Goal: Task Accomplishment & Management: Complete application form

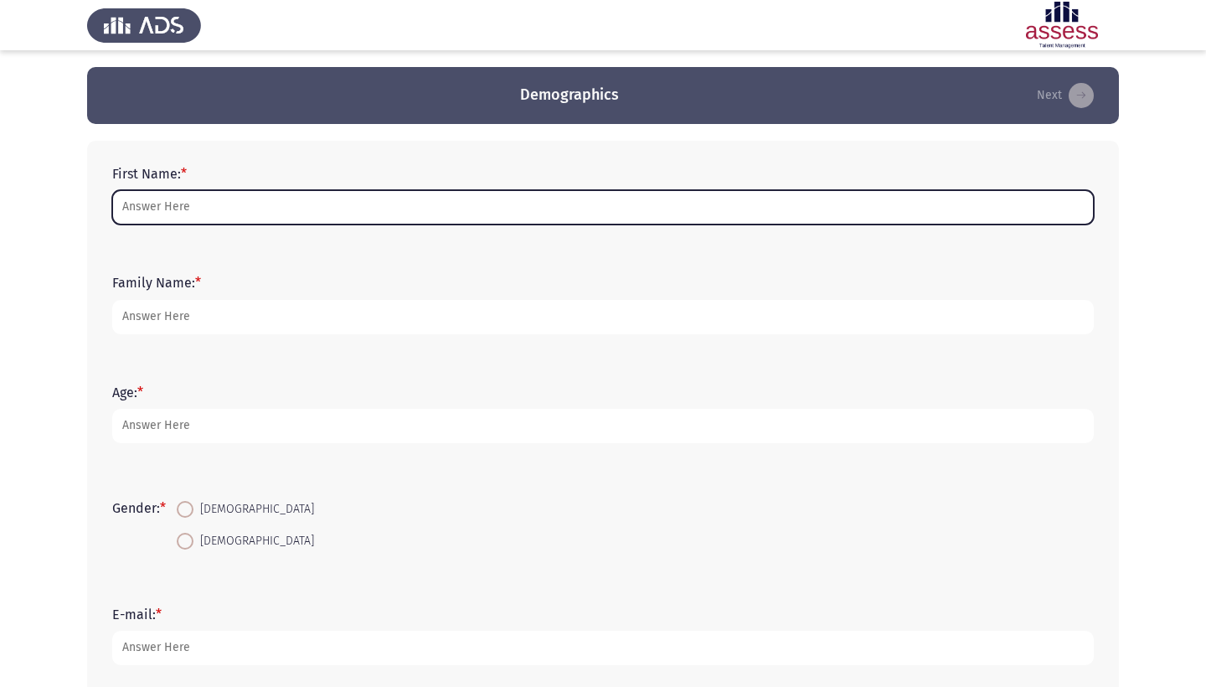
click at [373, 203] on input "First Name: *" at bounding box center [602, 207] width 981 height 34
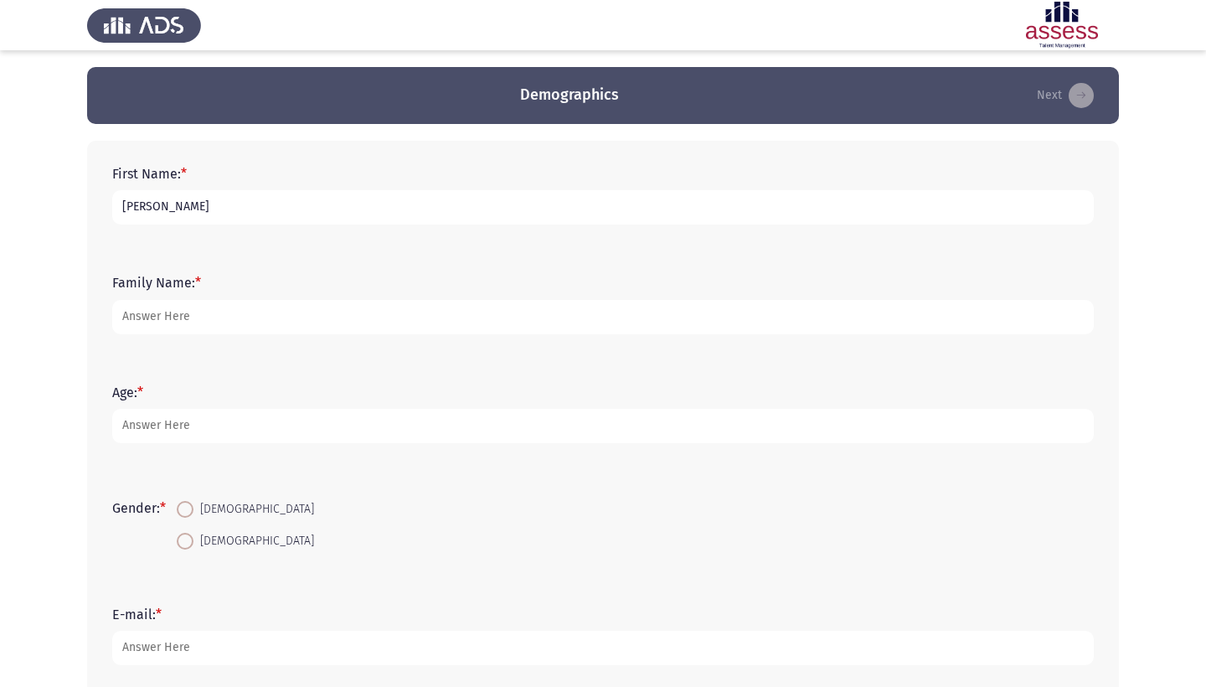
type input "[PERSON_NAME]"
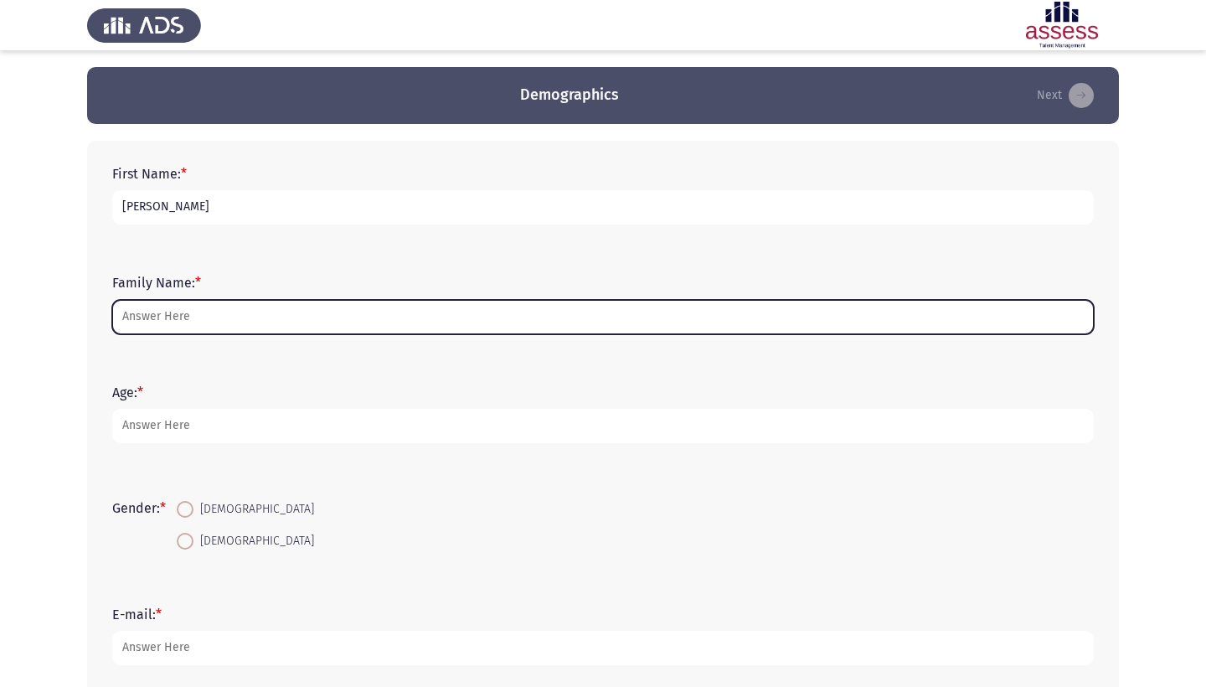
click at [311, 316] on input "Family Name: *" at bounding box center [602, 317] width 981 height 34
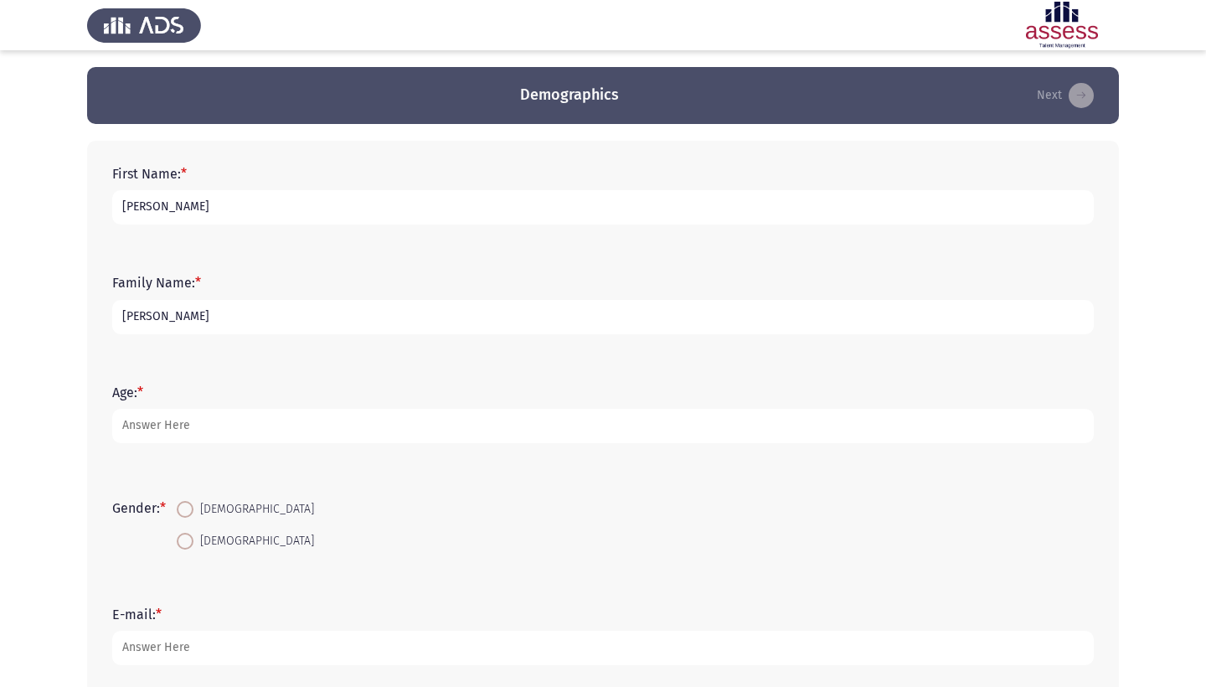
type input "[PERSON_NAME]"
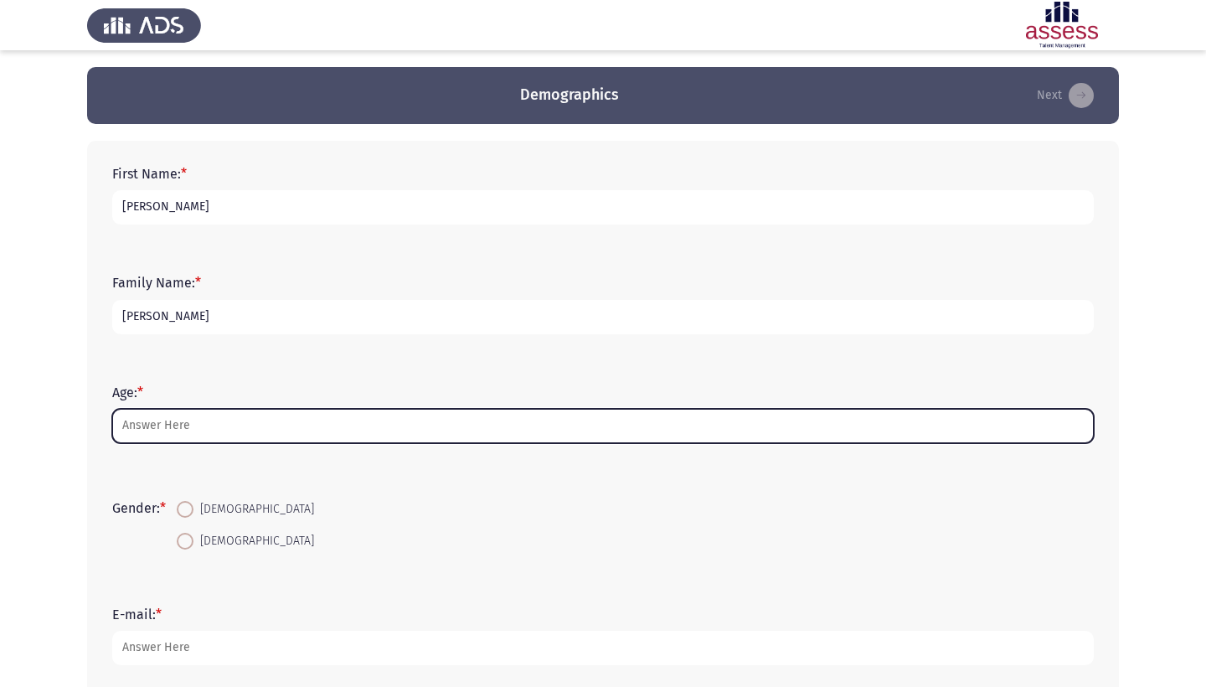
click at [282, 434] on input "Age: *" at bounding box center [602, 426] width 981 height 34
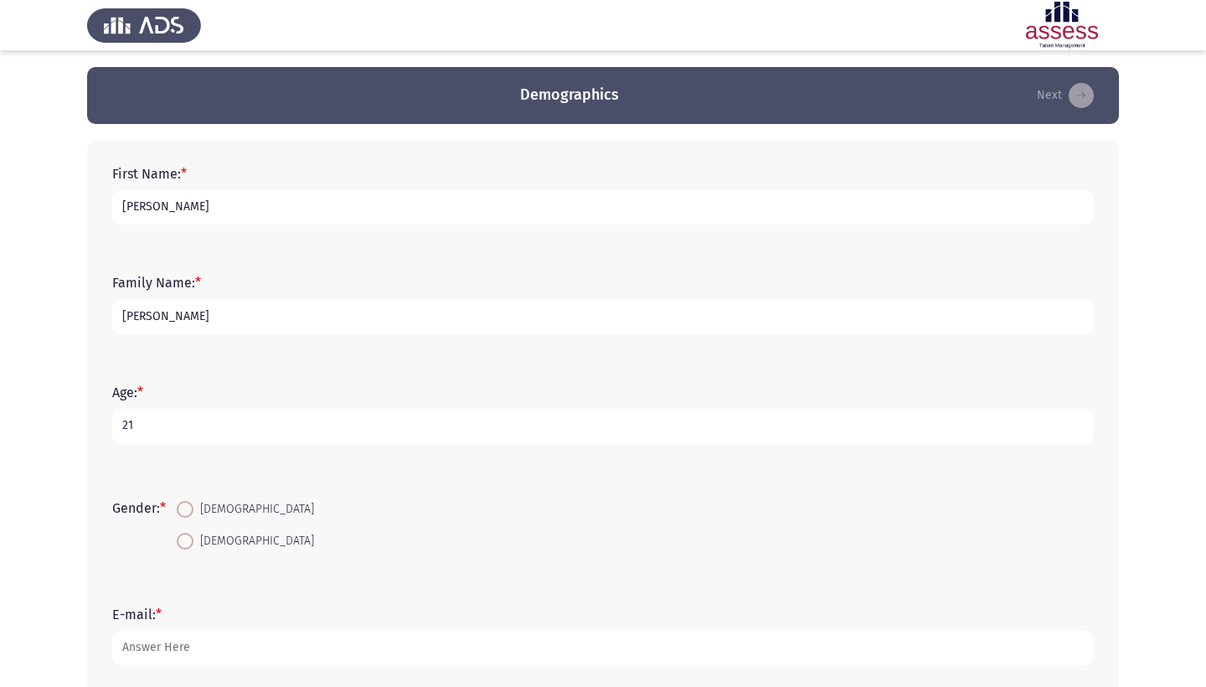
type input "21"
click at [193, 542] on span at bounding box center [185, 541] width 17 height 17
click at [193, 542] on input "[DEMOGRAPHIC_DATA]" at bounding box center [185, 541] width 17 height 17
radio input "true"
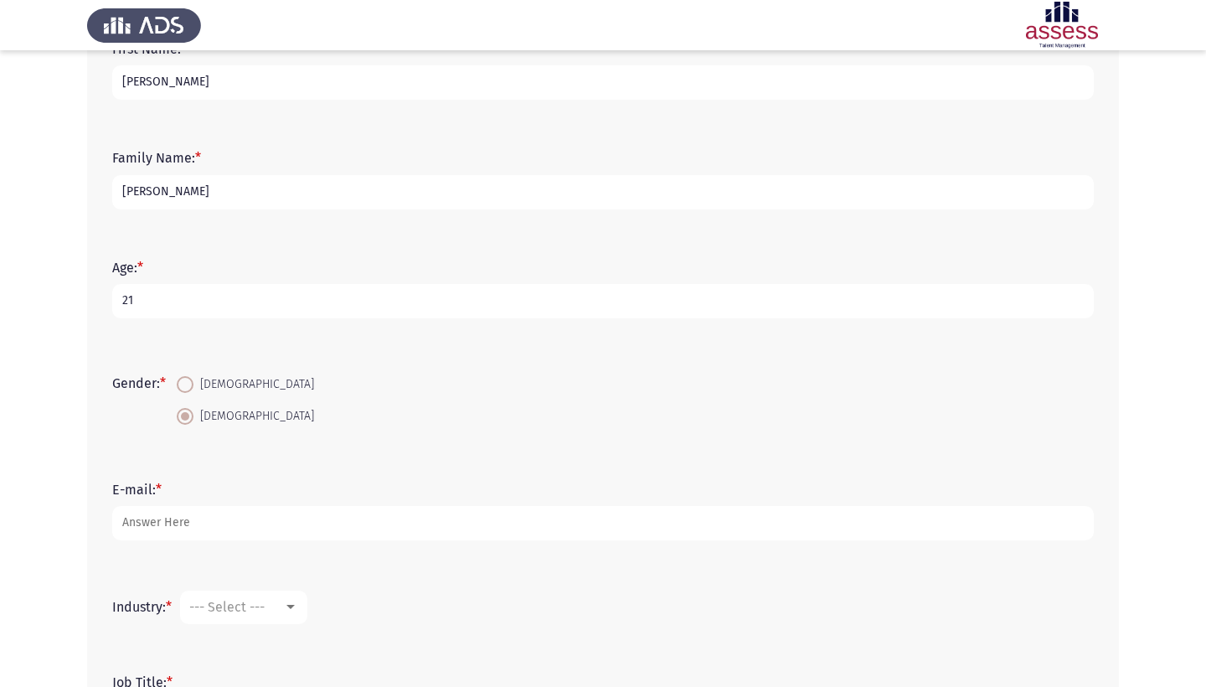
scroll to position [135, 0]
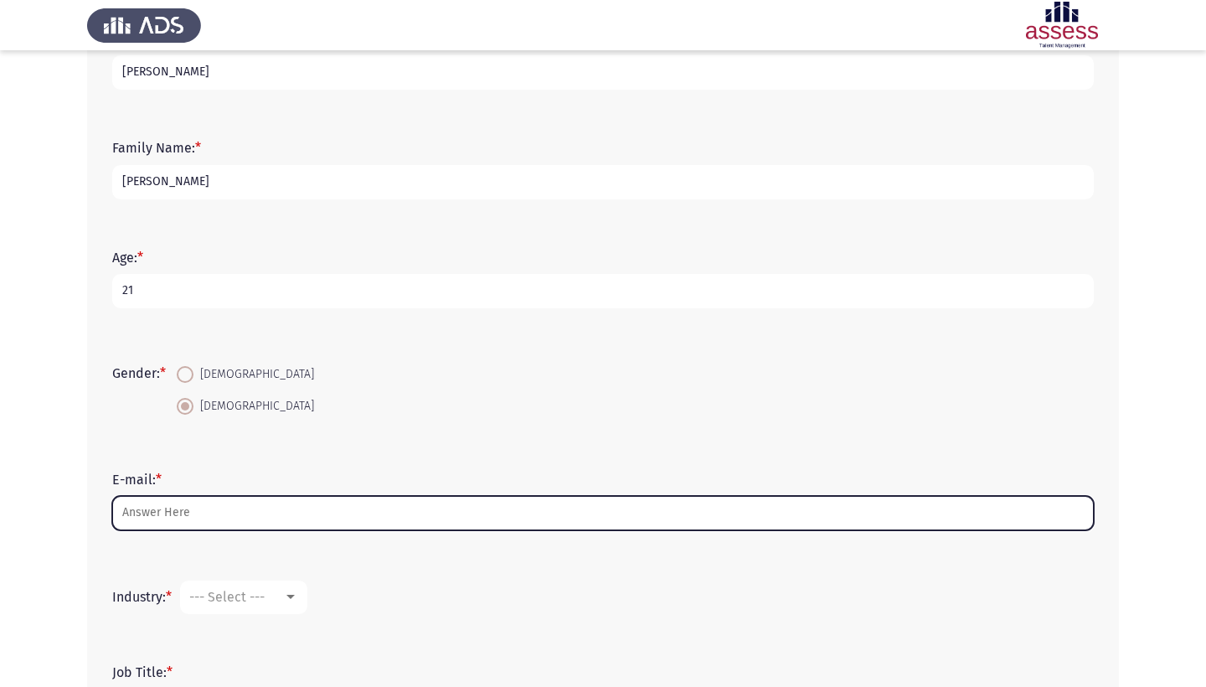
click at [304, 497] on input "E-mail: *" at bounding box center [602, 513] width 981 height 34
click at [248, 514] on input "Abdelr" at bounding box center [602, 513] width 981 height 34
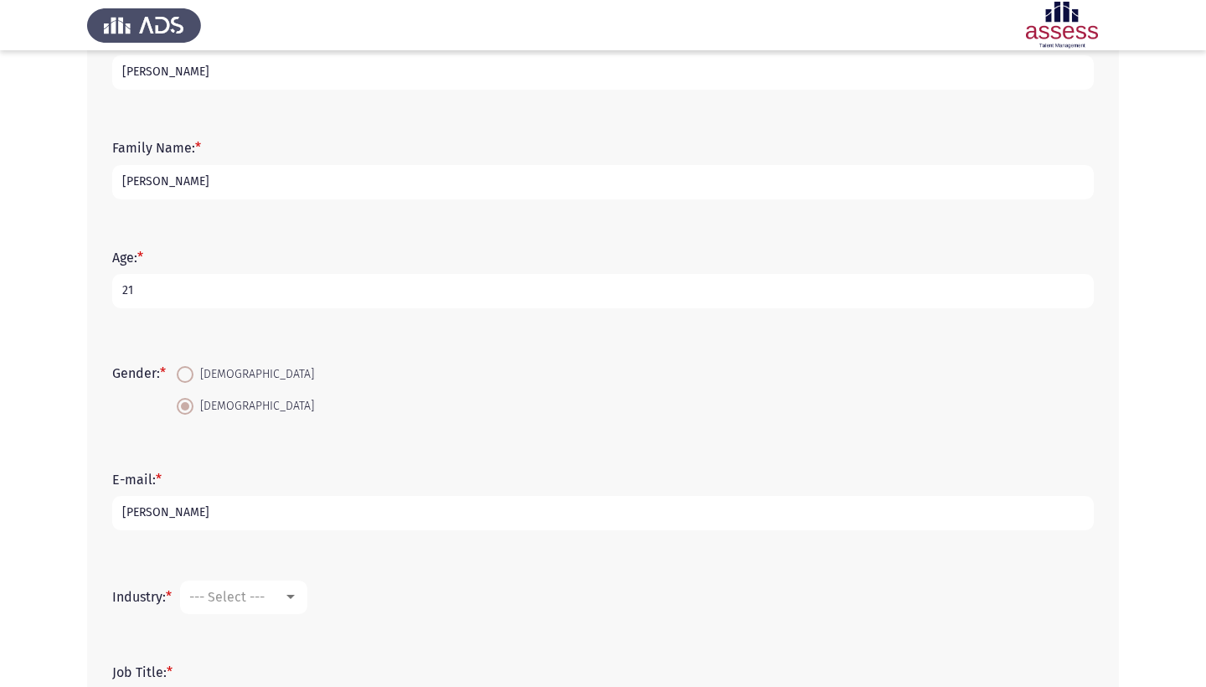
click at [318, 311] on div "Age: * 21" at bounding box center [603, 278] width 998 height 75
click at [337, 283] on input "21" at bounding box center [602, 291] width 981 height 34
click at [332, 311] on div "Age: * 21" at bounding box center [603, 278] width 998 height 75
click at [330, 301] on input "21" at bounding box center [602, 291] width 981 height 34
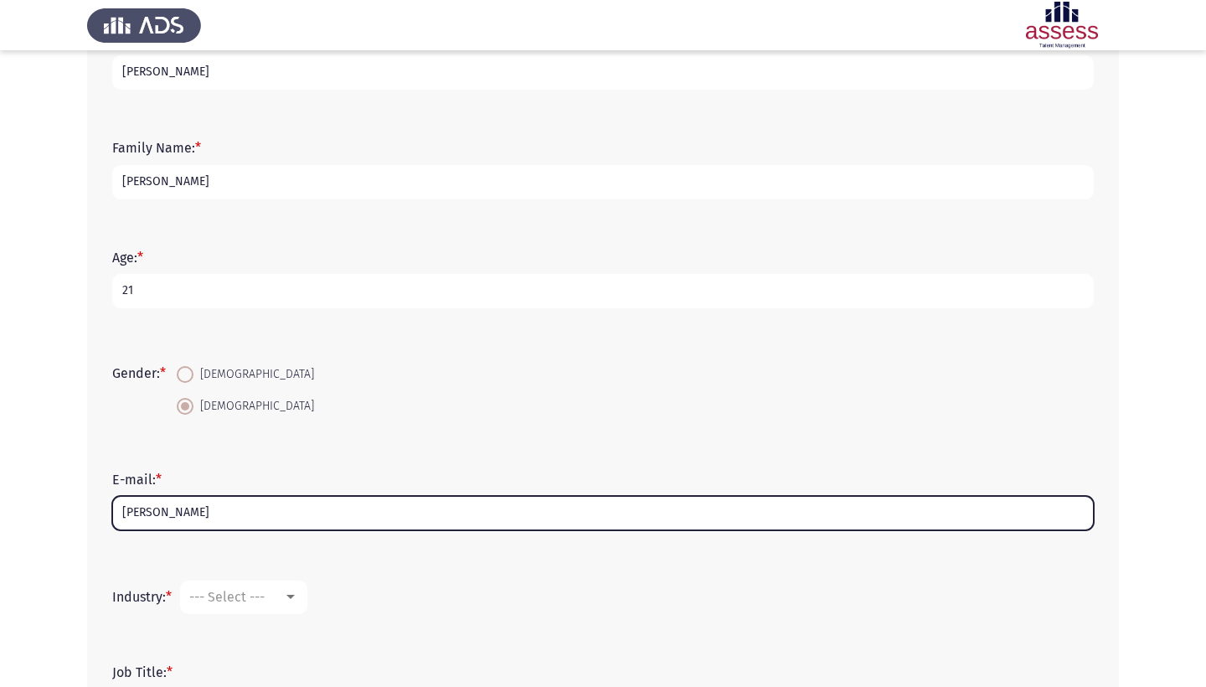
click at [275, 528] on input "Abdelr" at bounding box center [602, 513] width 981 height 34
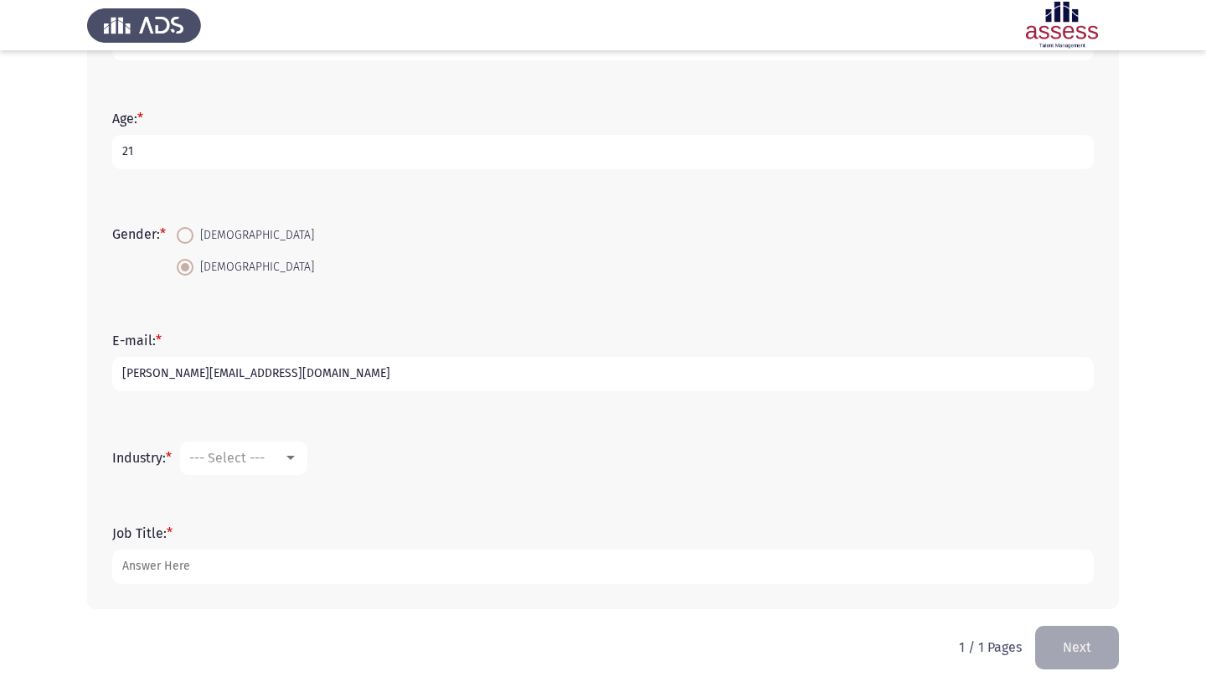
scroll to position [279, 0]
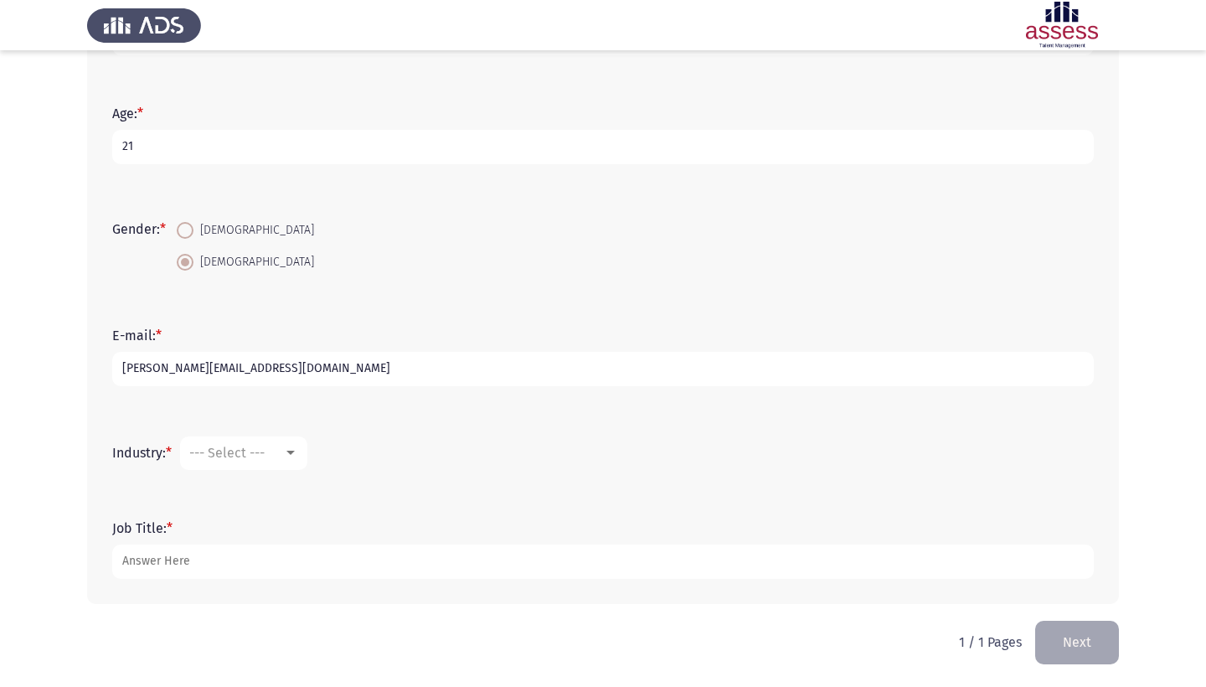
type input "Abdelrahmanraafatelsawy@gmail.com"
click at [277, 461] on div "--- Select ---" at bounding box center [236, 453] width 94 height 16
click at [258, 451] on span "Accounting" at bounding box center [299, 452] width 218 height 40
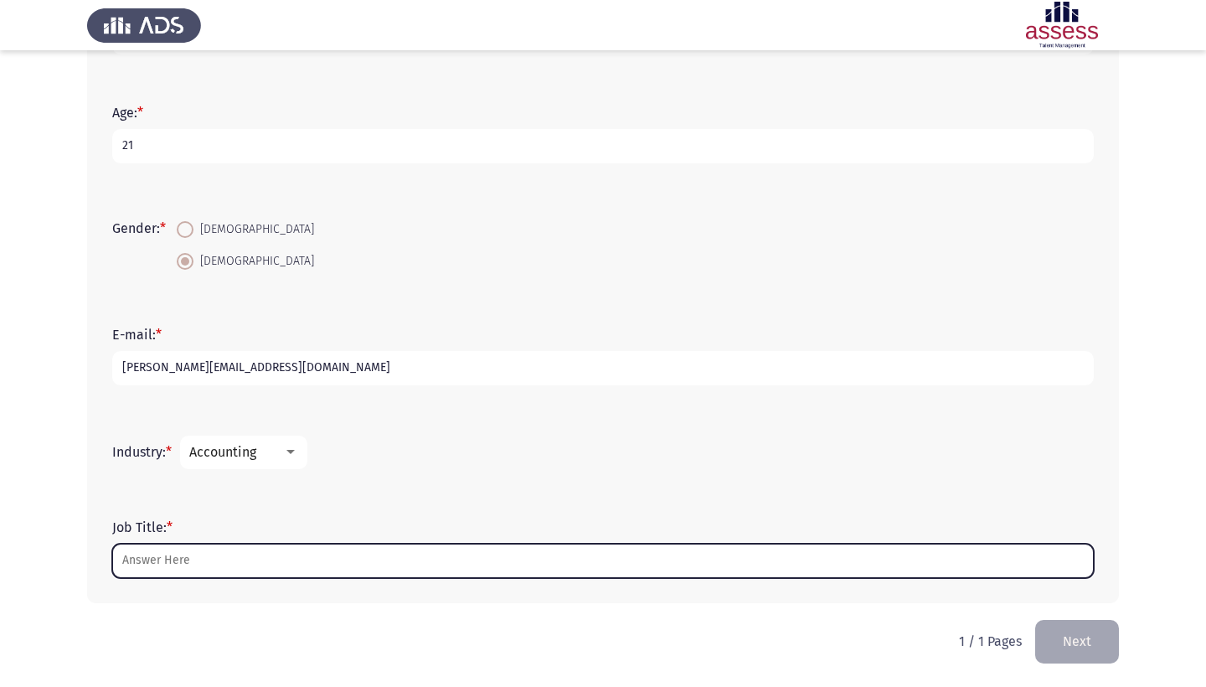
click at [221, 561] on input "Job Title: *" at bounding box center [602, 560] width 981 height 34
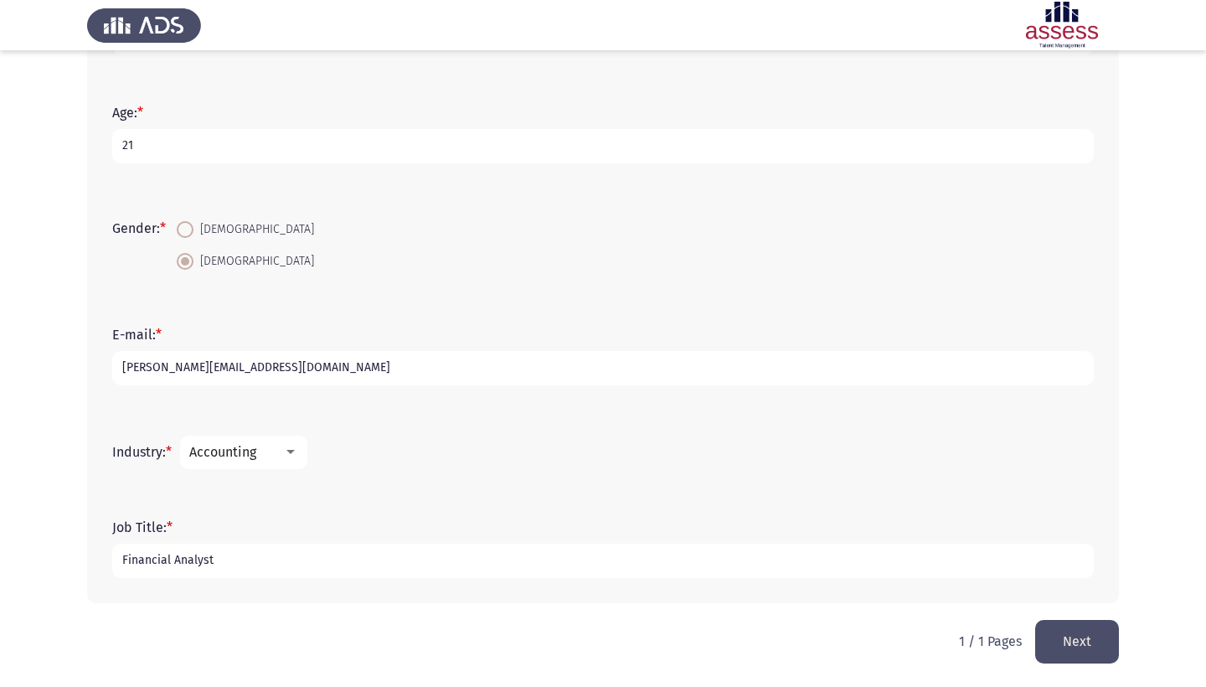
type input "Financial Analyst"
click at [1056, 636] on button "Next" at bounding box center [1077, 641] width 84 height 43
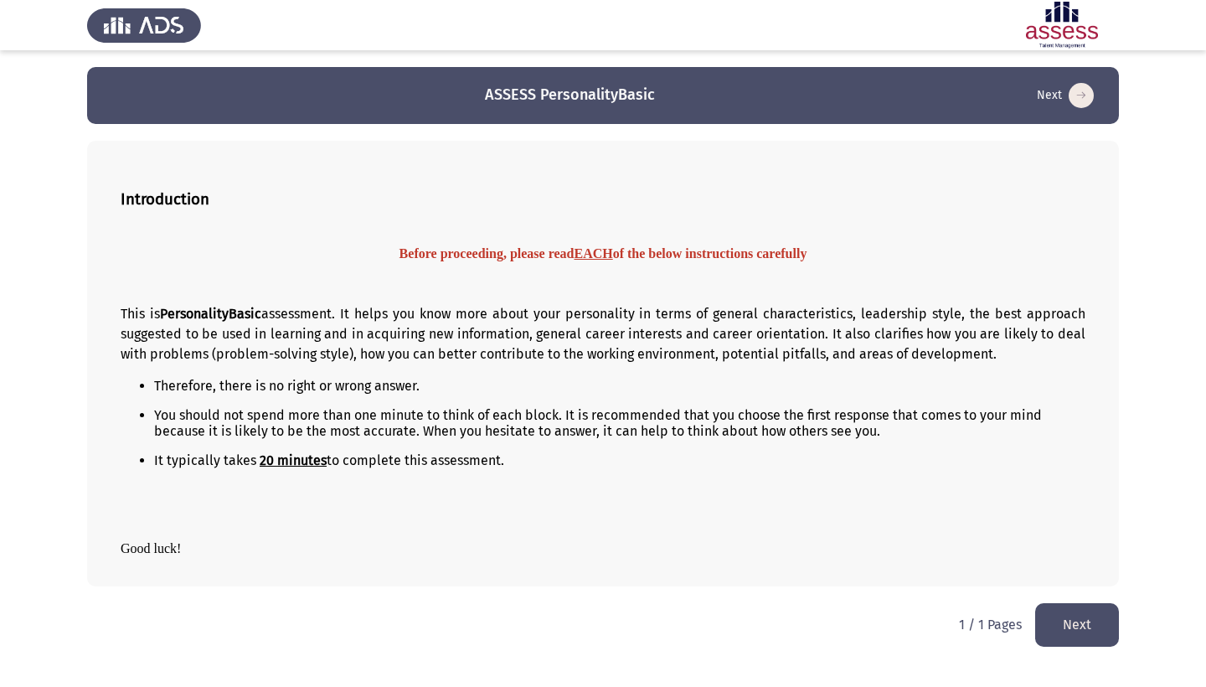
click at [1068, 621] on button "Next" at bounding box center [1077, 624] width 84 height 43
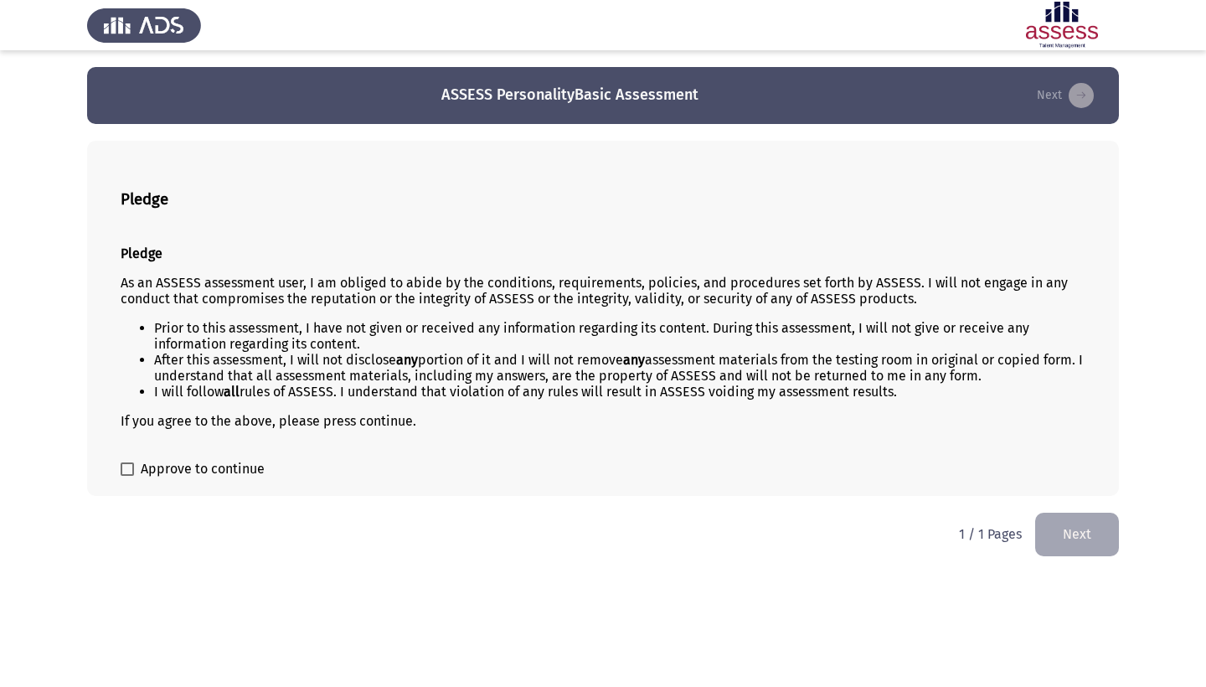
click at [150, 473] on span "Approve to continue" at bounding box center [203, 469] width 124 height 20
click at [127, 476] on input "Approve to continue" at bounding box center [126, 476] width 1 height 1
checkbox input "true"
click at [1110, 537] on button "Next" at bounding box center [1077, 533] width 84 height 43
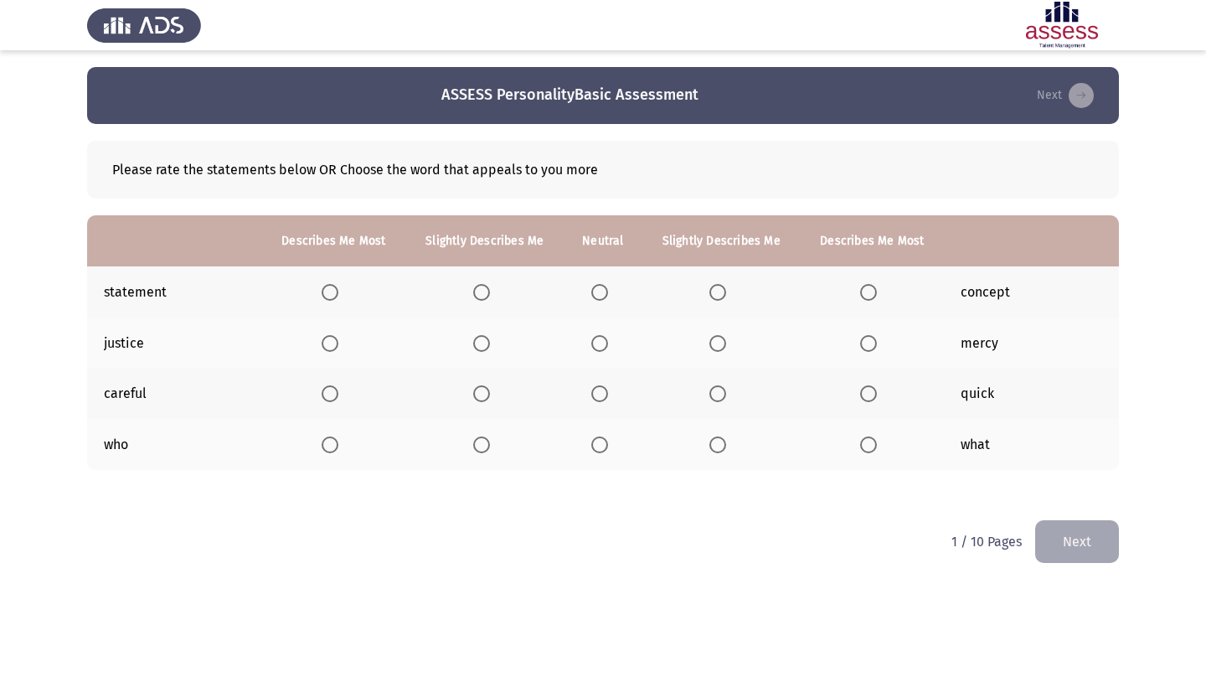
click at [126, 395] on td "careful" at bounding box center [174, 393] width 175 height 51
click at [328, 342] on span "Select an option" at bounding box center [330, 343] width 17 height 17
click at [328, 342] on input "Select an option" at bounding box center [330, 343] width 17 height 17
click at [877, 292] on span "Select an option" at bounding box center [868, 292] width 17 height 17
click at [877, 292] on input "Select an option" at bounding box center [868, 292] width 17 height 17
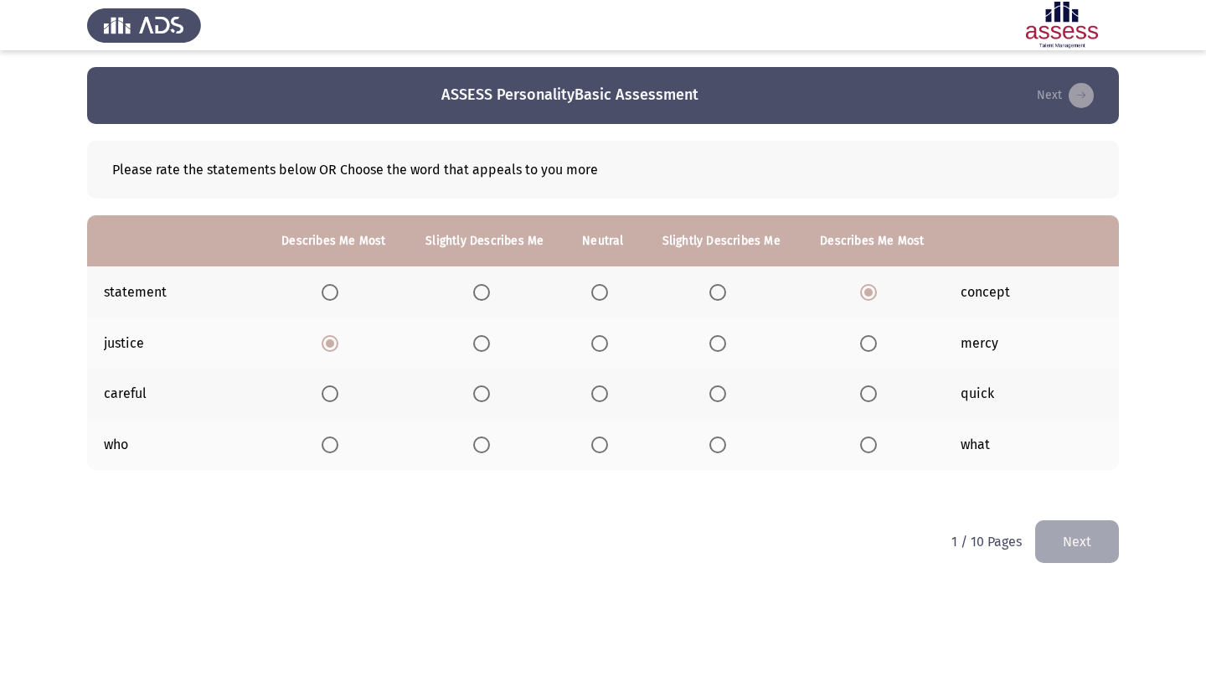
click at [479, 395] on span "Select an option" at bounding box center [481, 393] width 17 height 17
click at [479, 395] on input "Select an option" at bounding box center [481, 393] width 17 height 17
click at [608, 402] on span "Select an option" at bounding box center [599, 393] width 17 height 17
click at [608, 402] on input "Select an option" at bounding box center [599, 393] width 17 height 17
click at [608, 445] on span "Select an option" at bounding box center [599, 444] width 17 height 17
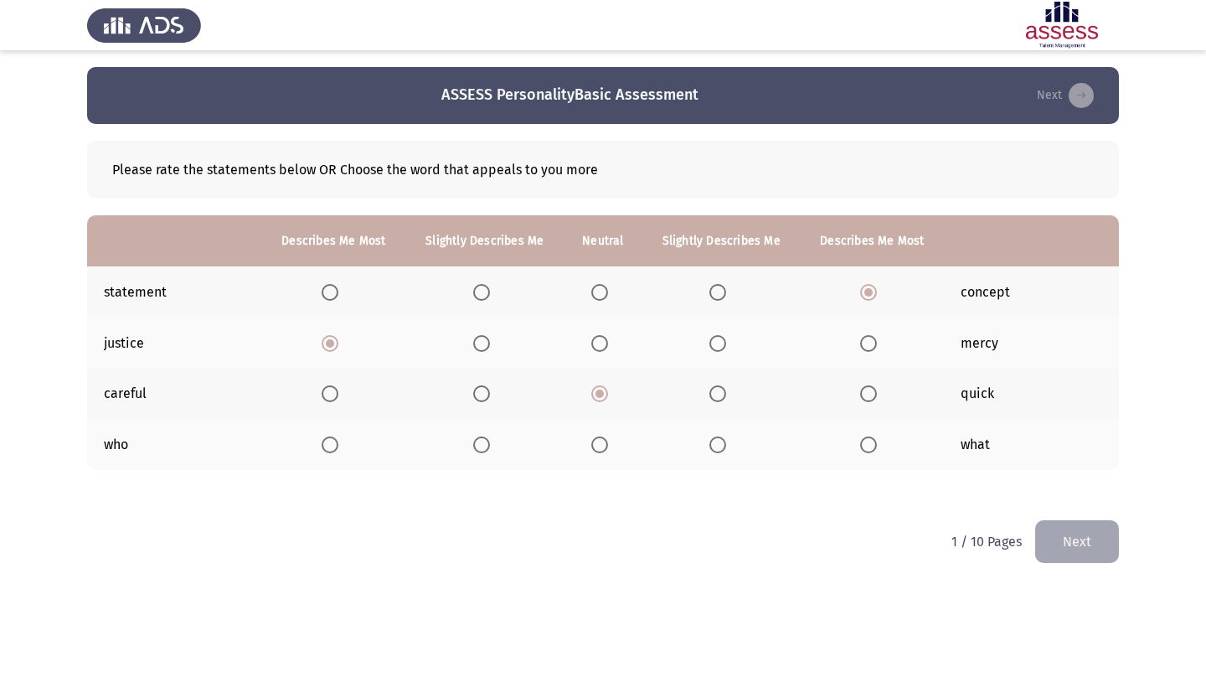
click at [608, 445] on input "Select an option" at bounding box center [599, 444] width 17 height 17
click at [1085, 551] on button "Next" at bounding box center [1077, 541] width 84 height 43
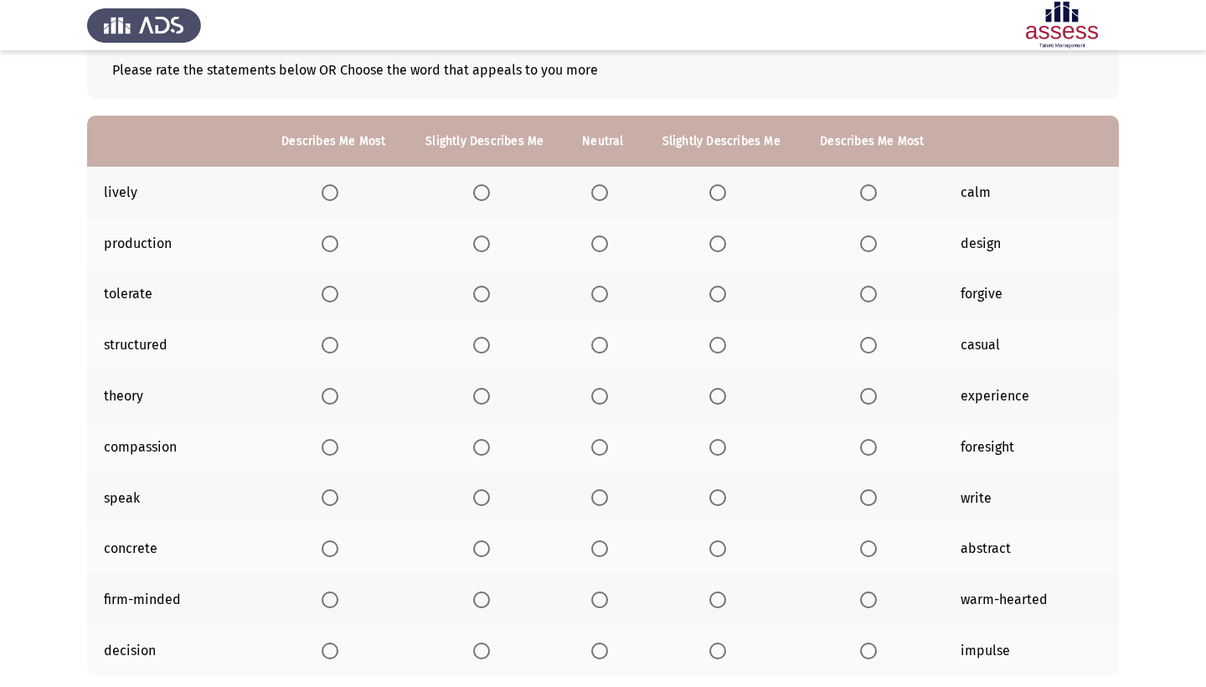
scroll to position [132, 0]
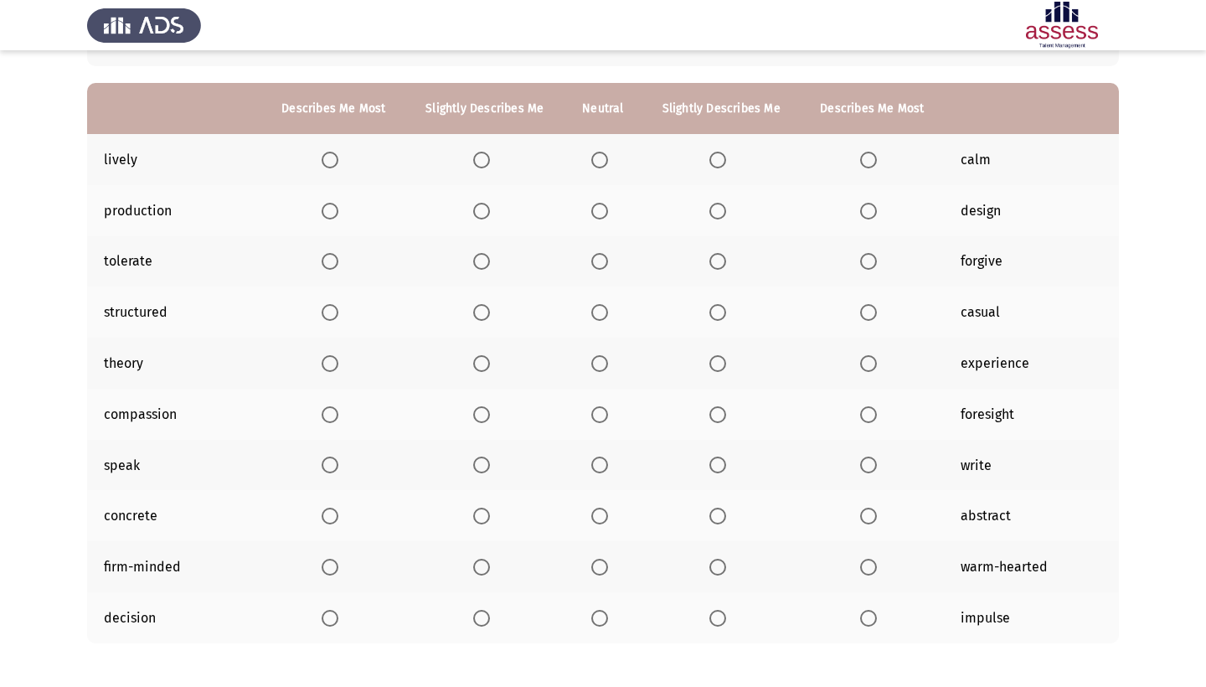
click at [726, 161] on span "Select an option" at bounding box center [717, 160] width 17 height 17
click at [726, 161] on input "Select an option" at bounding box center [717, 160] width 17 height 17
click at [481, 216] on span "Select an option" at bounding box center [481, 211] width 17 height 17
click at [481, 216] on input "Select an option" at bounding box center [481, 211] width 17 height 17
click at [608, 267] on span "Select an option" at bounding box center [599, 261] width 17 height 17
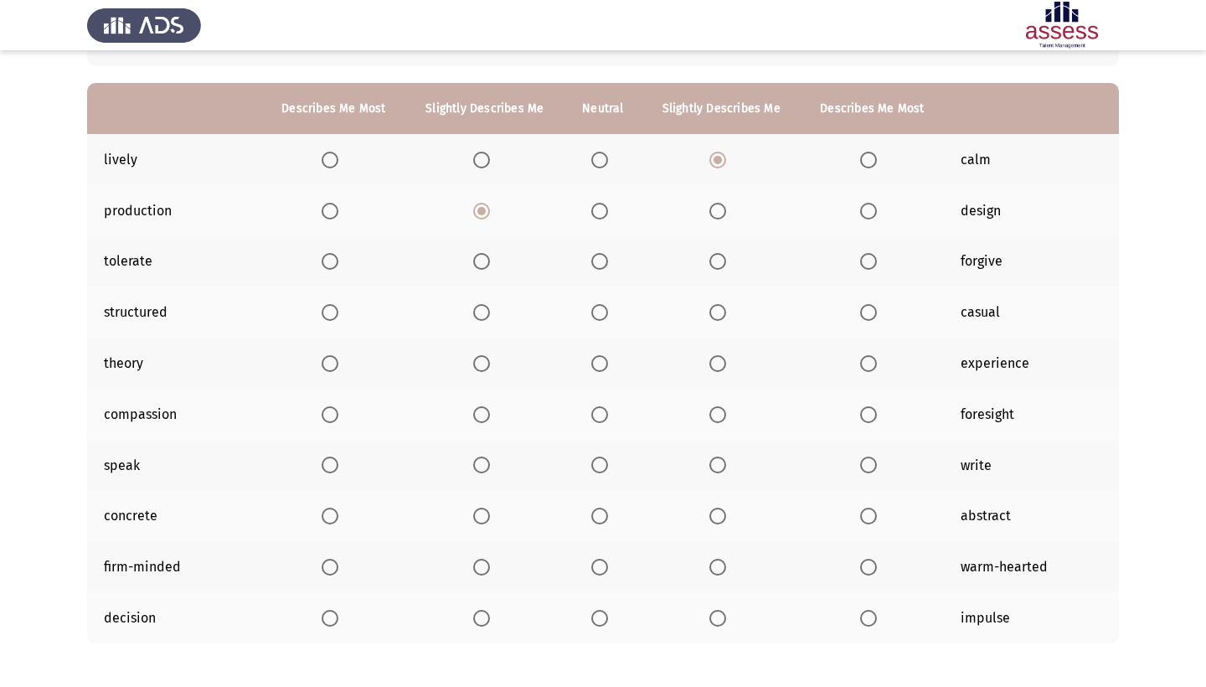
click at [608, 267] on input "Select an option" at bounding box center [599, 261] width 17 height 17
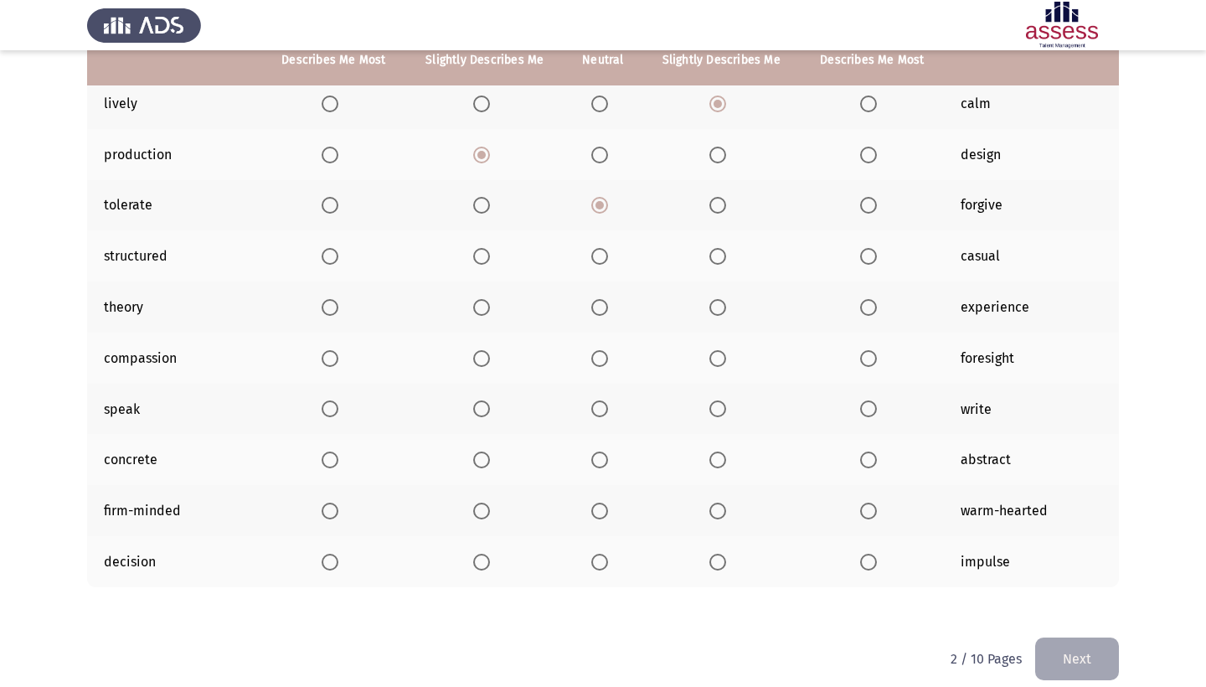
scroll to position [204, 0]
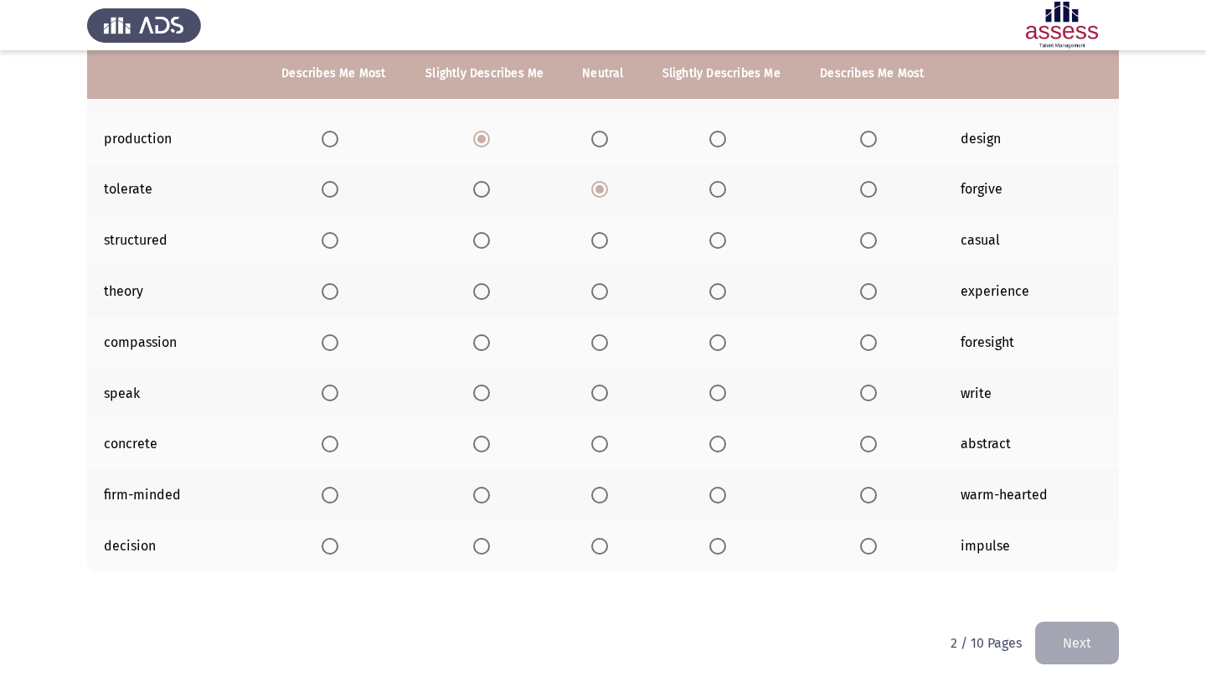
click at [608, 292] on span "Select an option" at bounding box center [599, 291] width 17 height 17
click at [608, 292] on input "Select an option" at bounding box center [599, 291] width 17 height 17
click at [615, 239] on label "Select an option" at bounding box center [602, 240] width 23 height 17
click at [608, 239] on input "Select an option" at bounding box center [599, 240] width 17 height 17
click at [726, 348] on span "Select an option" at bounding box center [717, 342] width 17 height 17
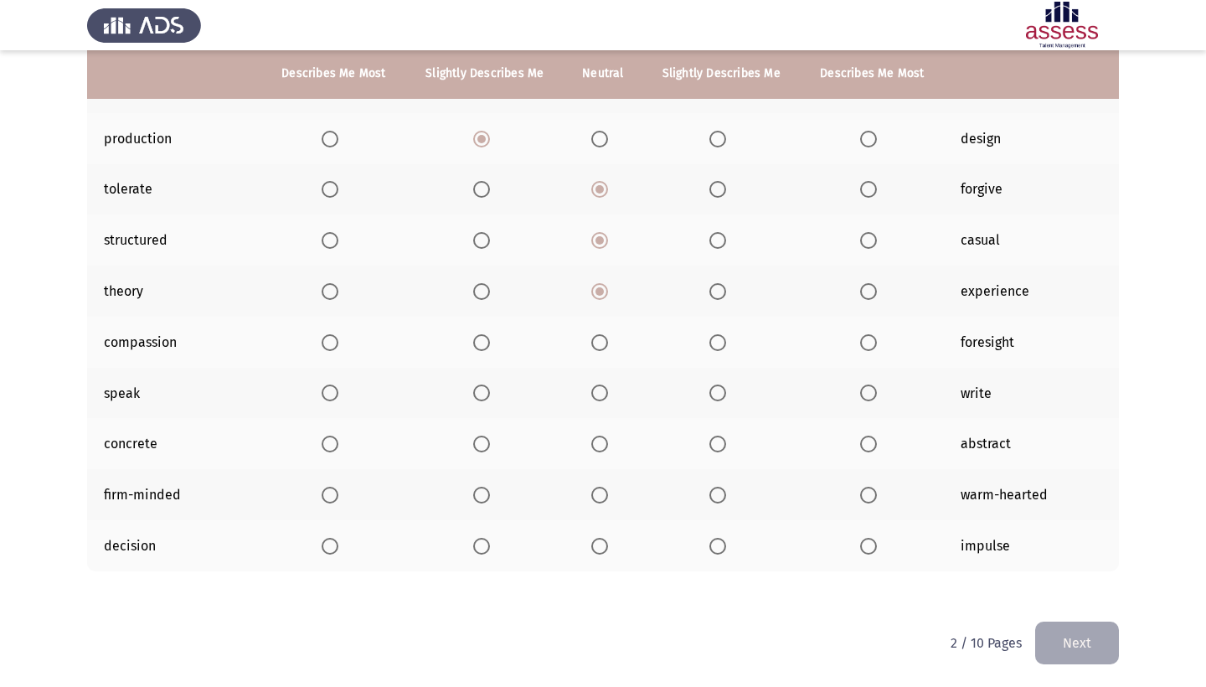
click at [726, 348] on input "Select an option" at bounding box center [717, 342] width 17 height 17
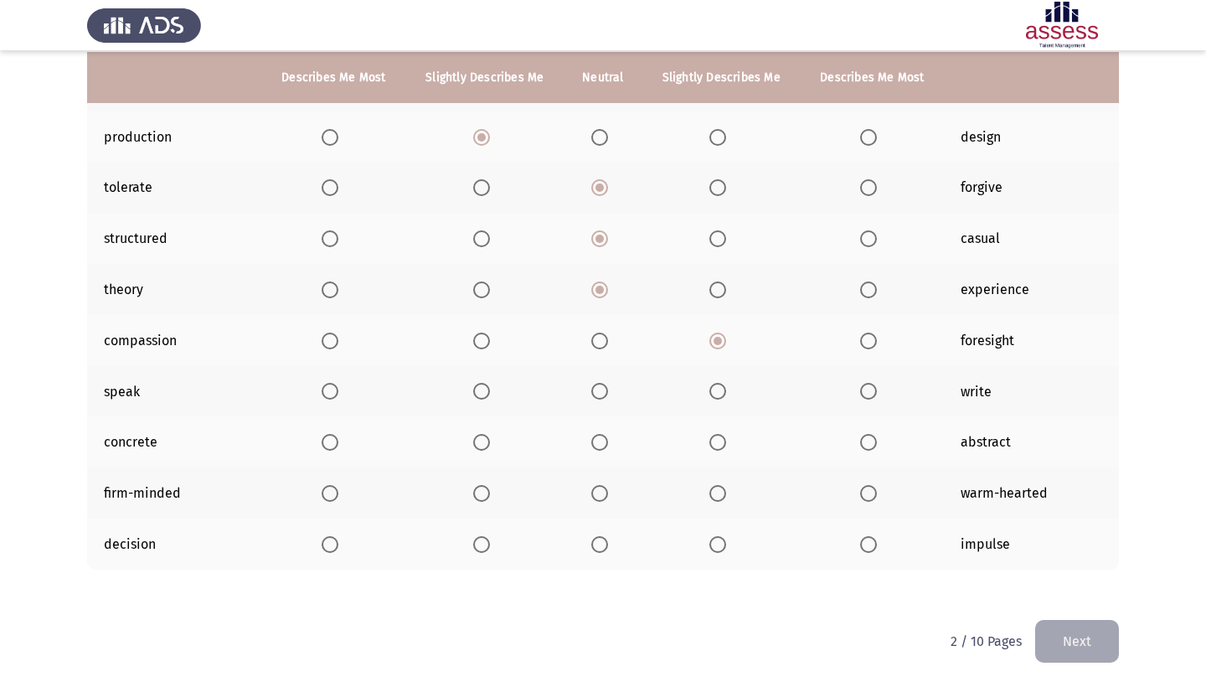
scroll to position [209, 0]
click at [608, 389] on span "Select an option" at bounding box center [599, 391] width 17 height 17
click at [608, 389] on input "Select an option" at bounding box center [599, 391] width 17 height 17
click at [490, 493] on span "Select an option" at bounding box center [481, 493] width 17 height 17
click at [490, 493] on input "Select an option" at bounding box center [481, 493] width 17 height 17
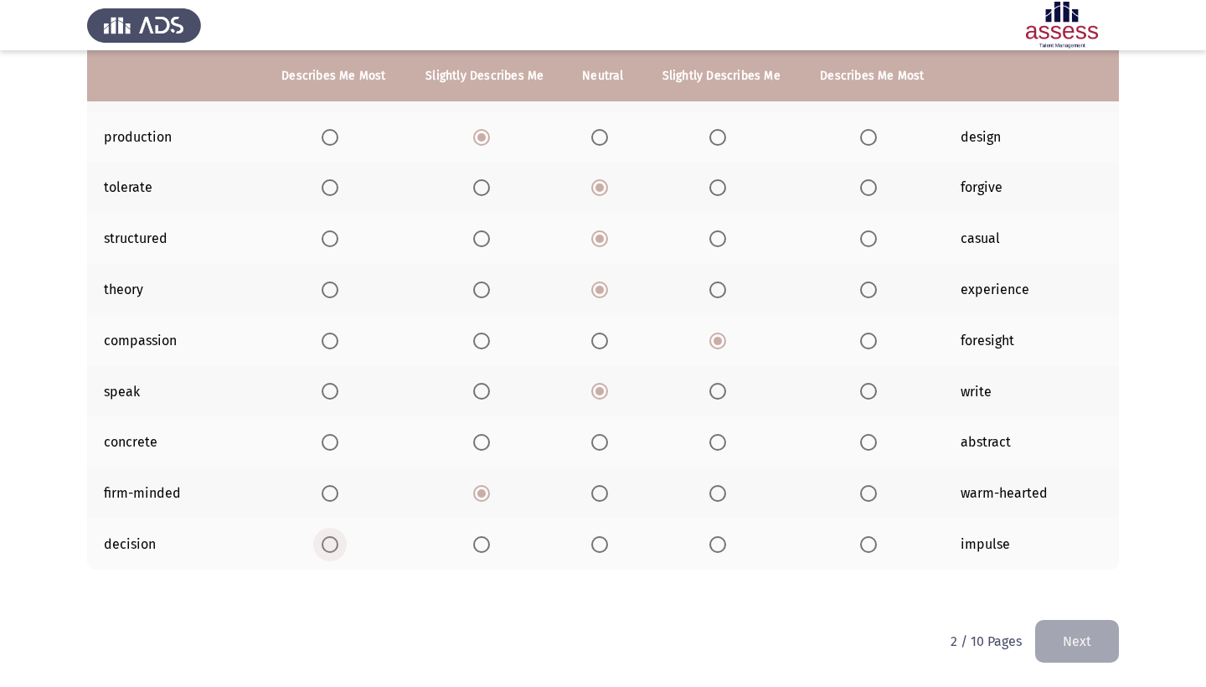
click at [322, 548] on span "Select an option" at bounding box center [330, 544] width 17 height 17
click at [322, 548] on input "Select an option" at bounding box center [330, 544] width 17 height 17
click at [608, 440] on span "Select an option" at bounding box center [599, 442] width 17 height 17
click at [608, 440] on input "Select an option" at bounding box center [599, 442] width 17 height 17
click at [1069, 640] on button "Next" at bounding box center [1077, 641] width 84 height 43
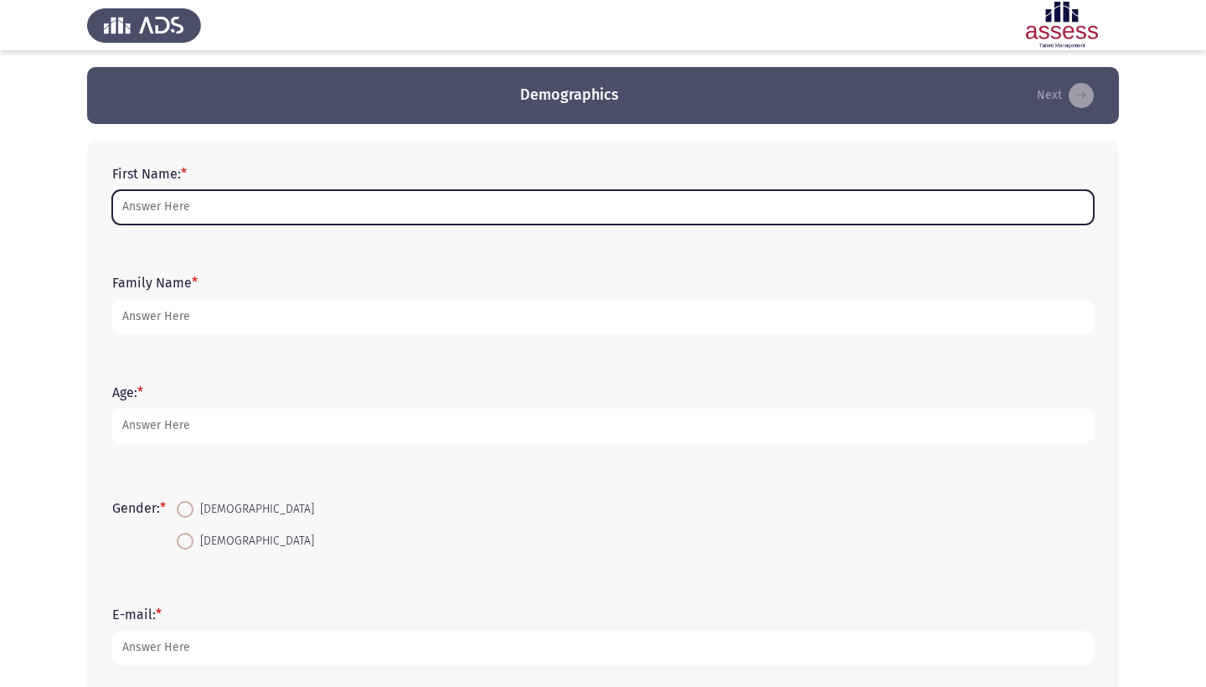
click at [328, 221] on input "First Name: *" at bounding box center [602, 207] width 981 height 34
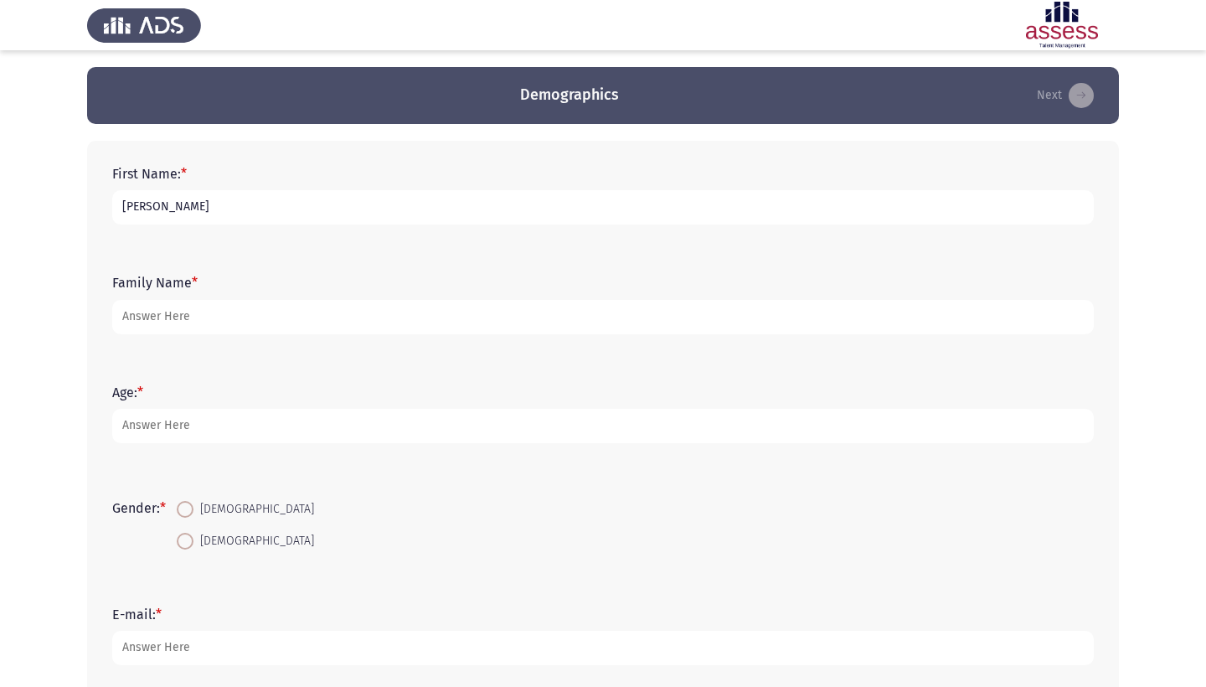
type input "Abdelrahman"
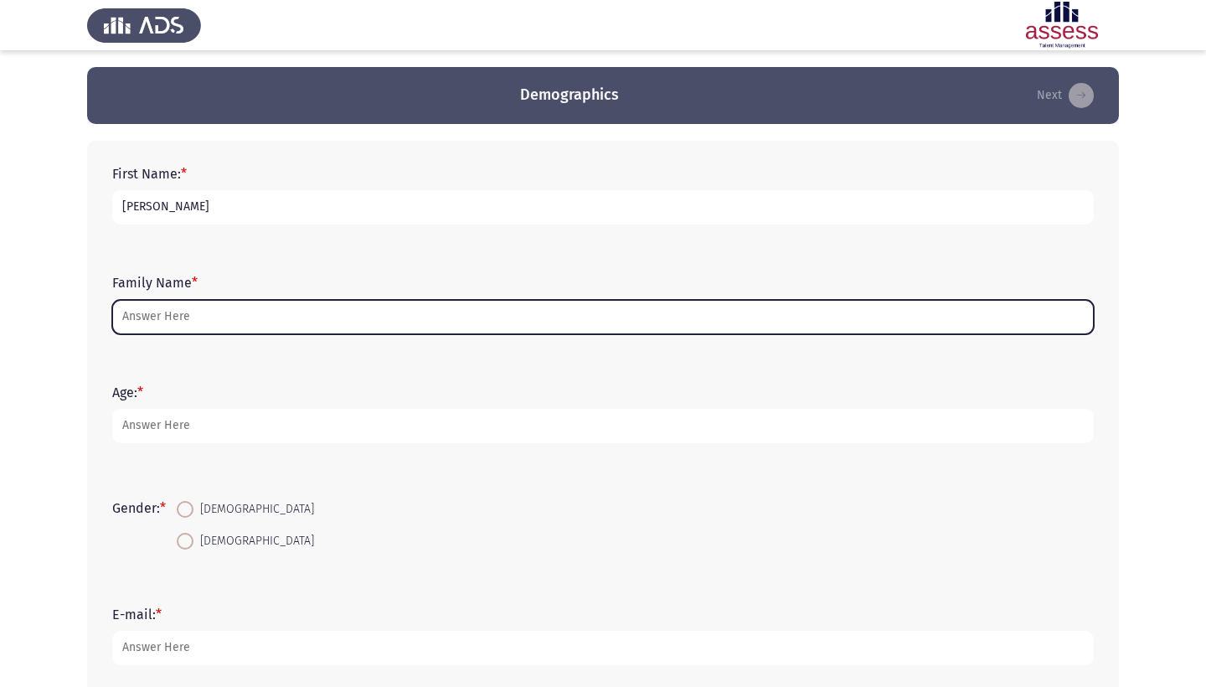
click at [317, 327] on input "Family Name *" at bounding box center [602, 317] width 981 height 34
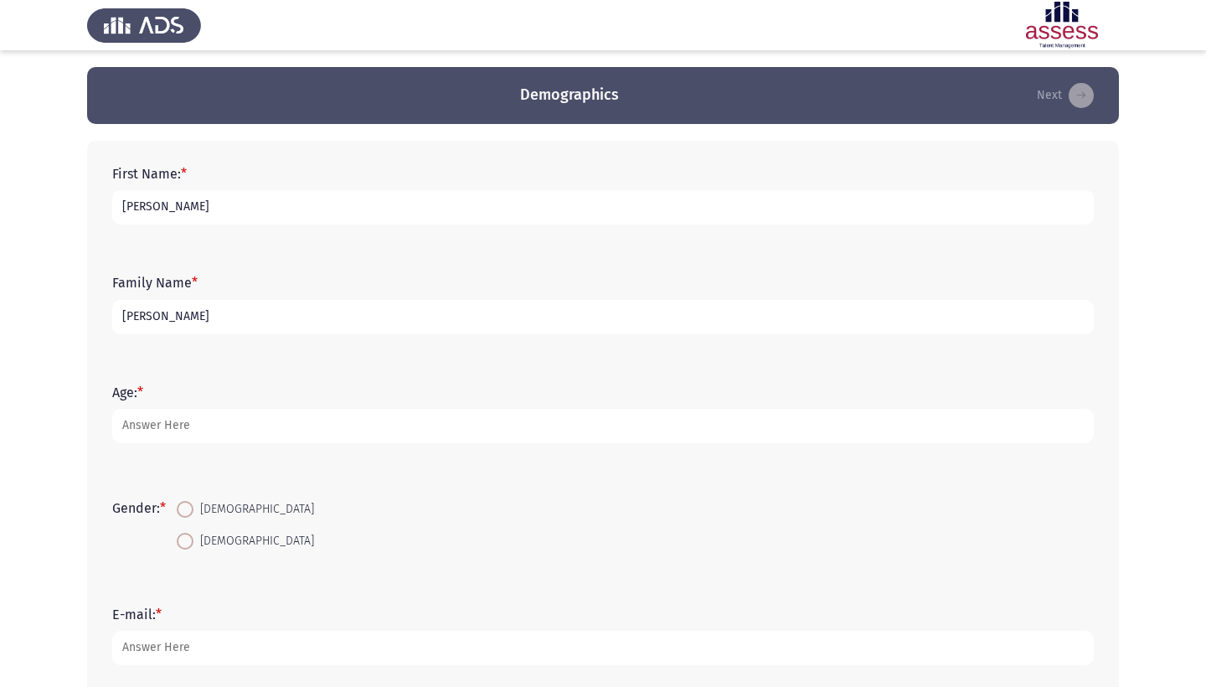
type input "Raafat"
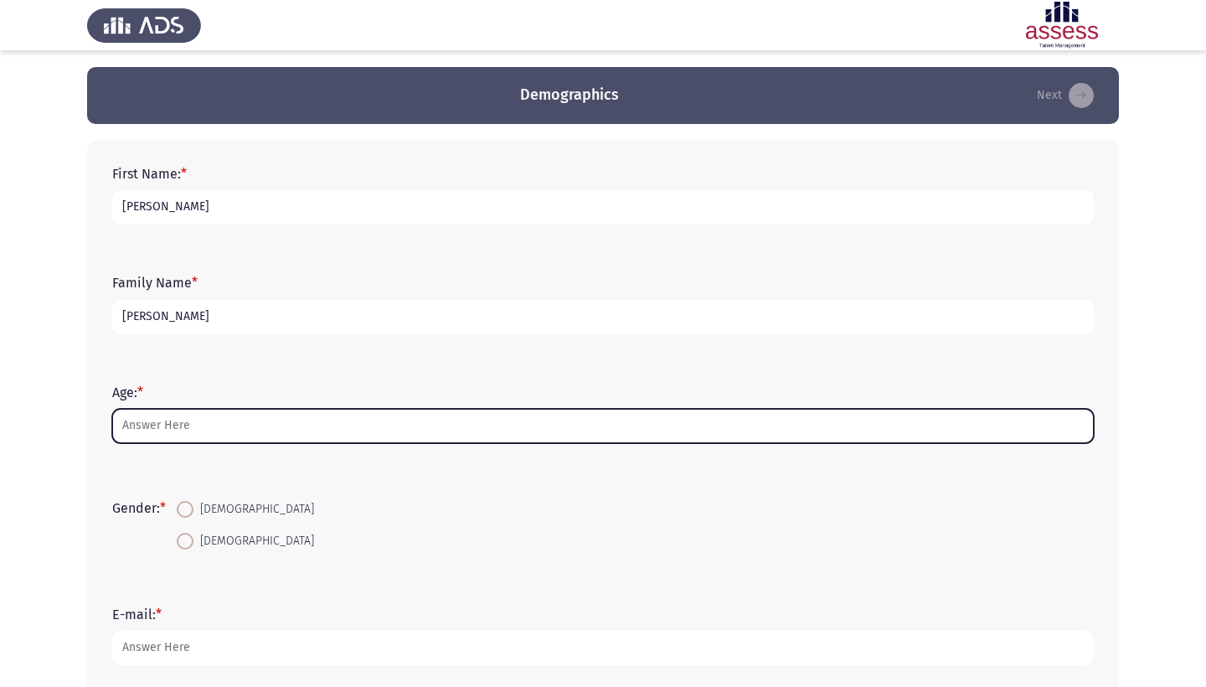
click at [265, 431] on input "Age: *" at bounding box center [602, 426] width 981 height 34
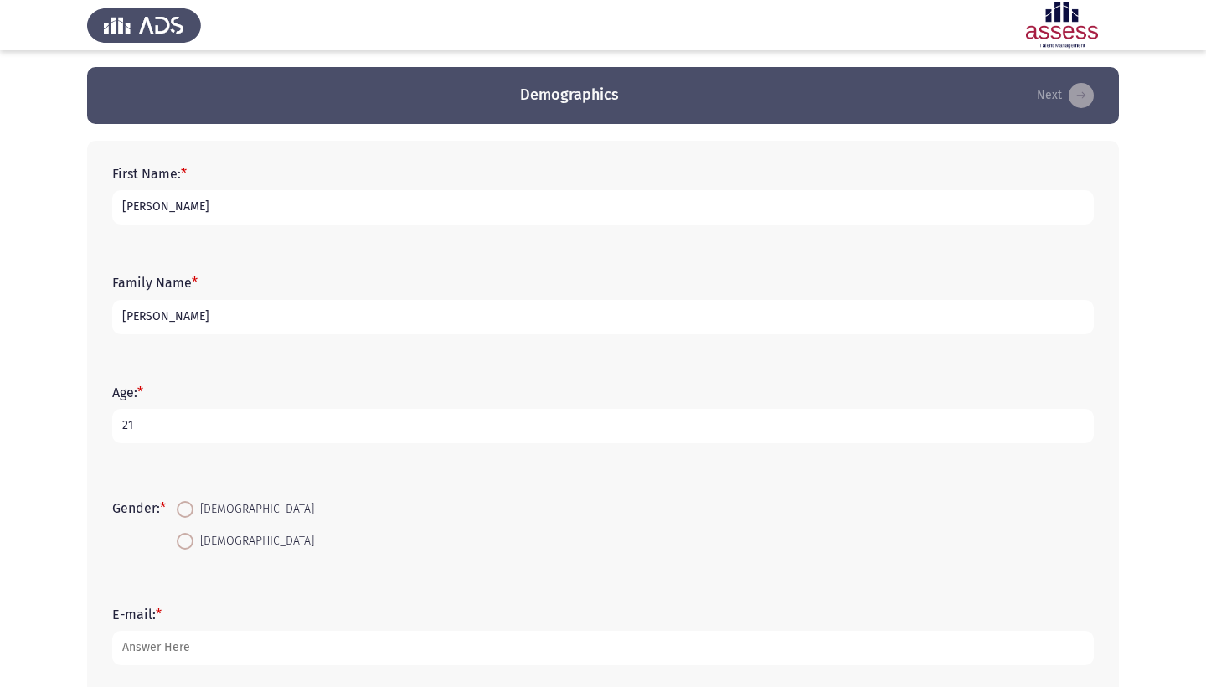
type input "21"
click at [185, 509] on span at bounding box center [185, 509] width 17 height 17
click at [185, 509] on input "Male" at bounding box center [185, 509] width 17 height 17
radio input "true"
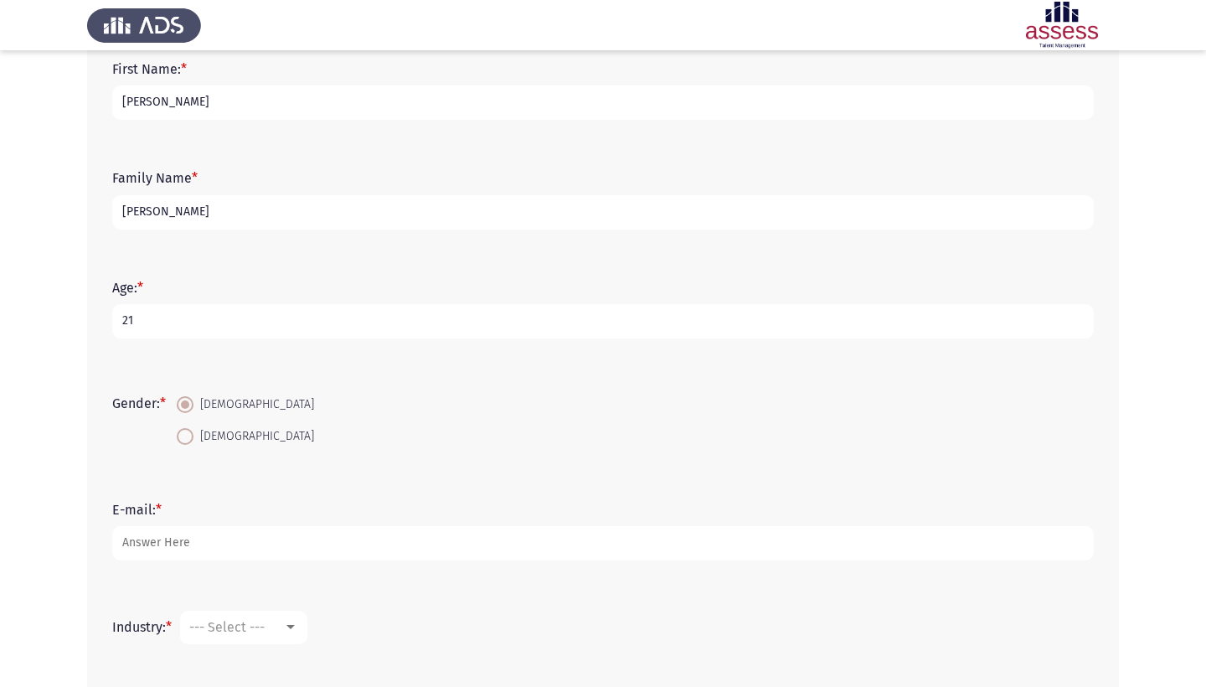
scroll to position [106, 0]
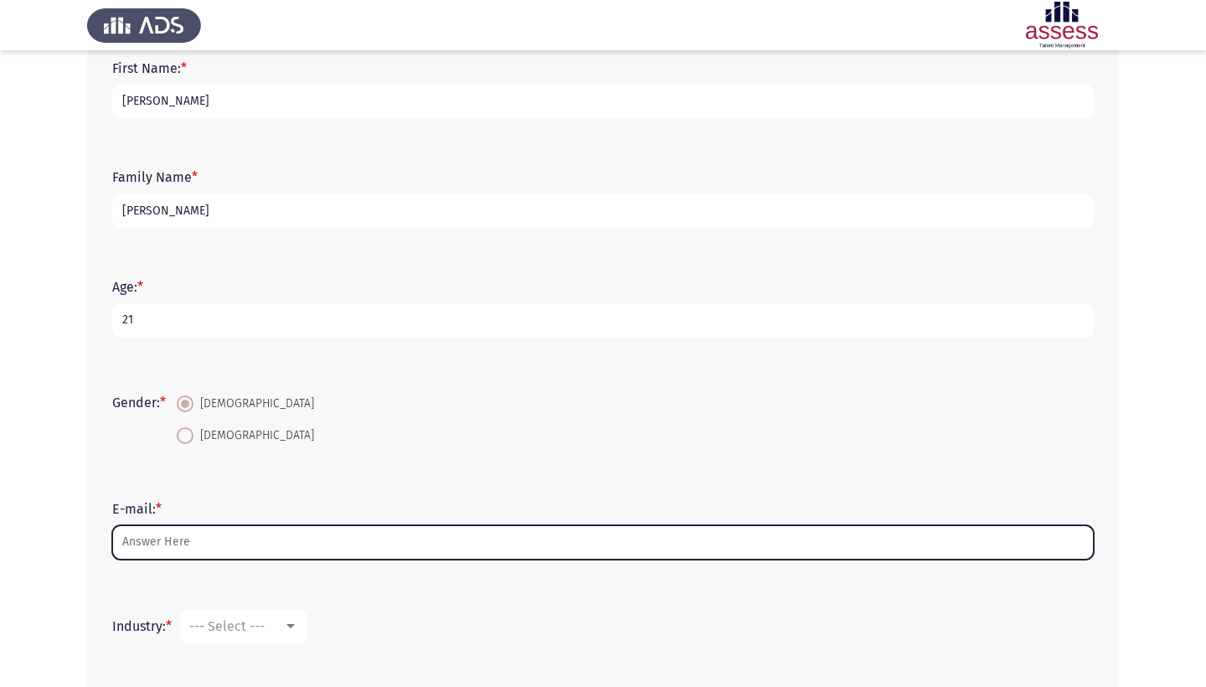
click at [271, 540] on input "E-mail: *" at bounding box center [602, 542] width 981 height 34
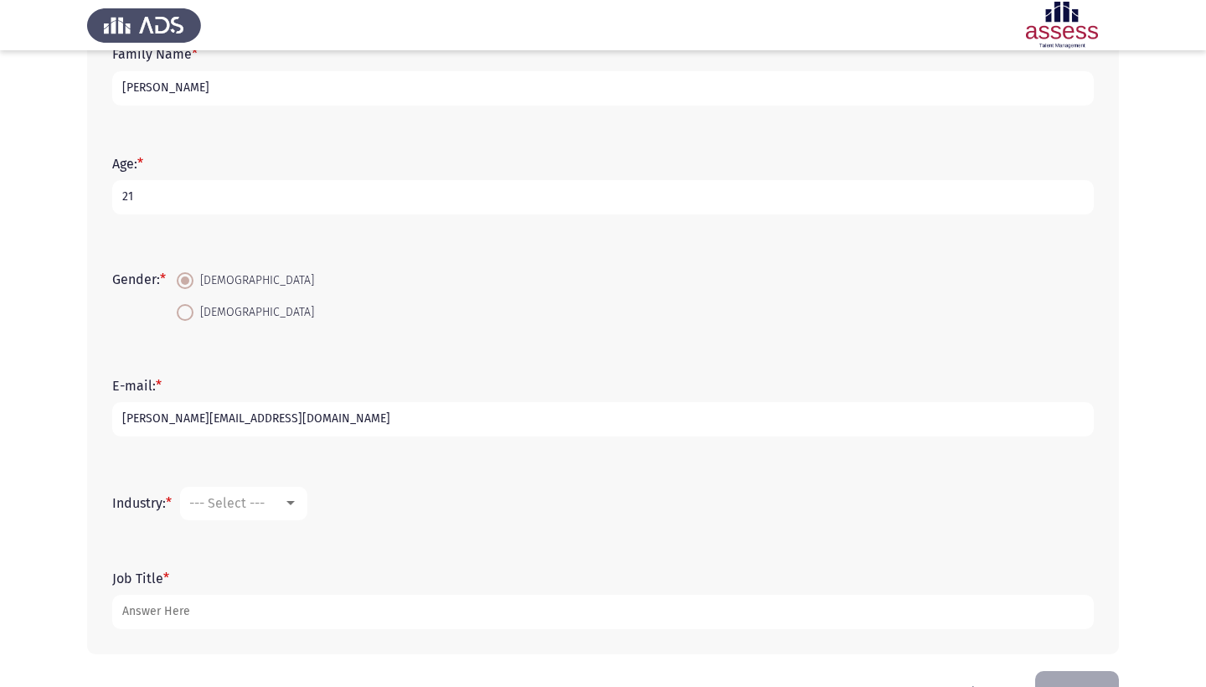
scroll to position [247, 0]
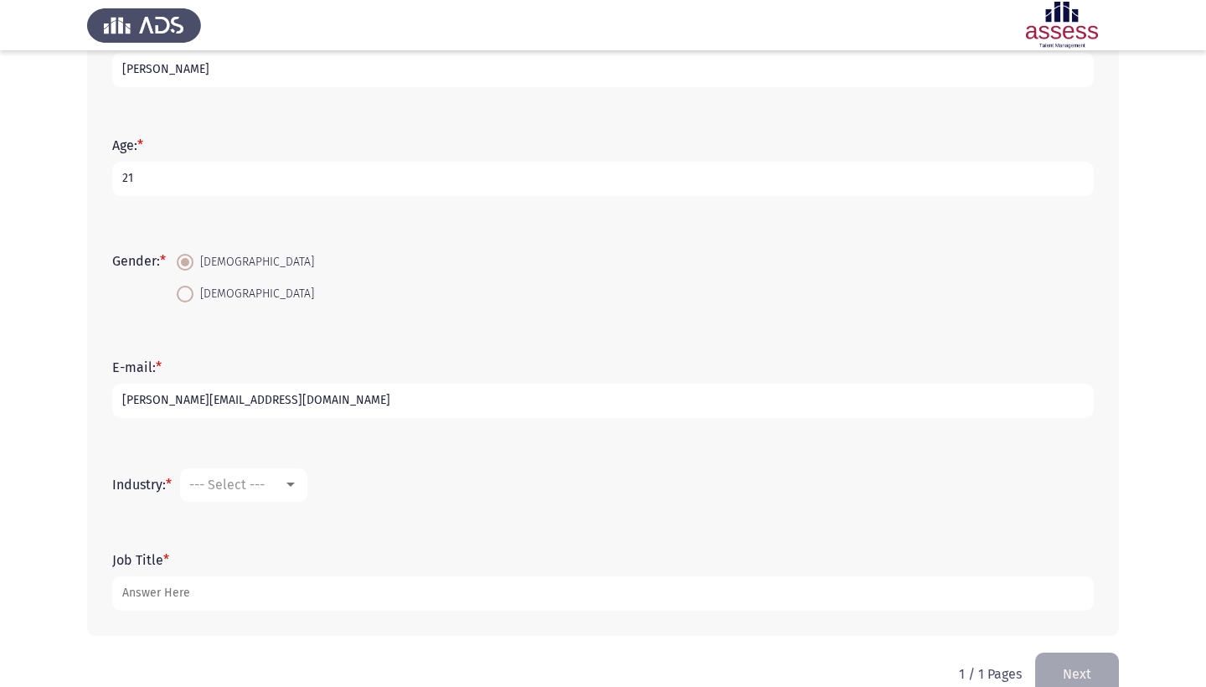
type input "Abdelrahmanraafatelsawy@gmail.com"
click at [270, 499] on mat-select "--- Select ---" at bounding box center [243, 484] width 127 height 33
click at [283, 488] on div "--- Select ---" at bounding box center [236, 484] width 94 height 16
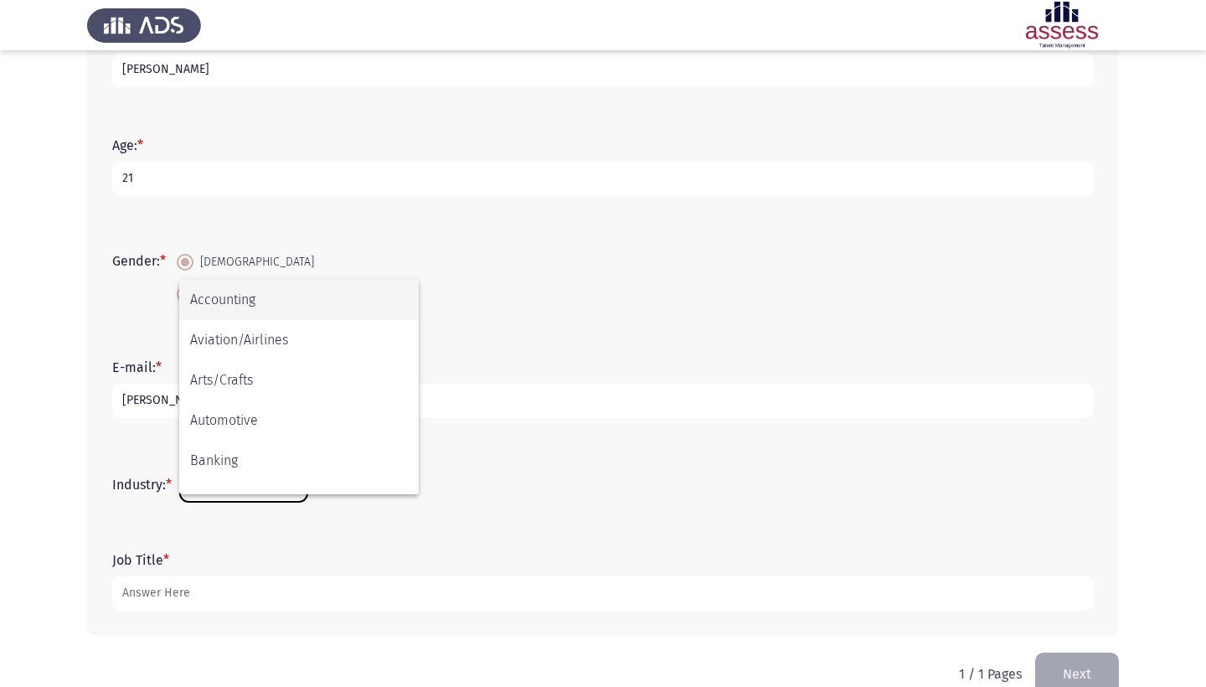
scroll to position [0, 0]
click at [295, 294] on span "Accounting" at bounding box center [299, 300] width 218 height 40
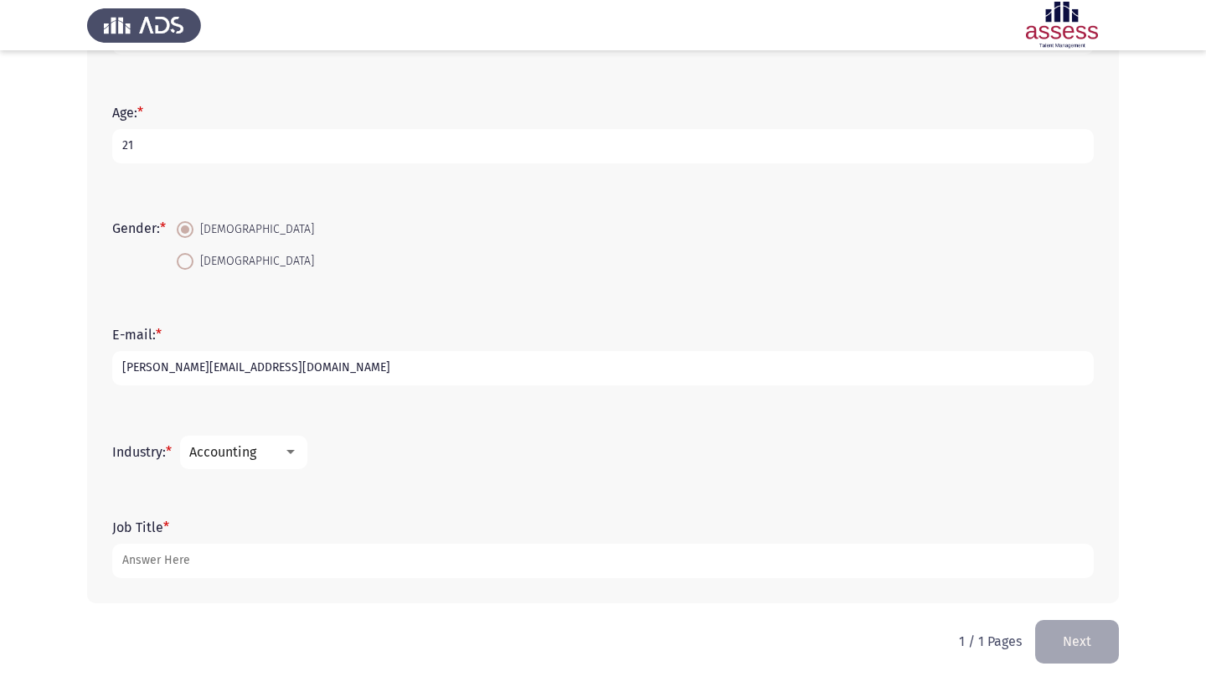
scroll to position [281, 0]
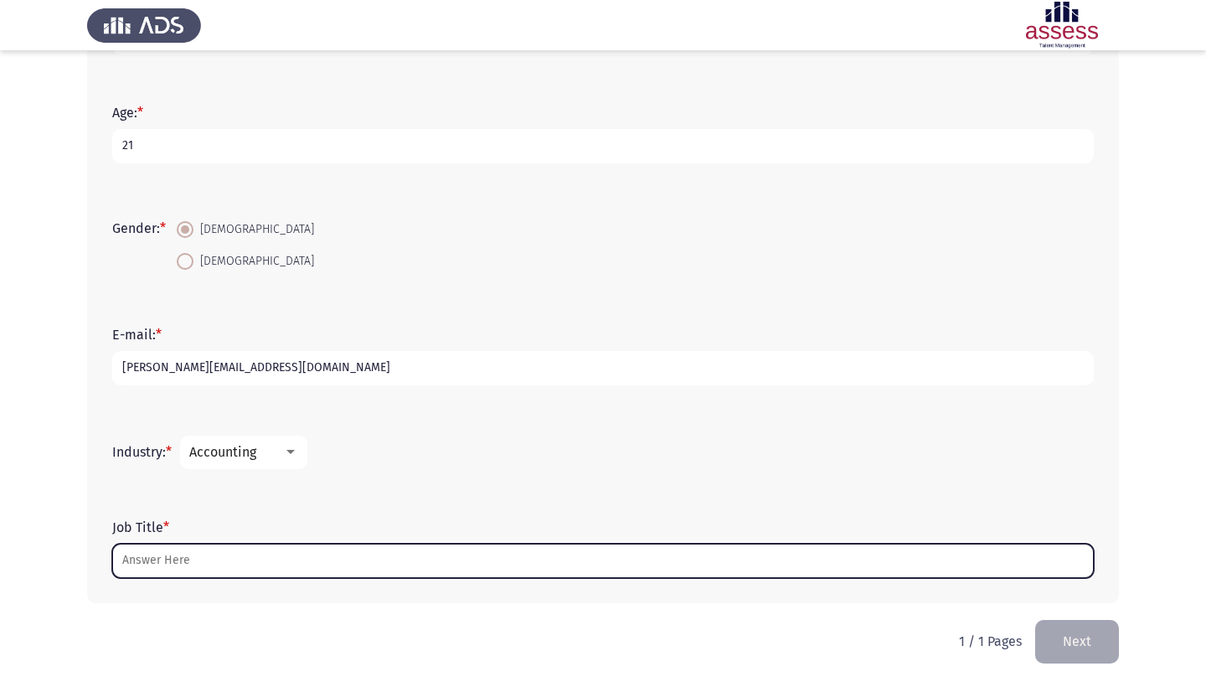
click at [240, 566] on input "Job Title *" at bounding box center [602, 560] width 981 height 34
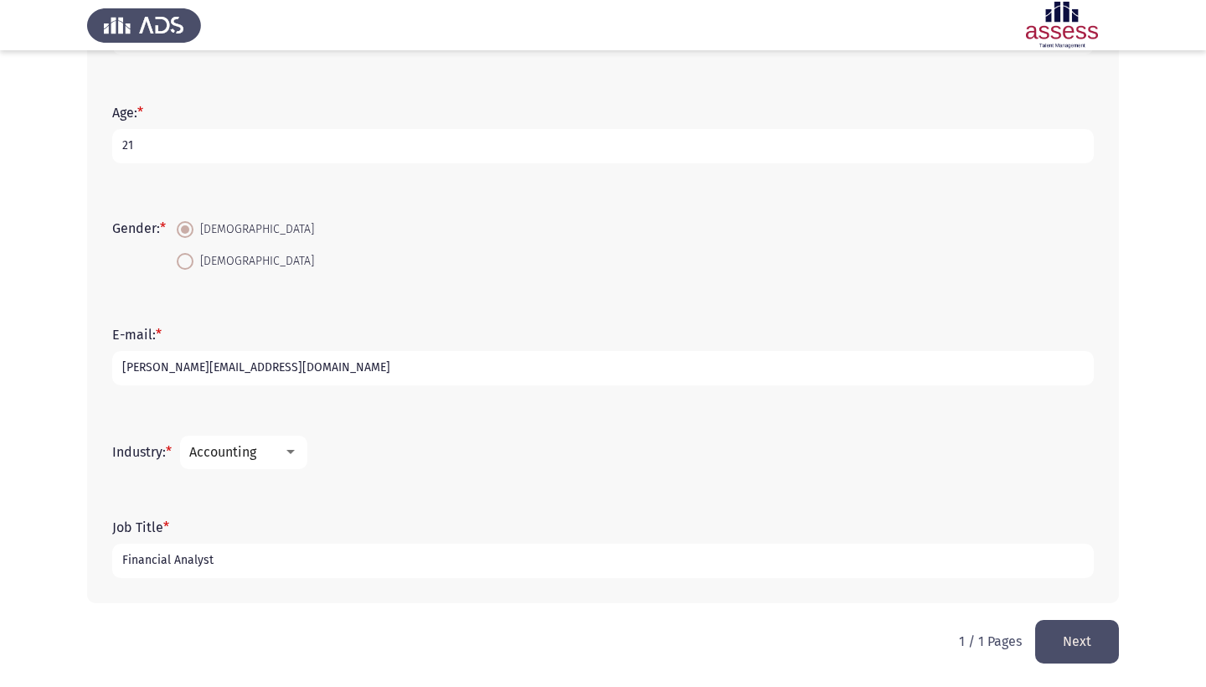
type input "Financial Analyst"
click at [1091, 636] on button "Next" at bounding box center [1077, 641] width 84 height 43
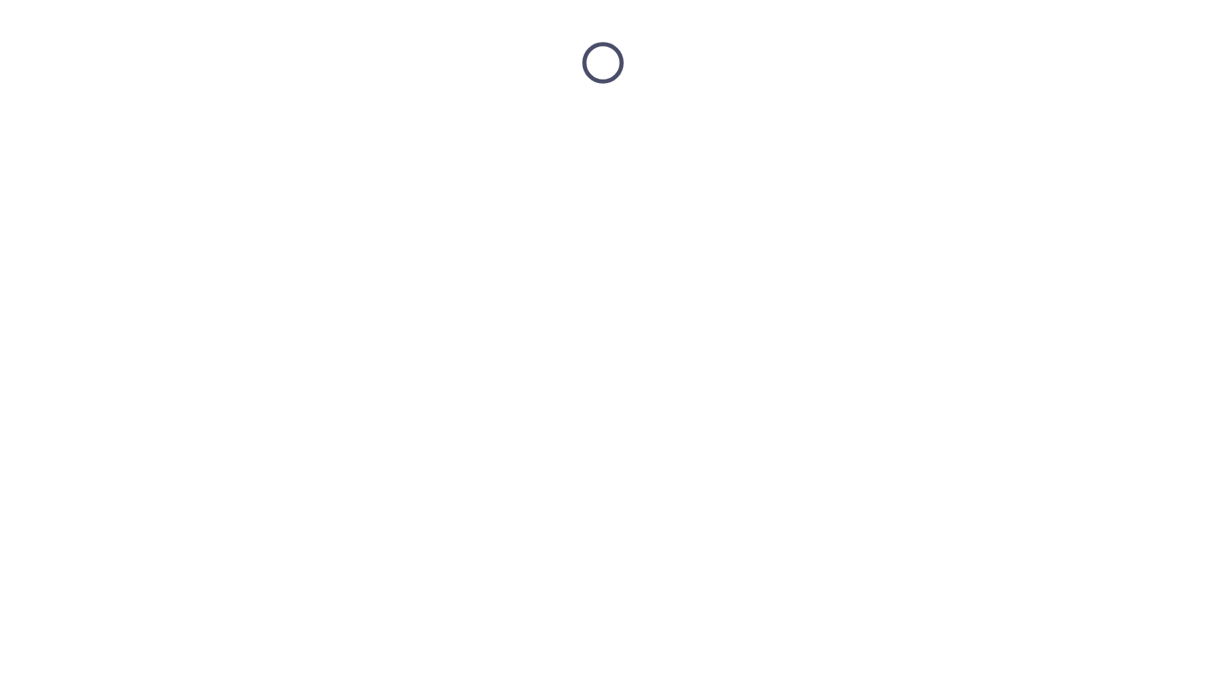
scroll to position [0, 0]
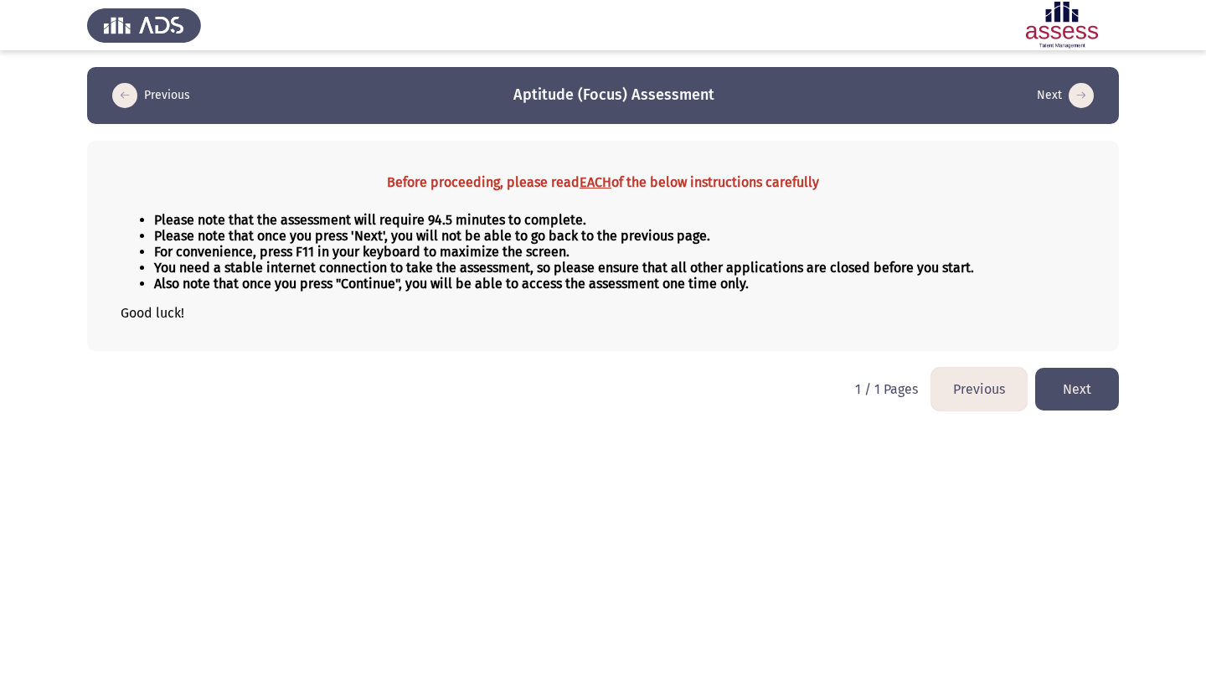
click at [1109, 394] on button "Next" at bounding box center [1077, 389] width 84 height 43
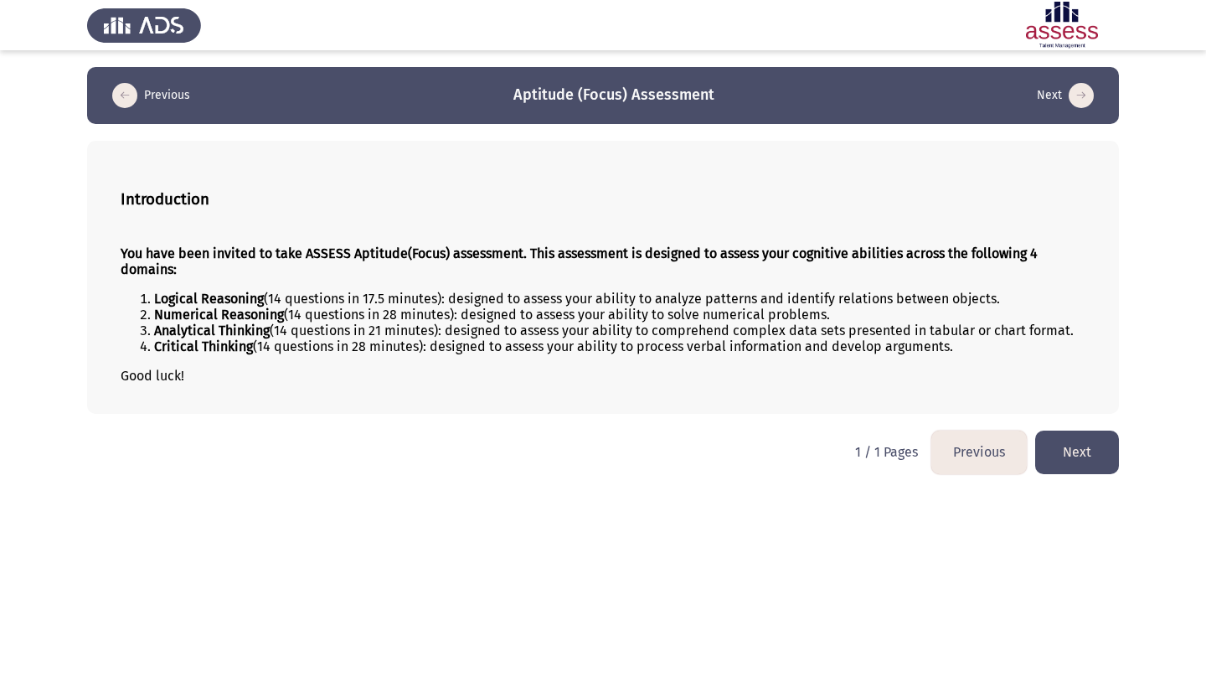
click at [1062, 469] on button "Next" at bounding box center [1077, 451] width 84 height 43
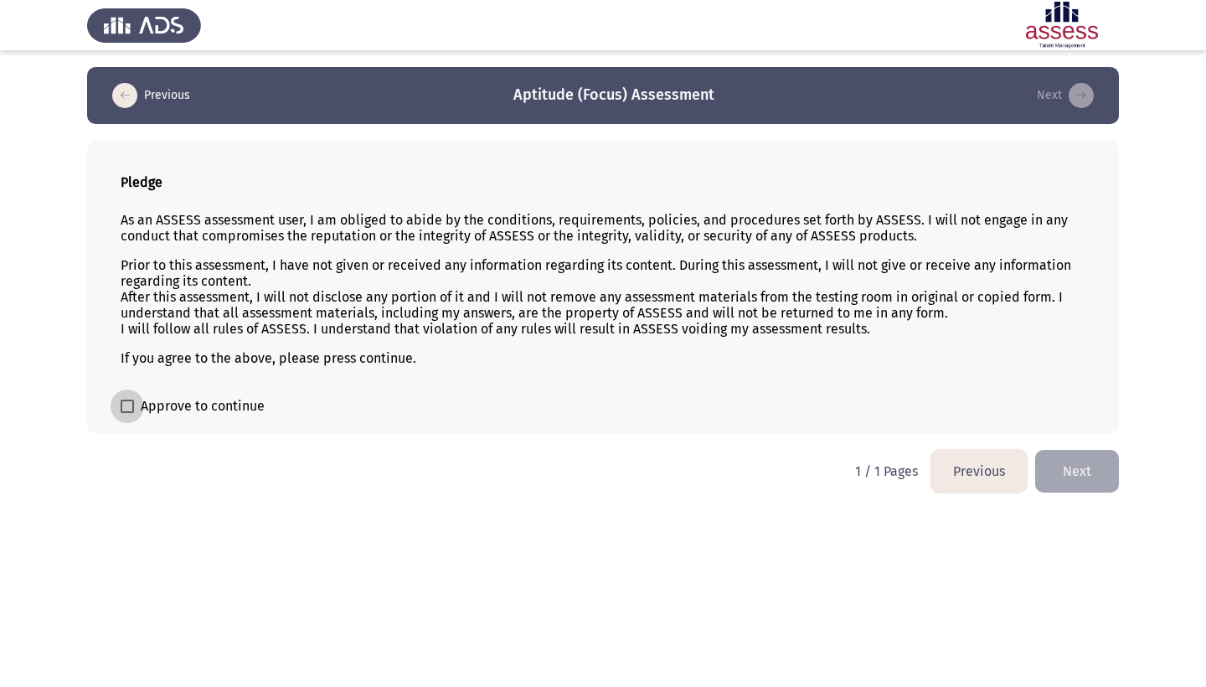
click at [193, 412] on span "Approve to continue" at bounding box center [203, 406] width 124 height 20
click at [127, 413] on input "Approve to continue" at bounding box center [126, 413] width 1 height 1
checkbox input "true"
click at [1103, 472] on button "Next" at bounding box center [1077, 471] width 84 height 43
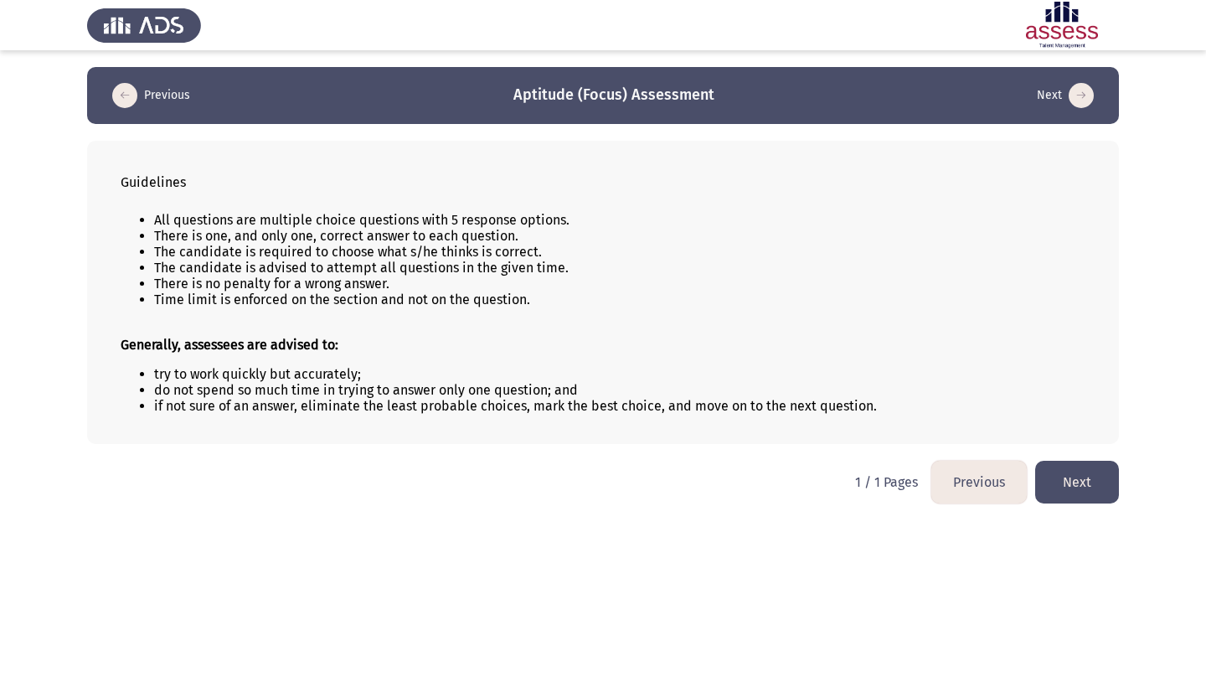
click at [1077, 482] on button "Next" at bounding box center [1077, 482] width 84 height 43
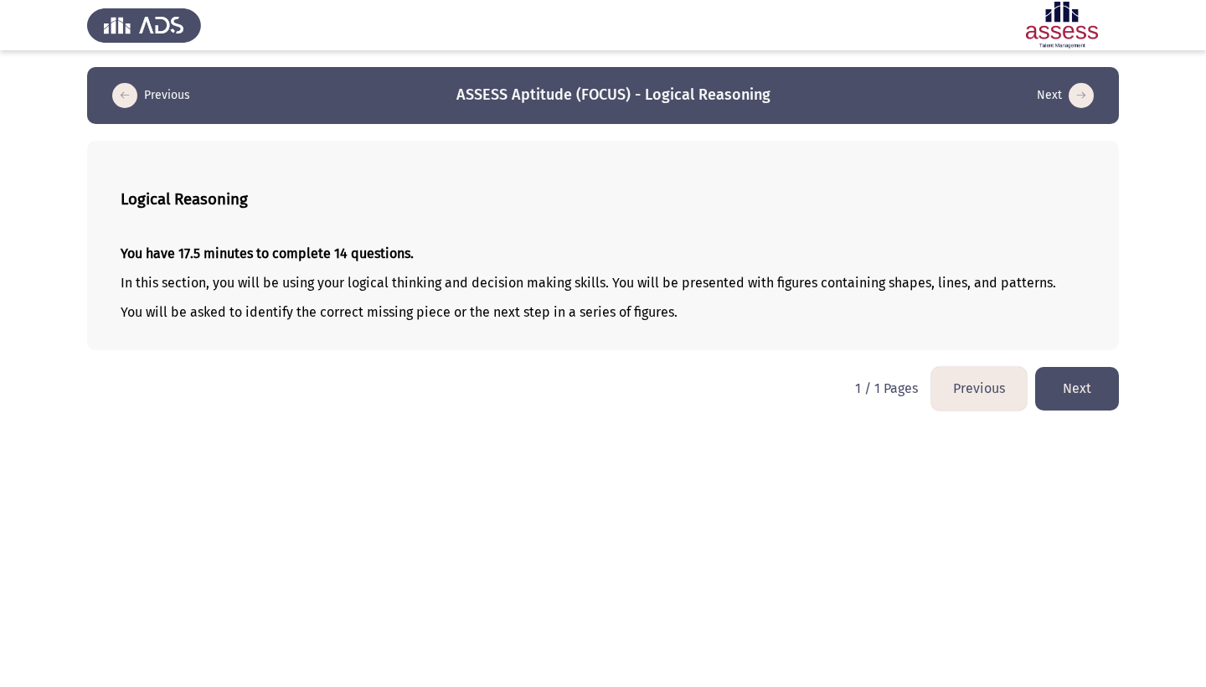
click at [1060, 396] on button "Next" at bounding box center [1077, 388] width 84 height 43
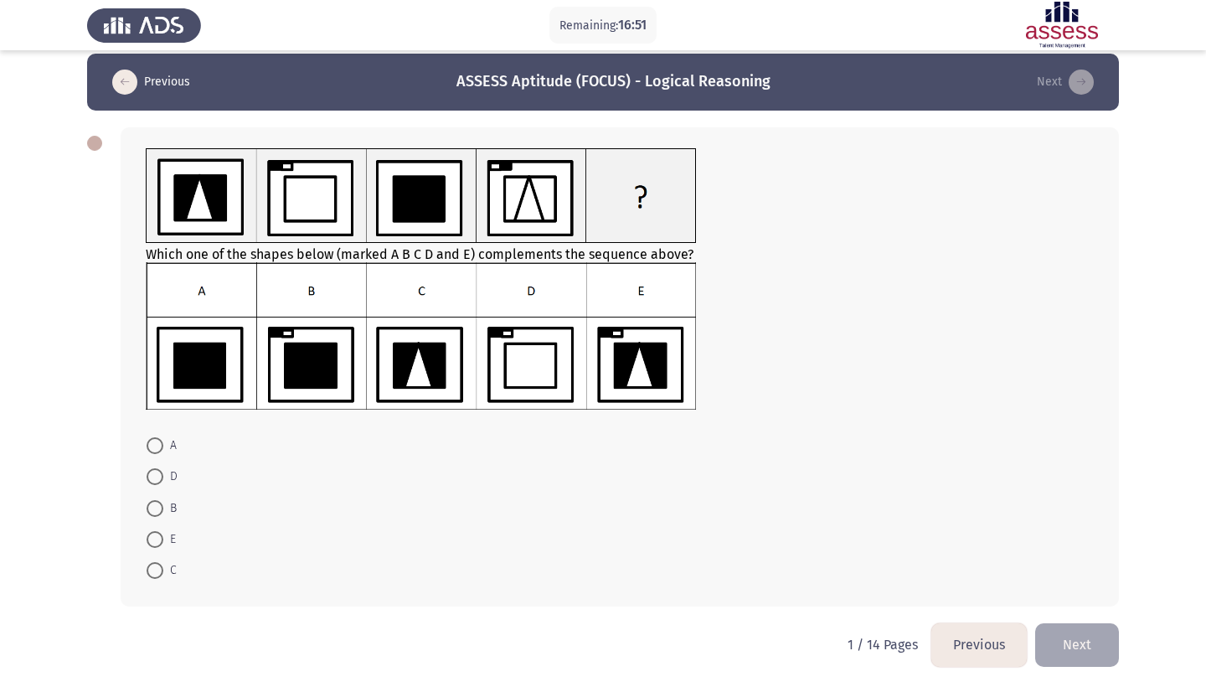
scroll to position [15, 0]
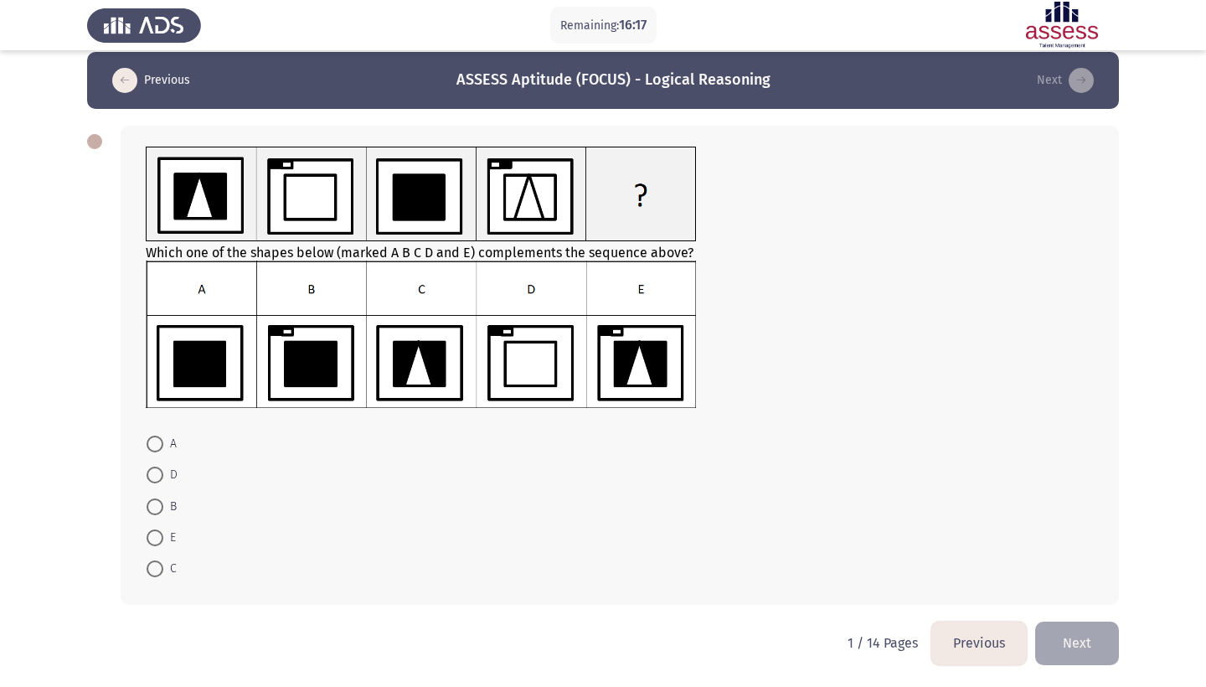
click at [154, 535] on span at bounding box center [155, 537] width 17 height 17
click at [154, 535] on input "E" at bounding box center [155, 537] width 17 height 17
radio input "true"
click at [1077, 648] on button "Next" at bounding box center [1077, 641] width 84 height 43
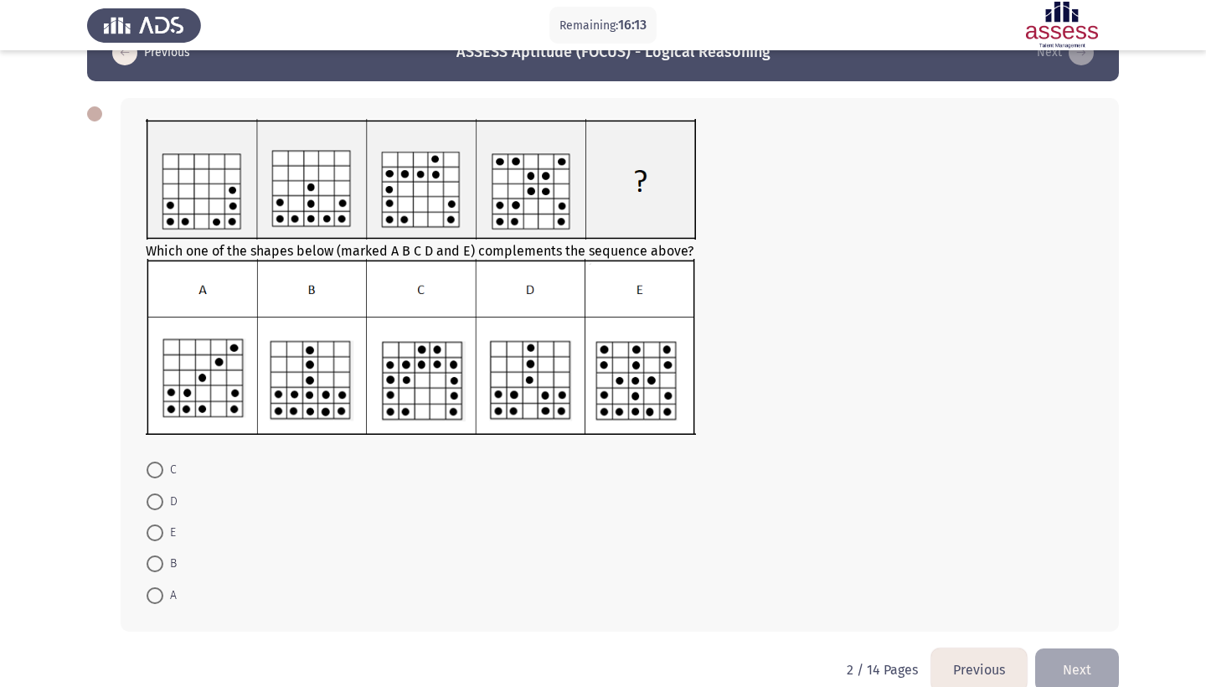
scroll to position [59, 0]
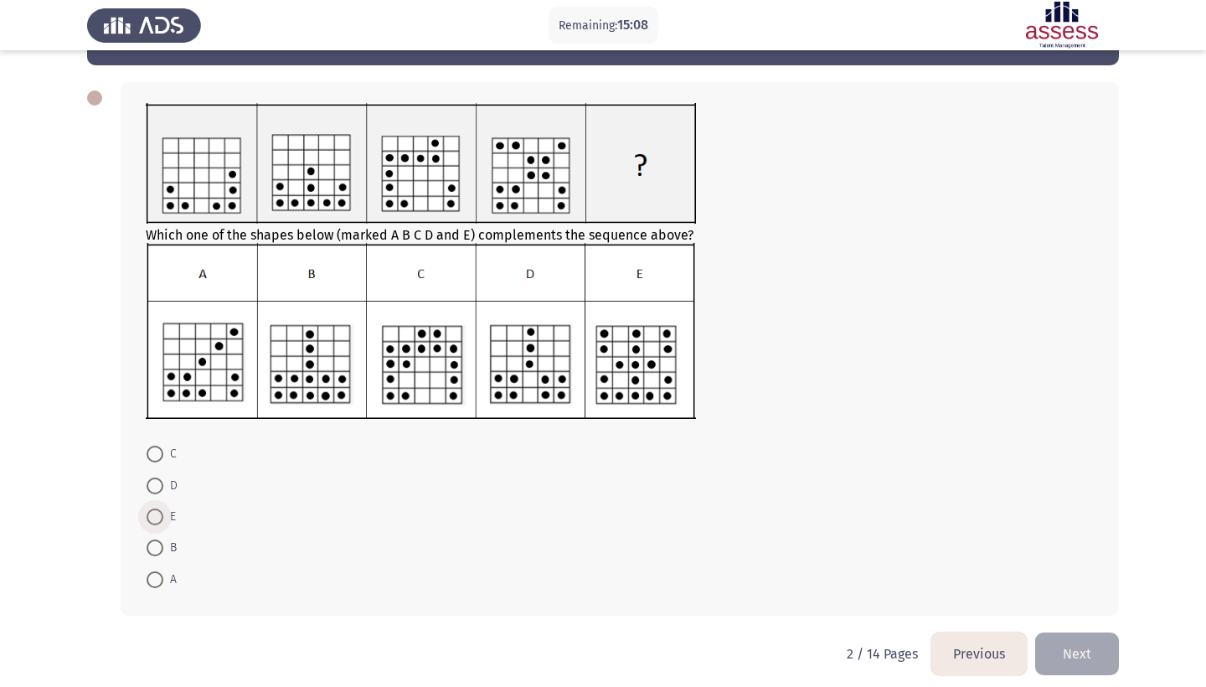
click at [160, 525] on span at bounding box center [155, 516] width 17 height 17
click at [160, 525] on input "E" at bounding box center [155, 516] width 17 height 17
radio input "true"
click at [1066, 644] on button "Next" at bounding box center [1077, 652] width 84 height 43
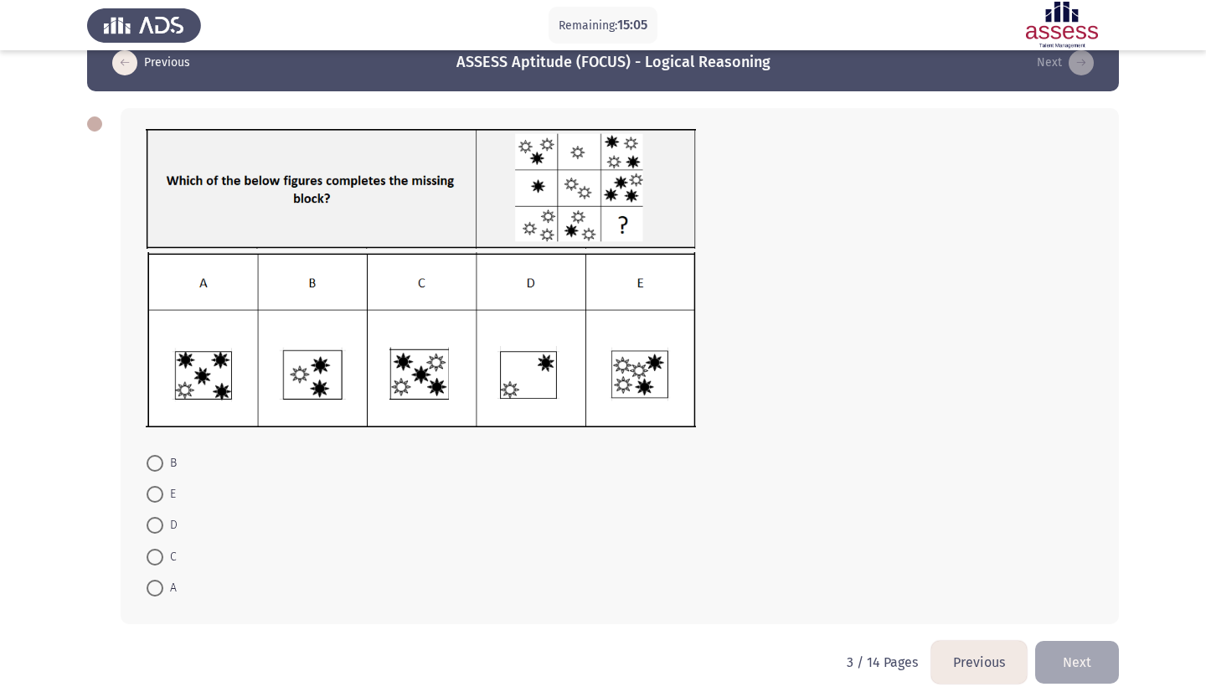
scroll to position [32, 0]
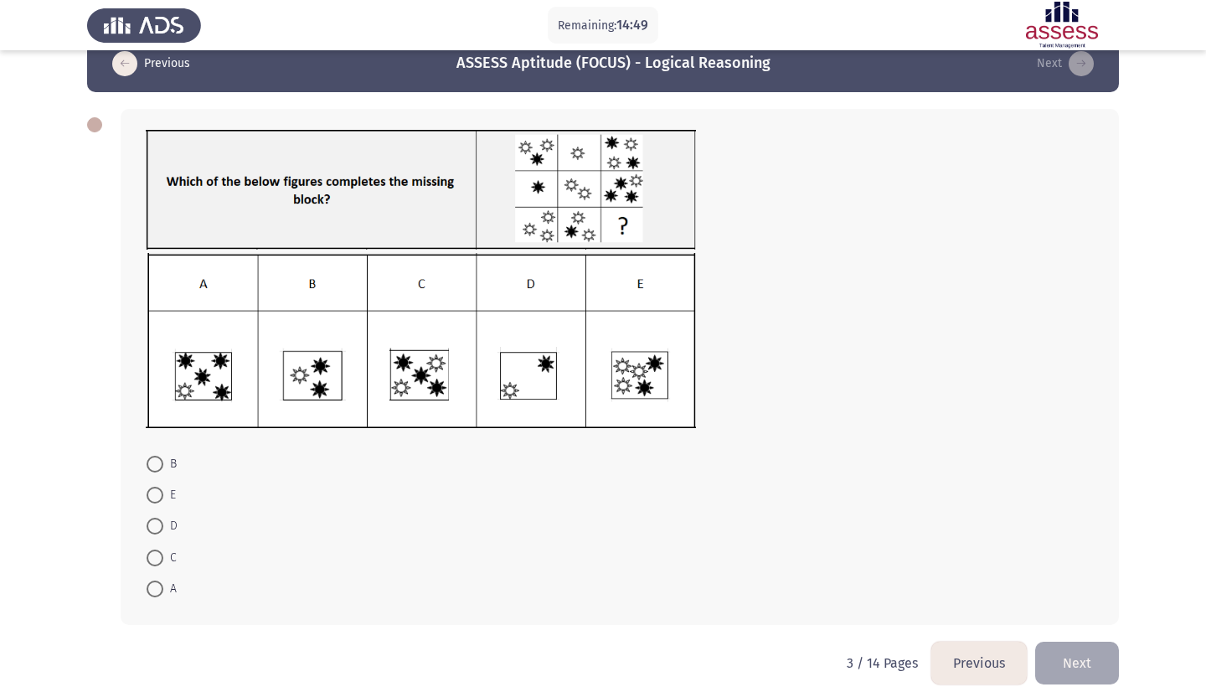
click at [153, 590] on span at bounding box center [155, 588] width 17 height 17
click at [153, 590] on input "A" at bounding box center [155, 588] width 17 height 17
radio input "true"
click at [1093, 661] on button "Next" at bounding box center [1077, 662] width 84 height 43
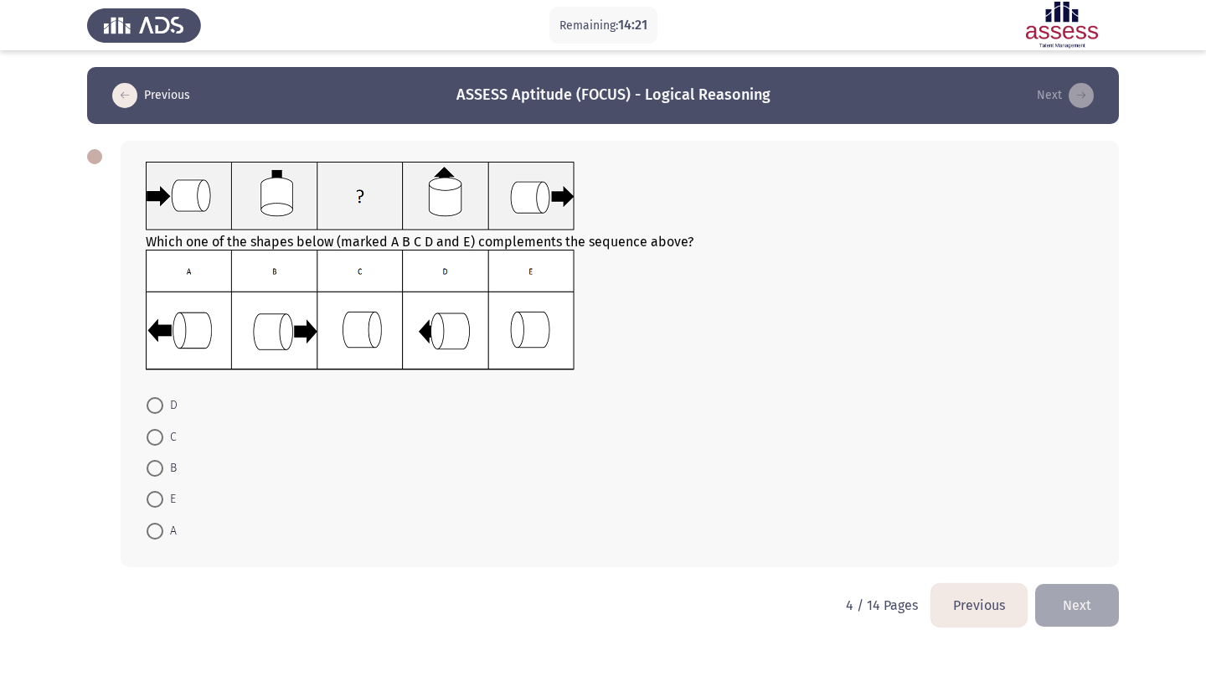
scroll to position [0, 0]
click at [155, 529] on span at bounding box center [155, 531] width 17 height 17
click at [155, 529] on input "A" at bounding box center [155, 531] width 17 height 17
radio input "true"
click at [1059, 597] on button "Next" at bounding box center [1077, 603] width 84 height 43
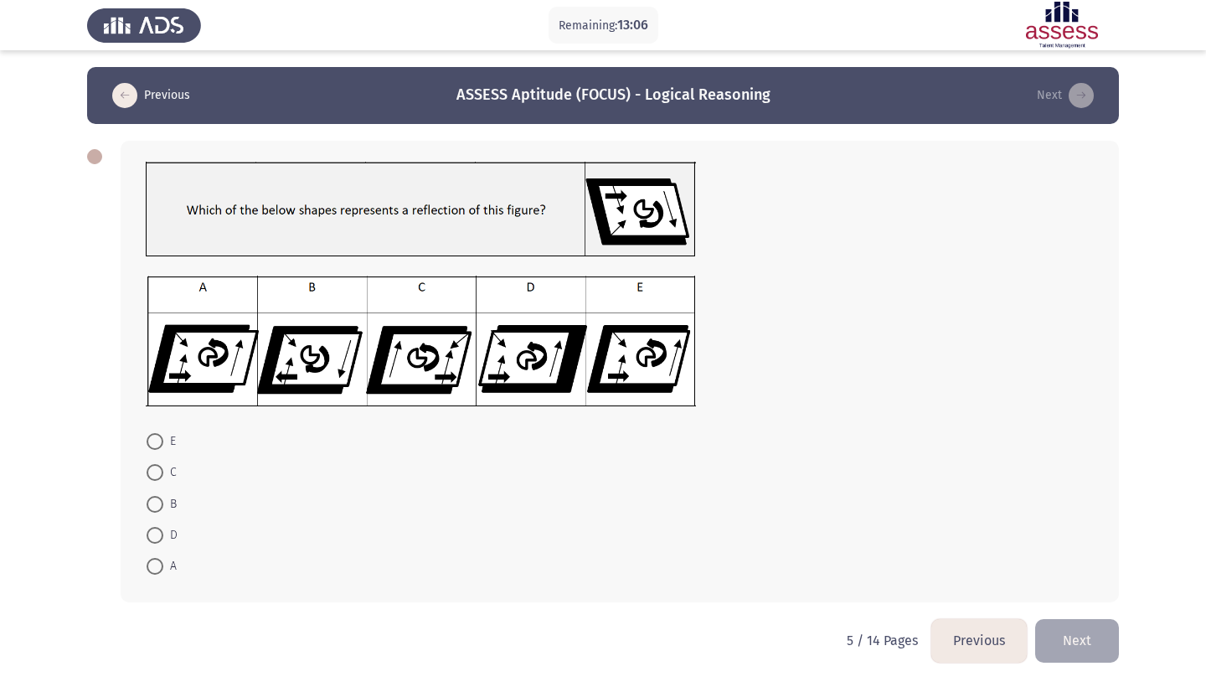
scroll to position [3, 0]
click at [154, 507] on span at bounding box center [155, 504] width 17 height 17
click at [154, 507] on input "B" at bounding box center [155, 504] width 17 height 17
radio input "true"
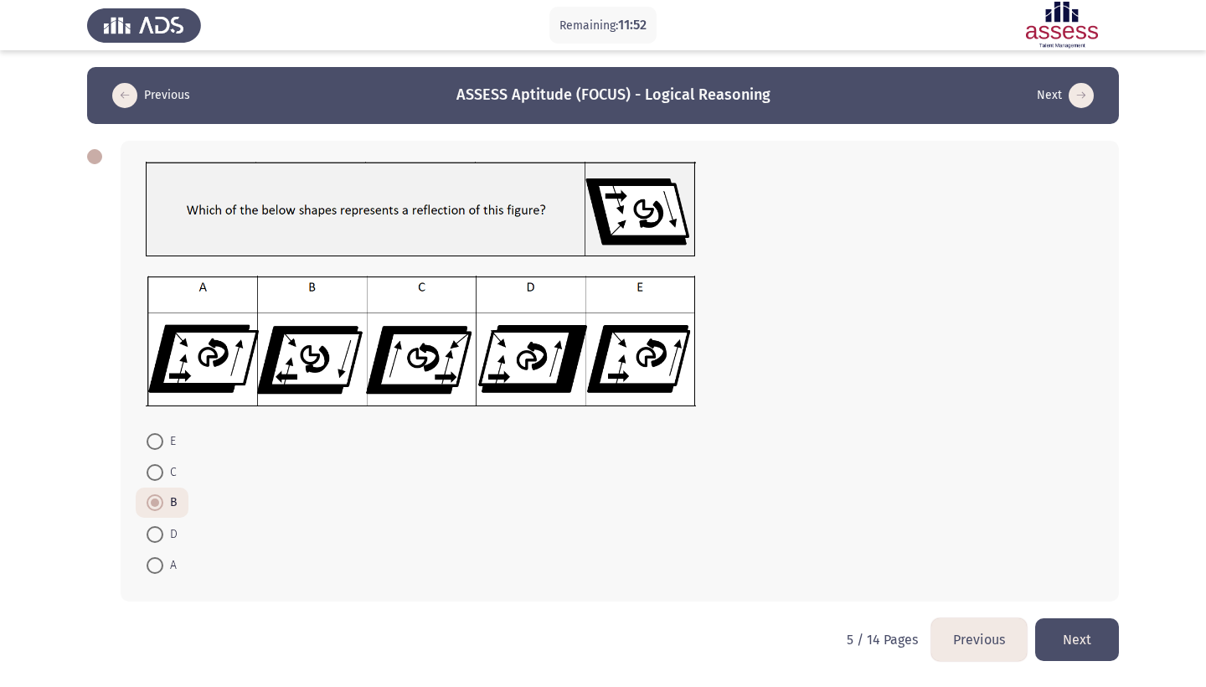
click at [1073, 641] on button "Next" at bounding box center [1077, 639] width 84 height 43
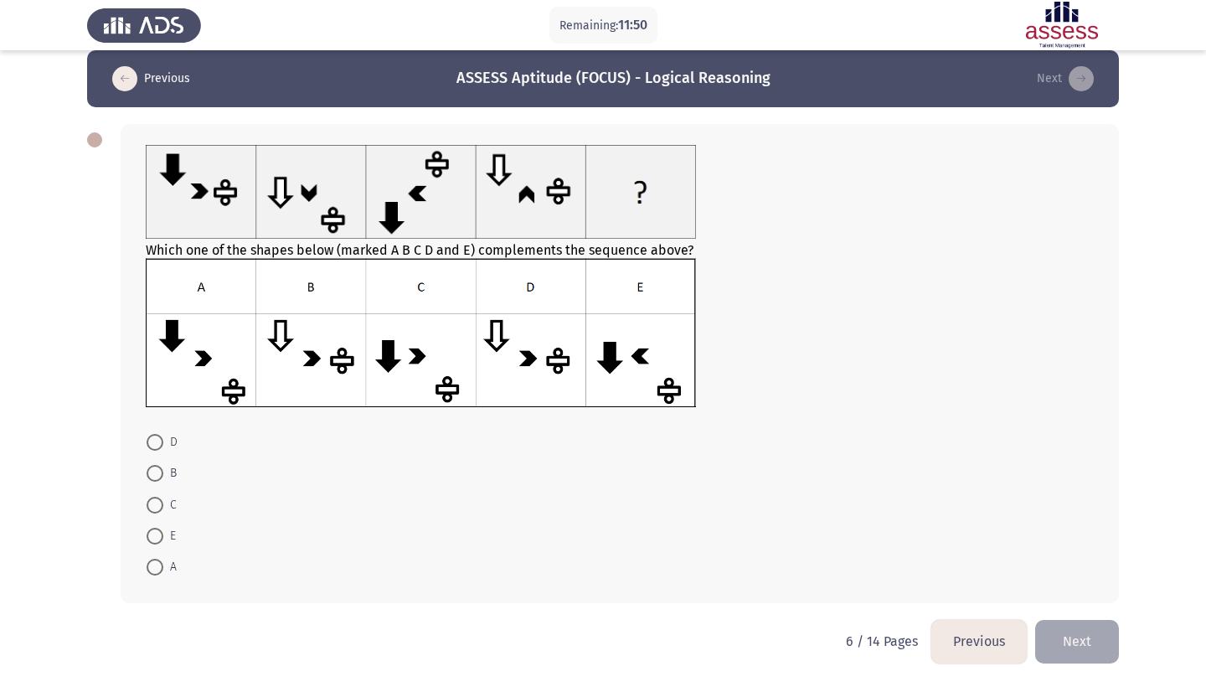
scroll to position [19, 0]
click at [214, 395] on img at bounding box center [421, 332] width 550 height 148
click at [211, 346] on img at bounding box center [421, 332] width 550 height 148
click at [153, 564] on span at bounding box center [155, 567] width 17 height 17
click at [153, 564] on input "A" at bounding box center [155, 567] width 17 height 17
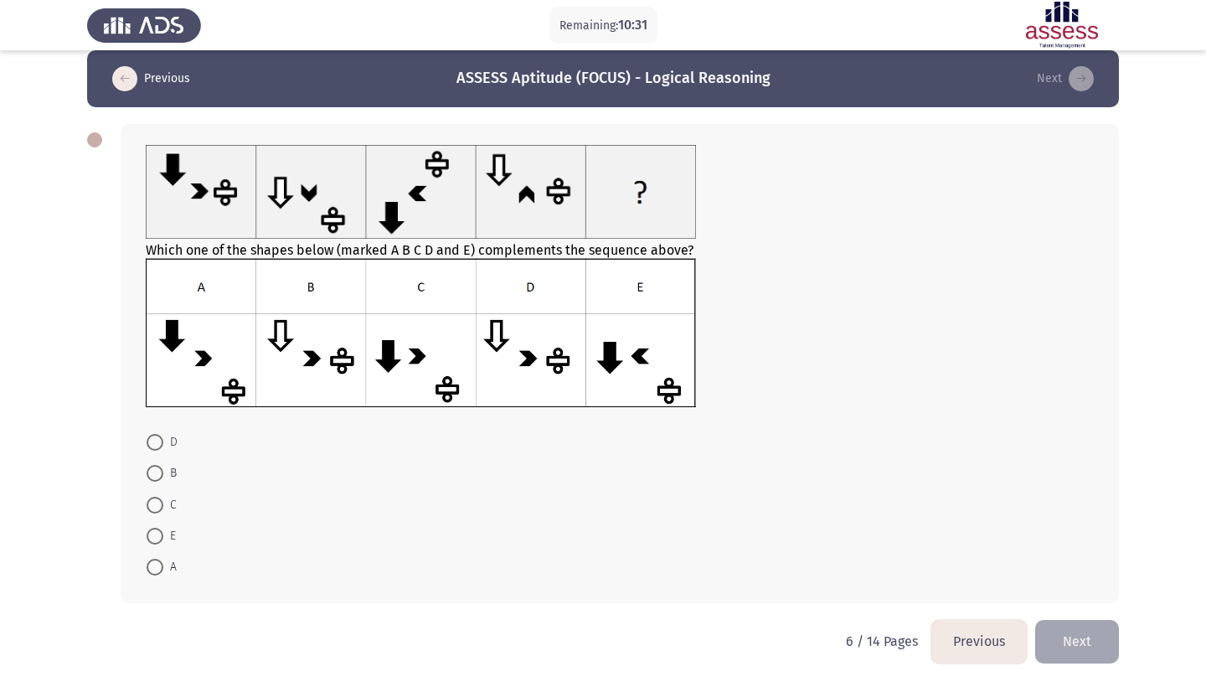
radio input "true"
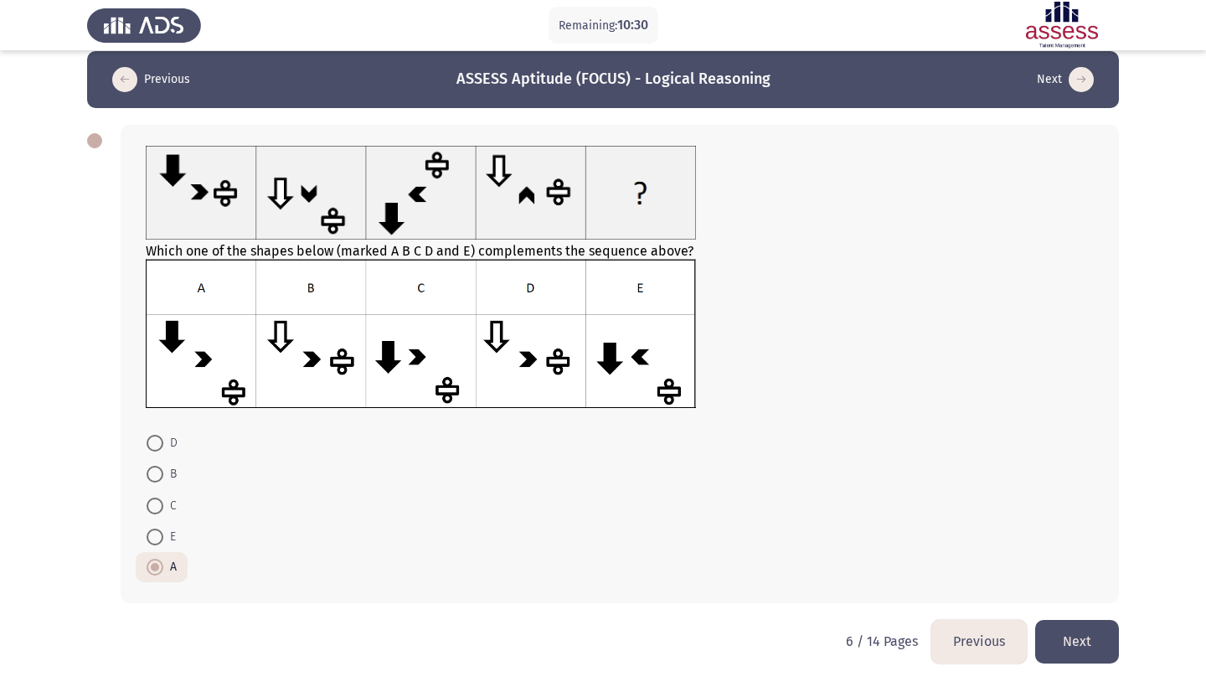
click at [1067, 635] on button "Next" at bounding box center [1077, 641] width 84 height 43
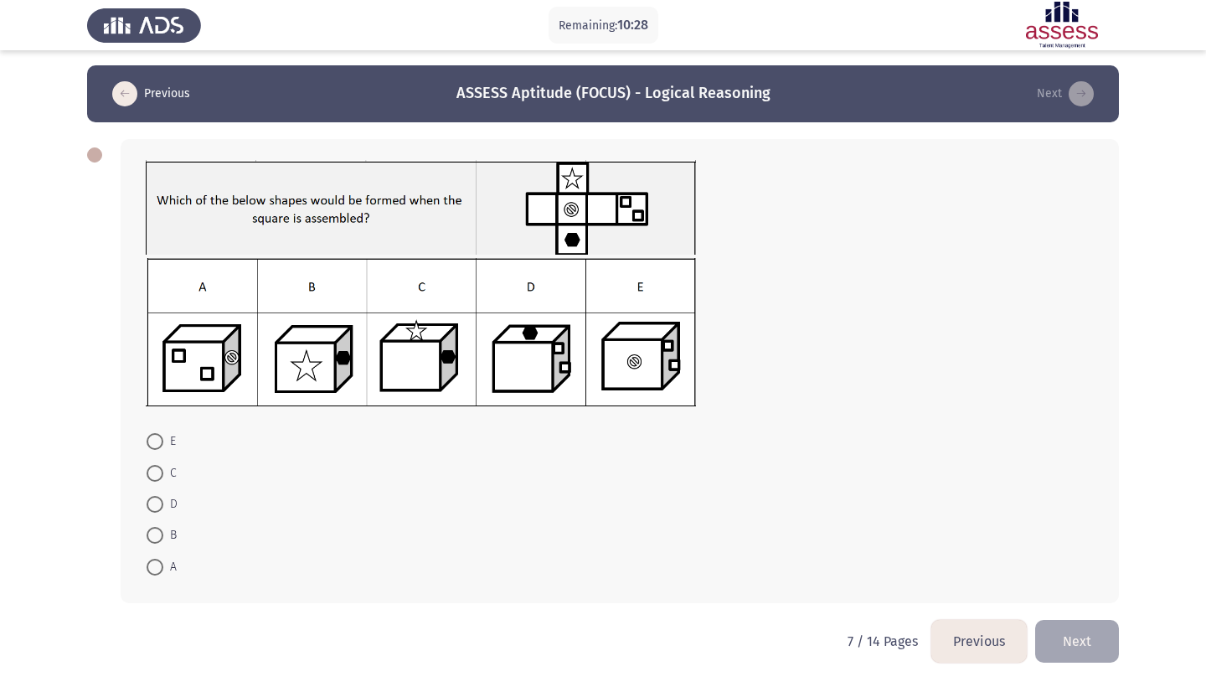
scroll to position [4, 0]
click at [156, 528] on span at bounding box center [155, 535] width 17 height 17
click at [156, 528] on input "B" at bounding box center [155, 535] width 17 height 17
radio input "true"
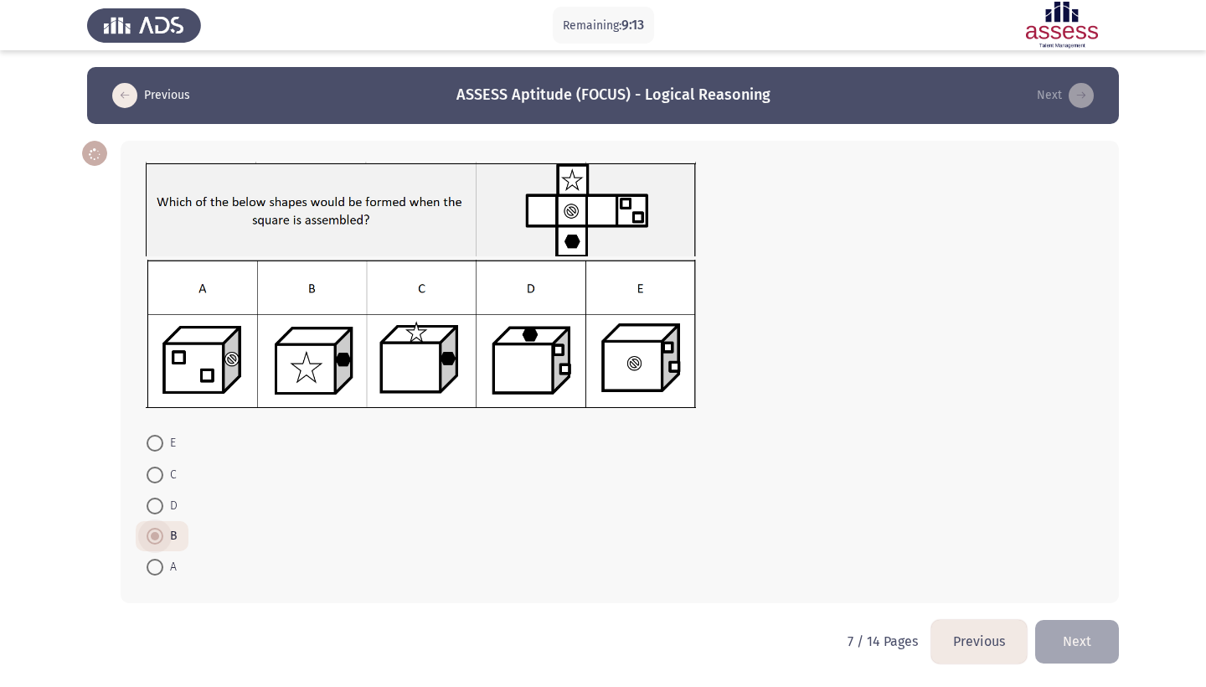
scroll to position [3, 0]
click at [158, 506] on span at bounding box center [155, 505] width 17 height 17
click at [158, 506] on input "D" at bounding box center [155, 505] width 17 height 17
radio input "true"
click at [1081, 653] on button "Next" at bounding box center [1077, 641] width 84 height 43
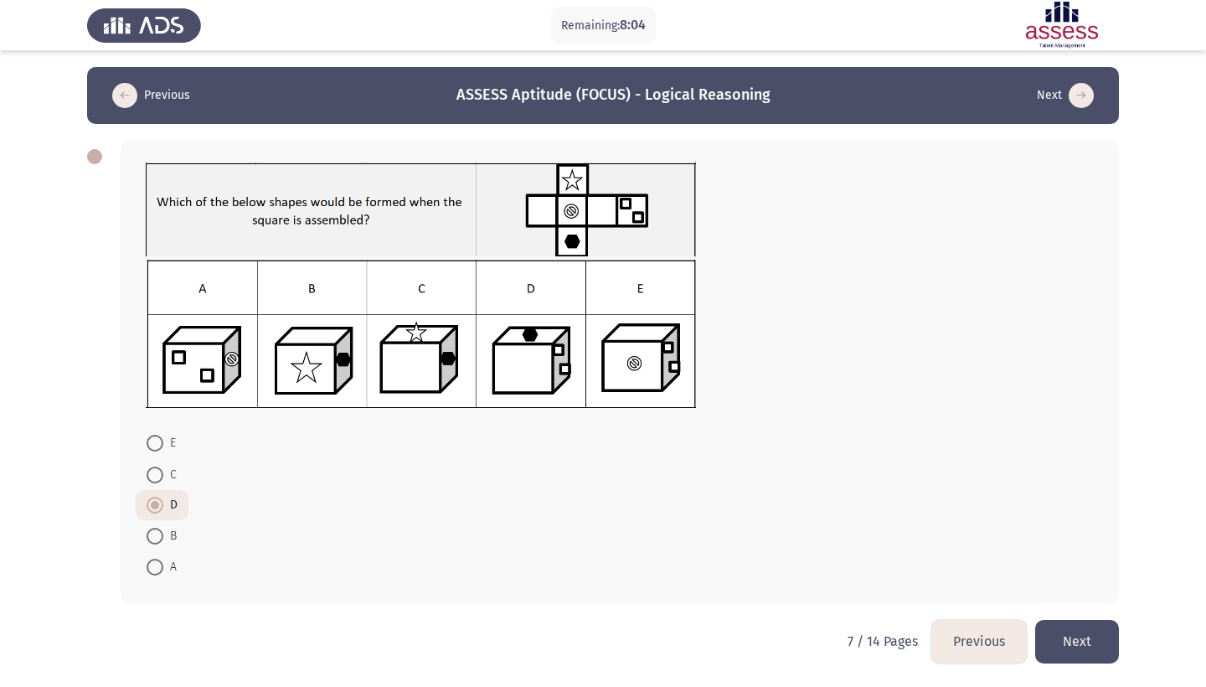
scroll to position [0, 0]
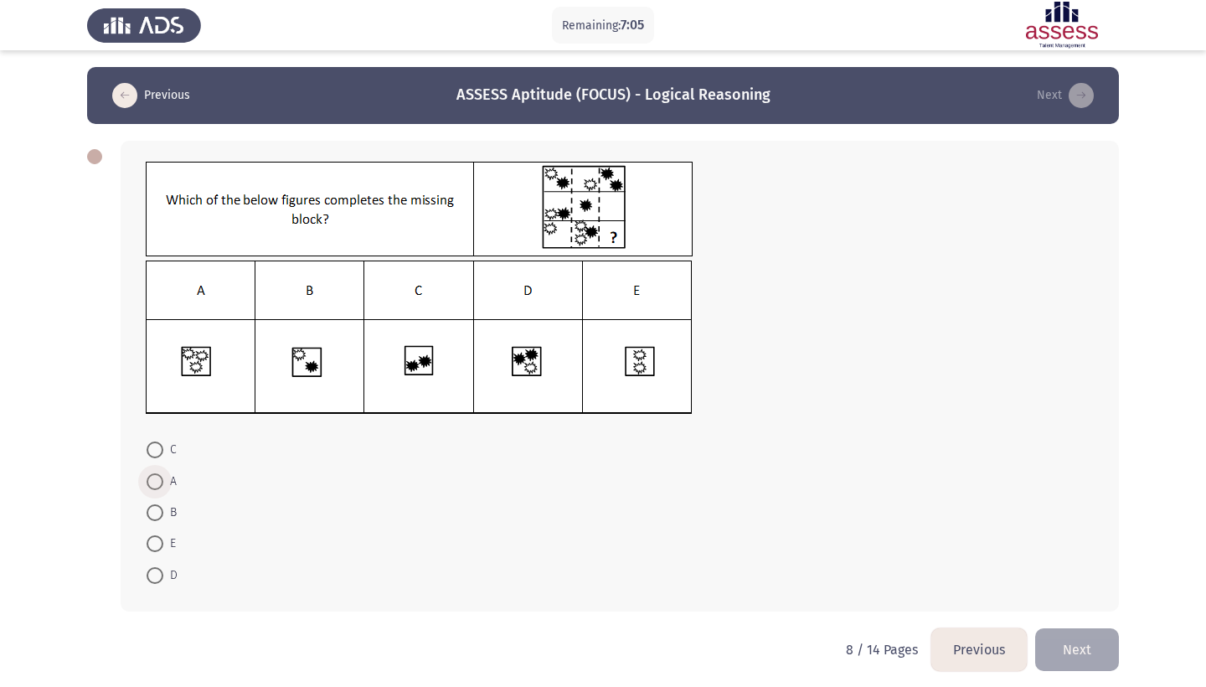
click at [155, 487] on span at bounding box center [155, 481] width 17 height 17
click at [155, 487] on input "A" at bounding box center [155, 481] width 17 height 17
radio input "true"
click at [1068, 644] on button "Next" at bounding box center [1077, 647] width 84 height 43
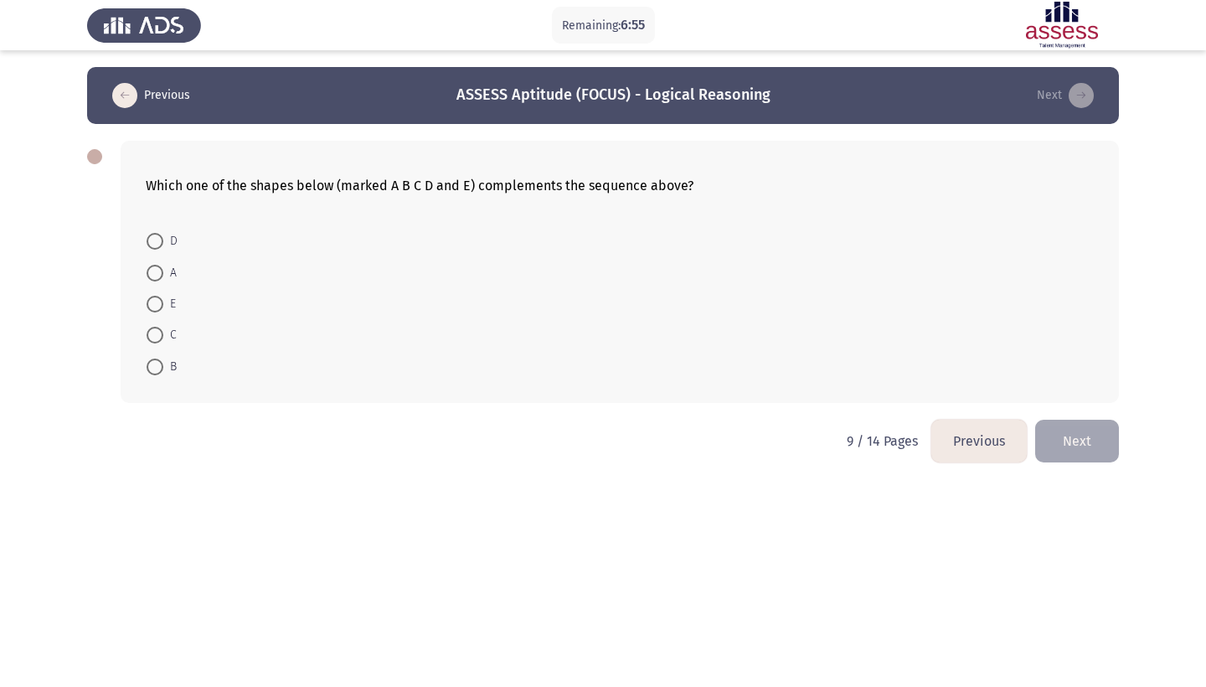
scroll to position [71, 0]
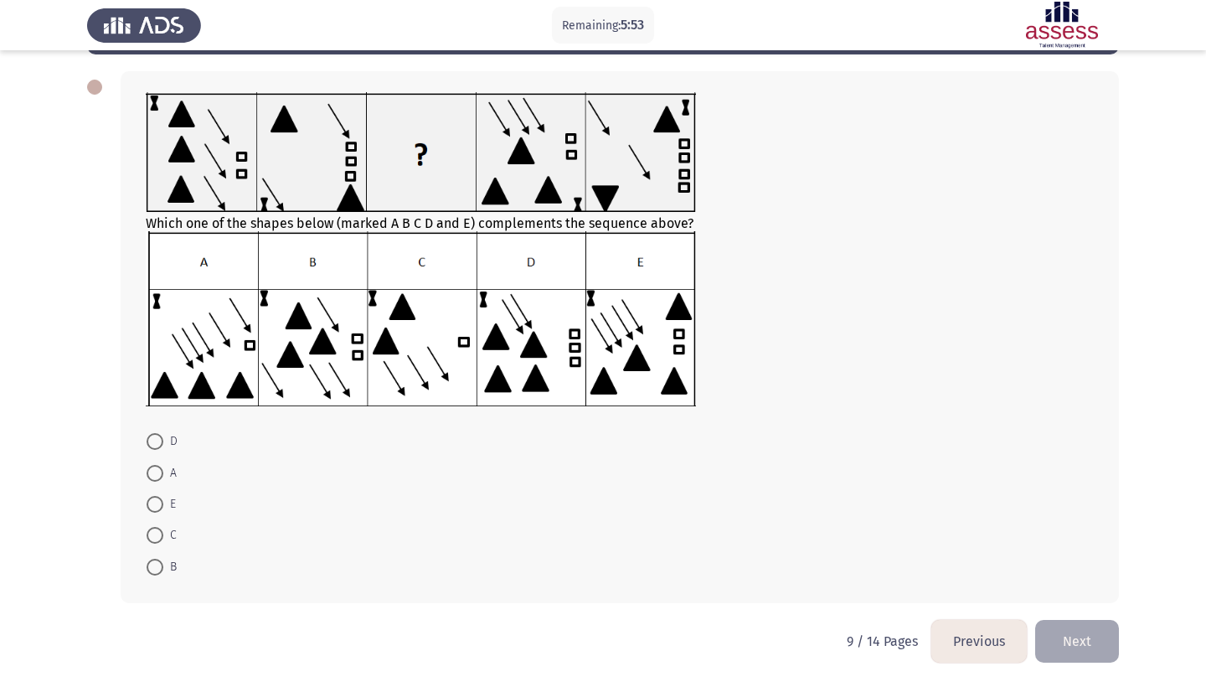
click at [148, 446] on span at bounding box center [155, 441] width 17 height 17
click at [148, 446] on input "D" at bounding box center [155, 441] width 17 height 17
radio input "true"
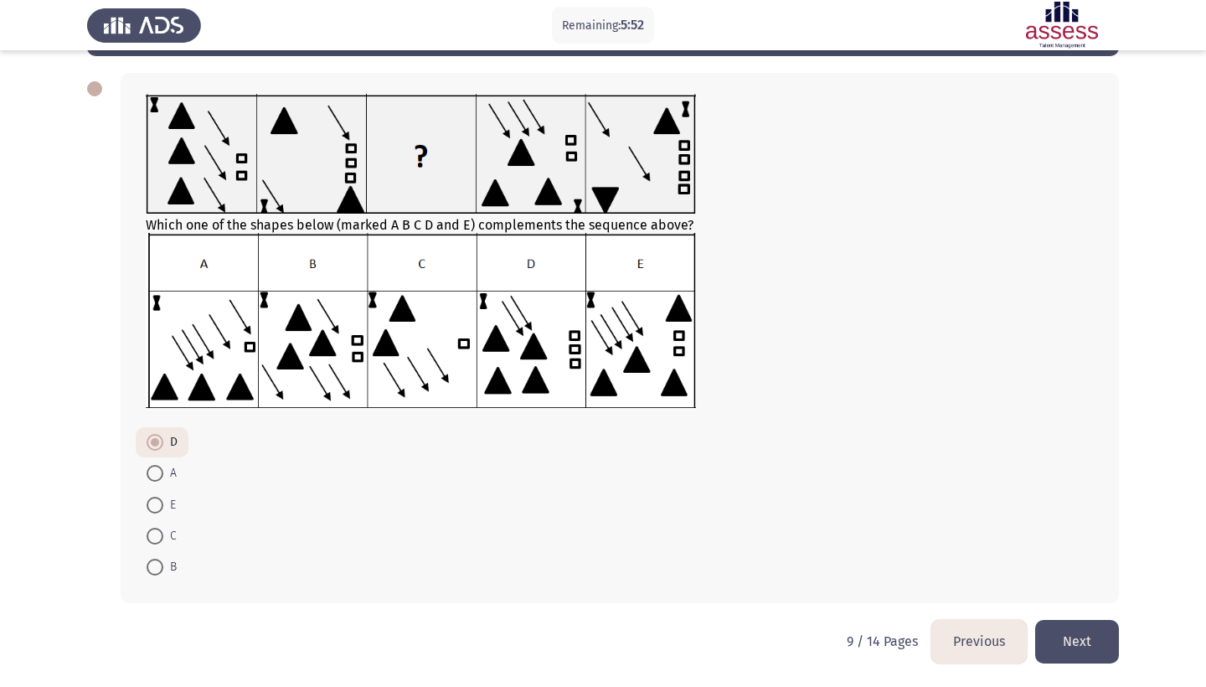
click at [1092, 645] on button "Next" at bounding box center [1077, 641] width 84 height 43
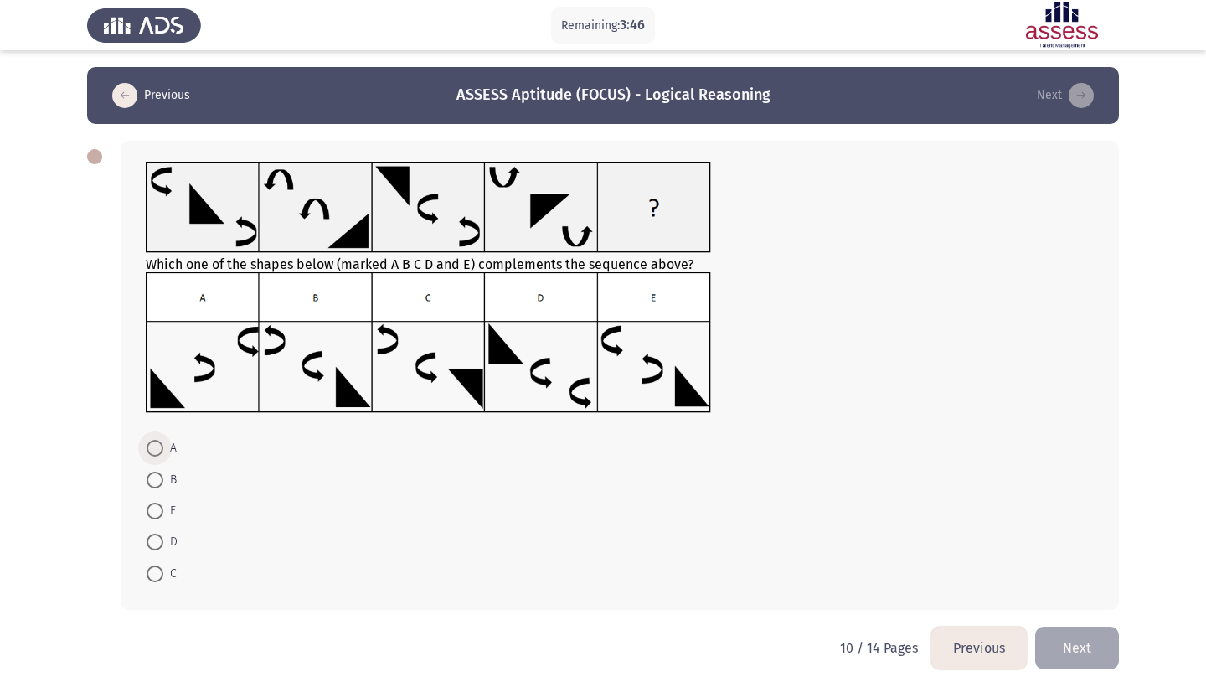
click at [147, 450] on span at bounding box center [155, 448] width 17 height 17
click at [147, 450] on input "A" at bounding box center [155, 448] width 17 height 17
radio input "true"
click at [1068, 636] on button "Next" at bounding box center [1077, 646] width 84 height 43
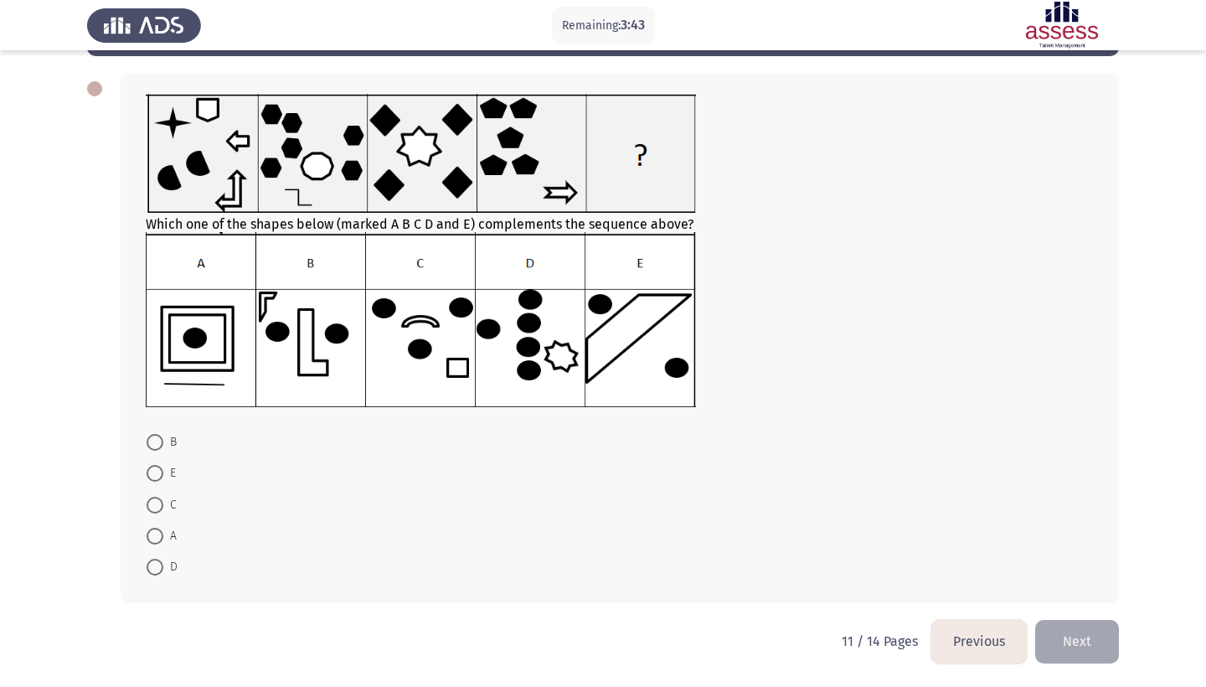
scroll to position [70, 0]
click at [157, 503] on span at bounding box center [155, 505] width 17 height 17
click at [157, 503] on input "C" at bounding box center [155, 505] width 17 height 17
radio input "true"
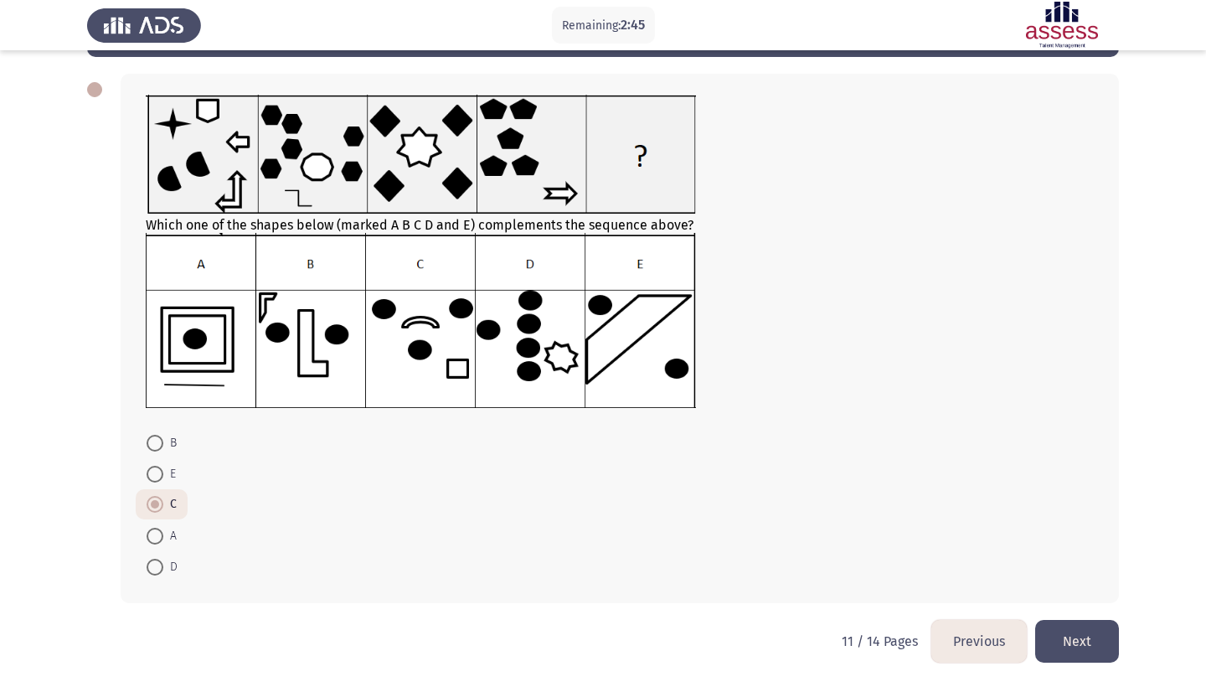
click at [1074, 633] on button "Next" at bounding box center [1077, 641] width 84 height 43
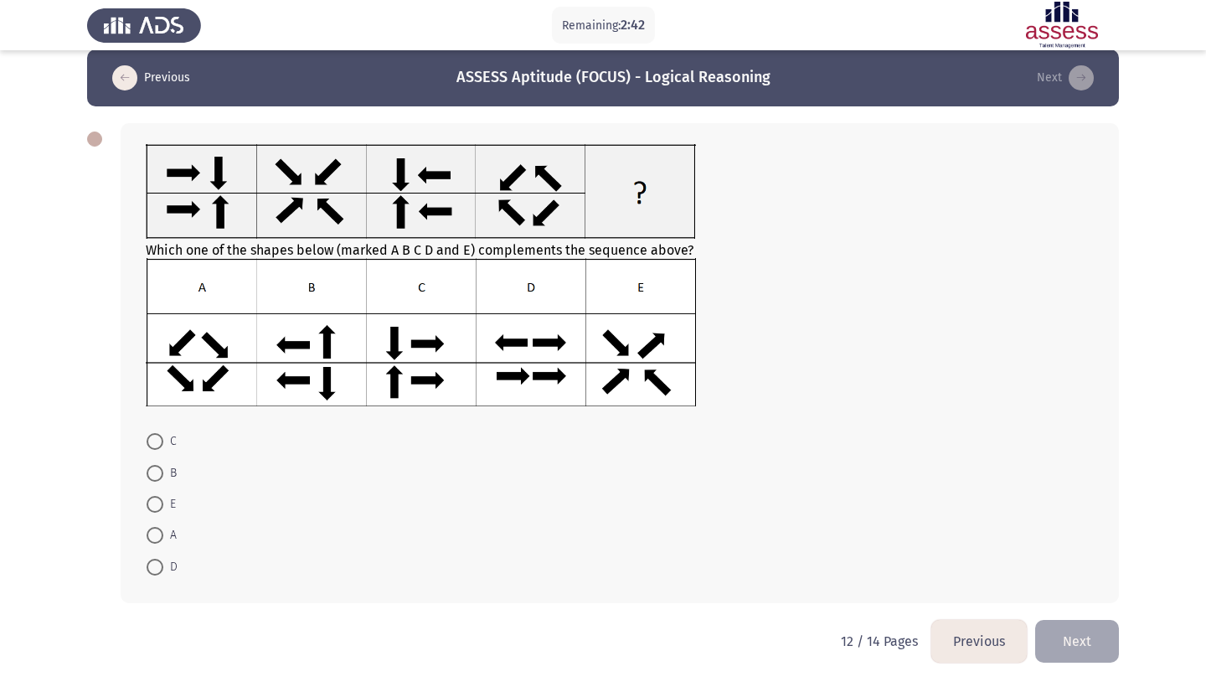
scroll to position [20, 0]
click at [154, 507] on span at bounding box center [155, 504] width 17 height 17
click at [154, 507] on input "E" at bounding box center [155, 504] width 17 height 17
radio input "true"
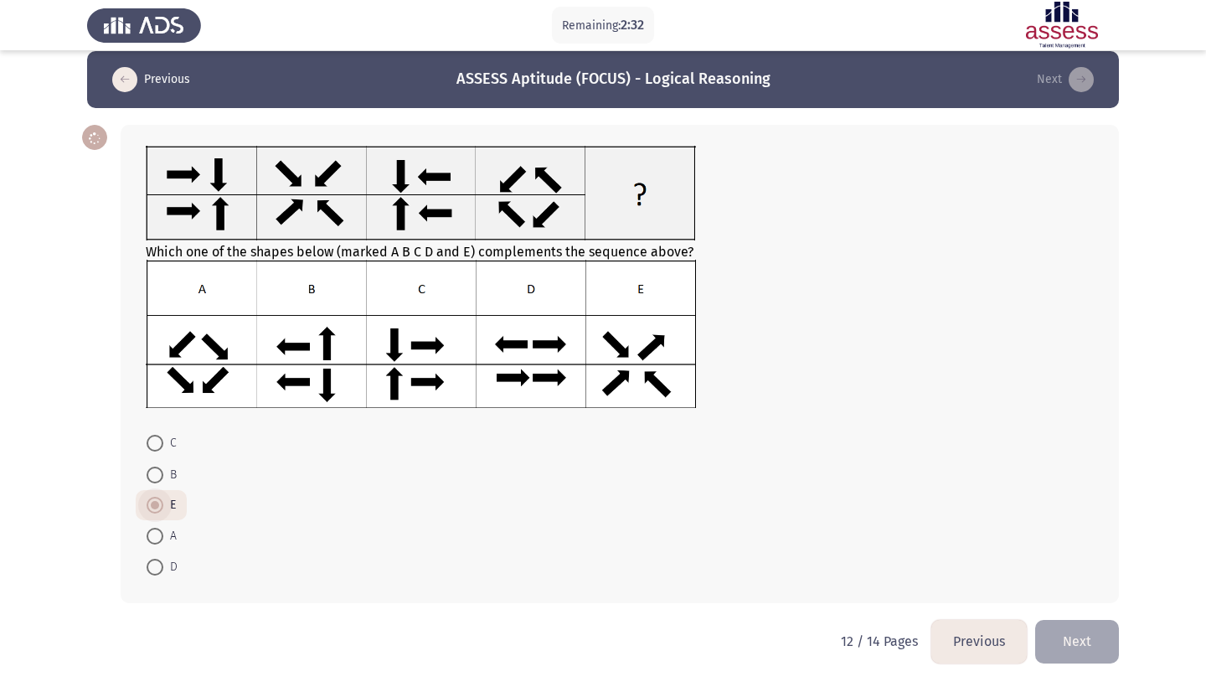
scroll to position [18, 0]
click at [1092, 641] on button "Next" at bounding box center [1077, 641] width 84 height 43
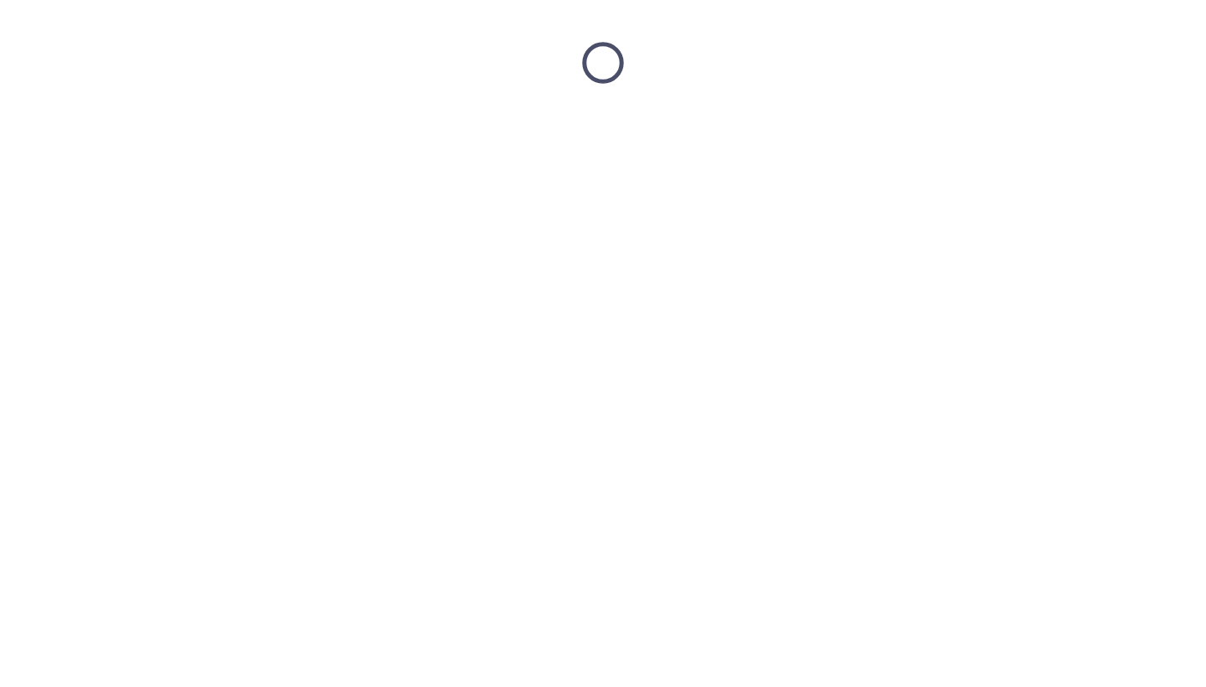
scroll to position [0, 0]
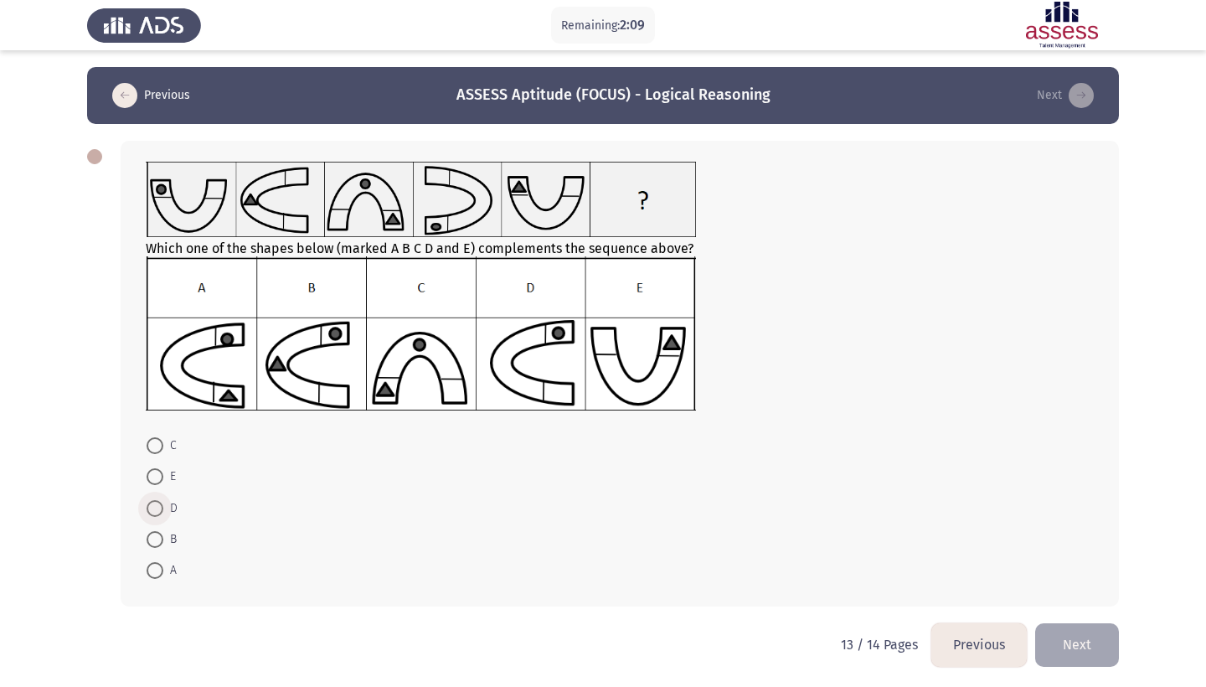
click at [158, 509] on span at bounding box center [155, 508] width 17 height 17
click at [158, 509] on input "D" at bounding box center [155, 508] width 17 height 17
radio input "true"
click at [1068, 641] on button "Next" at bounding box center [1077, 643] width 84 height 43
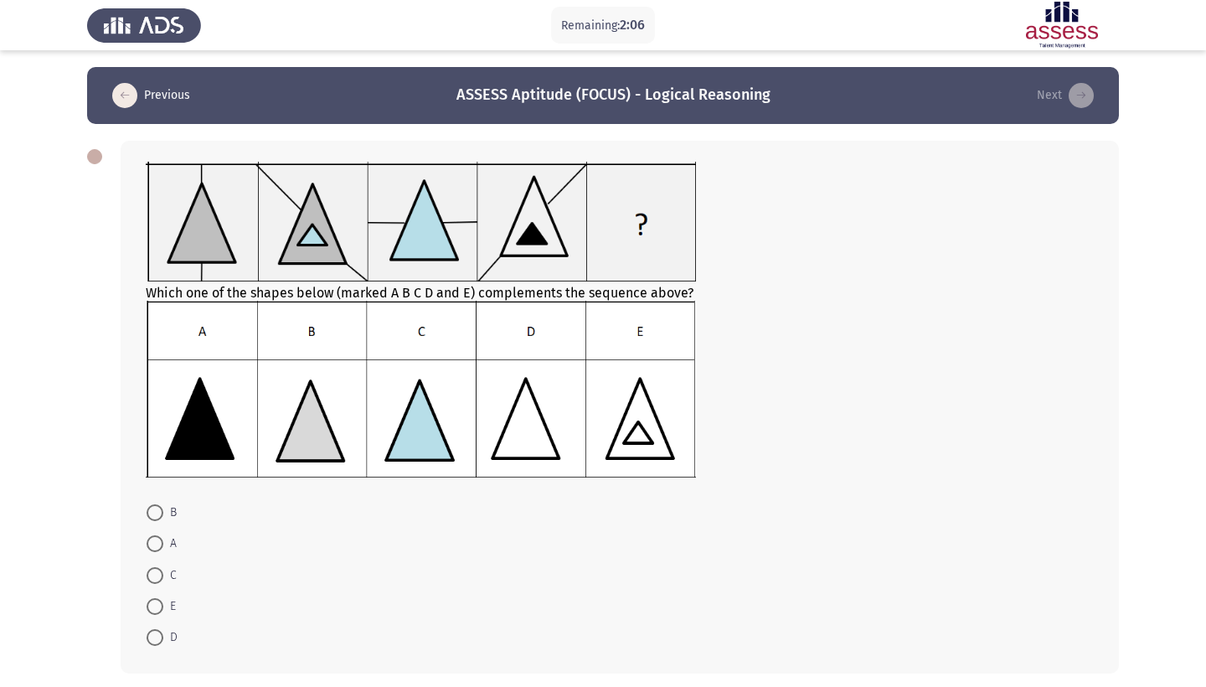
scroll to position [57, 0]
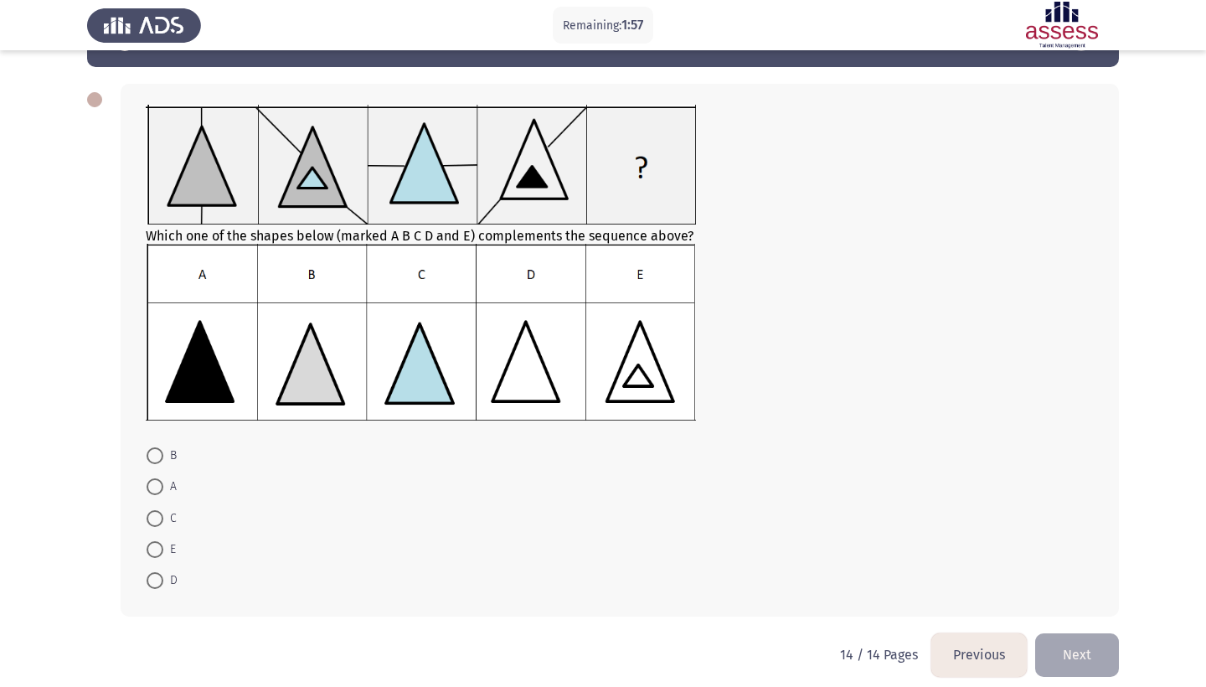
click at [156, 483] on span at bounding box center [155, 486] width 17 height 17
click at [156, 483] on input "A" at bounding box center [155, 486] width 17 height 17
radio input "true"
click at [1080, 667] on button "Next" at bounding box center [1077, 653] width 84 height 43
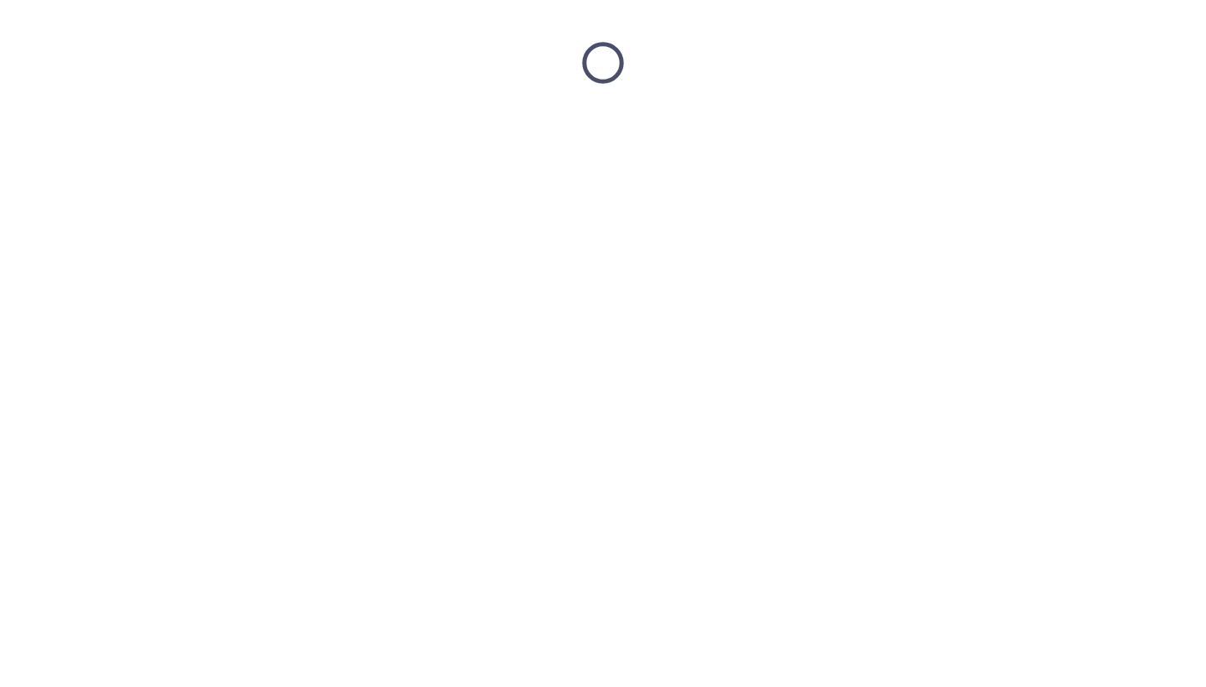
scroll to position [0, 0]
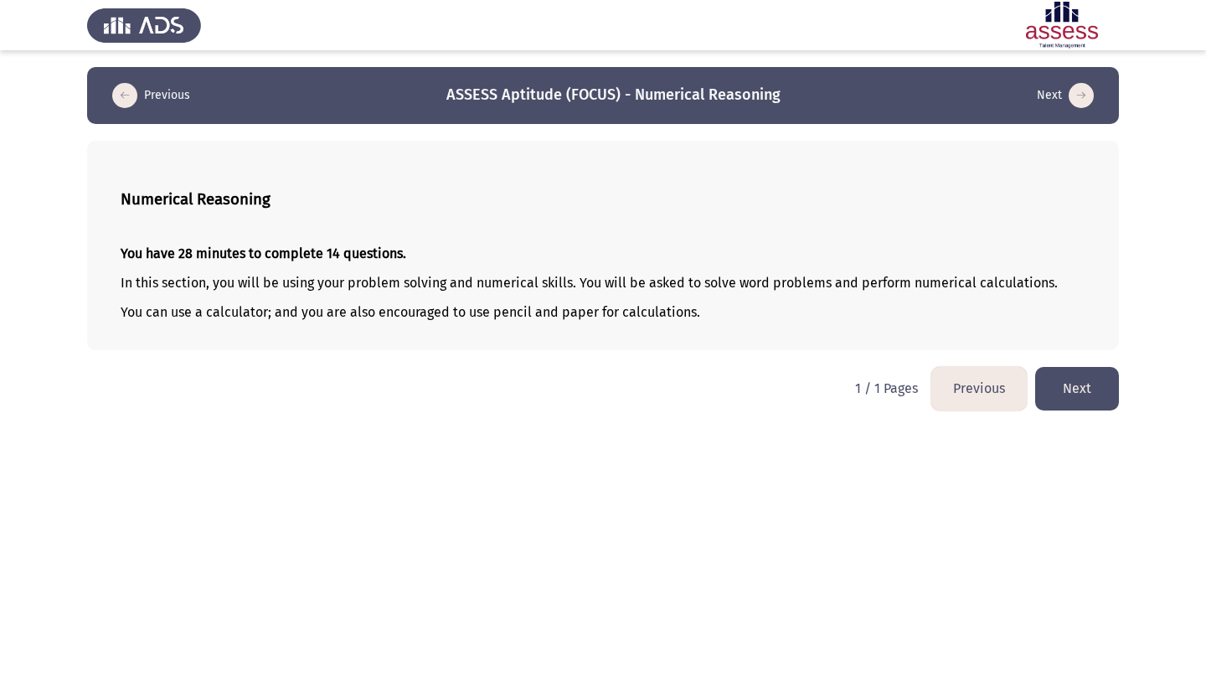
click at [1078, 400] on button "Next" at bounding box center [1077, 388] width 84 height 43
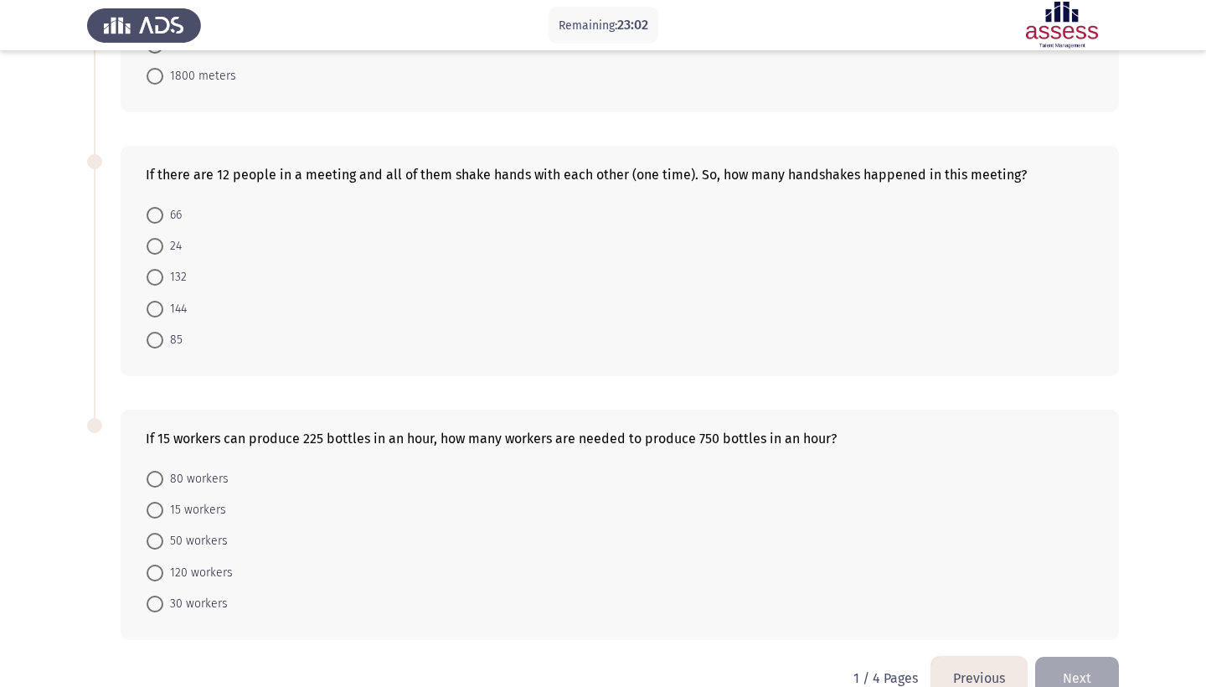
scroll to position [555, 0]
click at [151, 301] on span at bounding box center [155, 307] width 17 height 17
click at [151, 301] on input "144" at bounding box center [155, 307] width 17 height 17
radio input "true"
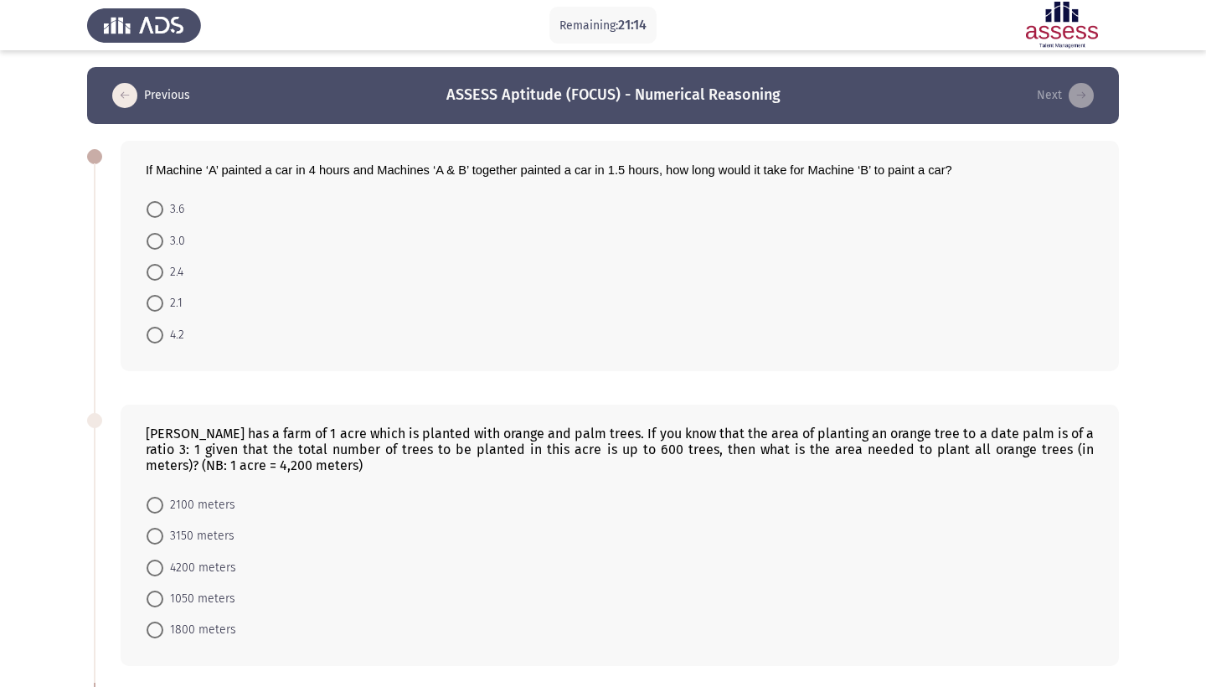
scroll to position [0, 0]
click at [153, 339] on span at bounding box center [155, 335] width 17 height 17
click at [153, 339] on input "4.2" at bounding box center [155, 335] width 17 height 17
radio input "true"
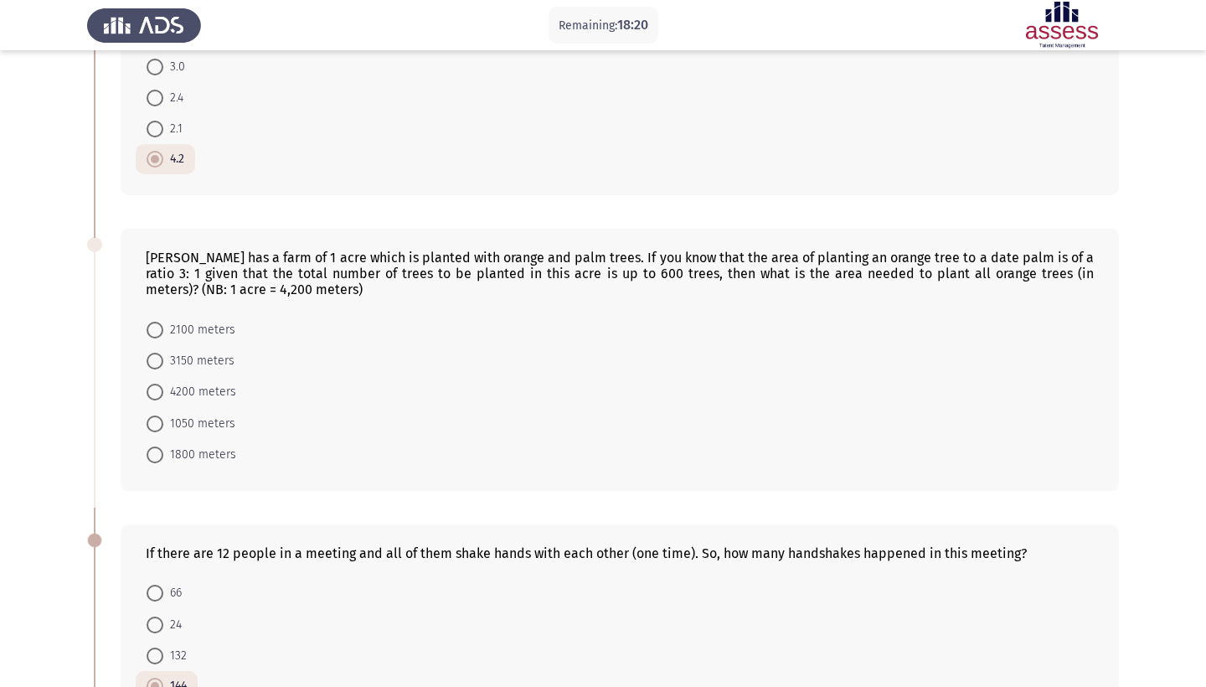
scroll to position [193, 0]
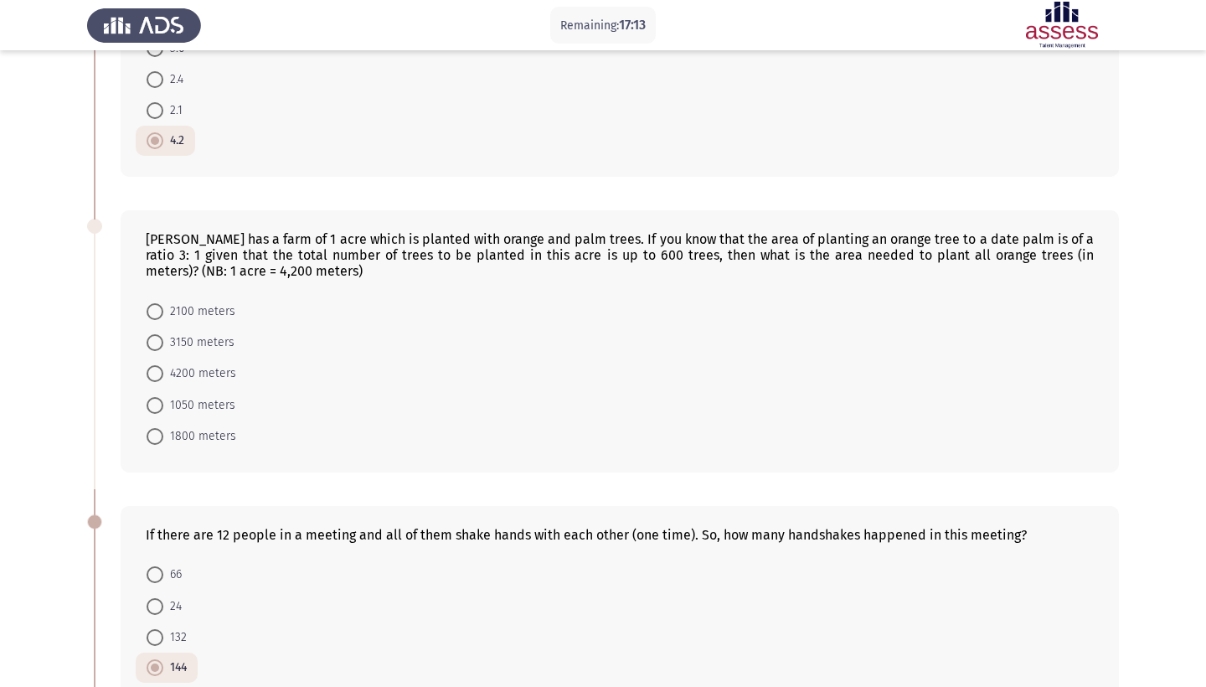
click at [152, 444] on span at bounding box center [155, 436] width 17 height 17
click at [152, 444] on input "1800 meters" at bounding box center [155, 436] width 17 height 17
radio input "true"
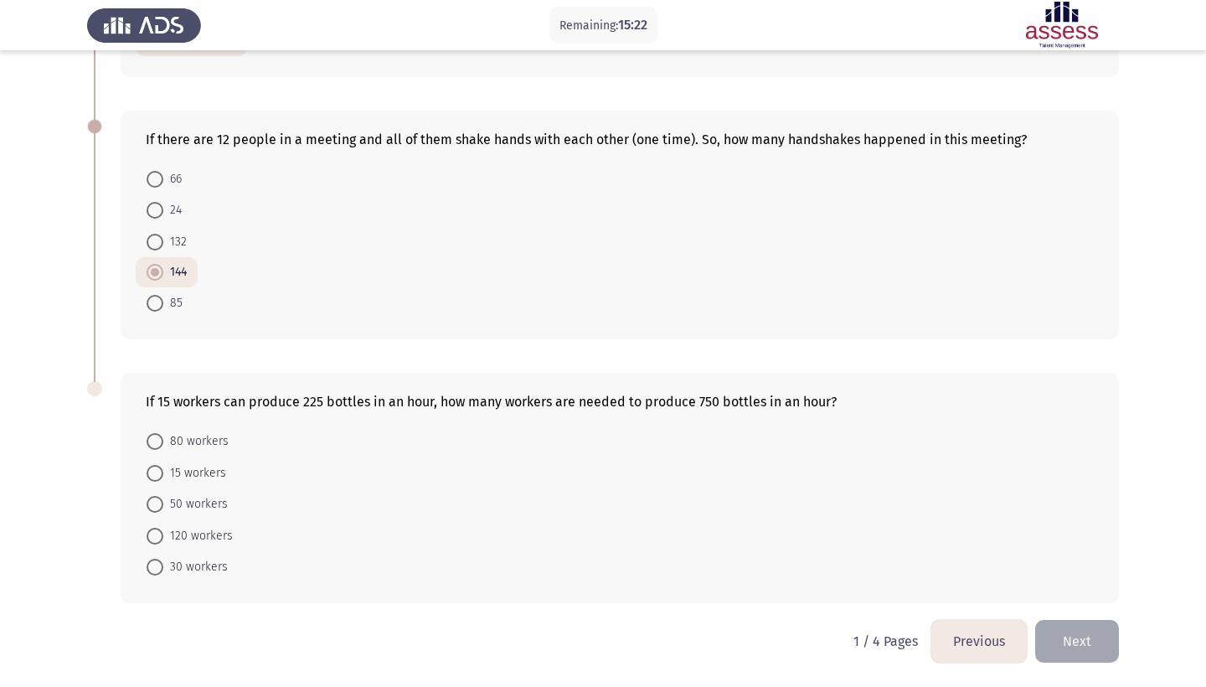
scroll to position [589, 0]
click at [159, 512] on span at bounding box center [155, 504] width 17 height 17
click at [159, 512] on input "50 workers" at bounding box center [155, 504] width 17 height 17
radio input "true"
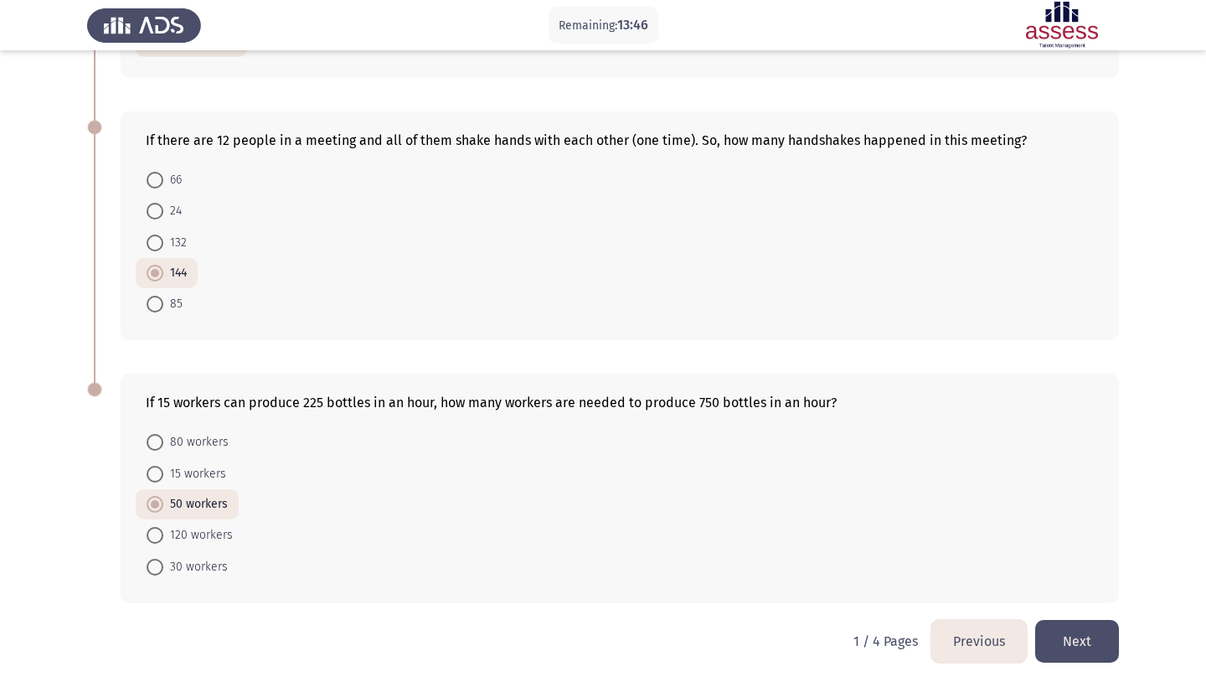
click at [1092, 623] on button "Next" at bounding box center [1077, 641] width 84 height 43
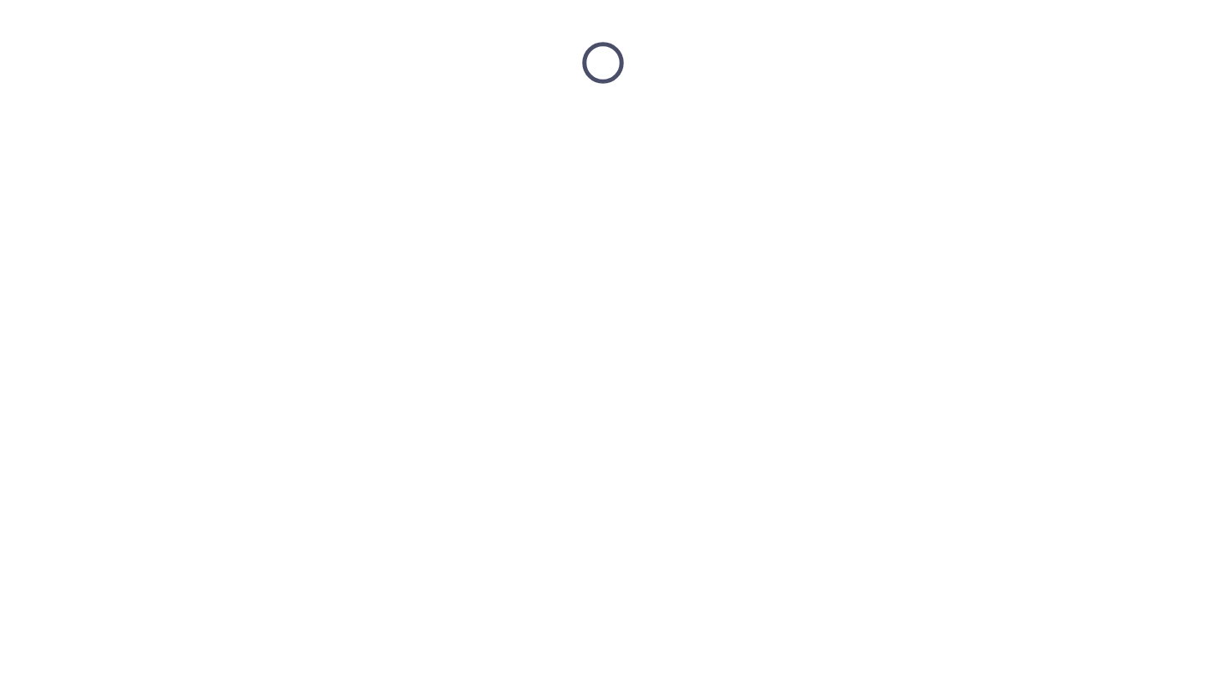
scroll to position [0, 0]
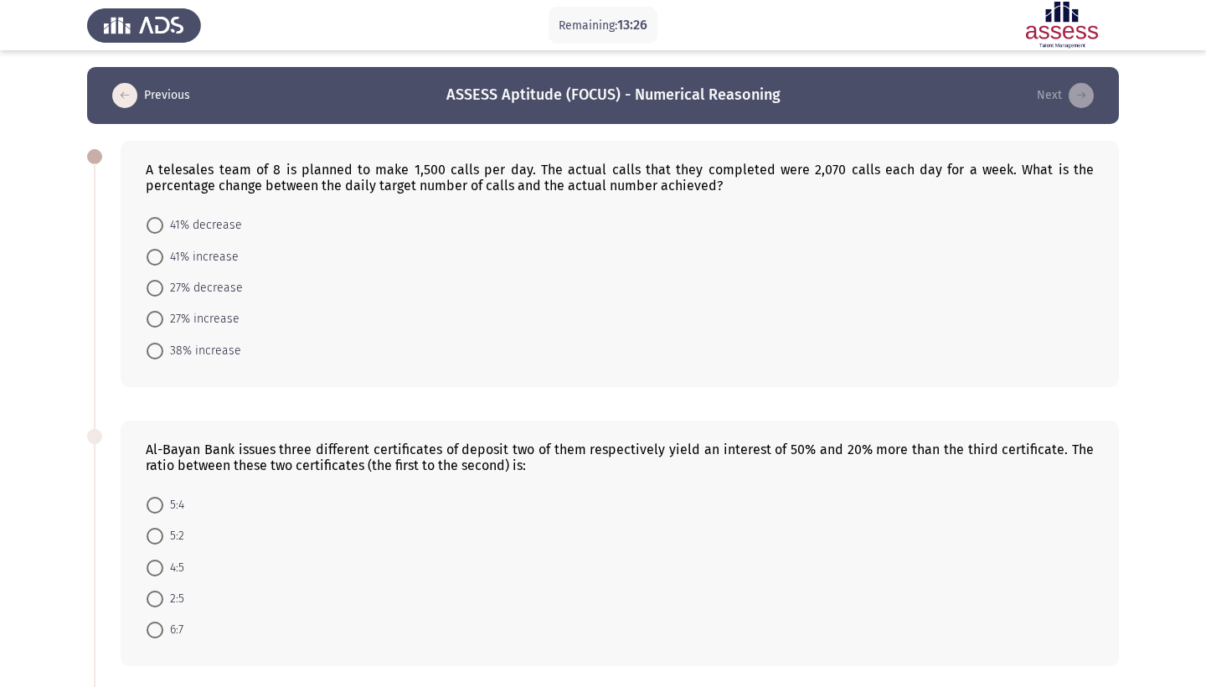
drag, startPoint x: 854, startPoint y: 59, endPoint x: 842, endPoint y: -67, distance: 126.1
click at [842, 0] on html "Remaining: 13:26 Previous ASSESS Aptitude (FOCUS) - Numerical Reasoning Next A …" at bounding box center [603, 654] width 1206 height 1309
click at [155, 356] on span at bounding box center [155, 350] width 17 height 17
click at [155, 356] on input "38% increase" at bounding box center [155, 350] width 17 height 17
radio input "true"
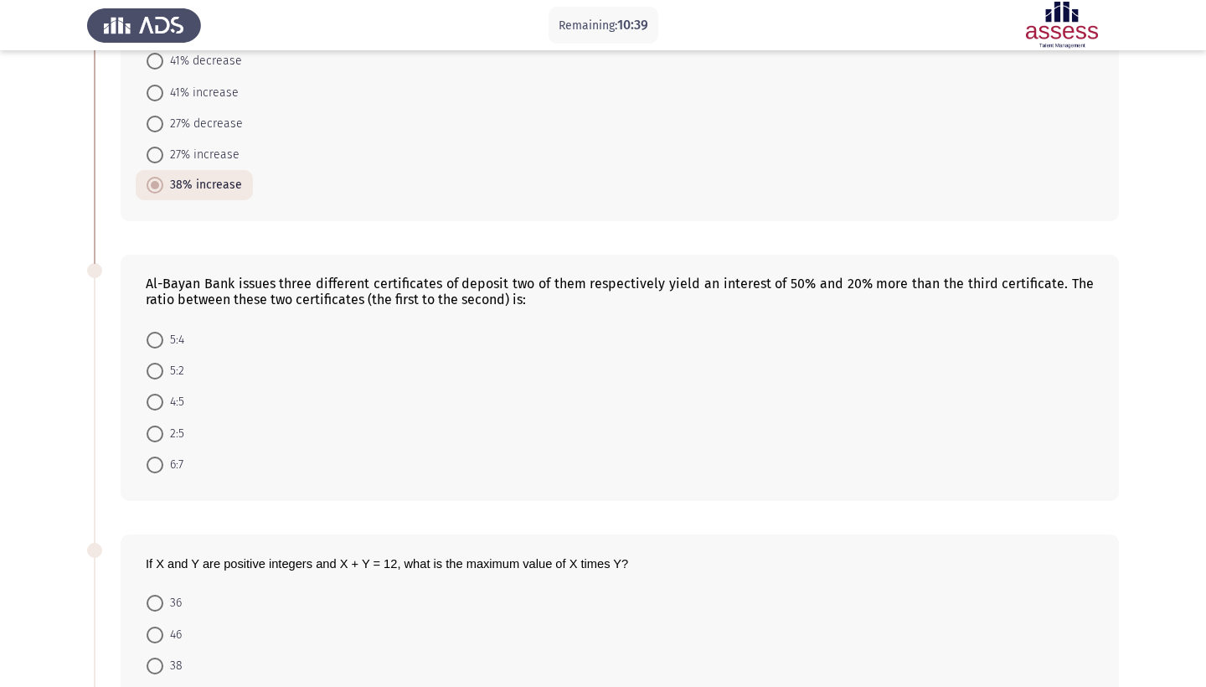
scroll to position [164, 0]
click at [155, 375] on span at bounding box center [155, 371] width 17 height 17
click at [155, 375] on input "5:2" at bounding box center [155, 371] width 17 height 17
radio input "true"
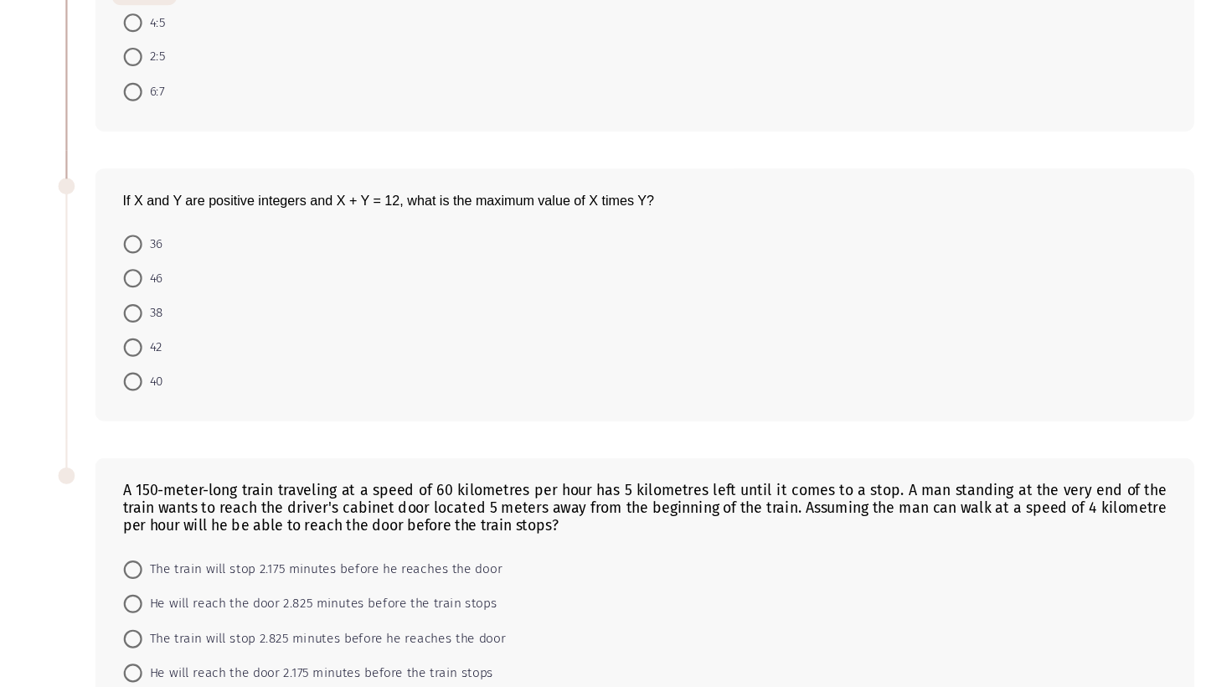
scroll to position [407, 0]
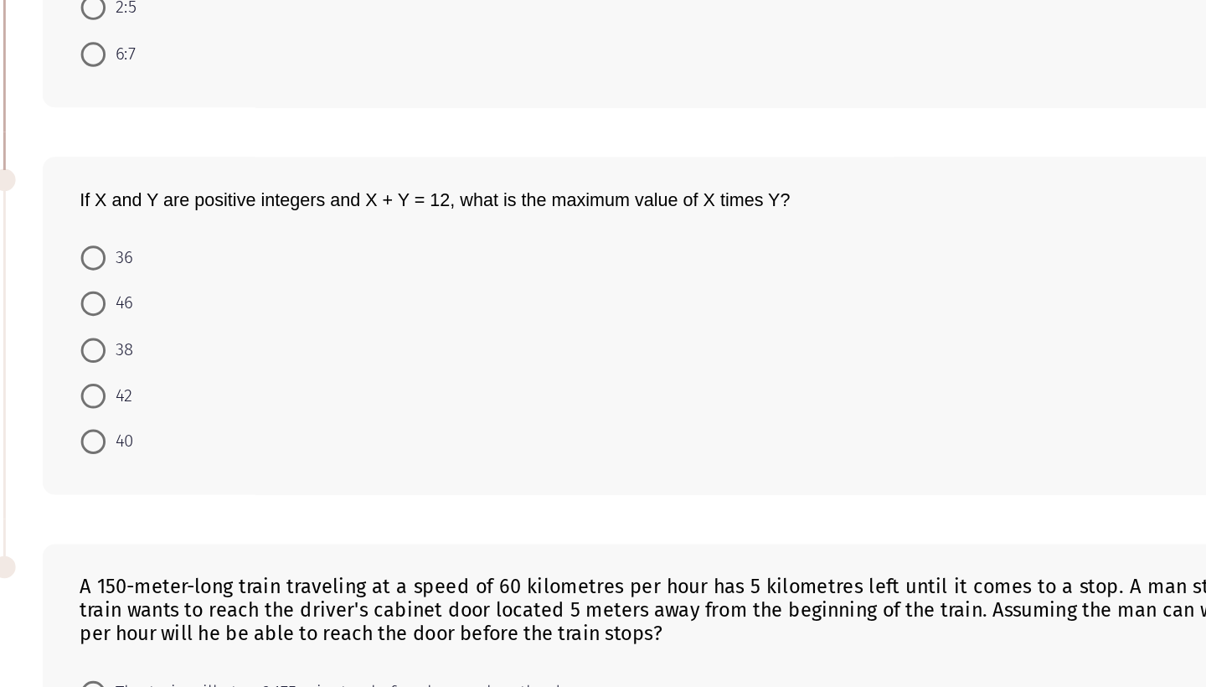
click at [147, 445] on span at bounding box center [155, 453] width 17 height 17
click at [147, 445] on input "42" at bounding box center [155, 453] width 17 height 17
radio input "true"
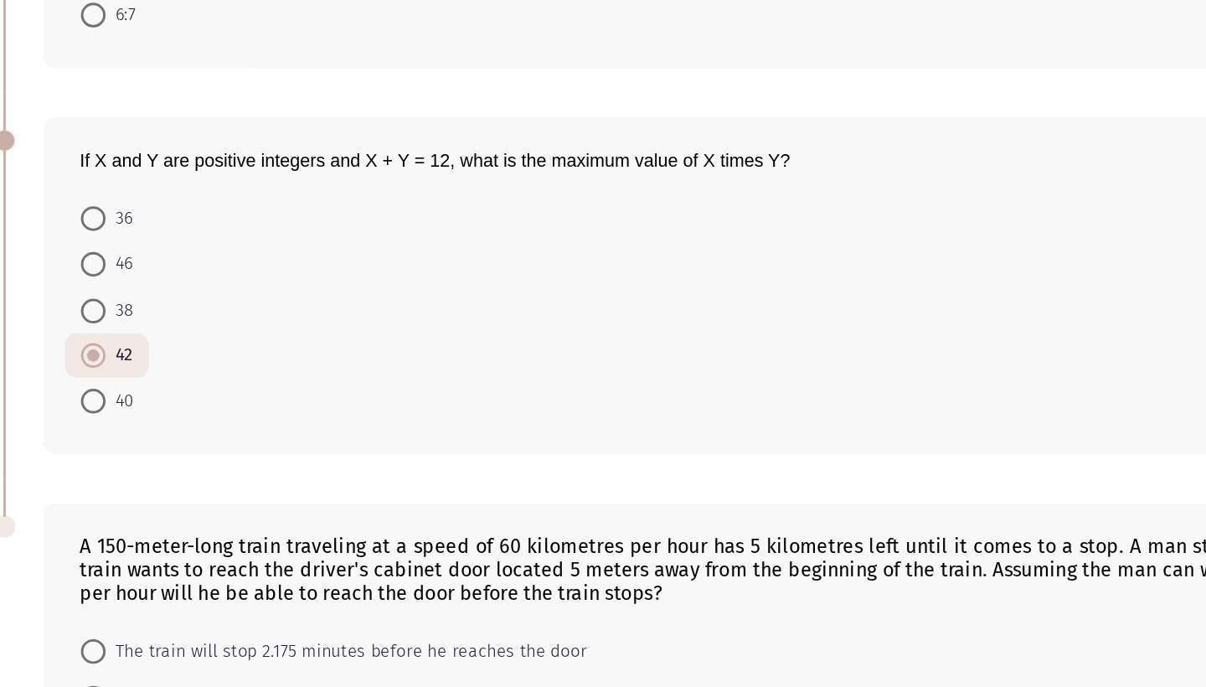
scroll to position [408, 0]
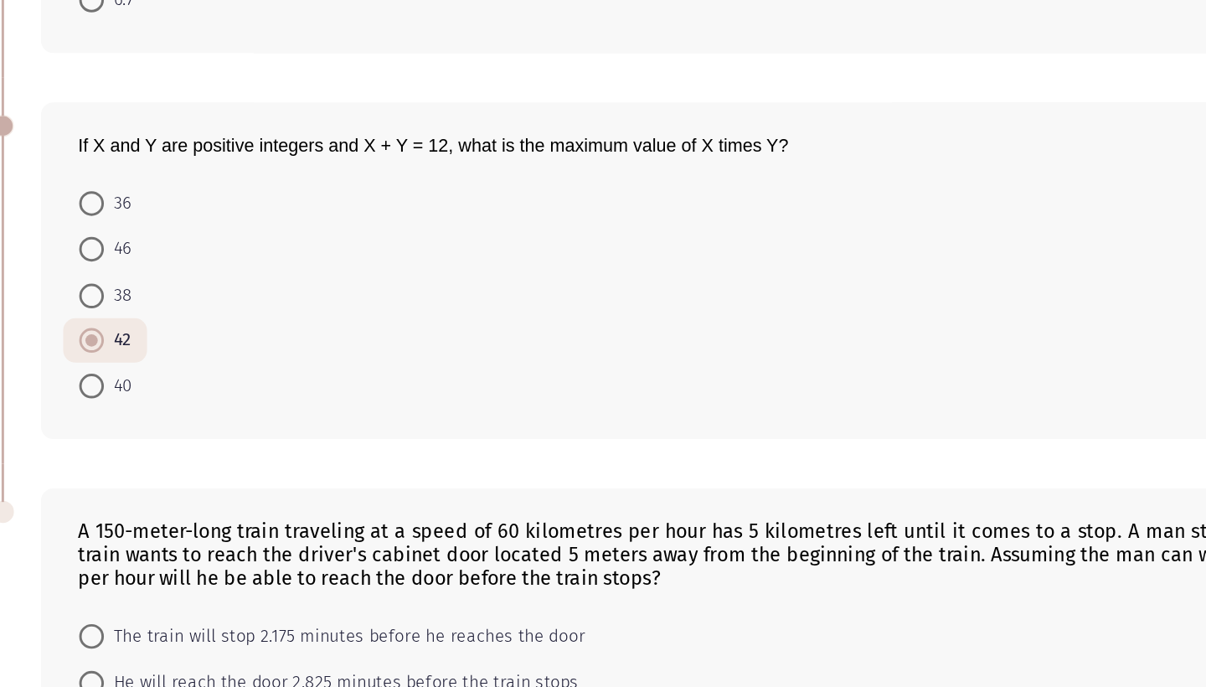
click at [147, 381] on span at bounding box center [155, 389] width 17 height 17
click at [147, 381] on input "46" at bounding box center [155, 389] width 17 height 17
radio input "true"
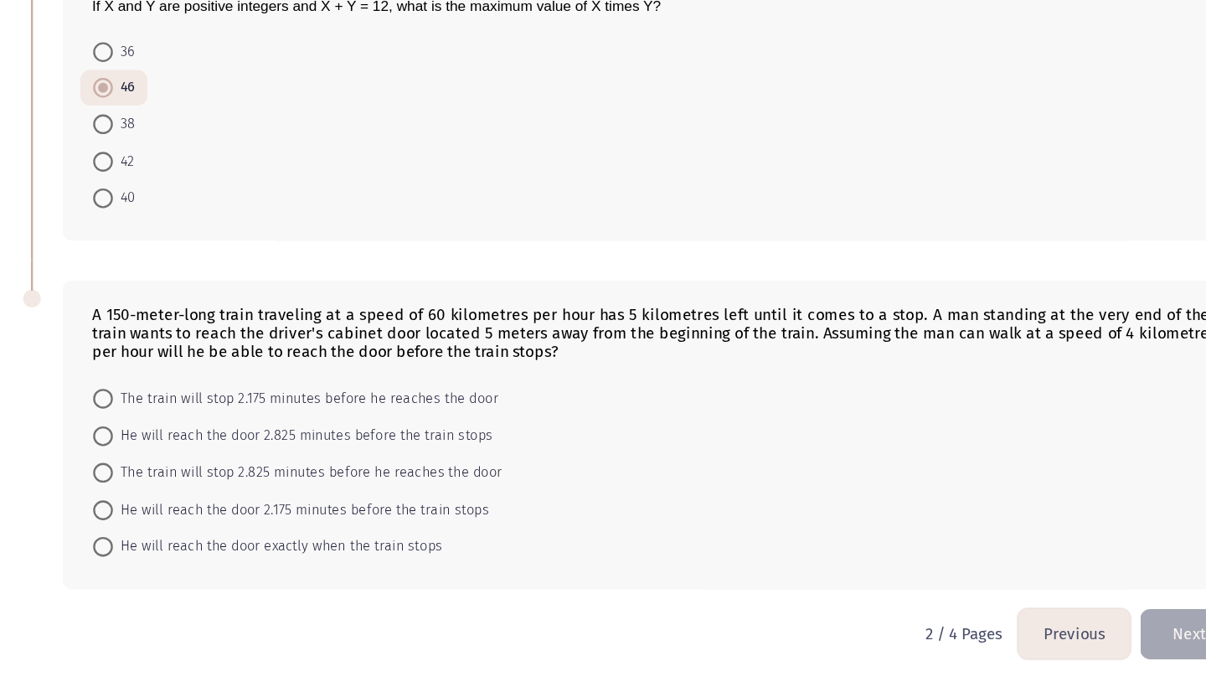
scroll to position [620, 0]
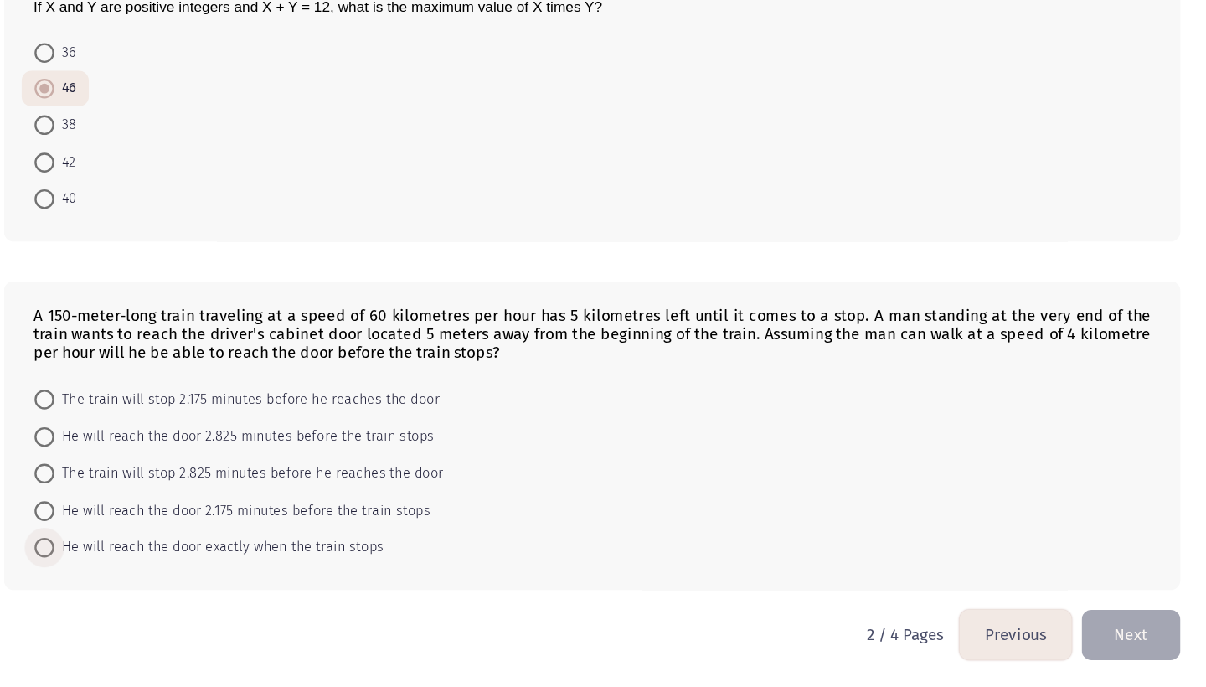
click at [293, 557] on span "He will reach the door exactly when the train stops" at bounding box center [303, 567] width 280 height 20
click at [163, 559] on input "He will reach the door exactly when the train stops" at bounding box center [155, 567] width 17 height 17
radio input "true"
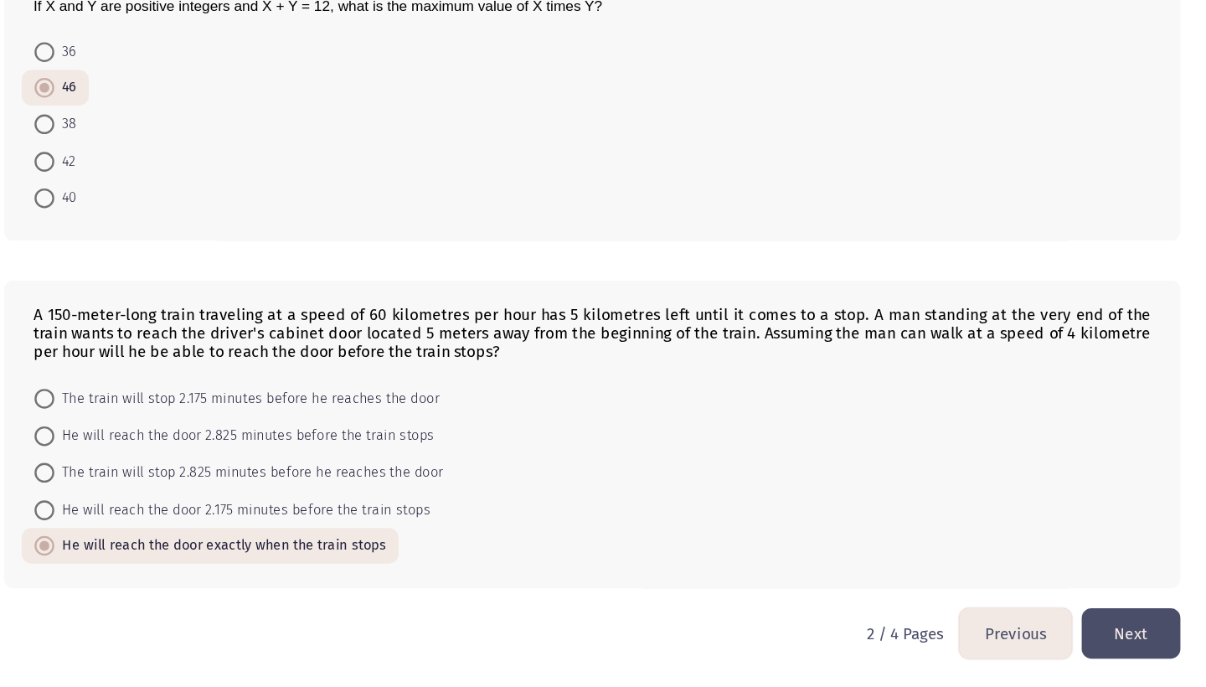
drag, startPoint x: 347, startPoint y: 470, endPoint x: 95, endPoint y: 311, distance: 297.3
click at [121, 342] on div "A 150-meter-long train traveling at a speed of 60 kilometres per hour has 5 kil…" at bounding box center [620, 472] width 998 height 260
click at [361, 464] on form "The train will stop 2.175 minutes before he reaches the door He will reach the …" at bounding box center [620, 503] width 948 height 155
drag, startPoint x: 30, startPoint y: 265, endPoint x: 376, endPoint y: 308, distance: 348.6
click at [443, 363] on div "A 150-meter-long train traveling at a speed of 60 kilometres per hour has 5 kil…" at bounding box center [620, 387] width 948 height 48
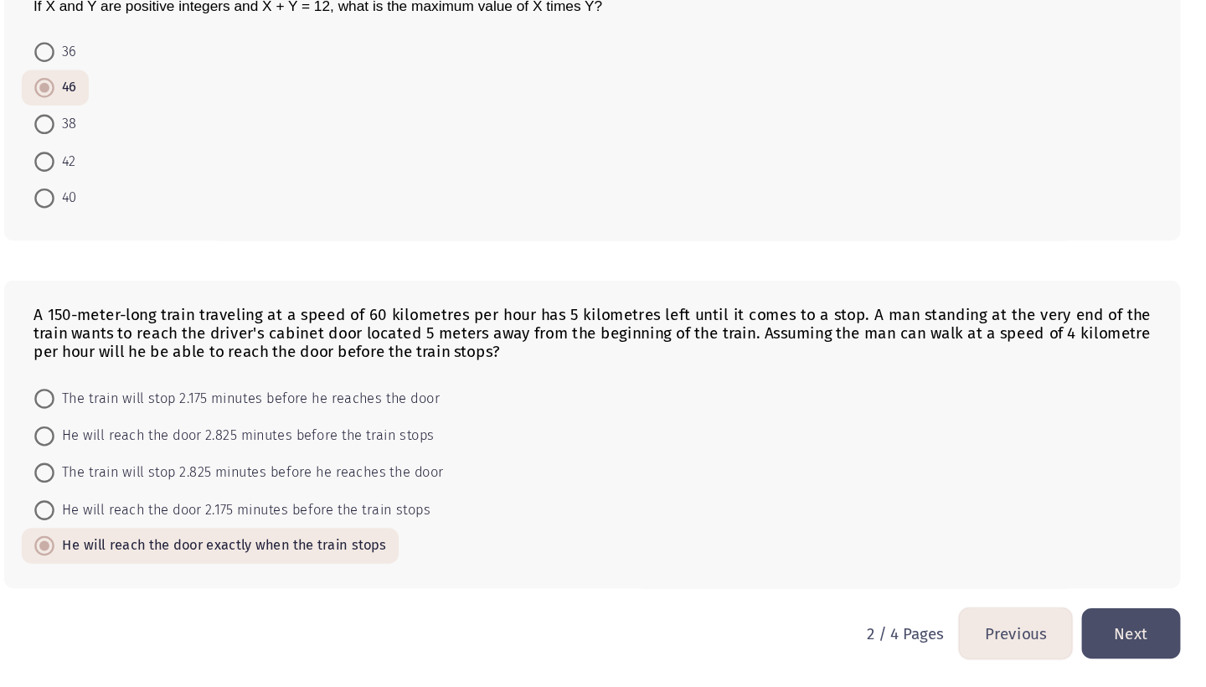
drag, startPoint x: 428, startPoint y: 300, endPoint x: 155, endPoint y: 270, distance: 274.5
click at [155, 363] on div "A 150-meter-long train traveling at a speed of 60 kilometres per hour has 5 kil…" at bounding box center [620, 387] width 948 height 48
click at [185, 527] on span "He will reach the door 2.175 minutes before the train stops" at bounding box center [322, 537] width 319 height 20
click at [163, 528] on input "He will reach the door 2.175 minutes before the train stops" at bounding box center [155, 536] width 17 height 17
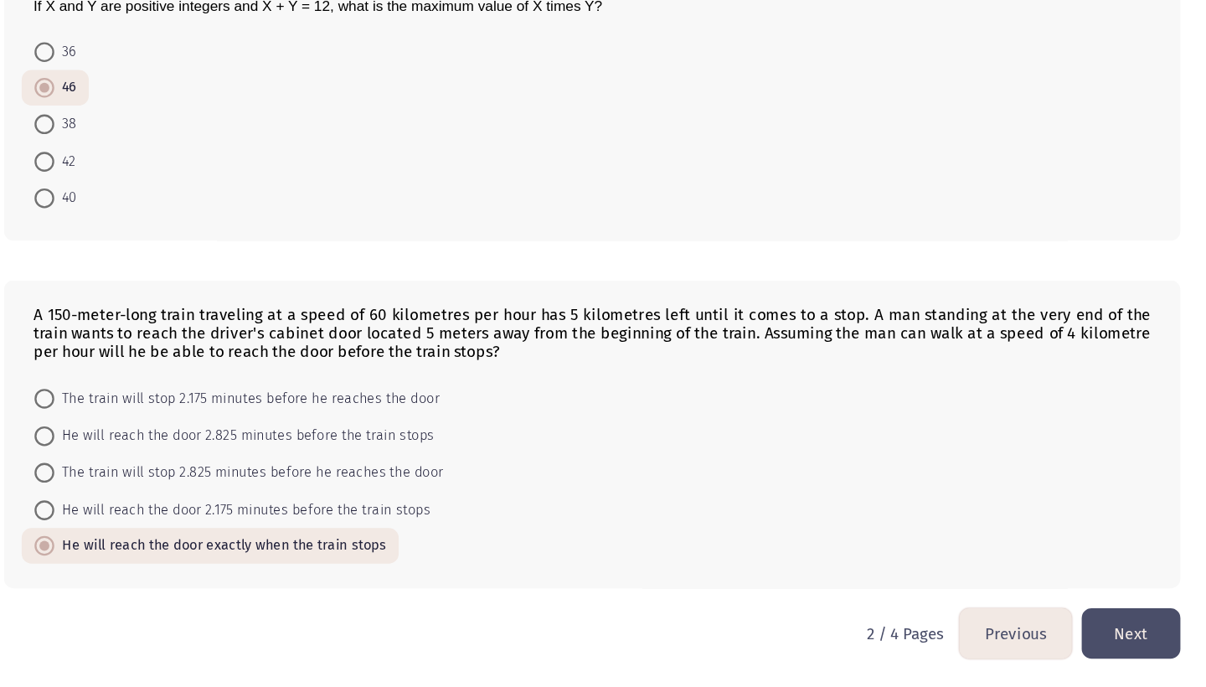
radio input "true"
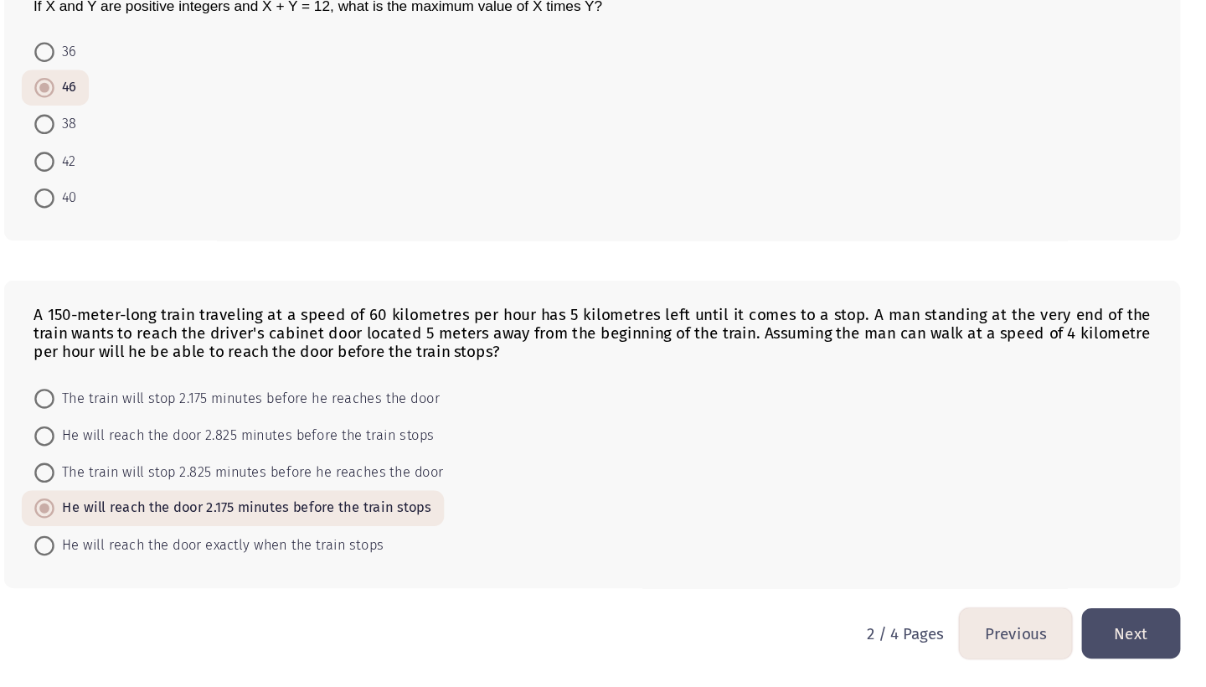
click at [1035, 620] on button "Next" at bounding box center [1077, 641] width 84 height 43
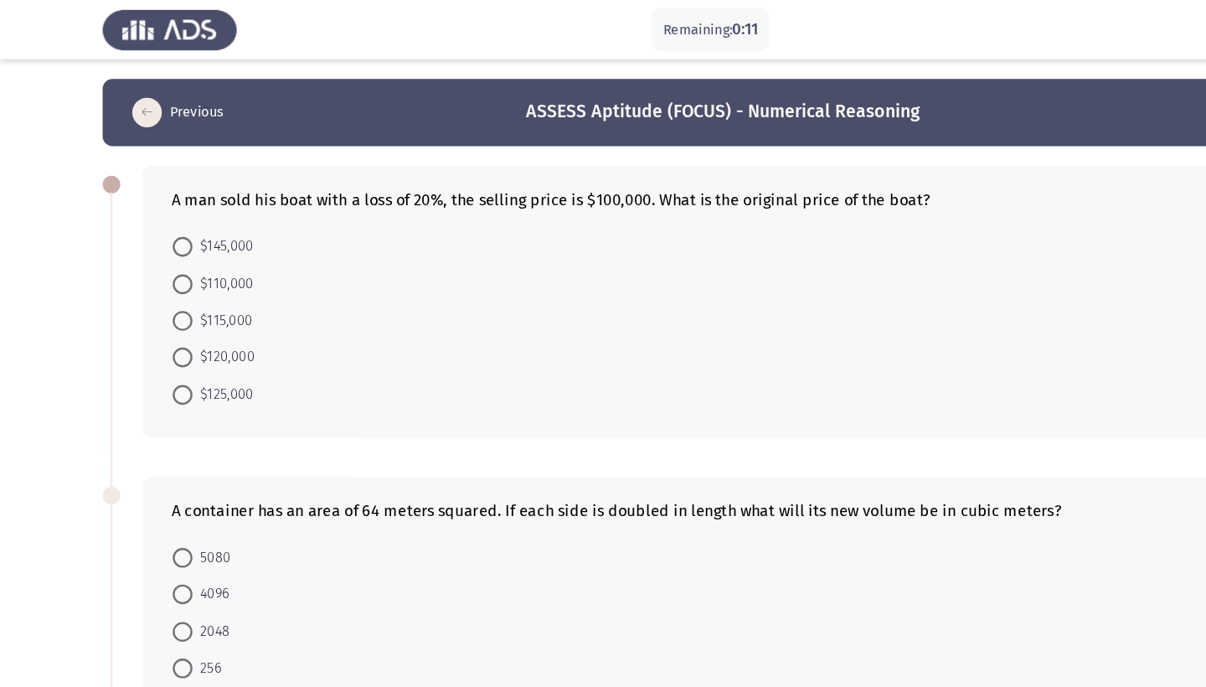
click at [164, 340] on span "$125,000" at bounding box center [189, 335] width 52 height 20
click at [163, 340] on input "$125,000" at bounding box center [155, 335] width 17 height 17
radio input "true"
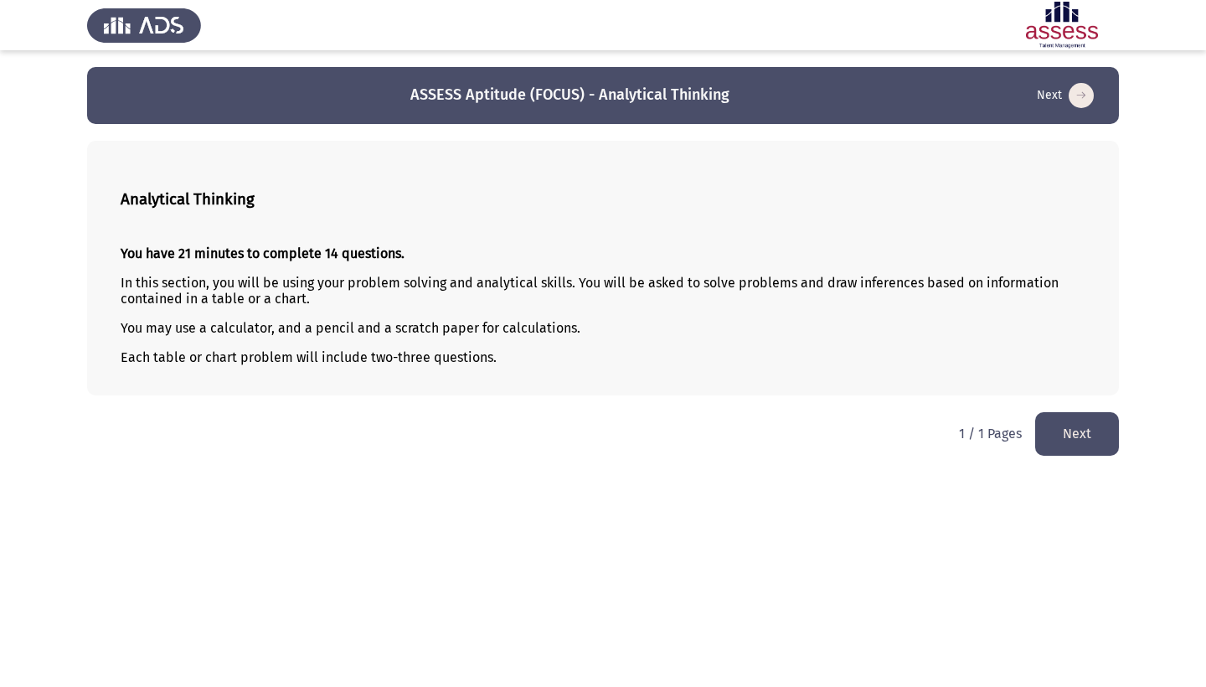
click at [1060, 433] on button "Next" at bounding box center [1077, 433] width 84 height 43
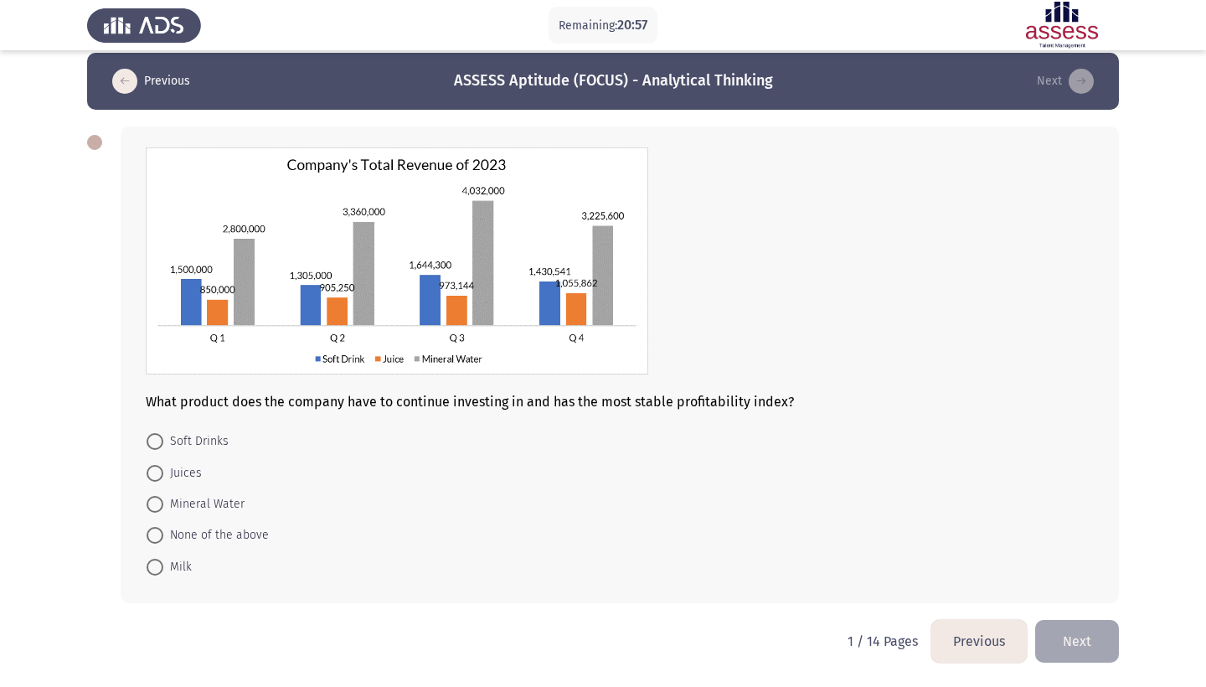
scroll to position [17, 0]
click at [157, 474] on span at bounding box center [155, 473] width 17 height 17
click at [157, 474] on input "Juices" at bounding box center [155, 473] width 17 height 17
radio input "true"
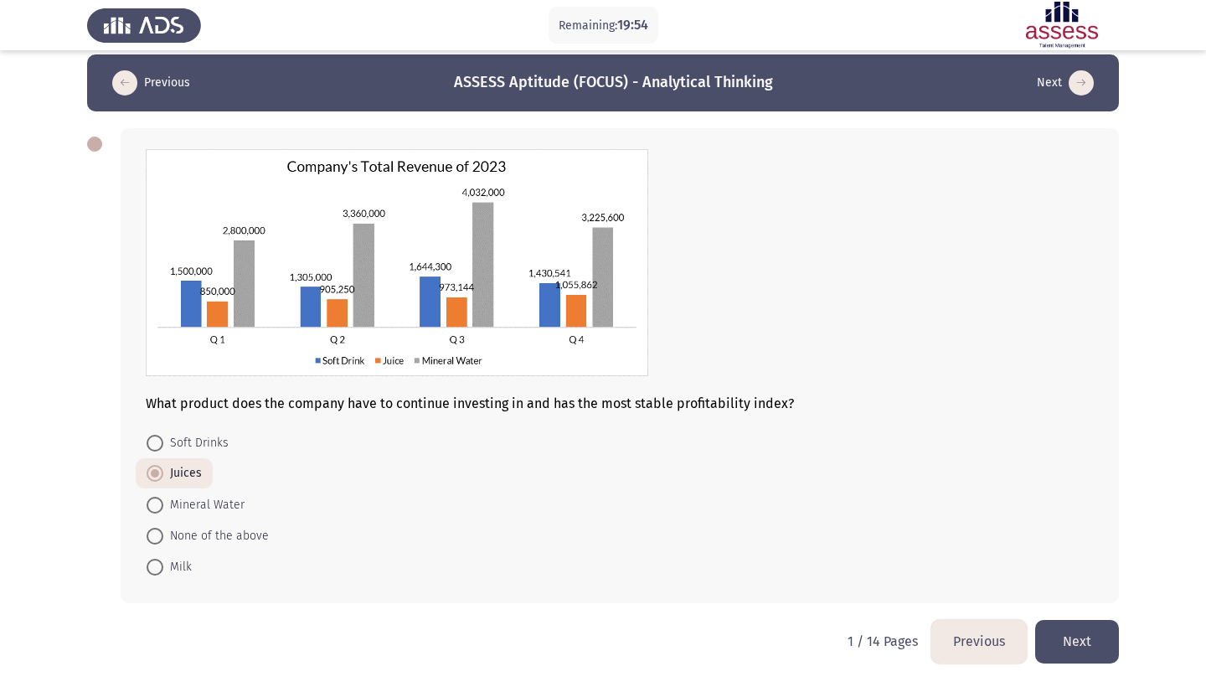
click at [1061, 641] on button "Next" at bounding box center [1077, 641] width 84 height 43
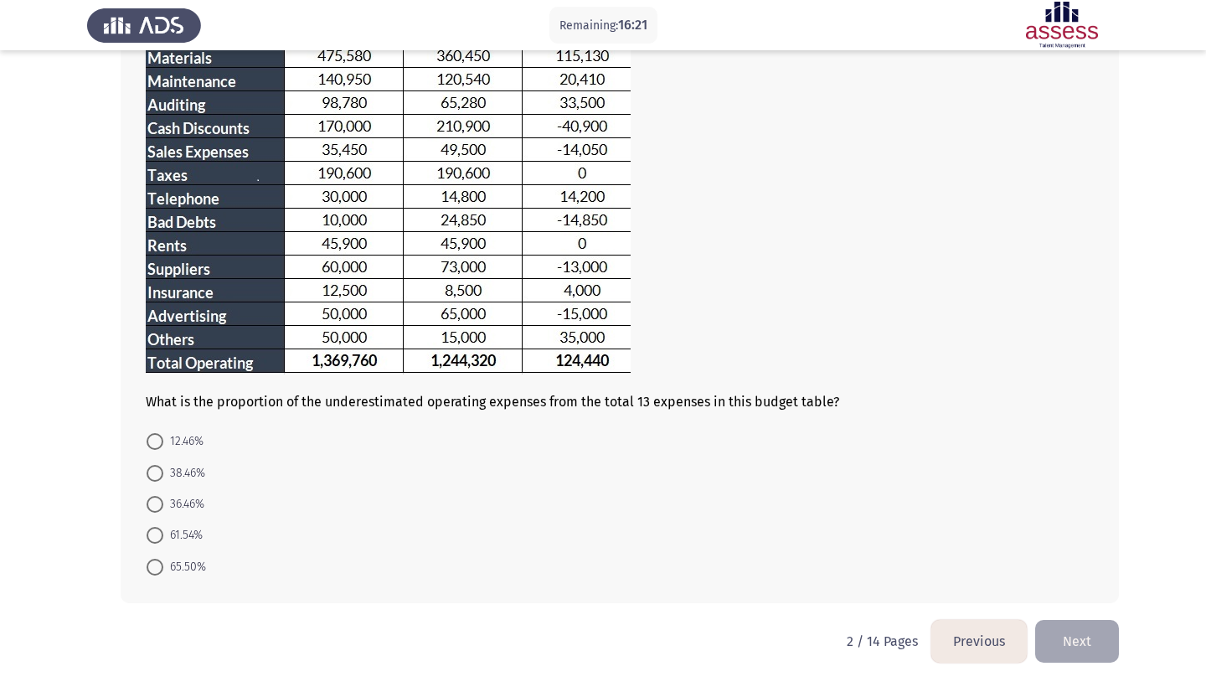
scroll to position [170, 0]
click at [162, 445] on span at bounding box center [155, 441] width 17 height 17
click at [162, 445] on input "12.46%" at bounding box center [155, 441] width 17 height 17
radio input "true"
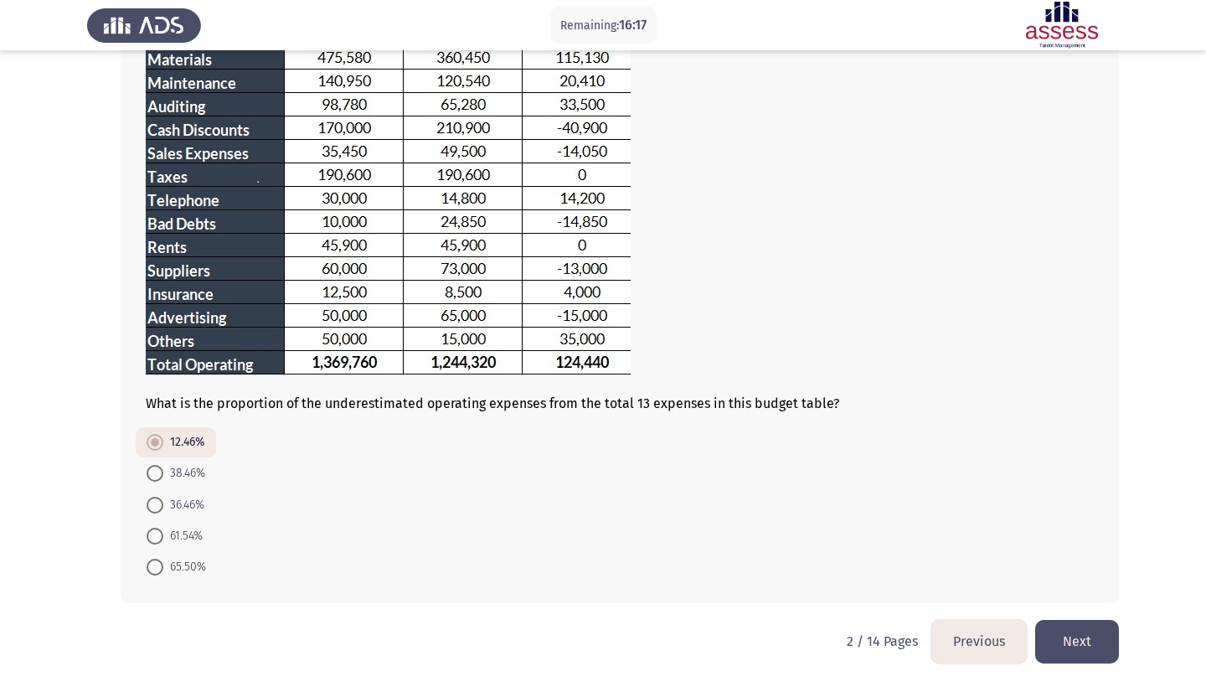
click at [1076, 633] on button "Next" at bounding box center [1077, 641] width 84 height 43
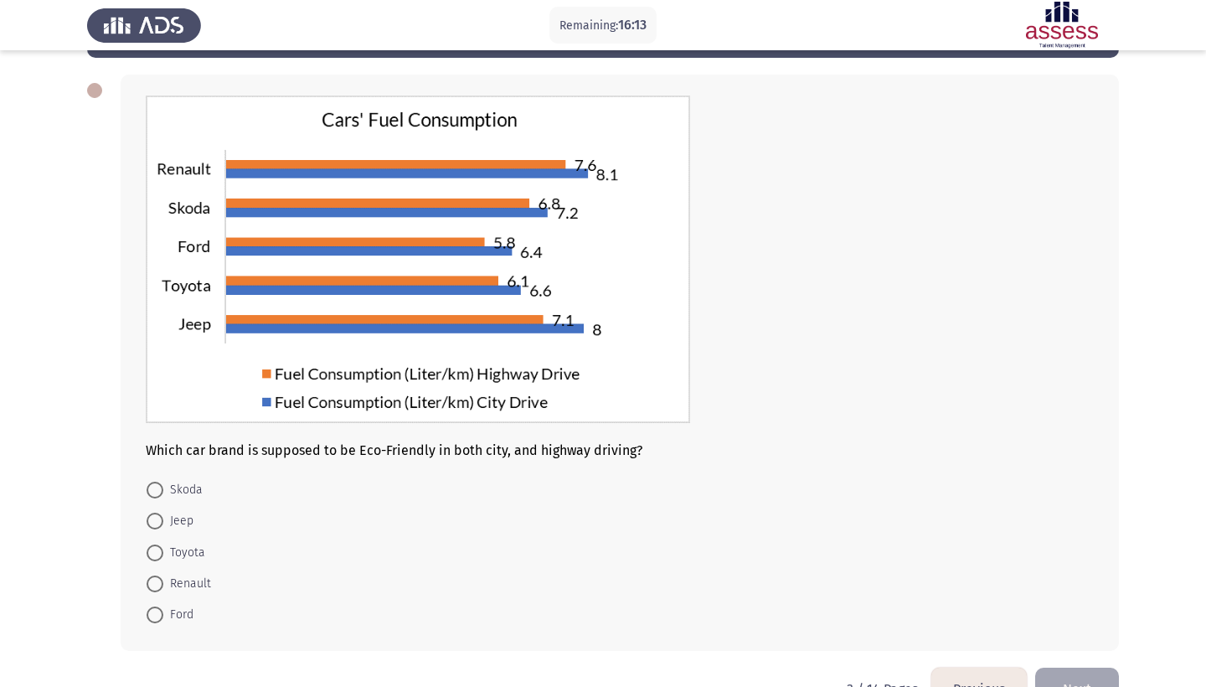
scroll to position [64, 0]
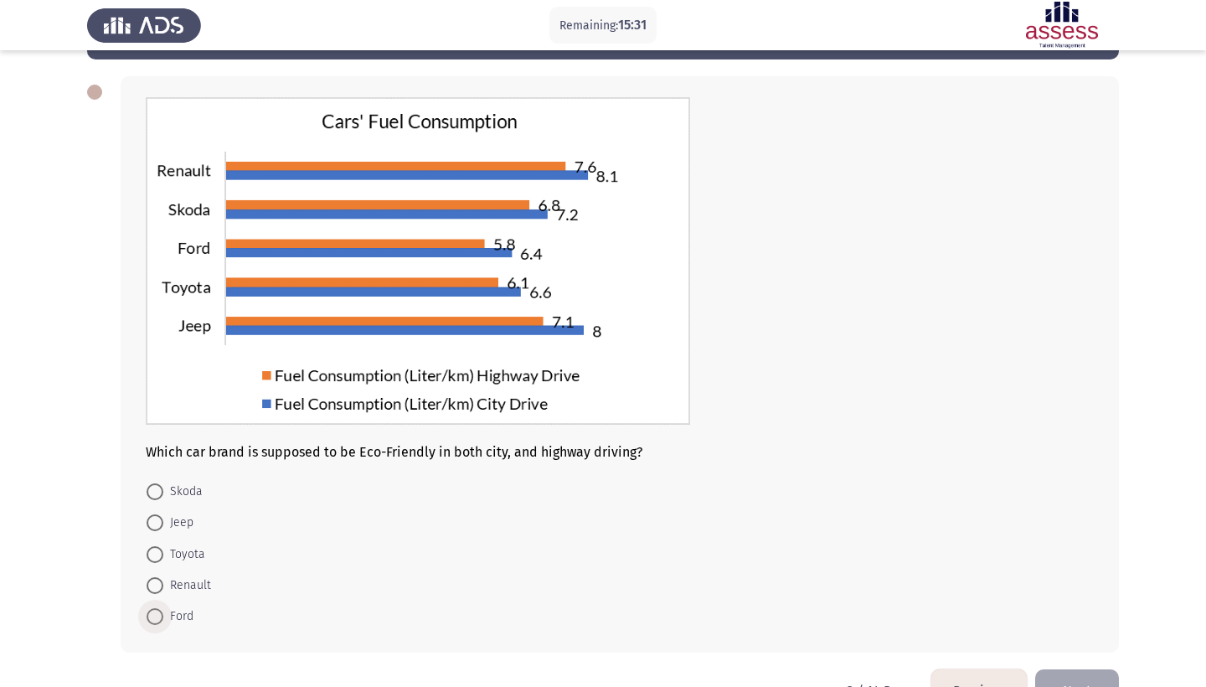
click at [158, 616] on span at bounding box center [155, 616] width 17 height 17
click at [158, 616] on input "Ford" at bounding box center [155, 616] width 17 height 17
radio input "true"
click at [1054, 679] on button "Next" at bounding box center [1077, 689] width 84 height 43
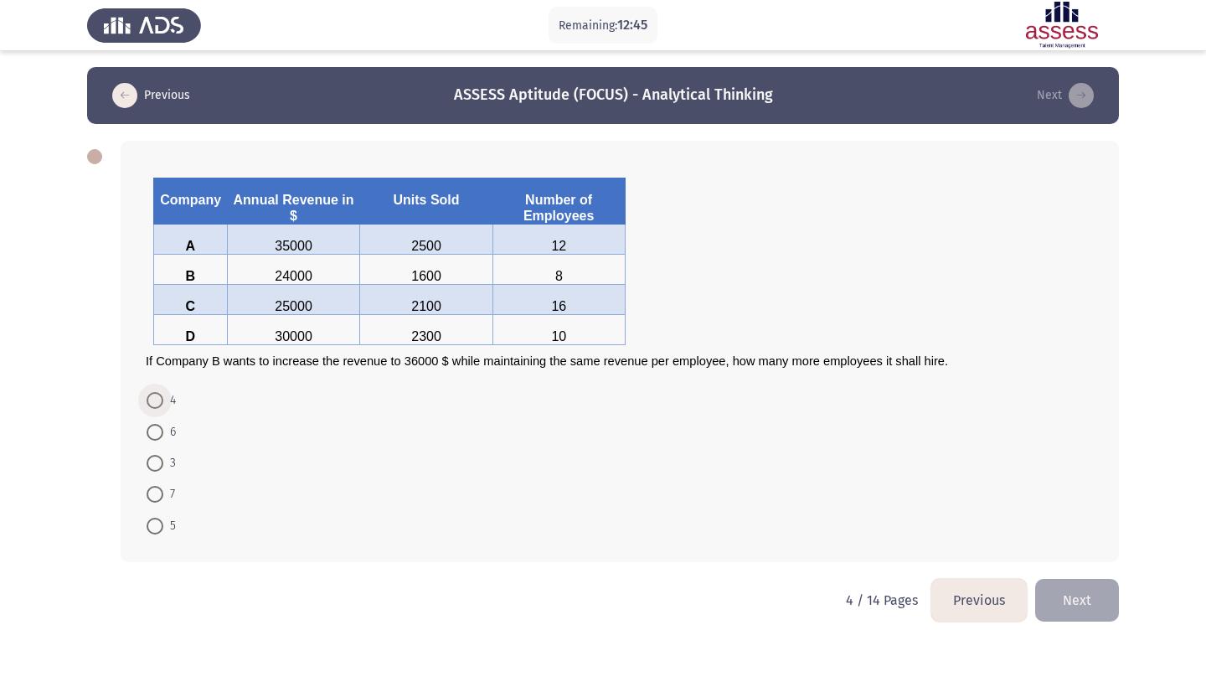
click at [157, 409] on span at bounding box center [155, 400] width 17 height 17
click at [157, 409] on input "4" at bounding box center [155, 400] width 17 height 17
radio input "true"
click at [1090, 601] on button "Next" at bounding box center [1077, 598] width 84 height 43
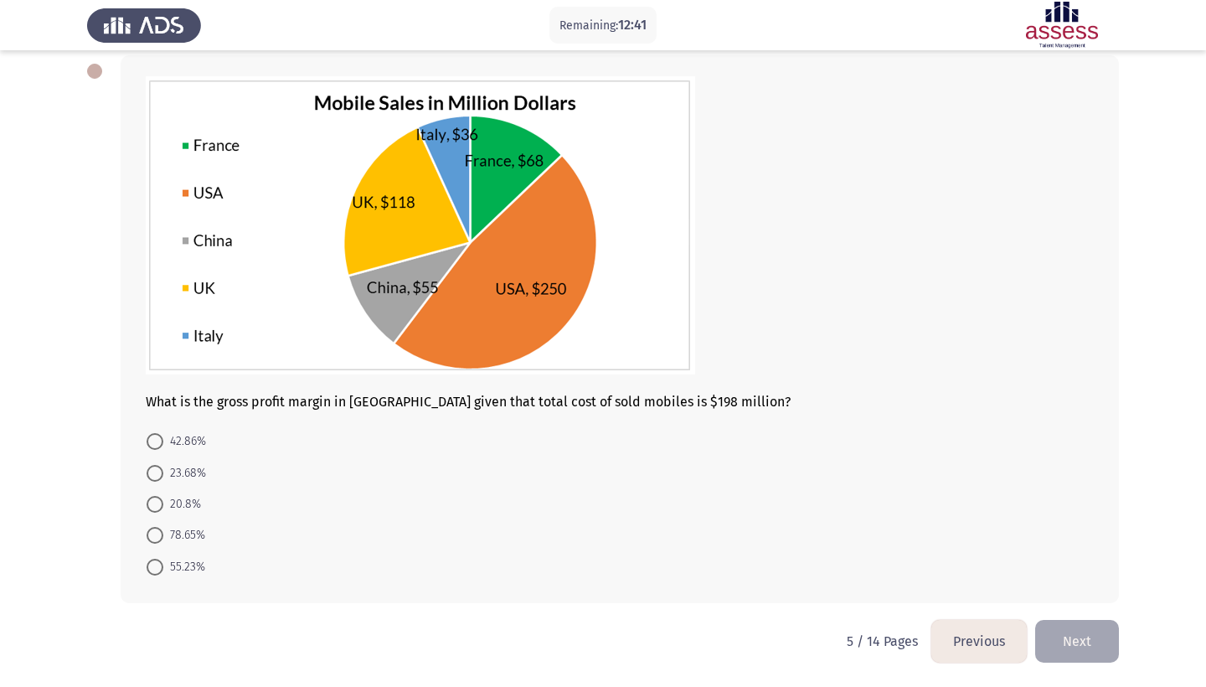
scroll to position [88, 0]
click at [161, 440] on span at bounding box center [155, 441] width 17 height 17
click at [161, 440] on input "42.86%" at bounding box center [155, 441] width 17 height 17
radio input "true"
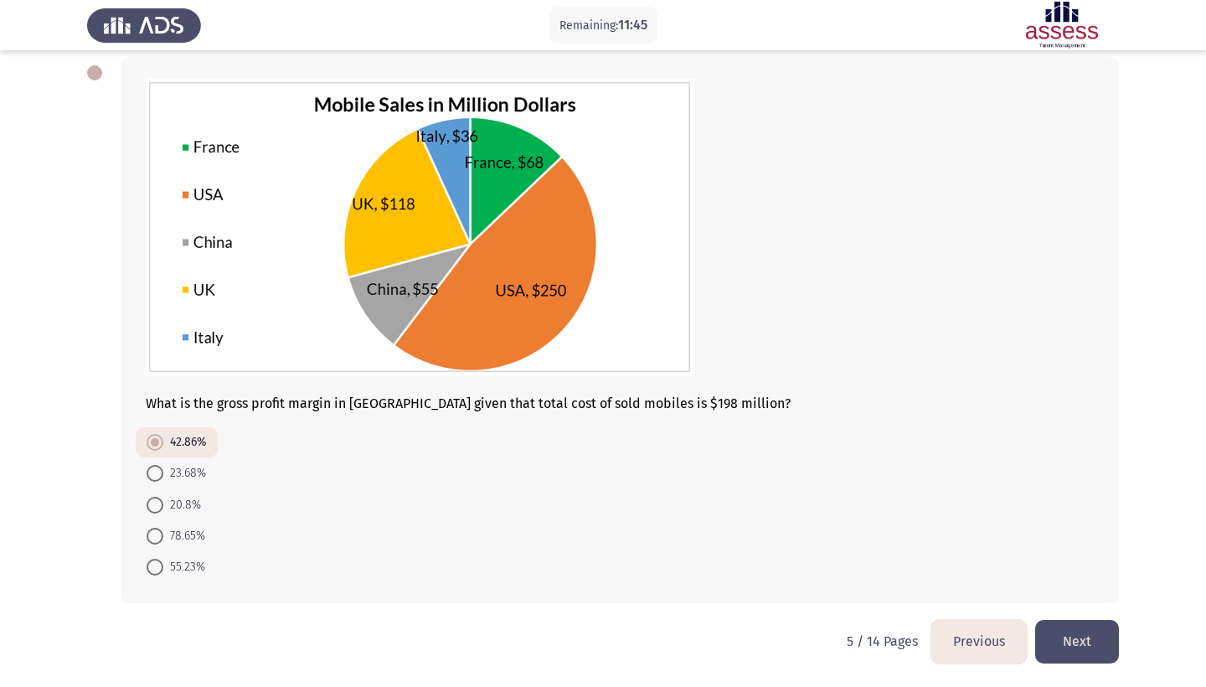
click at [1074, 634] on button "Next" at bounding box center [1077, 641] width 84 height 43
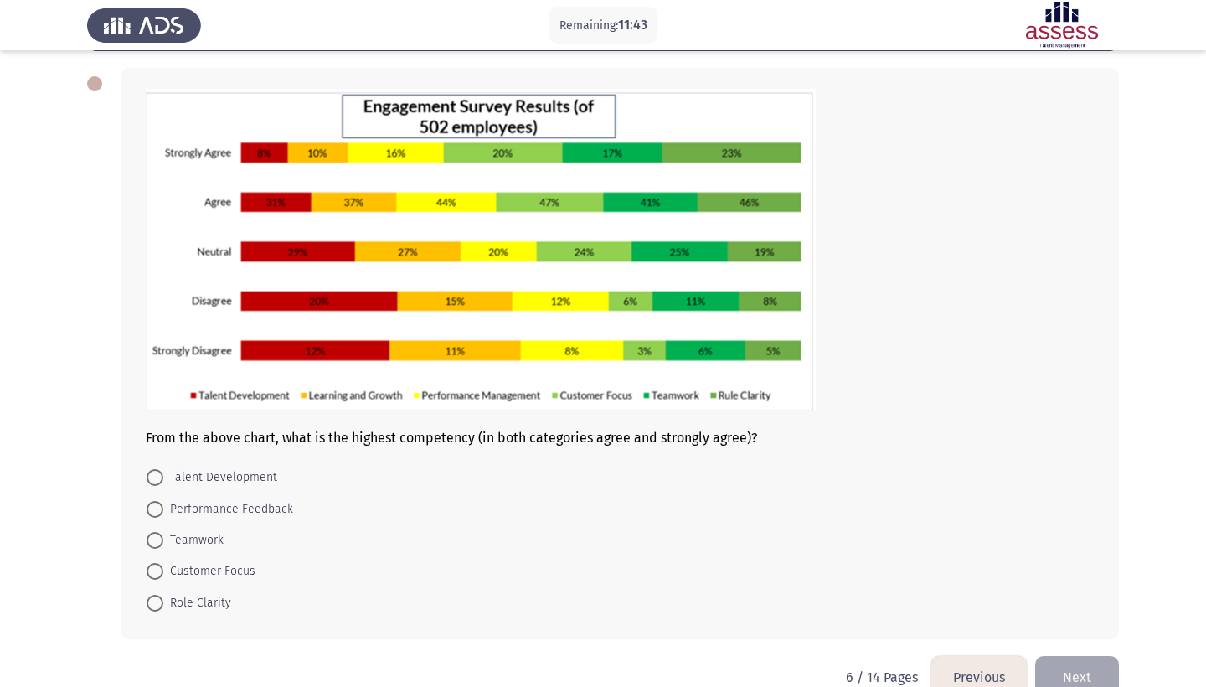
scroll to position [77, 0]
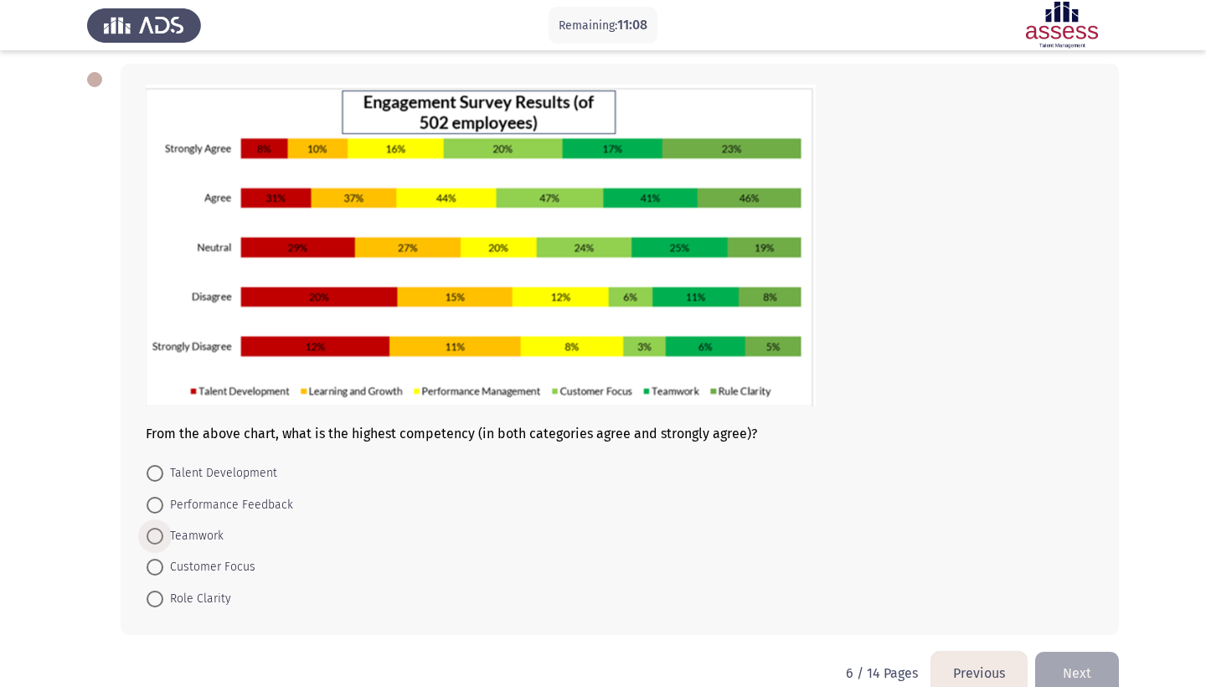
click at [155, 541] on span at bounding box center [155, 536] width 17 height 17
click at [155, 541] on input "Teamwork" at bounding box center [155, 536] width 17 height 17
radio input "true"
click at [163, 600] on span "Role Clarity" at bounding box center [197, 597] width 68 height 20
click at [163, 600] on input "Role Clarity" at bounding box center [155, 597] width 17 height 17
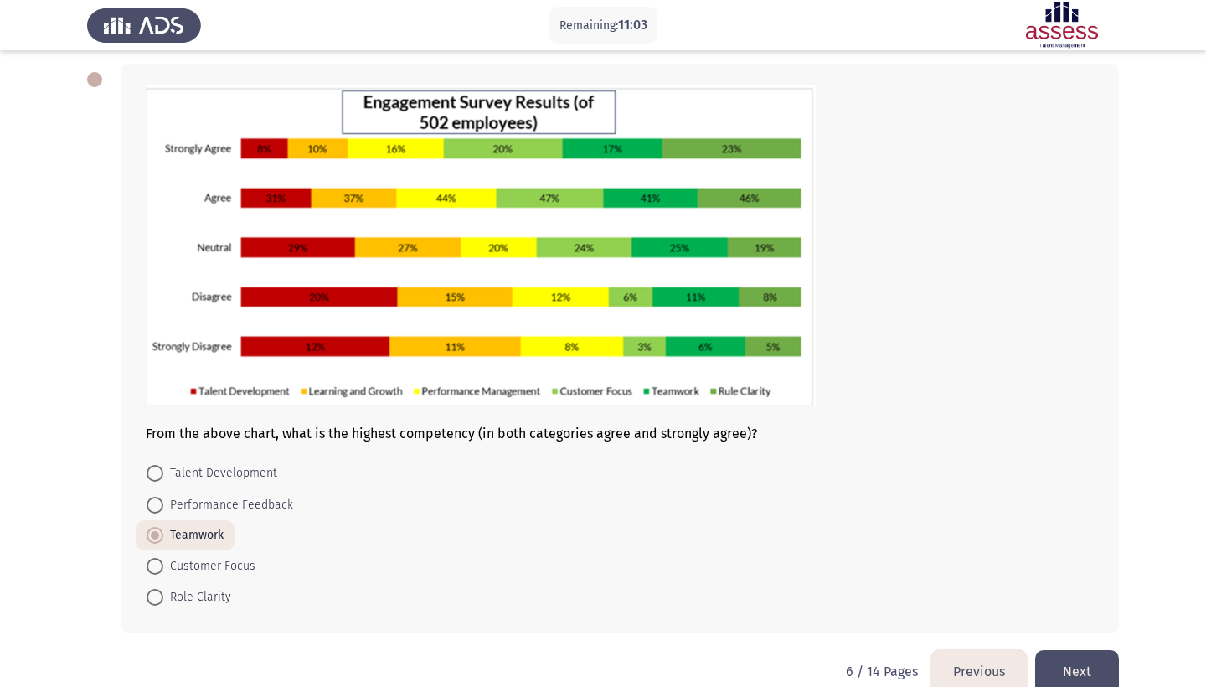
radio input "true"
click at [164, 534] on span "Teamwork" at bounding box center [193, 536] width 60 height 20
click at [163, 534] on input "Teamwork" at bounding box center [155, 536] width 17 height 17
radio input "true"
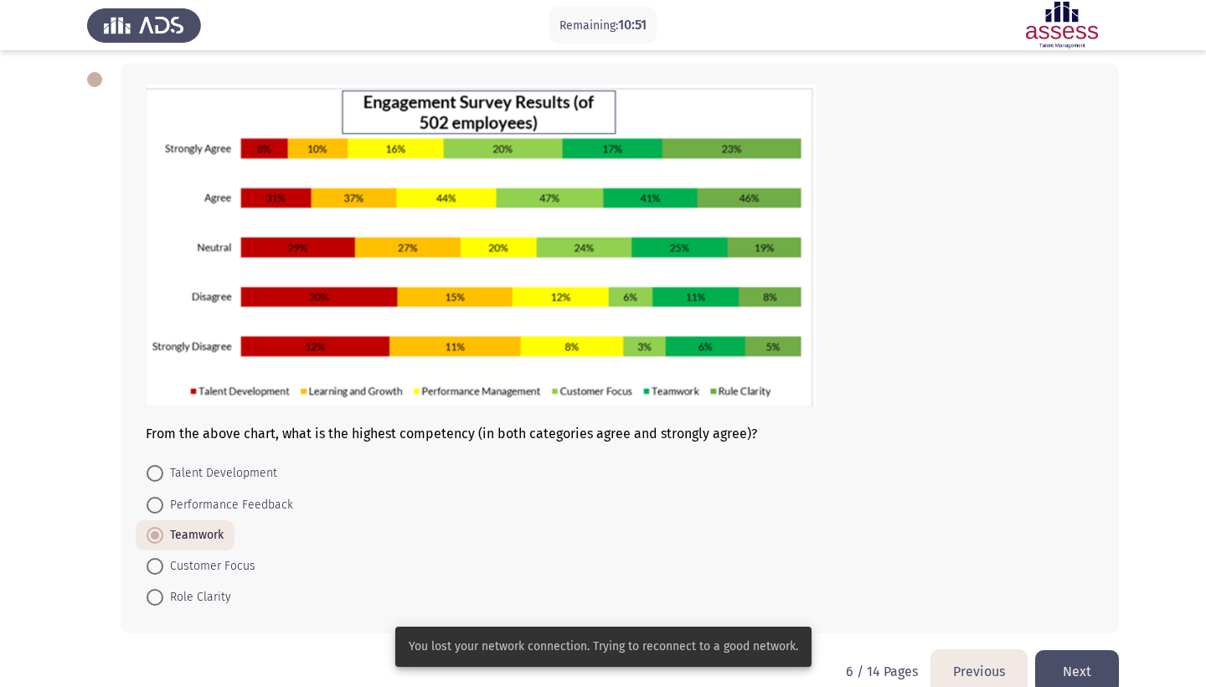
click at [1079, 667] on button "Next" at bounding box center [1077, 671] width 84 height 43
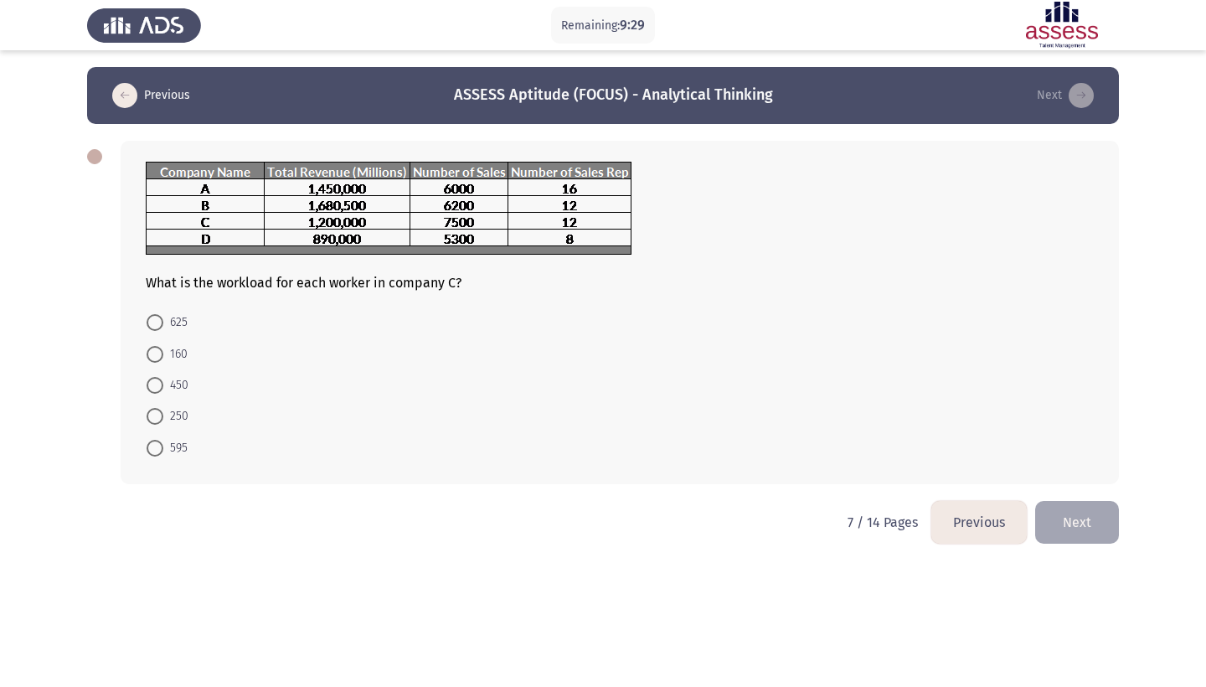
click at [165, 315] on span "625" at bounding box center [175, 322] width 24 height 20
click at [163, 315] on input "625" at bounding box center [155, 322] width 17 height 17
radio input "true"
click at [1054, 528] on button "Next" at bounding box center [1077, 520] width 84 height 43
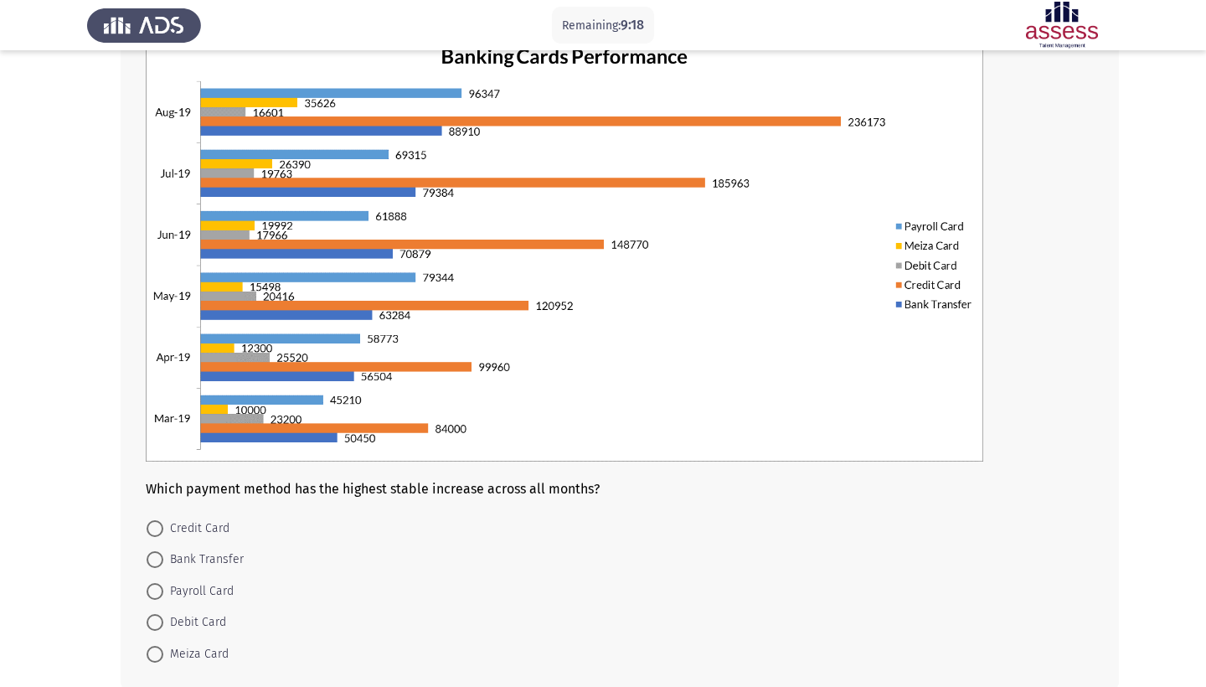
scroll to position [121, 0]
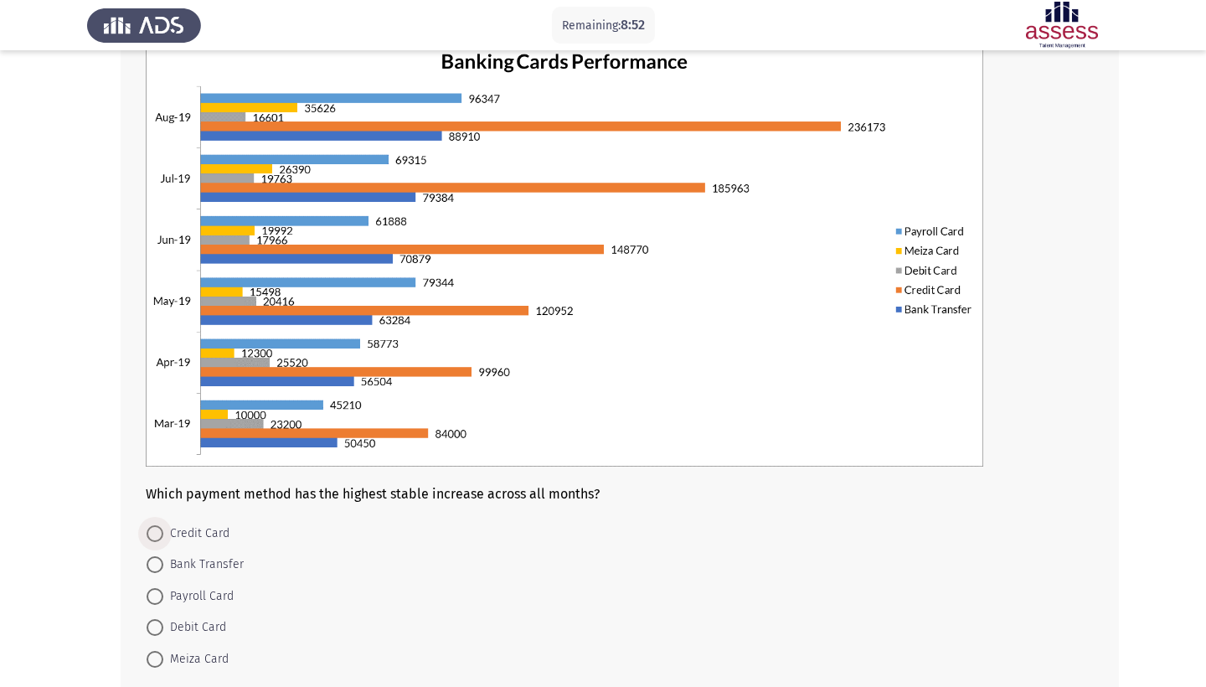
click at [161, 542] on span at bounding box center [155, 533] width 17 height 17
click at [161, 542] on input "Credit Card" at bounding box center [155, 533] width 17 height 17
radio input "true"
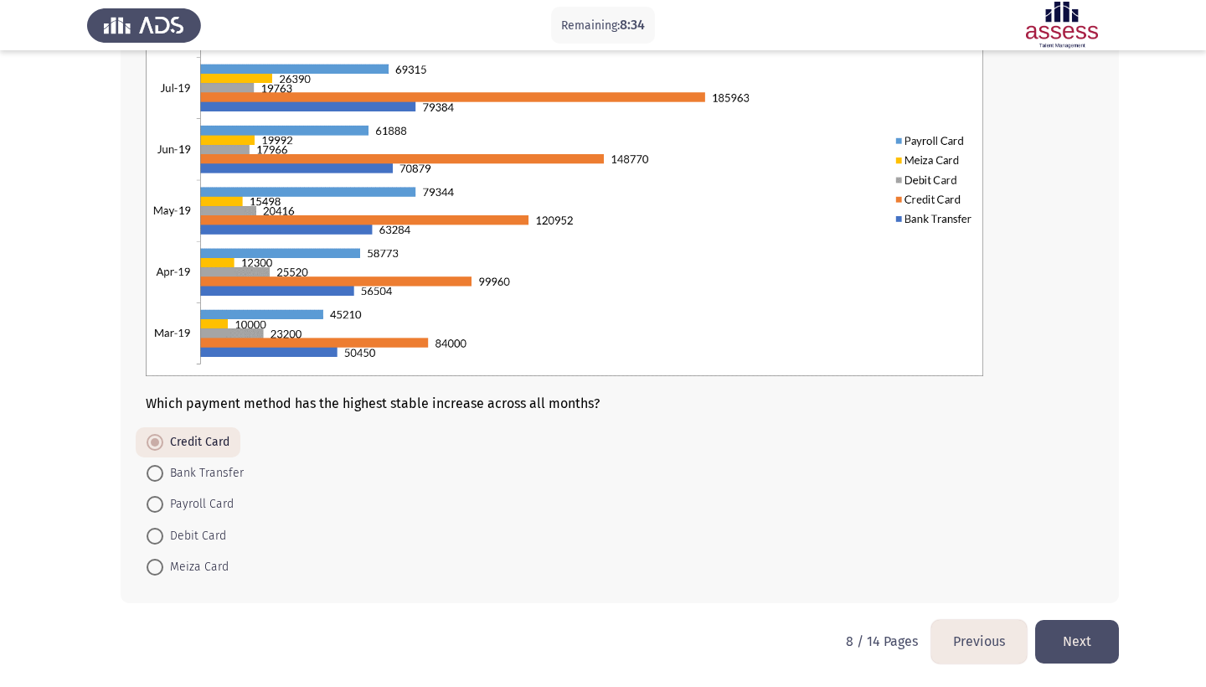
scroll to position [214, 0]
click at [1082, 649] on button "Next" at bounding box center [1077, 641] width 84 height 43
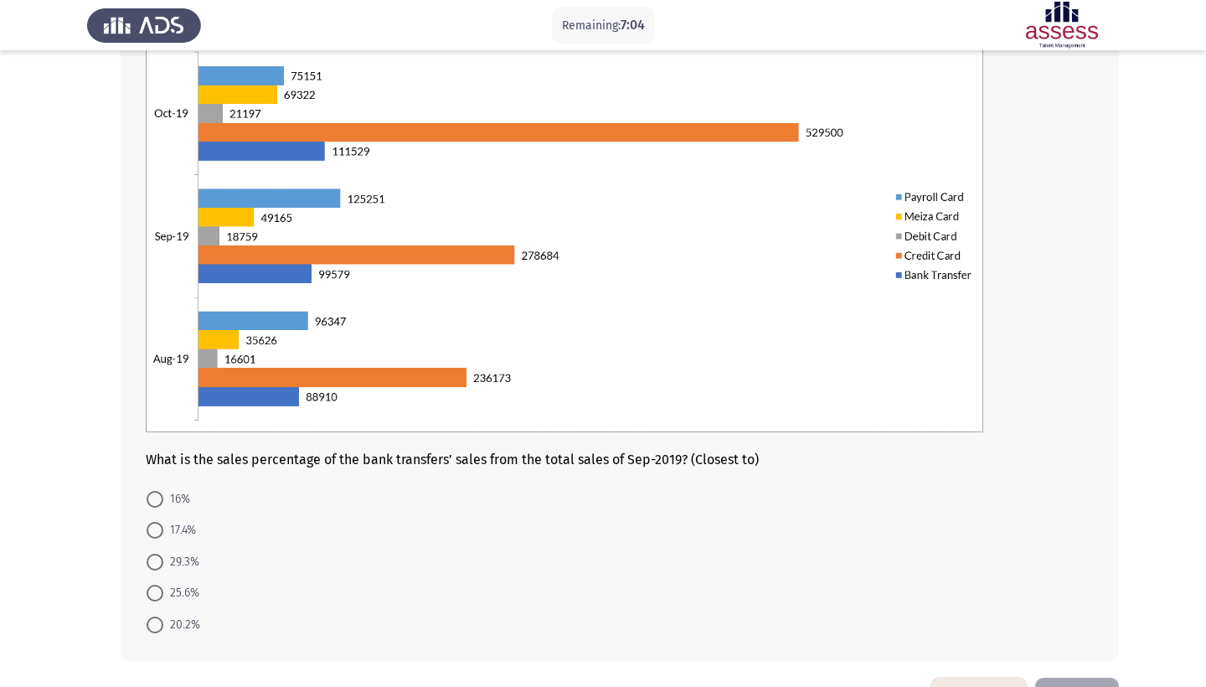
scroll to position [157, 0]
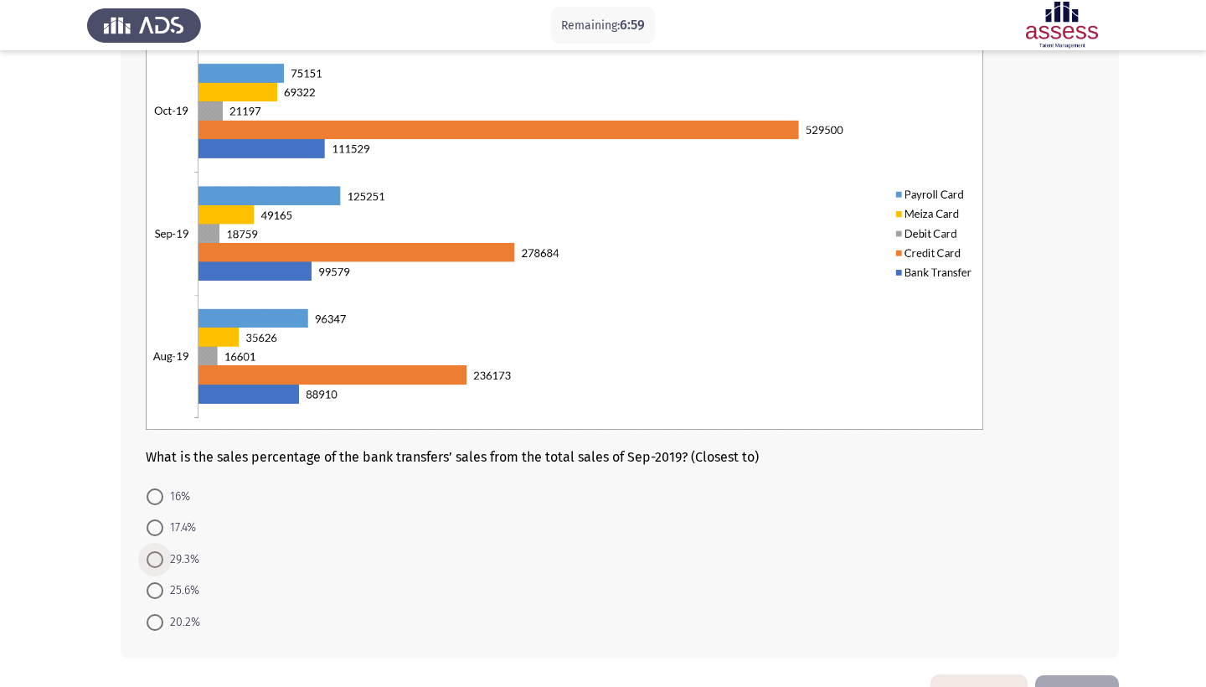
click at [158, 562] on span at bounding box center [155, 559] width 17 height 17
click at [158, 562] on input "29.3%" at bounding box center [155, 559] width 17 height 17
radio input "true"
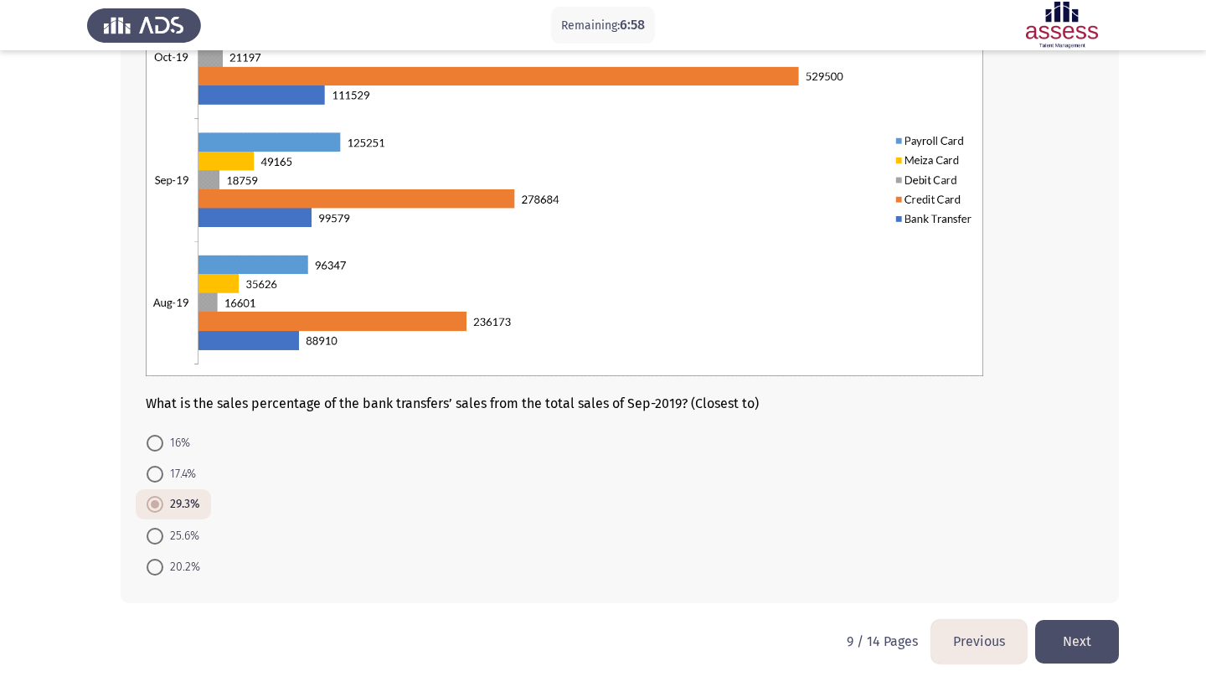
scroll to position [214, 0]
click at [1080, 629] on button "Next" at bounding box center [1077, 641] width 84 height 43
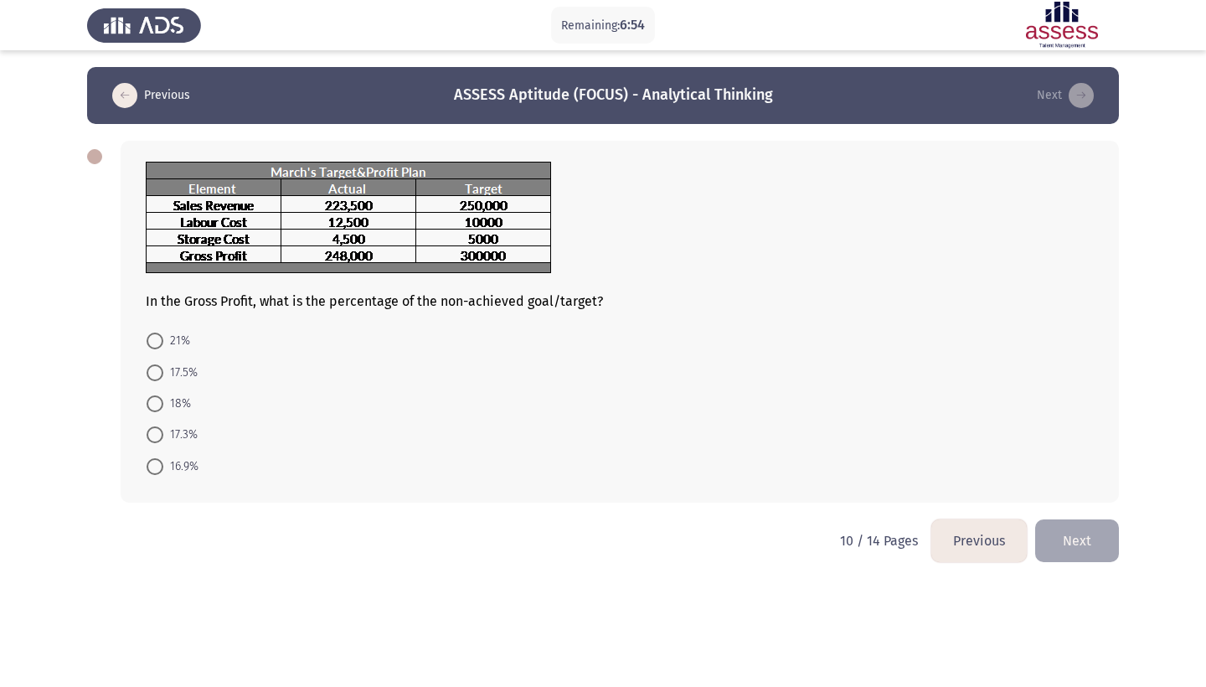
scroll to position [0, 0]
click at [156, 346] on span at bounding box center [155, 340] width 17 height 17
click at [156, 346] on input "21%" at bounding box center [155, 340] width 17 height 17
radio input "true"
click at [1066, 537] on button "Next" at bounding box center [1077, 538] width 84 height 43
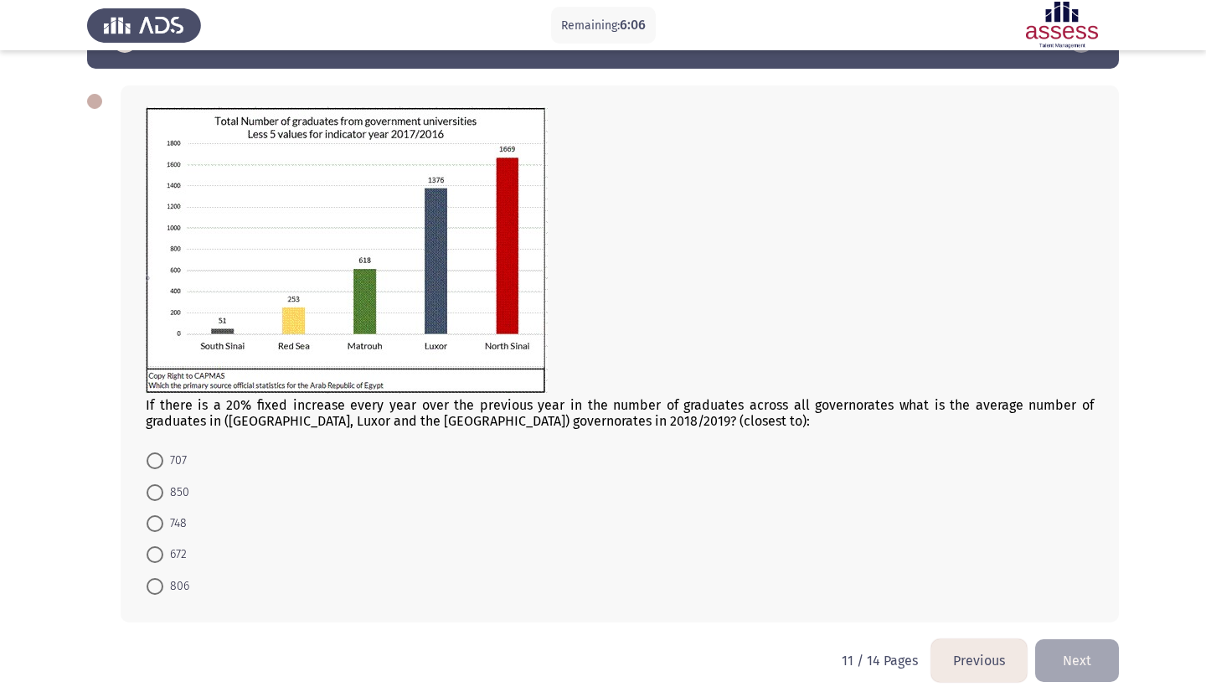
scroll to position [70, 0]
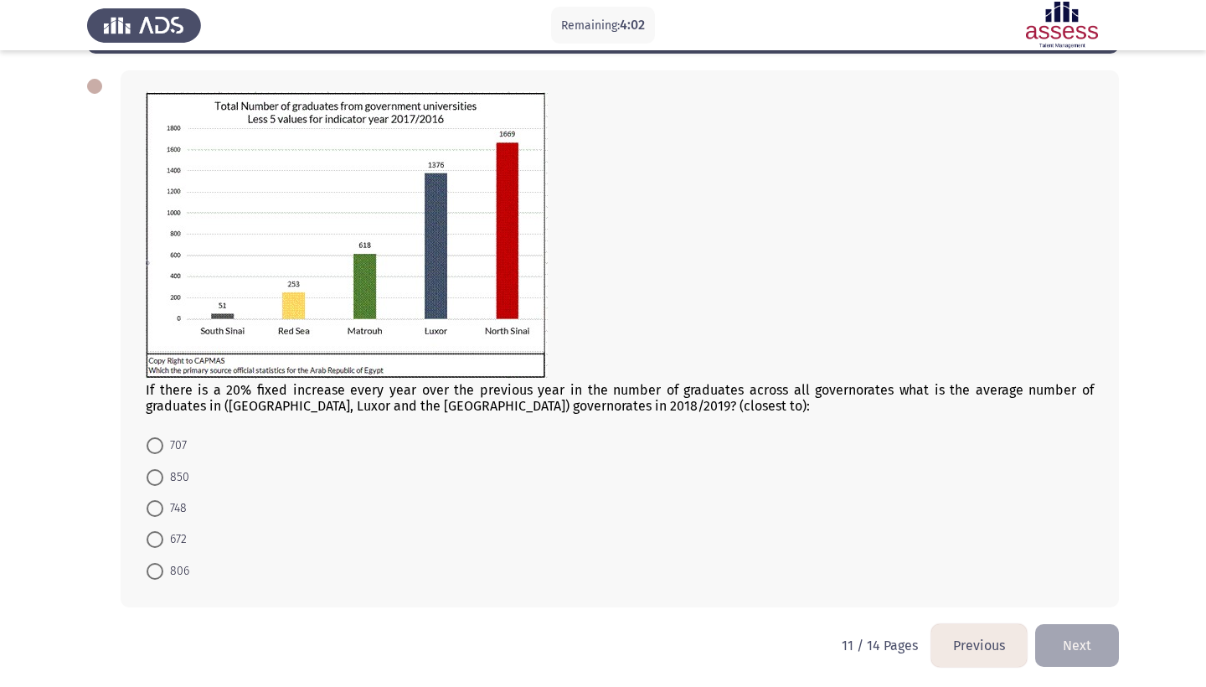
click at [156, 573] on span at bounding box center [155, 571] width 17 height 17
click at [156, 573] on input "806" at bounding box center [155, 571] width 17 height 17
radio input "true"
click at [1078, 643] on button "Next" at bounding box center [1077, 643] width 84 height 43
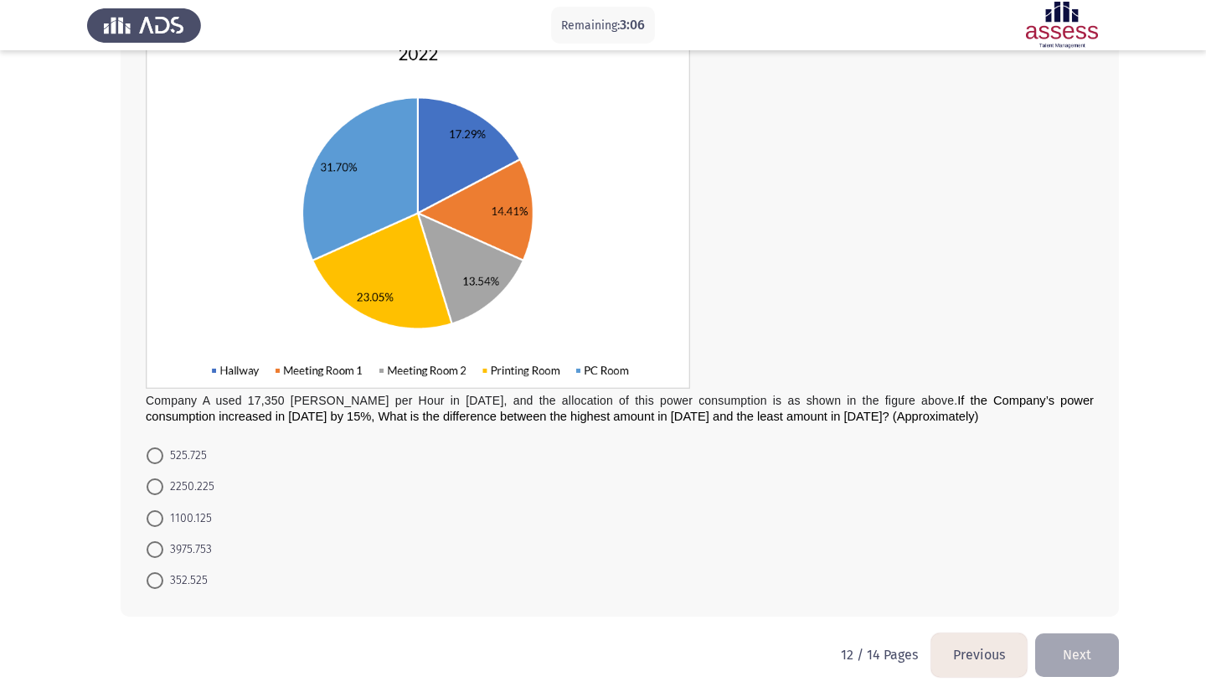
scroll to position [150, 0]
click at [162, 485] on span at bounding box center [155, 485] width 17 height 17
click at [162, 485] on input "2250.225" at bounding box center [155, 485] width 17 height 17
radio input "true"
click at [1079, 654] on button "Next" at bounding box center [1077, 652] width 84 height 43
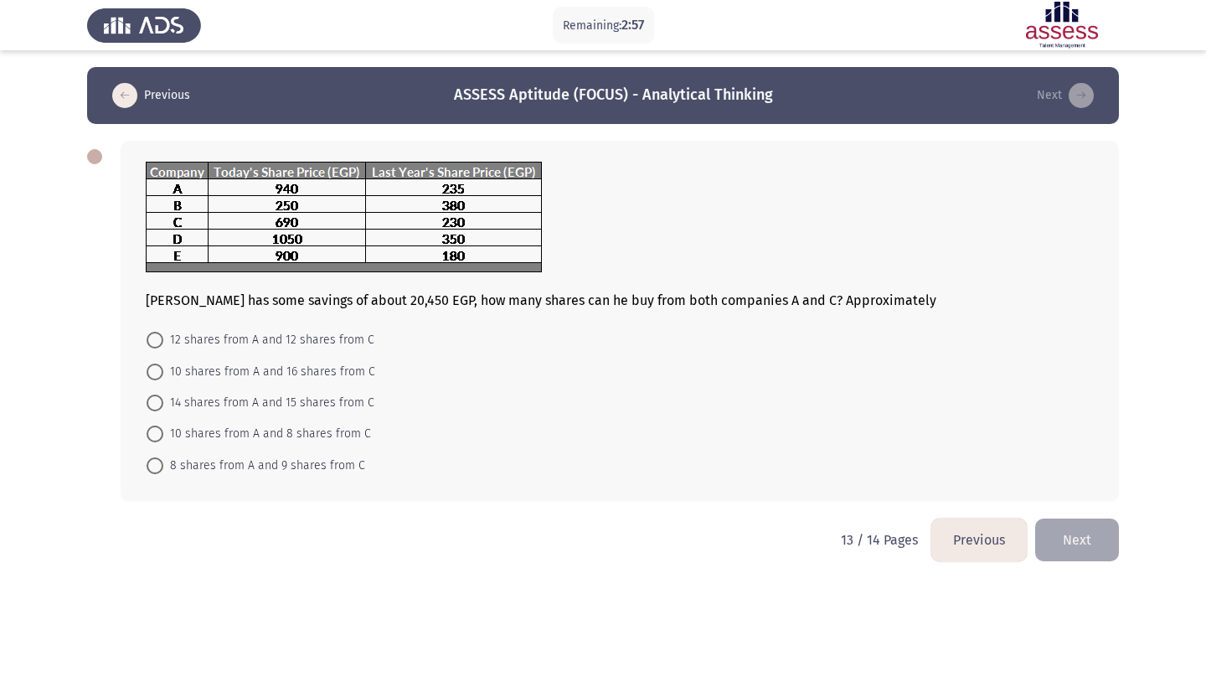
scroll to position [0, 0]
click at [258, 399] on span "14 shares from A and 15 shares from C" at bounding box center [268, 403] width 211 height 20
click at [163, 399] on input "14 shares from A and 15 shares from C" at bounding box center [155, 402] width 17 height 17
radio input "true"
click at [301, 343] on span "12 shares from A and 12 shares from C" at bounding box center [268, 340] width 211 height 20
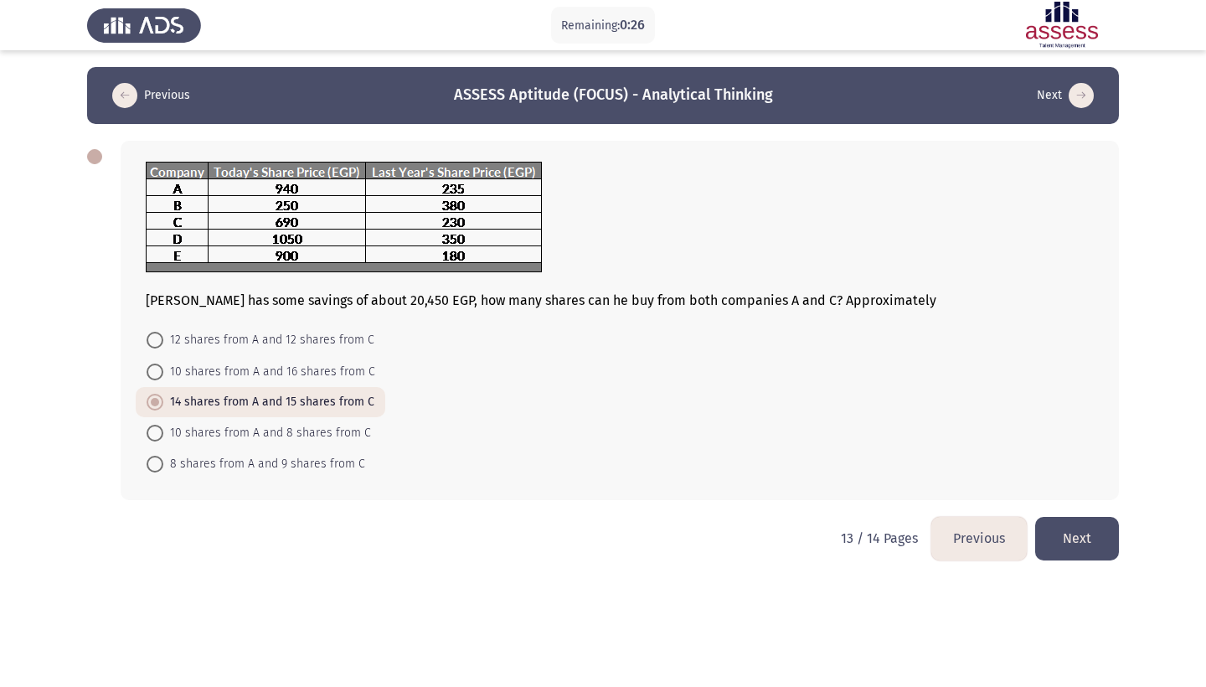
click at [163, 343] on input "12 shares from A and 12 shares from C" at bounding box center [155, 340] width 17 height 17
radio input "true"
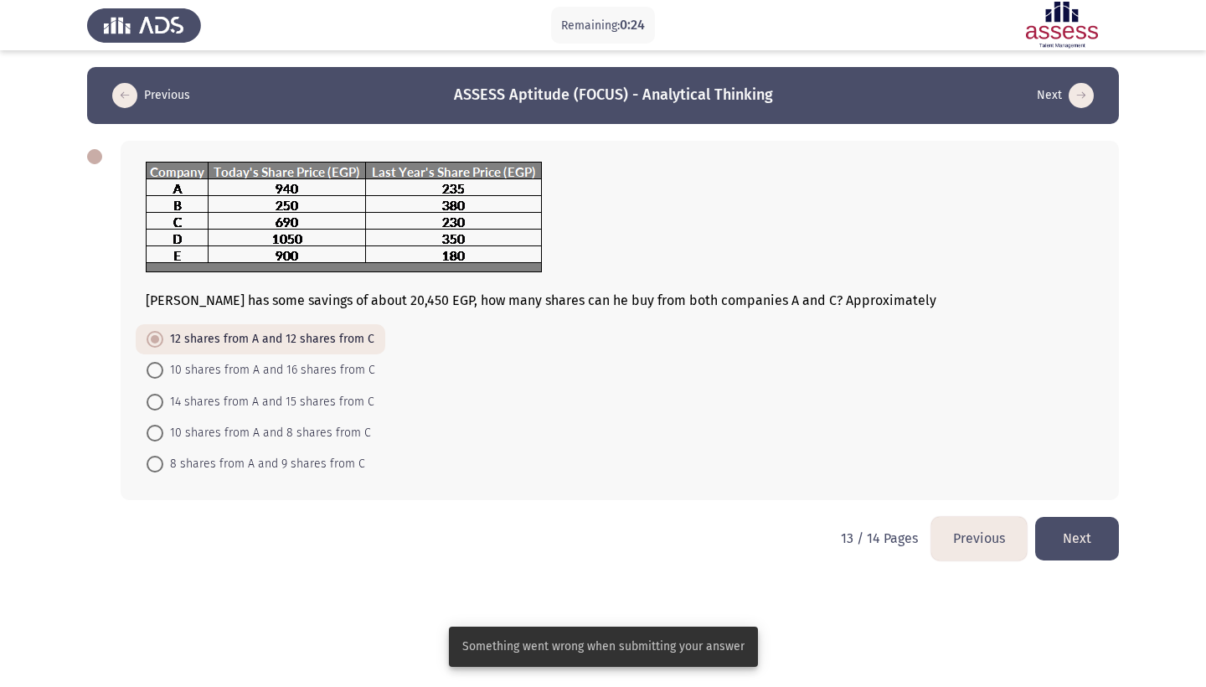
click at [1060, 538] on button "Next" at bounding box center [1077, 538] width 84 height 43
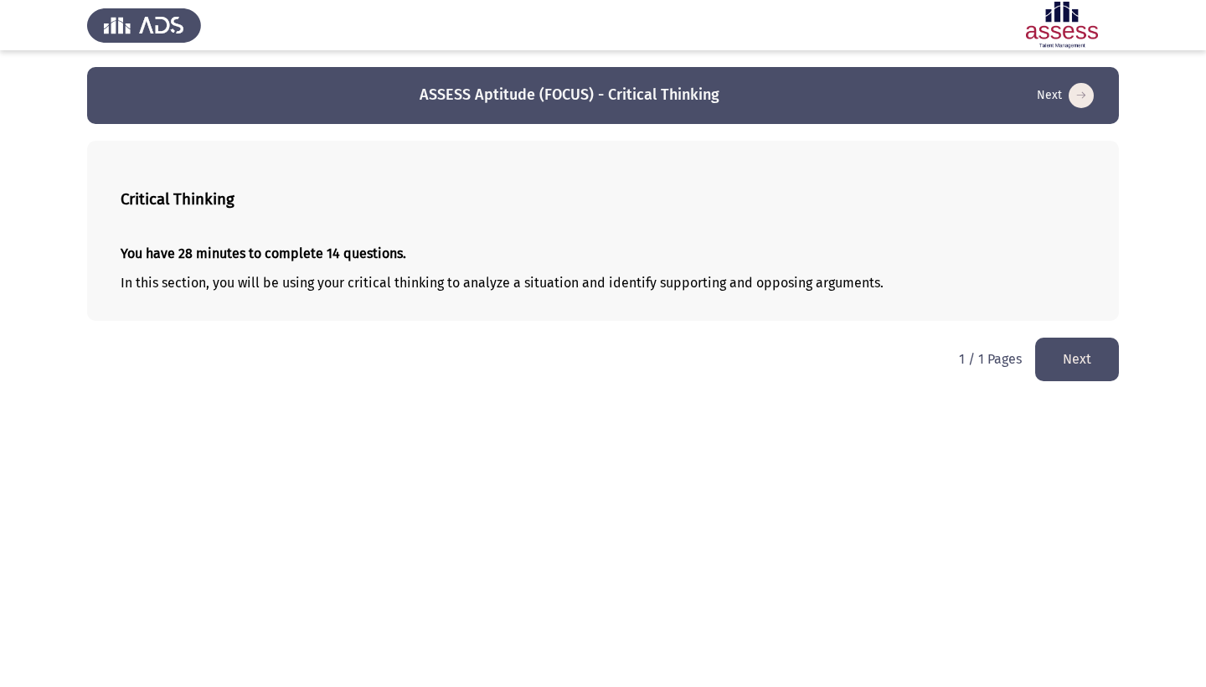
click at [1089, 367] on button "Next" at bounding box center [1077, 358] width 84 height 43
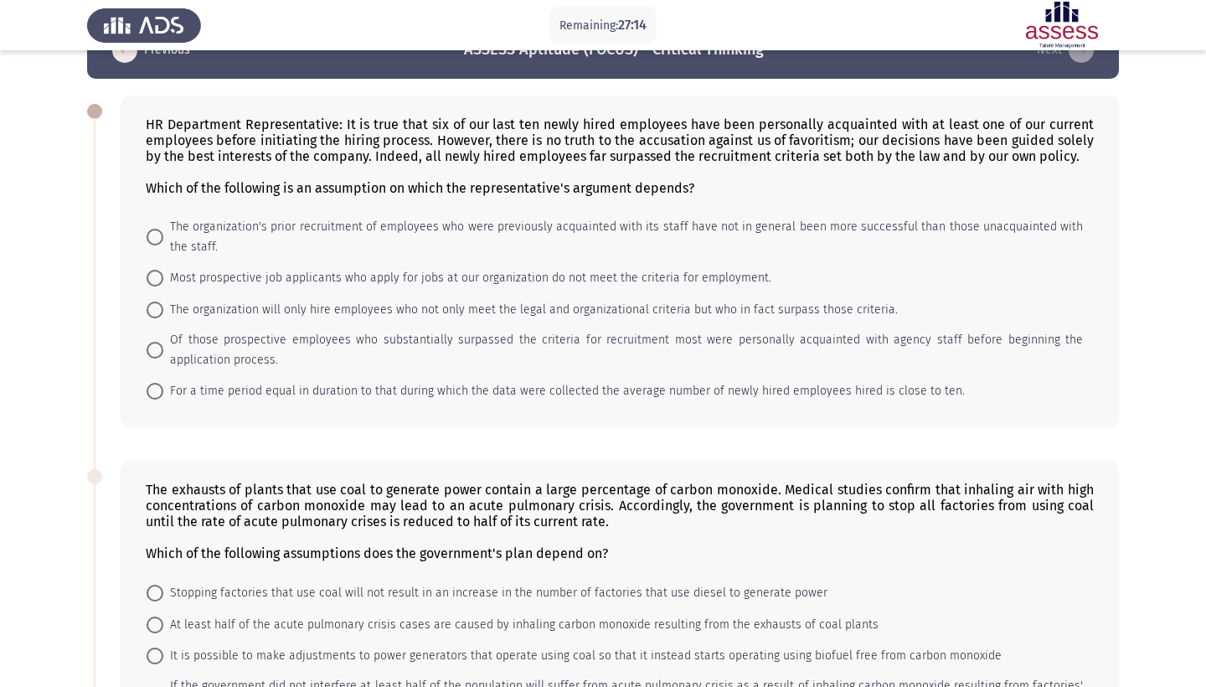
scroll to position [42, 0]
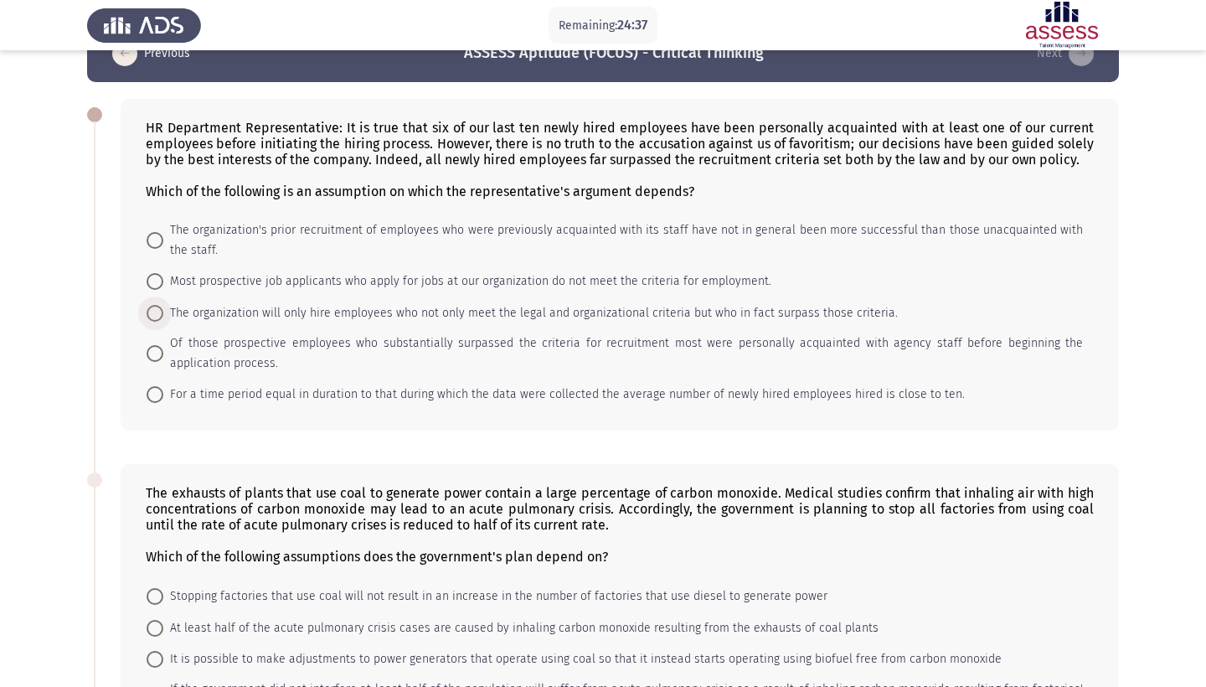
click at [426, 306] on span "The organization will only hire employees who not only meet the legal and organ…" at bounding box center [530, 313] width 734 height 20
click at [163, 306] on input "The organization will only hire employees who not only meet the legal and organ…" at bounding box center [155, 313] width 17 height 17
radio input "true"
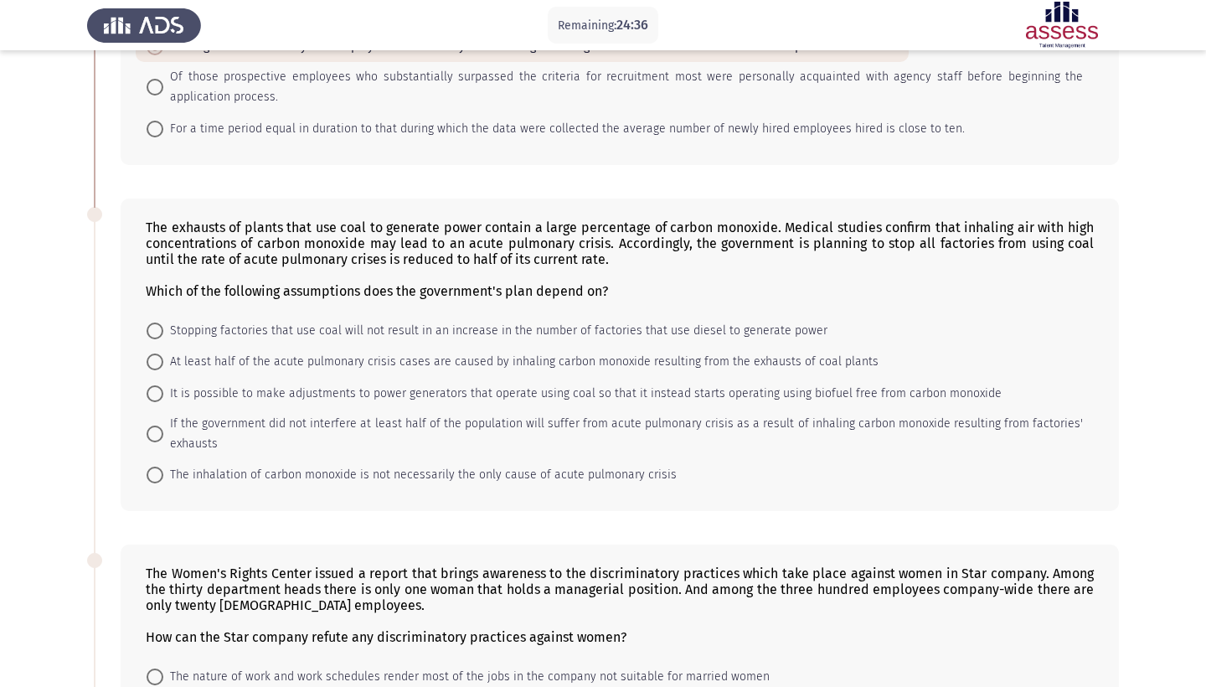
scroll to position [315, 0]
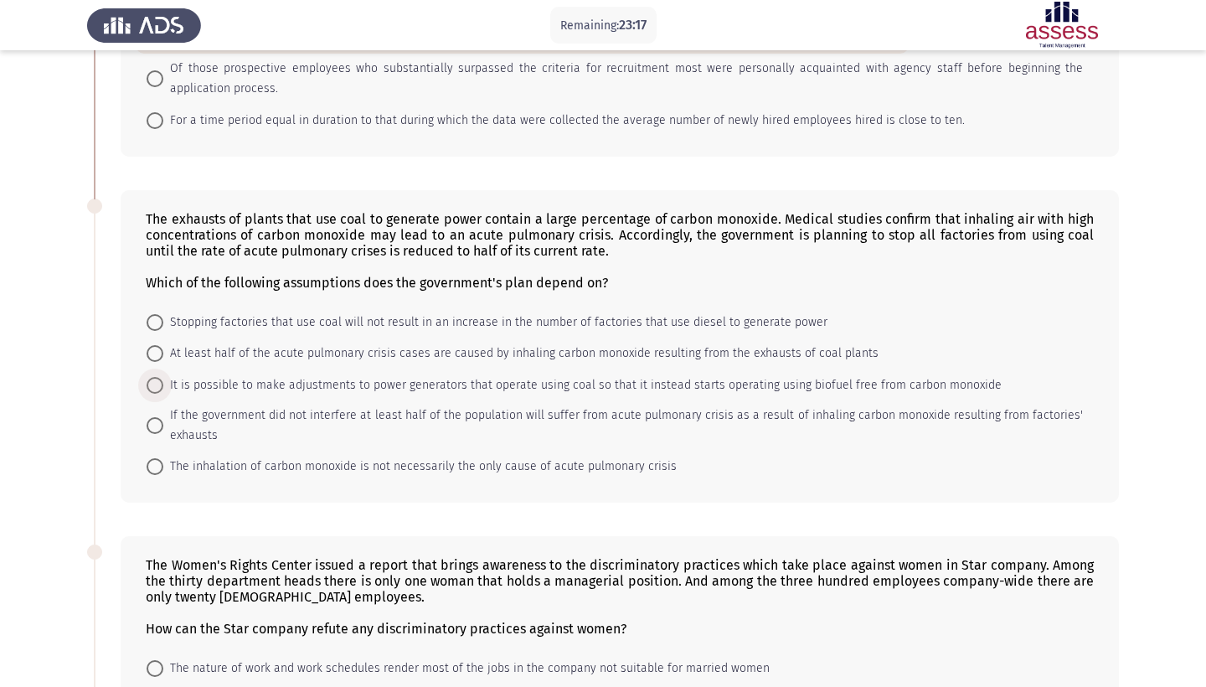
click at [244, 387] on span "It is possible to make adjustments to power generators that operate using coal …" at bounding box center [582, 385] width 838 height 20
click at [163, 387] on input "It is possible to make adjustments to power generators that operate using coal …" at bounding box center [155, 385] width 17 height 17
radio input "true"
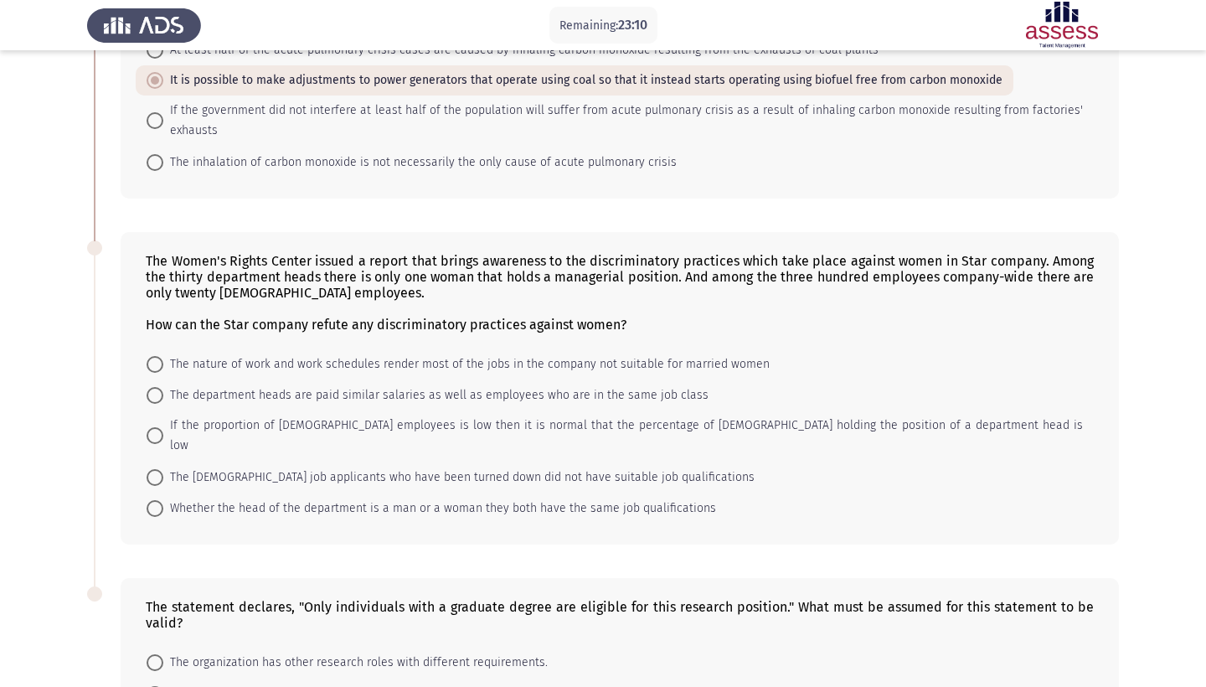
scroll to position [616, 0]
click at [418, 500] on span "Whether the head of the department is a man or a woman they both have the same …" at bounding box center [439, 510] width 553 height 20
click at [163, 502] on input "Whether the head of the department is a man or a woman they both have the same …" at bounding box center [155, 510] width 17 height 17
radio input "true"
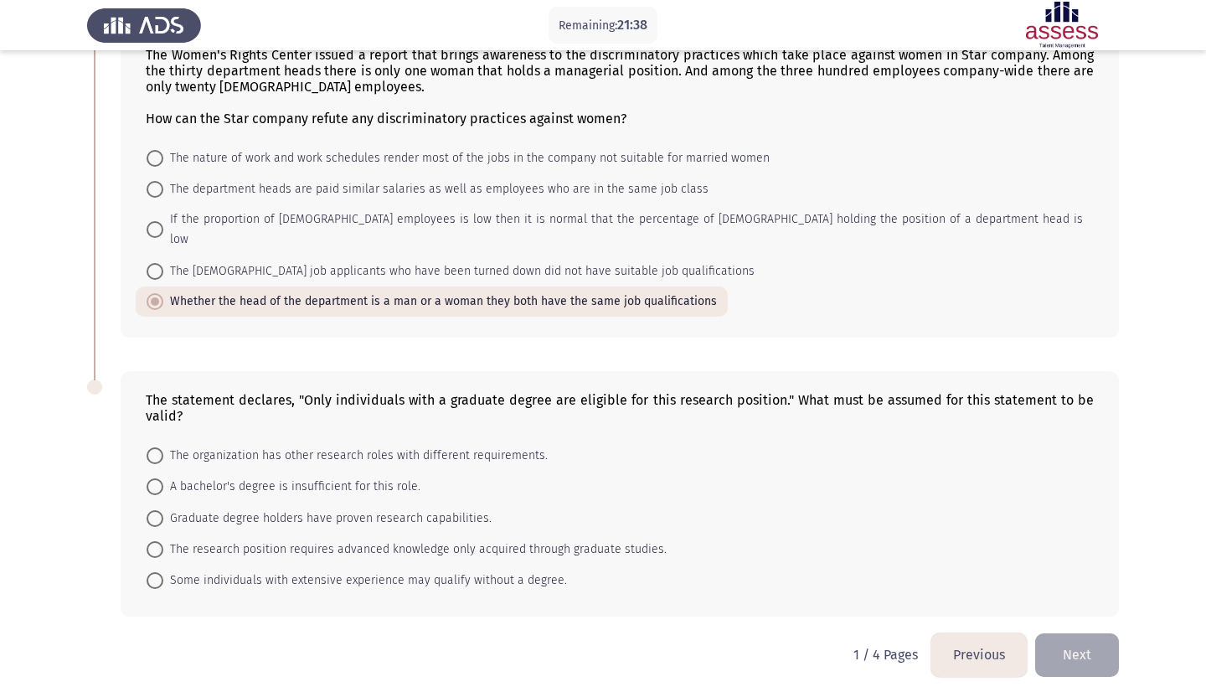
scroll to position [821, 0]
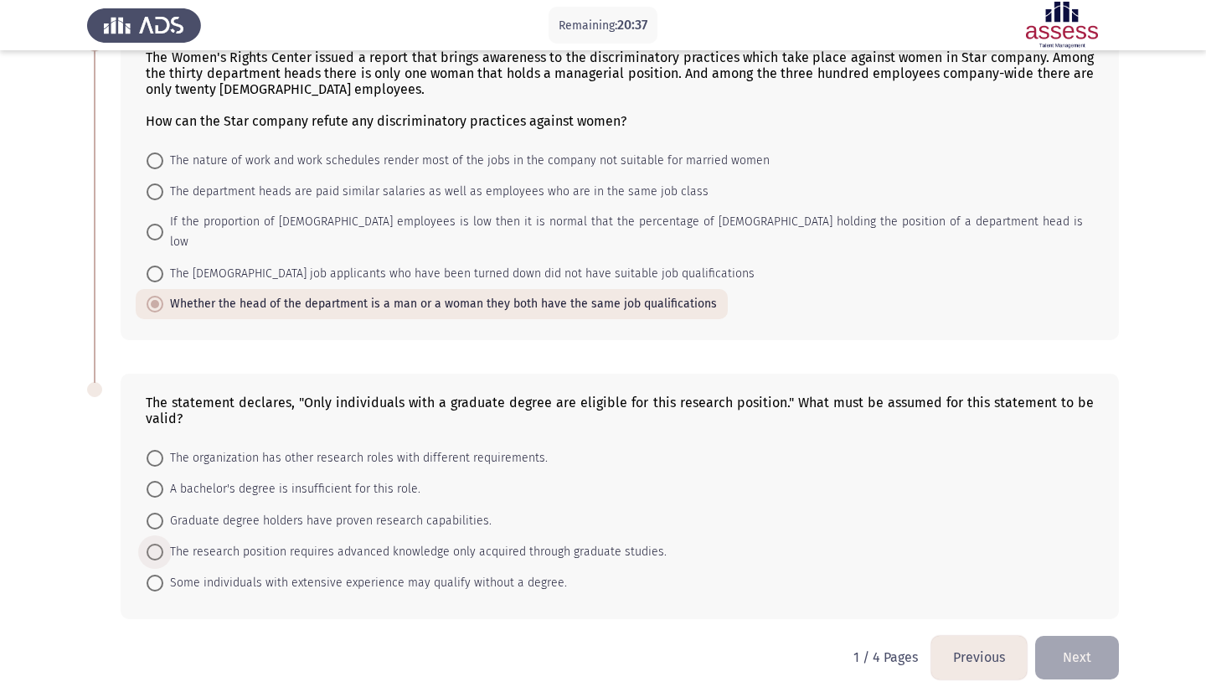
click at [346, 543] on span "The research position requires advanced knowledge only acquired through graduat…" at bounding box center [414, 552] width 503 height 20
click at [163, 543] on input "The research position requires advanced knowledge only acquired through graduat…" at bounding box center [155, 551] width 17 height 17
radio input "true"
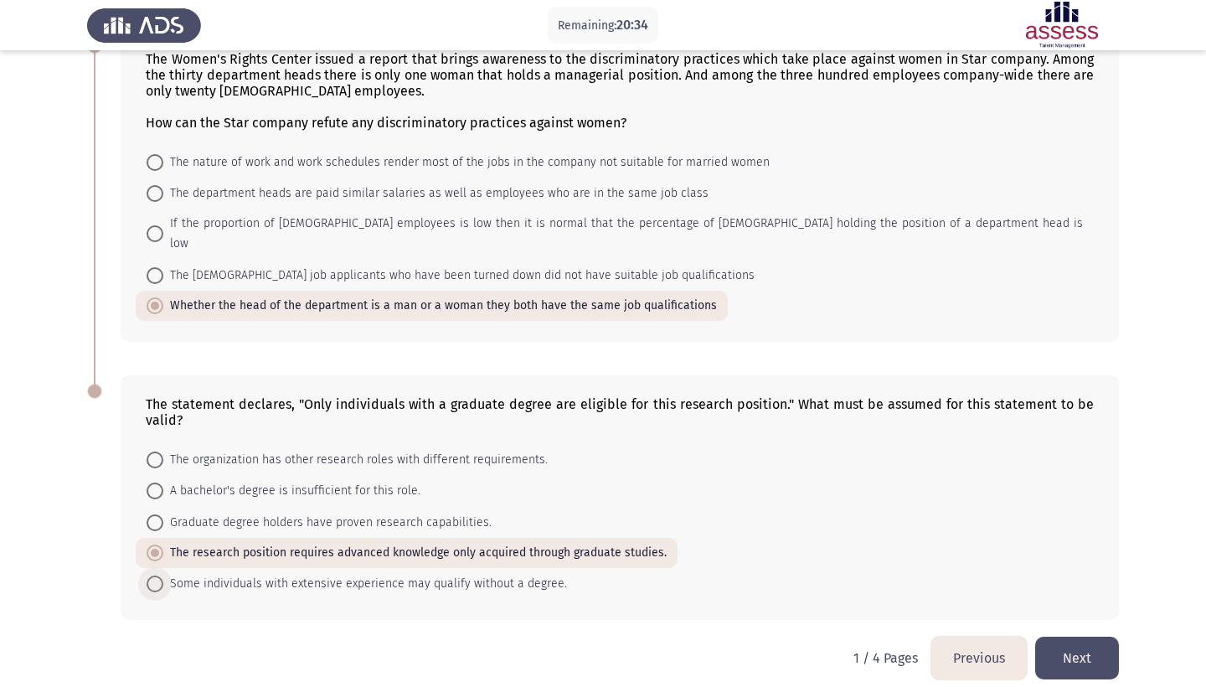
click at [420, 574] on span "Some individuals with extensive experience may qualify without a degree." at bounding box center [365, 584] width 404 height 20
click at [163, 575] on input "Some individuals with extensive experience may qualify without a degree." at bounding box center [155, 583] width 17 height 17
radio input "true"
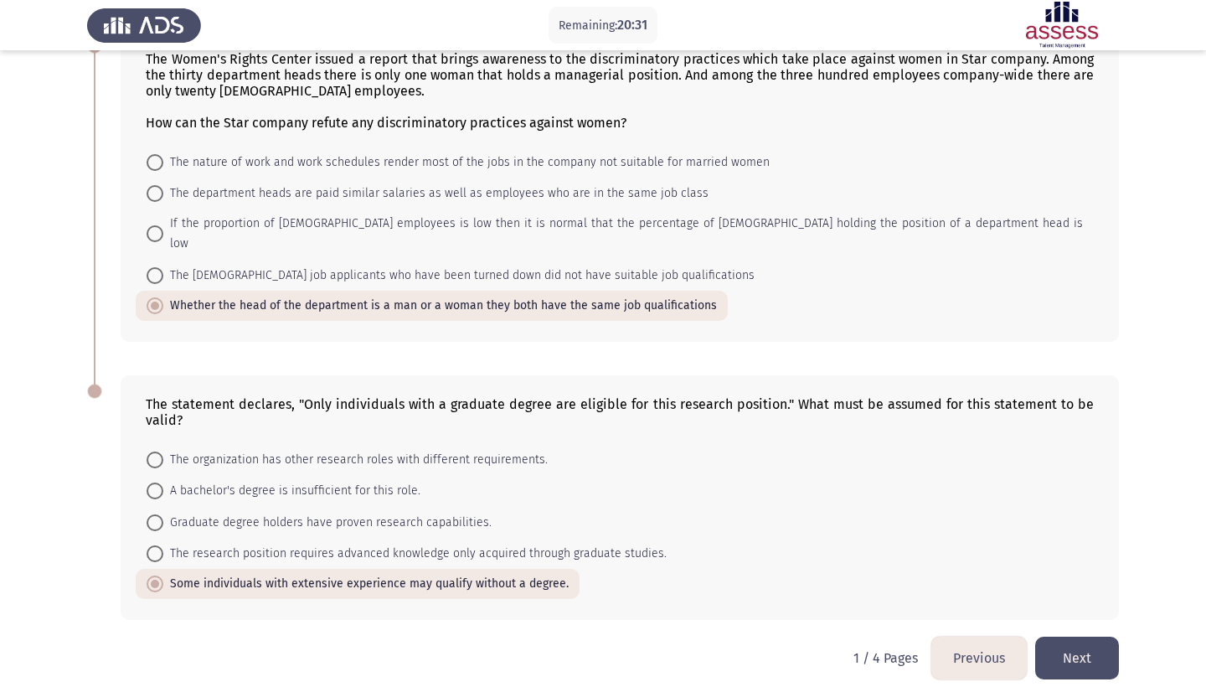
click at [1105, 651] on button "Next" at bounding box center [1077, 657] width 84 height 43
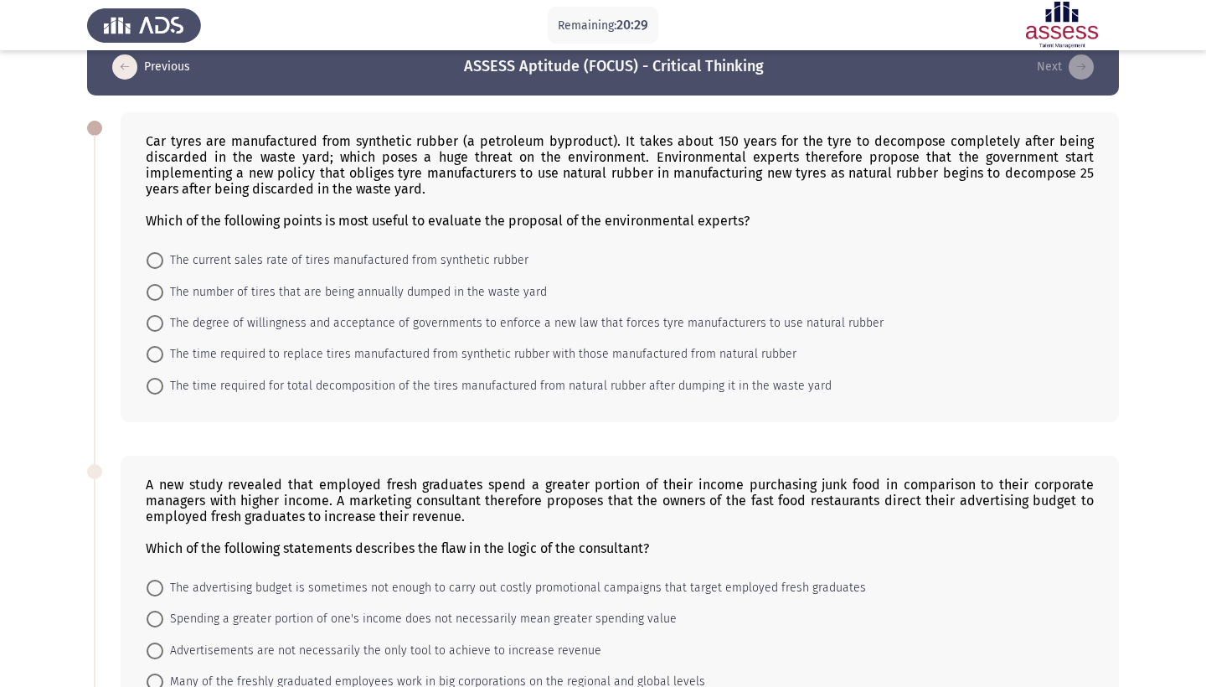
scroll to position [29, 0]
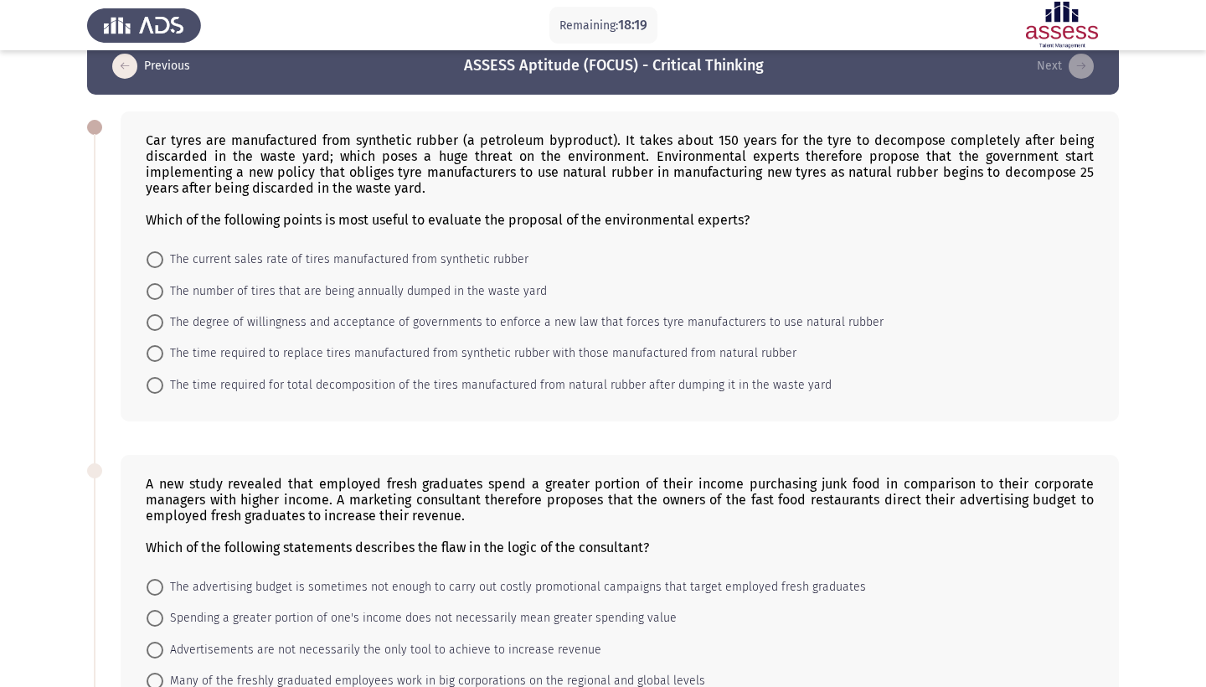
click at [231, 324] on span "The degree of willingness and acceptance of governments to enforce a new law th…" at bounding box center [523, 322] width 720 height 20
click at [163, 324] on input "The degree of willingness and acceptance of governments to enforce a new law th…" at bounding box center [155, 322] width 17 height 17
radio input "true"
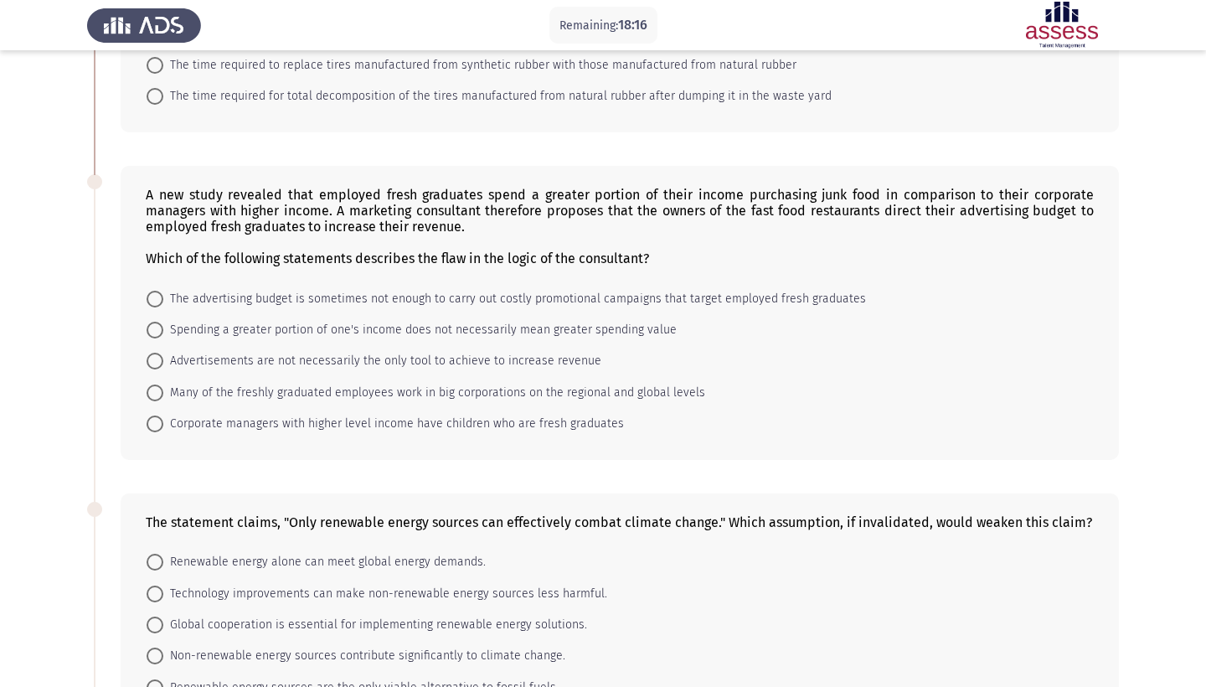
scroll to position [315, 0]
click at [431, 422] on span "Corporate managers with higher level income have children who are fresh graduat…" at bounding box center [393, 425] width 461 height 20
click at [163, 422] on input "Corporate managers with higher level income have children who are fresh graduat…" at bounding box center [155, 425] width 17 height 17
radio input "true"
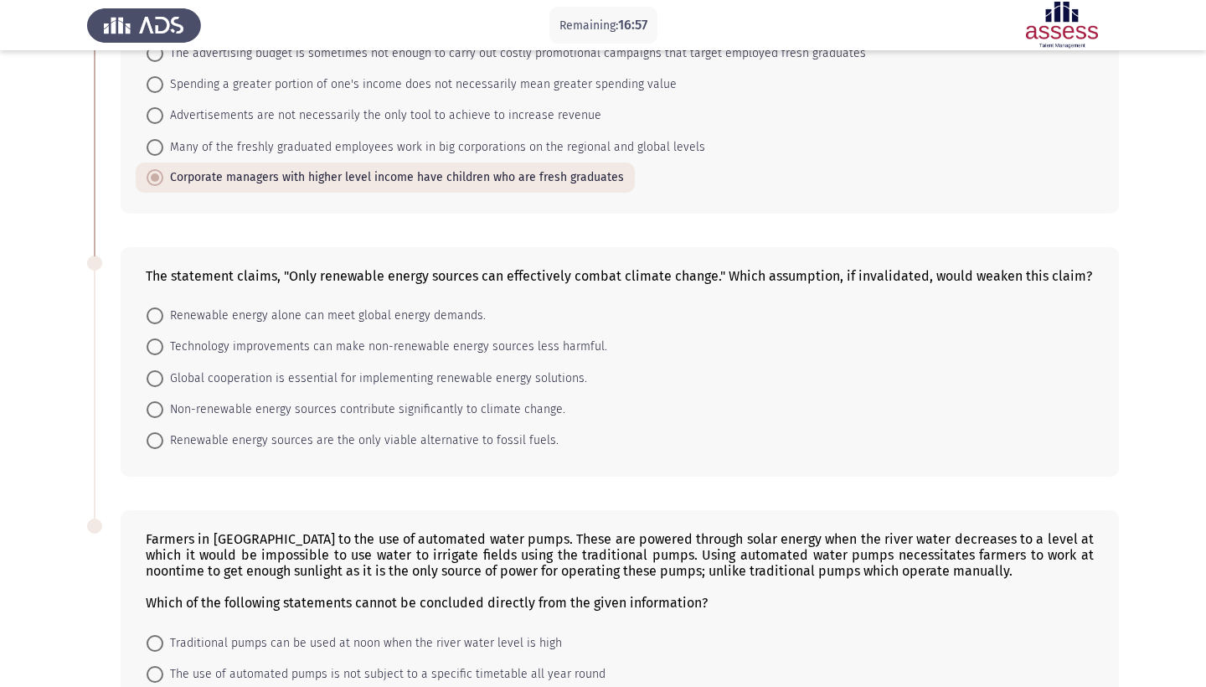
scroll to position [568, 0]
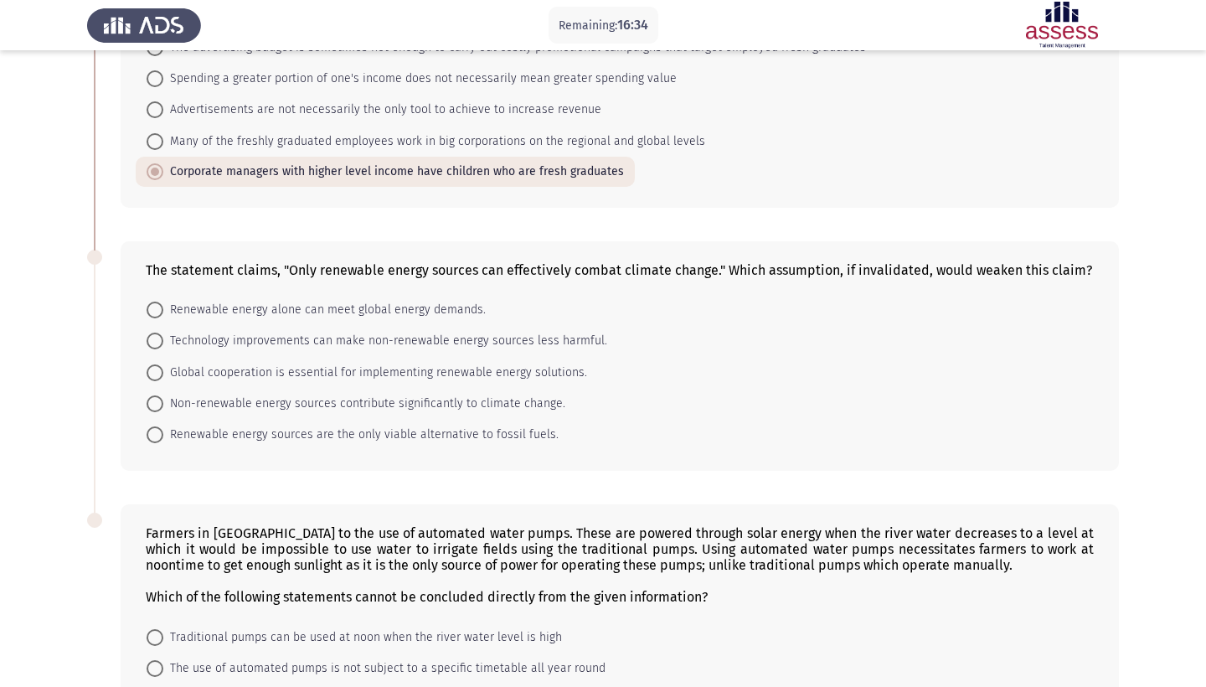
click at [456, 342] on span "Technology improvements can make non-renewable energy sources less harmful." at bounding box center [385, 341] width 444 height 20
click at [163, 342] on input "Technology improvements can make non-renewable energy sources less harmful." at bounding box center [155, 340] width 17 height 17
radio input "true"
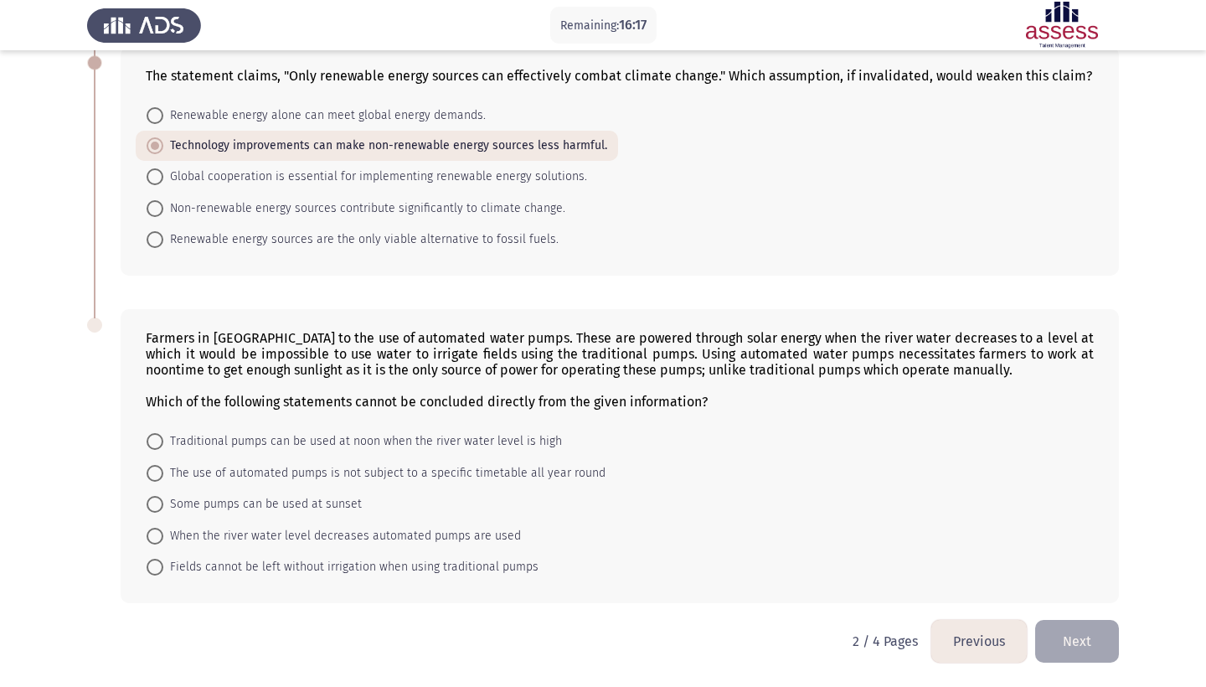
scroll to position [765, 0]
click at [324, 537] on span "When the river water level decreases automated pumps are used" at bounding box center [342, 536] width 358 height 20
click at [163, 537] on input "When the river water level decreases automated pumps are used" at bounding box center [155, 536] width 17 height 17
radio input "true"
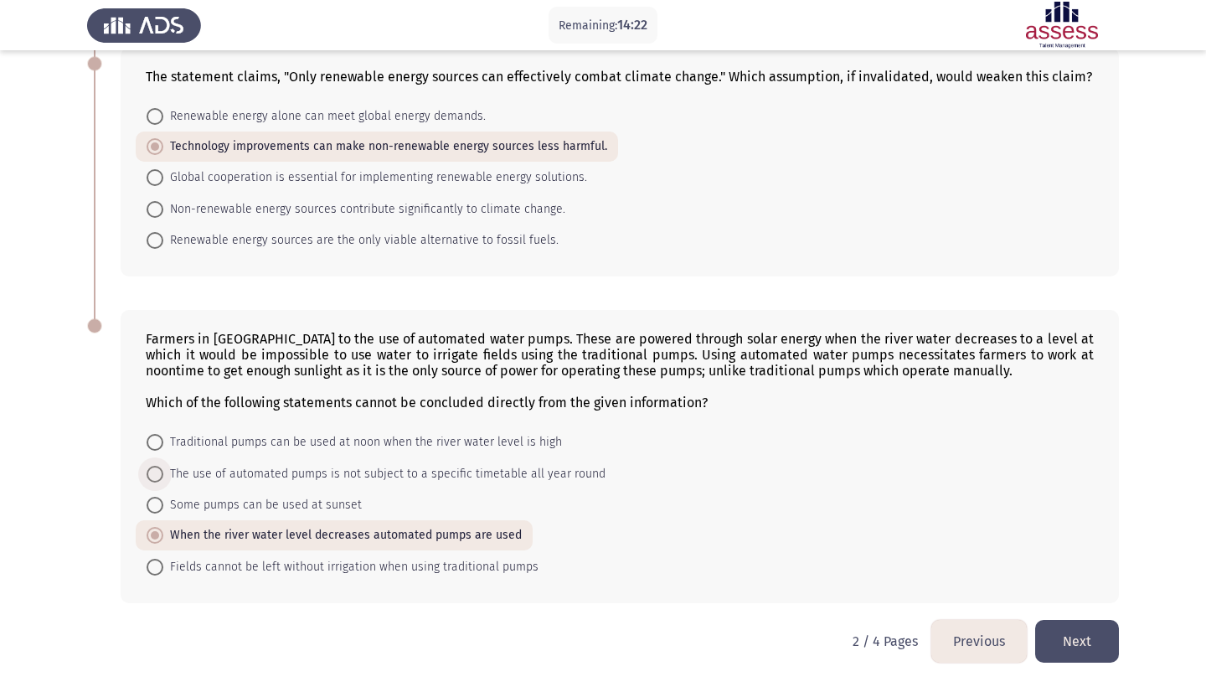
click at [476, 466] on span "The use of automated pumps is not subject to a specific timetable all year round" at bounding box center [384, 474] width 442 height 20
click at [163, 466] on input "The use of automated pumps is not subject to a specific timetable all year round" at bounding box center [155, 474] width 17 height 17
radio input "true"
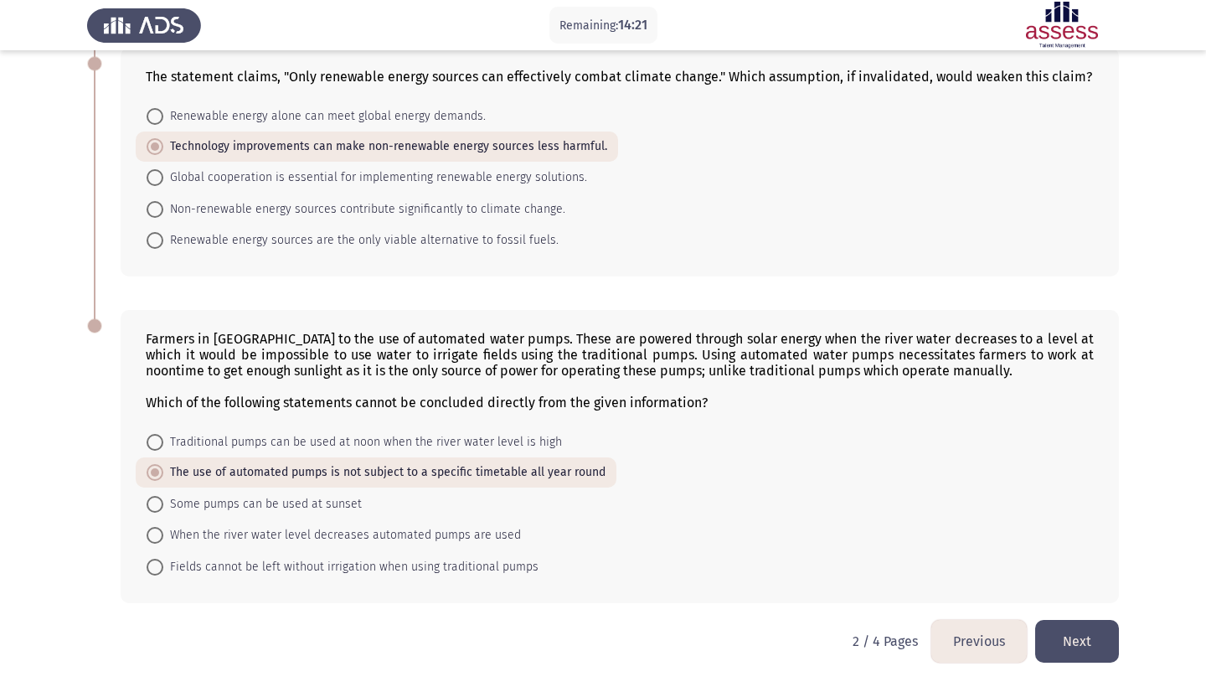
click at [1082, 626] on button "Next" at bounding box center [1077, 641] width 84 height 43
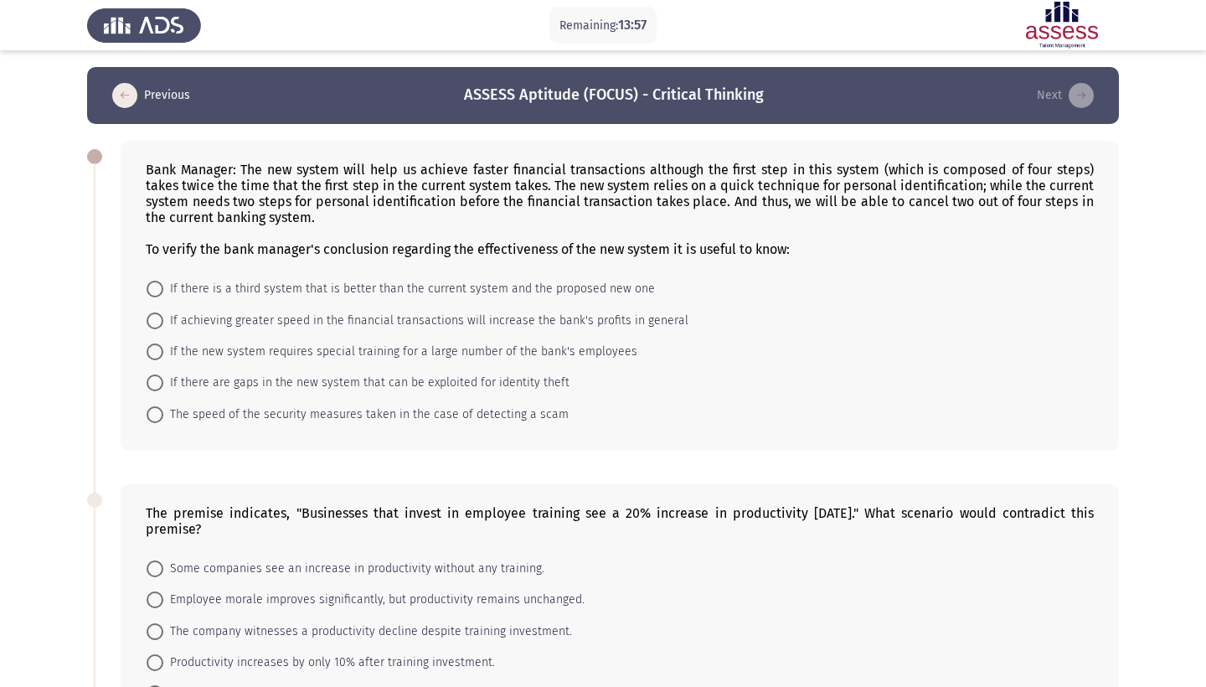
click at [468, 415] on span "The speed of the security measures taken in the case of detecting a scam" at bounding box center [365, 414] width 405 height 20
click at [163, 415] on input "The speed of the security measures taken in the case of detecting a scam" at bounding box center [155, 414] width 17 height 17
radio input "true"
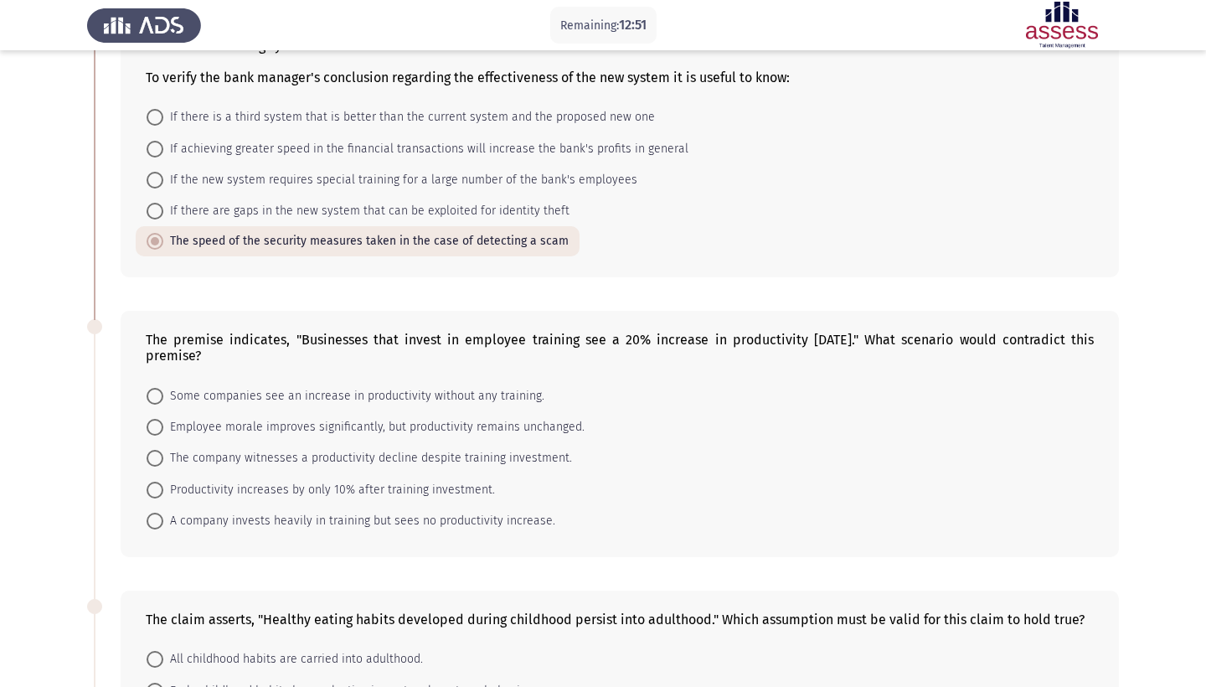
scroll to position [171, 0]
click at [347, 157] on span "If achieving greater speed in the financial transactions will increase the bank…" at bounding box center [425, 150] width 525 height 20
click at [163, 157] on input "If achieving greater speed in the financial transactions will increase the bank…" at bounding box center [155, 150] width 17 height 17
radio input "true"
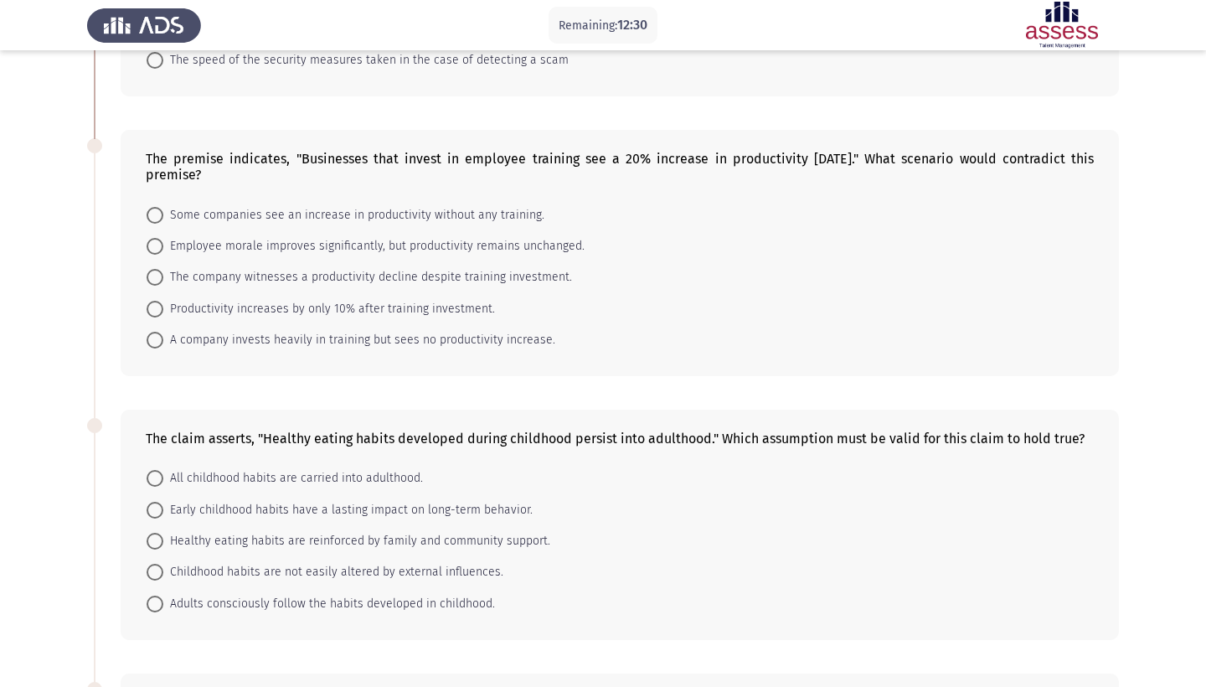
scroll to position [378, 0]
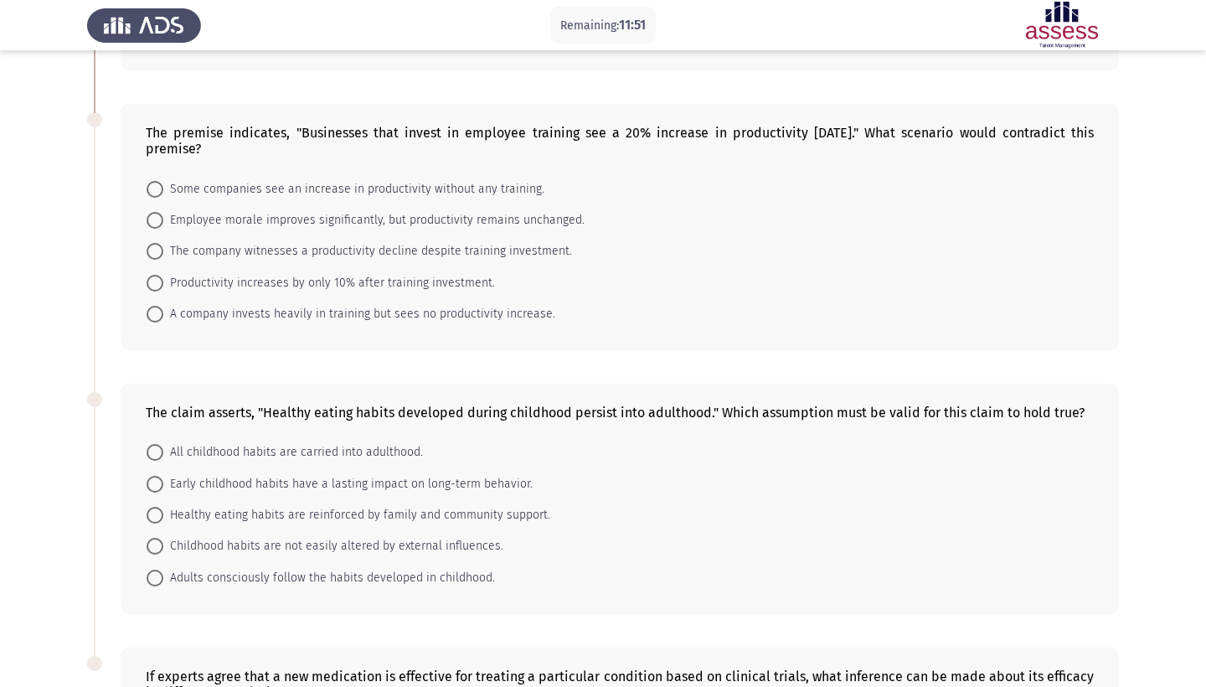
click at [293, 289] on span "Productivity increases by only 10% after training investment." at bounding box center [329, 283] width 332 height 20
click at [163, 289] on input "Productivity increases by only 10% after training investment." at bounding box center [155, 283] width 17 height 17
radio input "true"
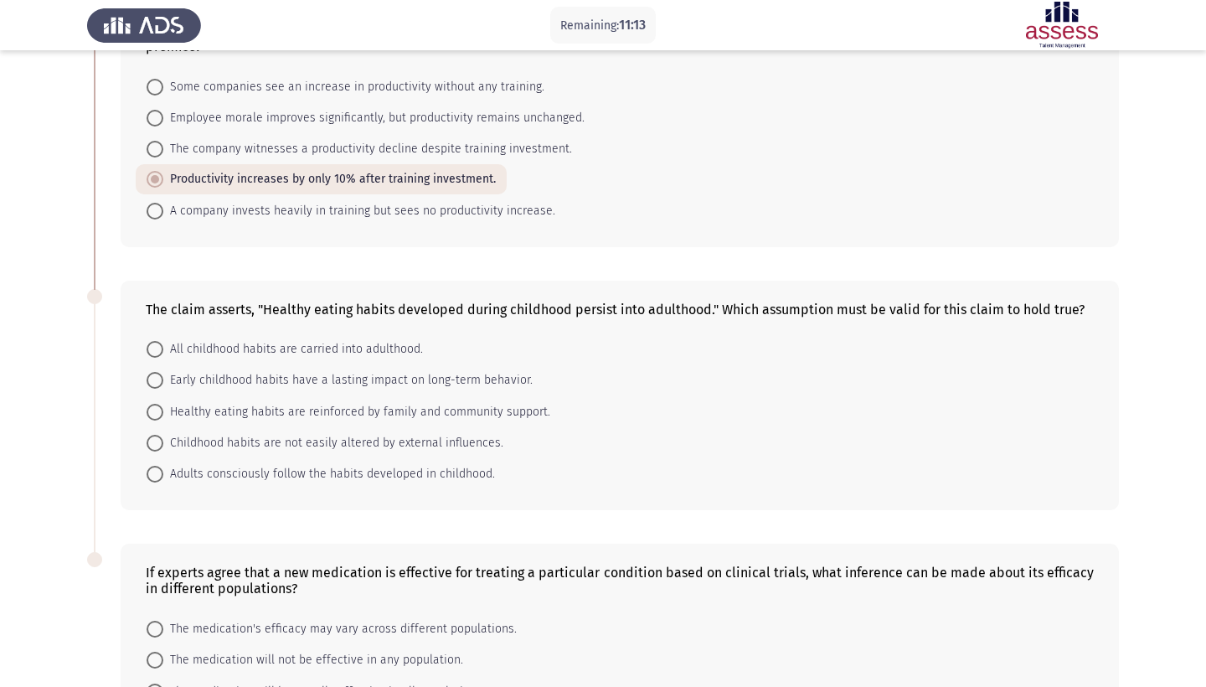
scroll to position [497, 0]
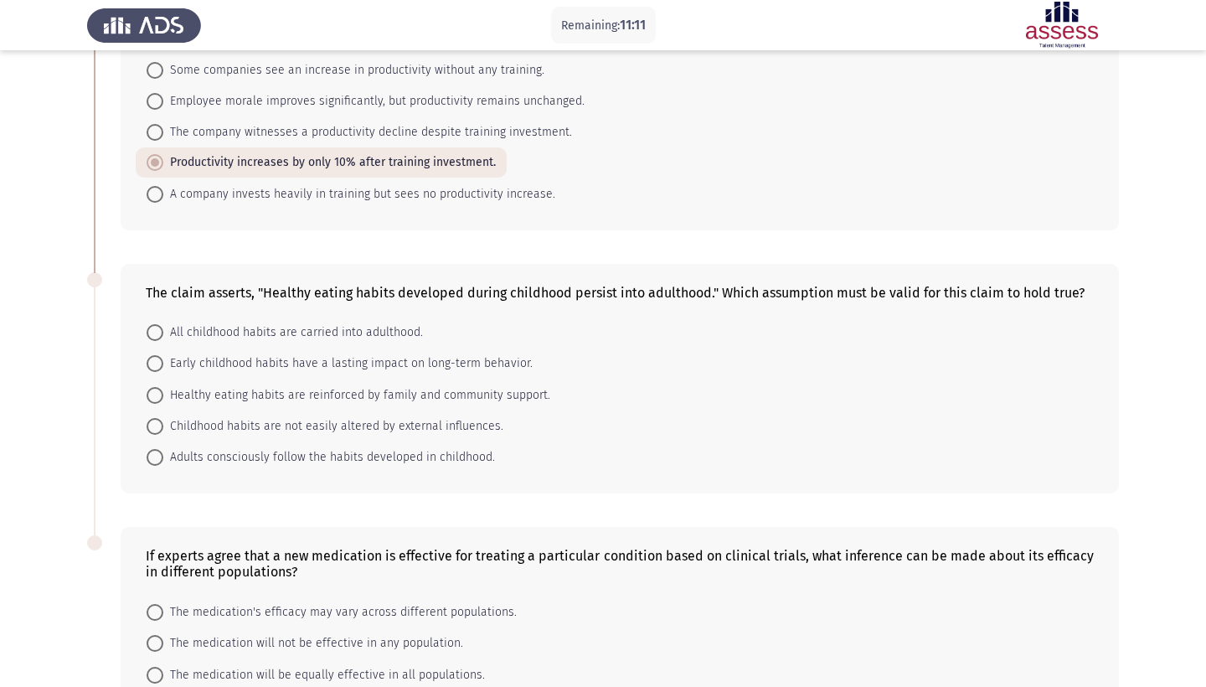
click at [411, 258] on div "The claim asserts, "Healthy eating habits developed during childhood persist in…" at bounding box center [603, 379] width 1032 height 264
click at [838, 237] on div "The premise indicates, "Businesses that invest in employee training see a 20% i…" at bounding box center [603, 107] width 1032 height 278
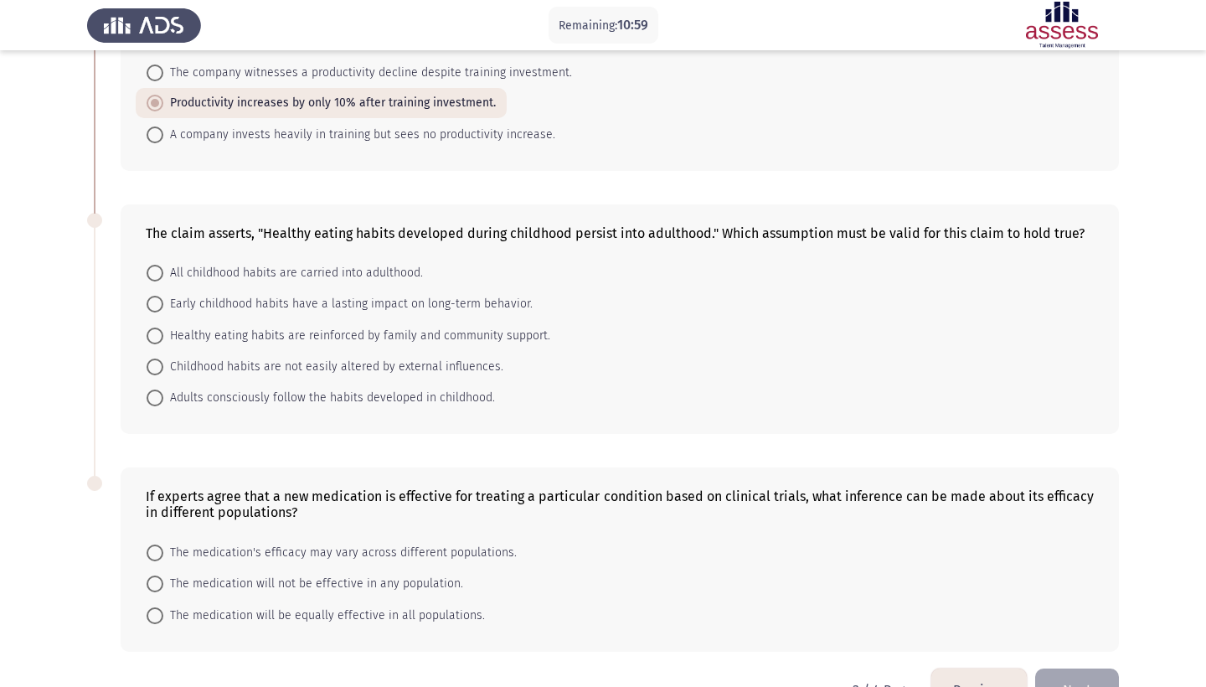
scroll to position [548, 0]
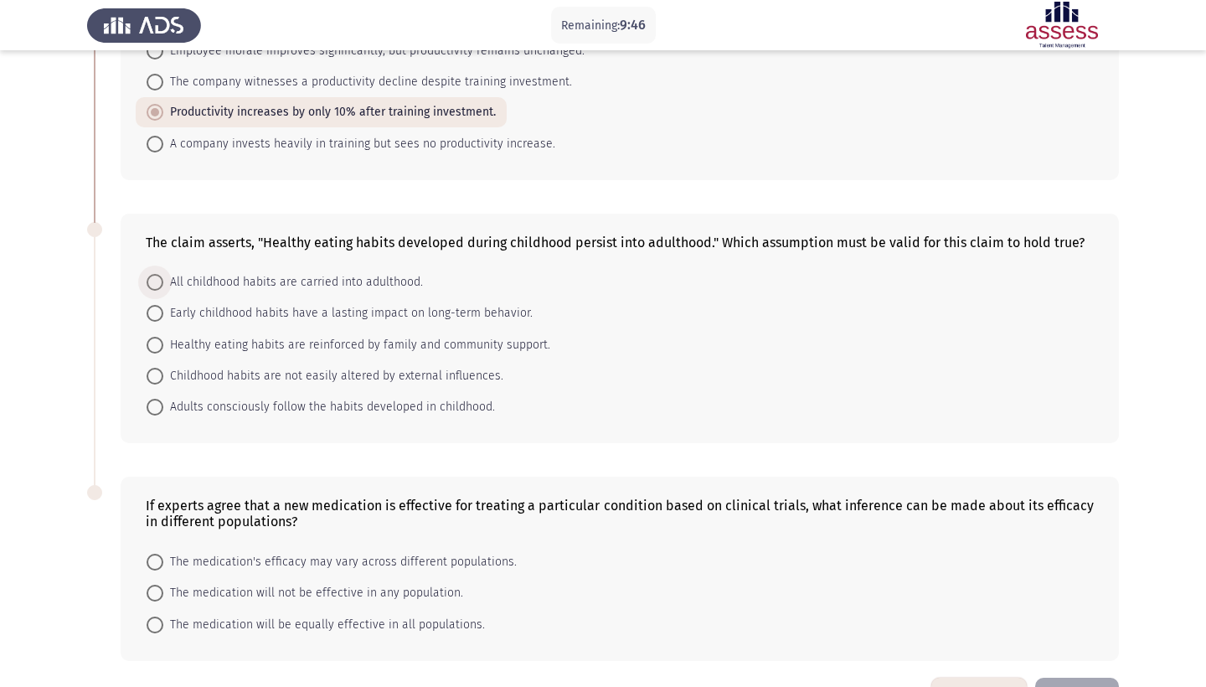
click at [383, 284] on span "All childhood habits are carried into adulthood." at bounding box center [293, 282] width 260 height 20
click at [163, 284] on input "All childhood habits are carried into adulthood." at bounding box center [155, 282] width 17 height 17
radio input "true"
click at [439, 410] on span "Adults consciously follow the habits developed in childhood." at bounding box center [329, 406] width 332 height 20
click at [163, 410] on input "Adults consciously follow the habits developed in childhood." at bounding box center [155, 406] width 17 height 17
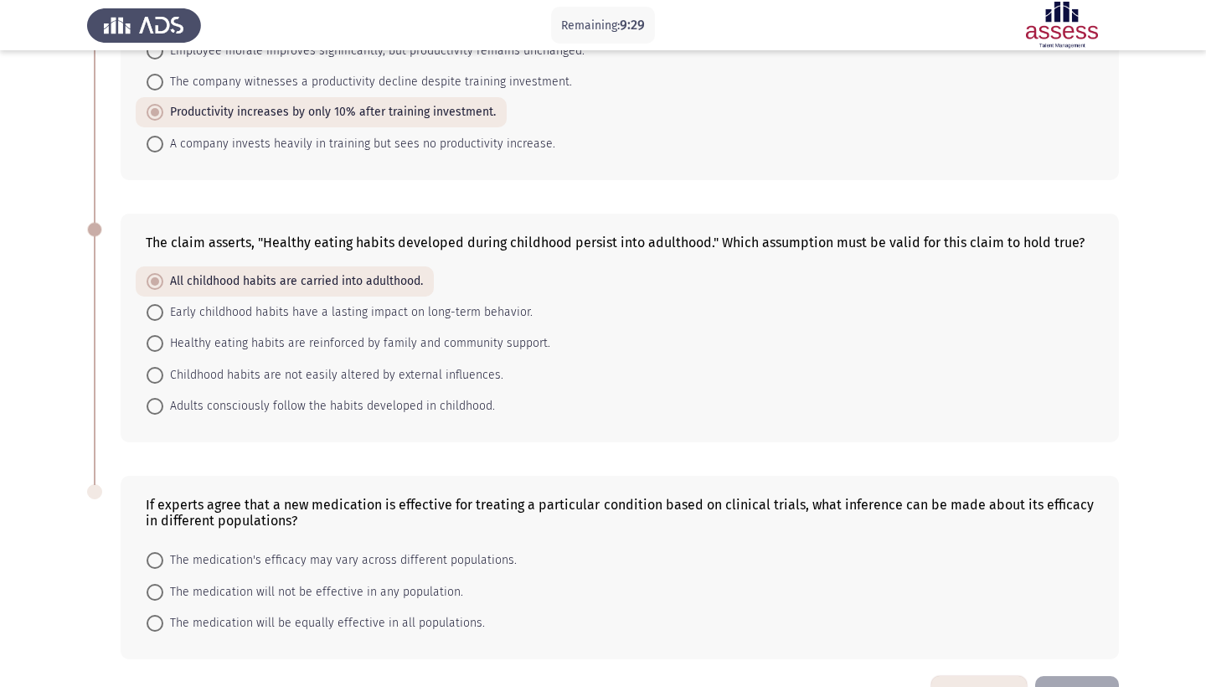
radio input "true"
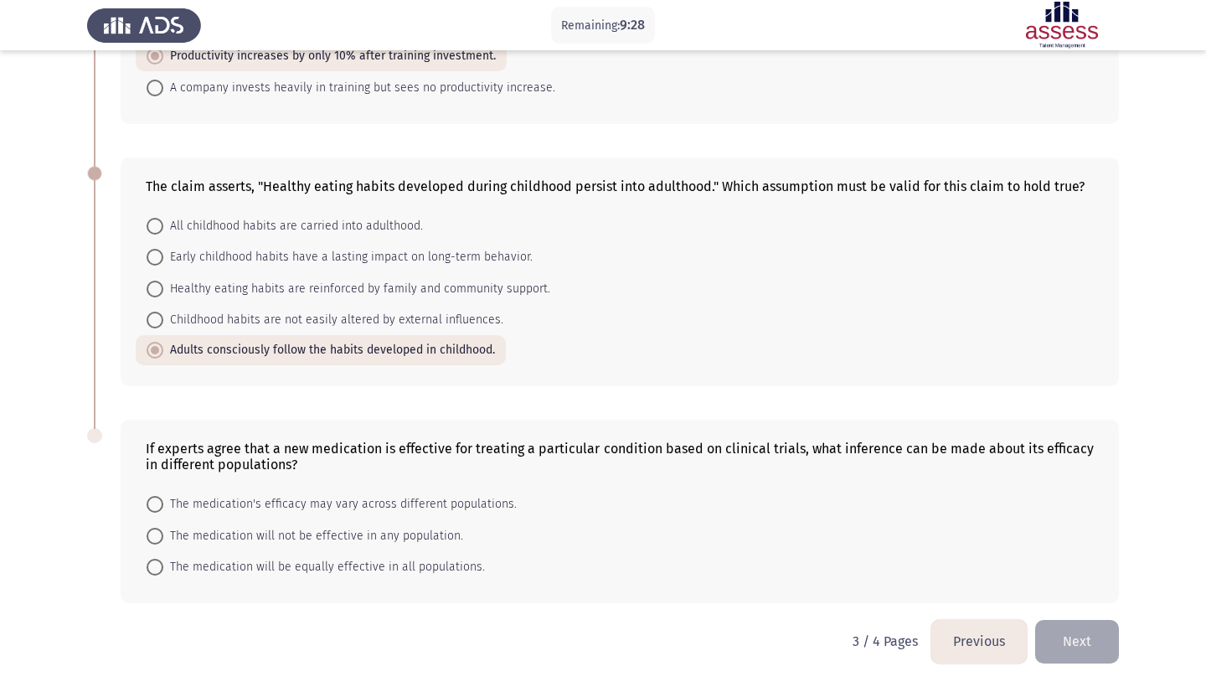
scroll to position [606, 0]
click at [444, 500] on span "The medication's efficacy may vary across different populations." at bounding box center [339, 504] width 353 height 20
click at [163, 500] on input "The medication's efficacy may vary across different populations." at bounding box center [155, 504] width 17 height 17
radio input "true"
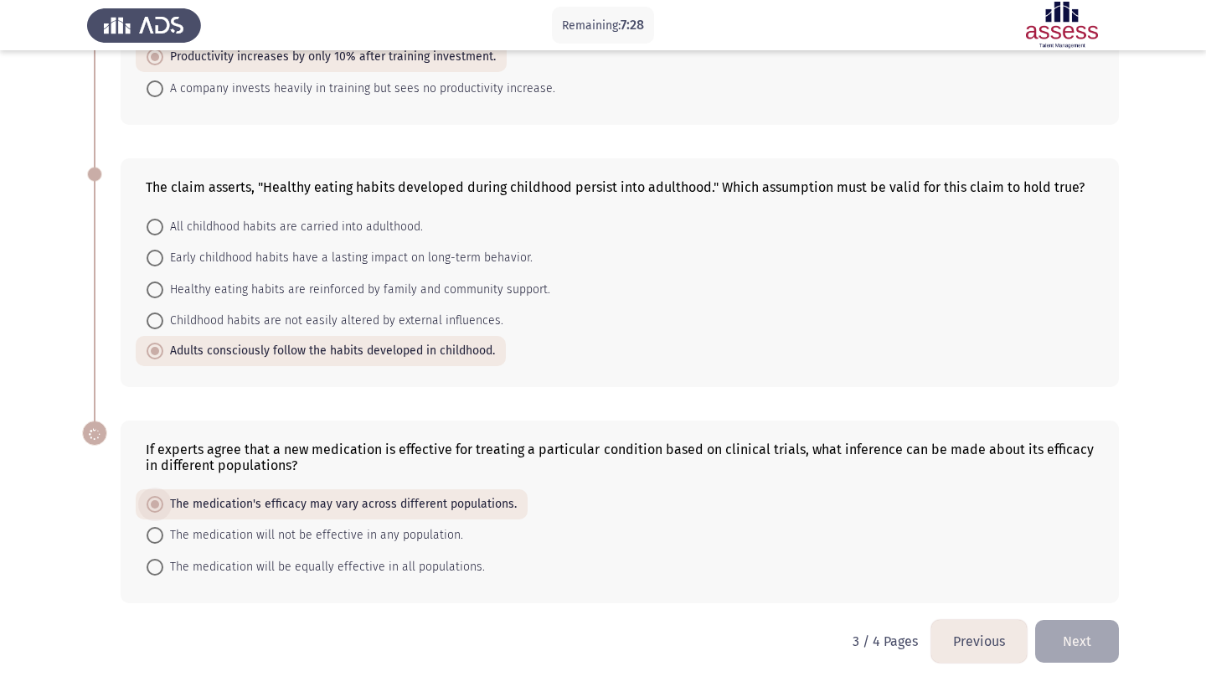
scroll to position [605, 0]
click at [1079, 650] on button "Next" at bounding box center [1077, 641] width 84 height 43
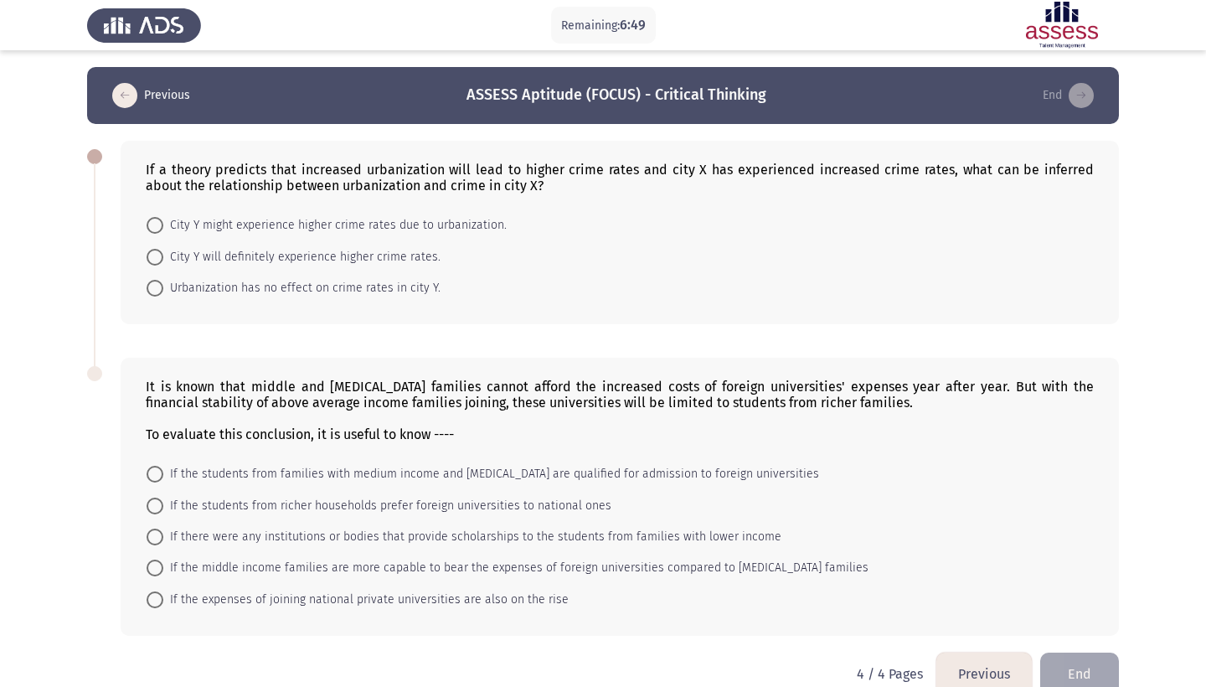
drag, startPoint x: 1011, startPoint y: 171, endPoint x: 1046, endPoint y: 172, distance: 35.2
click at [1043, 171] on div "If a theory predicts that increased urbanization will lead to higher crime rate…" at bounding box center [620, 178] width 948 height 32
click at [366, 229] on span "City Y might experience higher crime rates due to urbanization." at bounding box center [334, 225] width 343 height 20
click at [163, 229] on input "City Y might experience higher crime rates due to urbanization." at bounding box center [155, 225] width 17 height 17
radio input "true"
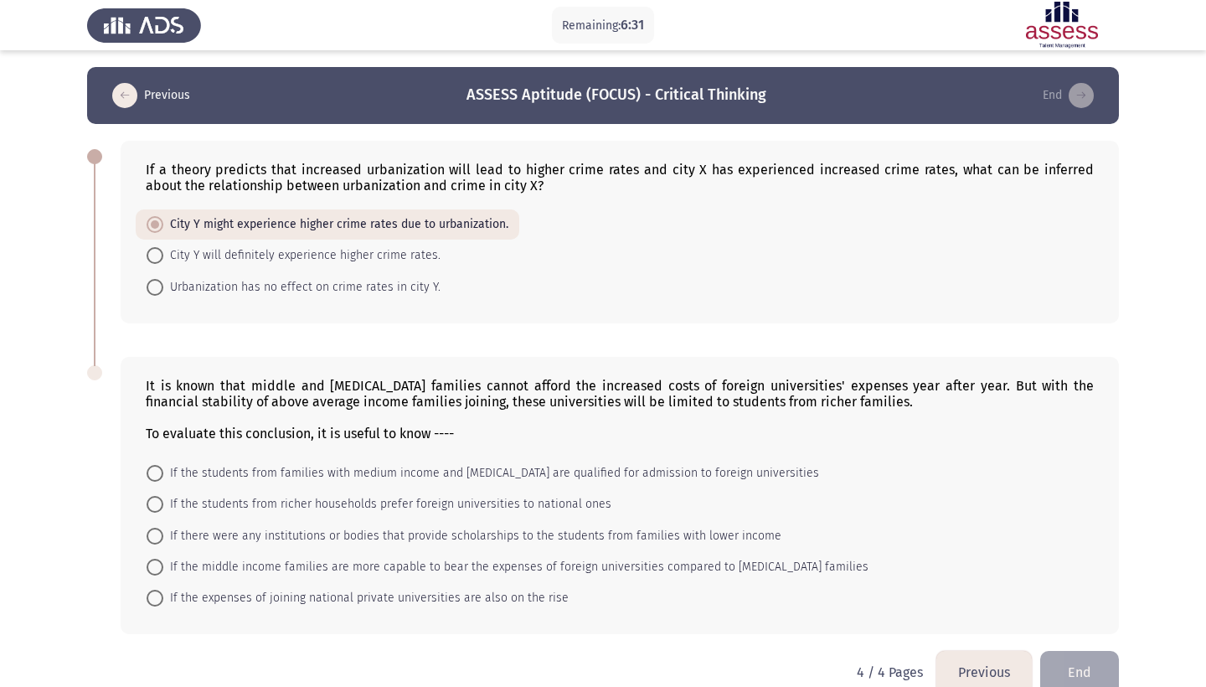
click at [378, 291] on span "Urbanization has no effect on crime rates in city Y." at bounding box center [301, 287] width 277 height 20
click at [163, 291] on input "Urbanization has no effect on crime rates in city Y." at bounding box center [155, 287] width 17 height 17
radio input "true"
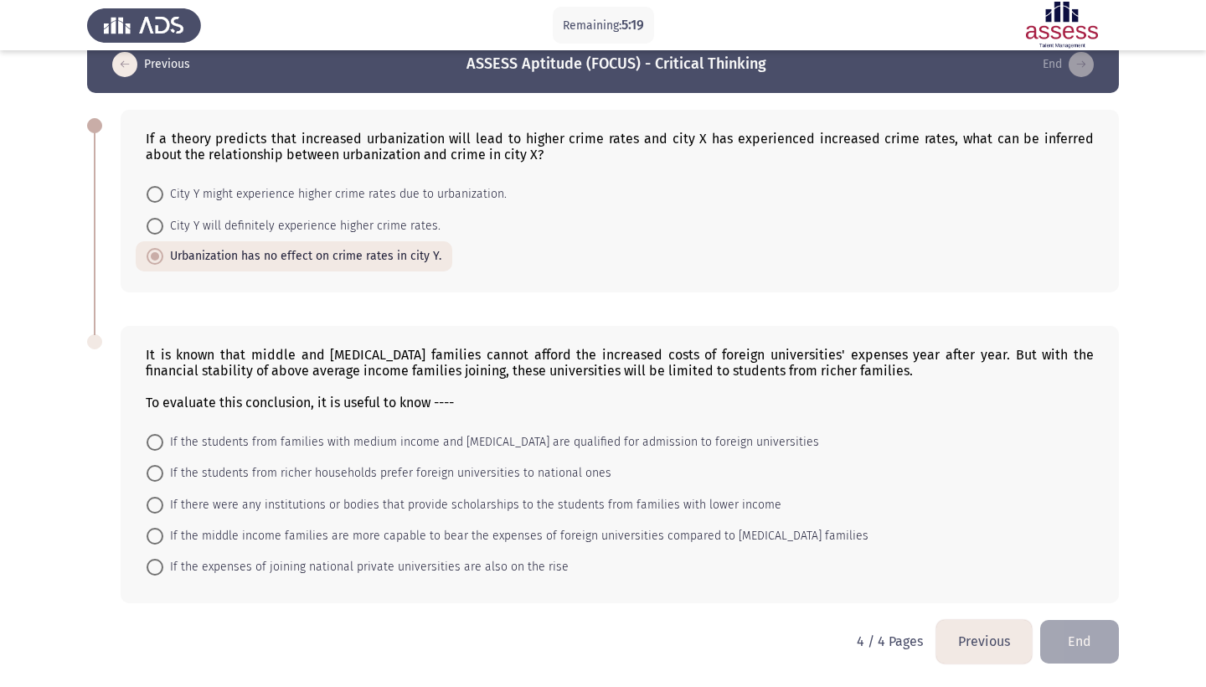
scroll to position [33, 0]
click at [175, 444] on span "If the students from families with medium income and low income are qualified f…" at bounding box center [491, 442] width 656 height 20
click at [163, 444] on input "If the students from families with medium income and low income are qualified f…" at bounding box center [155, 442] width 17 height 17
radio input "true"
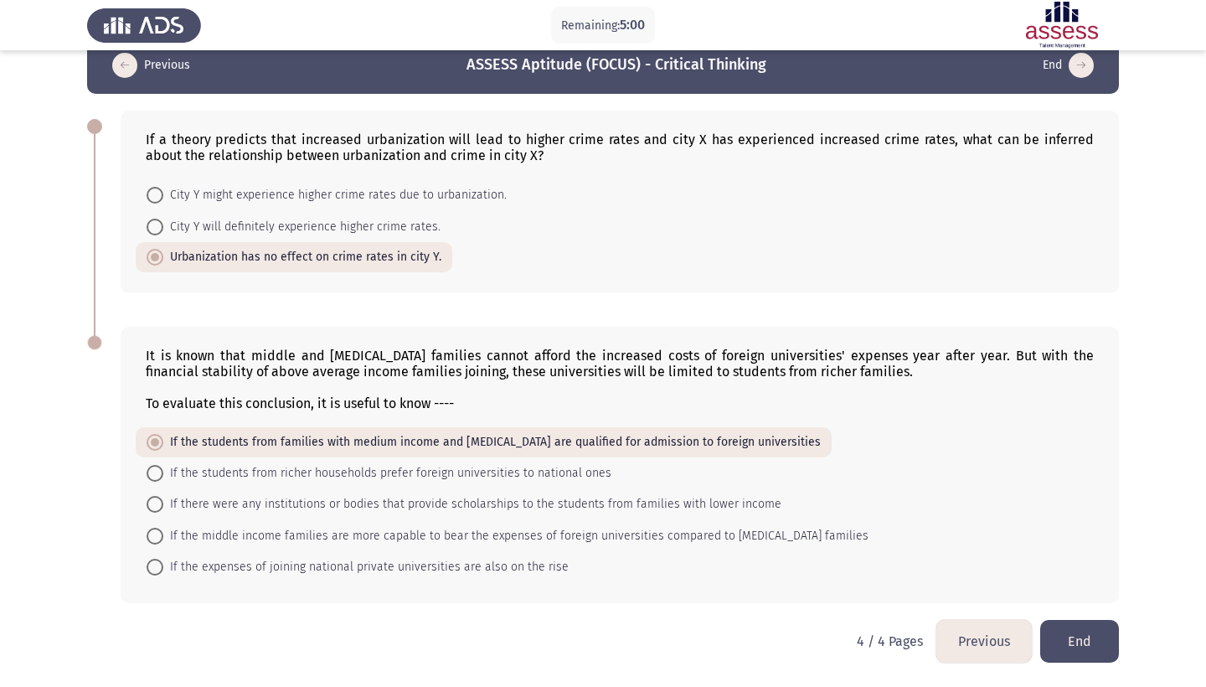
click at [1069, 638] on button "End" at bounding box center [1079, 641] width 79 height 43
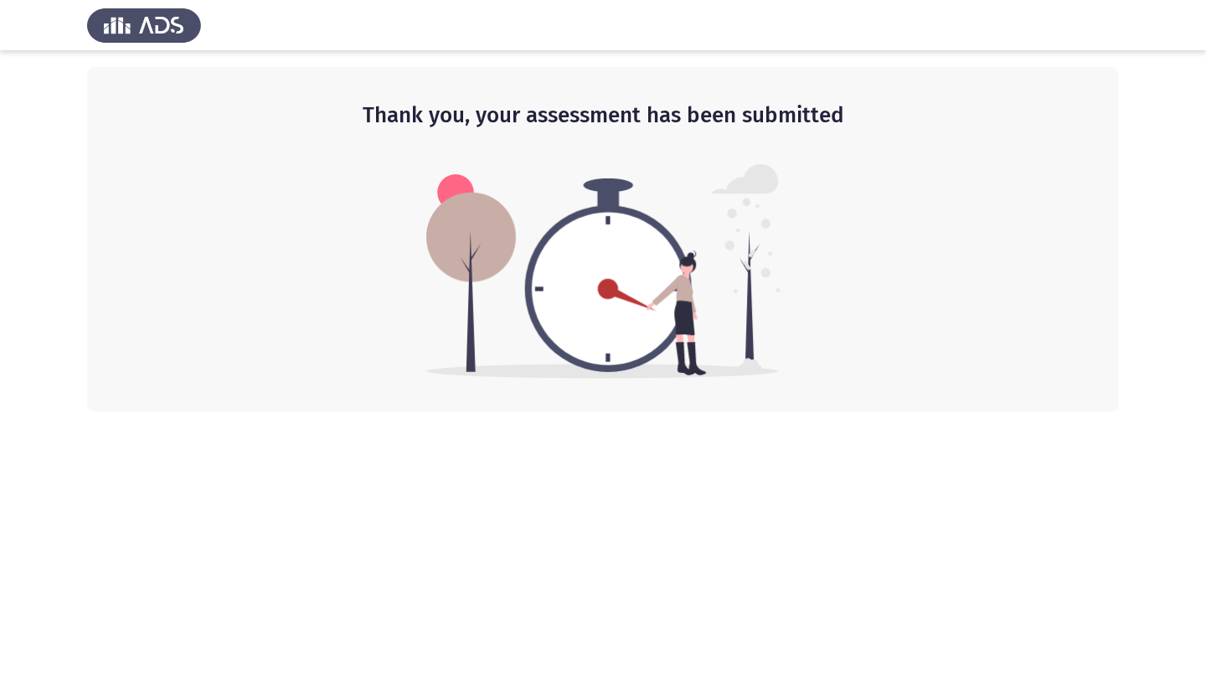
scroll to position [0, 0]
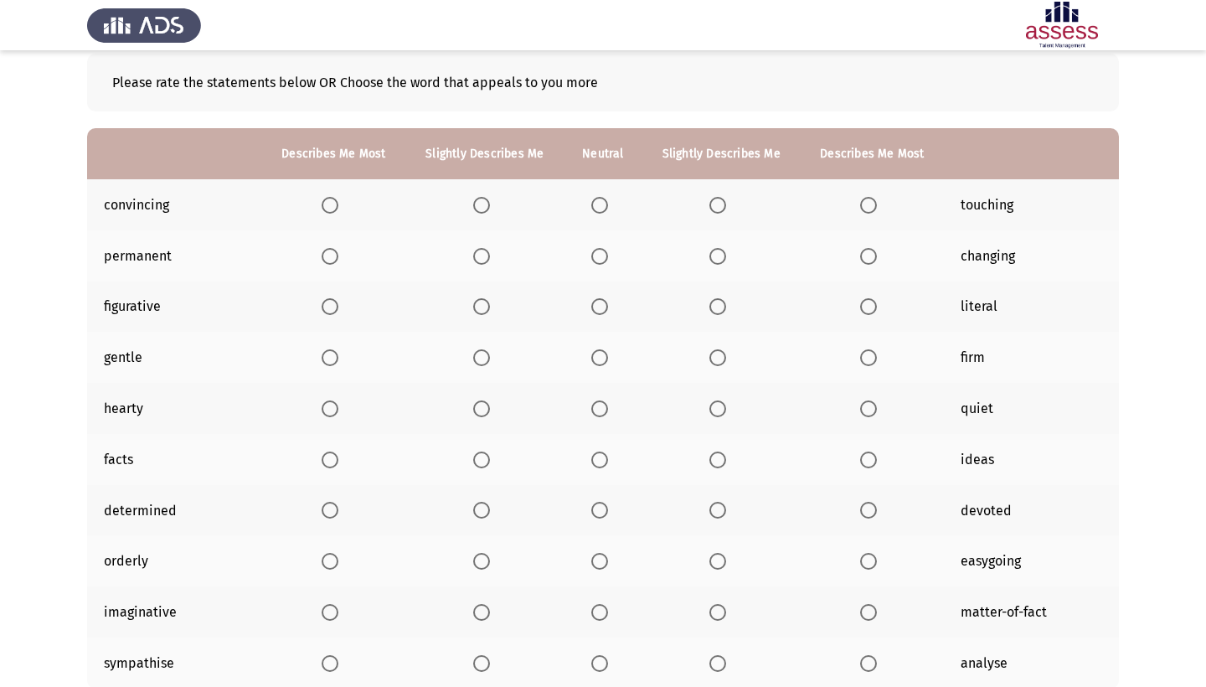
scroll to position [88, 0]
click at [322, 200] on span "Select an option" at bounding box center [330, 204] width 17 height 17
click at [322, 200] on input "Select an option" at bounding box center [330, 204] width 17 height 17
click at [464, 255] on th at bounding box center [484, 254] width 158 height 51
click at [474, 255] on span "Select an option" at bounding box center [481, 255] width 17 height 17
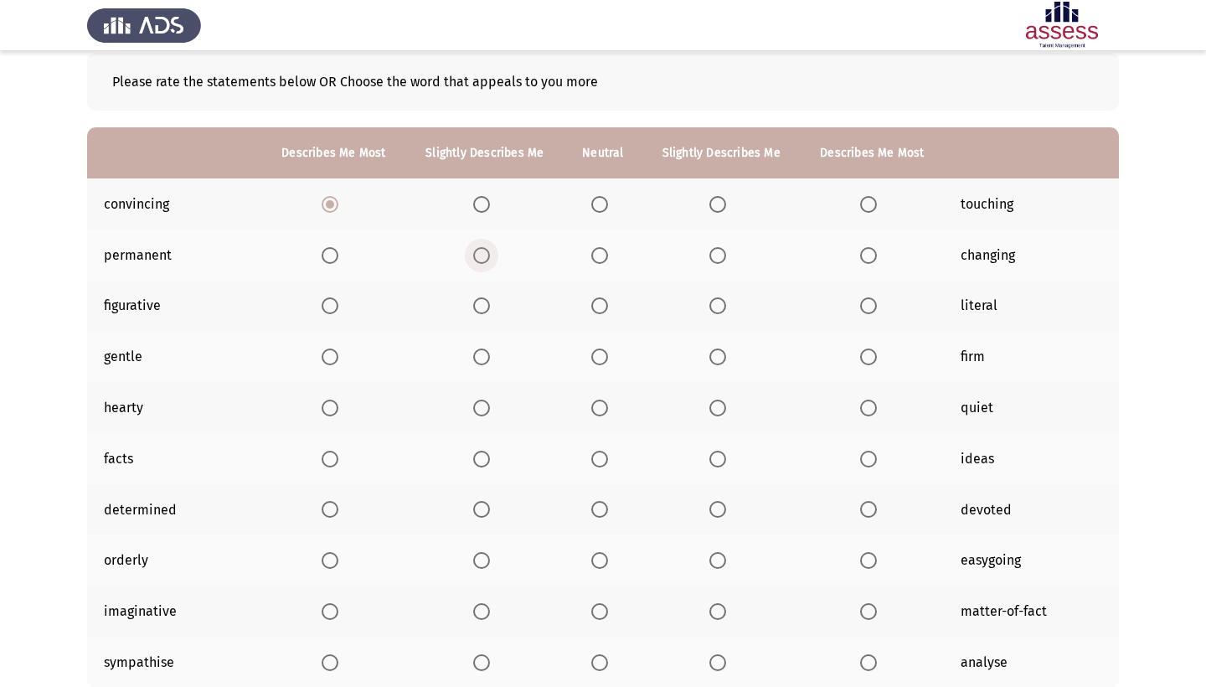
click at [474, 255] on input "Select an option" at bounding box center [481, 255] width 17 height 17
click at [478, 308] on span "Select an option" at bounding box center [481, 305] width 17 height 17
click at [478, 308] on input "Select an option" at bounding box center [481, 305] width 17 height 17
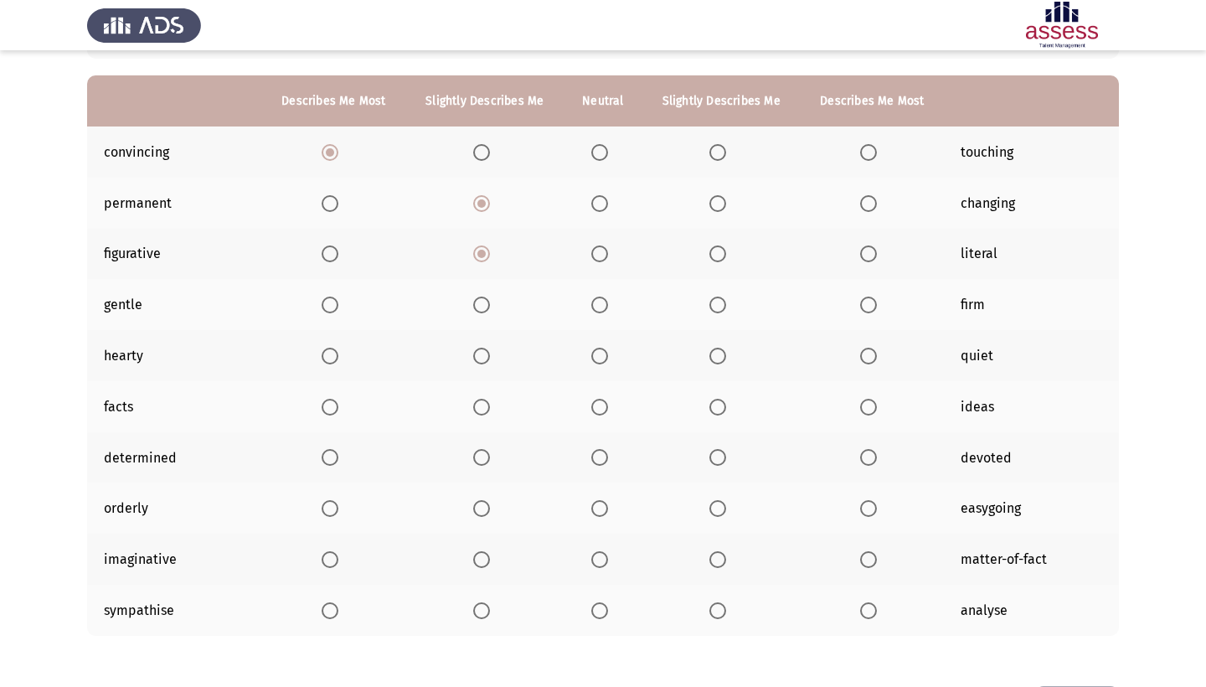
scroll to position [142, 0]
click at [482, 306] on span "Select an option" at bounding box center [481, 303] width 17 height 17
click at [482, 306] on input "Select an option" at bounding box center [481, 303] width 17 height 17
click at [721, 358] on span "Select an option" at bounding box center [717, 354] width 17 height 17
click at [721, 358] on input "Select an option" at bounding box center [717, 354] width 17 height 17
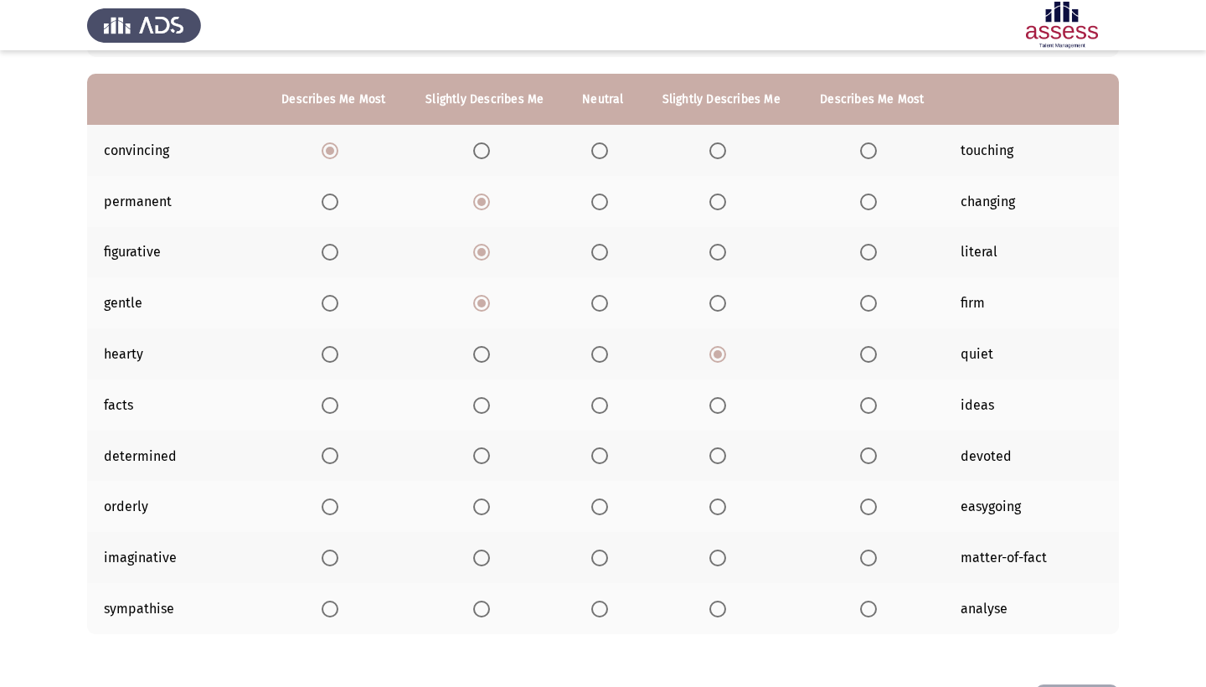
click at [876, 407] on span "Select an option" at bounding box center [868, 405] width 17 height 17
click at [876, 407] on input "Select an option" at bounding box center [868, 405] width 17 height 17
click at [597, 455] on span "Select an option" at bounding box center [599, 455] width 17 height 17
click at [597, 455] on input "Select an option" at bounding box center [599, 455] width 17 height 17
click at [484, 506] on span "Select an option" at bounding box center [481, 506] width 17 height 17
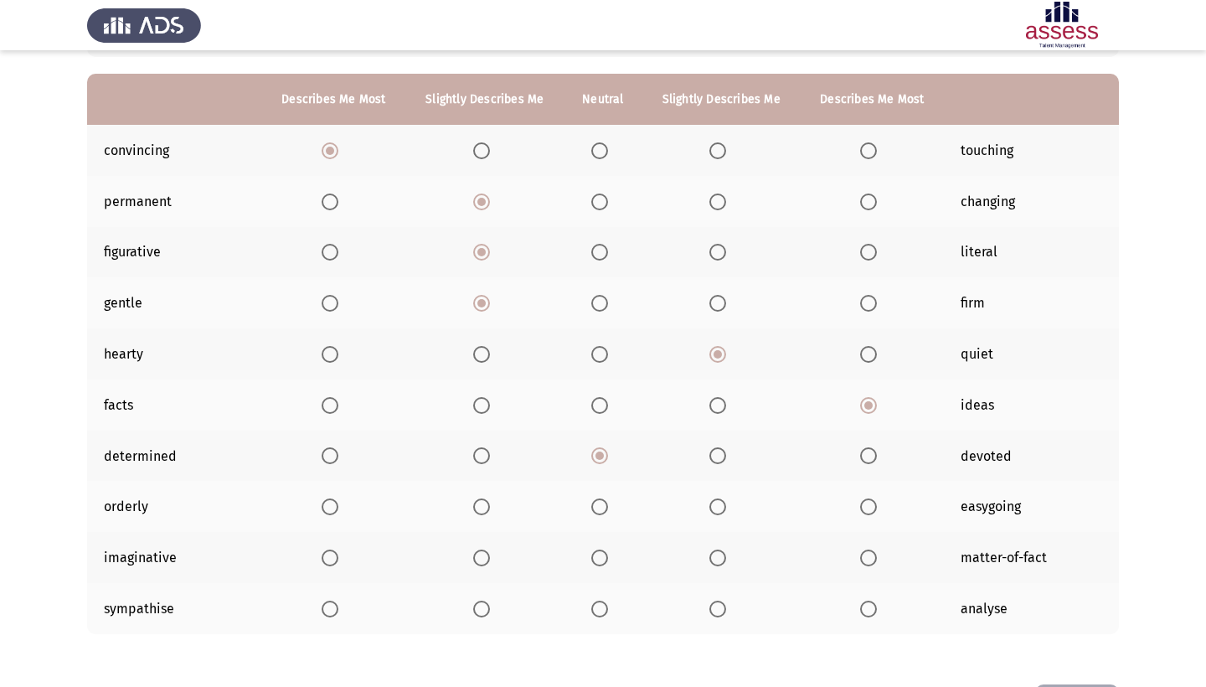
click at [484, 506] on input "Select an option" at bounding box center [481, 506] width 17 height 17
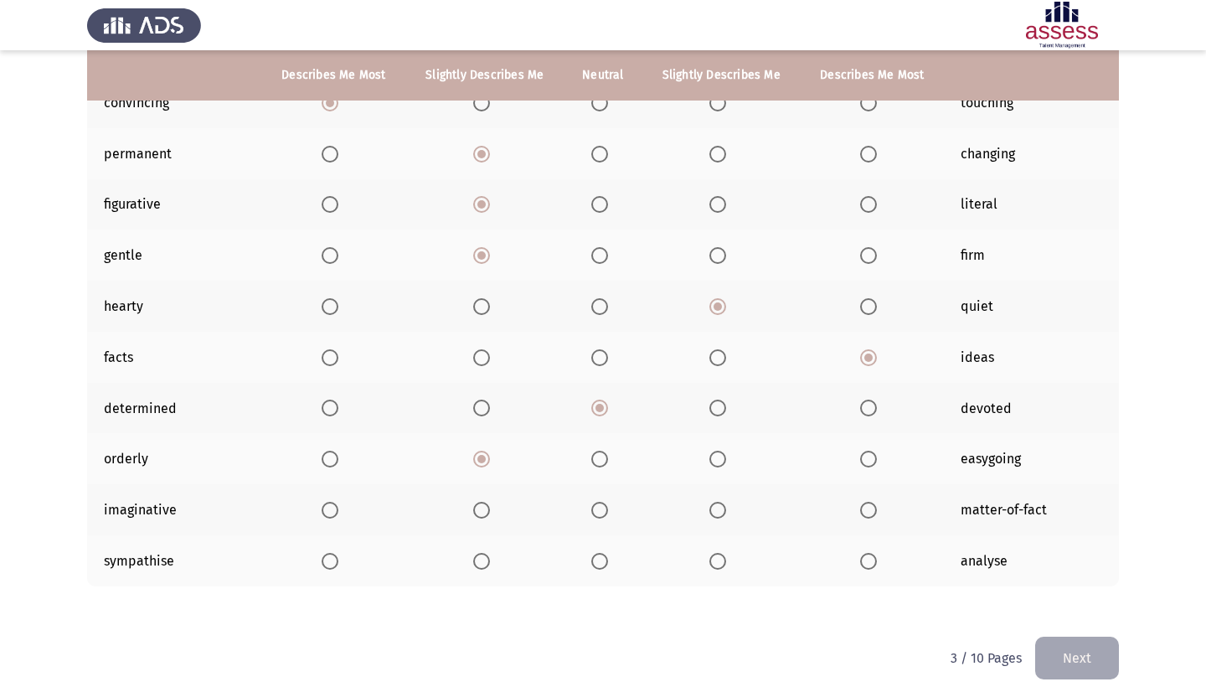
scroll to position [192, 0]
click at [323, 507] on span "Select an option" at bounding box center [330, 507] width 17 height 17
click at [323, 507] on input "Select an option" at bounding box center [330, 507] width 17 height 17
click at [597, 510] on span "Select an option" at bounding box center [599, 507] width 17 height 17
click at [597, 510] on input "Select an option" at bounding box center [599, 507] width 17 height 17
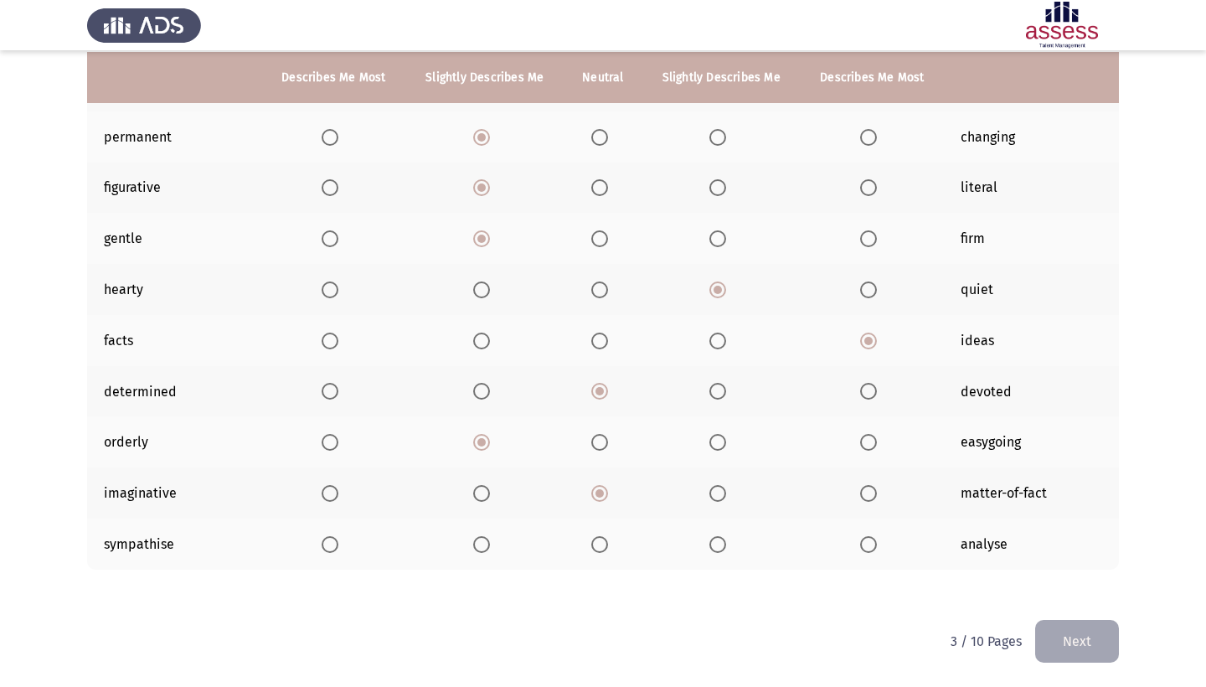
scroll to position [209, 0]
click at [718, 540] on span "Select an option" at bounding box center [717, 544] width 17 height 17
click at [718, 540] on input "Select an option" at bounding box center [717, 544] width 17 height 17
click at [1099, 645] on button "Next" at bounding box center [1077, 641] width 84 height 43
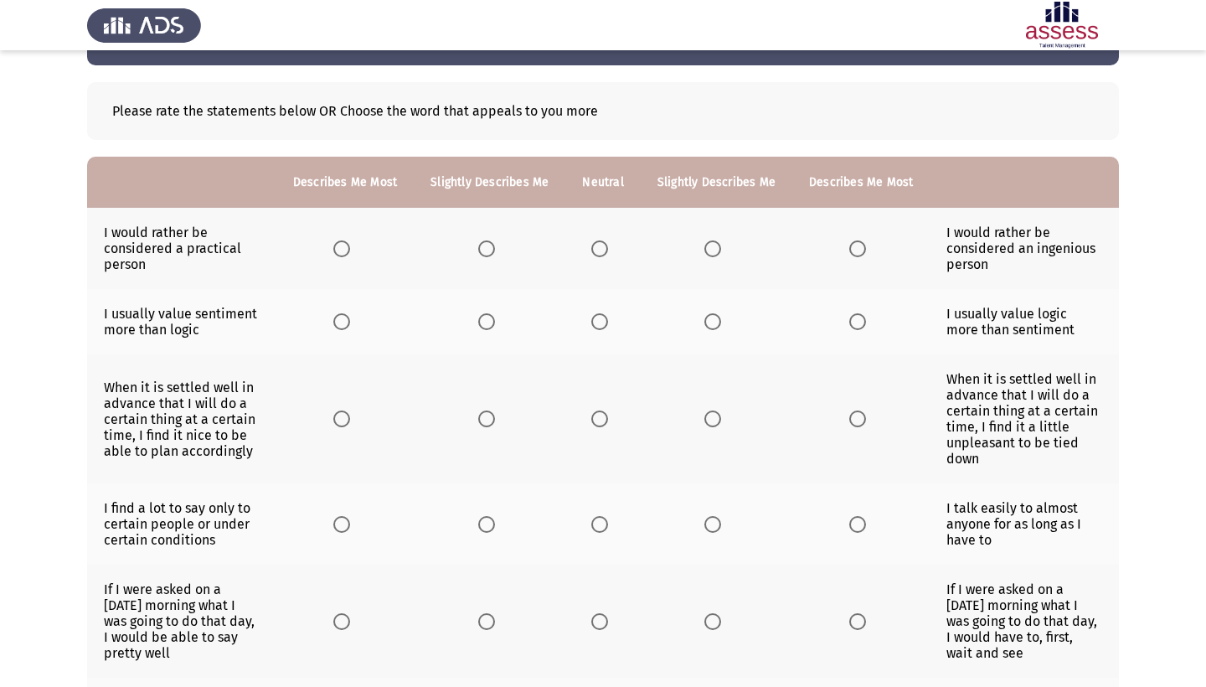
scroll to position [59, 0]
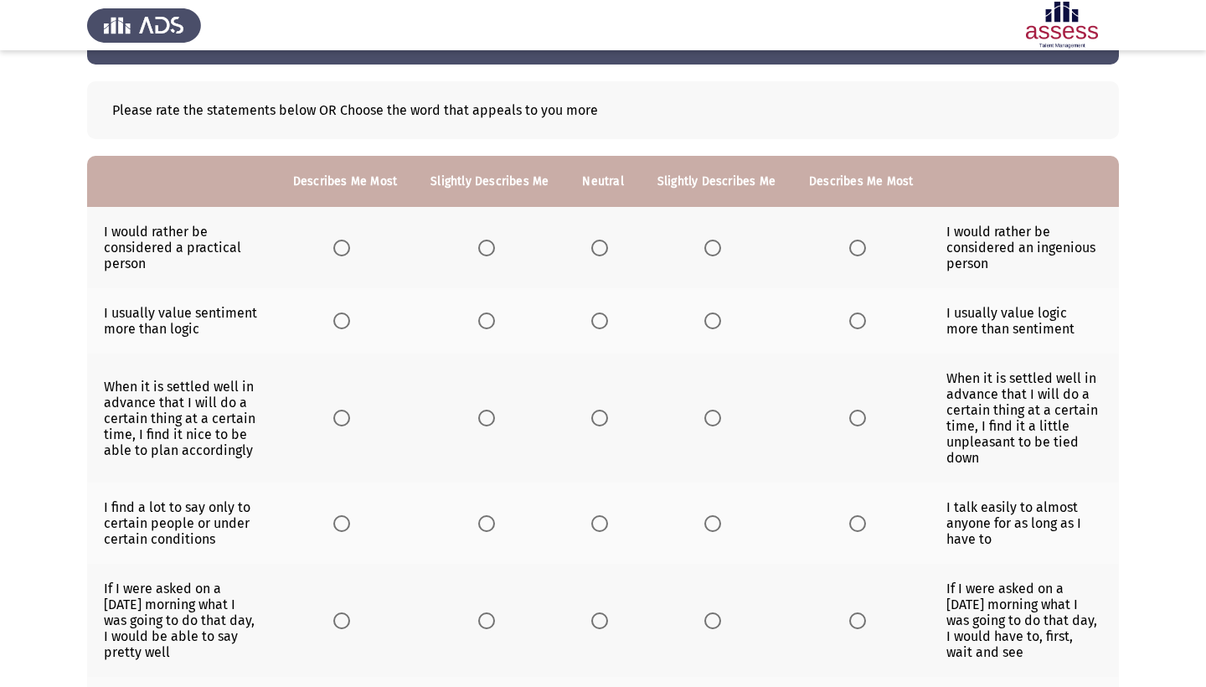
click at [913, 332] on th at bounding box center [860, 320] width 137 height 65
click at [866, 329] on span "Select an option" at bounding box center [857, 320] width 17 height 17
click at [866, 329] on input "Select an option" at bounding box center [857, 320] width 17 height 17
click at [333, 252] on span "Select an option" at bounding box center [341, 247] width 17 height 17
click at [333, 252] on input "Select an option" at bounding box center [341, 247] width 17 height 17
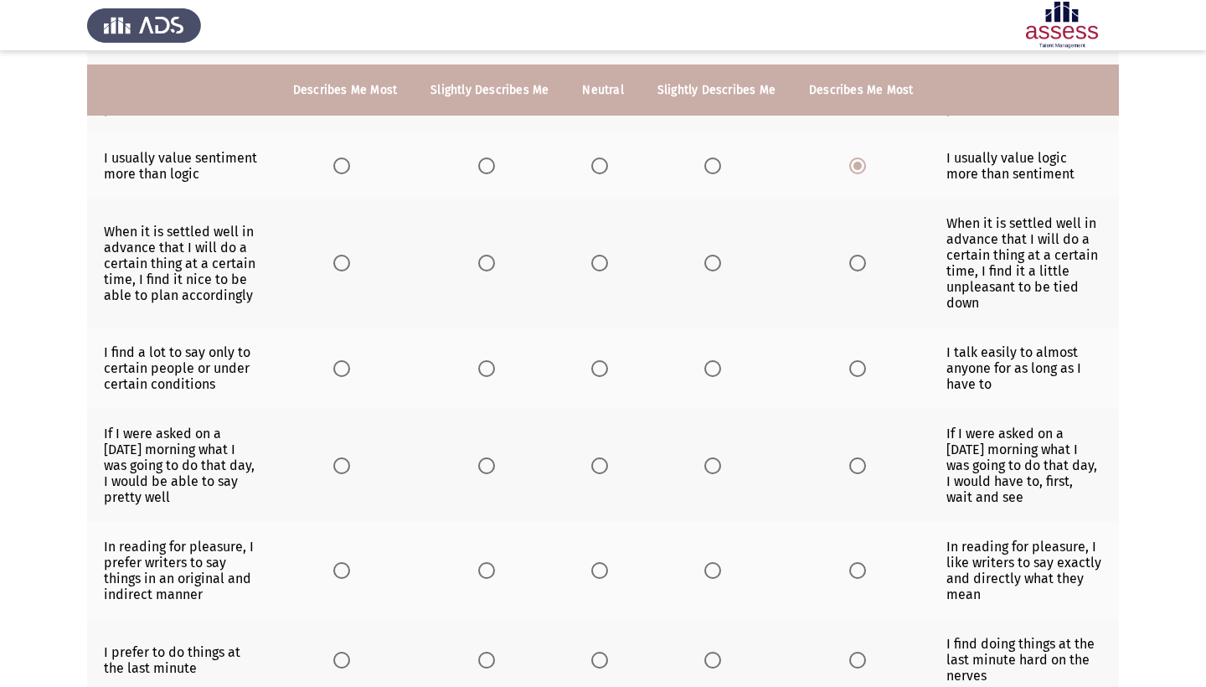
scroll to position [234, 0]
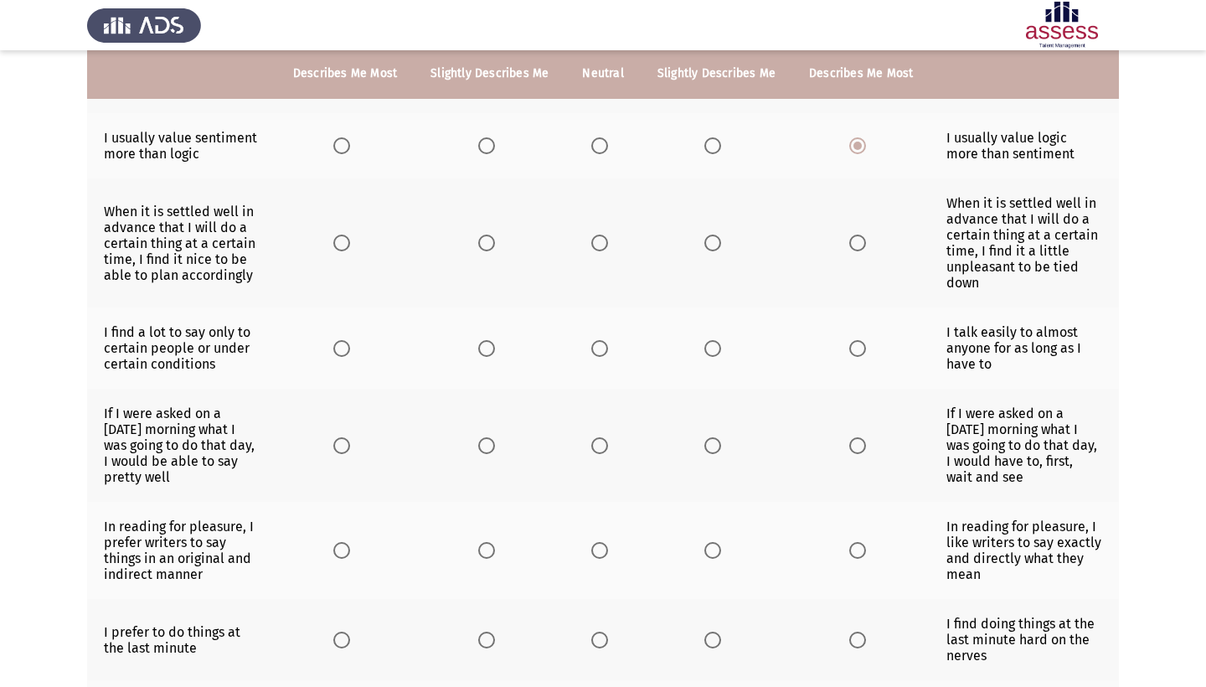
click at [608, 251] on span "Select an option" at bounding box center [599, 242] width 17 height 17
click at [608, 251] on input "Select an option" at bounding box center [599, 242] width 17 height 17
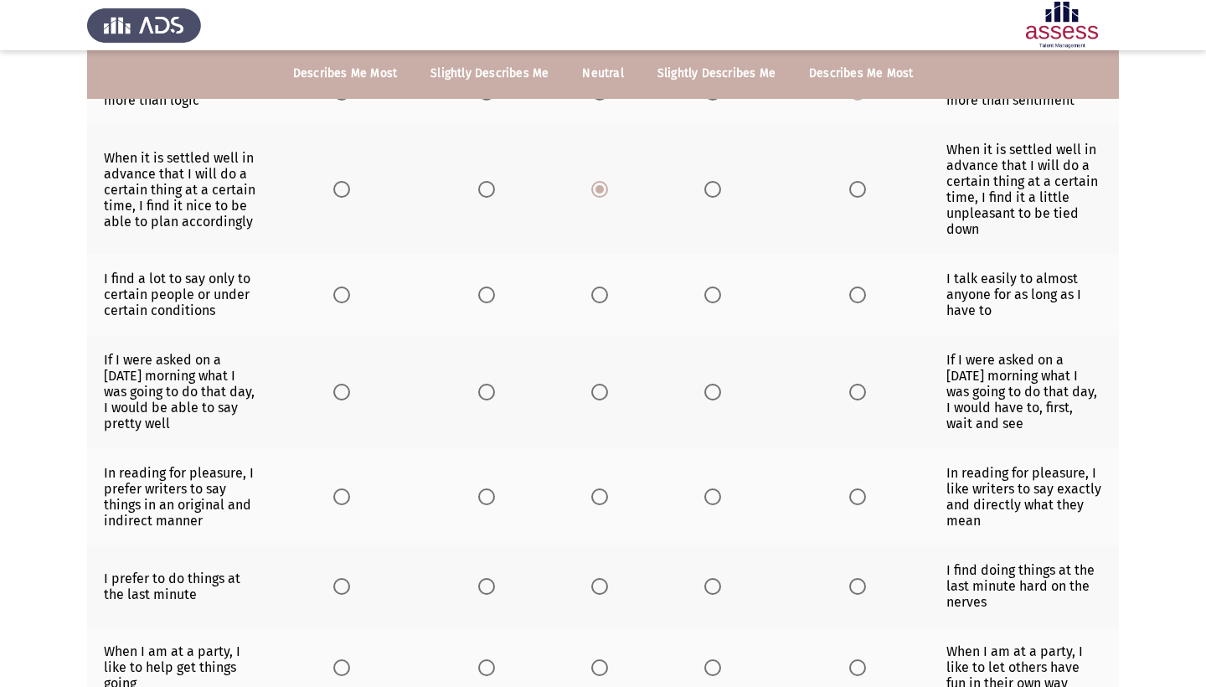
scroll to position [300, 0]
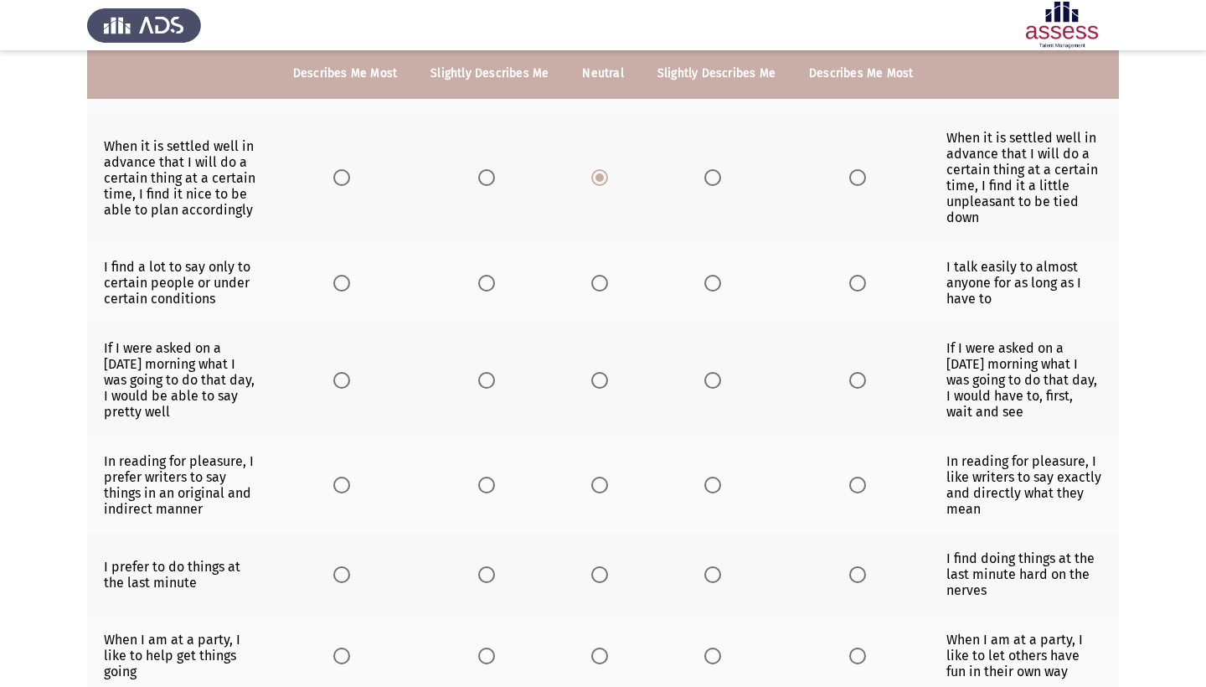
click at [333, 291] on span "Select an option" at bounding box center [341, 283] width 17 height 17
click at [333, 291] on input "Select an option" at bounding box center [341, 283] width 17 height 17
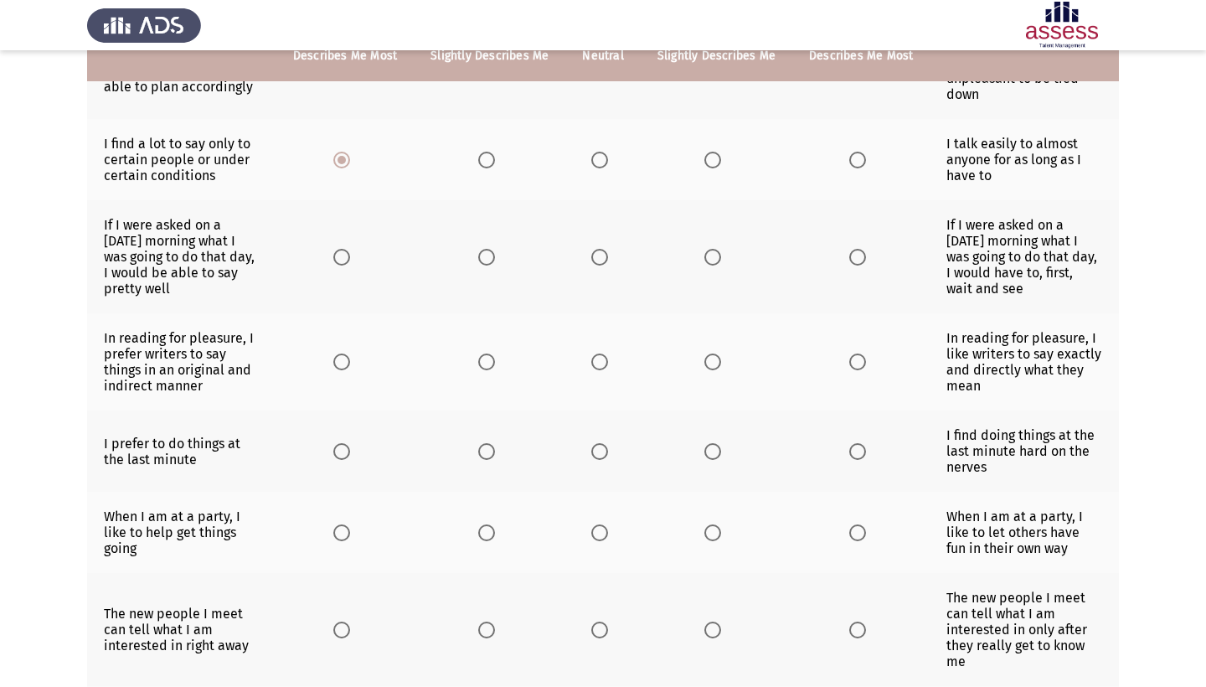
scroll to position [425, 0]
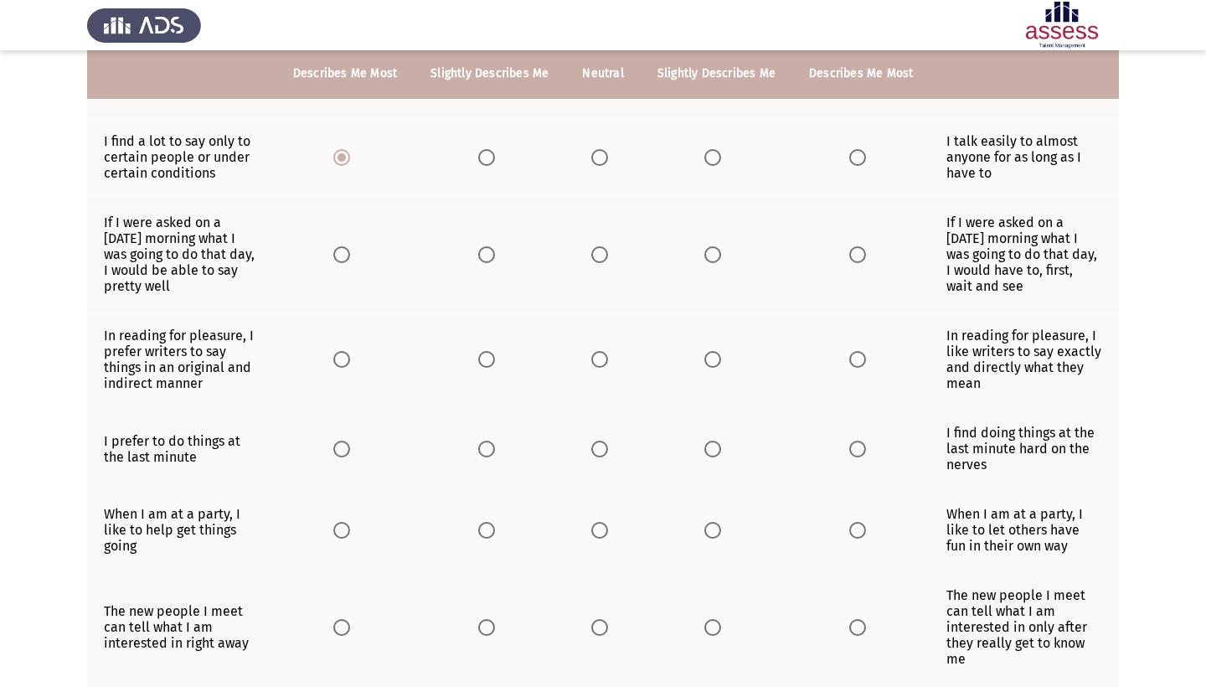
click at [866, 263] on span "Select an option" at bounding box center [857, 254] width 17 height 17
click at [866, 263] on input "Select an option" at bounding box center [857, 254] width 17 height 17
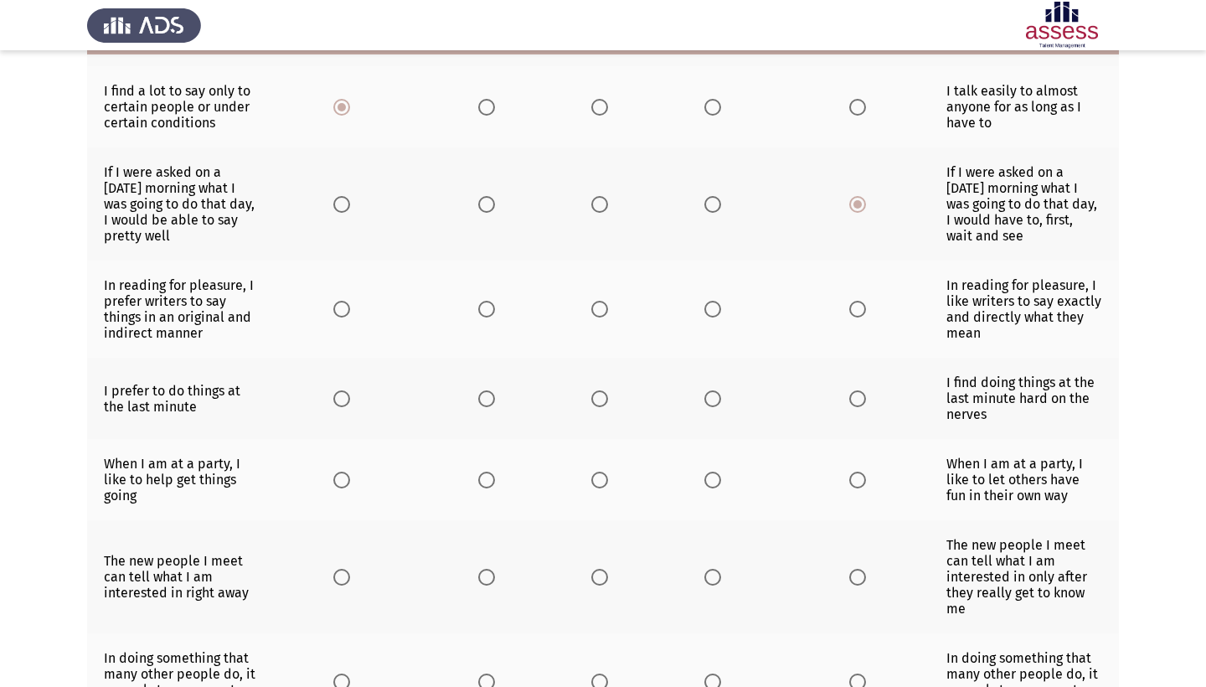
scroll to position [482, 0]
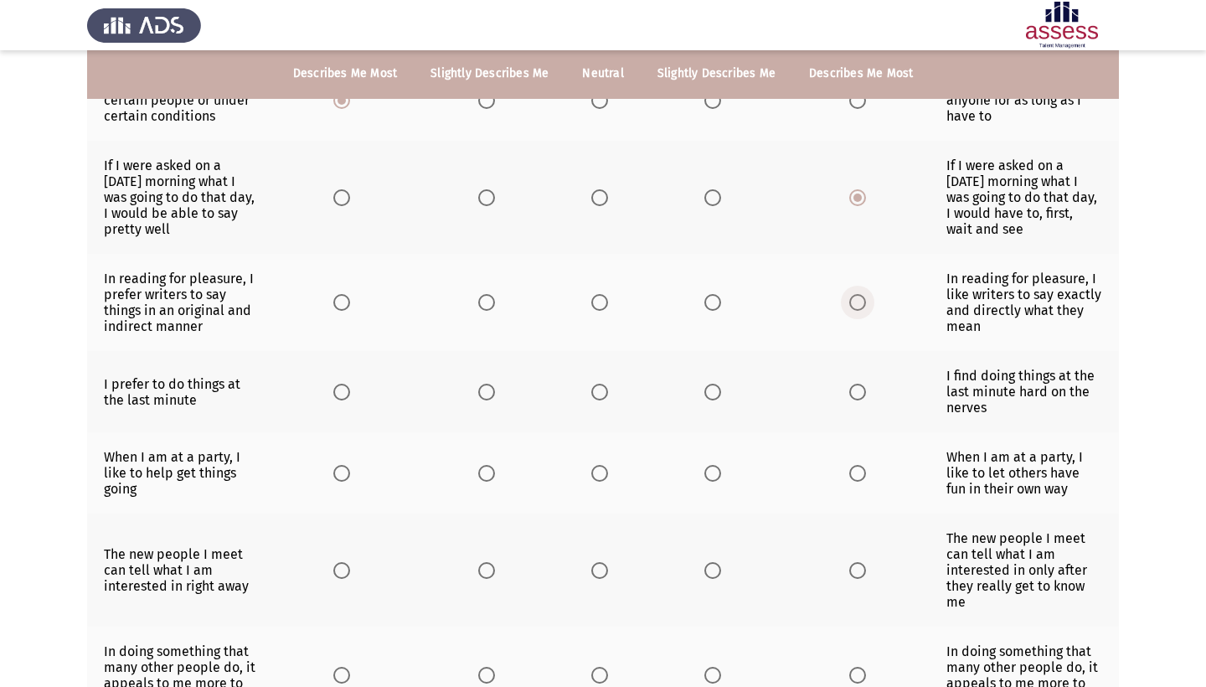
click at [866, 311] on span "Select an option" at bounding box center [857, 302] width 17 height 17
click at [866, 311] on input "Select an option" at bounding box center [857, 302] width 17 height 17
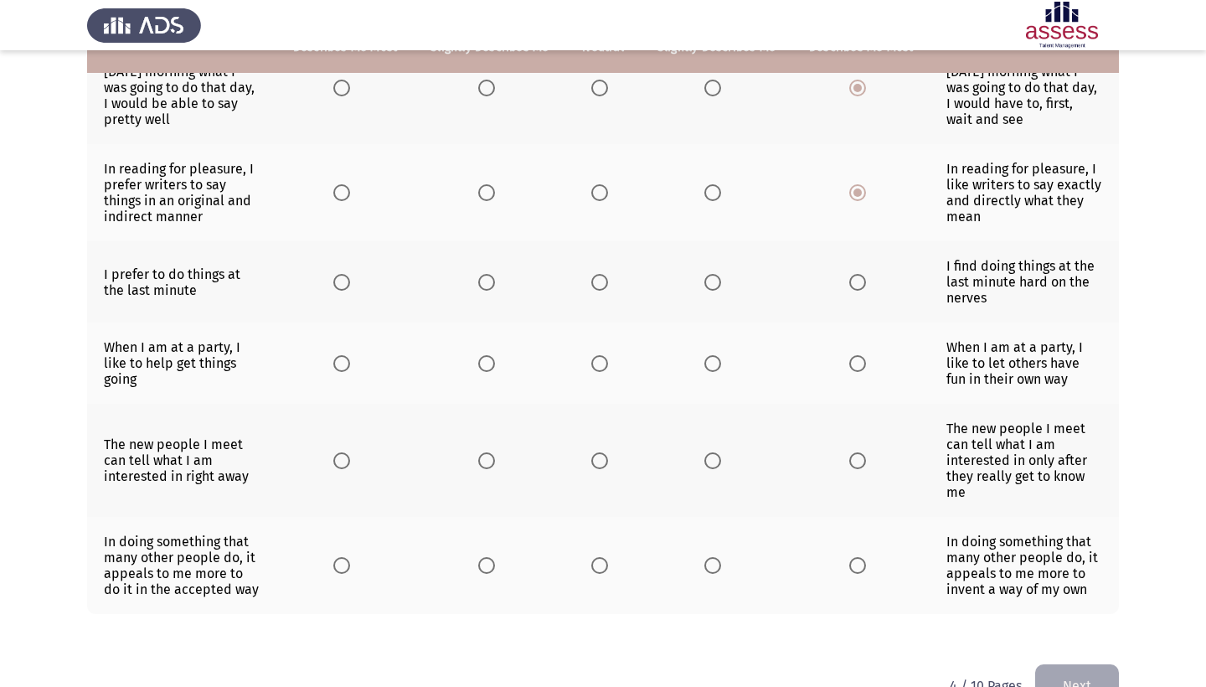
scroll to position [606, 0]
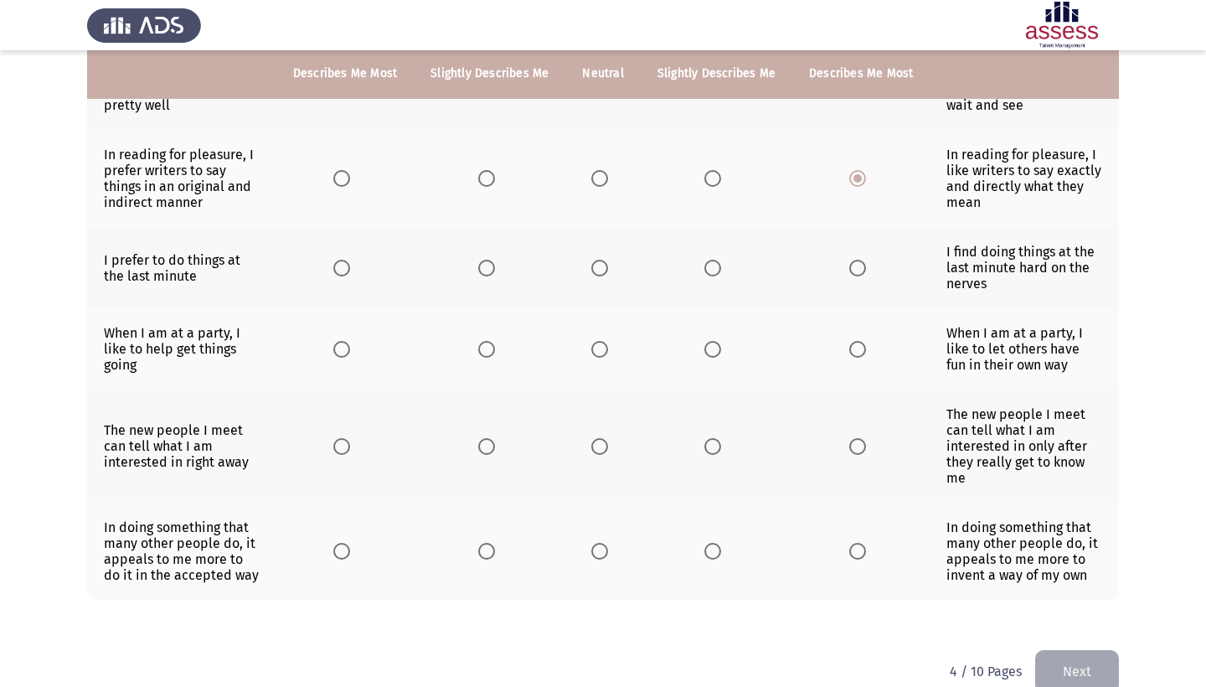
click at [608, 276] on span "Select an option" at bounding box center [599, 268] width 17 height 17
click at [608, 276] on input "Select an option" at bounding box center [599, 268] width 17 height 17
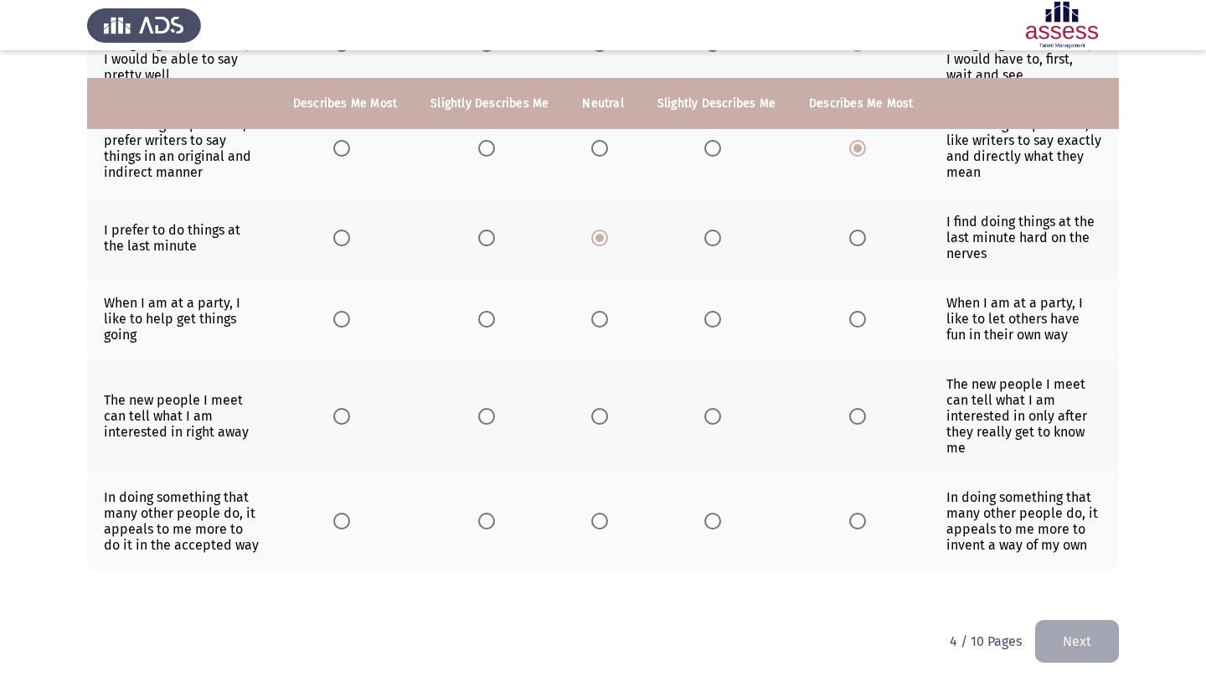
scroll to position [718, 0]
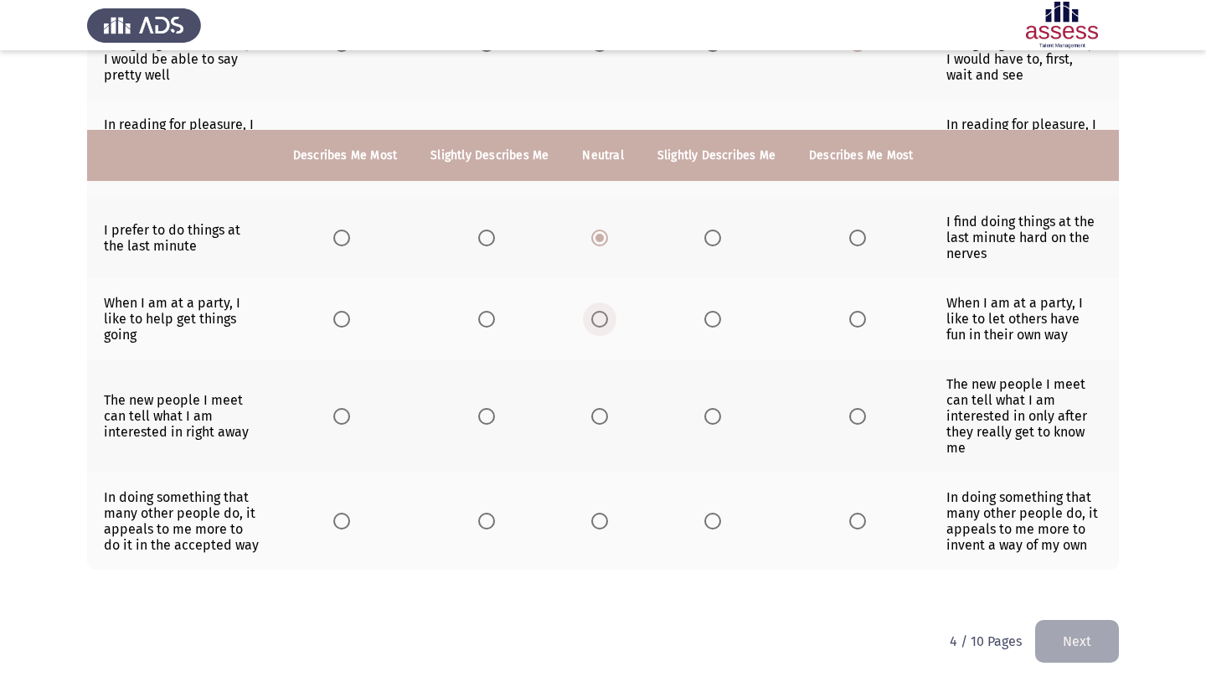
click at [606, 311] on span "Select an option" at bounding box center [599, 319] width 17 height 17
click at [606, 311] on input "Select an option" at bounding box center [599, 319] width 17 height 17
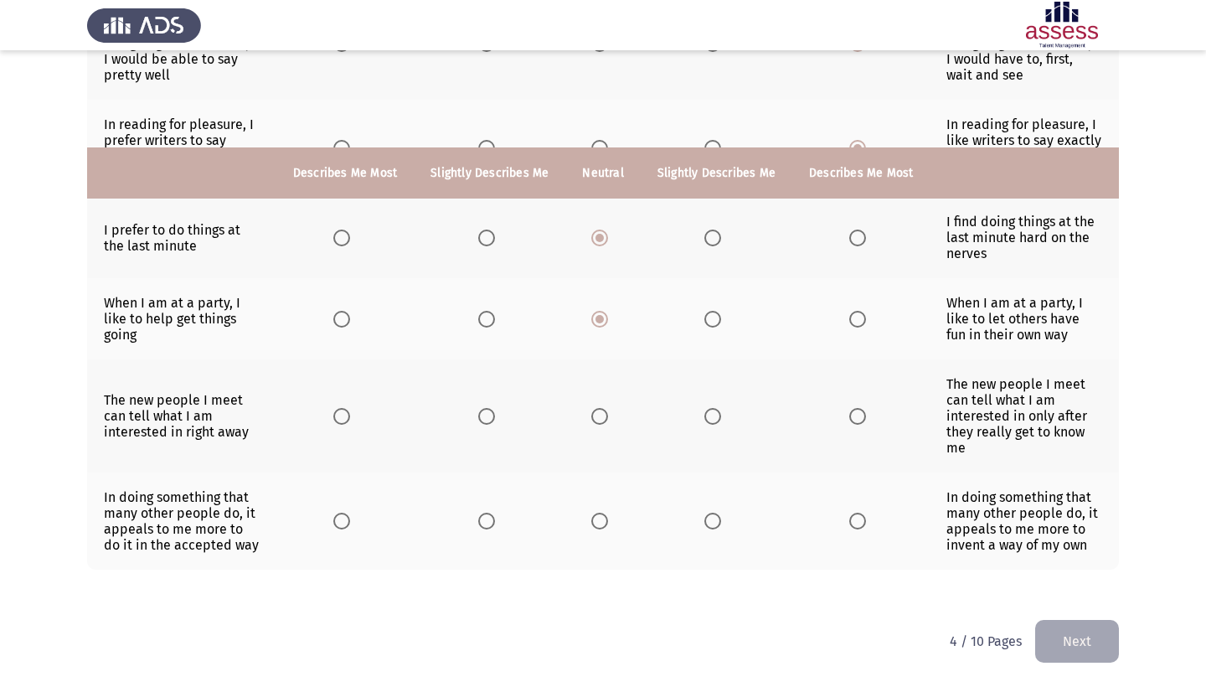
scroll to position [734, 0]
click at [608, 408] on span "Select an option" at bounding box center [599, 416] width 17 height 17
click at [608, 408] on input "Select an option" at bounding box center [599, 416] width 17 height 17
click at [866, 408] on span "Select an option" at bounding box center [857, 416] width 17 height 17
click at [866, 408] on input "Select an option" at bounding box center [857, 416] width 17 height 17
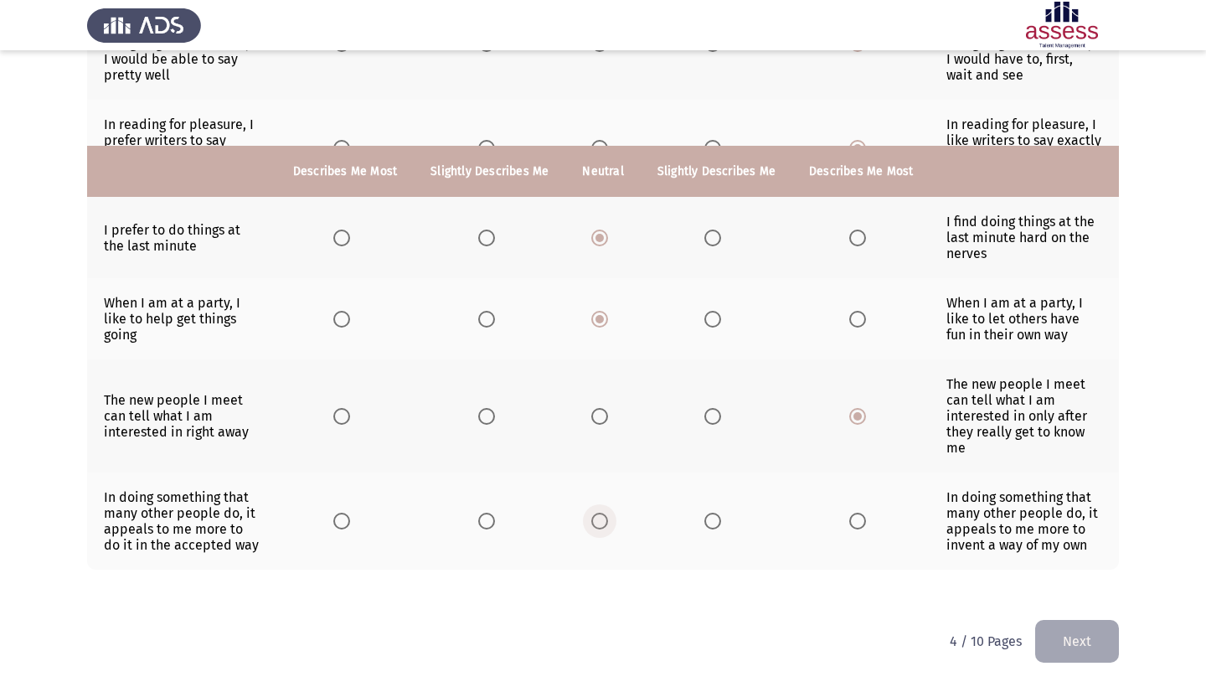
click at [607, 512] on span "Select an option" at bounding box center [599, 520] width 17 height 17
click at [607, 512] on input "Select an option" at bounding box center [599, 520] width 17 height 17
click at [866, 512] on span "Select an option" at bounding box center [857, 520] width 17 height 17
click at [866, 512] on input "Select an option" at bounding box center [857, 520] width 17 height 17
click at [1089, 636] on button "Next" at bounding box center [1077, 641] width 84 height 43
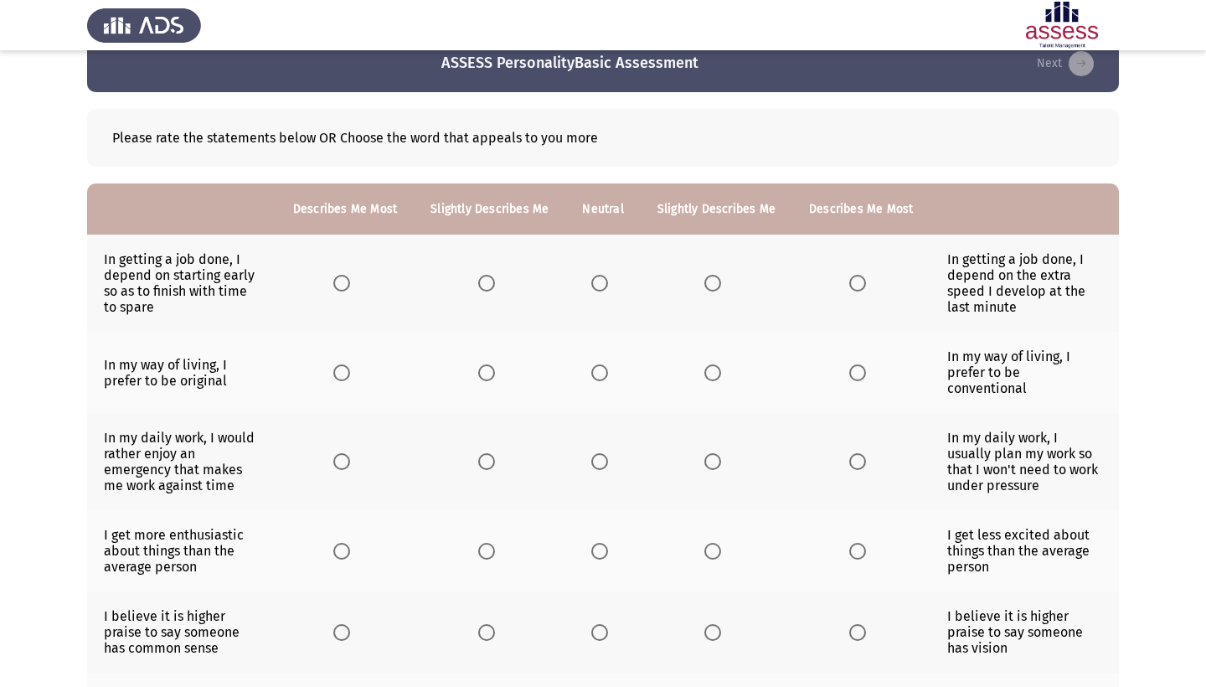
scroll to position [42, 0]
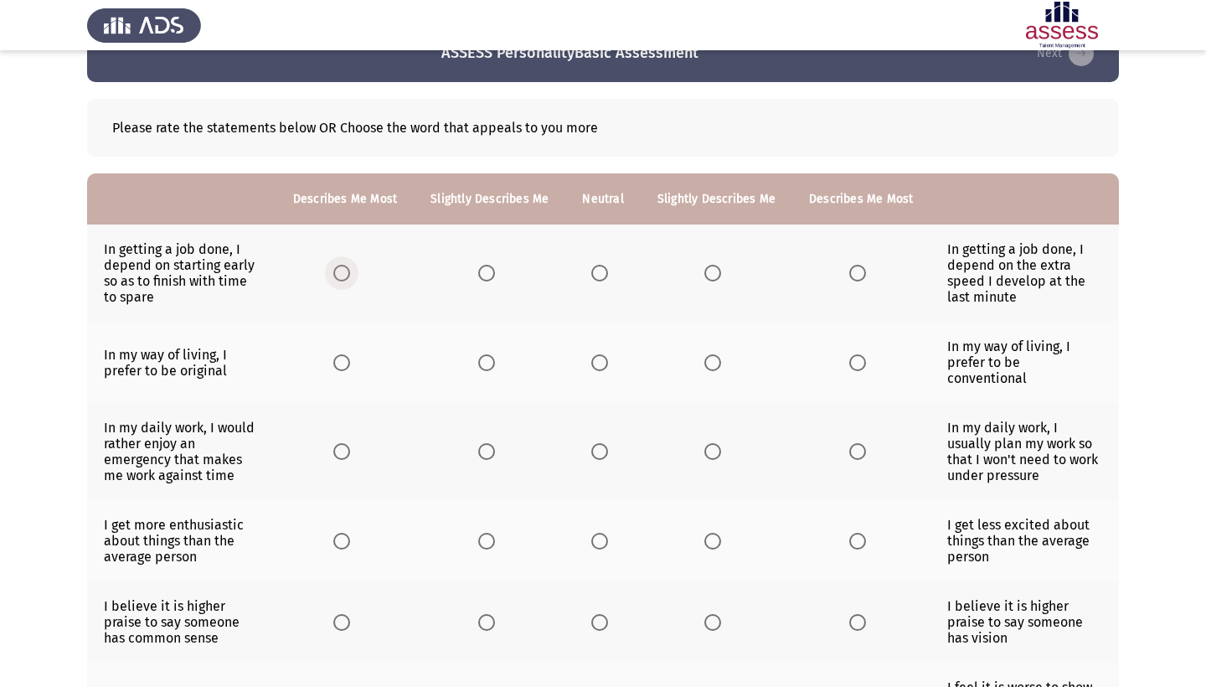
click at [333, 275] on span "Select an option" at bounding box center [341, 273] width 17 height 17
click at [333, 275] on input "Select an option" at bounding box center [341, 273] width 17 height 17
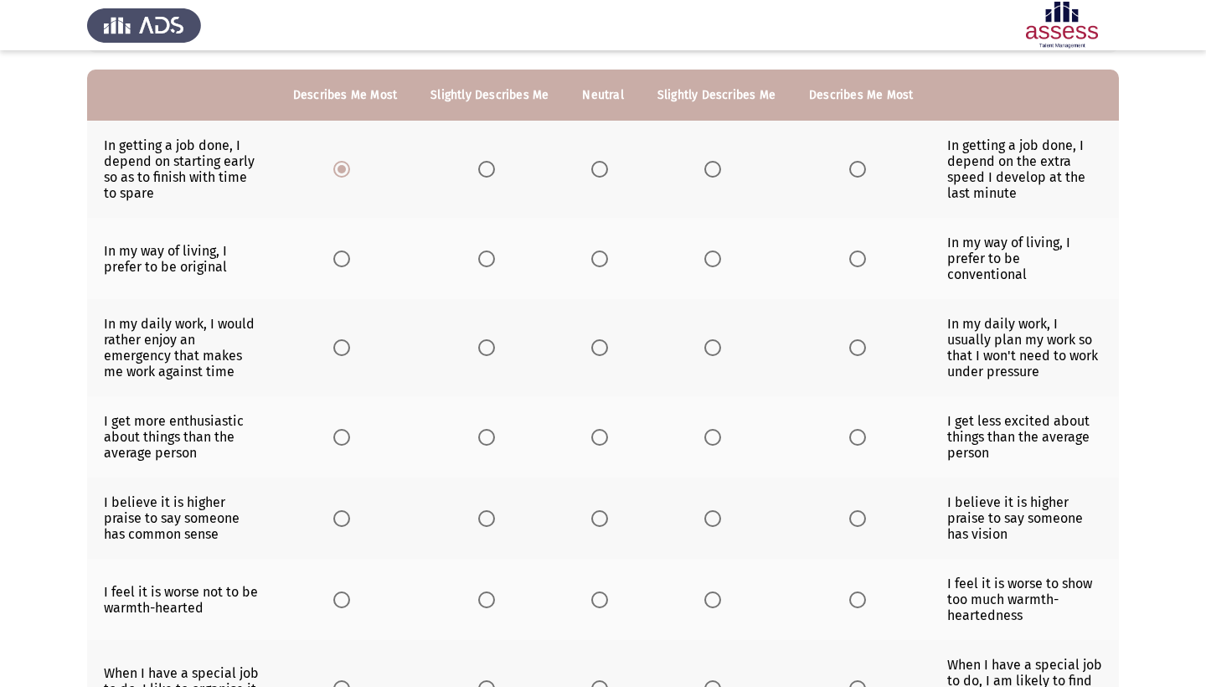
scroll to position [147, 0]
click at [333, 260] on span "Select an option" at bounding box center [341, 258] width 17 height 17
click at [333, 260] on input "Select an option" at bounding box center [341, 258] width 17 height 17
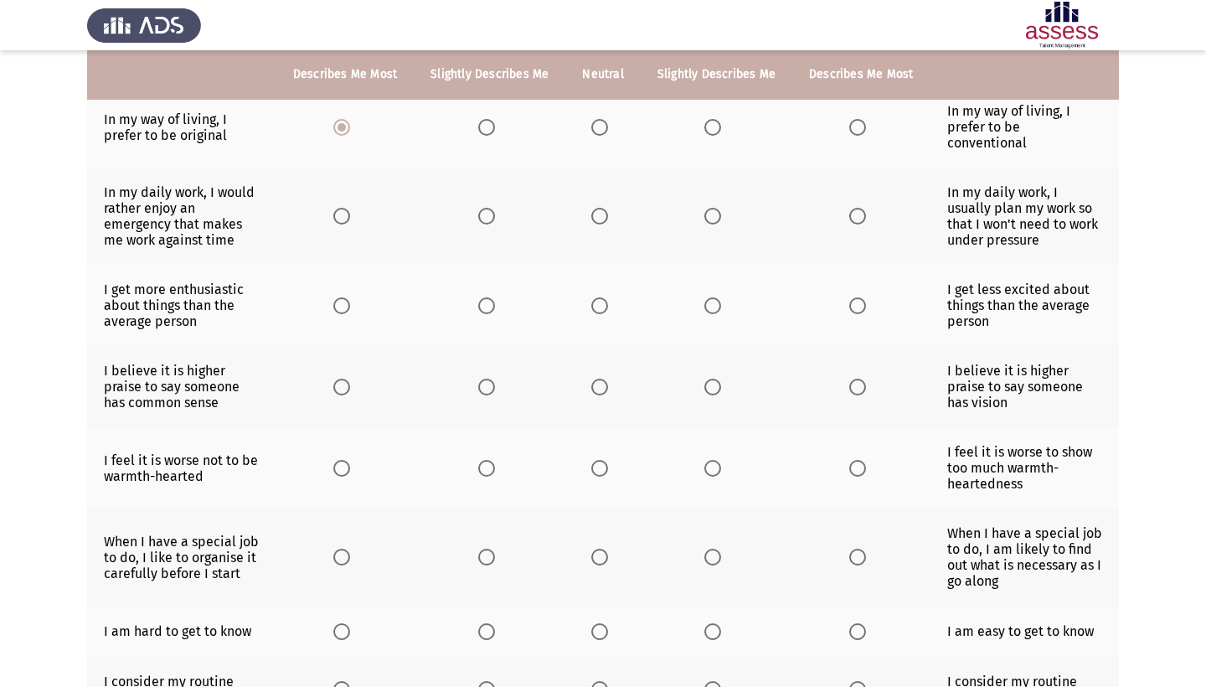
scroll to position [278, 0]
click at [608, 224] on span "Select an option" at bounding box center [599, 215] width 17 height 17
click at [608, 224] on input "Select an option" at bounding box center [599, 215] width 17 height 17
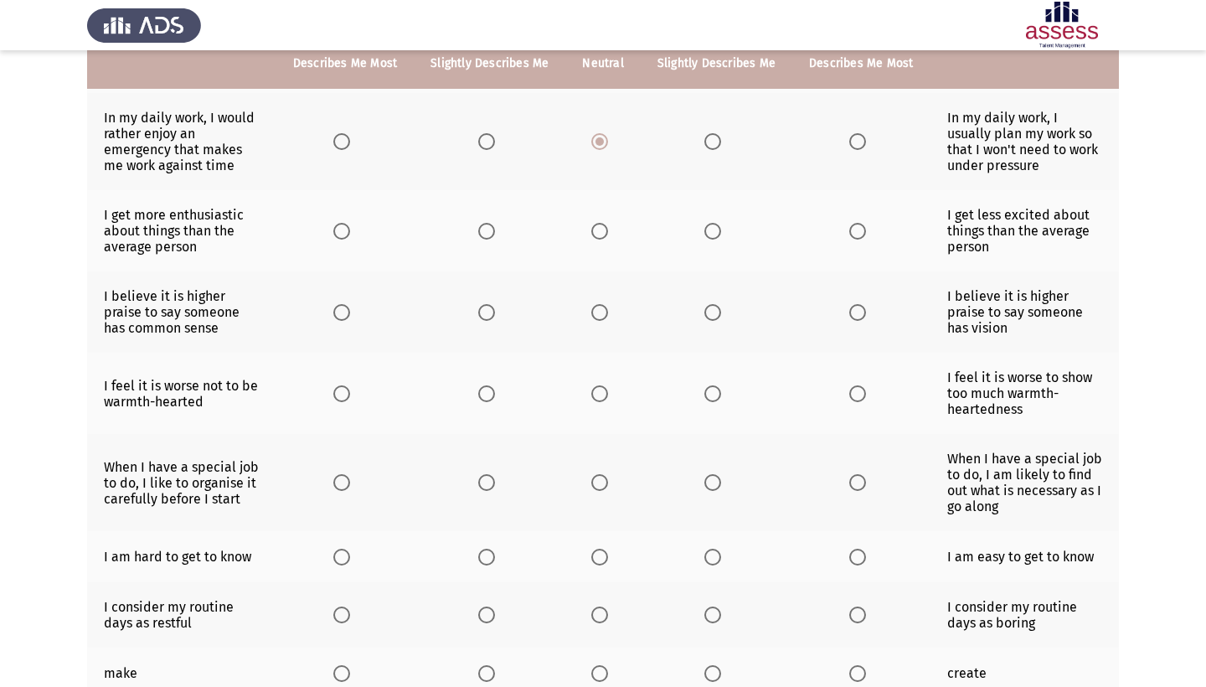
scroll to position [357, 0]
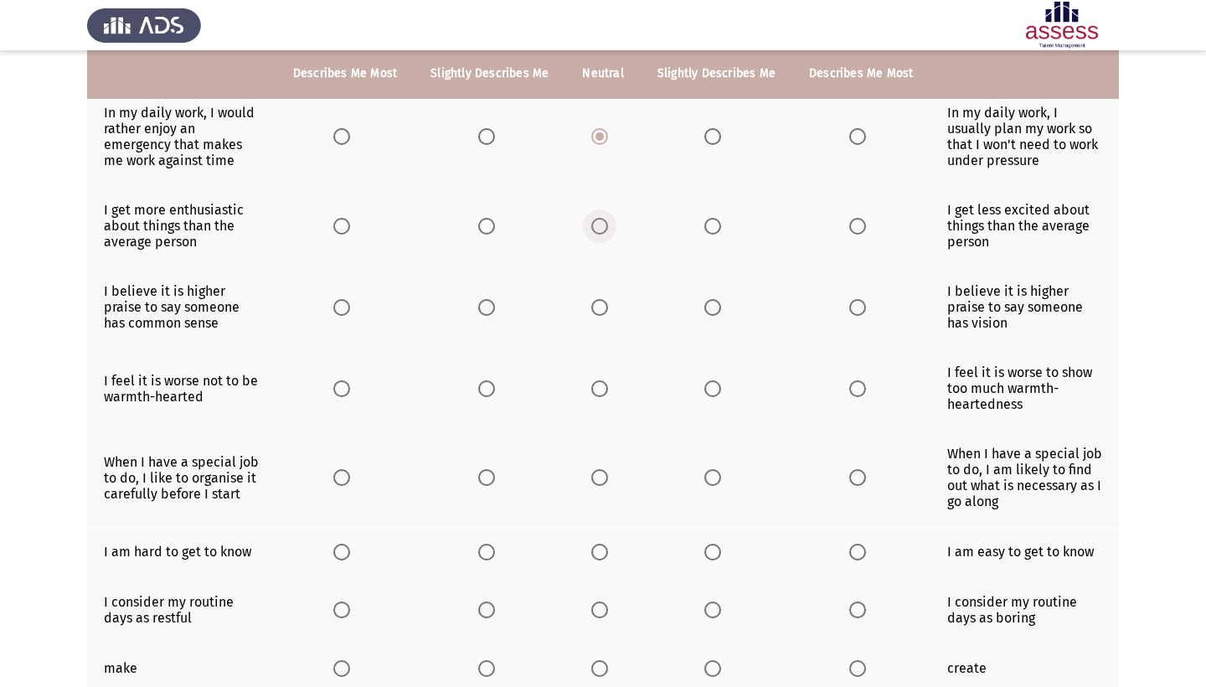
click at [608, 234] on span "Select an option" at bounding box center [599, 226] width 17 height 17
click at [608, 234] on input "Select an option" at bounding box center [599, 226] width 17 height 17
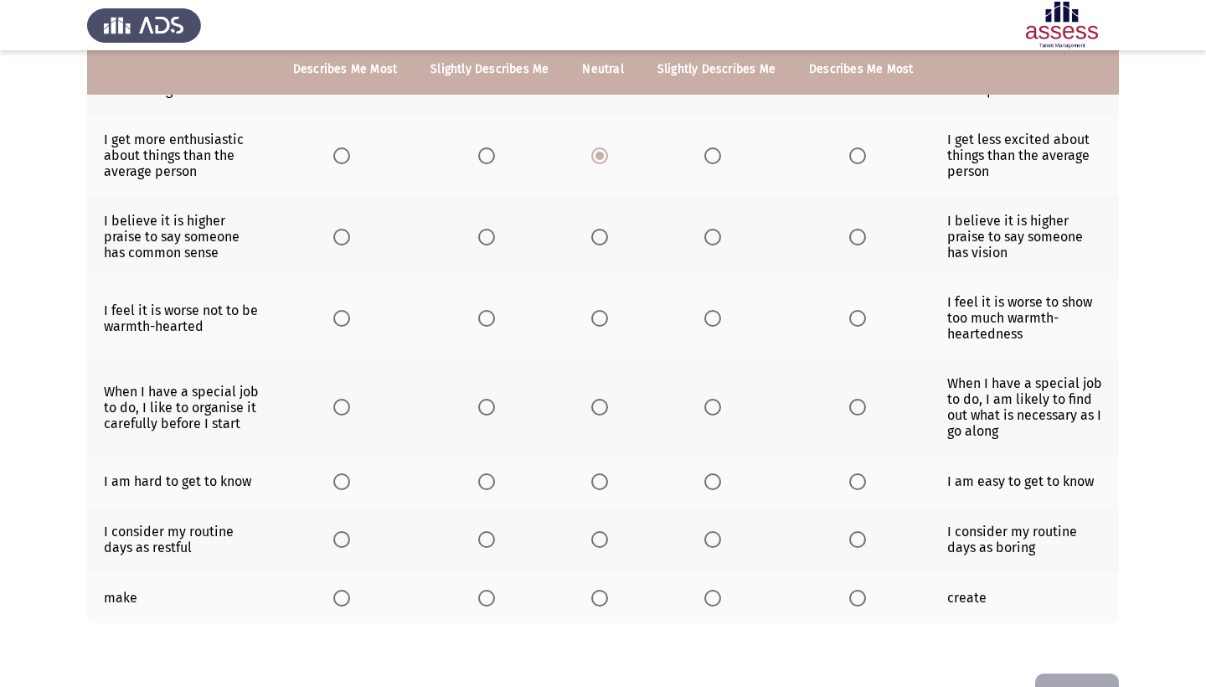
scroll to position [430, 0]
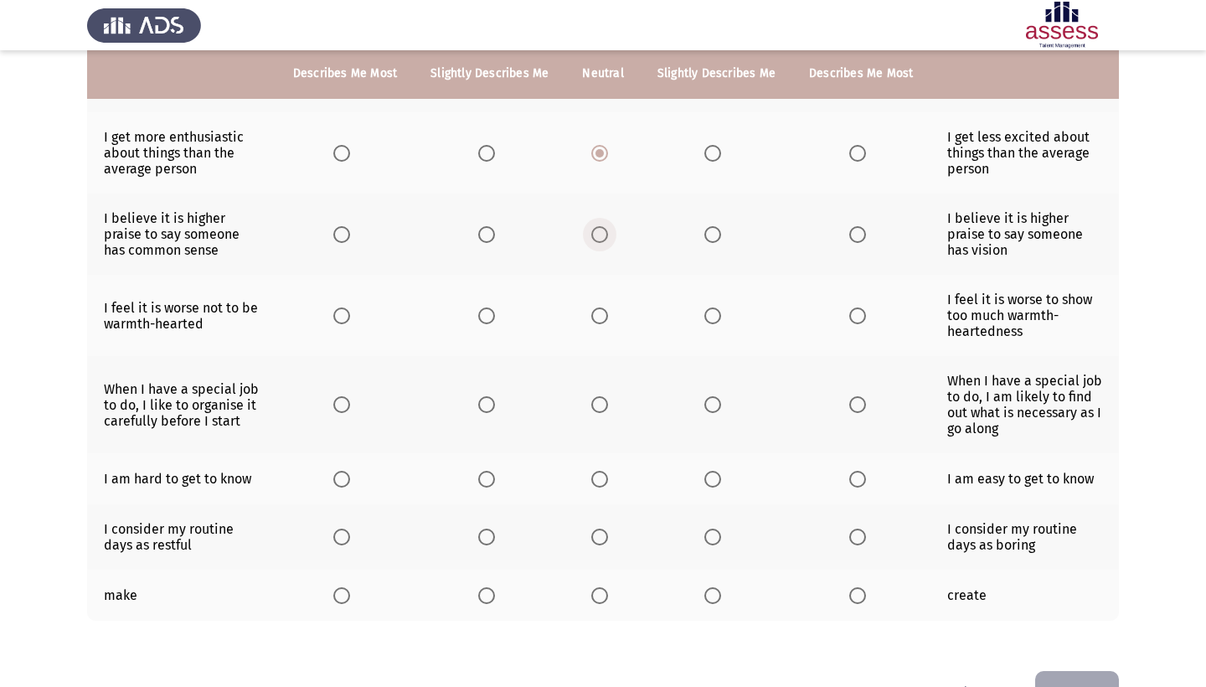
click at [604, 243] on span "Select an option" at bounding box center [599, 234] width 17 height 17
click at [604, 243] on input "Select an option" at bounding box center [599, 234] width 17 height 17
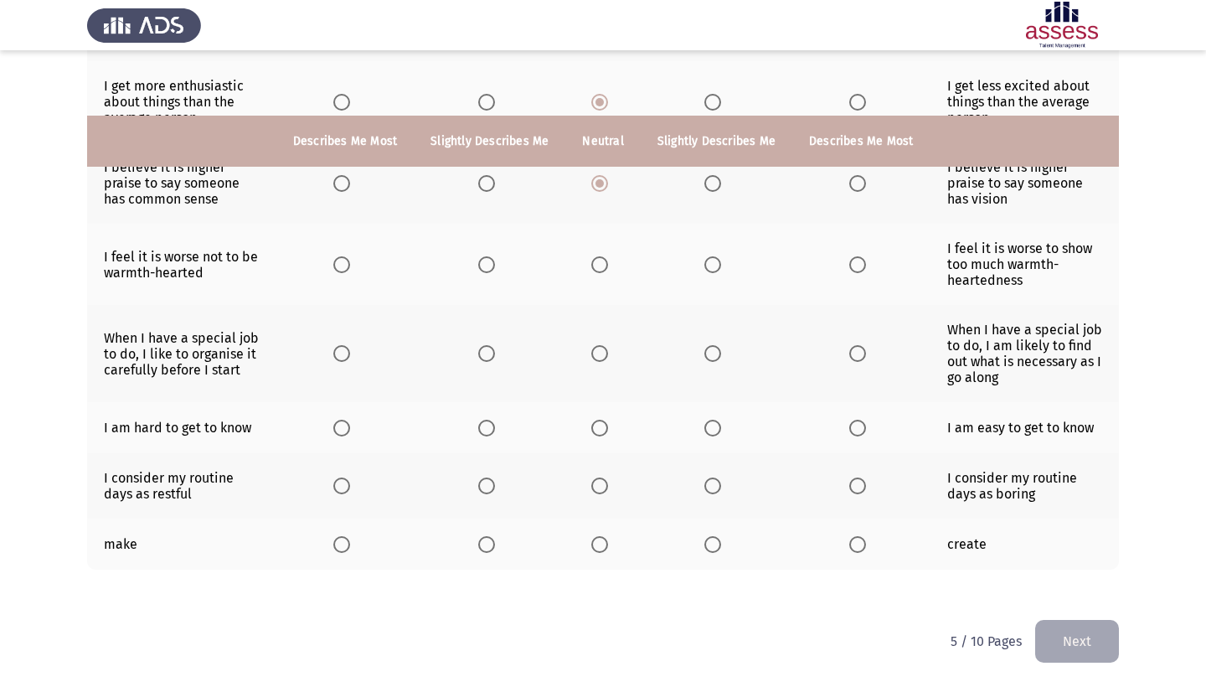
scroll to position [548, 0]
click at [608, 256] on span "Select an option" at bounding box center [599, 264] width 17 height 17
click at [608, 256] on input "Select an option" at bounding box center [599, 264] width 17 height 17
click at [721, 256] on span "Select an option" at bounding box center [712, 264] width 17 height 17
click at [721, 256] on input "Select an option" at bounding box center [712, 264] width 17 height 17
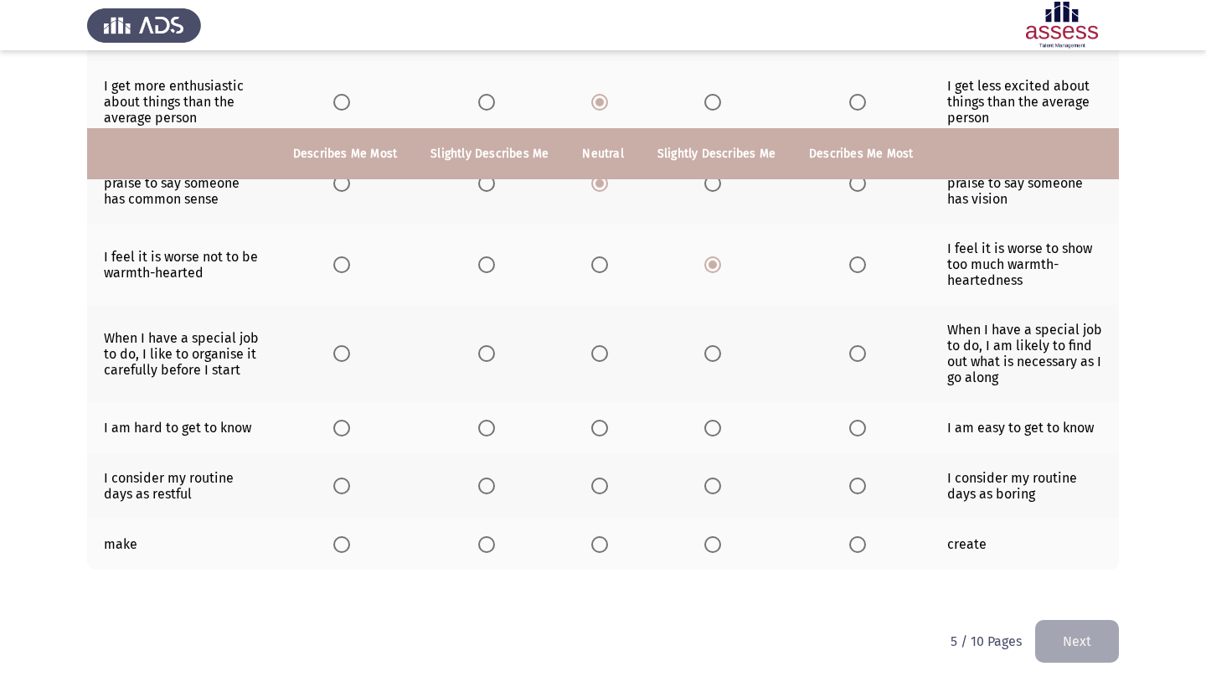
scroll to position [561, 0]
click at [605, 345] on span "Select an option" at bounding box center [599, 353] width 17 height 17
click at [605, 345] on input "Select an option" at bounding box center [599, 353] width 17 height 17
click at [333, 420] on span "Select an option" at bounding box center [341, 428] width 17 height 17
click at [333, 420] on input "Select an option" at bounding box center [341, 428] width 17 height 17
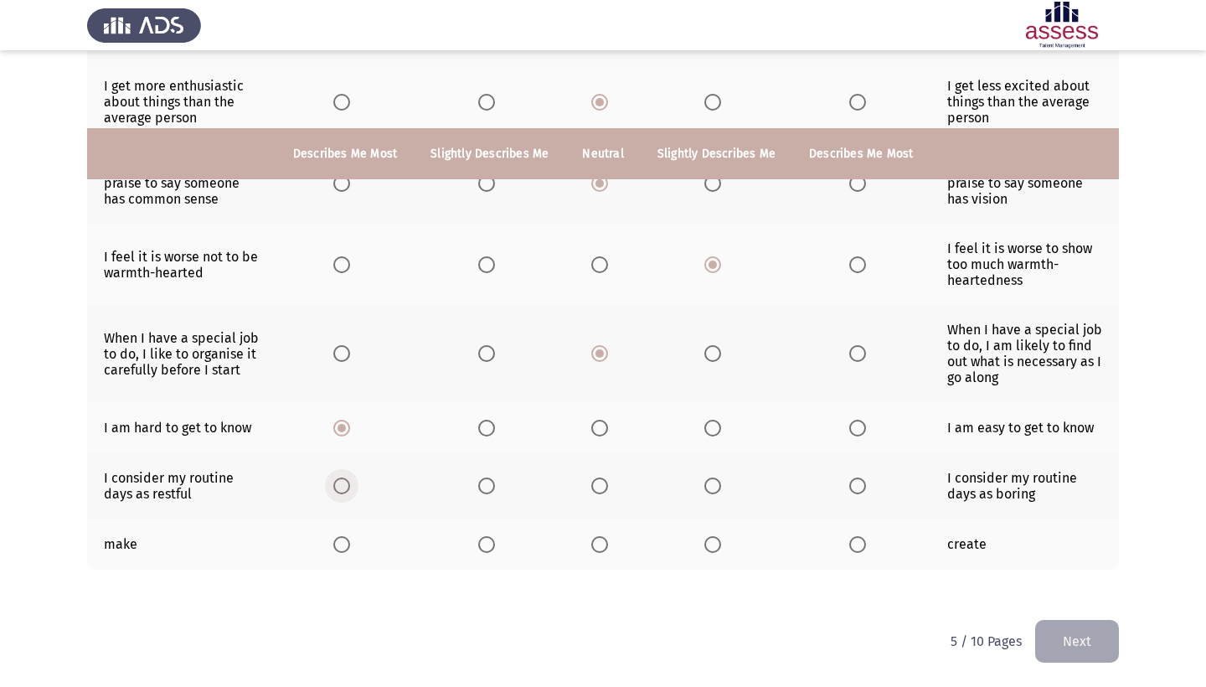
click at [333, 488] on span "Select an option" at bounding box center [341, 485] width 17 height 17
click at [333, 488] on input "Select an option" at bounding box center [341, 485] width 17 height 17
click at [866, 546] on span "Select an option" at bounding box center [857, 544] width 17 height 17
click at [866, 546] on input "Select an option" at bounding box center [857, 544] width 17 height 17
click at [1084, 646] on button "Next" at bounding box center [1077, 641] width 84 height 43
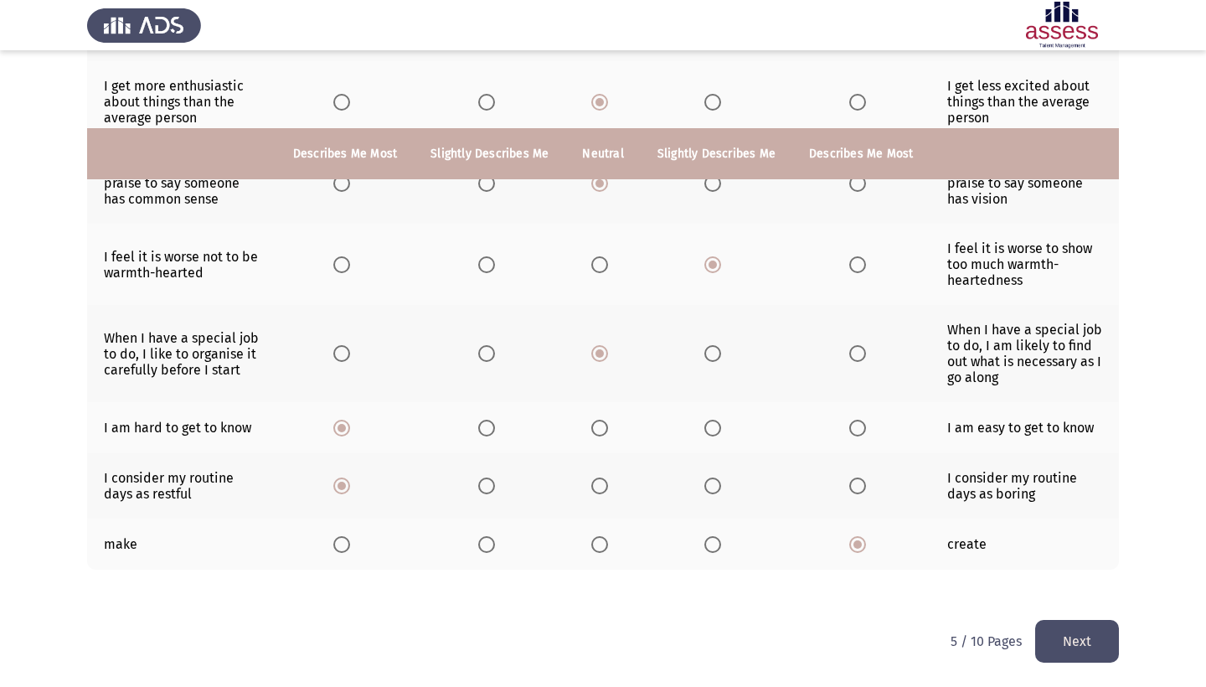
scroll to position [0, 0]
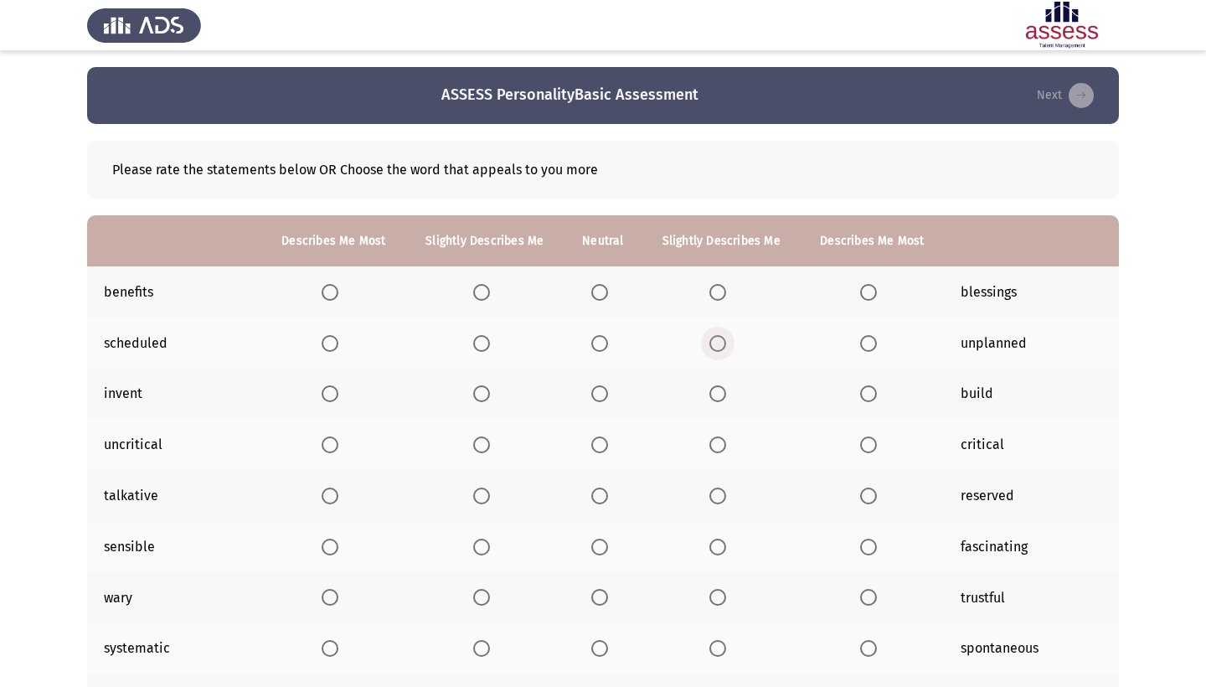
click at [726, 344] on span "Select an option" at bounding box center [717, 343] width 17 height 17
click at [726, 344] on input "Select an option" at bounding box center [717, 343] width 17 height 17
click at [480, 296] on span "Select an option" at bounding box center [481, 292] width 17 height 17
click at [480, 296] on input "Select an option" at bounding box center [481, 292] width 17 height 17
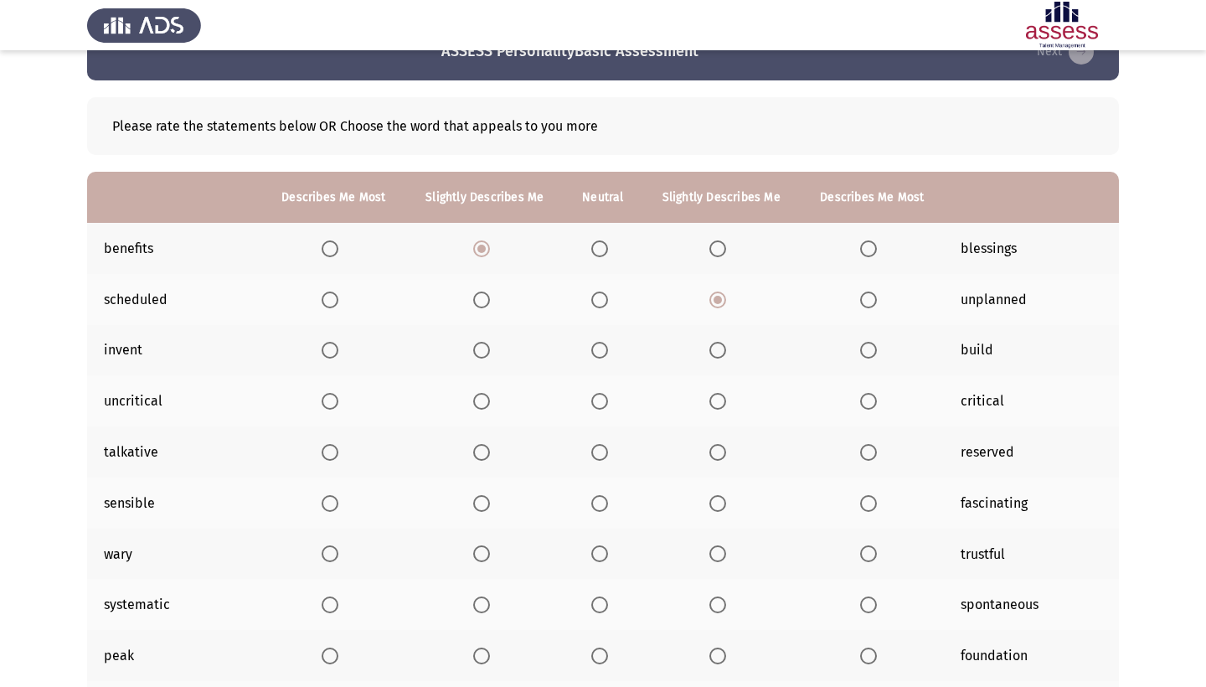
scroll to position [67, 0]
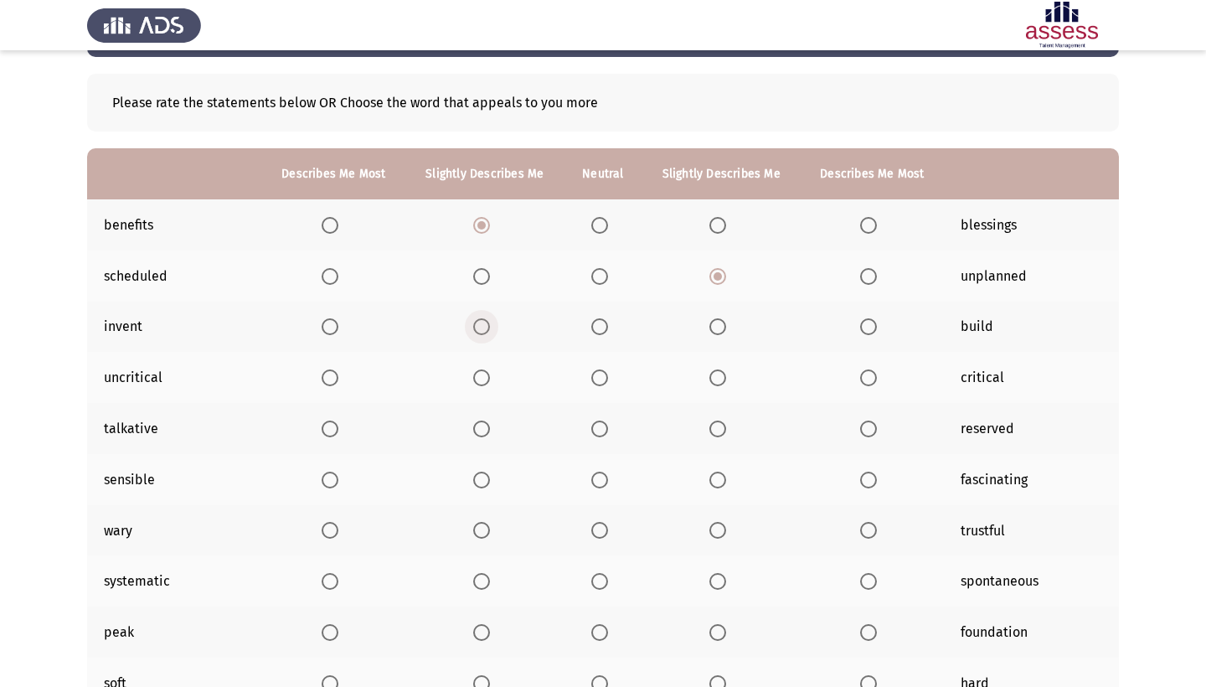
click at [487, 331] on span "Select an option" at bounding box center [481, 326] width 17 height 17
click at [487, 331] on input "Select an option" at bounding box center [481, 326] width 17 height 17
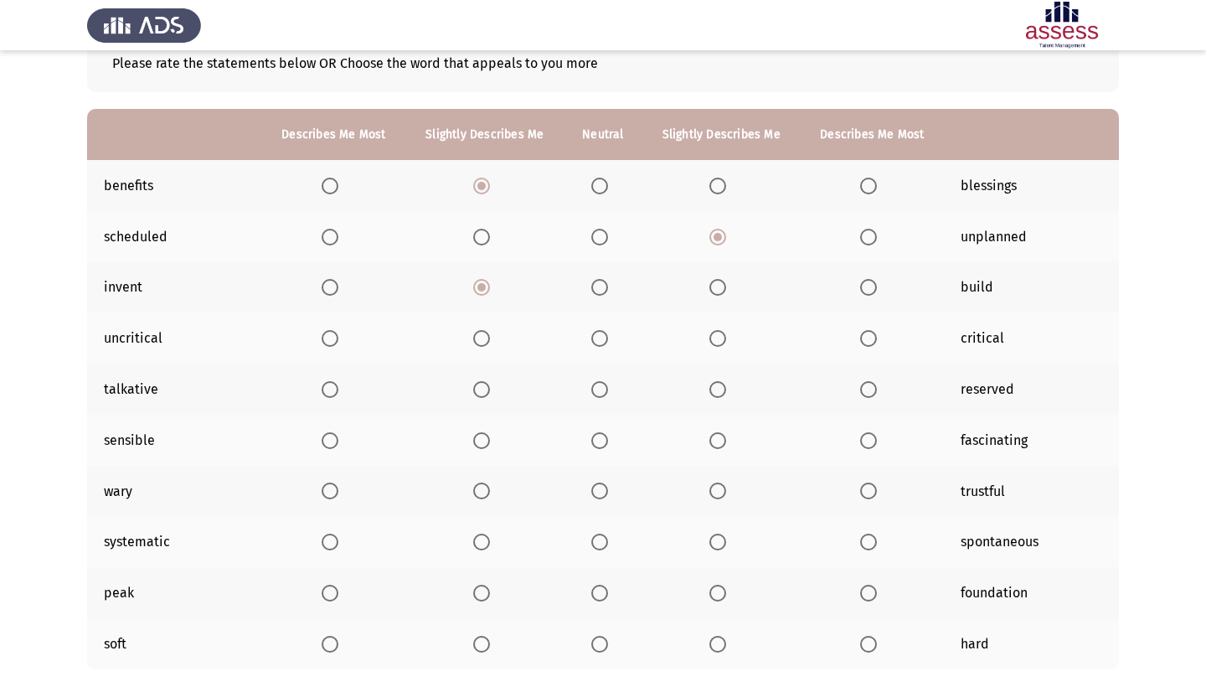
scroll to position [113, 0]
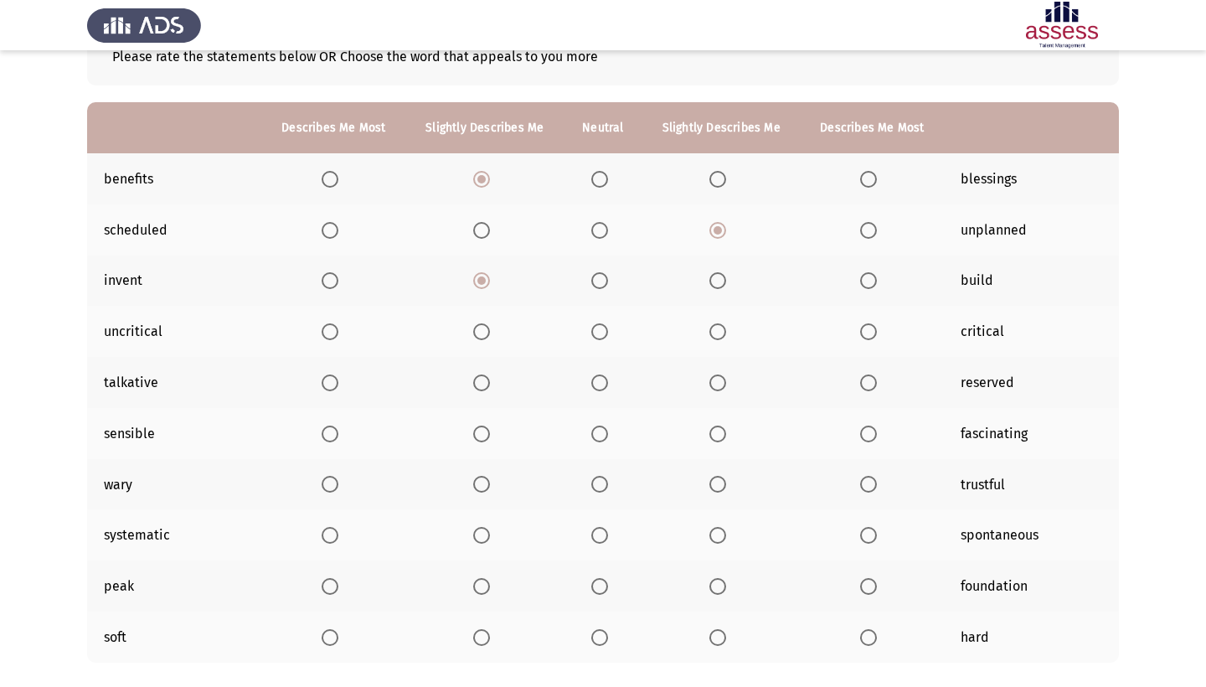
click at [608, 340] on span "Select an option" at bounding box center [599, 331] width 17 height 17
click at [608, 340] on input "Select an option" at bounding box center [599, 331] width 17 height 17
click at [726, 389] on span "Select an option" at bounding box center [717, 382] width 17 height 17
click at [726, 389] on input "Select an option" at bounding box center [717, 382] width 17 height 17
click at [726, 439] on span "Select an option" at bounding box center [717, 433] width 17 height 17
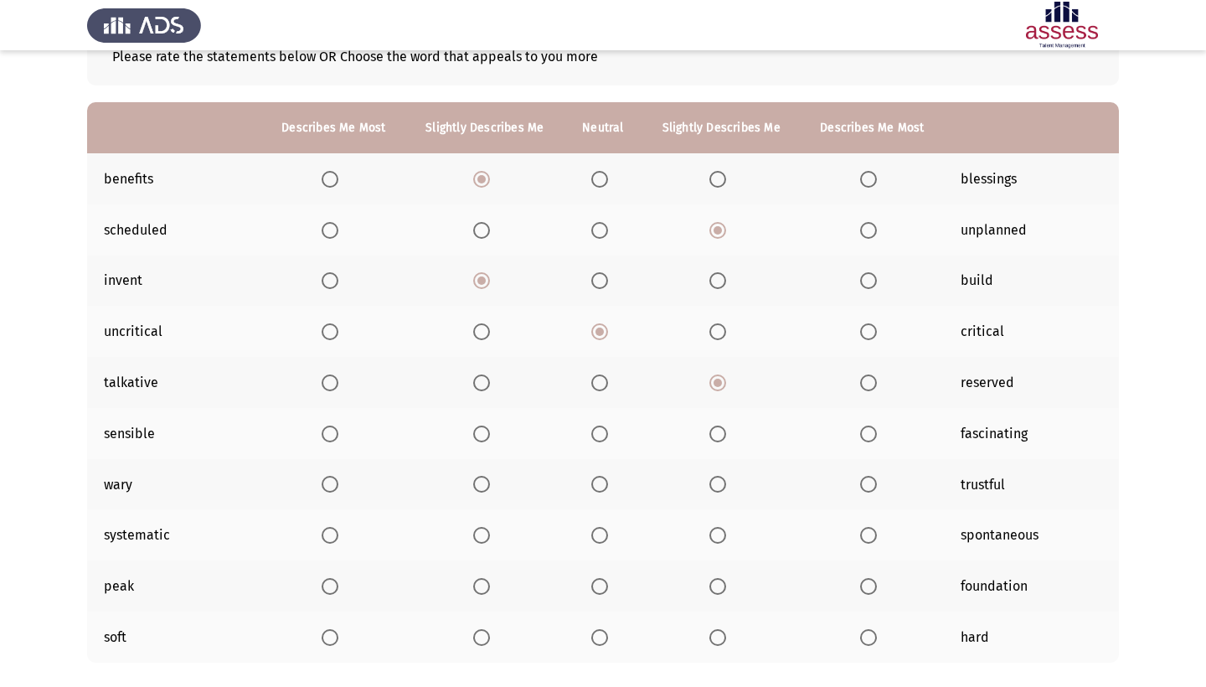
click at [726, 439] on input "Select an option" at bounding box center [717, 433] width 17 height 17
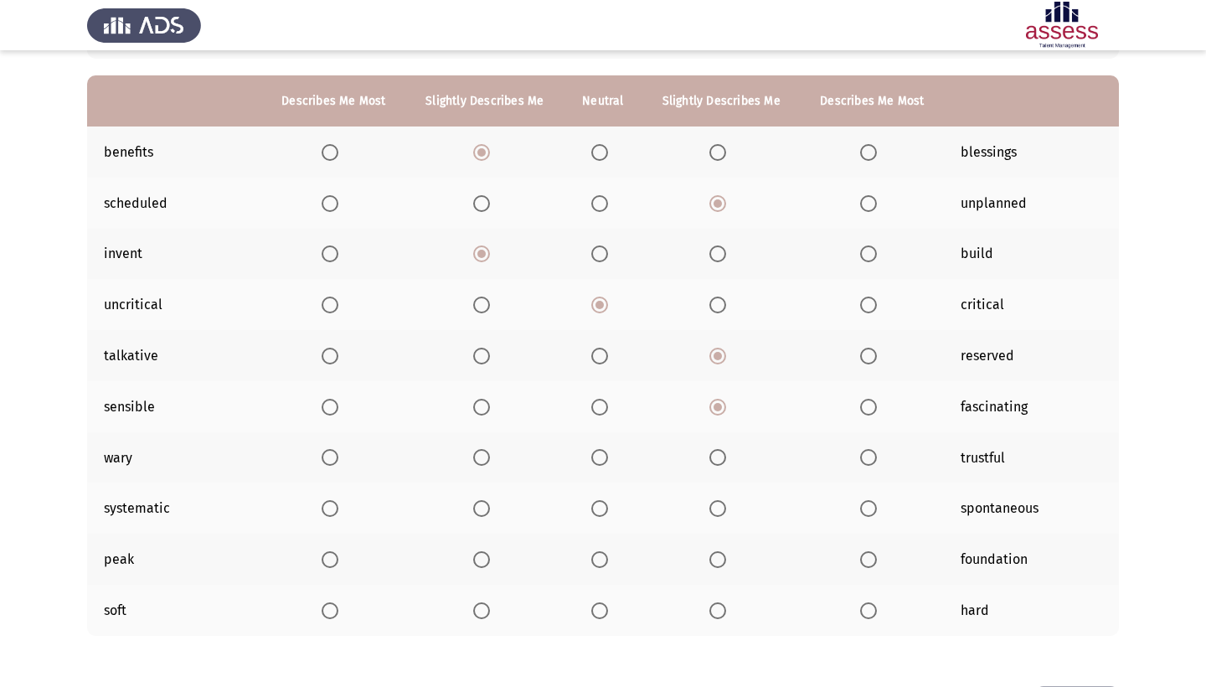
scroll to position [146, 0]
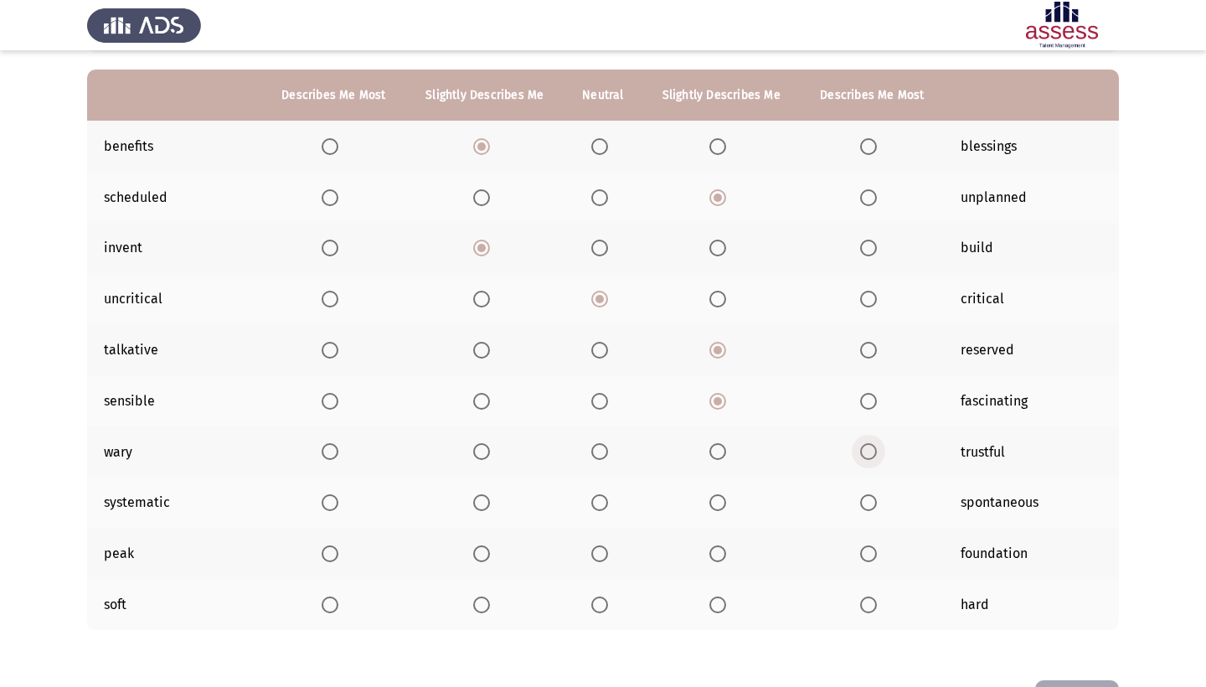
click at [877, 456] on span "Select an option" at bounding box center [868, 451] width 17 height 17
click at [877, 456] on input "Select an option" at bounding box center [868, 451] width 17 height 17
click at [486, 507] on span "Select an option" at bounding box center [481, 502] width 17 height 17
click at [486, 507] on input "Select an option" at bounding box center [481, 502] width 17 height 17
click at [606, 558] on span "Select an option" at bounding box center [599, 553] width 17 height 17
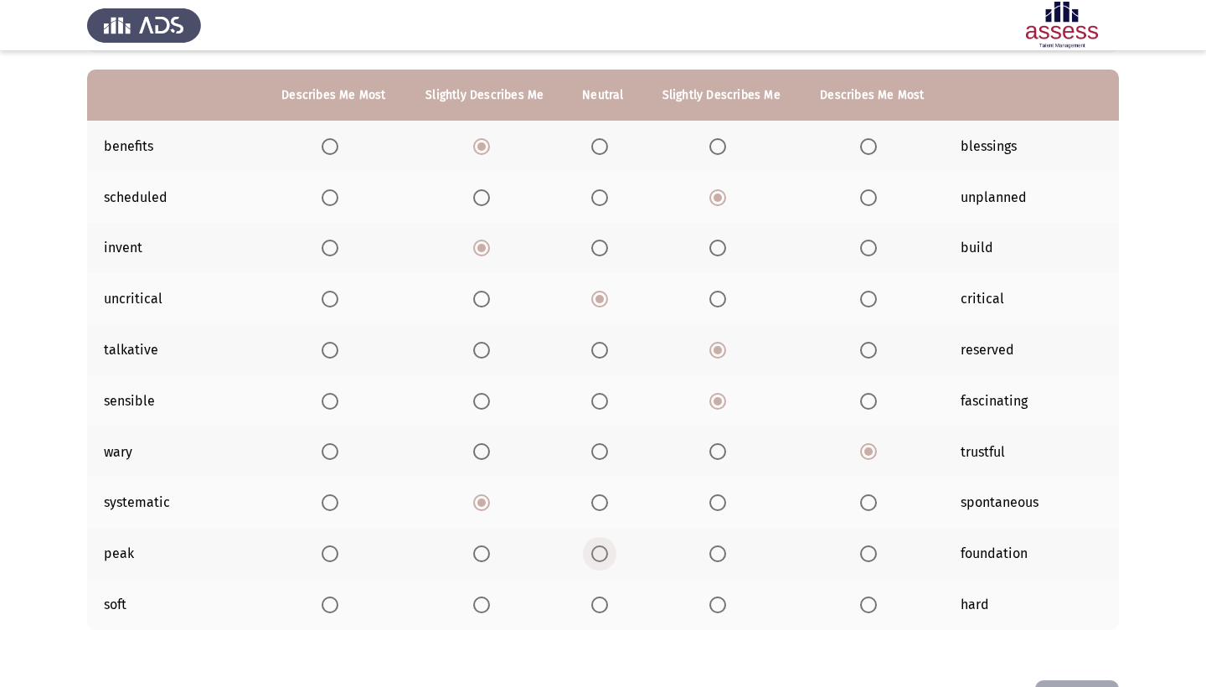
click at [606, 558] on input "Select an option" at bounding box center [599, 553] width 17 height 17
click at [726, 610] on span "Select an option" at bounding box center [717, 604] width 17 height 17
click at [726, 610] on input "Select an option" at bounding box center [717, 604] width 17 height 17
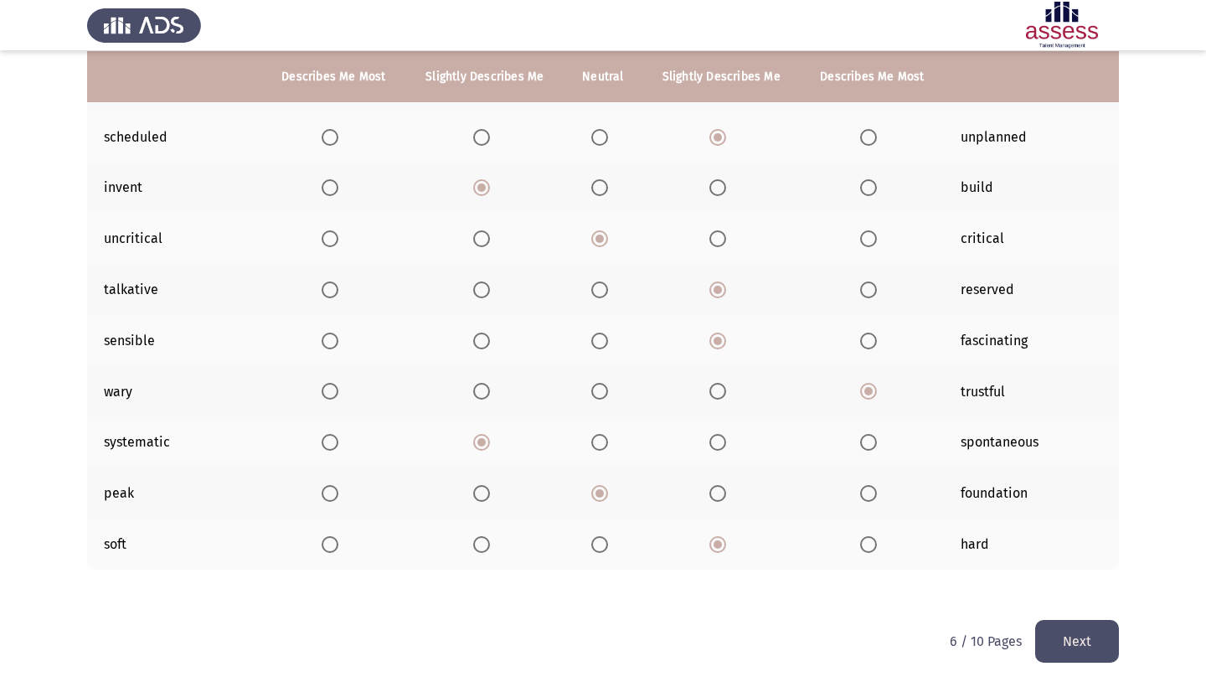
scroll to position [209, 0]
click at [1060, 626] on button "Next" at bounding box center [1077, 641] width 84 height 43
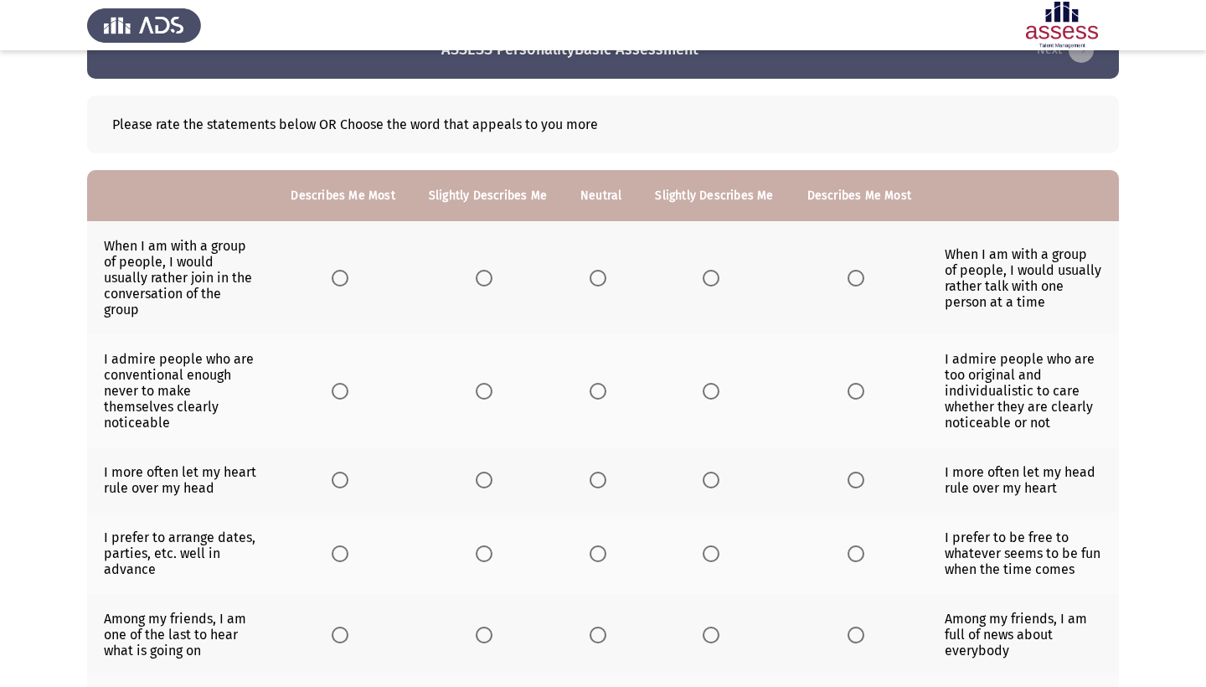
scroll to position [46, 0]
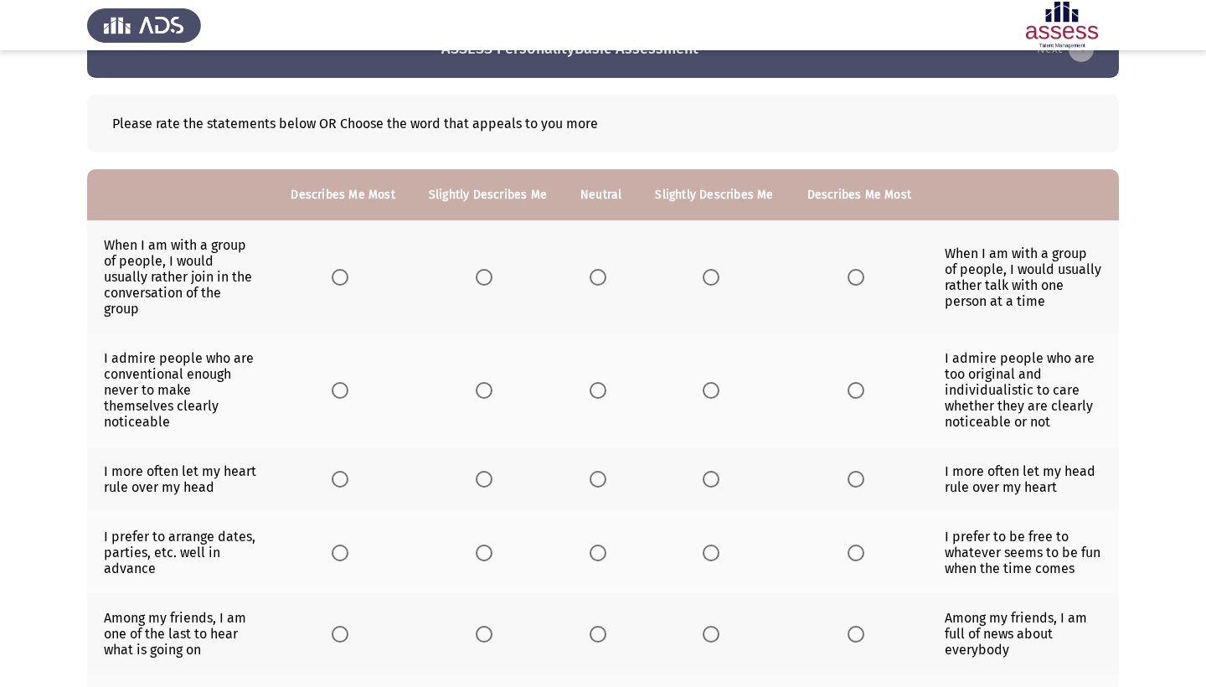
click at [864, 286] on span "Select an option" at bounding box center [855, 277] width 17 height 17
click at [864, 286] on input "Select an option" at bounding box center [855, 277] width 17 height 17
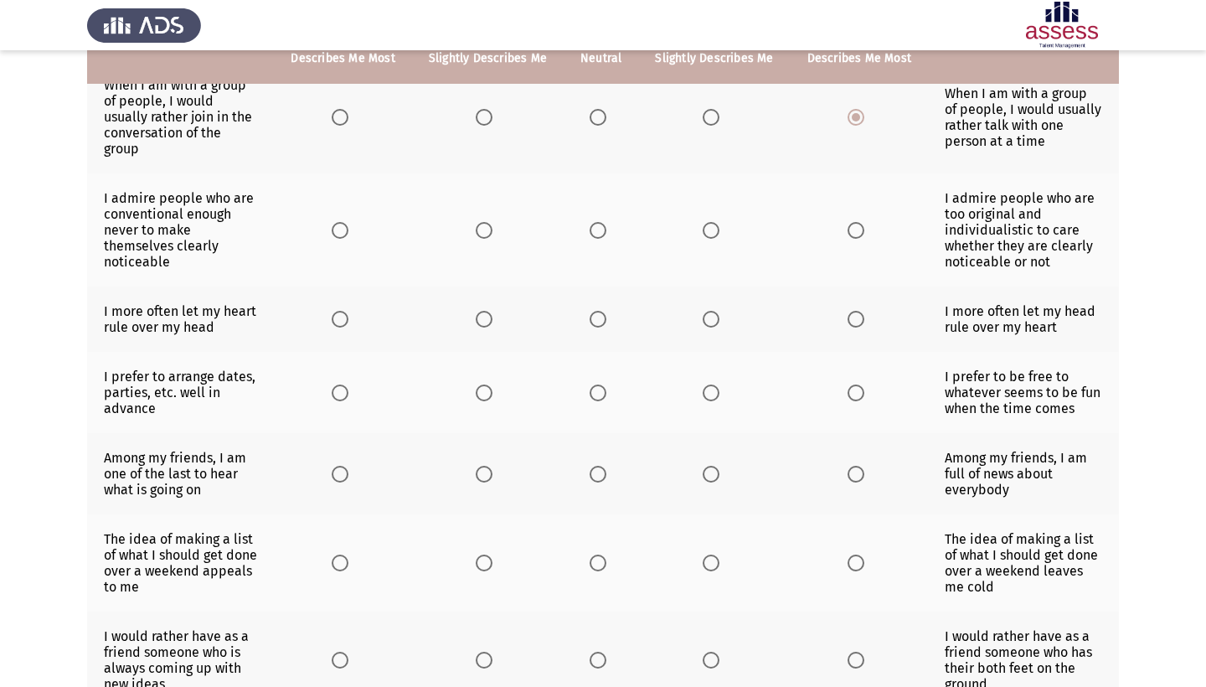
scroll to position [210, 0]
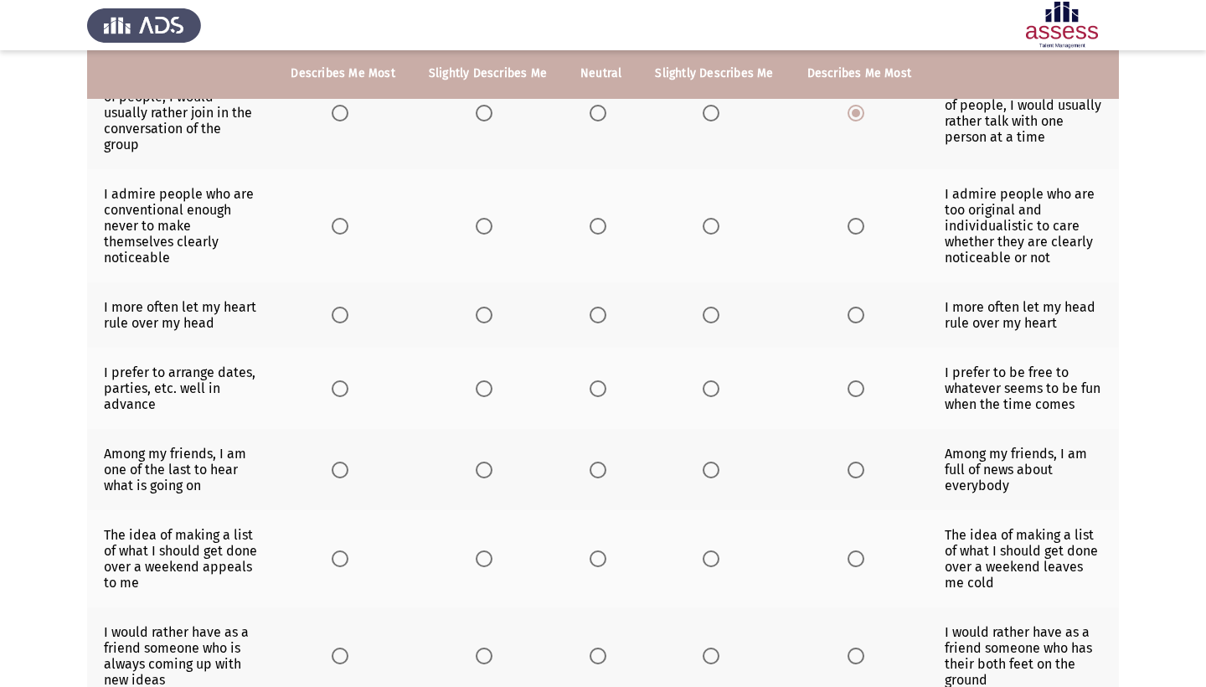
click at [605, 234] on span "Select an option" at bounding box center [597, 226] width 17 height 17
click at [605, 234] on input "Select an option" at bounding box center [597, 226] width 17 height 17
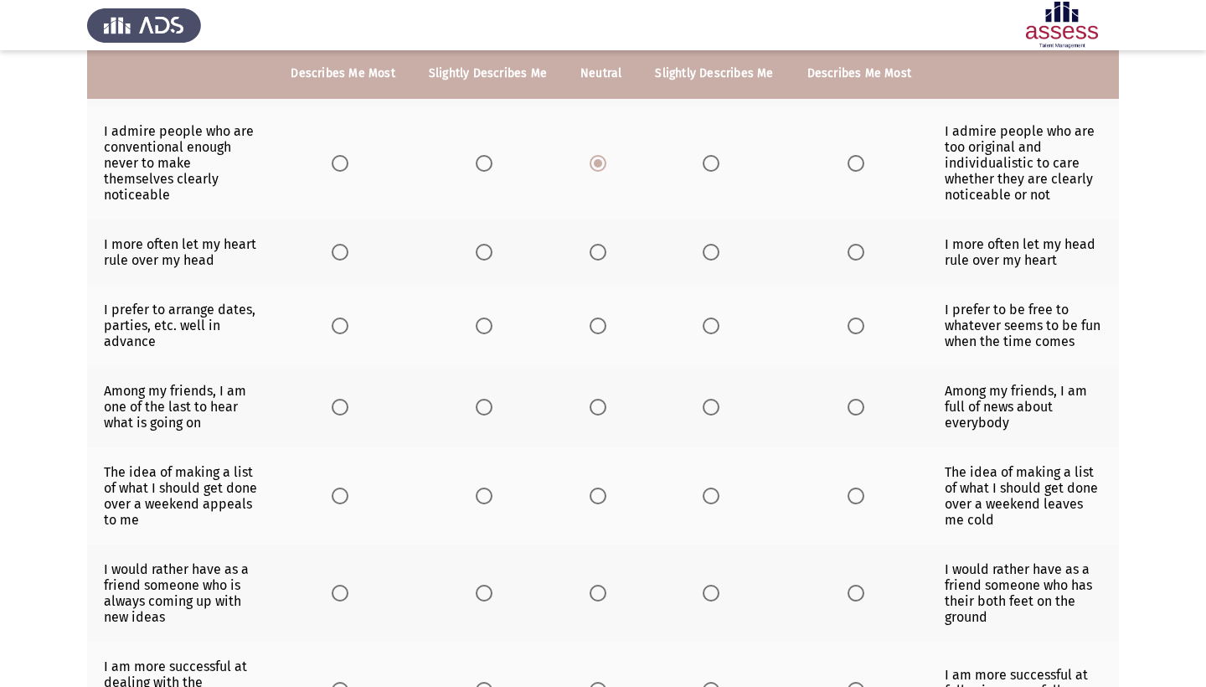
scroll to position [273, 0]
click at [864, 260] on span "Select an option" at bounding box center [855, 252] width 17 height 17
click at [864, 260] on input "Select an option" at bounding box center [855, 252] width 17 height 17
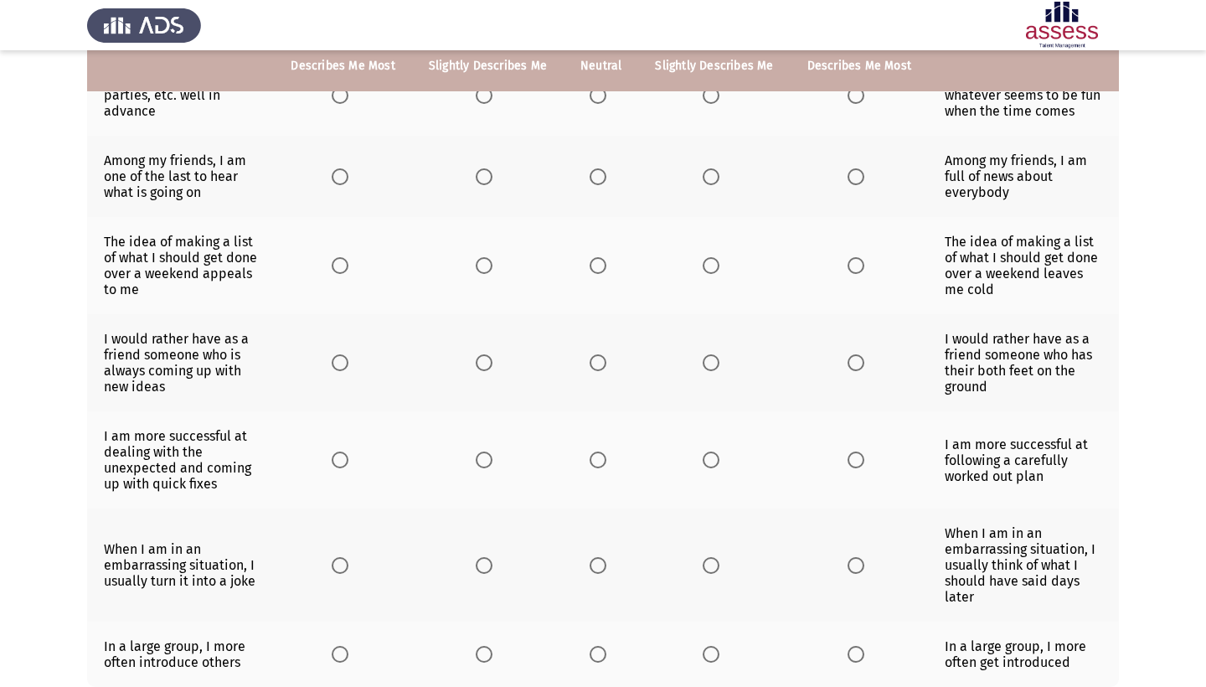
scroll to position [496, 0]
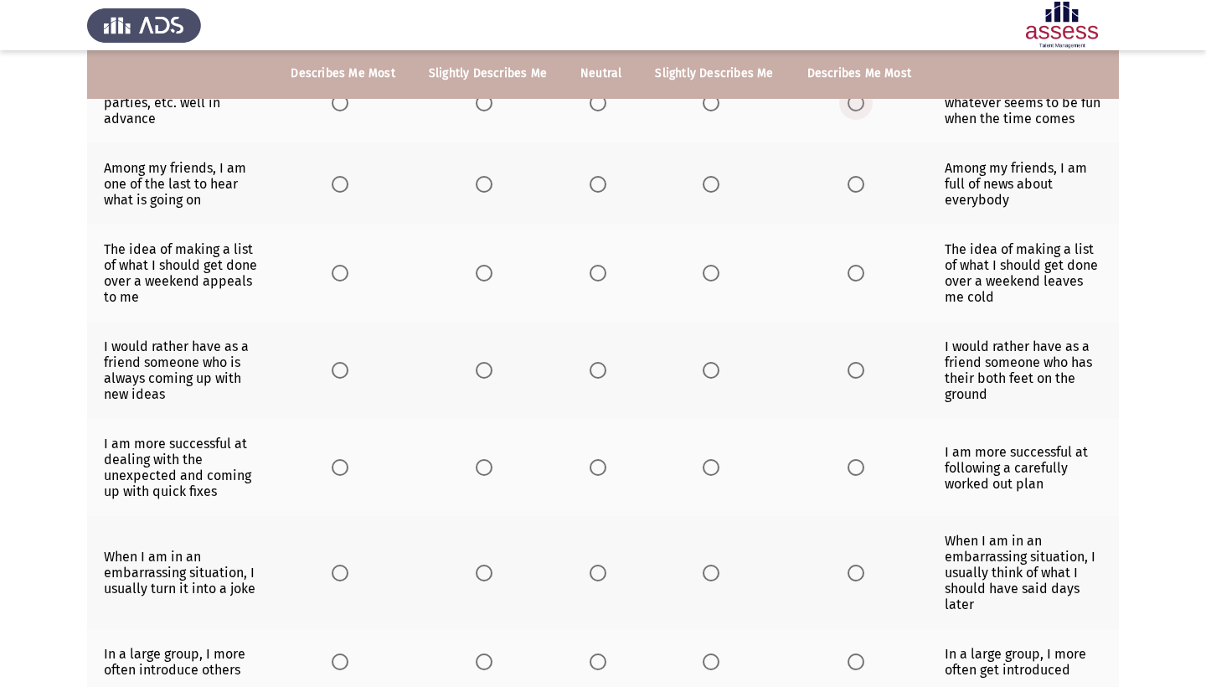
click at [864, 111] on span "Select an option" at bounding box center [855, 103] width 17 height 17
click at [864, 111] on input "Select an option" at bounding box center [855, 103] width 17 height 17
click at [606, 111] on span "Select an option" at bounding box center [597, 103] width 17 height 17
click at [606, 111] on input "Select an option" at bounding box center [597, 103] width 17 height 17
click at [606, 193] on span "Select an option" at bounding box center [597, 184] width 17 height 17
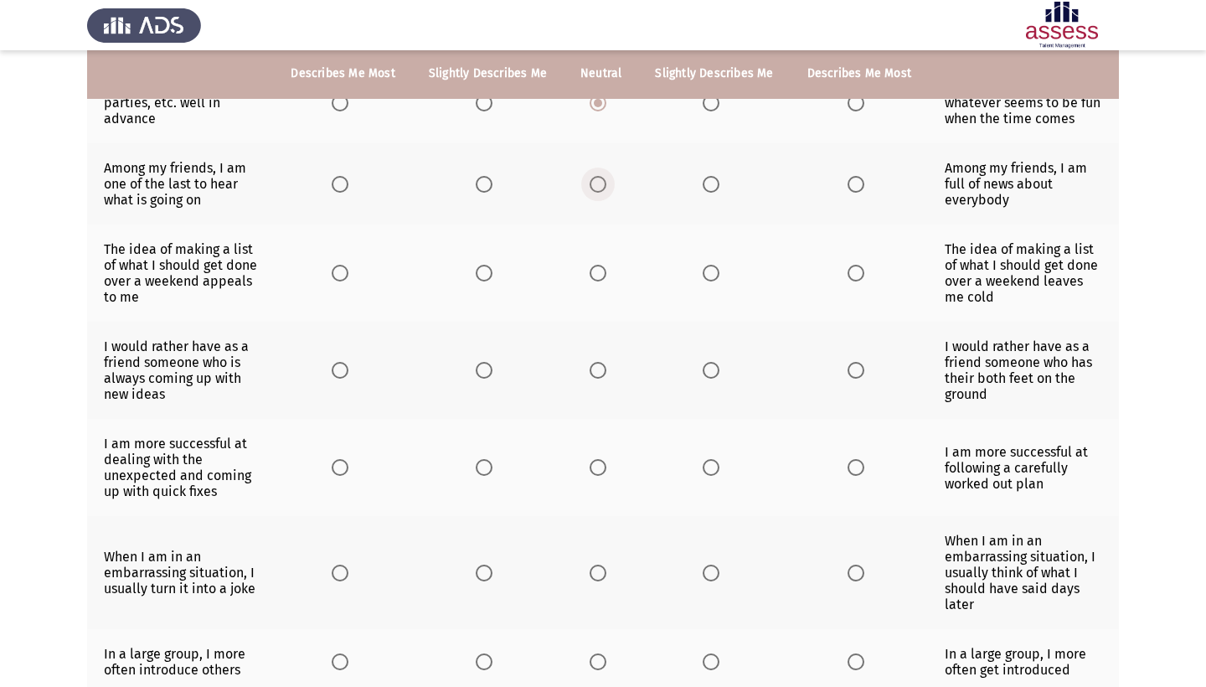
click at [606, 193] on input "Select an option" at bounding box center [597, 184] width 17 height 17
click at [864, 193] on span "Select an option" at bounding box center [855, 184] width 17 height 17
click at [864, 193] on input "Select an option" at bounding box center [855, 184] width 17 height 17
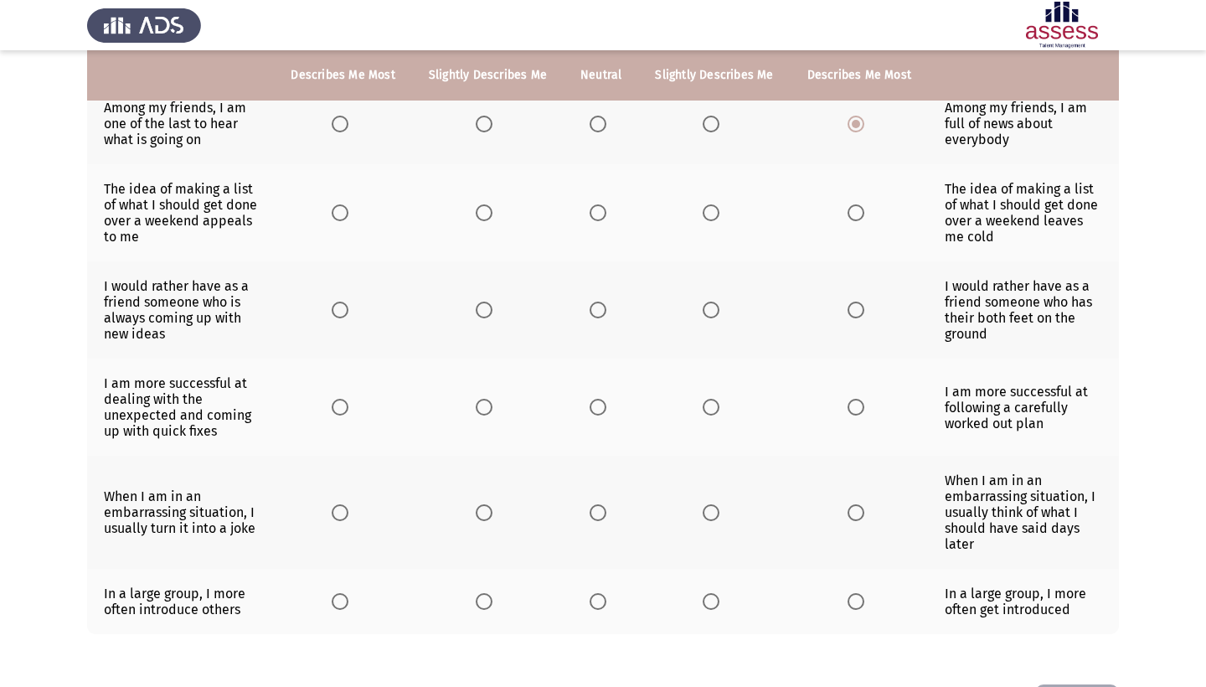
scroll to position [558, 0]
click at [606, 219] on span "Select an option" at bounding box center [597, 211] width 17 height 17
click at [606, 219] on input "Select an option" at bounding box center [597, 211] width 17 height 17
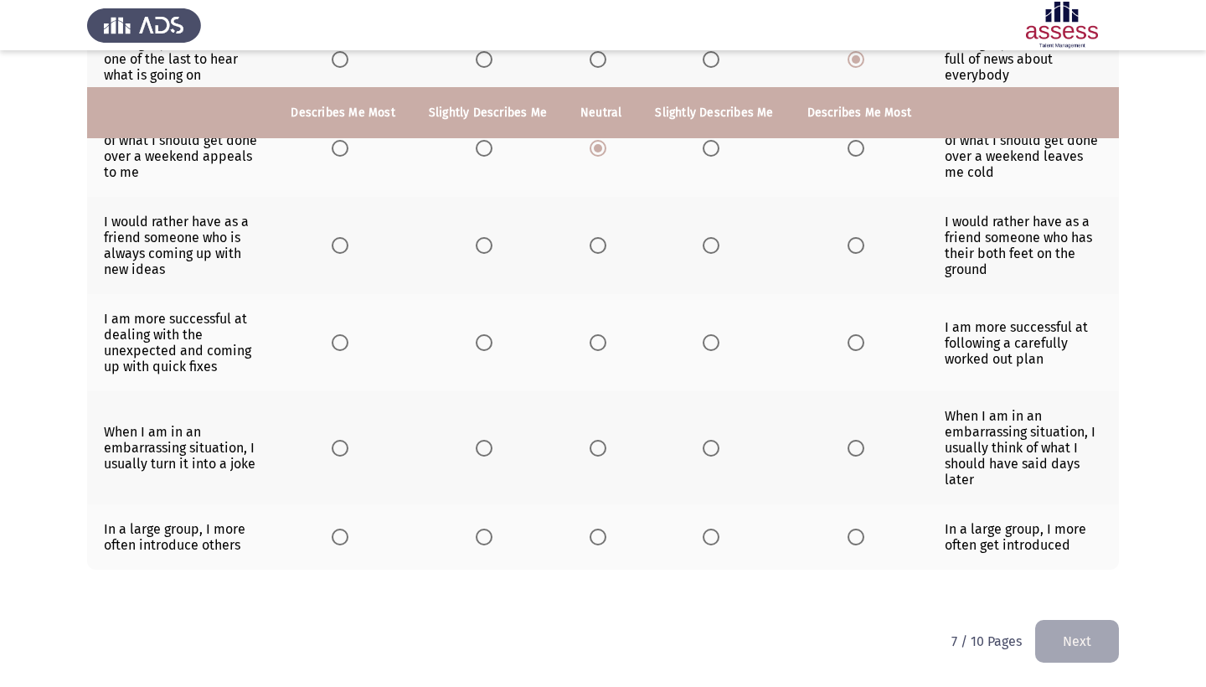
scroll to position [694, 0]
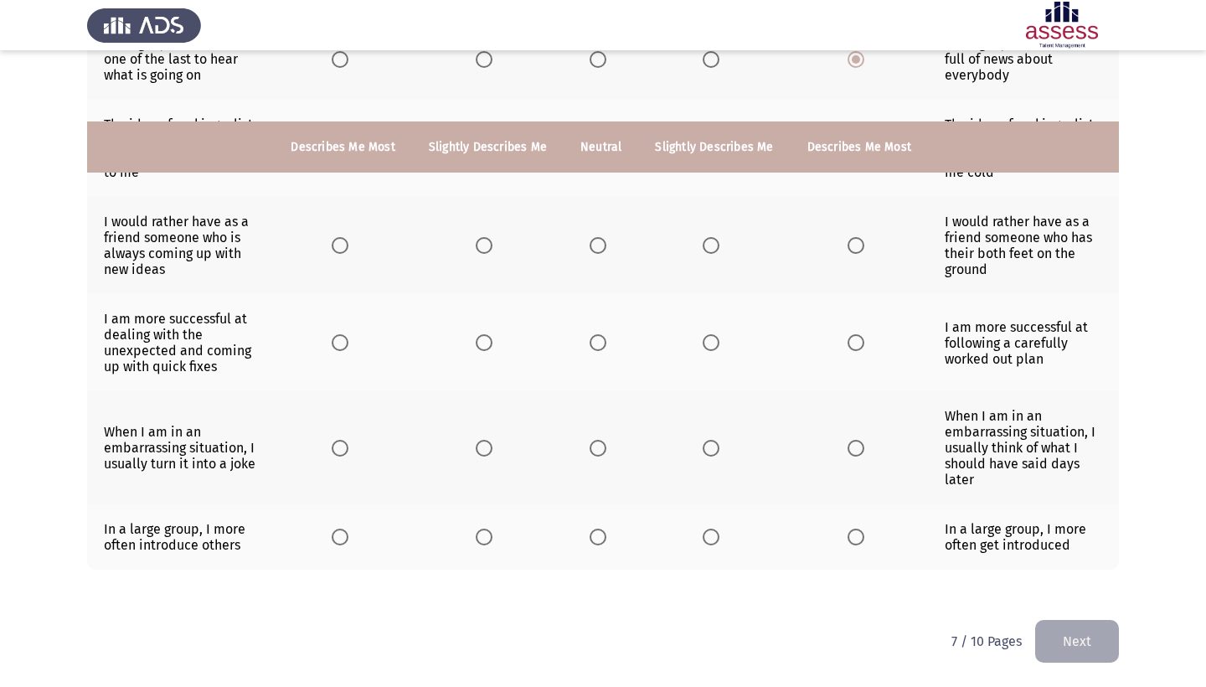
click at [606, 254] on span "Select an option" at bounding box center [597, 245] width 17 height 17
click at [606, 254] on input "Select an option" at bounding box center [597, 245] width 17 height 17
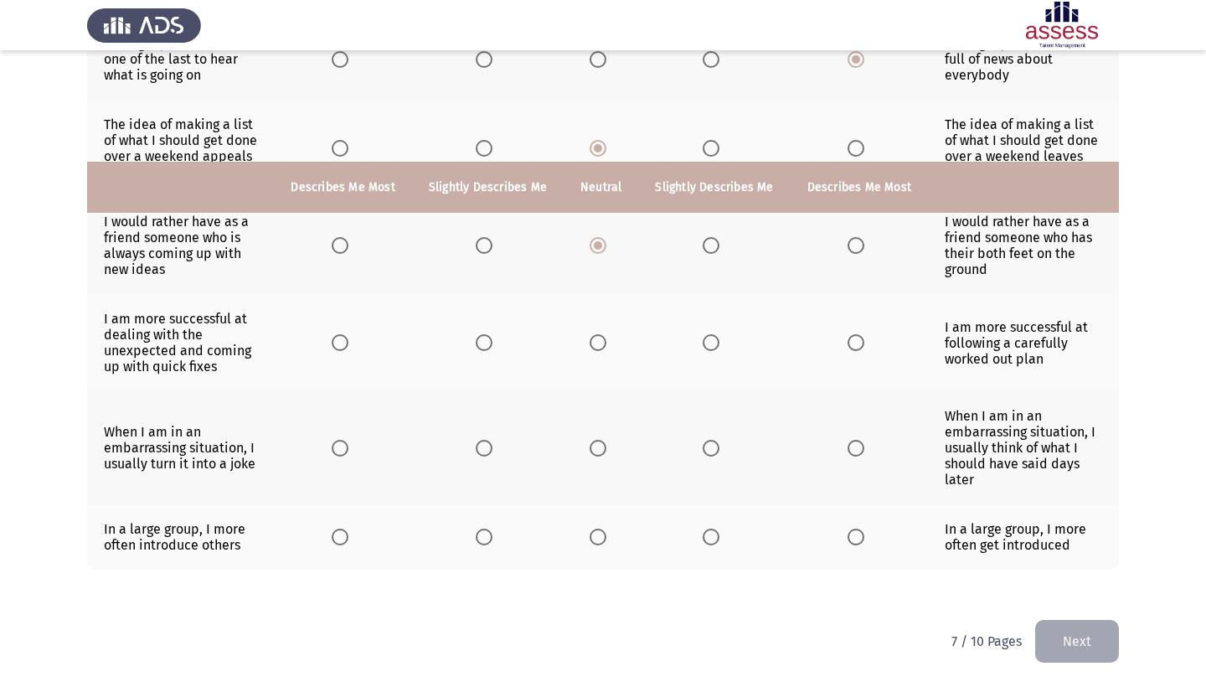
click at [332, 334] on span "Select an option" at bounding box center [340, 342] width 17 height 17
click at [332, 334] on input "Select an option" at bounding box center [340, 342] width 17 height 17
click at [606, 334] on span "Select an option" at bounding box center [597, 342] width 17 height 17
click at [606, 334] on input "Select an option" at bounding box center [597, 342] width 17 height 17
click at [864, 440] on span "Select an option" at bounding box center [855, 448] width 17 height 17
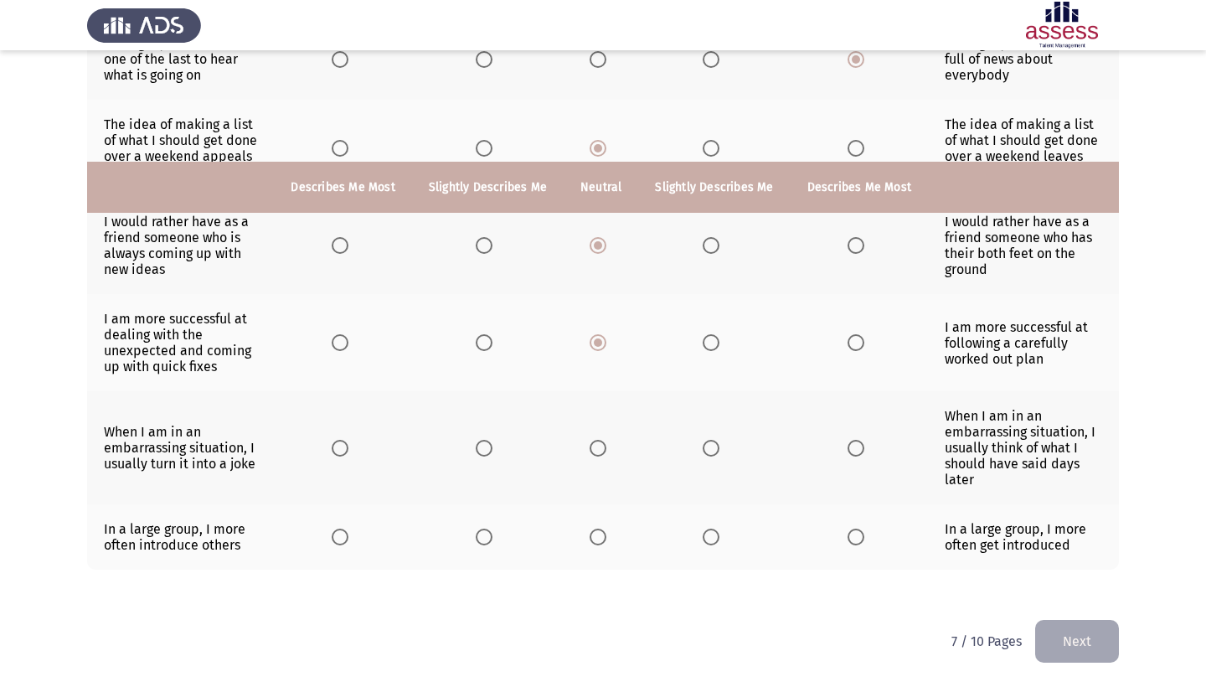
click at [864, 440] on input "Select an option" at bounding box center [855, 448] width 17 height 17
click at [864, 530] on span "Select an option" at bounding box center [855, 536] width 17 height 17
click at [864, 530] on input "Select an option" at bounding box center [855, 536] width 17 height 17
click at [1096, 643] on button "Next" at bounding box center [1077, 641] width 84 height 43
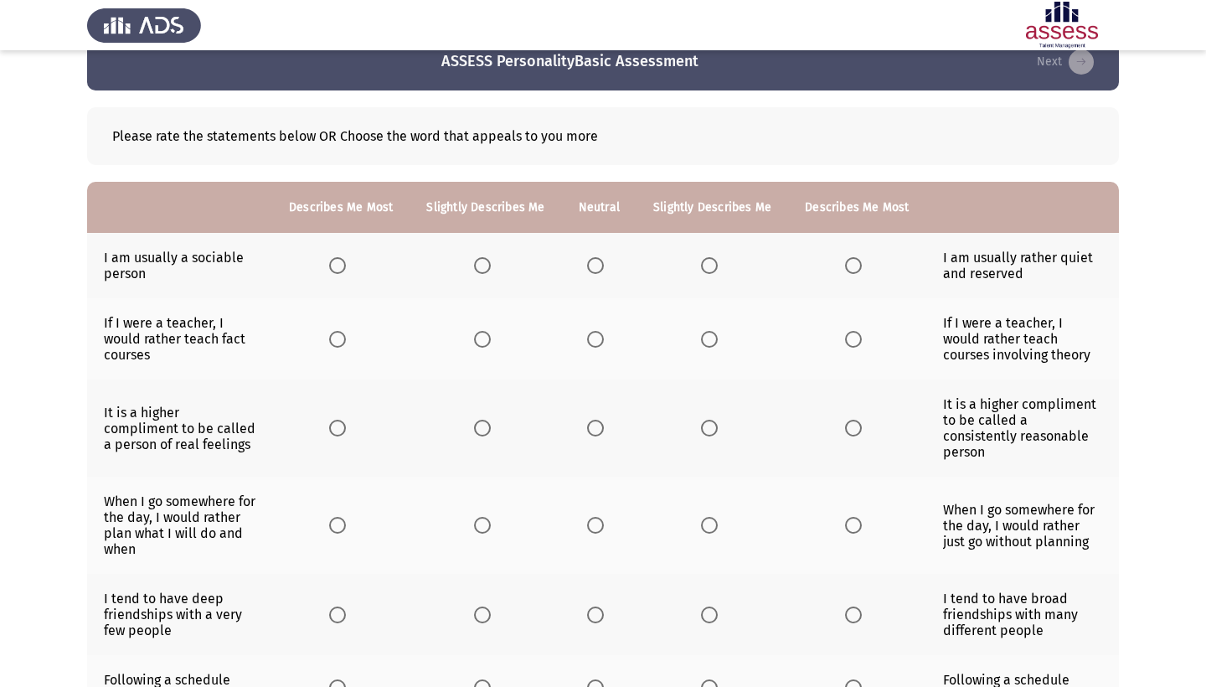
scroll to position [45, 0]
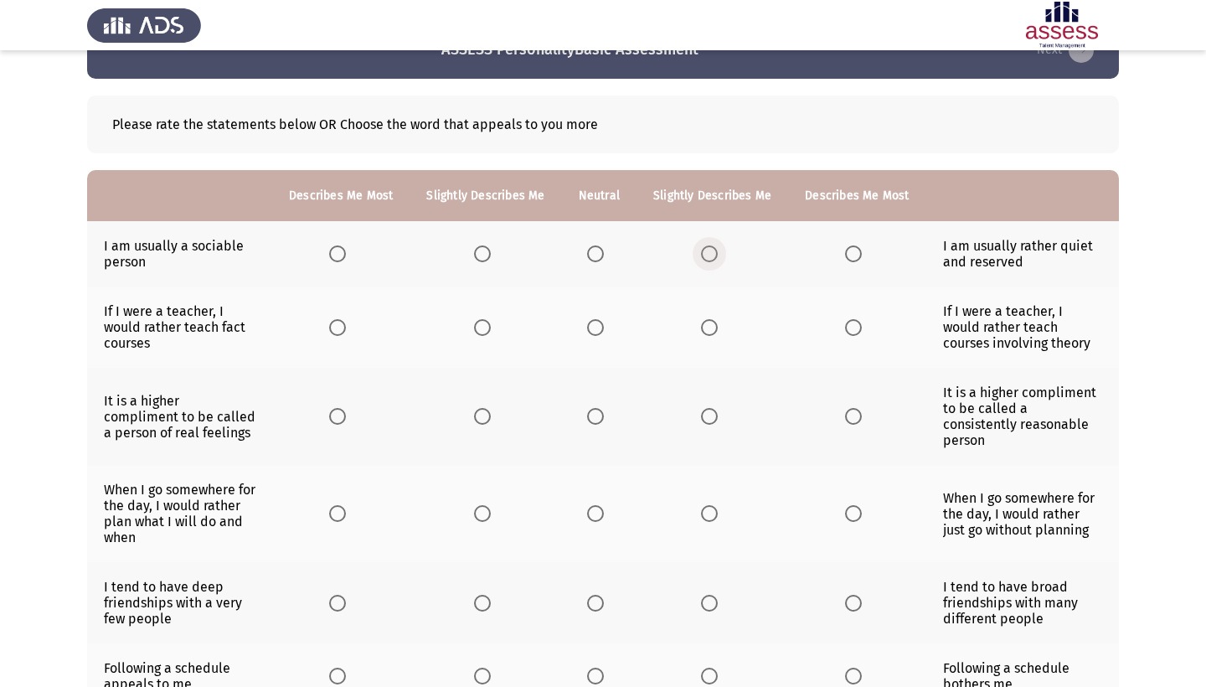
click at [718, 257] on span "Select an option" at bounding box center [709, 253] width 17 height 17
click at [718, 257] on input "Select an option" at bounding box center [709, 253] width 17 height 17
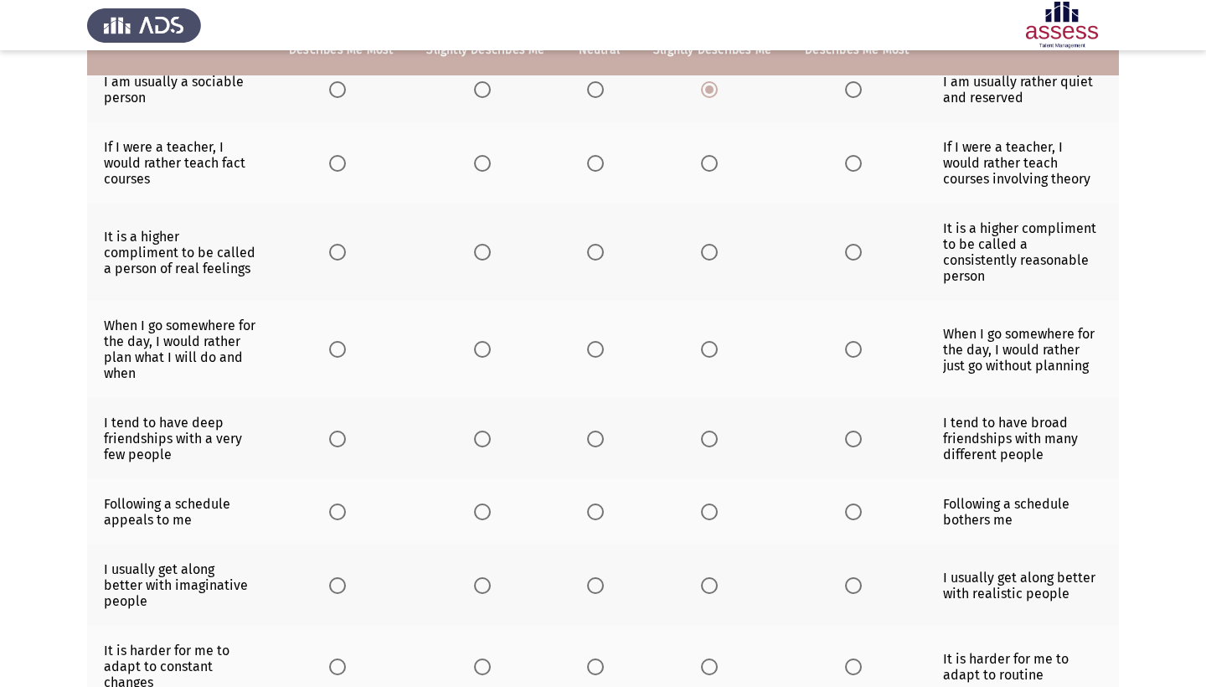
scroll to position [218, 0]
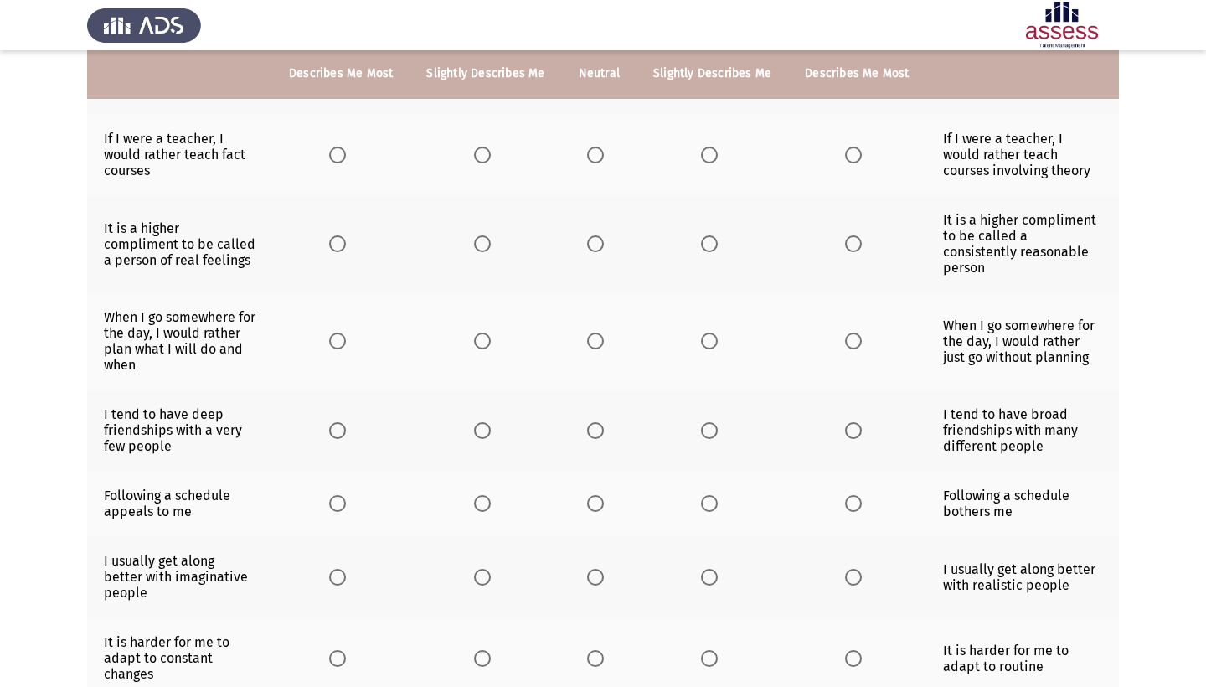
click at [718, 163] on span "Select an option" at bounding box center [709, 155] width 17 height 17
click at [718, 163] on input "Select an option" at bounding box center [709, 155] width 17 height 17
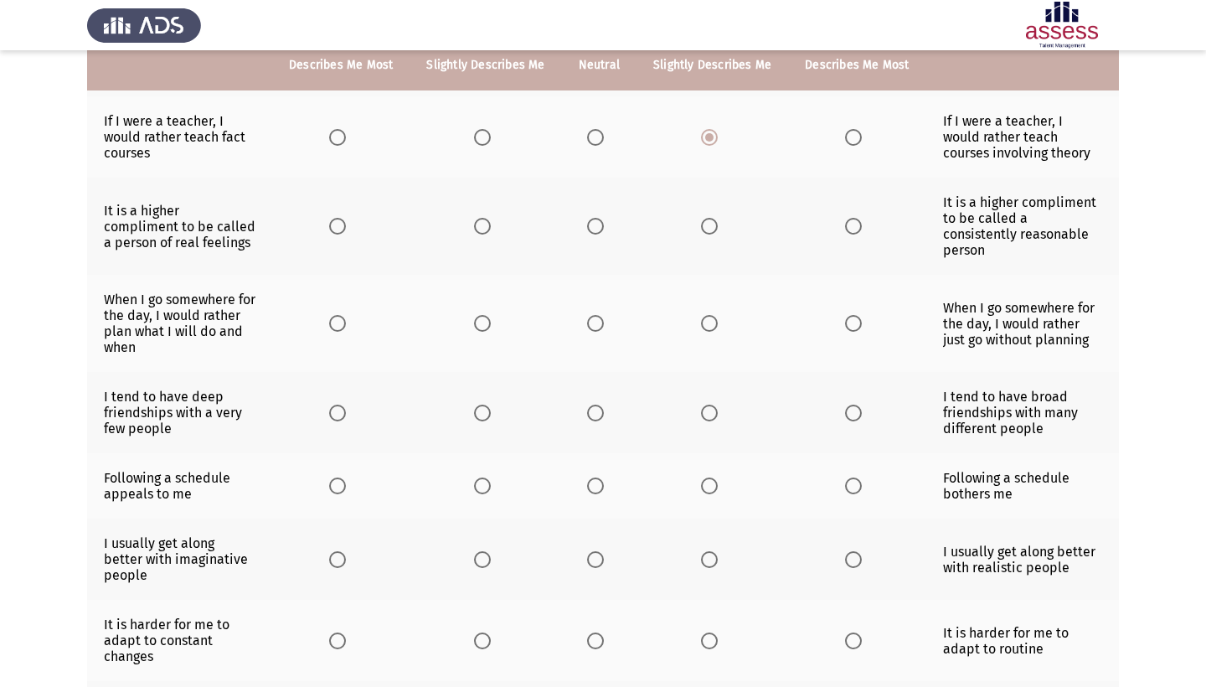
scroll to position [240, 0]
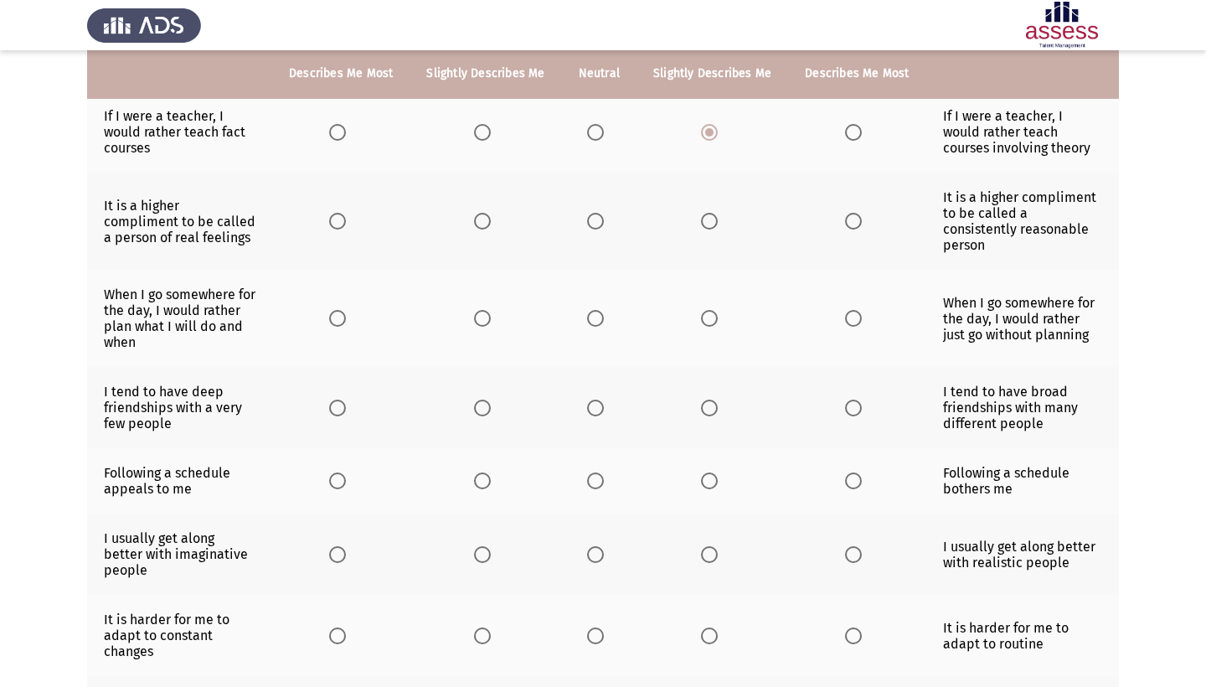
click at [604, 141] on span "Select an option" at bounding box center [595, 132] width 17 height 17
click at [604, 141] on input "Select an option" at bounding box center [595, 132] width 17 height 17
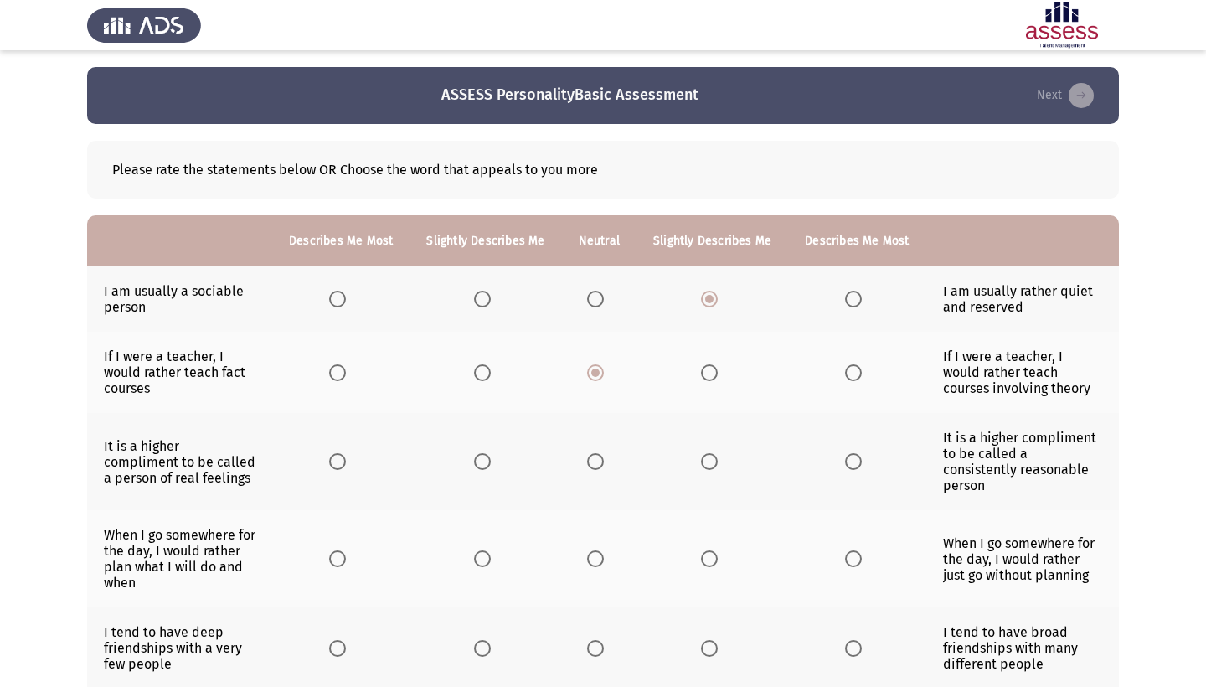
scroll to position [0, 0]
click at [604, 470] on span "Select an option" at bounding box center [595, 461] width 17 height 17
click at [604, 470] on input "Select an option" at bounding box center [595, 461] width 17 height 17
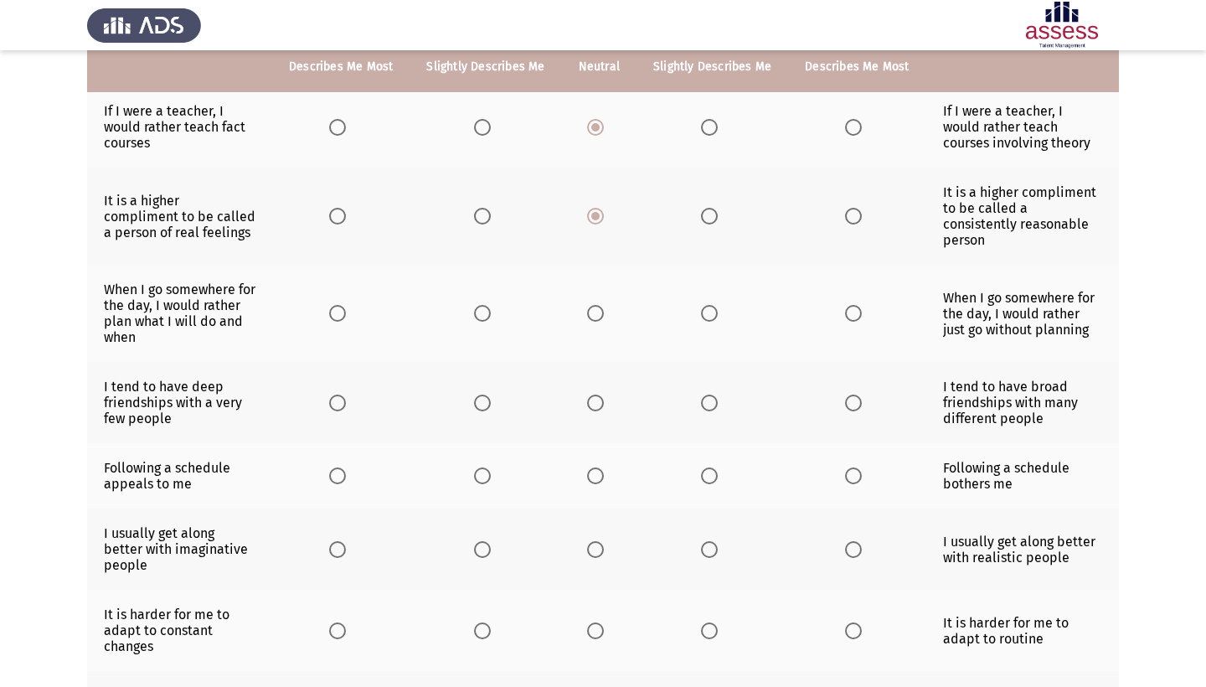
scroll to position [251, 0]
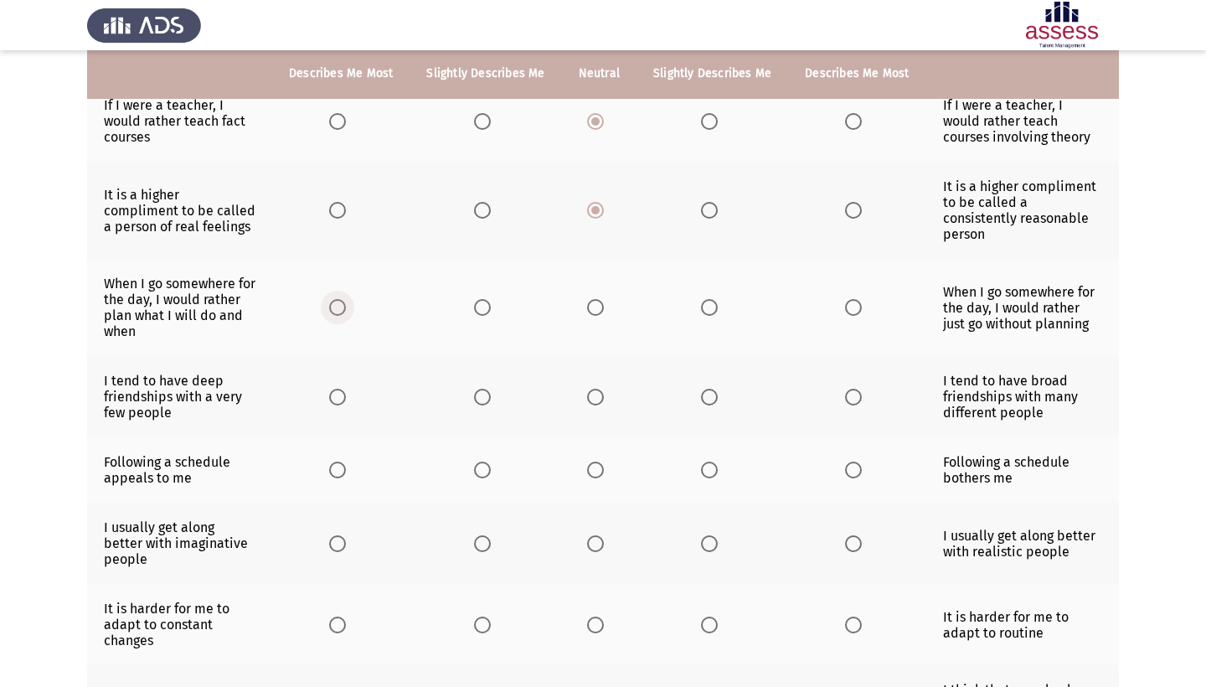
click at [329, 316] on span "Select an option" at bounding box center [337, 307] width 17 height 17
click at [329, 316] on input "Select an option" at bounding box center [337, 307] width 17 height 17
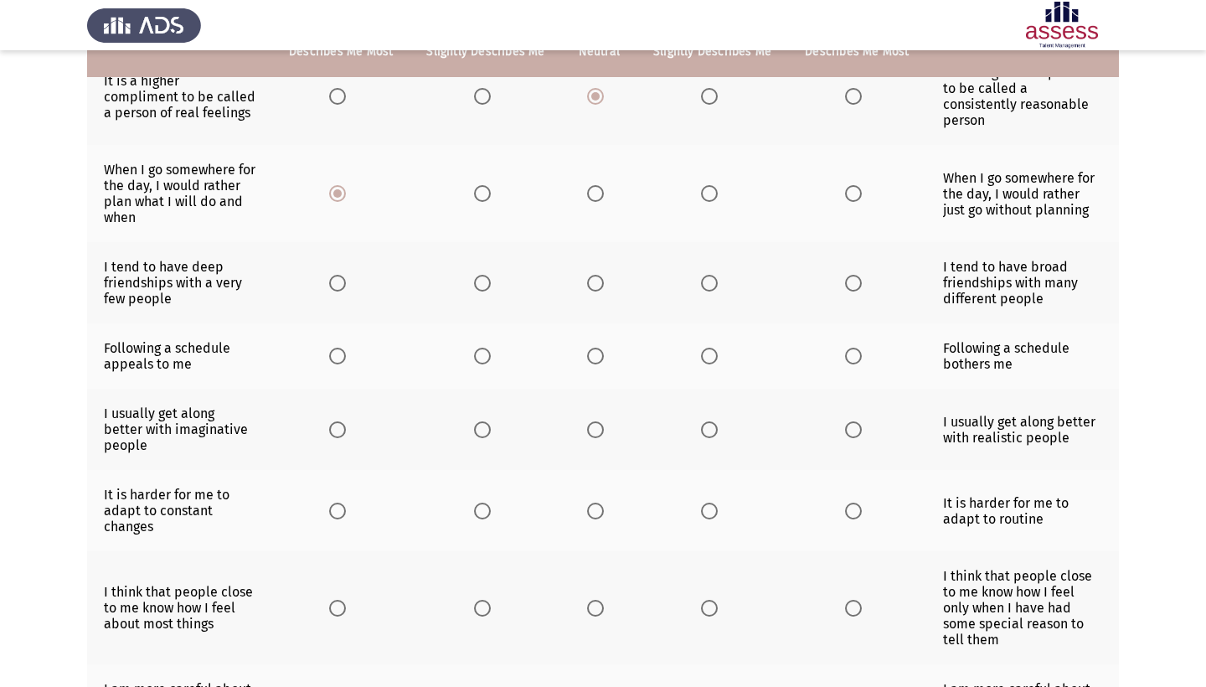
scroll to position [386, 0]
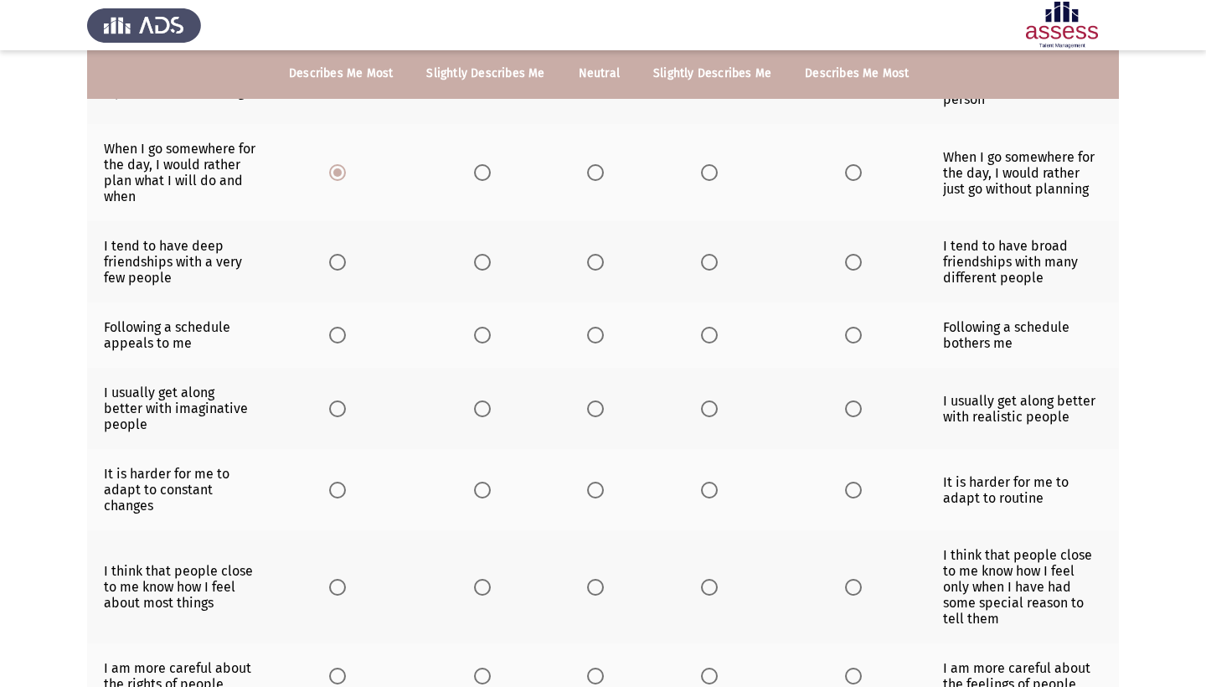
click at [316, 292] on th at bounding box center [340, 261] width 137 height 81
click at [604, 270] on span "Select an option" at bounding box center [595, 262] width 17 height 17
click at [604, 270] on input "Select an option" at bounding box center [595, 262] width 17 height 17
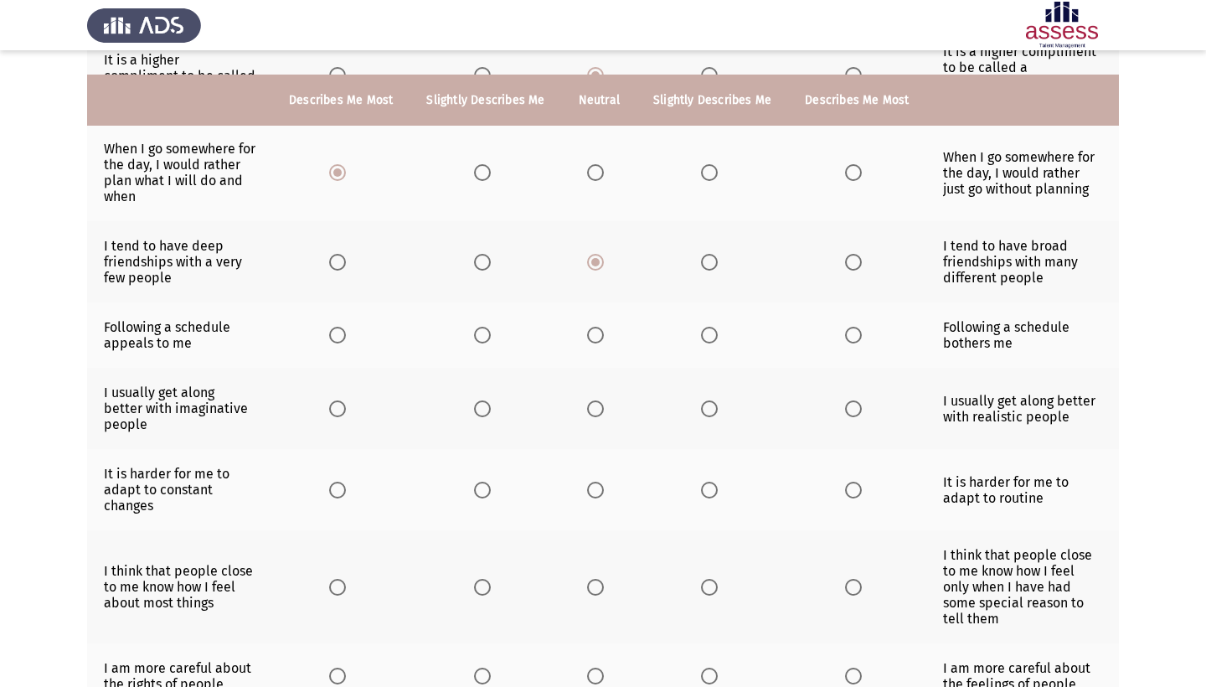
scroll to position [433, 0]
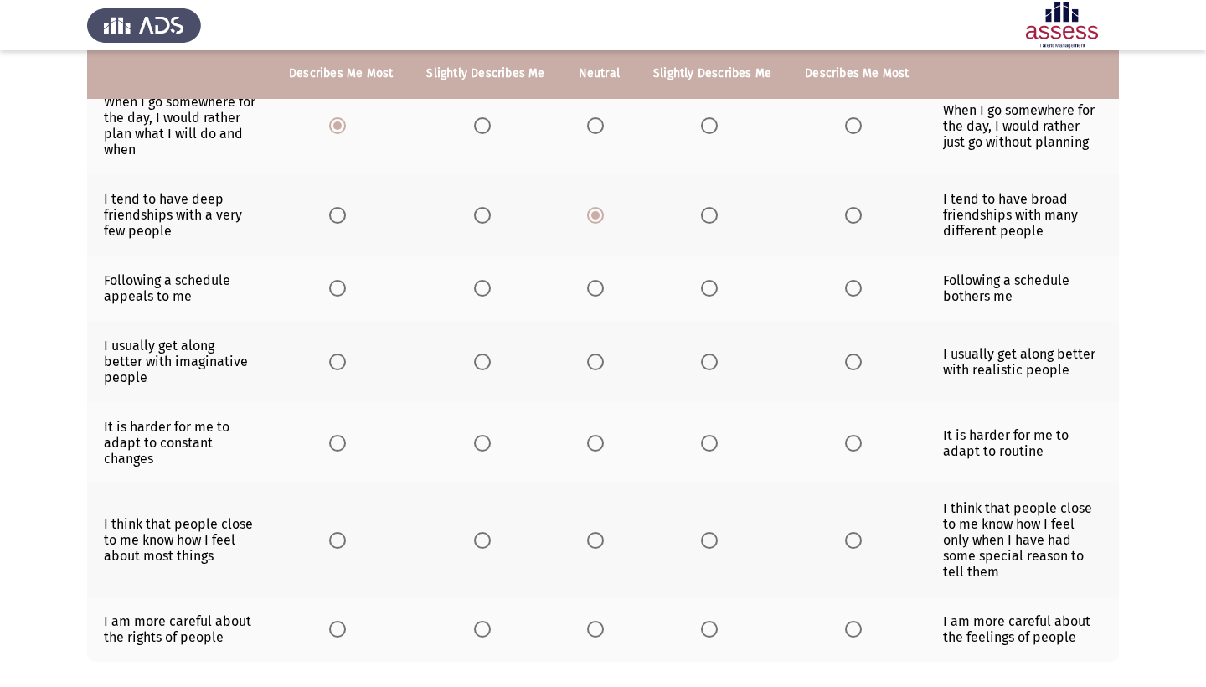
click at [487, 224] on span "Select an option" at bounding box center [482, 215] width 17 height 17
click at [487, 224] on input "Select an option" at bounding box center [482, 215] width 17 height 17
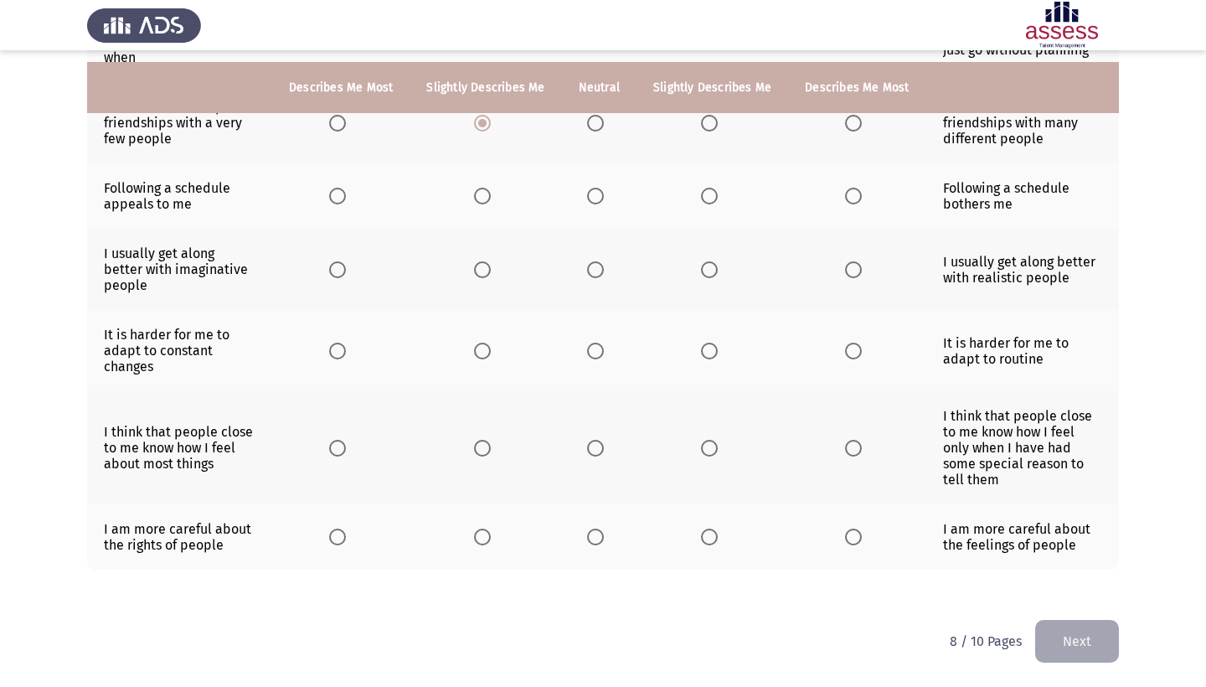
scroll to position [539, 0]
click at [481, 204] on span "Select an option" at bounding box center [482, 196] width 17 height 17
click at [481, 204] on input "Select an option" at bounding box center [482, 196] width 17 height 17
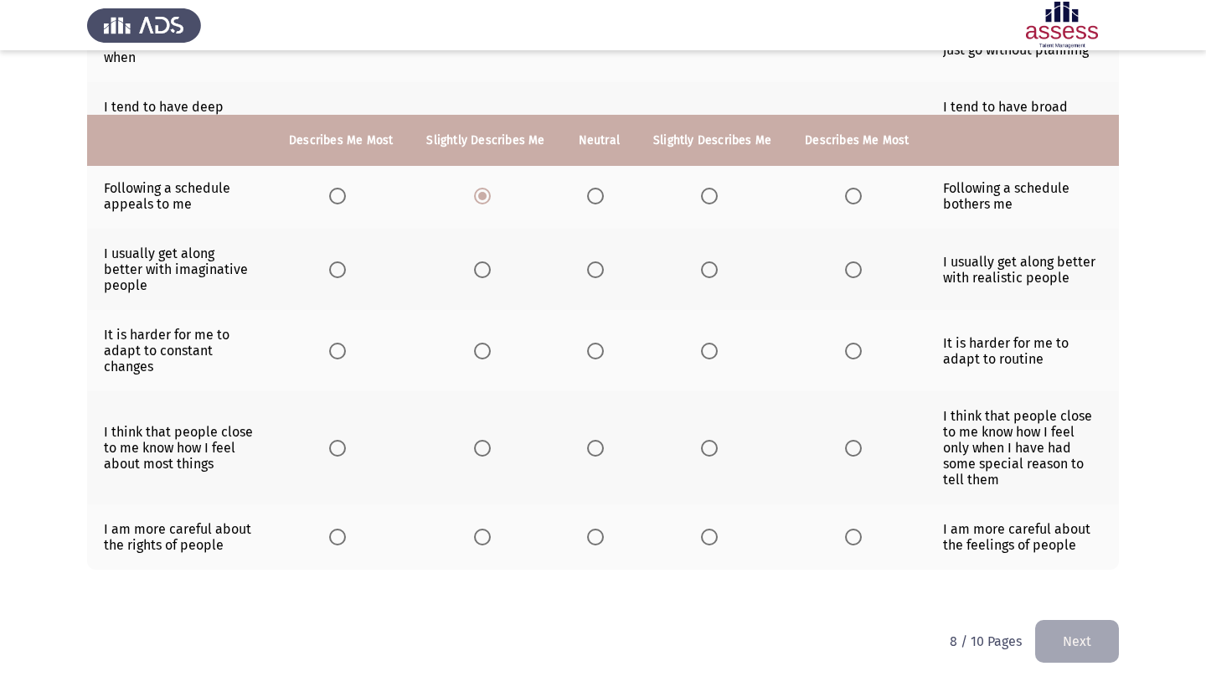
scroll to position [591, 0]
click at [862, 261] on span "Select an option" at bounding box center [853, 269] width 17 height 17
click at [862, 261] on input "Select an option" at bounding box center [853, 269] width 17 height 17
click at [330, 342] on span "Select an option" at bounding box center [337, 350] width 17 height 17
click at [330, 342] on input "Select an option" at bounding box center [337, 350] width 17 height 17
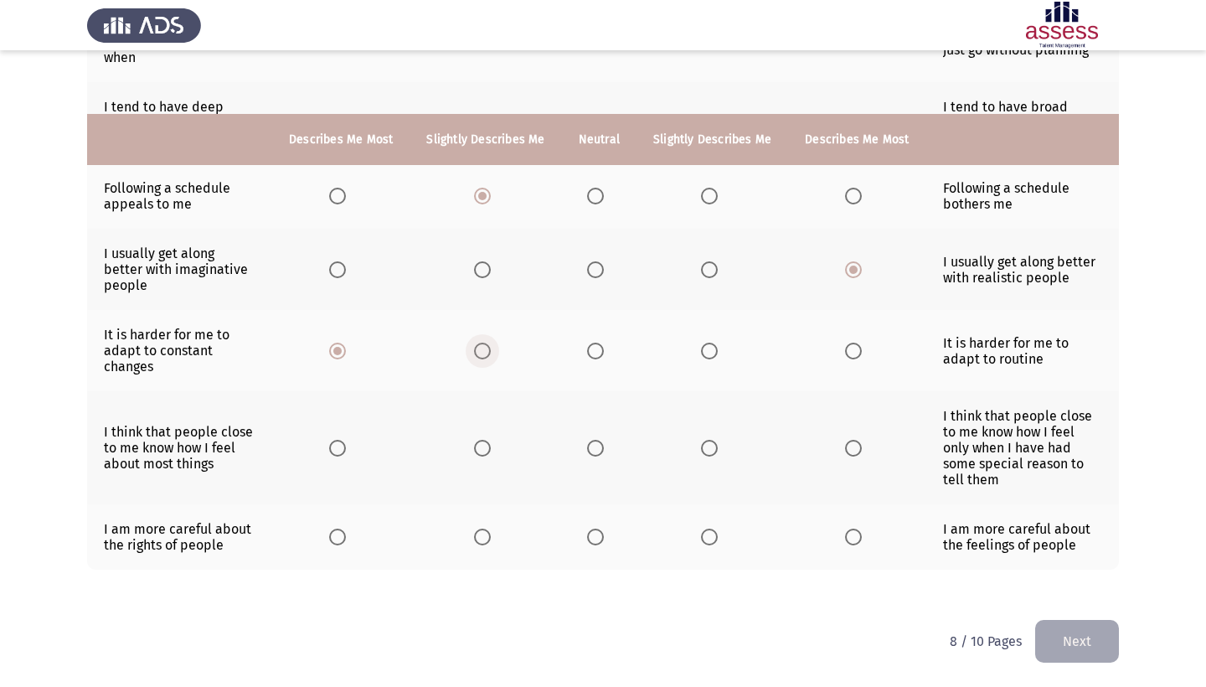
click at [481, 342] on span "Select an option" at bounding box center [482, 350] width 17 height 17
click at [481, 342] on input "Select an option" at bounding box center [482, 350] width 17 height 17
click at [862, 440] on span "Select an option" at bounding box center [853, 448] width 17 height 17
click at [862, 440] on input "Select an option" at bounding box center [853, 448] width 17 height 17
click at [329, 528] on span "Select an option" at bounding box center [337, 536] width 17 height 17
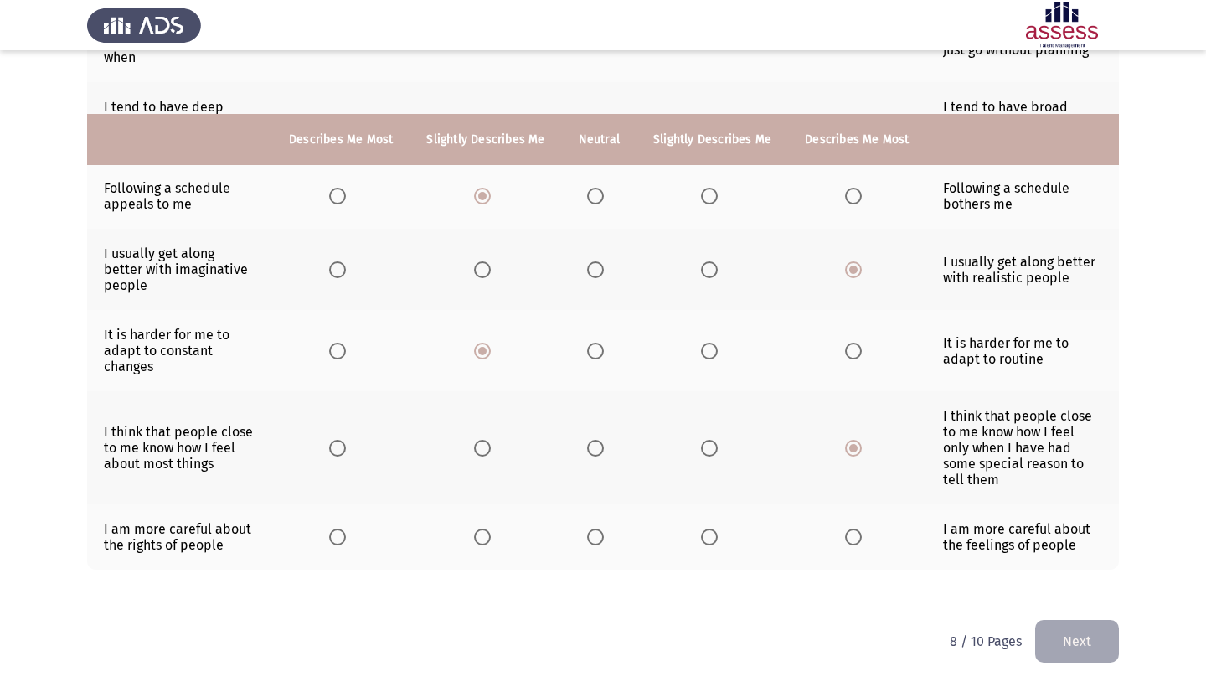
click at [329, 528] on input "Select an option" at bounding box center [337, 536] width 17 height 17
click at [329, 528] on span "Select an option" at bounding box center [337, 536] width 17 height 17
click at [1082, 638] on button "Next" at bounding box center [1077, 641] width 84 height 43
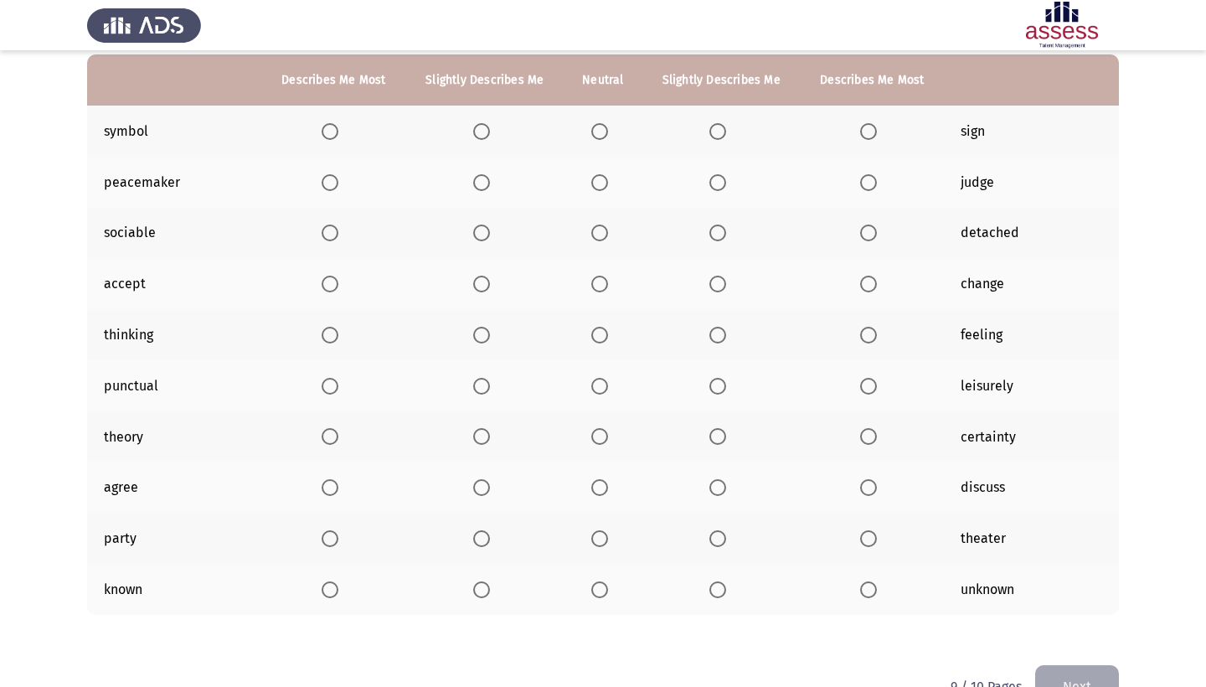
scroll to position [162, 0]
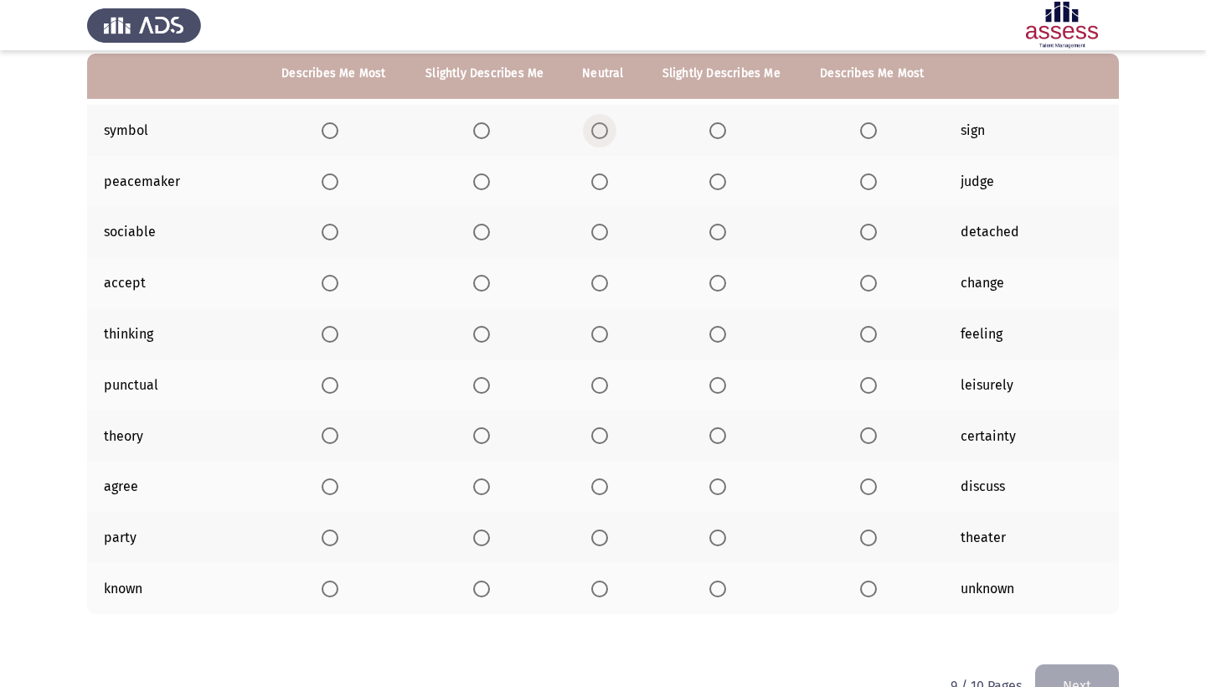
click at [608, 131] on span "Select an option" at bounding box center [599, 130] width 17 height 17
click at [608, 131] on input "Select an option" at bounding box center [599, 130] width 17 height 17
click at [601, 188] on span "Select an option" at bounding box center [599, 181] width 17 height 17
click at [601, 188] on input "Select an option" at bounding box center [599, 181] width 17 height 17
click at [726, 234] on span "Select an option" at bounding box center [717, 232] width 17 height 17
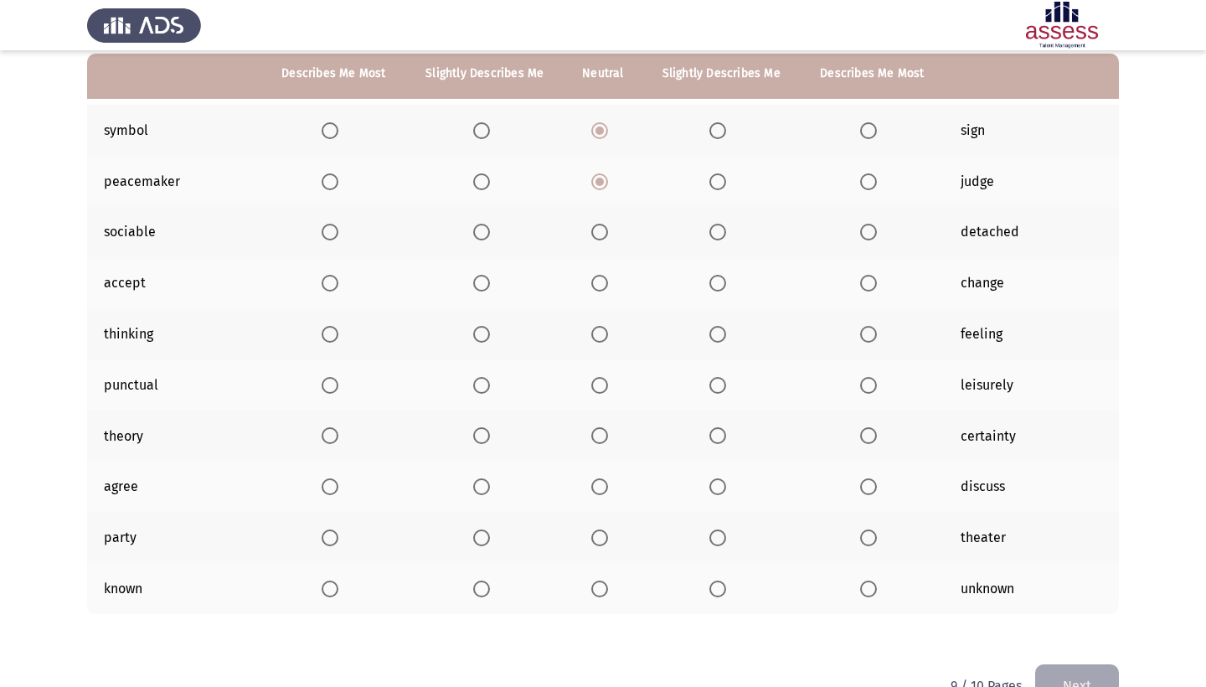
click at [726, 234] on input "Select an option" at bounding box center [717, 232] width 17 height 17
click at [604, 281] on span "Select an option" at bounding box center [599, 283] width 17 height 17
click at [604, 281] on input "Select an option" at bounding box center [599, 283] width 17 height 17
click at [481, 336] on span "Select an option" at bounding box center [481, 334] width 17 height 17
click at [481, 336] on input "Select an option" at bounding box center [481, 334] width 17 height 17
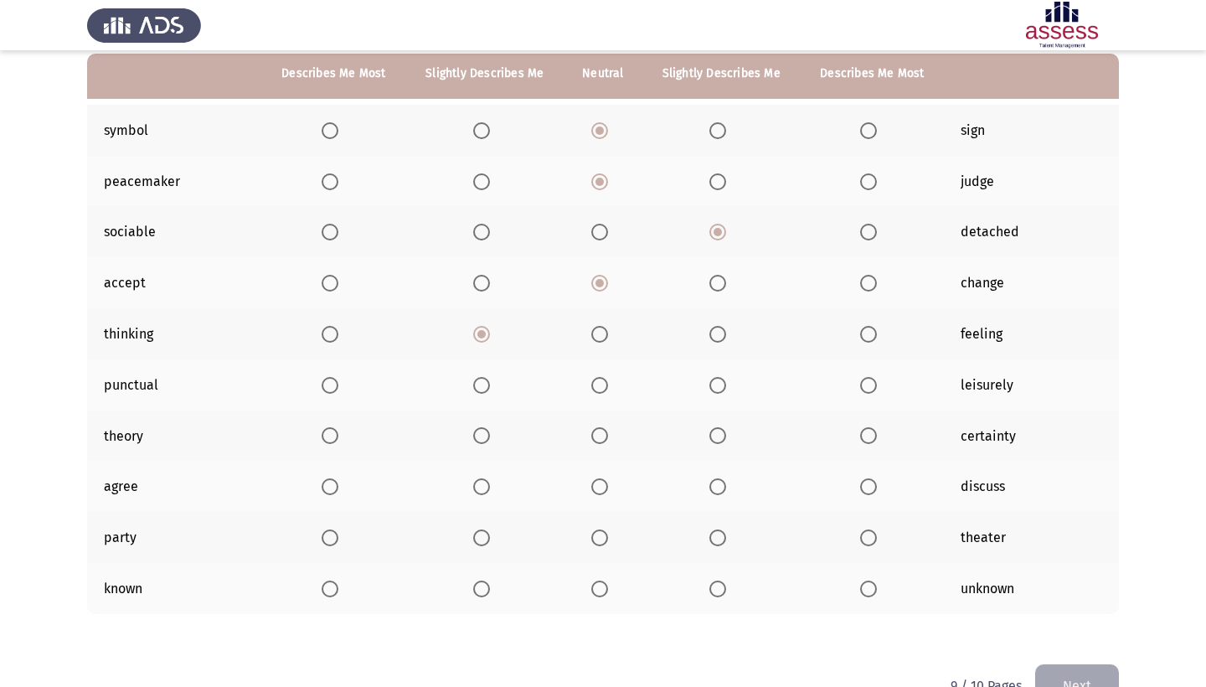
click at [481, 387] on span "Select an option" at bounding box center [481, 385] width 17 height 17
click at [481, 387] on input "Select an option" at bounding box center [481, 385] width 17 height 17
click at [489, 440] on span "Select an option" at bounding box center [481, 435] width 17 height 17
click at [489, 440] on input "Select an option" at bounding box center [481, 435] width 17 height 17
click at [726, 494] on span "Select an option" at bounding box center [717, 486] width 17 height 17
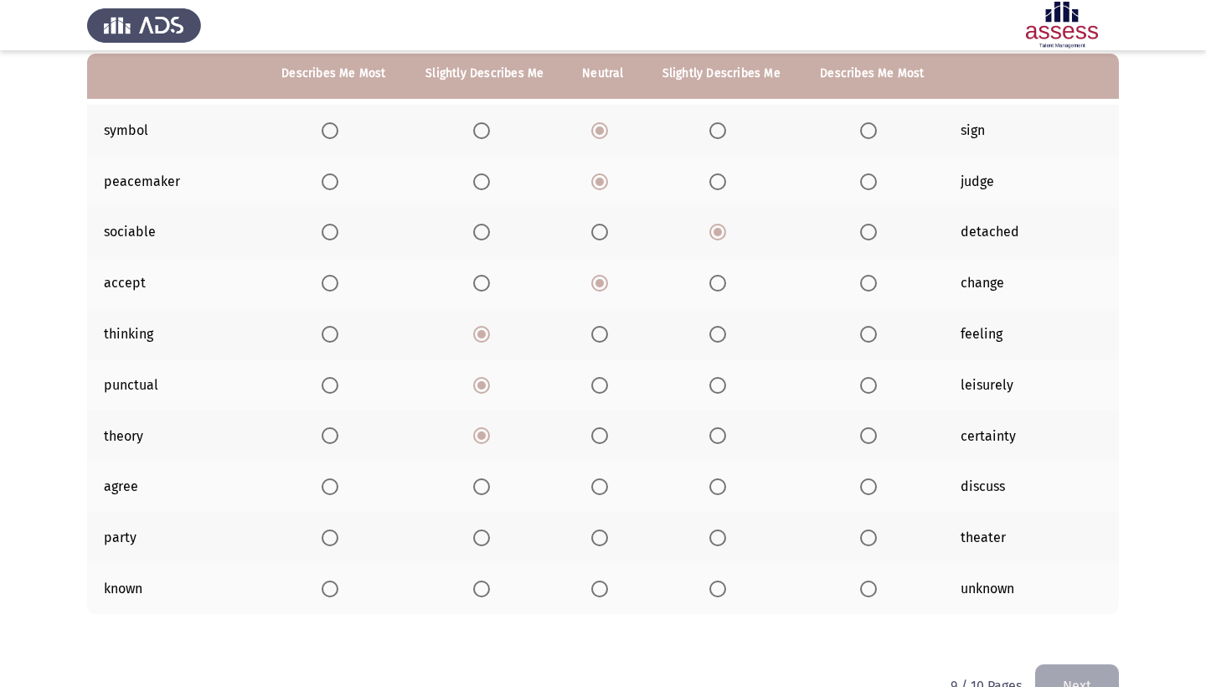
click at [726, 494] on input "Select an option" at bounding box center [717, 486] width 17 height 17
click at [605, 542] on span "Select an option" at bounding box center [599, 537] width 17 height 17
click at [605, 542] on input "Select an option" at bounding box center [599, 537] width 17 height 17
click at [726, 589] on span "Select an option" at bounding box center [717, 588] width 17 height 17
click at [726, 589] on input "Select an option" at bounding box center [717, 588] width 17 height 17
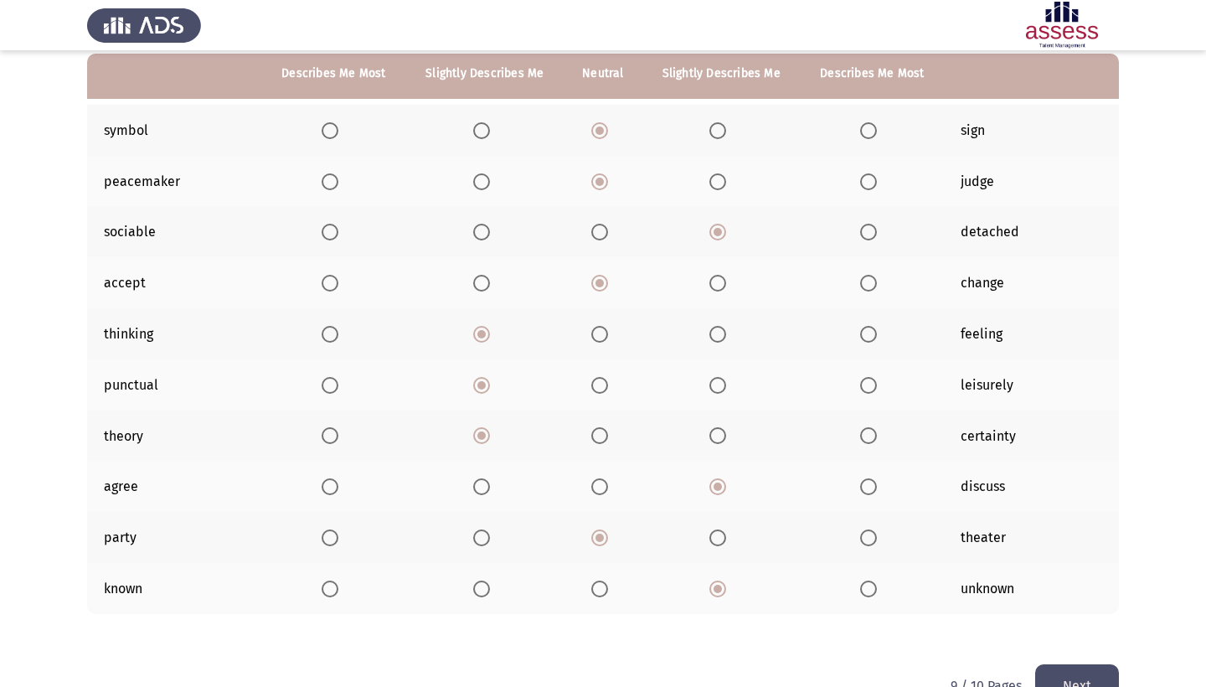
click at [1059, 672] on button "Next" at bounding box center [1077, 685] width 84 height 43
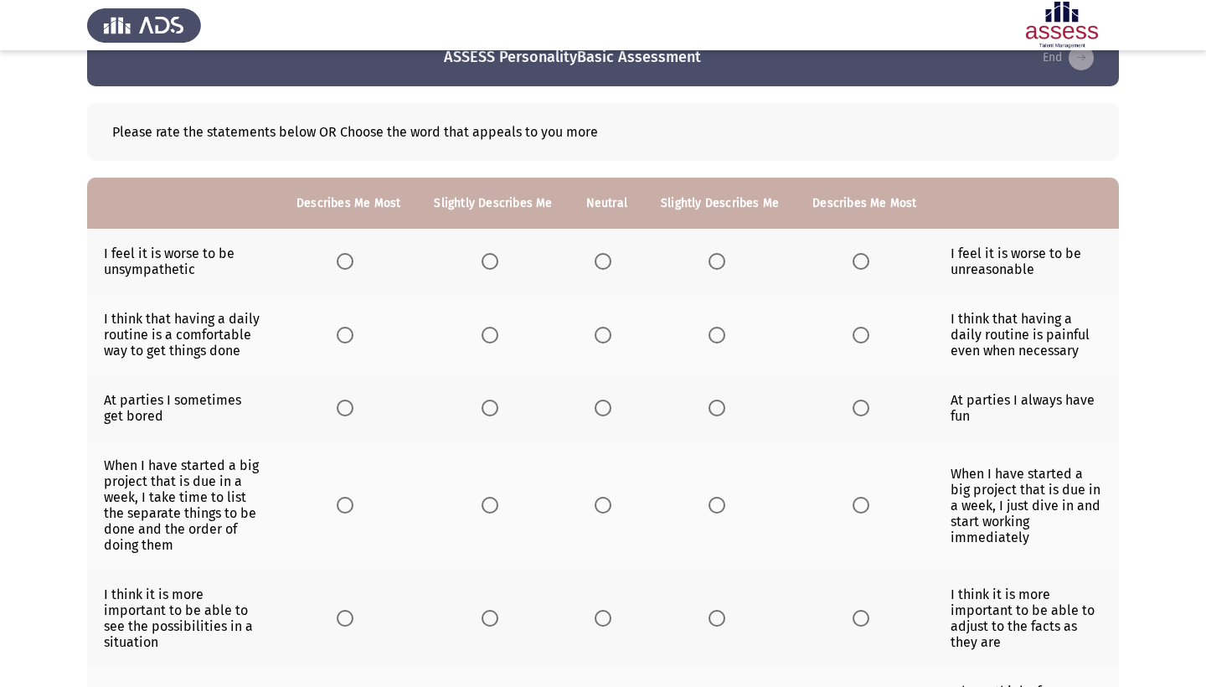
scroll to position [42, 0]
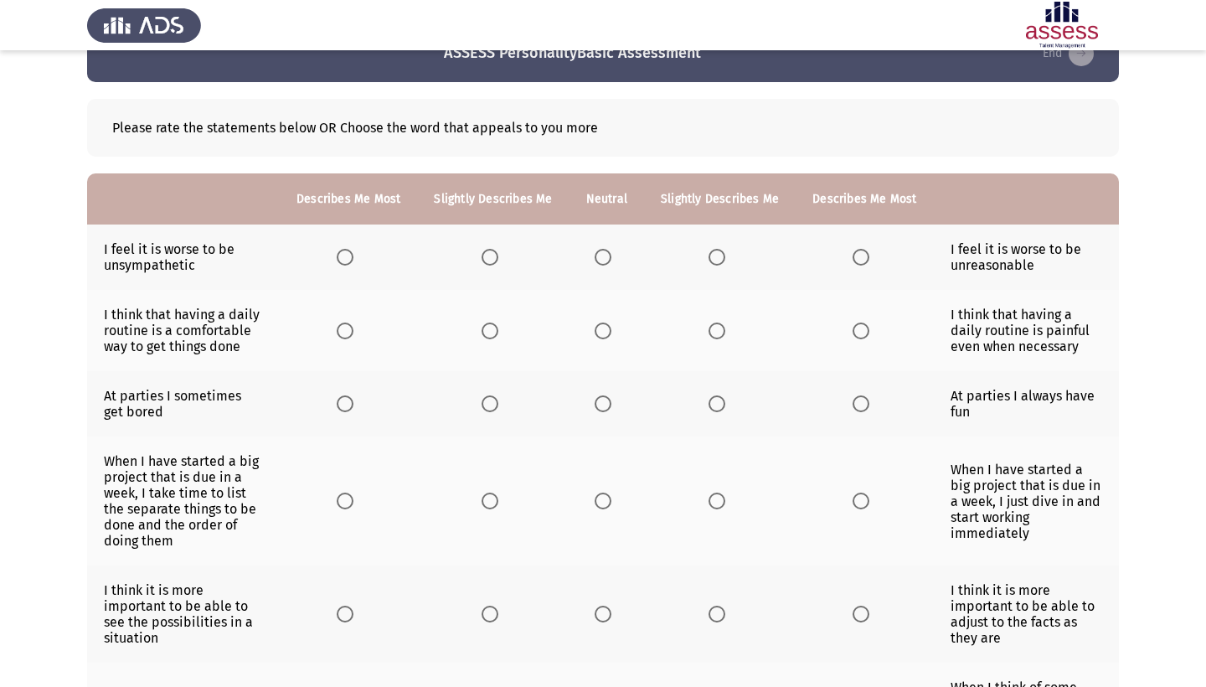
click at [592, 257] on th at bounding box center [606, 256] width 75 height 65
click at [721, 262] on th at bounding box center [720, 256] width 152 height 65
click at [725, 261] on span "Select an option" at bounding box center [716, 257] width 17 height 17
click at [725, 261] on input "Select an option" at bounding box center [716, 257] width 17 height 17
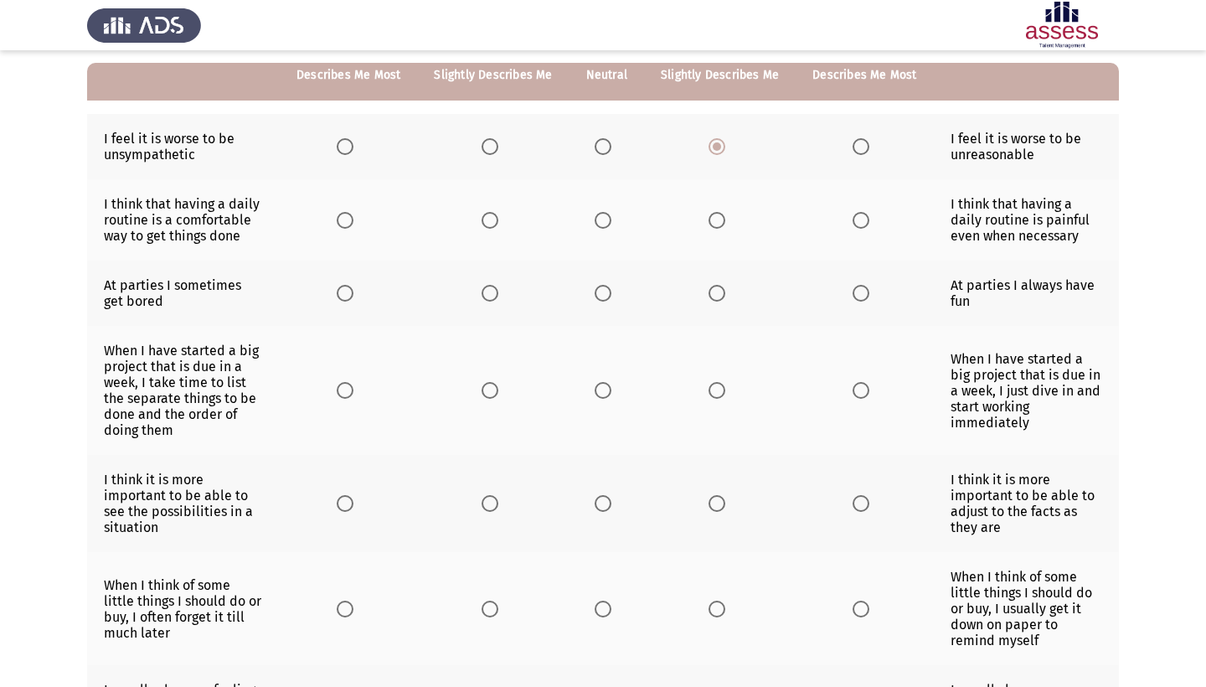
scroll to position [155, 0]
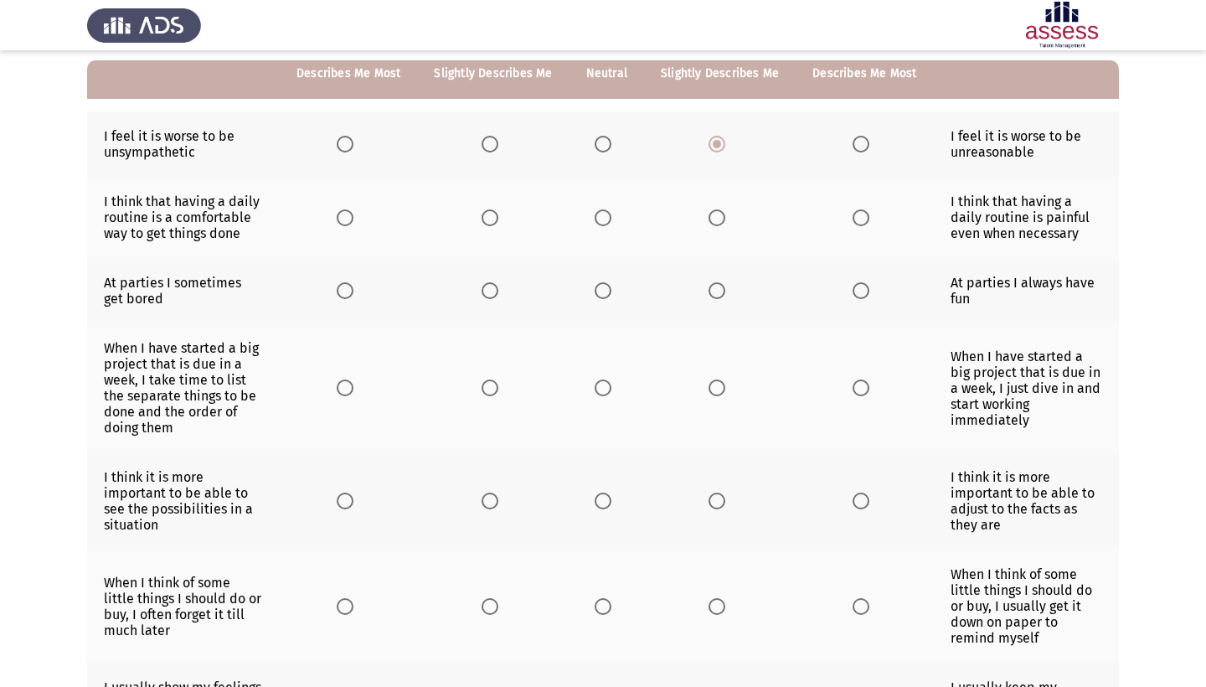
click at [604, 224] on span "Select an option" at bounding box center [603, 217] width 17 height 17
click at [604, 224] on input "Select an option" at bounding box center [603, 217] width 17 height 17
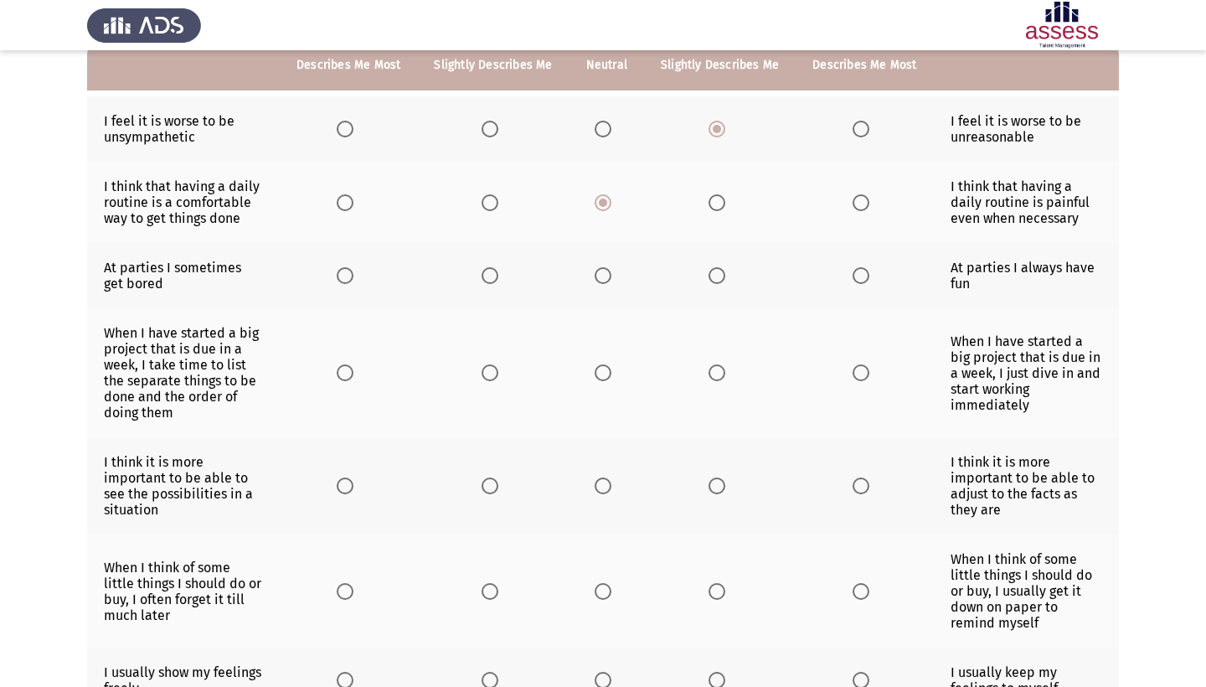
scroll to position [172, 0]
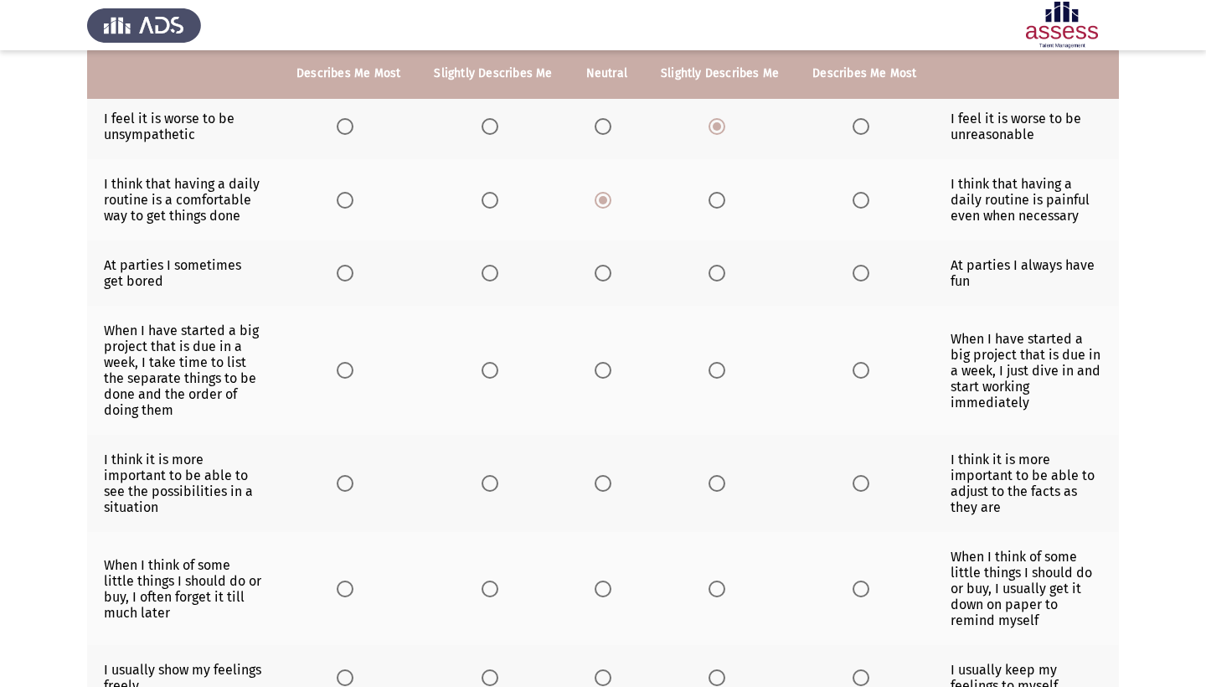
click at [353, 292] on th at bounding box center [348, 272] width 137 height 65
click at [314, 289] on th at bounding box center [348, 272] width 137 height 65
click at [337, 281] on span "Select an option" at bounding box center [345, 273] width 17 height 17
click at [337, 281] on input "Select an option" at bounding box center [345, 273] width 17 height 17
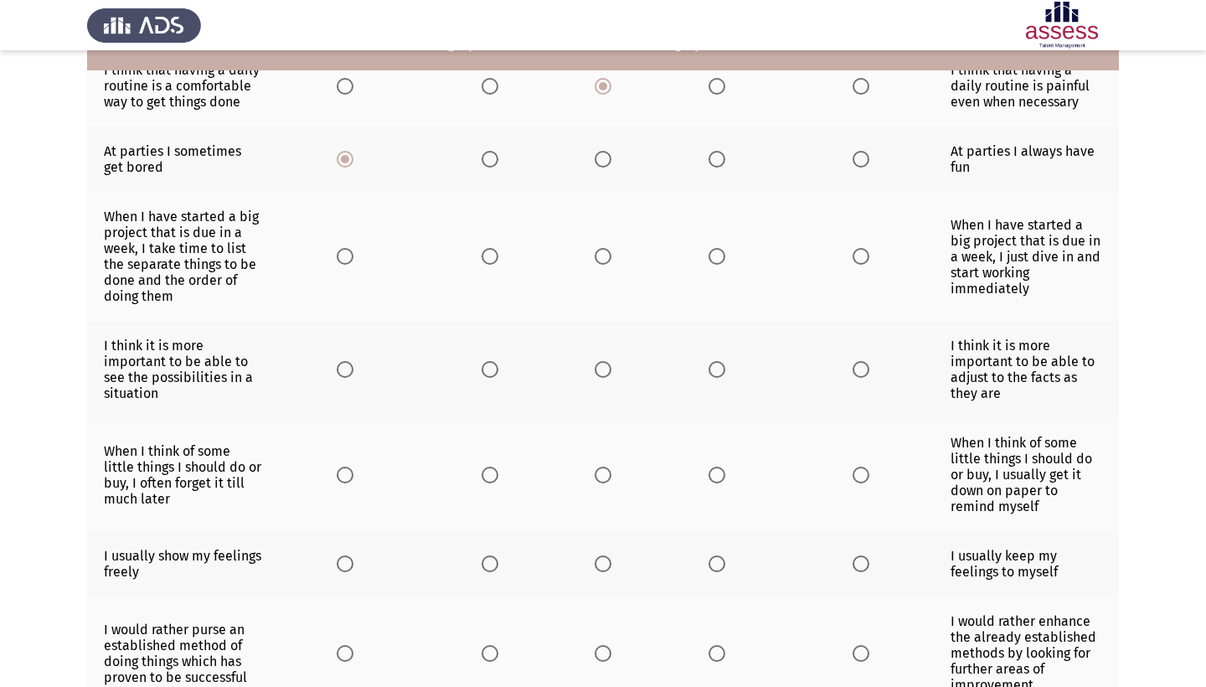
scroll to position [307, 0]
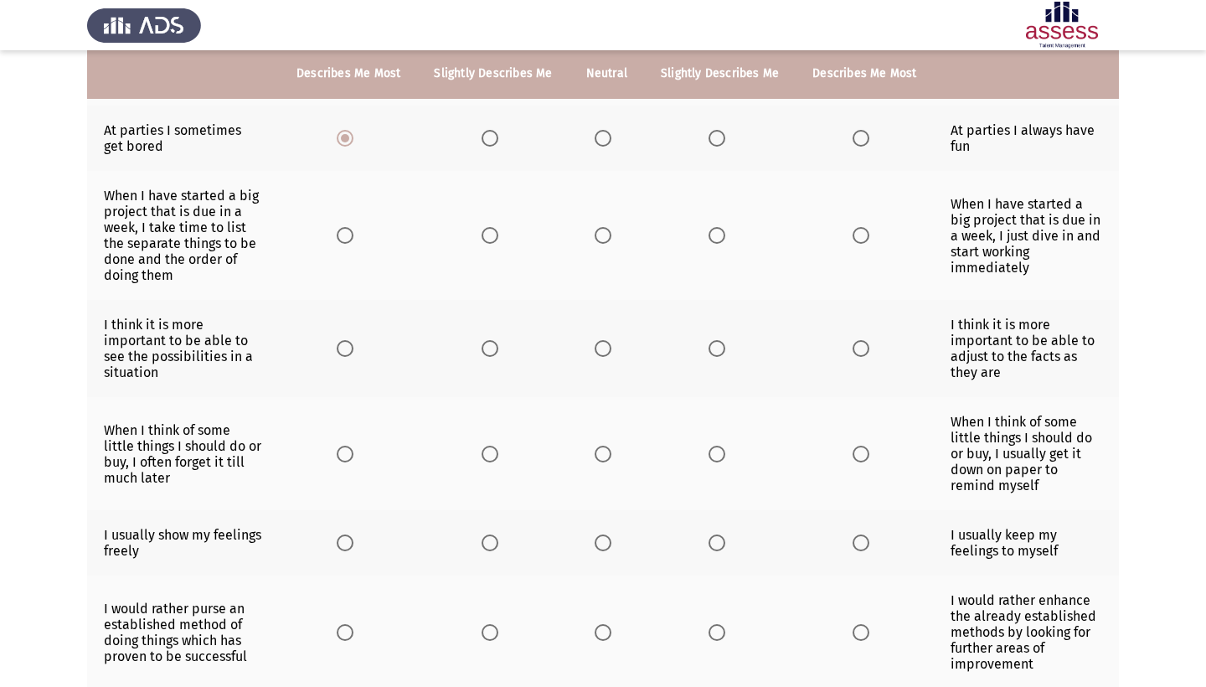
click at [485, 244] on span "Select an option" at bounding box center [489, 235] width 17 height 17
click at [485, 244] on input "Select an option" at bounding box center [489, 235] width 17 height 17
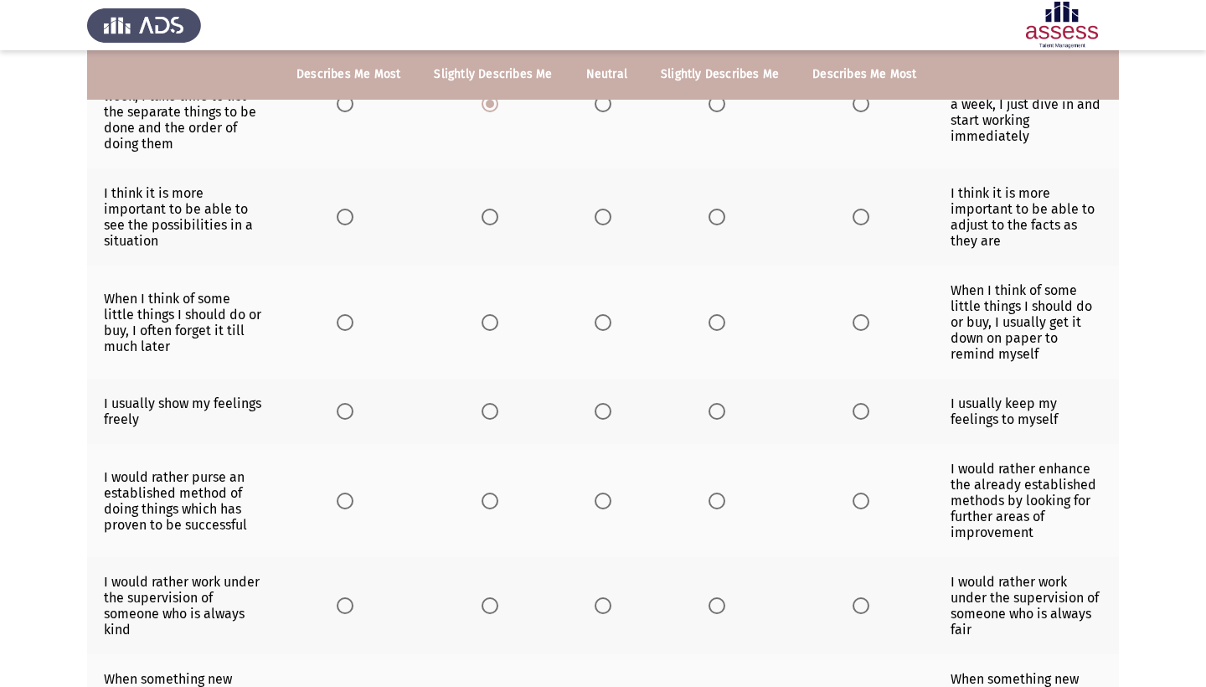
scroll to position [440, 0]
click at [492, 224] on span "Select an option" at bounding box center [489, 215] width 17 height 17
click at [492, 224] on input "Select an option" at bounding box center [489, 215] width 17 height 17
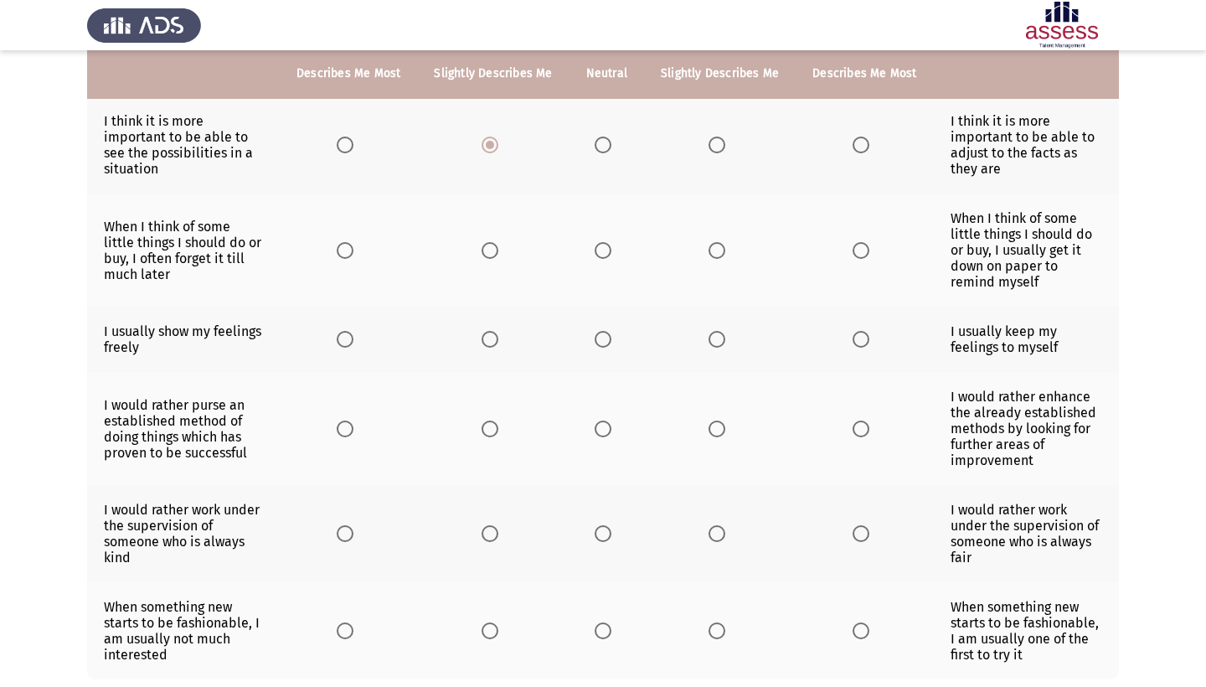
scroll to position [551, 0]
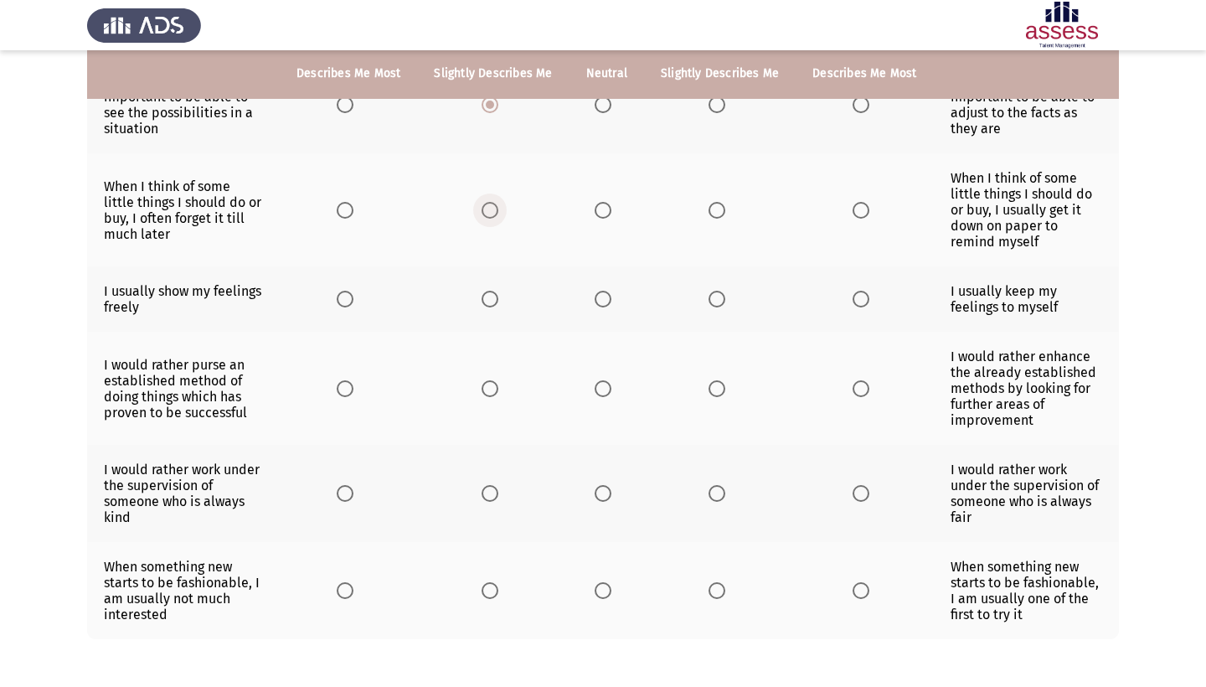
click at [485, 219] on span "Select an option" at bounding box center [489, 210] width 17 height 17
click at [485, 219] on input "Select an option" at bounding box center [489, 210] width 17 height 17
click at [605, 219] on span "Select an option" at bounding box center [603, 210] width 17 height 17
click at [605, 219] on input "Select an option" at bounding box center [603, 210] width 17 height 17
click at [878, 332] on th at bounding box center [863, 298] width 137 height 65
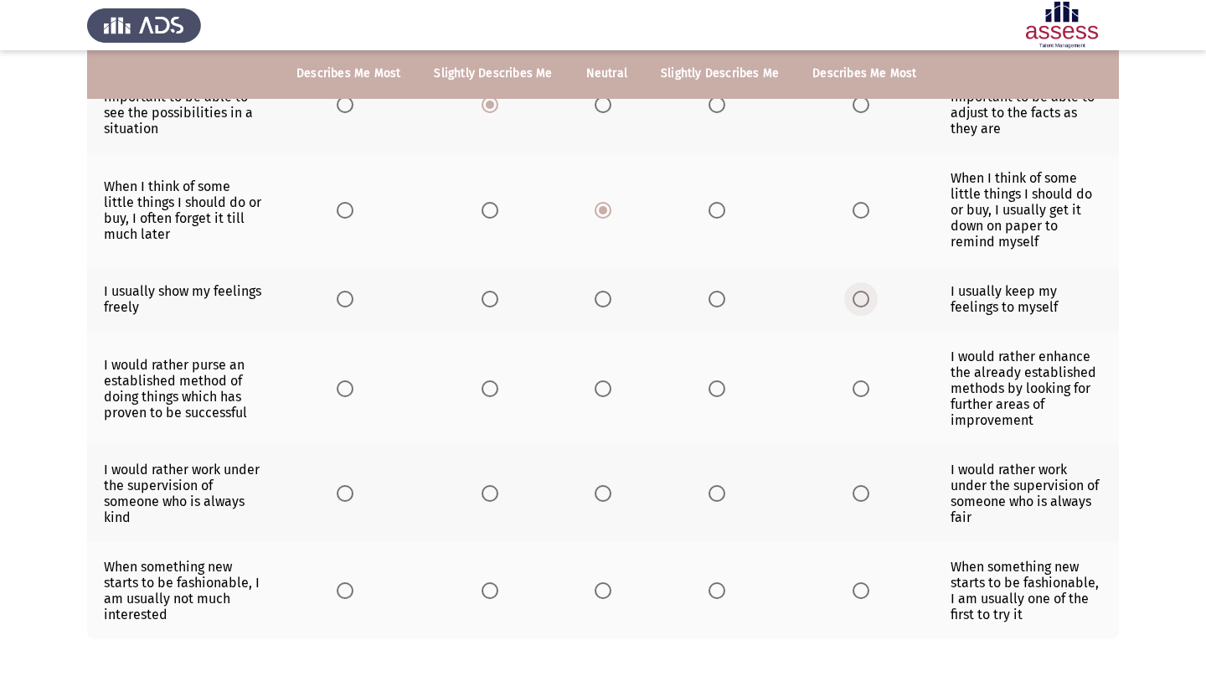
click at [869, 307] on span "Select an option" at bounding box center [860, 299] width 17 height 17
click at [869, 307] on input "Select an option" at bounding box center [860, 299] width 17 height 17
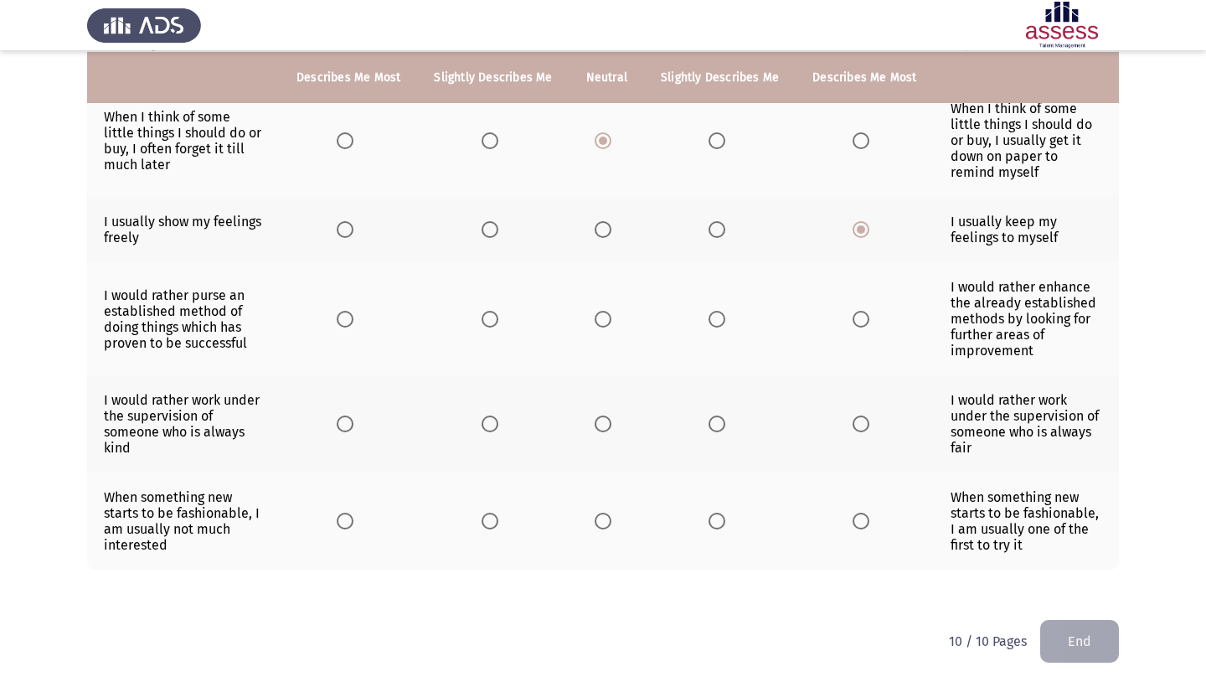
scroll to position [692, 0]
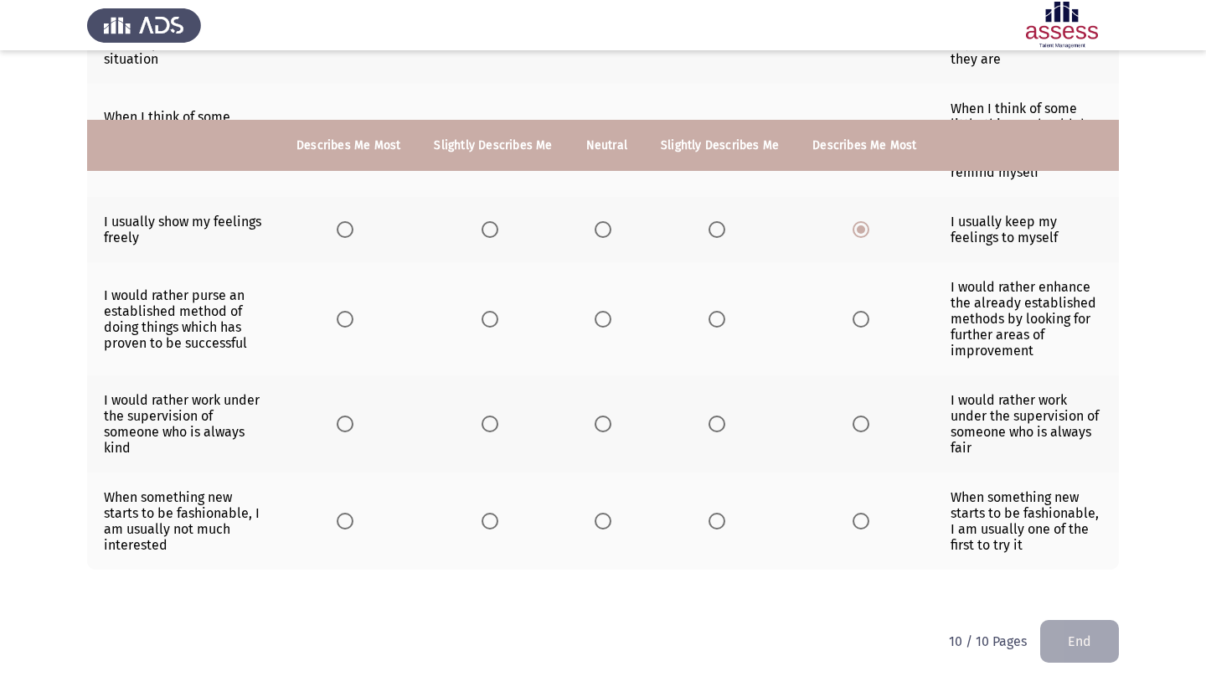
click at [481, 311] on span "Select an option" at bounding box center [489, 319] width 17 height 17
click at [481, 311] on input "Select an option" at bounding box center [489, 319] width 17 height 17
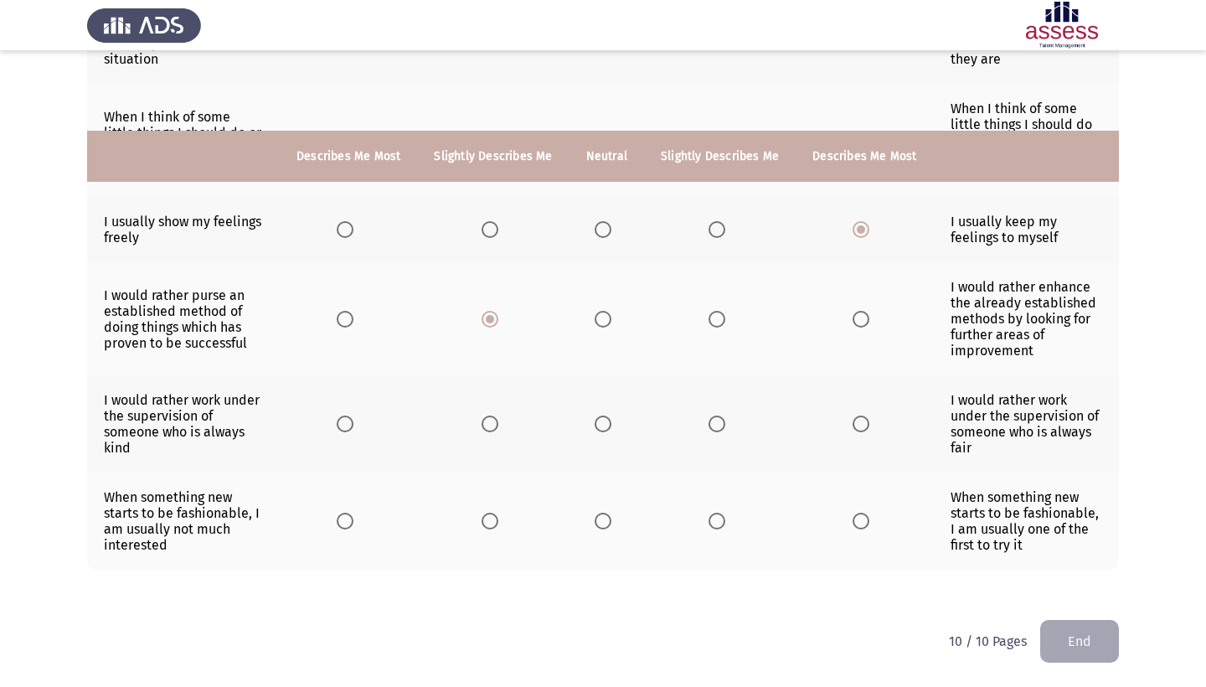
scroll to position [703, 0]
click at [869, 415] on span "Select an option" at bounding box center [860, 423] width 17 height 17
click at [869, 415] on input "Select an option" at bounding box center [860, 423] width 17 height 17
click at [869, 520] on span "Select an option" at bounding box center [860, 520] width 17 height 17
click at [869, 520] on input "Select an option" at bounding box center [860, 520] width 17 height 17
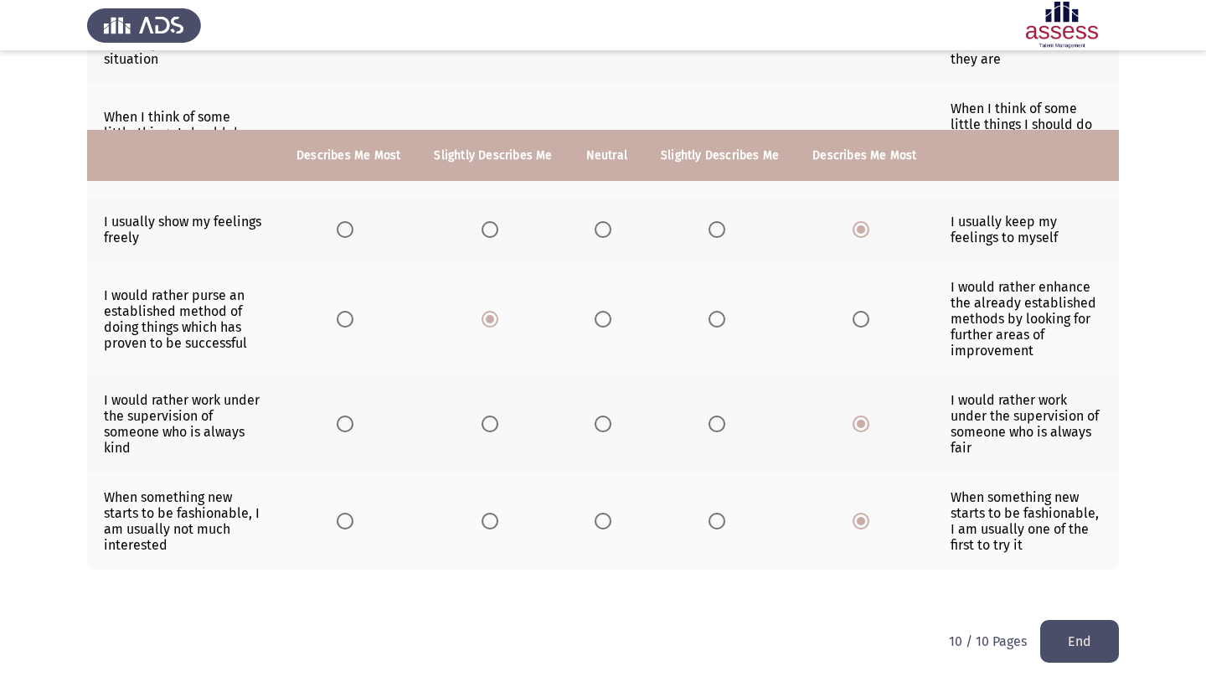
click at [337, 512] on span "Select an option" at bounding box center [345, 520] width 17 height 17
click at [337, 512] on input "Select an option" at bounding box center [345, 520] width 17 height 17
click at [1068, 622] on button "End" at bounding box center [1079, 641] width 79 height 43
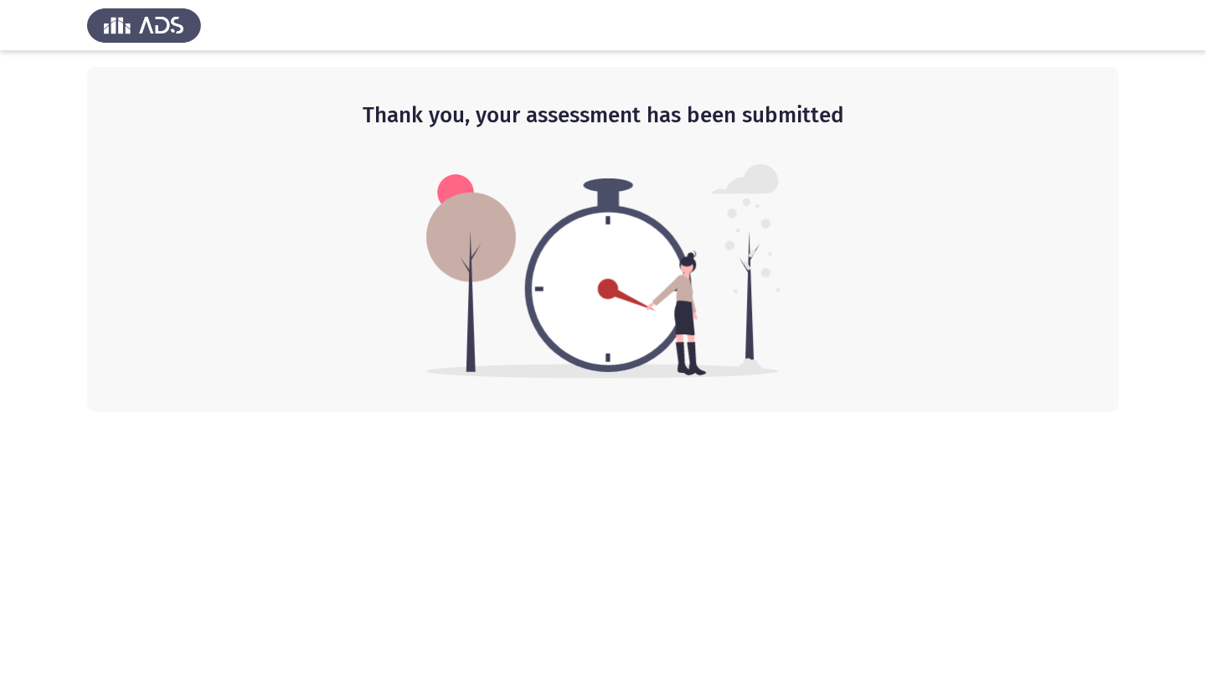
scroll to position [0, 0]
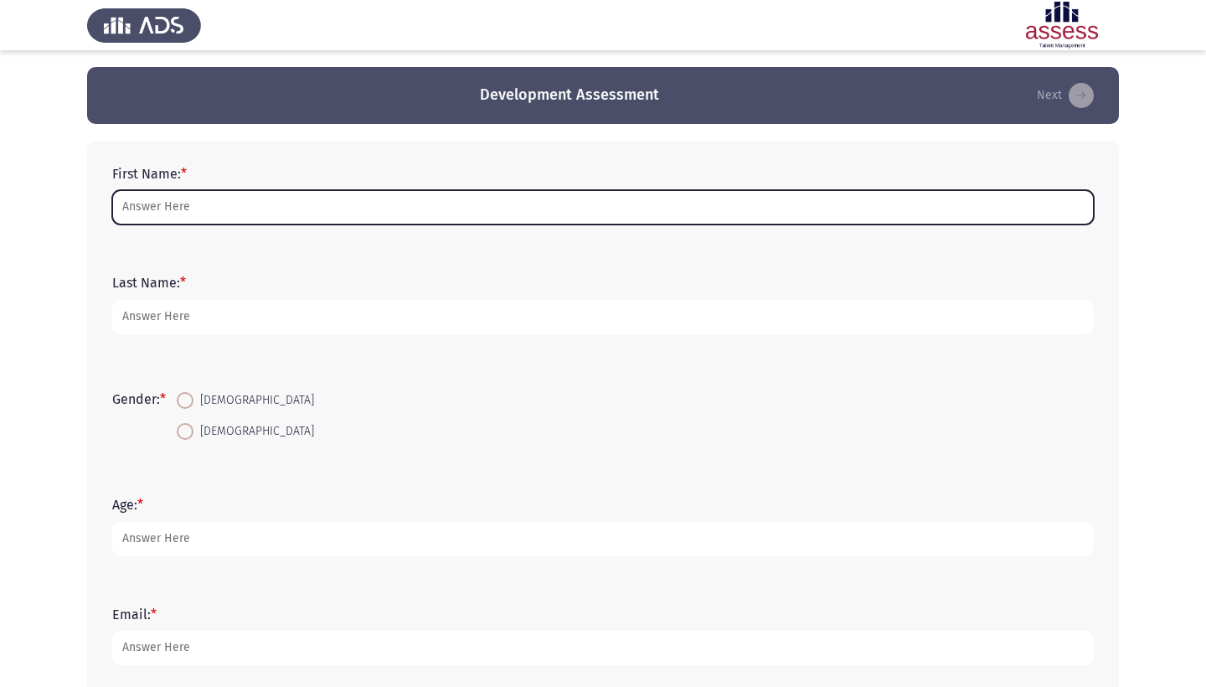
click at [342, 214] on input "First Name: *" at bounding box center [602, 207] width 981 height 34
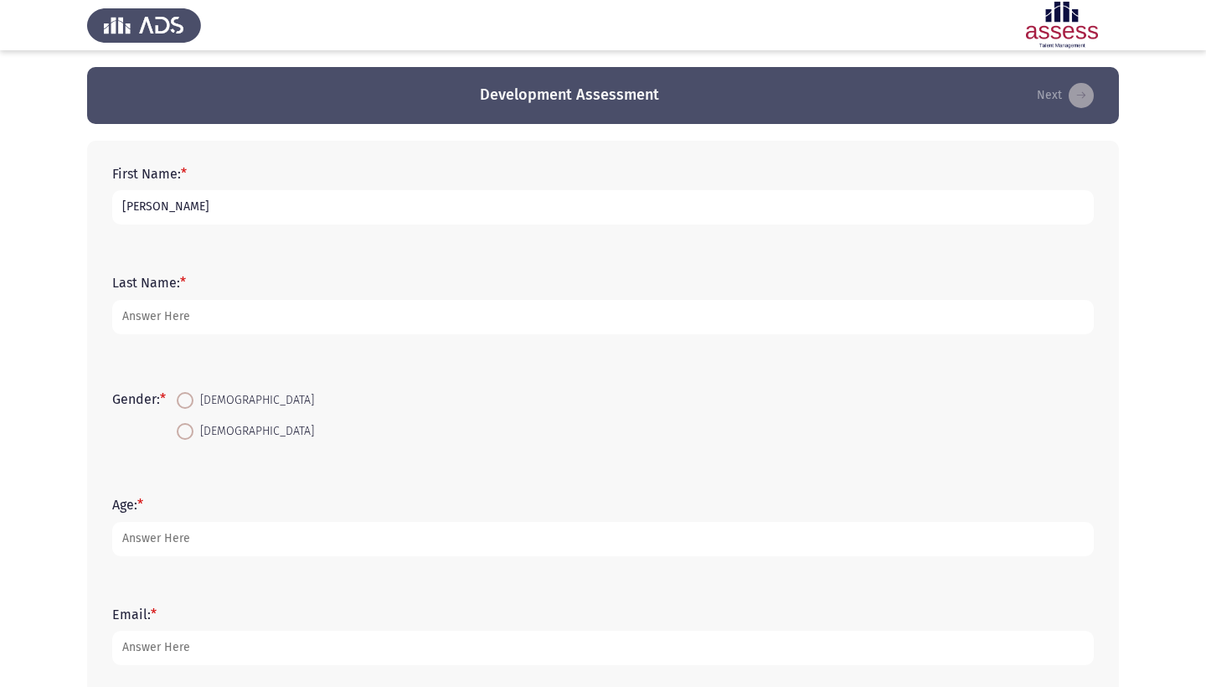
type input "[PERSON_NAME]"
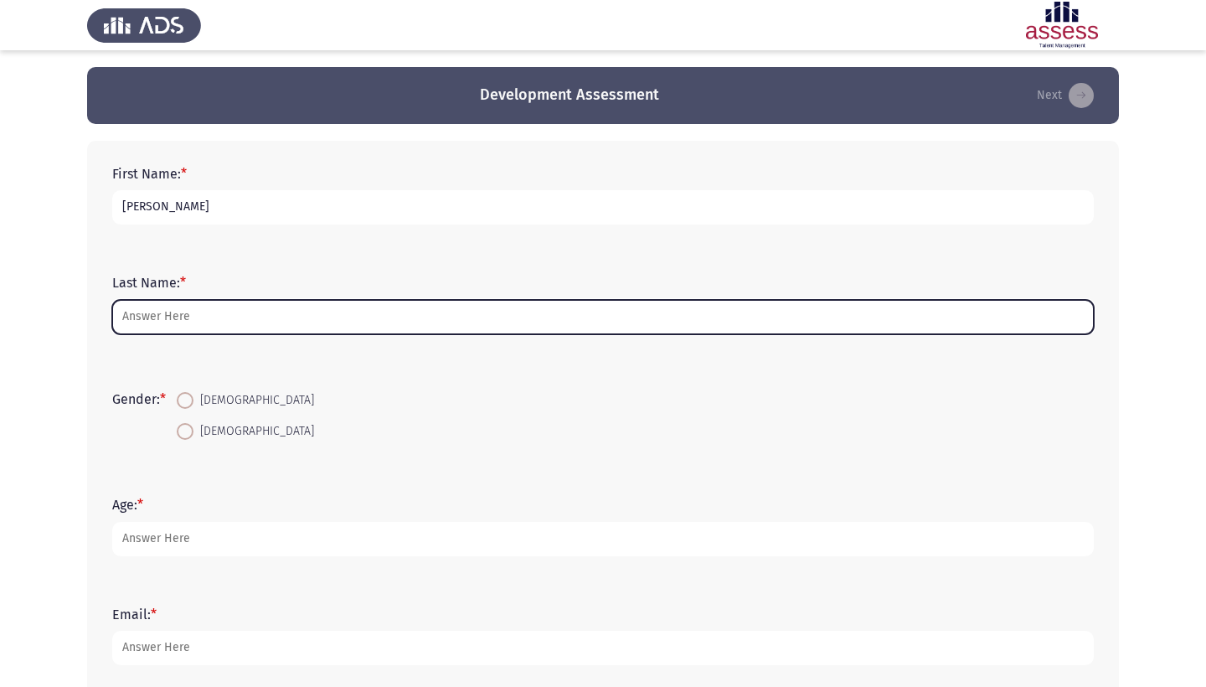
click at [275, 323] on input "Last Name: *" at bounding box center [602, 317] width 981 height 34
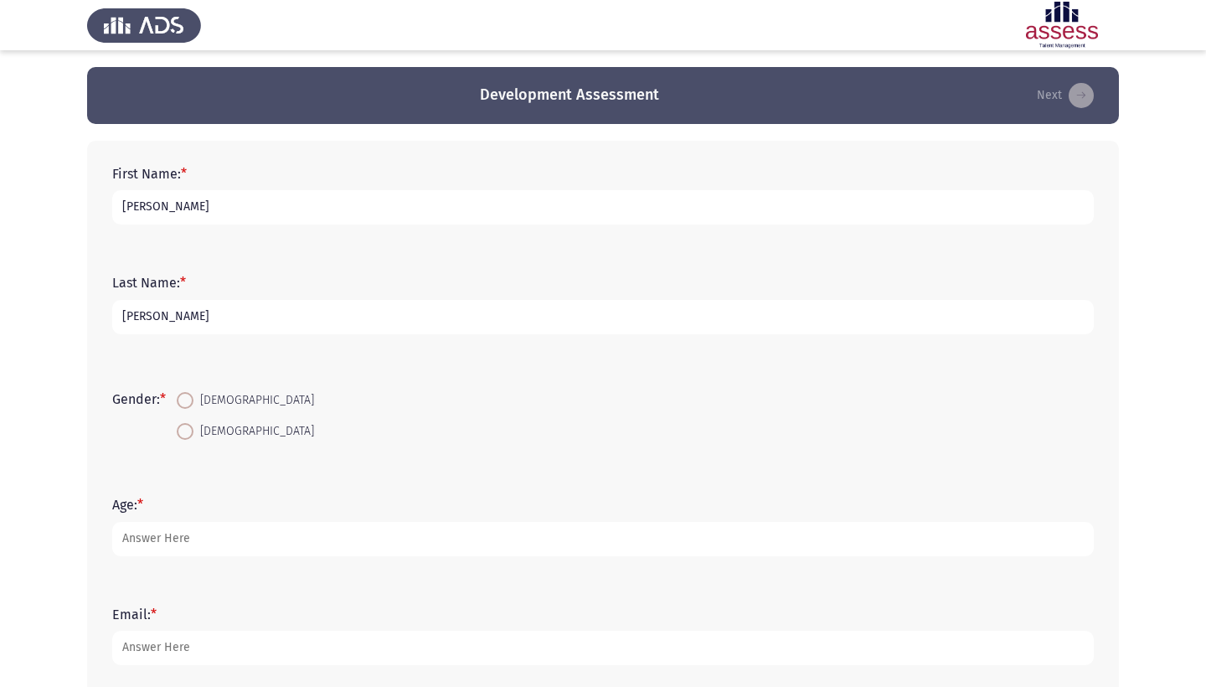
type input "[PERSON_NAME]"
click at [190, 432] on span at bounding box center [185, 431] width 17 height 17
click at [190, 432] on input "[DEMOGRAPHIC_DATA]" at bounding box center [185, 431] width 17 height 17
radio input "true"
click at [189, 432] on span at bounding box center [185, 431] width 8 height 8
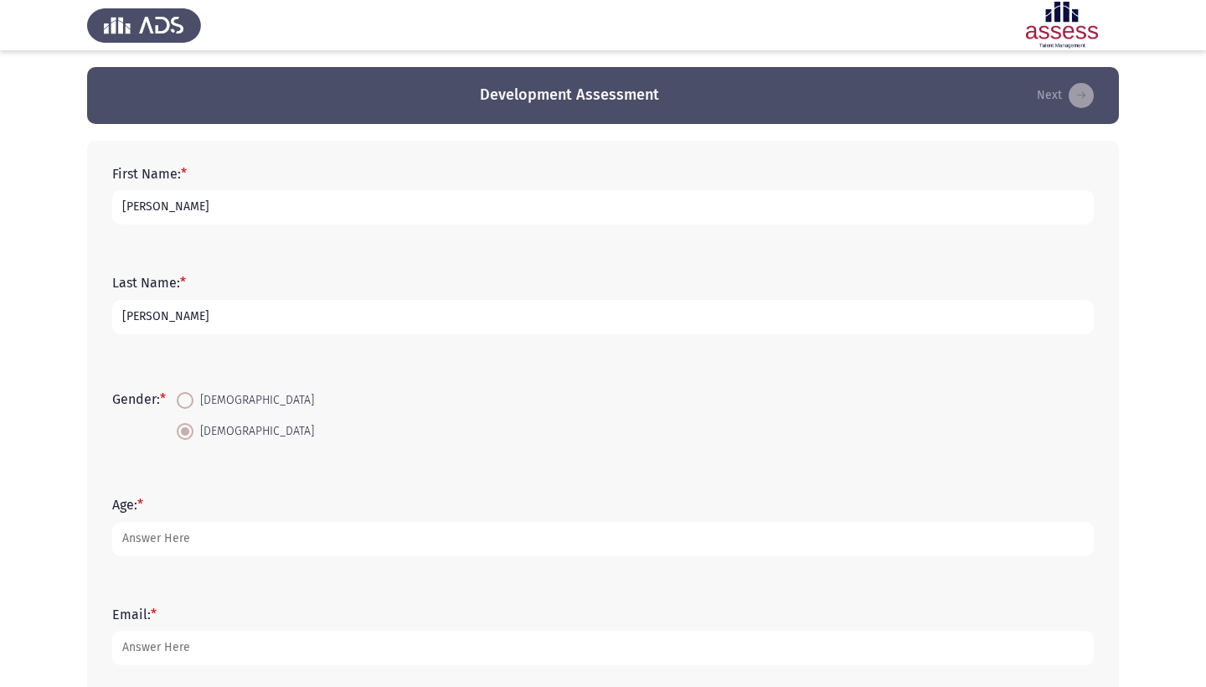
click at [190, 432] on input "[DEMOGRAPHIC_DATA]" at bounding box center [185, 431] width 17 height 17
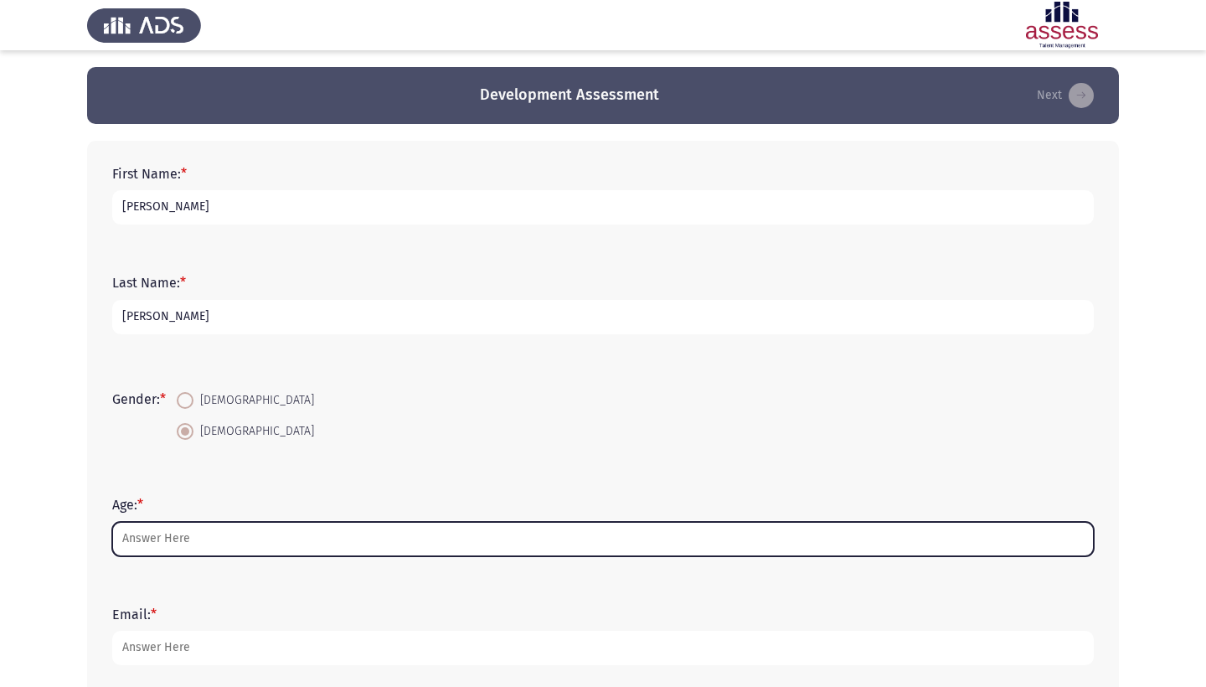
click at [186, 549] on input "Age: *" at bounding box center [602, 539] width 981 height 34
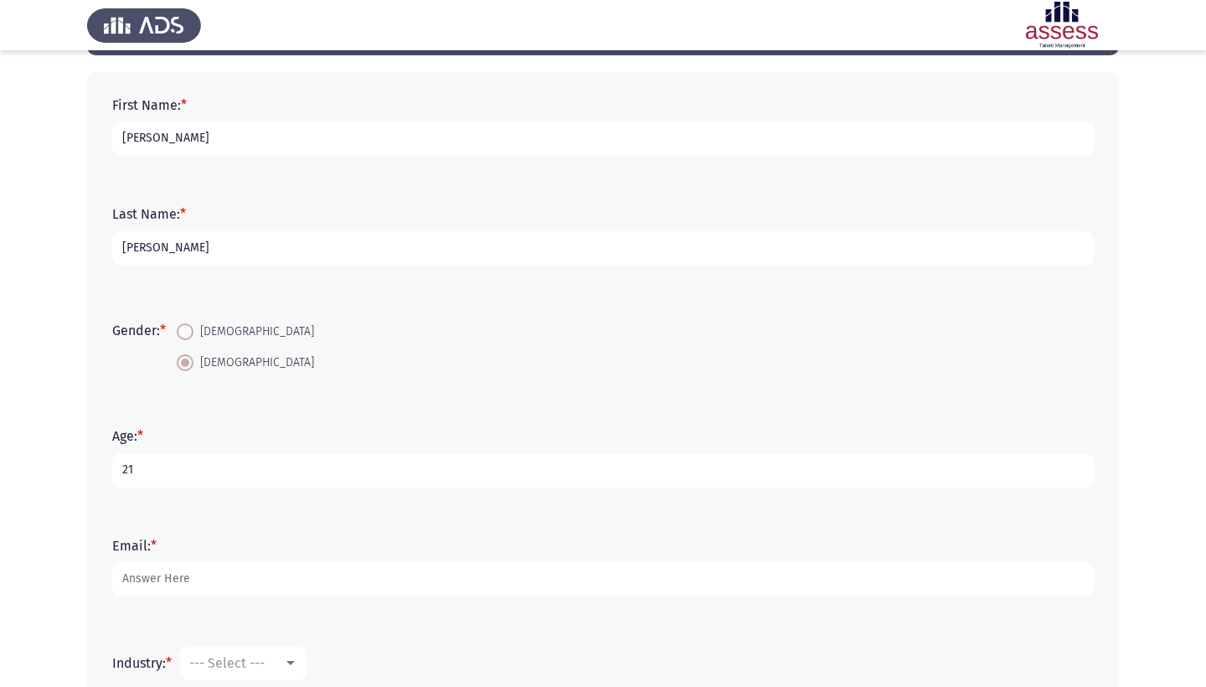
scroll to position [72, 0]
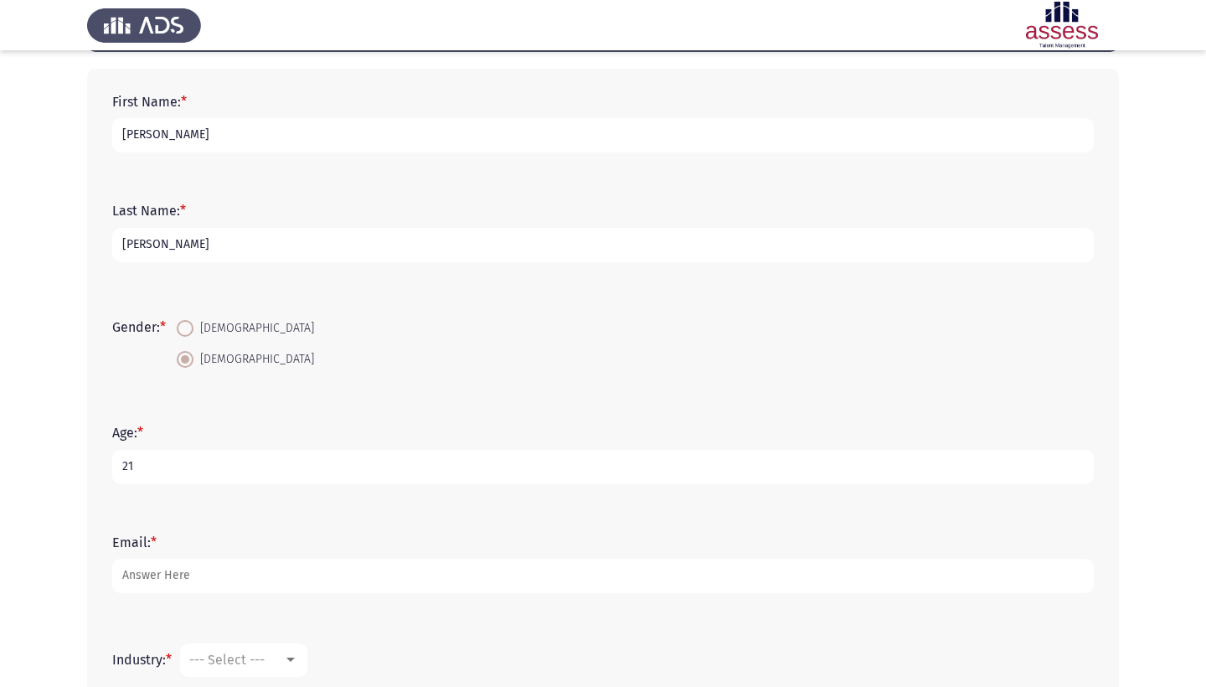
type input "21"
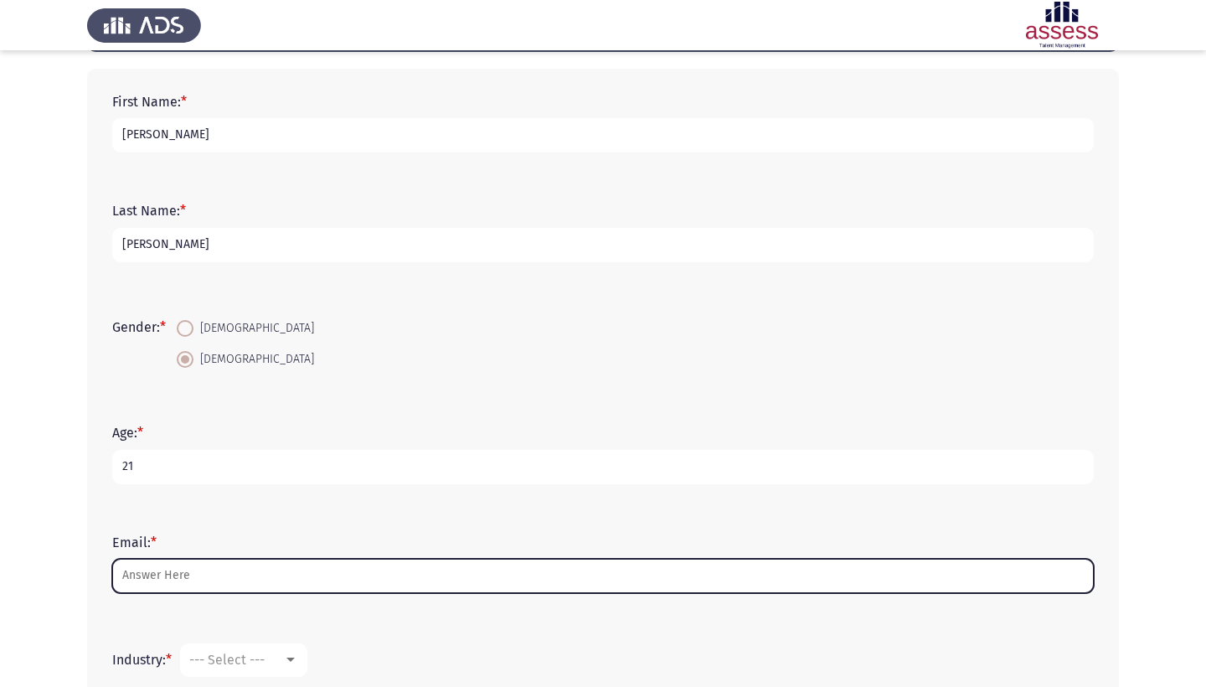
click at [210, 566] on input "Email: *" at bounding box center [602, 576] width 981 height 34
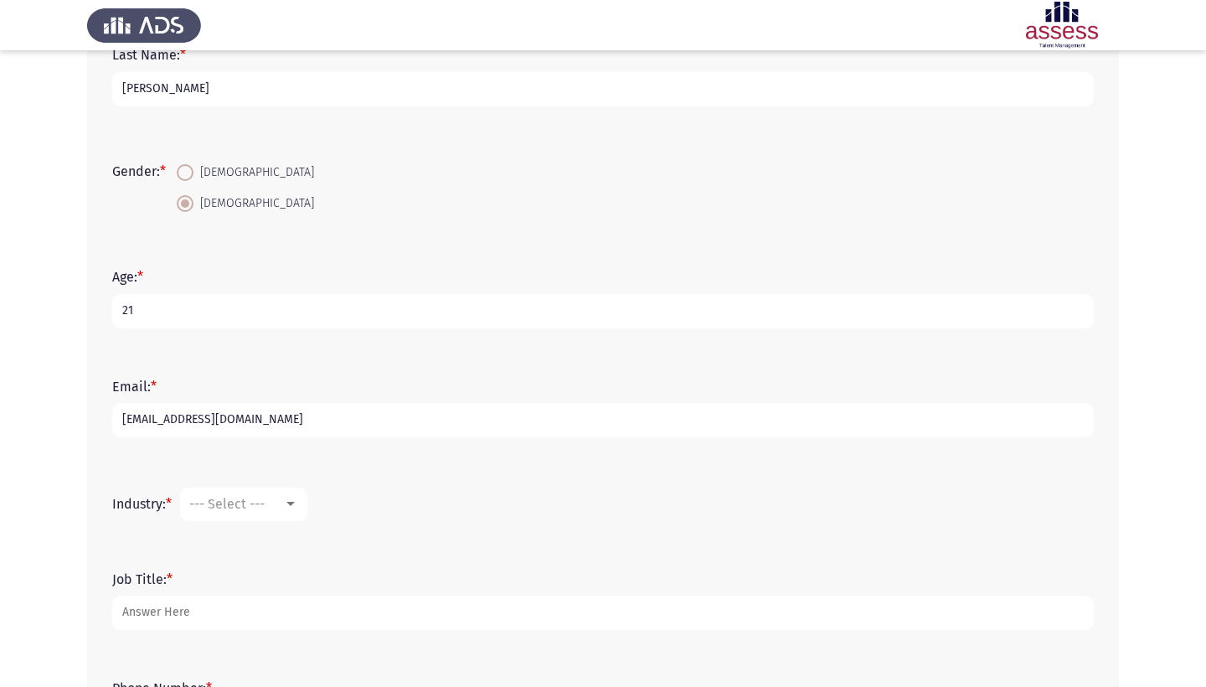
scroll to position [239, 0]
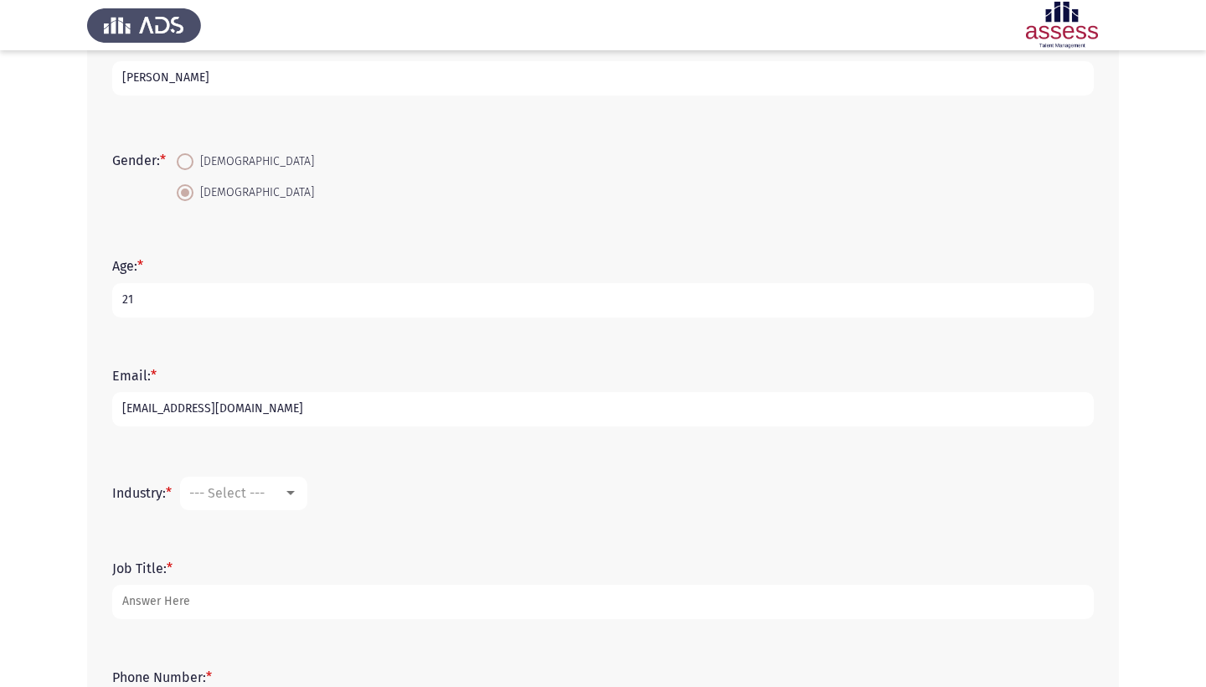
type input "Abdelramanraafatelsawy@gmail.com"
click at [263, 498] on span "--- Select ---" at bounding box center [226, 493] width 75 height 16
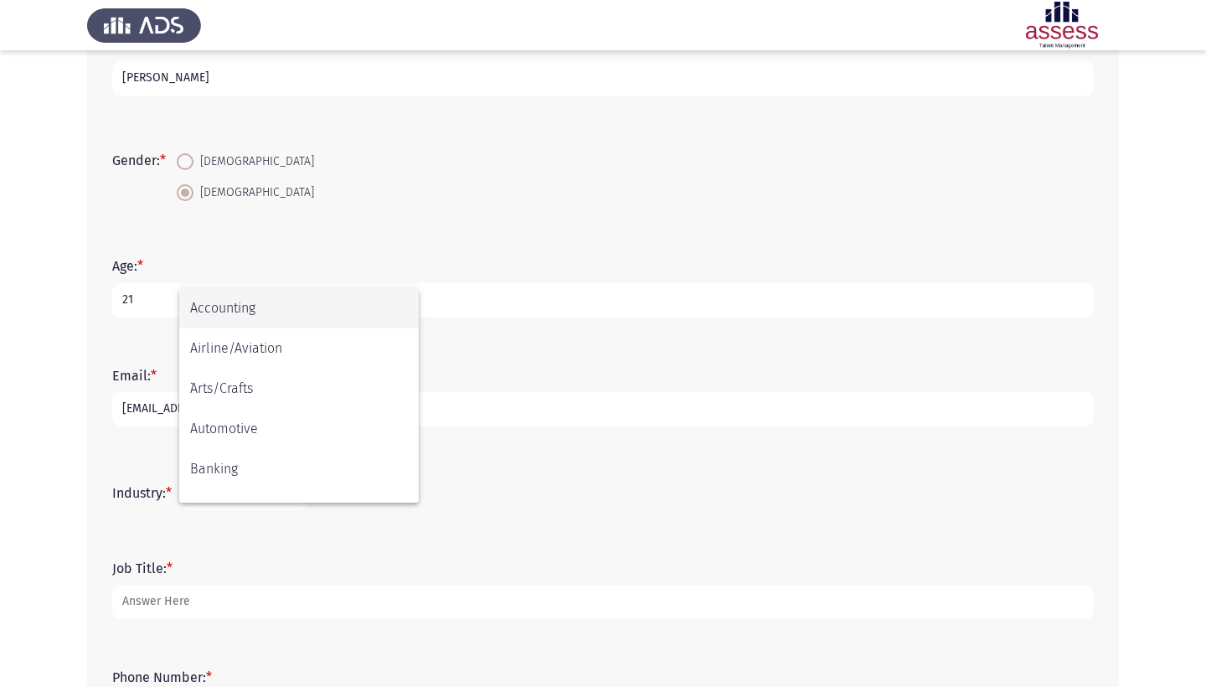
click at [302, 306] on span "Accounting" at bounding box center [299, 308] width 218 height 40
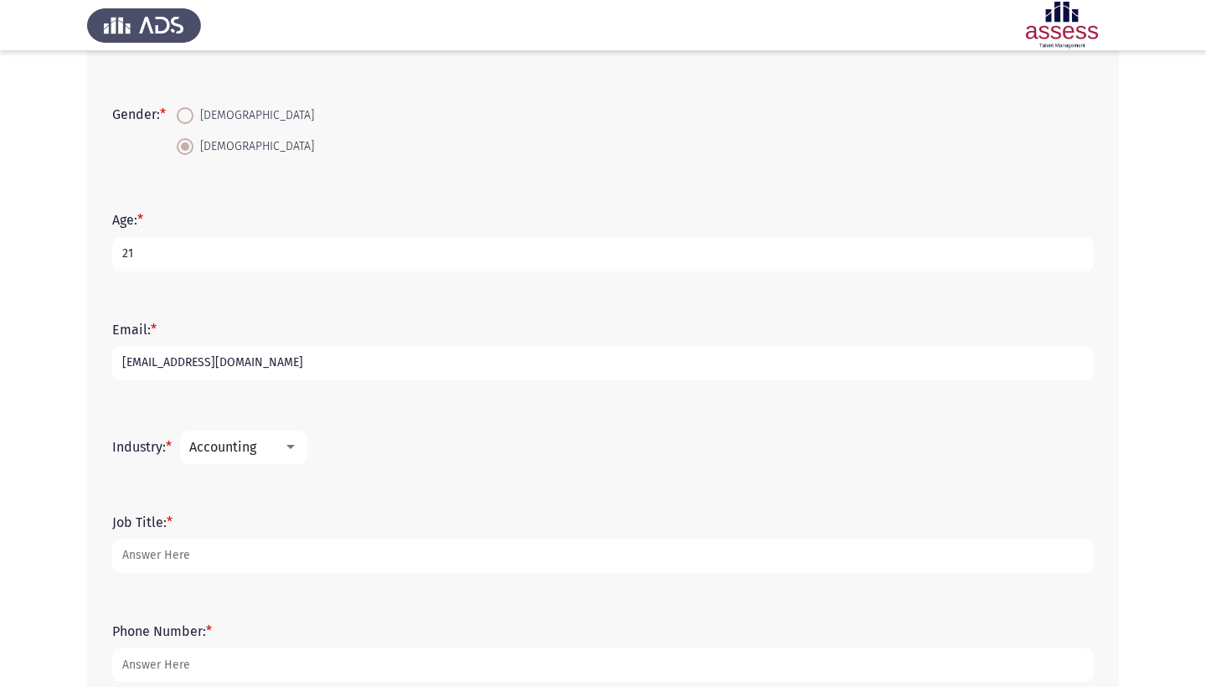
scroll to position [318, 0]
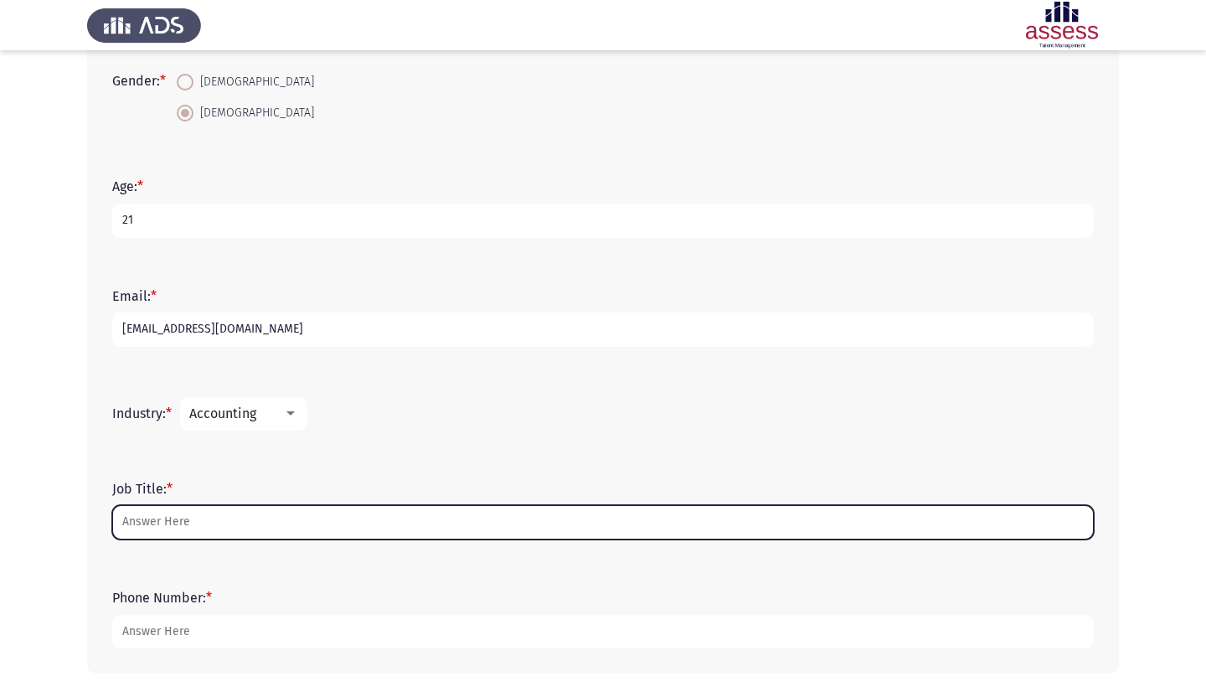
click at [245, 518] on input "Job Title: *" at bounding box center [602, 522] width 981 height 34
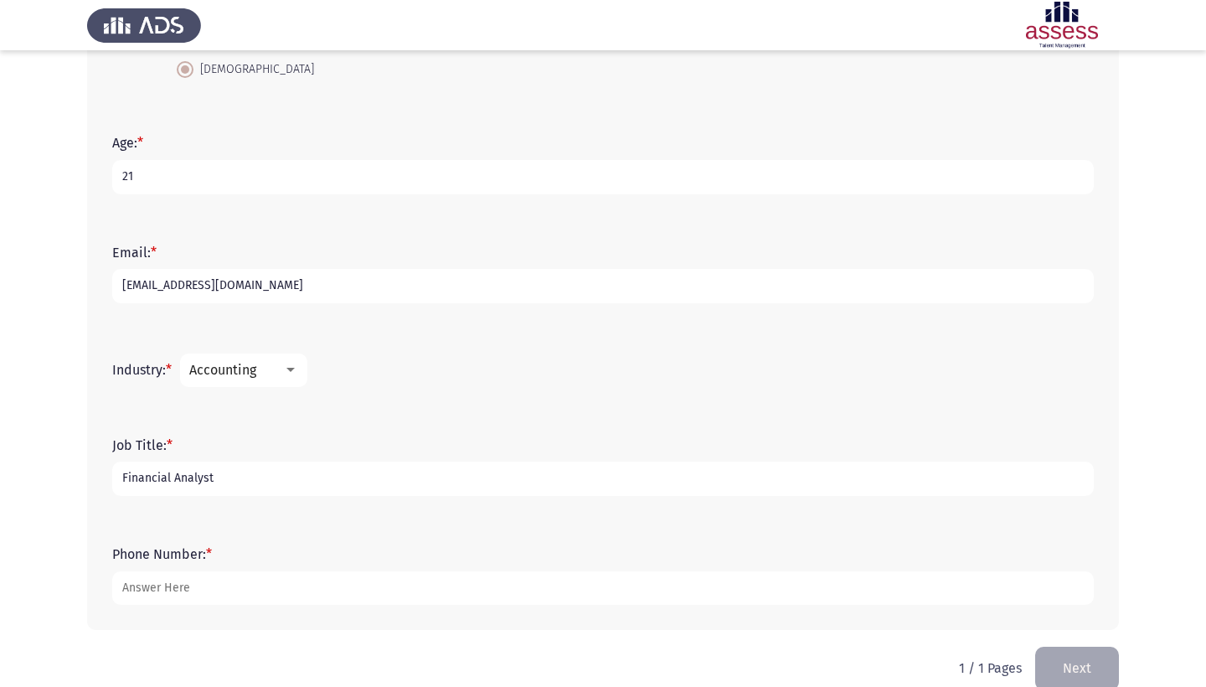
scroll to position [378, 0]
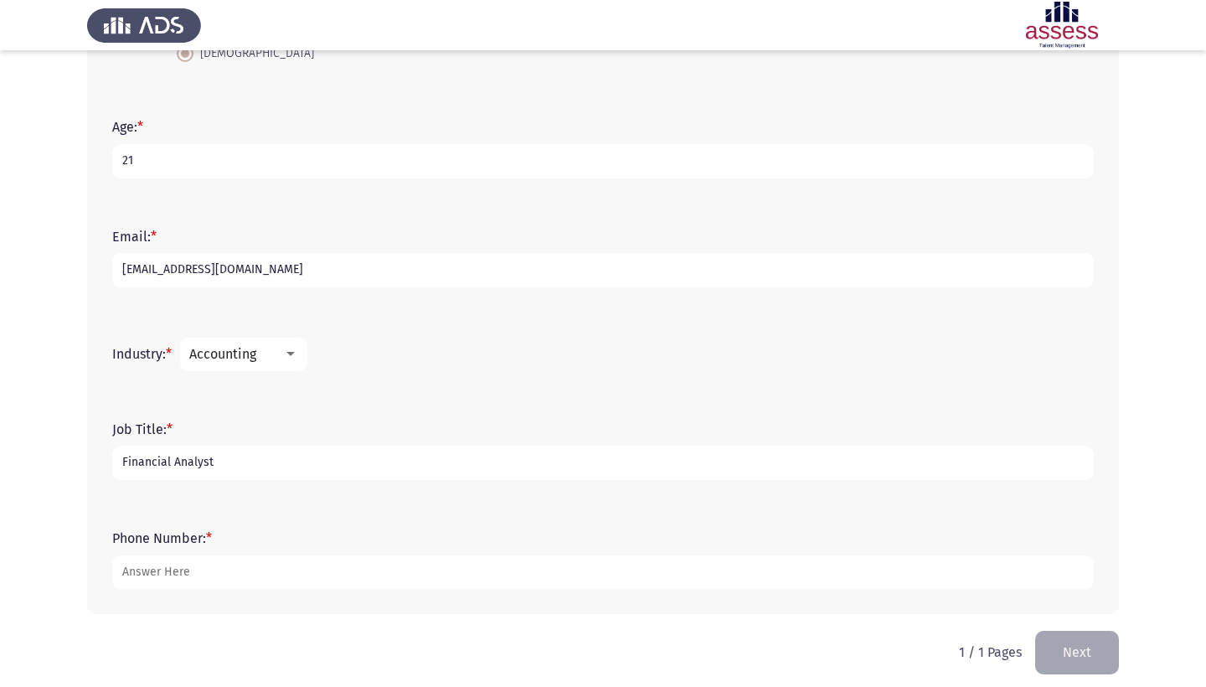
type input "Financial Analyst"
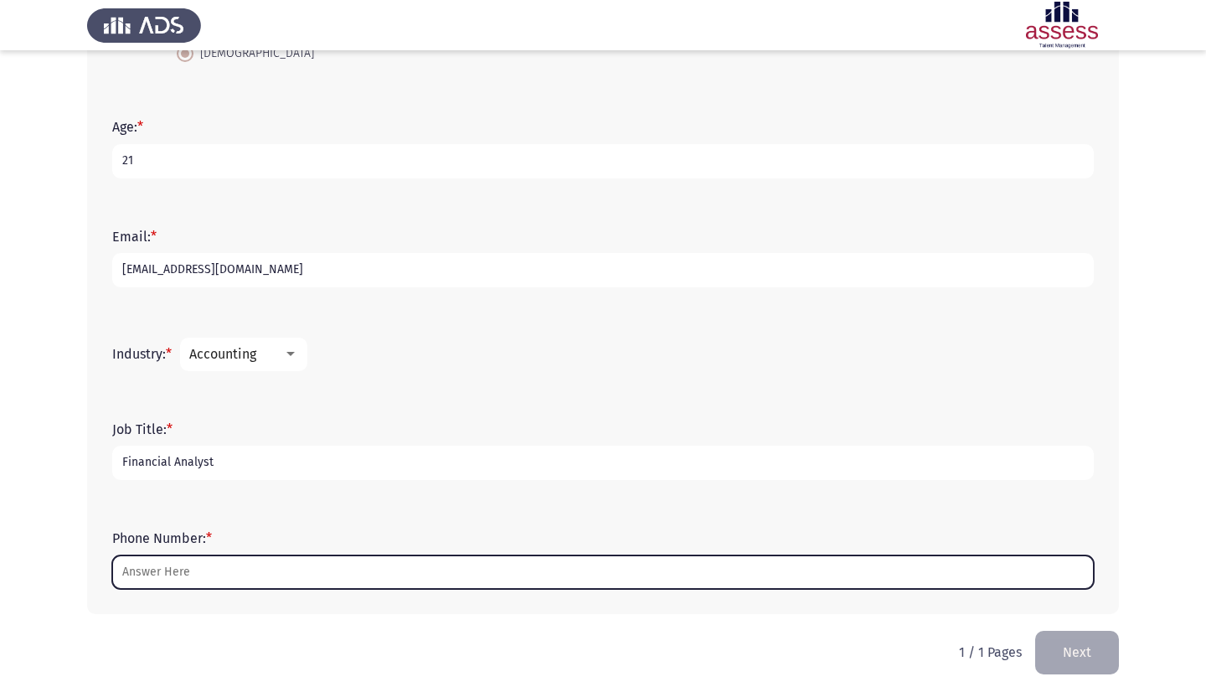
click at [239, 564] on input "Phone Number: *" at bounding box center [602, 572] width 981 height 34
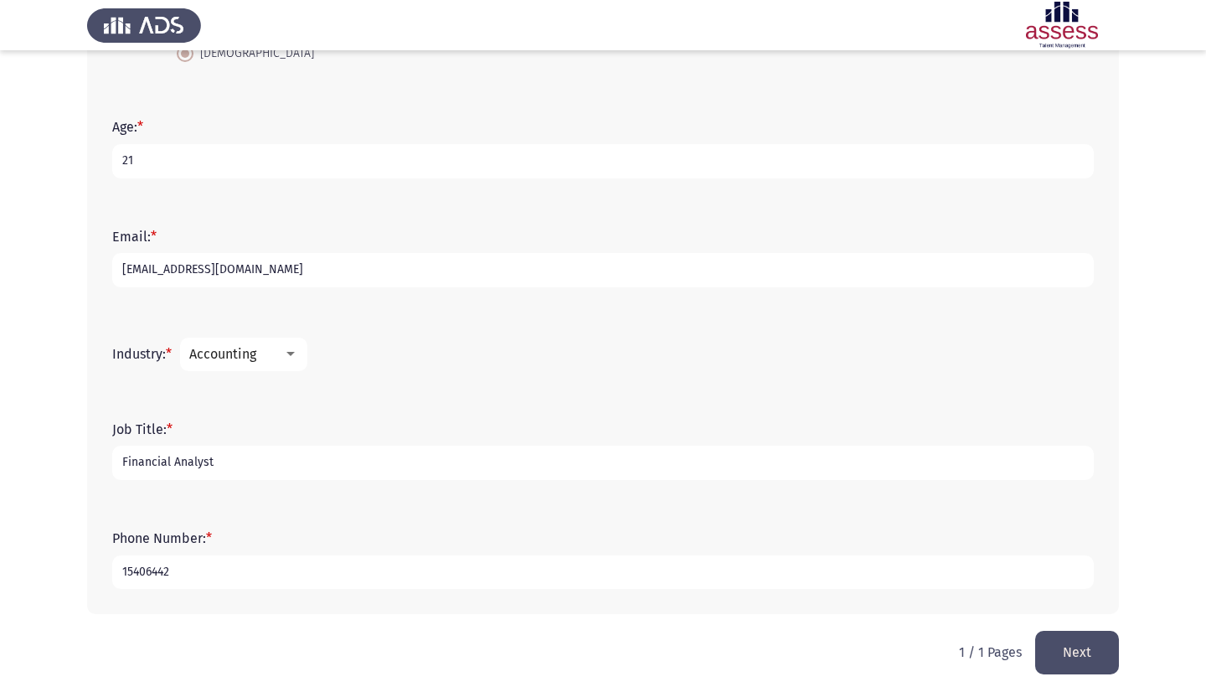
click at [127, 575] on input "15406442" at bounding box center [602, 572] width 981 height 34
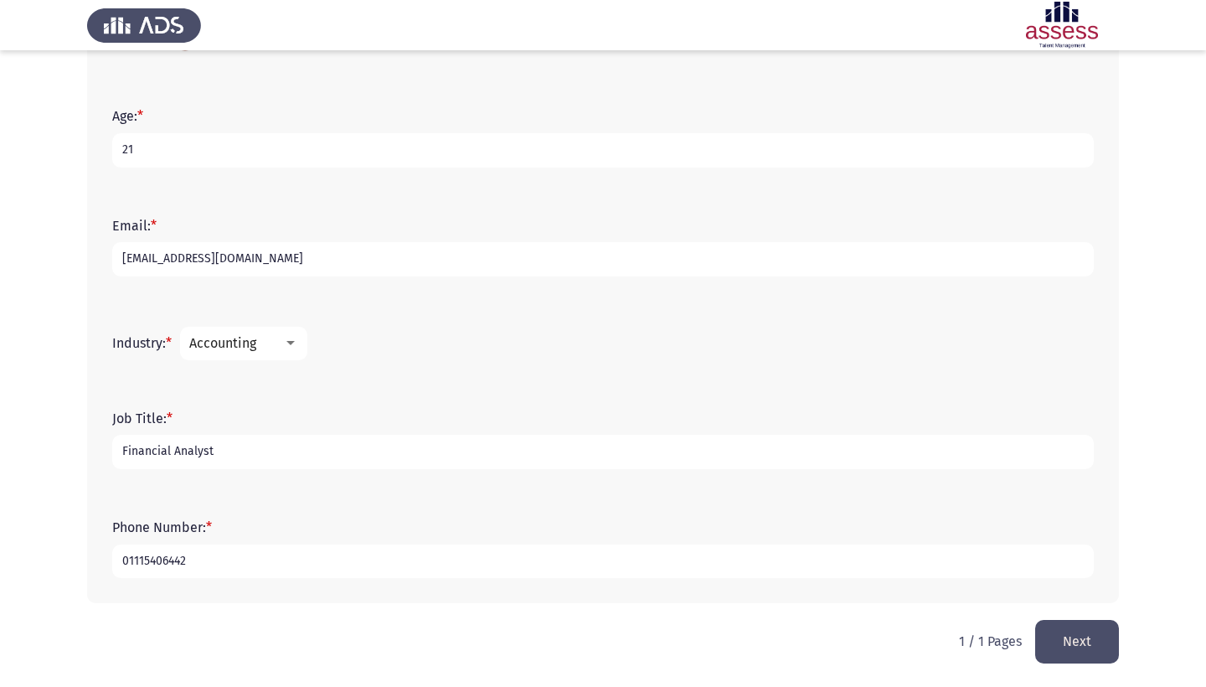
scroll to position [390, 0]
click at [435, 558] on input "01115406442" at bounding box center [602, 561] width 981 height 34
type input "01115406442"
click at [1079, 636] on button "Next" at bounding box center [1077, 641] width 84 height 43
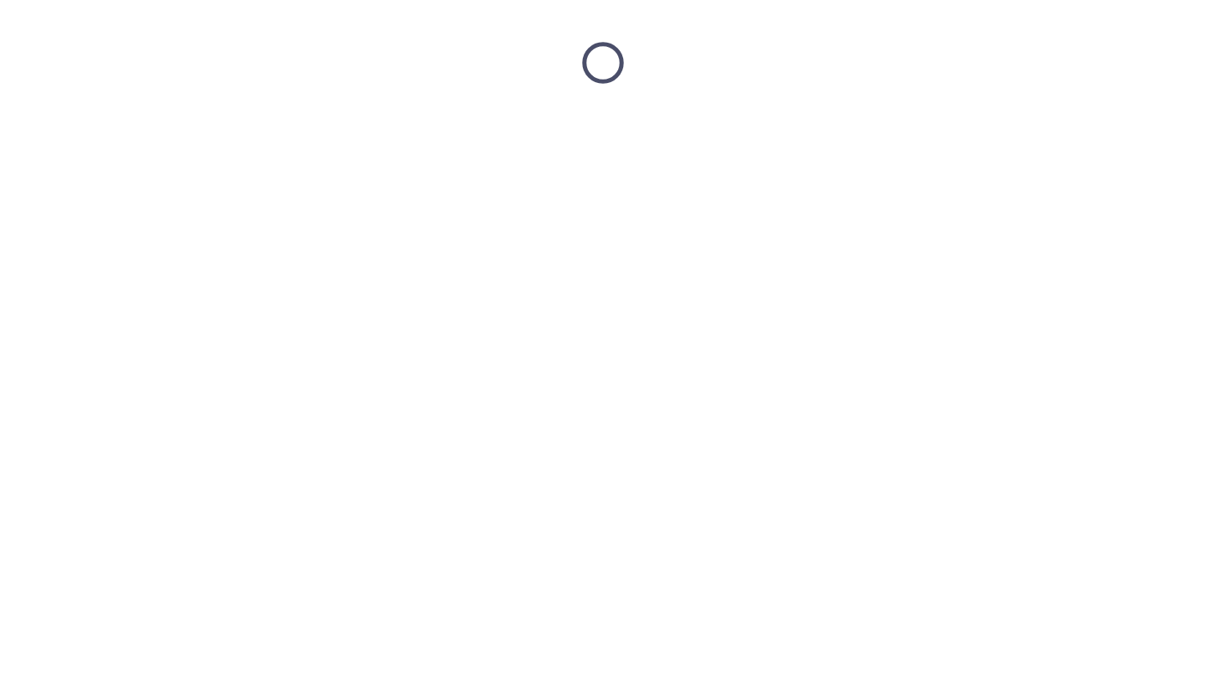
scroll to position [0, 0]
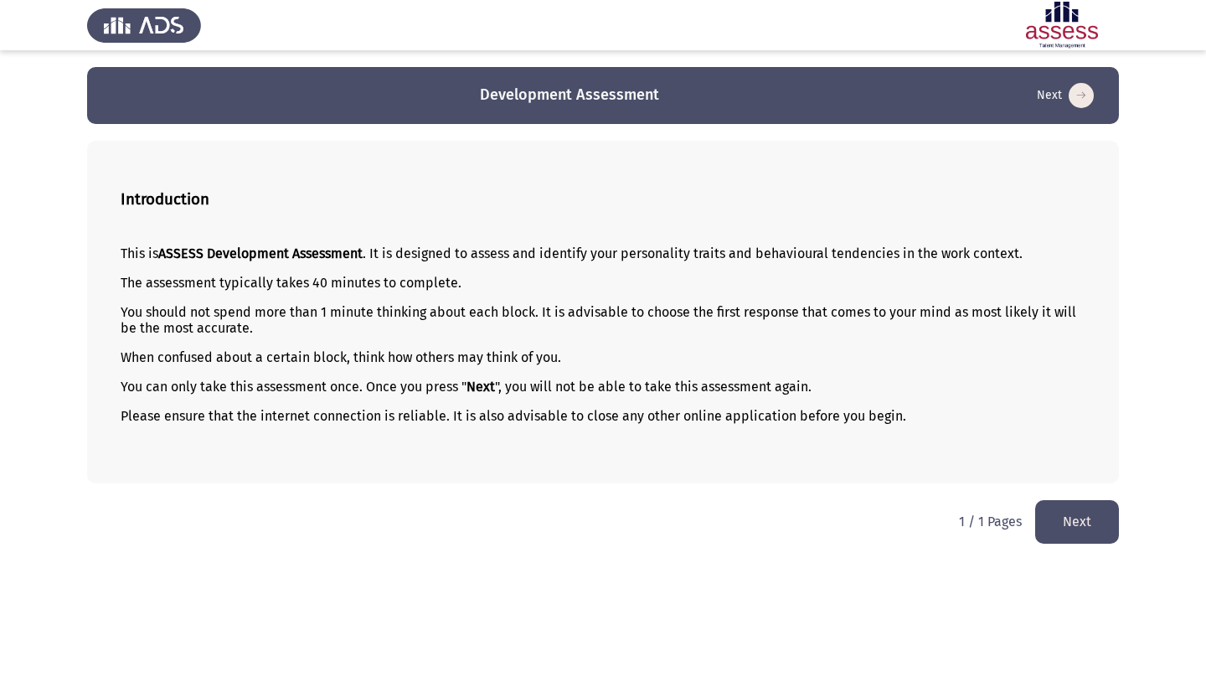
click at [1059, 519] on button "Next" at bounding box center [1077, 521] width 84 height 43
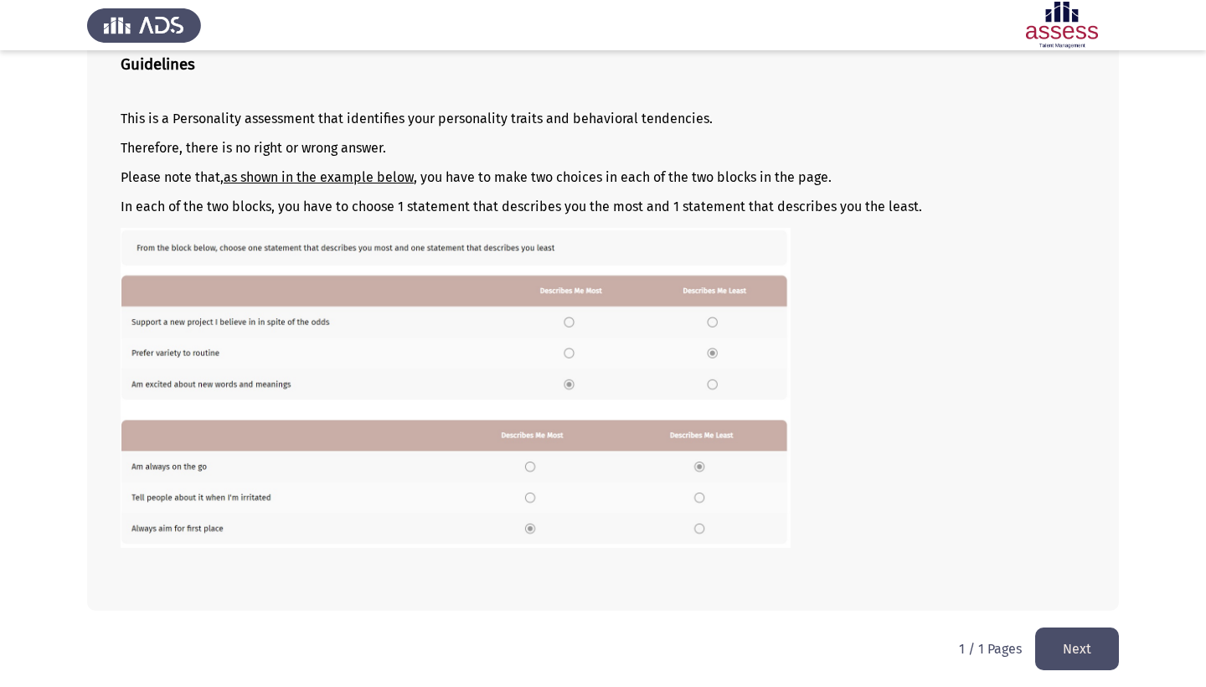
scroll to position [137, 0]
click at [1049, 639] on button "Next" at bounding box center [1077, 648] width 84 height 43
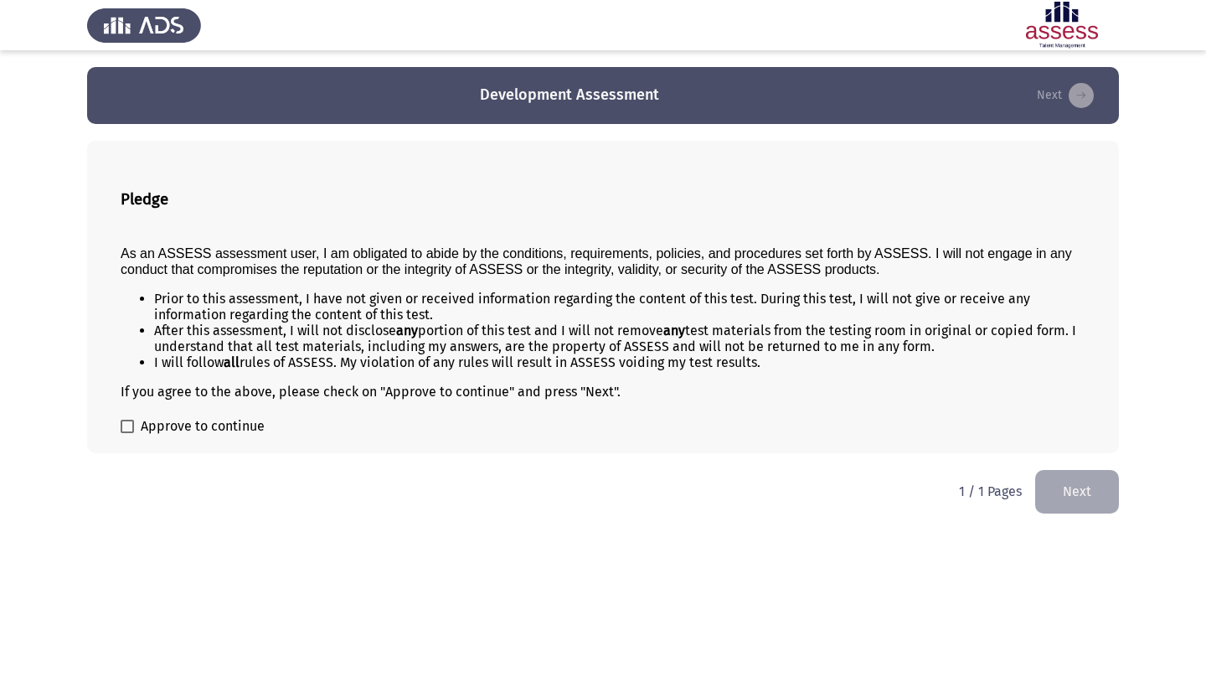
scroll to position [0, 0]
click at [159, 429] on span "Approve to continue" at bounding box center [203, 426] width 124 height 20
click at [127, 433] on input "Approve to continue" at bounding box center [126, 433] width 1 height 1
checkbox input "true"
click at [1069, 511] on button "Next" at bounding box center [1077, 491] width 84 height 43
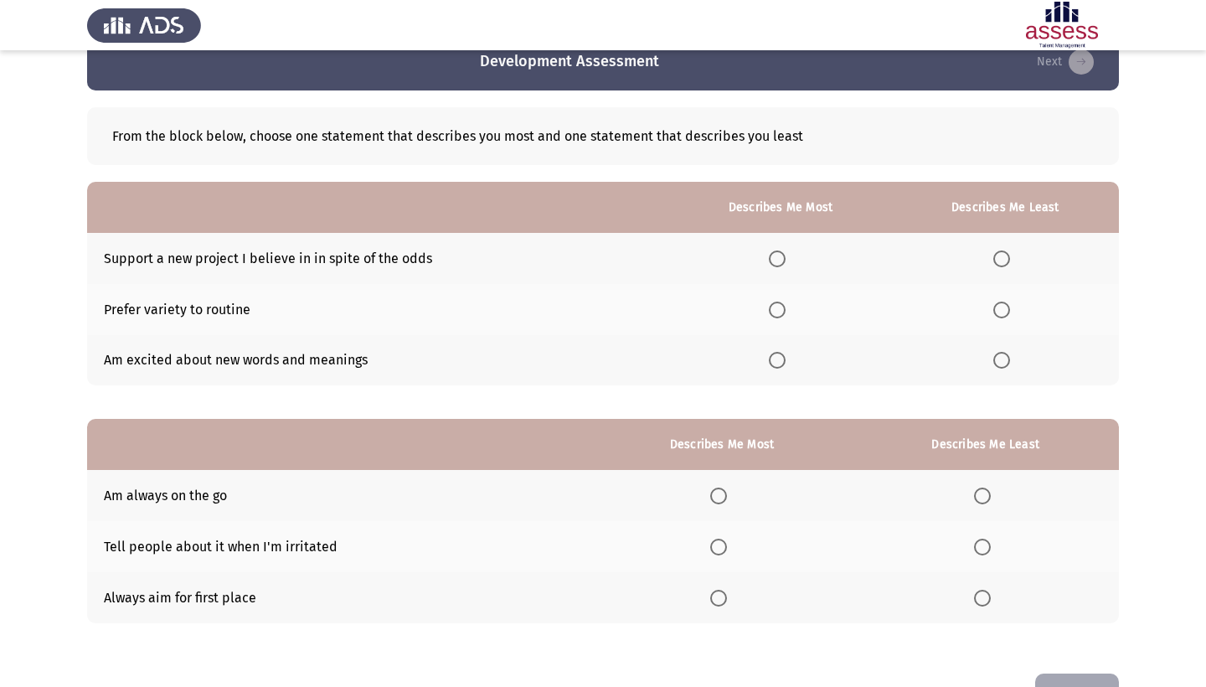
scroll to position [33, 0]
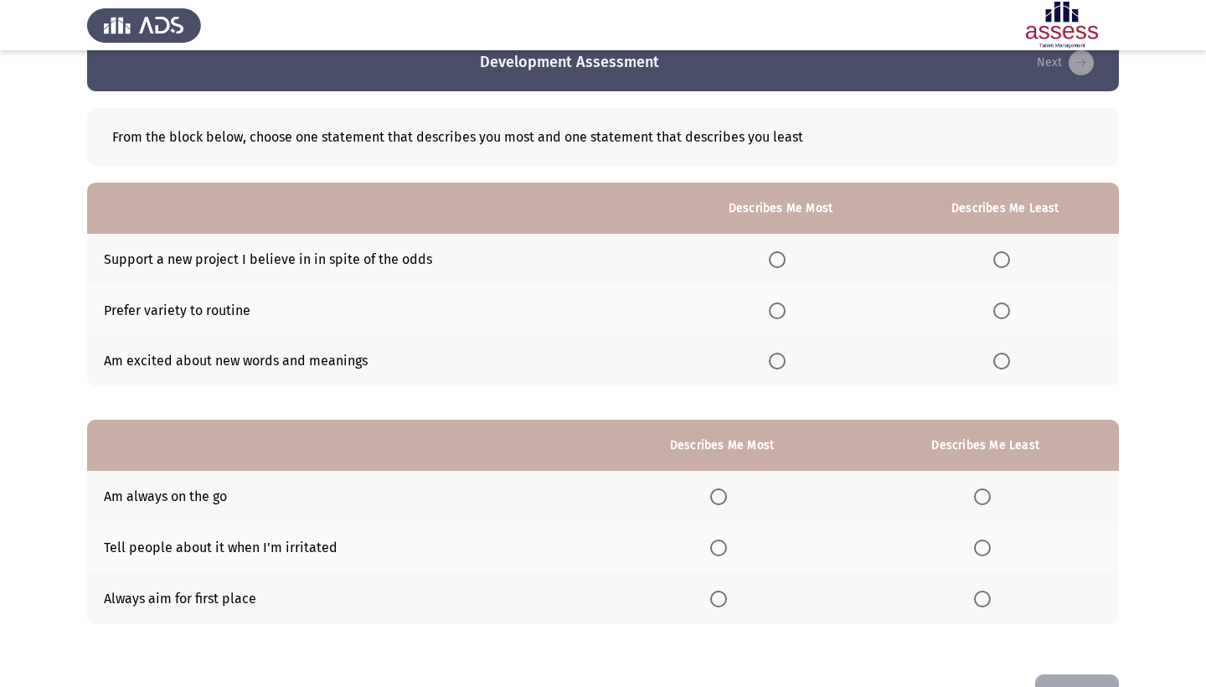
click at [769, 357] on span "Select an option" at bounding box center [777, 361] width 17 height 17
click at [769, 357] on input "Select an option" at bounding box center [777, 361] width 17 height 17
click at [769, 259] on span "Select an option" at bounding box center [777, 259] width 17 height 17
click at [769, 259] on input "Select an option" at bounding box center [777, 259] width 17 height 17
click at [769, 317] on span "Select an option" at bounding box center [777, 310] width 17 height 17
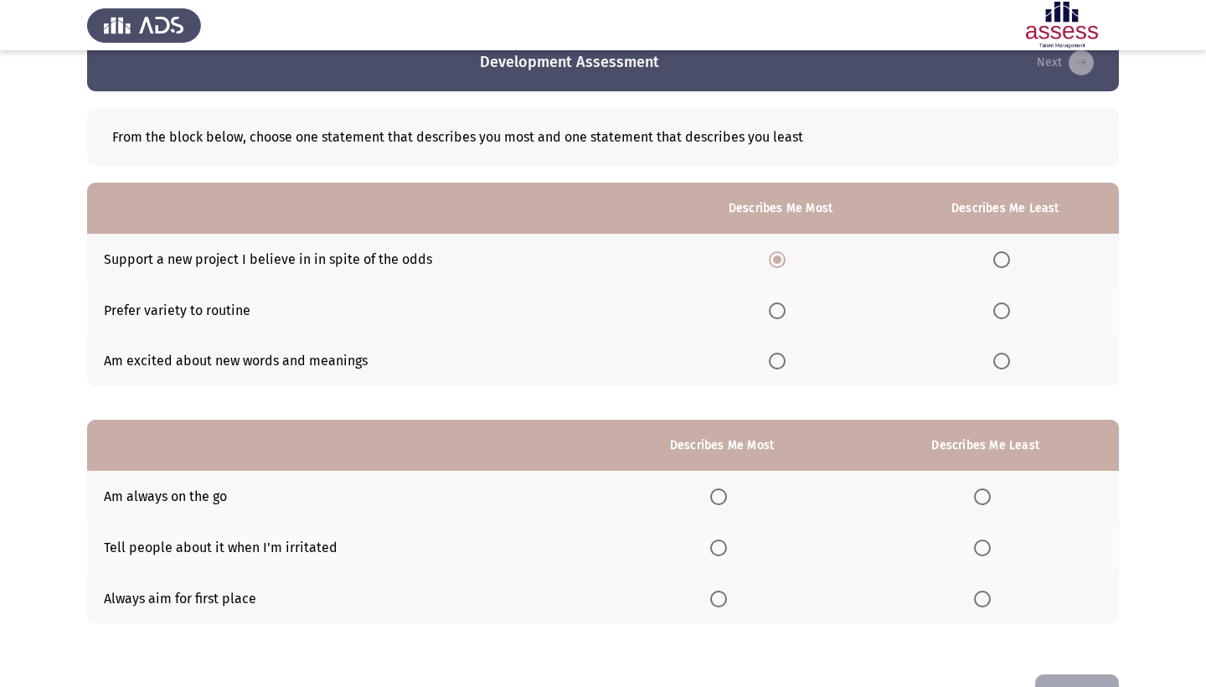
click at [769, 317] on input "Select an option" at bounding box center [777, 310] width 17 height 17
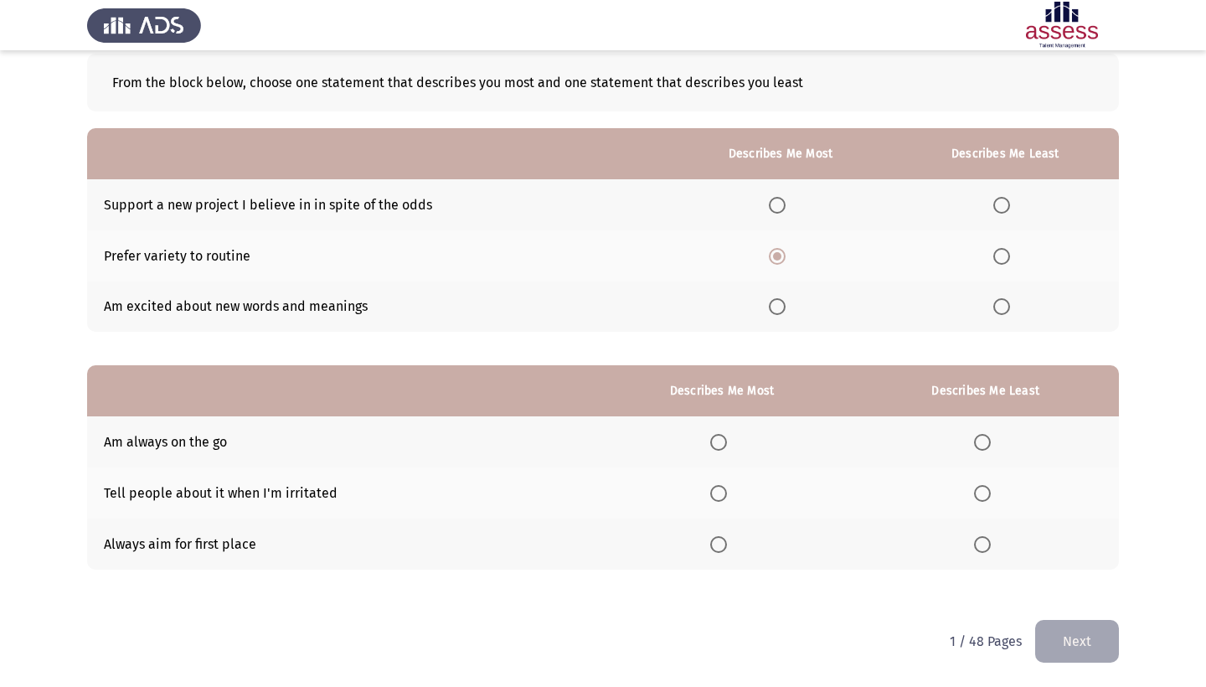
scroll to position [90, 0]
click at [769, 311] on span "Select an option" at bounding box center [777, 306] width 17 height 17
click at [769, 311] on input "Select an option" at bounding box center [777, 306] width 17 height 17
click at [993, 203] on span "Select an option" at bounding box center [1001, 205] width 17 height 17
click at [993, 203] on input "Select an option" at bounding box center [1001, 205] width 17 height 17
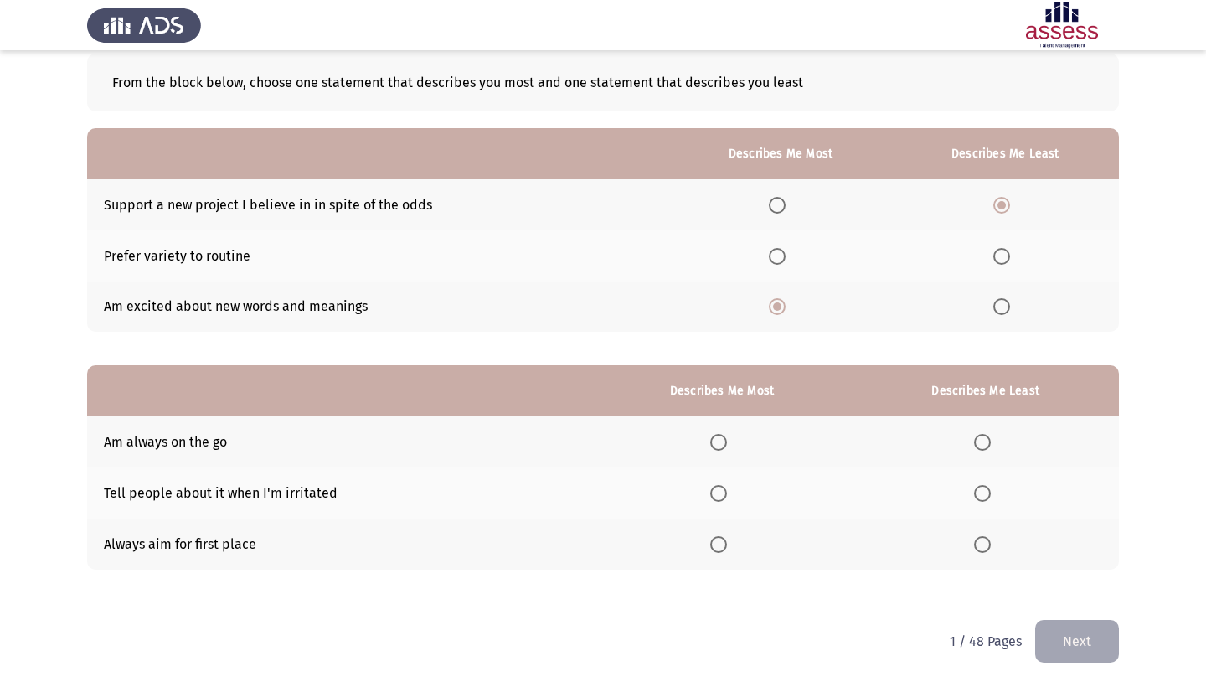
click at [773, 204] on label "Select an option" at bounding box center [780, 205] width 23 height 17
click at [773, 204] on input "Select an option" at bounding box center [777, 205] width 17 height 17
click at [765, 290] on th at bounding box center [781, 306] width 222 height 51
click at [769, 301] on span "Select an option" at bounding box center [777, 306] width 17 height 17
click at [769, 301] on input "Select an option" at bounding box center [777, 306] width 17 height 17
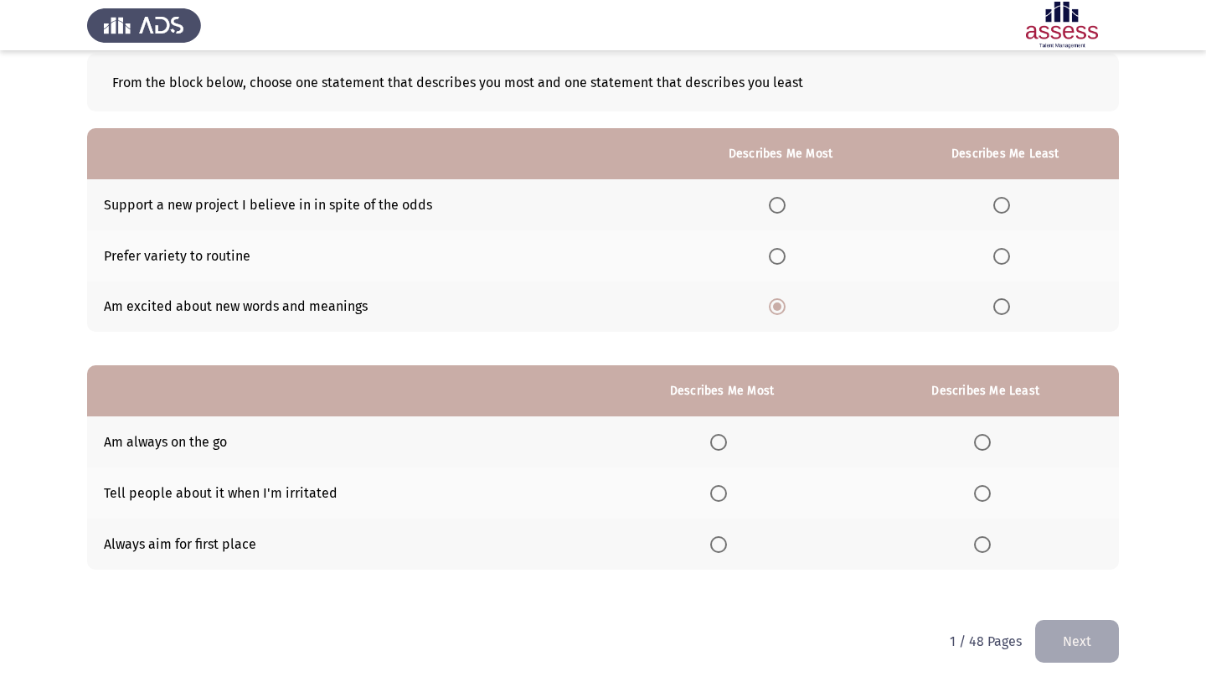
click at [769, 260] on span "Select an option" at bounding box center [777, 256] width 17 height 17
click at [769, 260] on input "Select an option" at bounding box center [777, 256] width 17 height 17
click at [760, 214] on th at bounding box center [781, 204] width 222 height 51
click at [769, 209] on span "Select an option" at bounding box center [777, 205] width 17 height 17
click at [769, 209] on input "Select an option" at bounding box center [777, 205] width 17 height 17
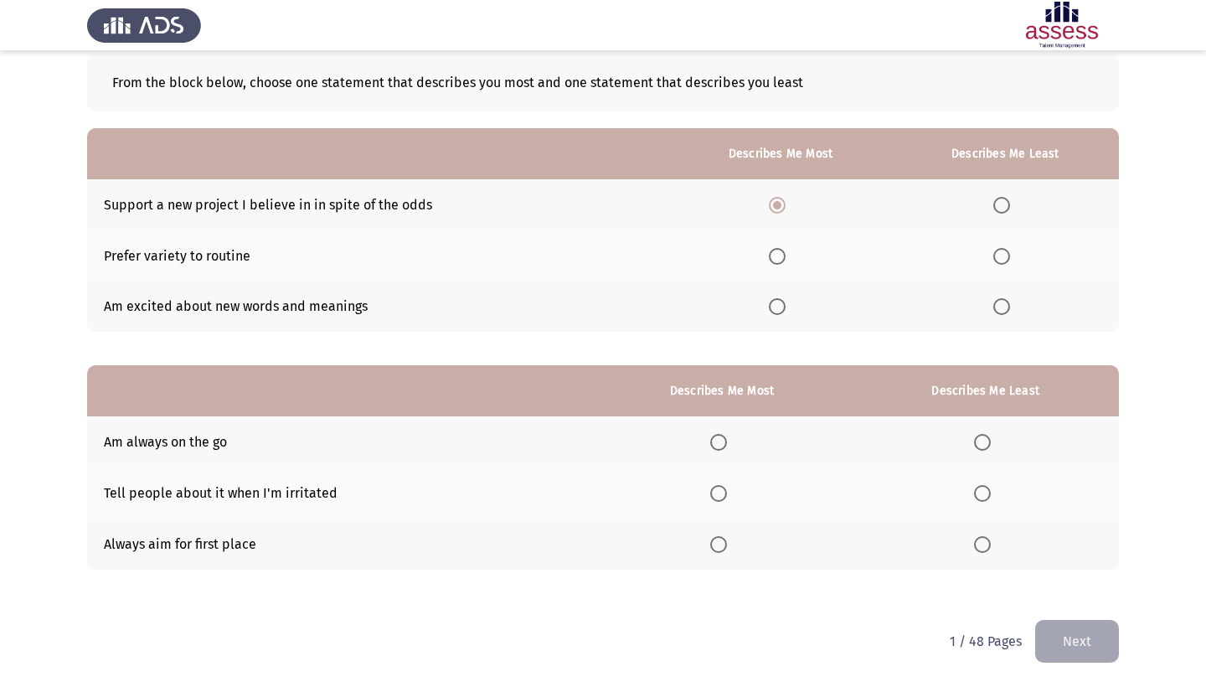
click at [769, 301] on span "Select an option" at bounding box center [777, 306] width 17 height 17
click at [769, 301] on input "Select an option" at bounding box center [777, 306] width 17 height 17
click at [769, 205] on span "Select an option" at bounding box center [777, 205] width 17 height 17
click at [769, 205] on input "Select an option" at bounding box center [777, 205] width 17 height 17
click at [710, 543] on span "Select an option" at bounding box center [718, 544] width 17 height 17
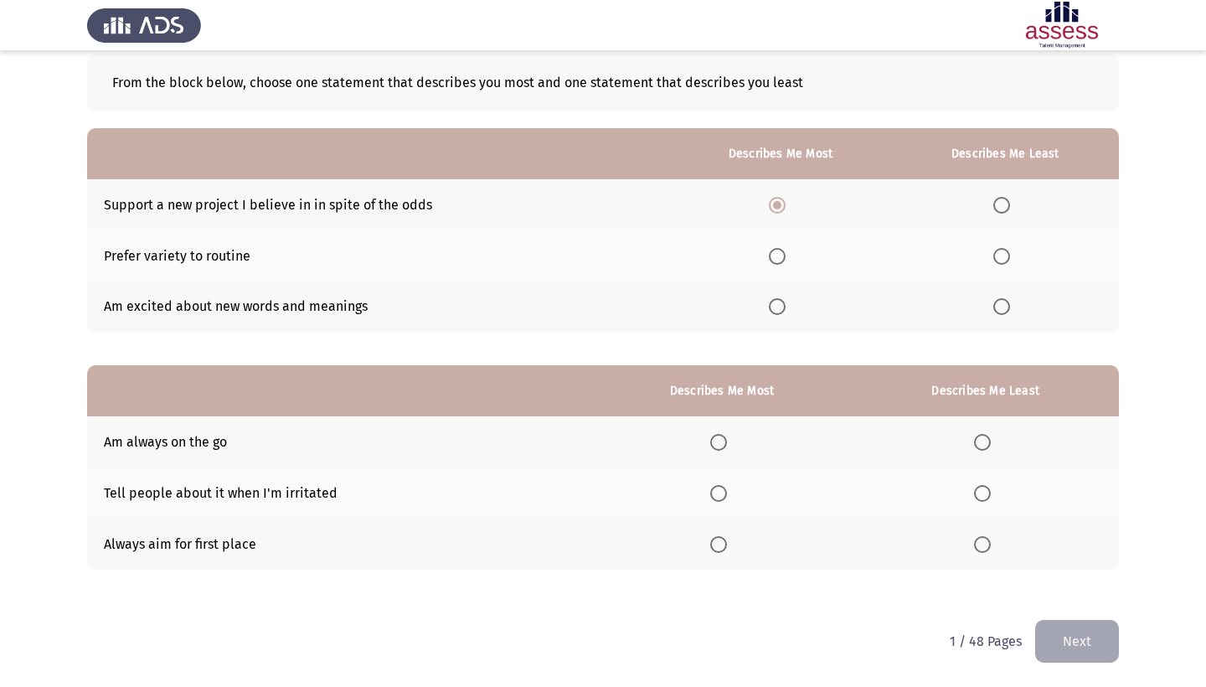
click at [710, 543] on input "Select an option" at bounding box center [718, 544] width 17 height 17
click at [710, 497] on span "Select an option" at bounding box center [718, 493] width 17 height 17
click at [710, 497] on input "Select an option" at bounding box center [718, 493] width 17 height 17
click at [696, 533] on th at bounding box center [722, 543] width 260 height 51
click at [977, 435] on span "Select an option" at bounding box center [982, 442] width 17 height 17
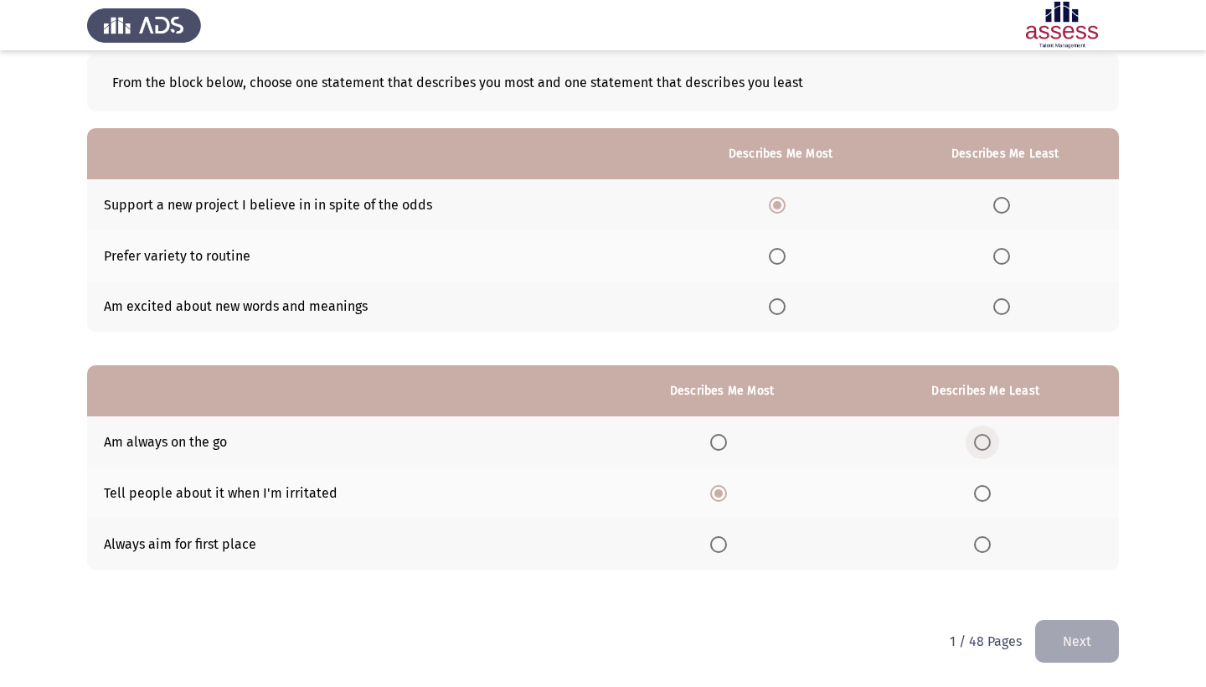
click at [977, 435] on input "Select an option" at bounding box center [982, 442] width 17 height 17
click at [710, 539] on span "Select an option" at bounding box center [718, 544] width 17 height 17
click at [710, 539] on input "Select an option" at bounding box center [718, 544] width 17 height 17
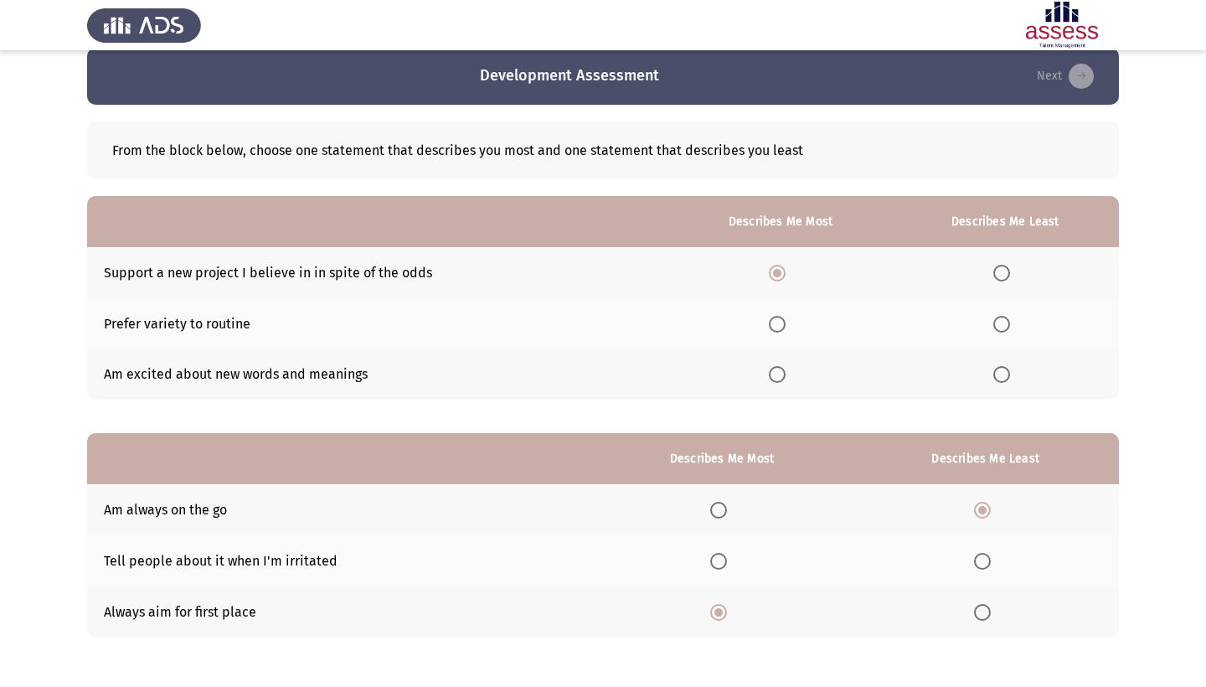
scroll to position [0, 0]
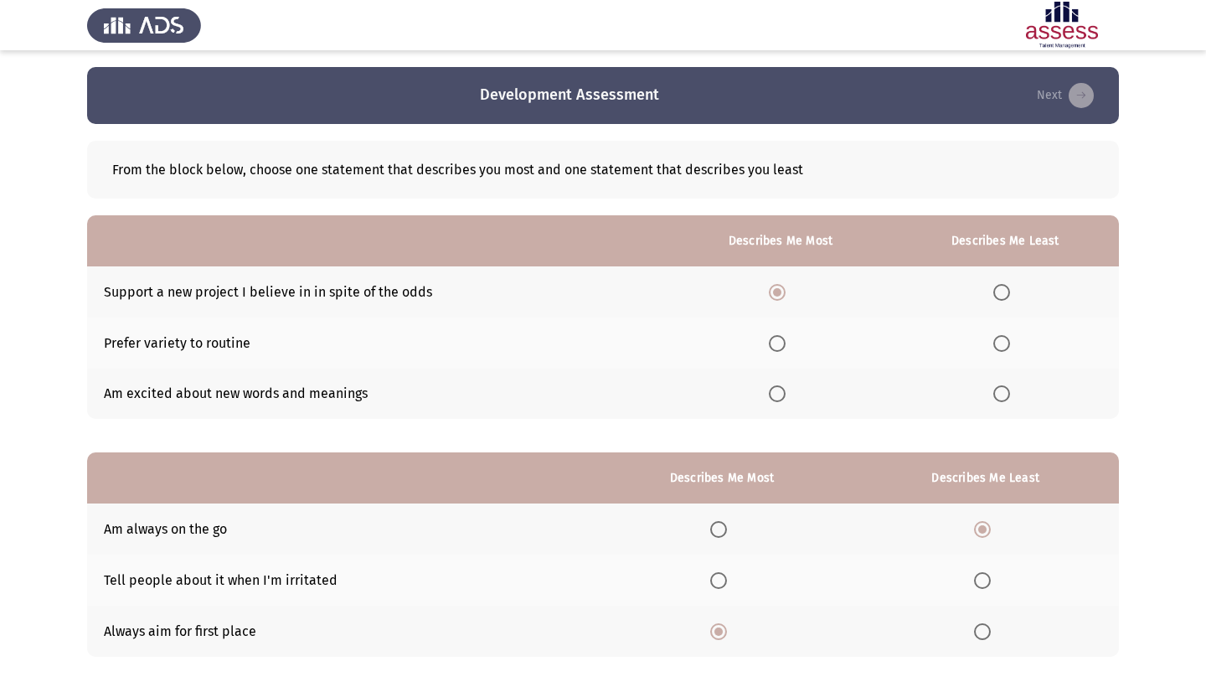
click at [999, 344] on span "Select an option" at bounding box center [1001, 343] width 17 height 17
click at [999, 344] on input "Select an option" at bounding box center [1001, 343] width 17 height 17
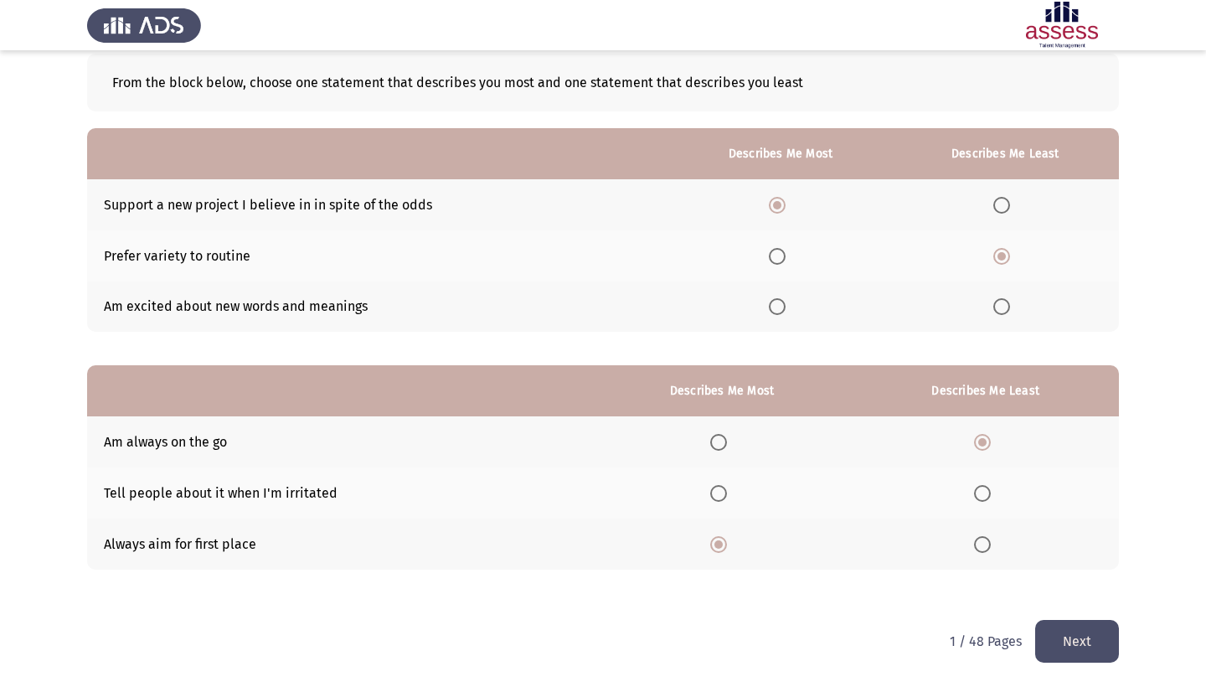
scroll to position [90, 0]
click at [1063, 636] on button "Next" at bounding box center [1077, 641] width 84 height 43
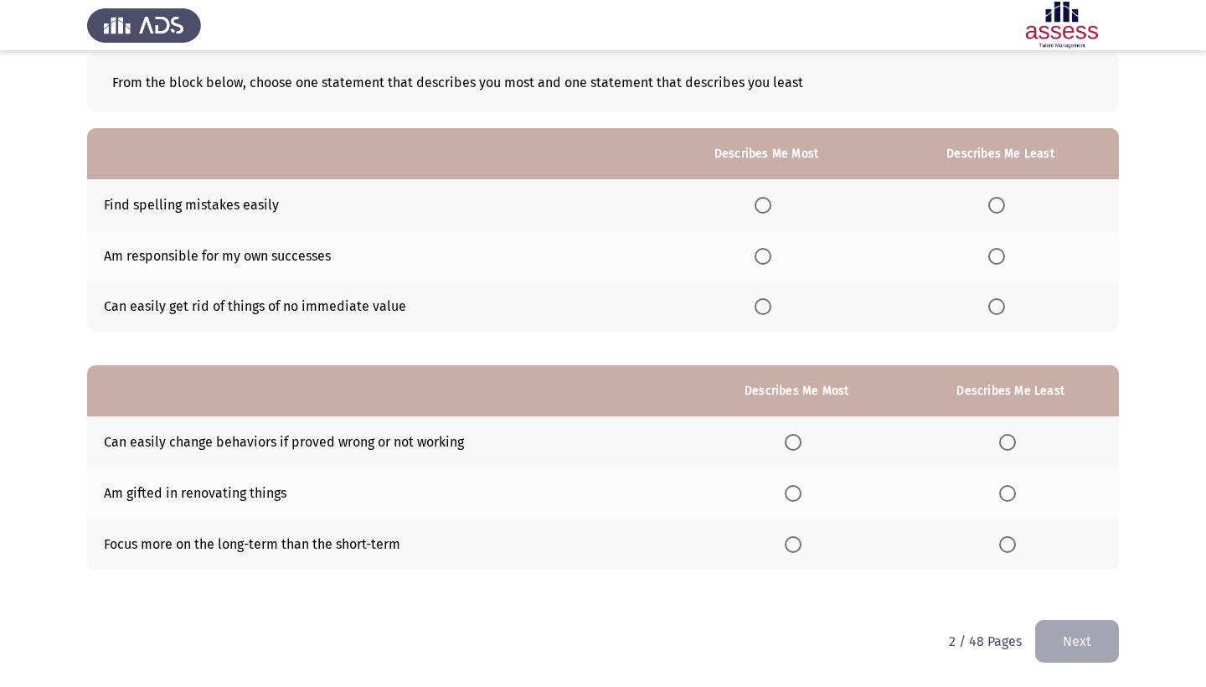
click at [471, 153] on th at bounding box center [369, 153] width 564 height 51
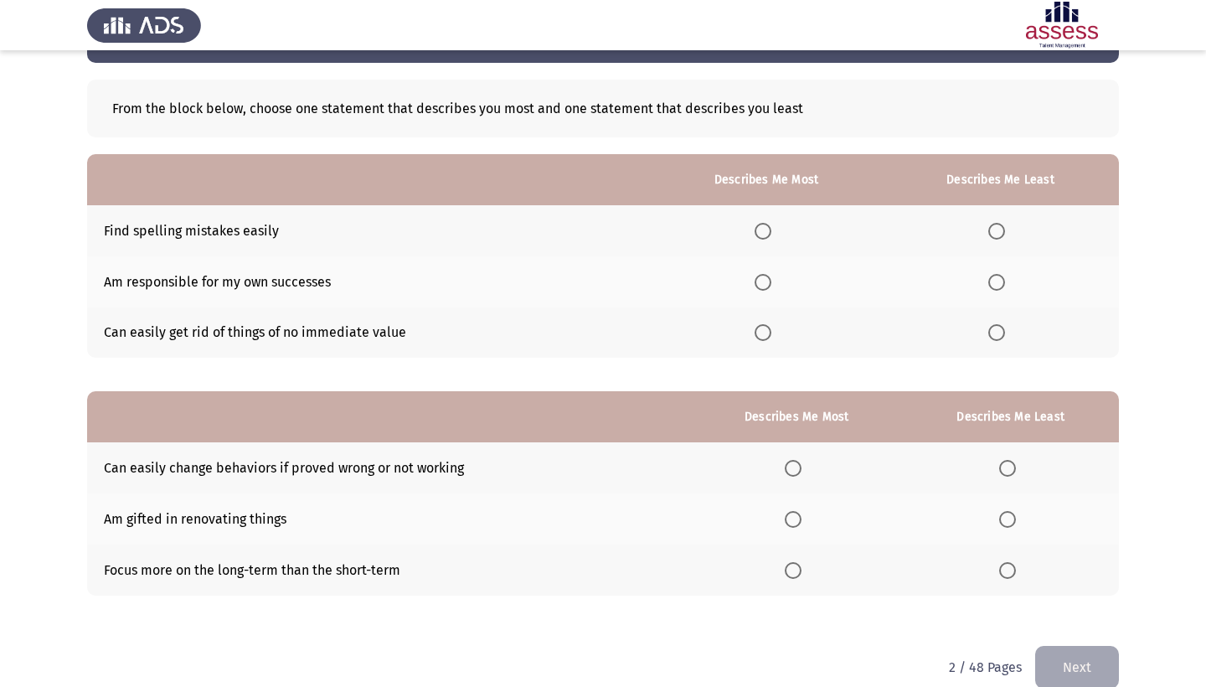
scroll to position [59, 0]
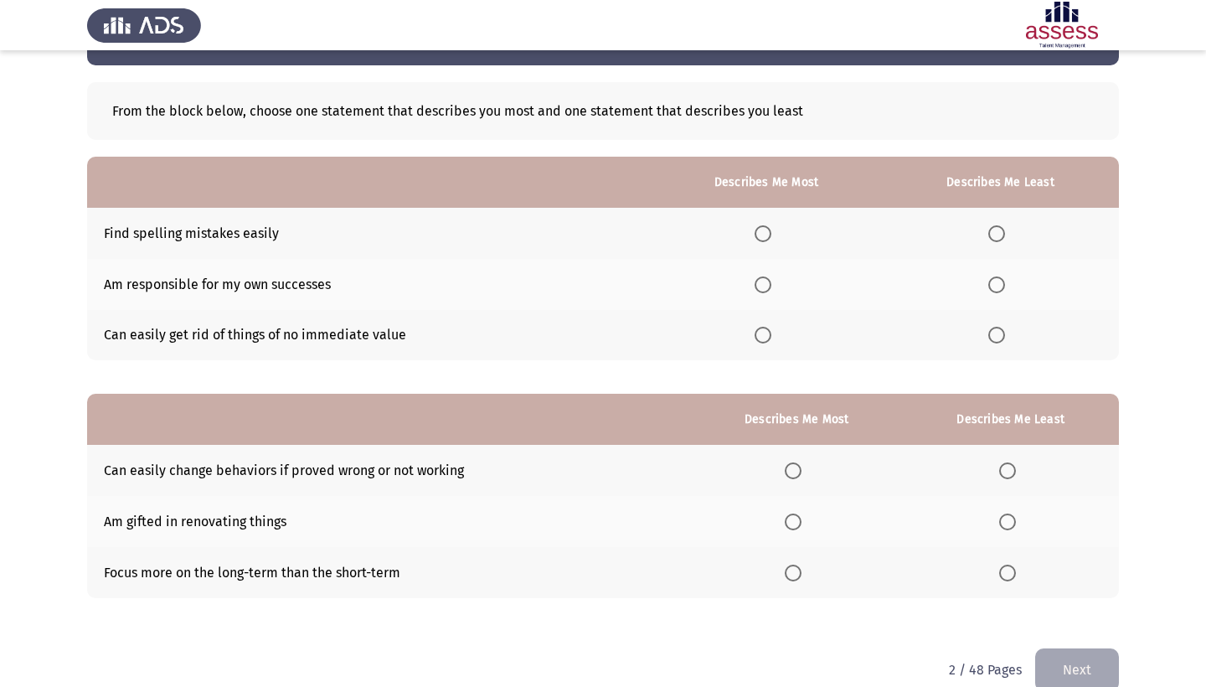
click at [754, 234] on span "Select an option" at bounding box center [762, 233] width 17 height 17
click at [754, 234] on input "Select an option" at bounding box center [762, 233] width 17 height 17
drag, startPoint x: 970, startPoint y: 328, endPoint x: 840, endPoint y: 305, distance: 131.9
click at [888, 319] on th at bounding box center [1000, 335] width 237 height 51
click at [754, 284] on span "Select an option" at bounding box center [762, 284] width 17 height 17
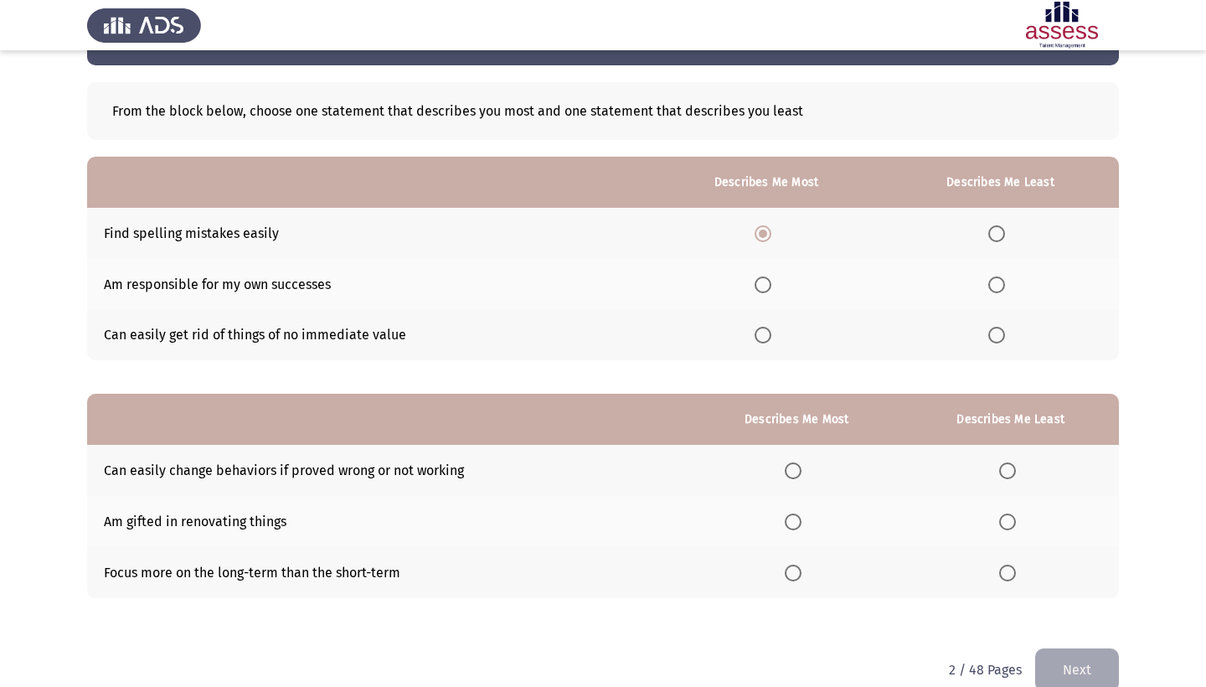
click at [754, 284] on input "Select an option" at bounding box center [762, 284] width 17 height 17
click at [992, 342] on span "Select an option" at bounding box center [996, 335] width 17 height 17
click at [992, 342] on input "Select an option" at bounding box center [996, 335] width 17 height 17
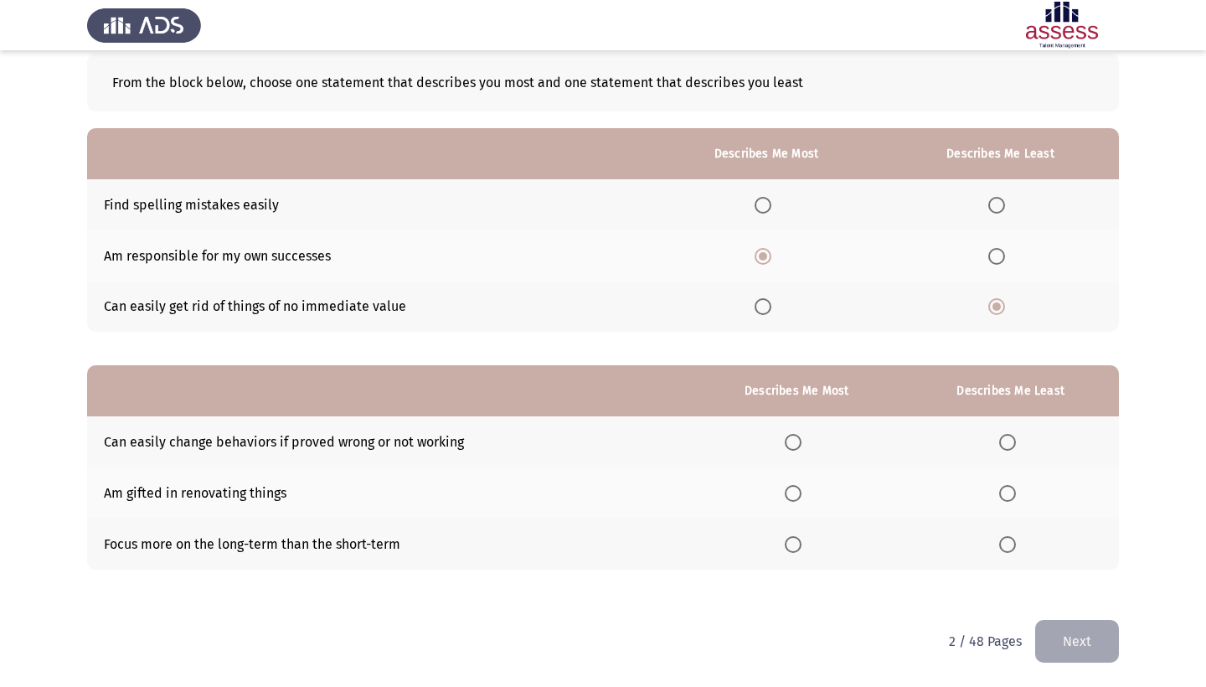
scroll to position [90, 0]
click at [785, 541] on span "Select an option" at bounding box center [793, 544] width 17 height 17
click at [785, 541] on input "Select an option" at bounding box center [793, 544] width 17 height 17
click at [999, 442] on span "Select an option" at bounding box center [1007, 442] width 17 height 17
click at [999, 442] on input "Select an option" at bounding box center [1007, 442] width 17 height 17
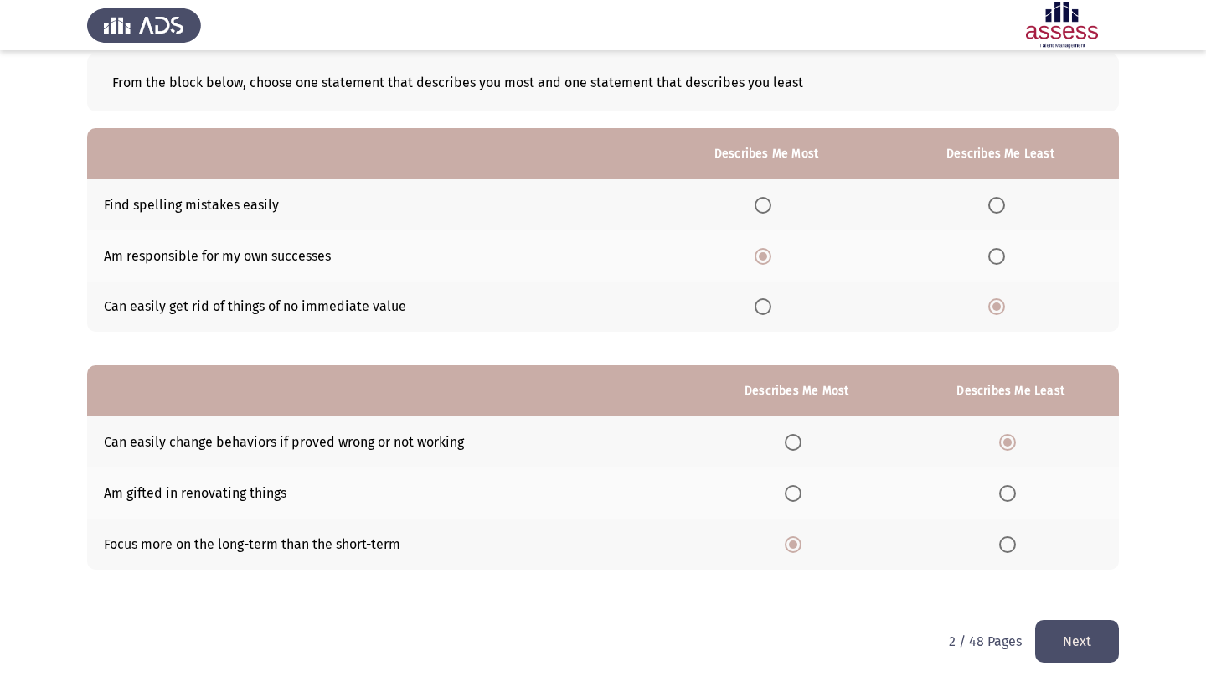
click at [1065, 643] on button "Next" at bounding box center [1077, 641] width 84 height 43
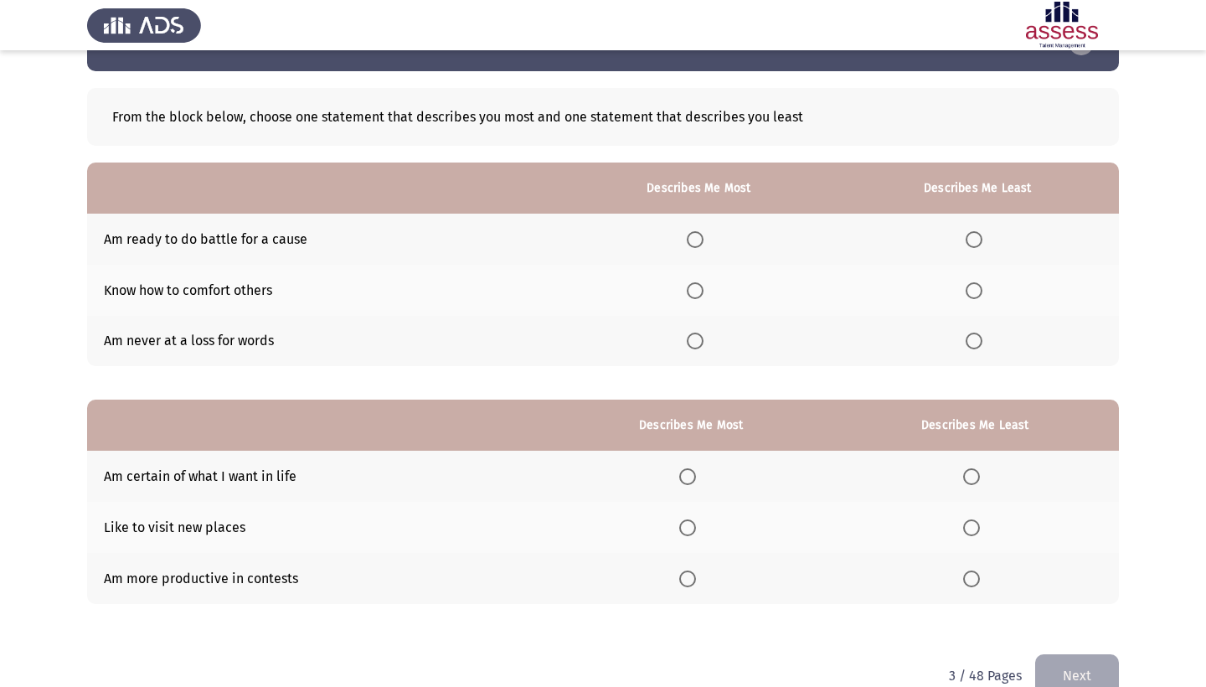
scroll to position [52, 0]
click at [687, 291] on span "Select an option" at bounding box center [695, 291] width 17 height 17
click at [687, 291] on input "Select an option" at bounding box center [695, 291] width 17 height 17
click at [970, 246] on span "Select an option" at bounding box center [973, 240] width 17 height 17
click at [970, 246] on input "Select an option" at bounding box center [973, 240] width 17 height 17
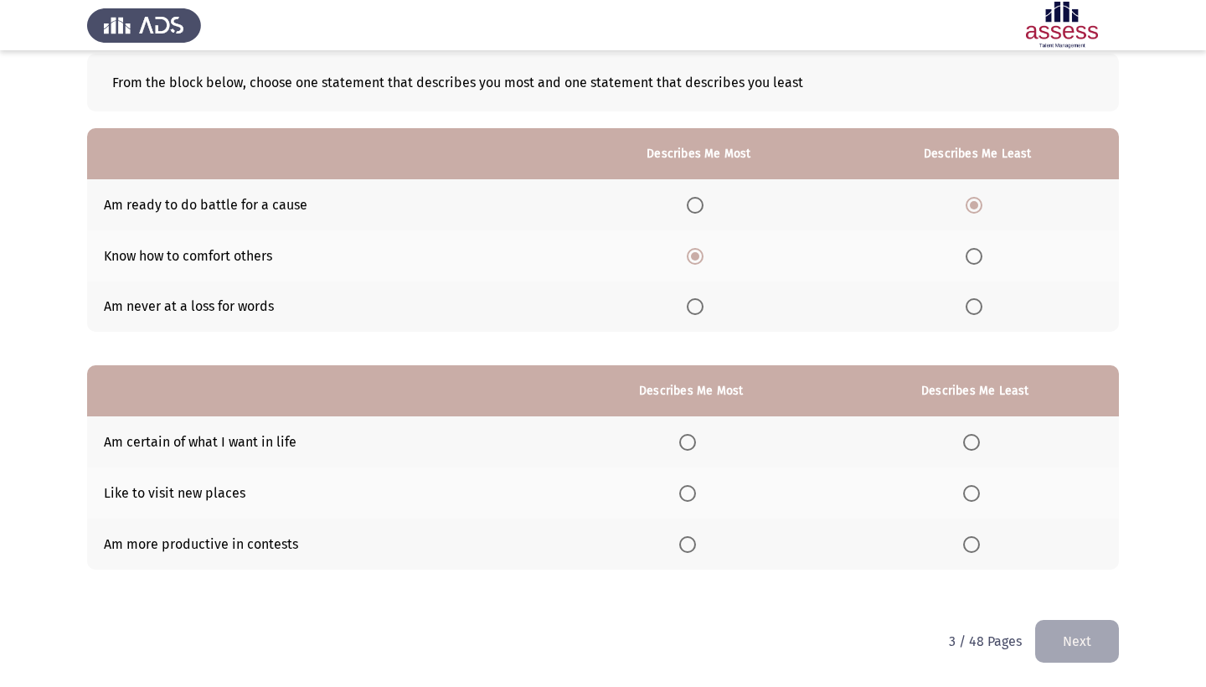
scroll to position [90, 0]
click at [674, 569] on div "From the block below, choose one statement that describes you most and one stat…" at bounding box center [603, 320] width 1032 height 566
click at [679, 543] on span "Select an option" at bounding box center [687, 544] width 17 height 17
click at [679, 543] on input "Select an option" at bounding box center [687, 544] width 17 height 17
click at [969, 452] on th at bounding box center [974, 441] width 287 height 51
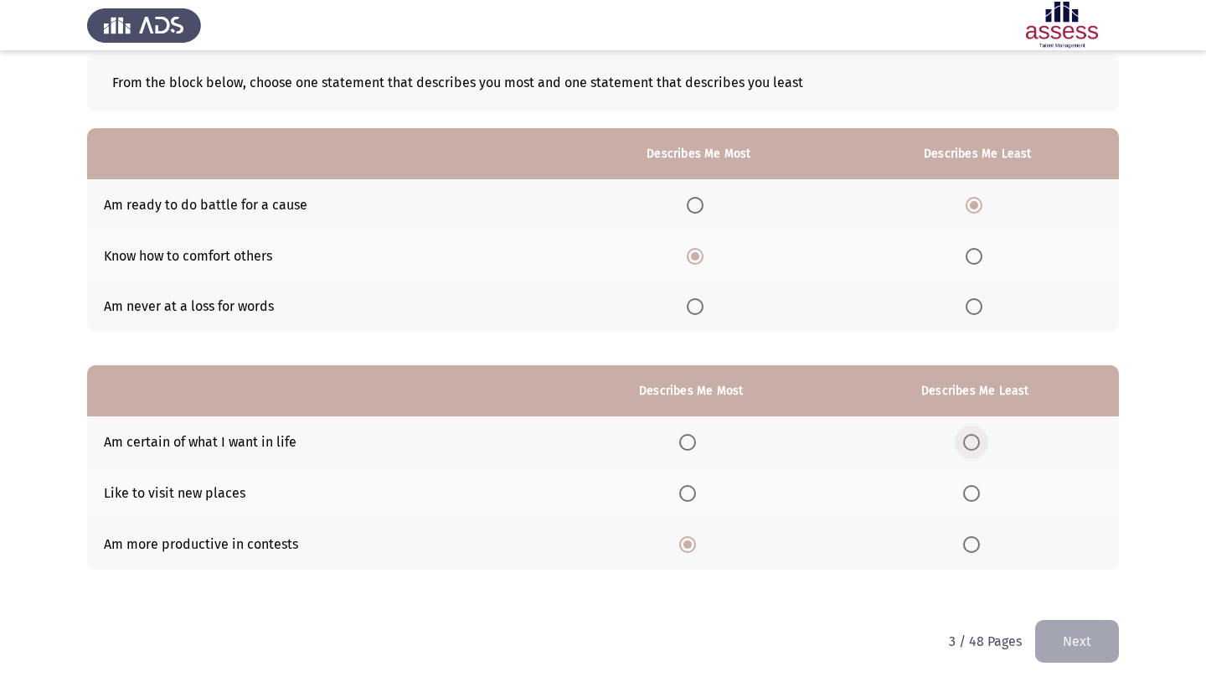
click at [967, 445] on span "Select an option" at bounding box center [971, 442] width 17 height 17
click at [967, 445] on input "Select an option" at bounding box center [971, 442] width 17 height 17
click at [1072, 644] on button "Next" at bounding box center [1077, 641] width 84 height 43
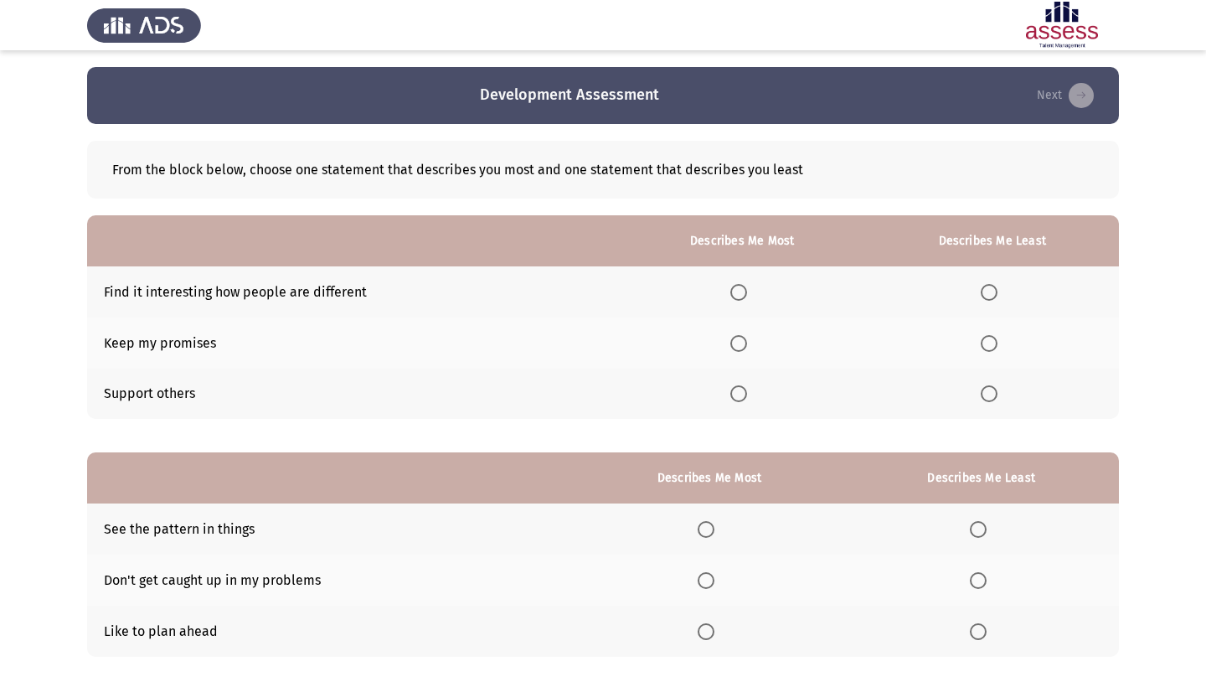
click at [730, 345] on span "Select an option" at bounding box center [738, 343] width 17 height 17
click at [730, 345] on input "Select an option" at bounding box center [738, 343] width 17 height 17
click at [981, 300] on span "Select an option" at bounding box center [989, 292] width 17 height 17
click at [981, 300] on input "Select an option" at bounding box center [989, 292] width 17 height 17
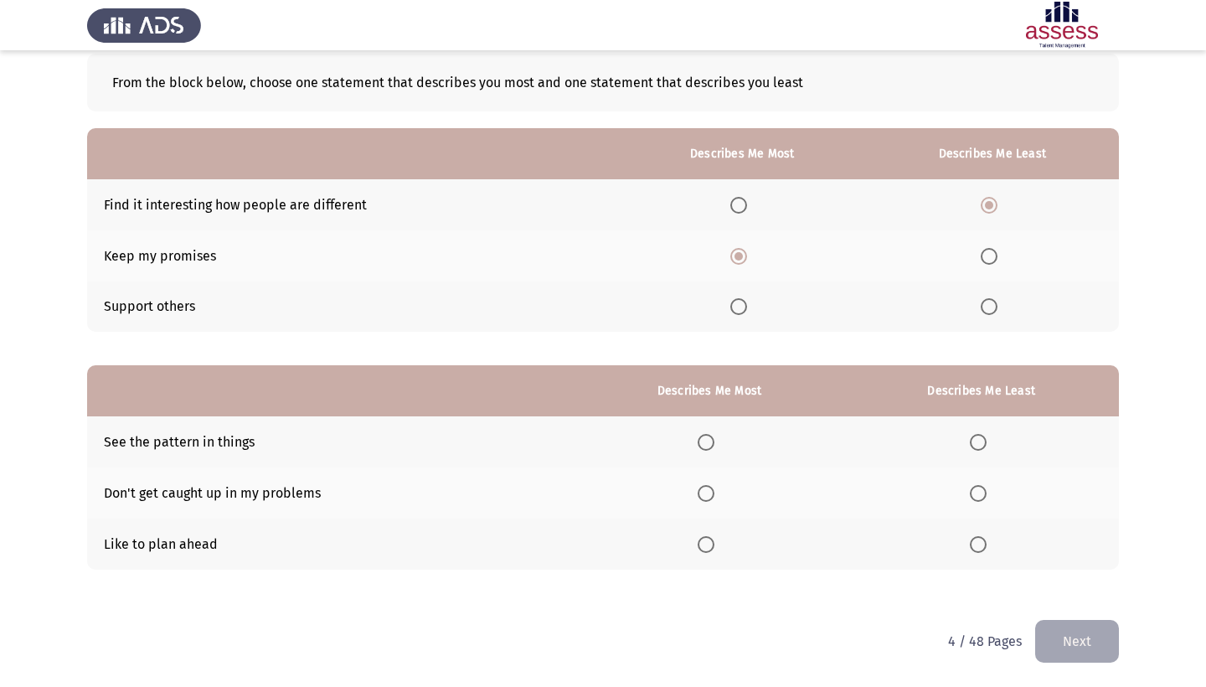
scroll to position [90, 0]
click at [698, 544] on span "Select an option" at bounding box center [706, 544] width 17 height 17
click at [698, 544] on input "Select an option" at bounding box center [706, 544] width 17 height 17
click at [983, 492] on label "Select an option" at bounding box center [981, 493] width 23 height 17
click at [983, 492] on input "Select an option" at bounding box center [978, 493] width 17 height 17
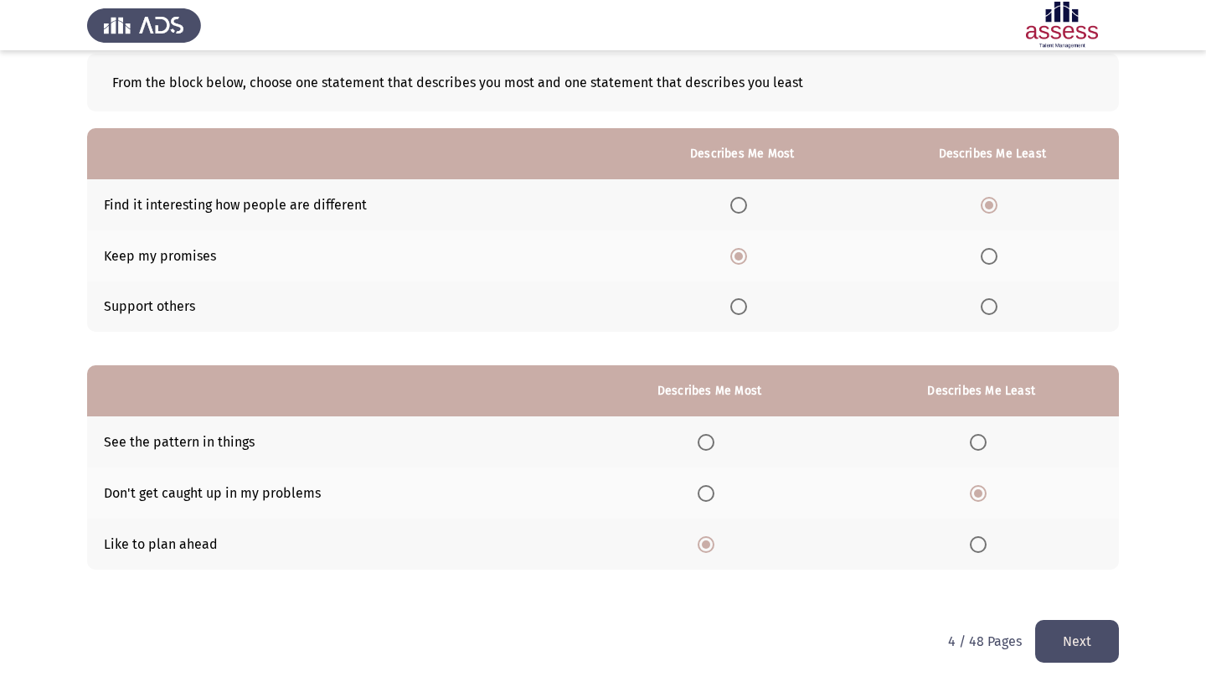
click at [1065, 635] on button "Next" at bounding box center [1077, 641] width 84 height 43
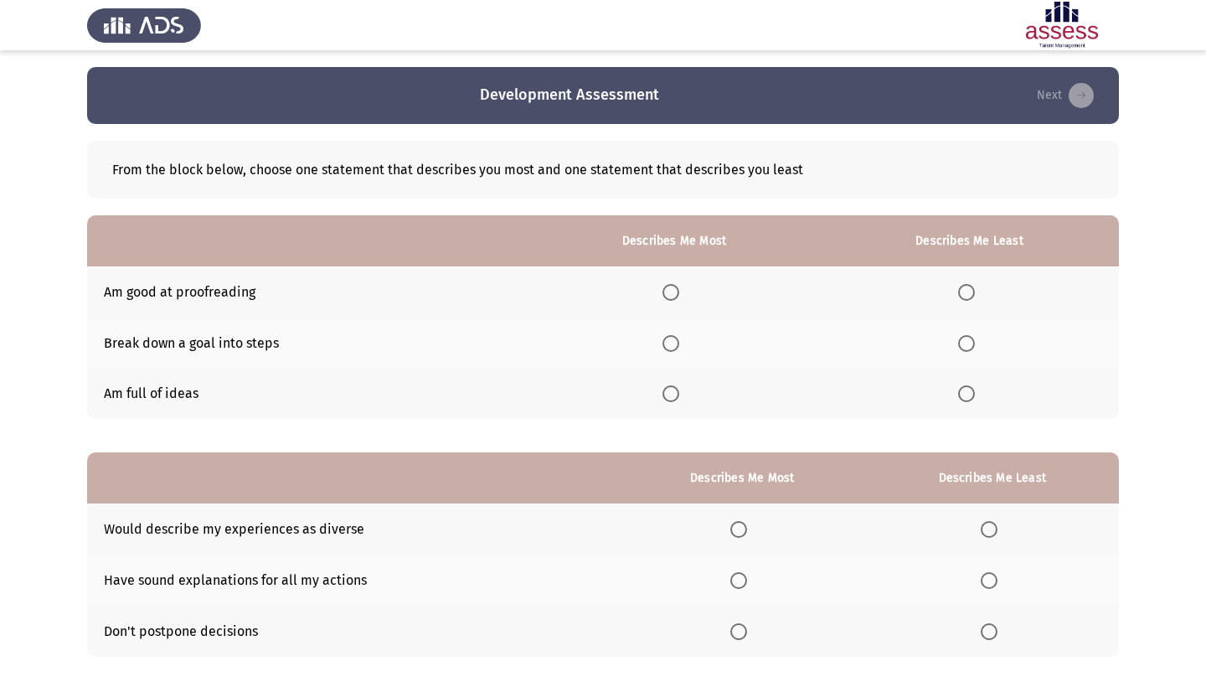
click at [662, 399] on span "Select an option" at bounding box center [670, 393] width 17 height 17
click at [662, 399] on input "Select an option" at bounding box center [670, 393] width 17 height 17
click at [966, 342] on span "Select an option" at bounding box center [966, 343] width 17 height 17
click at [966, 342] on input "Select an option" at bounding box center [966, 343] width 17 height 17
click at [962, 300] on span "Select an option" at bounding box center [966, 292] width 17 height 17
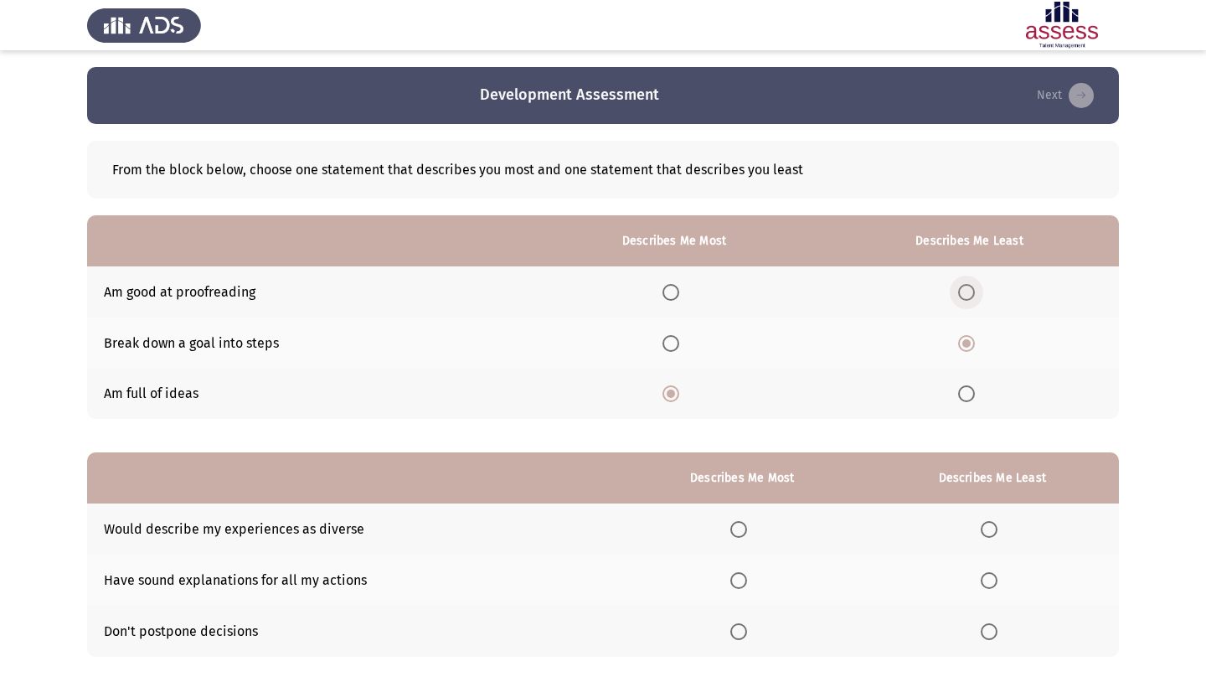
click at [962, 300] on input "Select an option" at bounding box center [966, 292] width 17 height 17
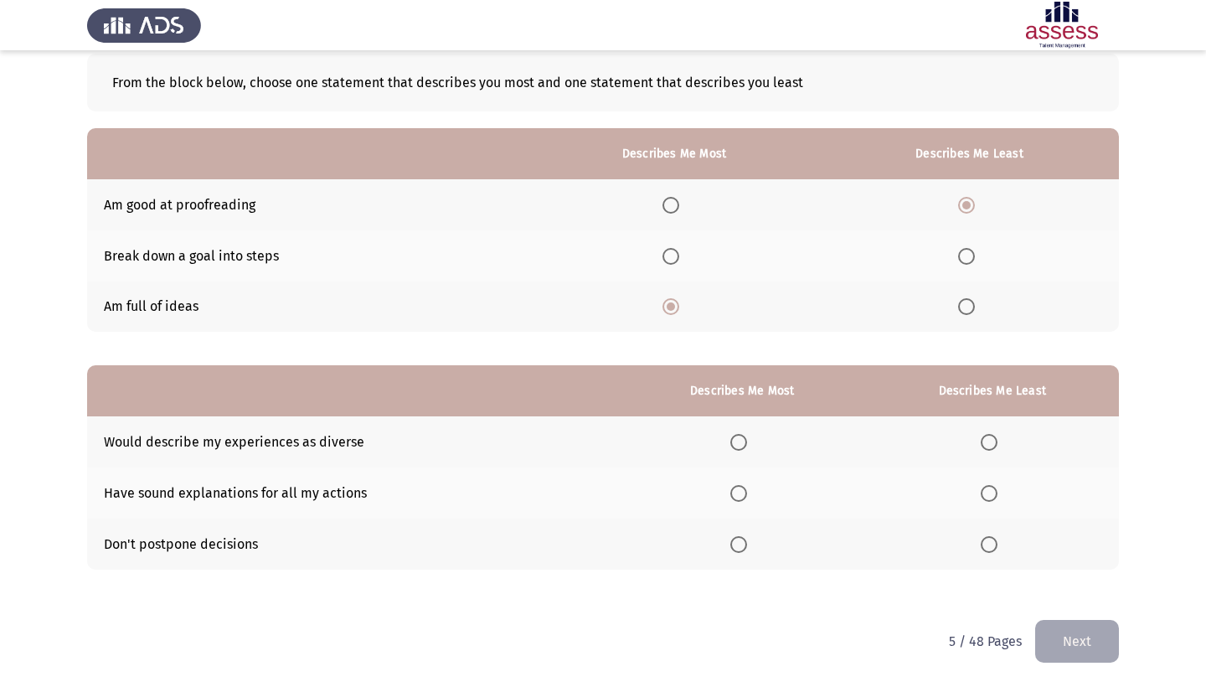
scroll to position [90, 0]
click at [730, 445] on span "Select an option" at bounding box center [738, 442] width 17 height 17
click at [730, 445] on input "Select an option" at bounding box center [738, 442] width 17 height 17
click at [982, 543] on span "Select an option" at bounding box center [989, 544] width 17 height 17
click at [982, 543] on input "Select an option" at bounding box center [989, 544] width 17 height 17
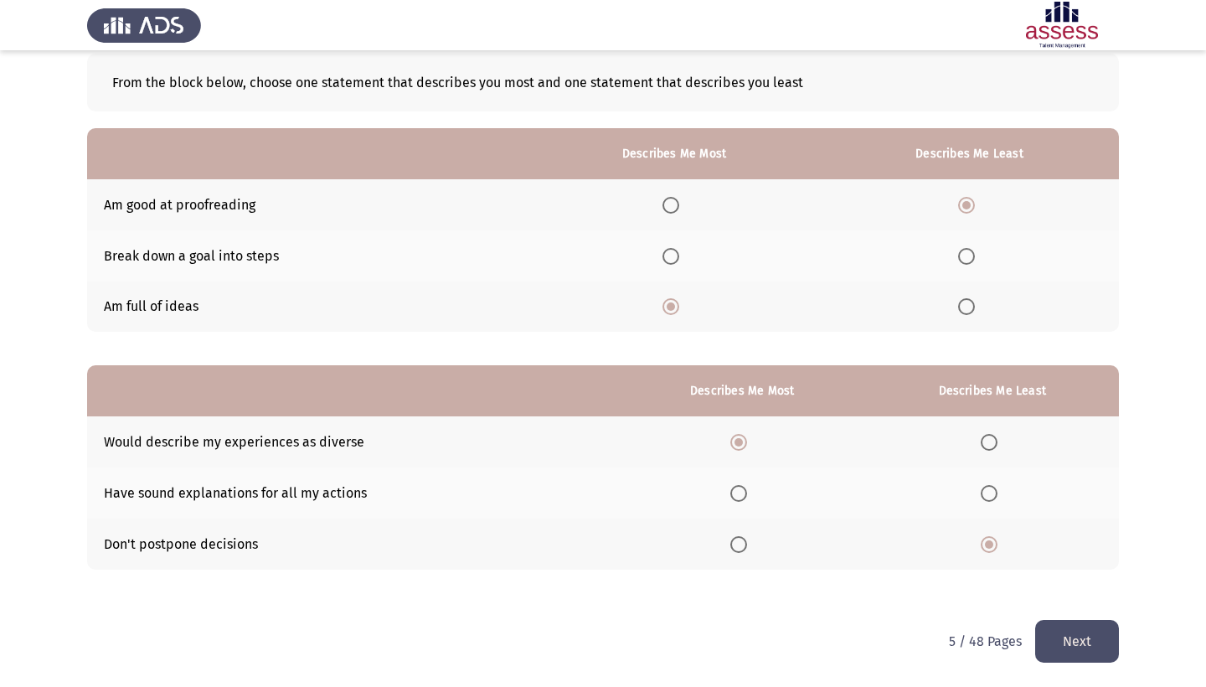
click at [1071, 637] on button "Next" at bounding box center [1077, 641] width 84 height 43
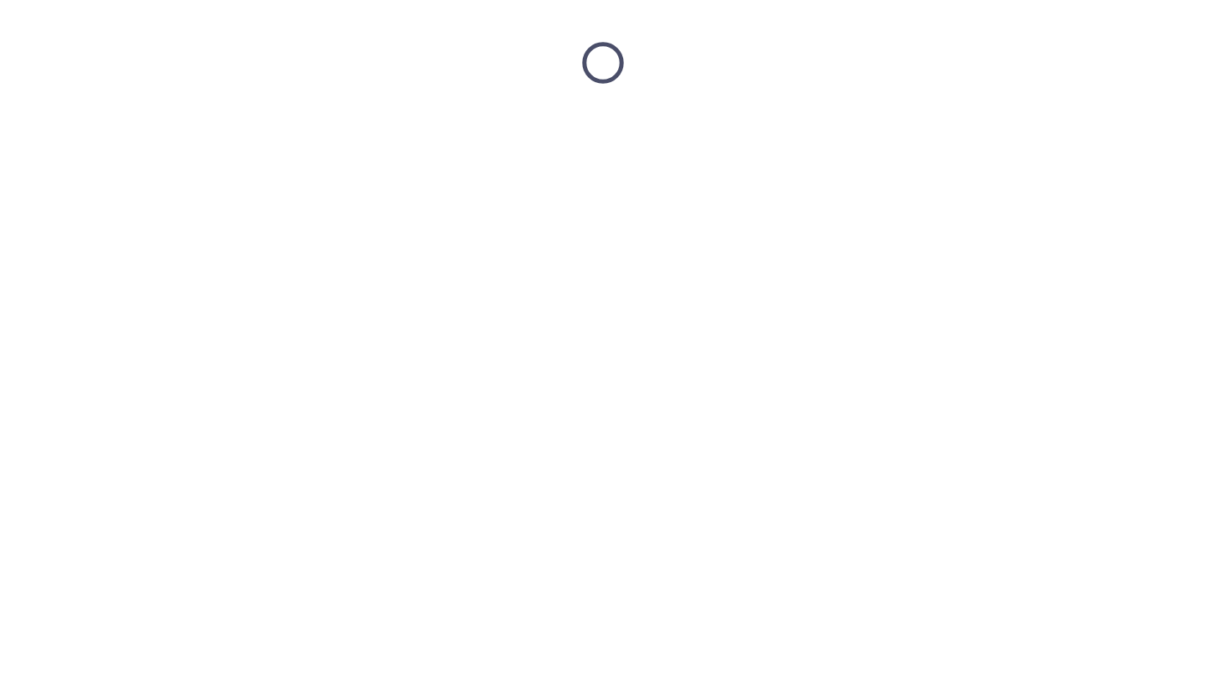
scroll to position [0, 0]
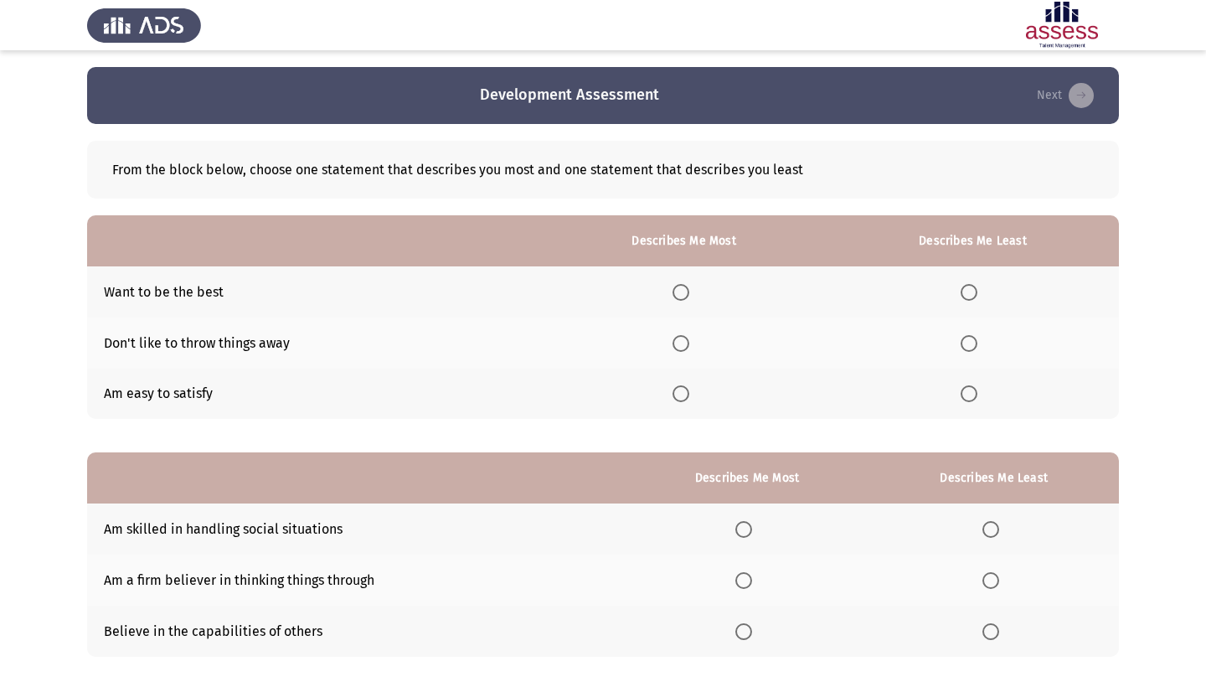
click at [672, 343] on span "Select an option" at bounding box center [680, 343] width 17 height 17
click at [672, 343] on input "Select an option" at bounding box center [680, 343] width 17 height 17
click at [969, 394] on span "Select an option" at bounding box center [968, 393] width 17 height 17
click at [969, 394] on input "Select an option" at bounding box center [968, 393] width 17 height 17
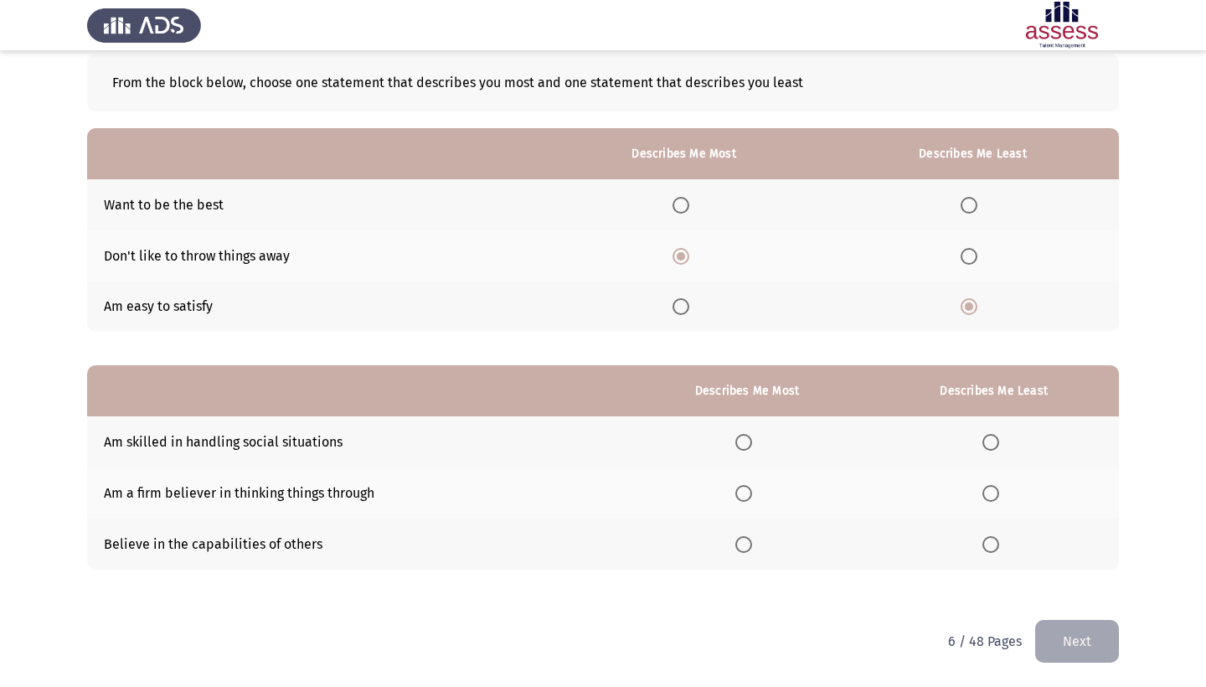
scroll to position [90, 0]
click at [735, 495] on span "Select an option" at bounding box center [743, 493] width 17 height 17
click at [735, 495] on input "Select an option" at bounding box center [743, 493] width 17 height 17
click at [982, 446] on span "Select an option" at bounding box center [990, 442] width 17 height 17
click at [982, 446] on input "Select an option" at bounding box center [990, 442] width 17 height 17
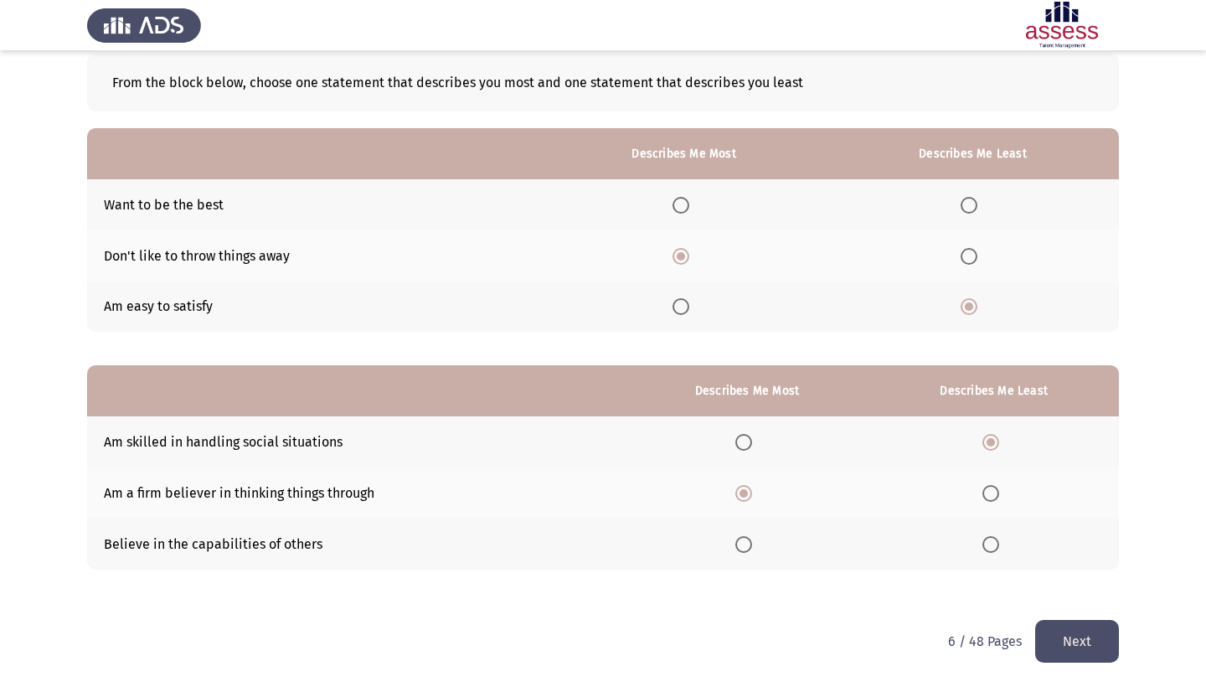
click at [1056, 636] on button "Next" at bounding box center [1077, 641] width 84 height 43
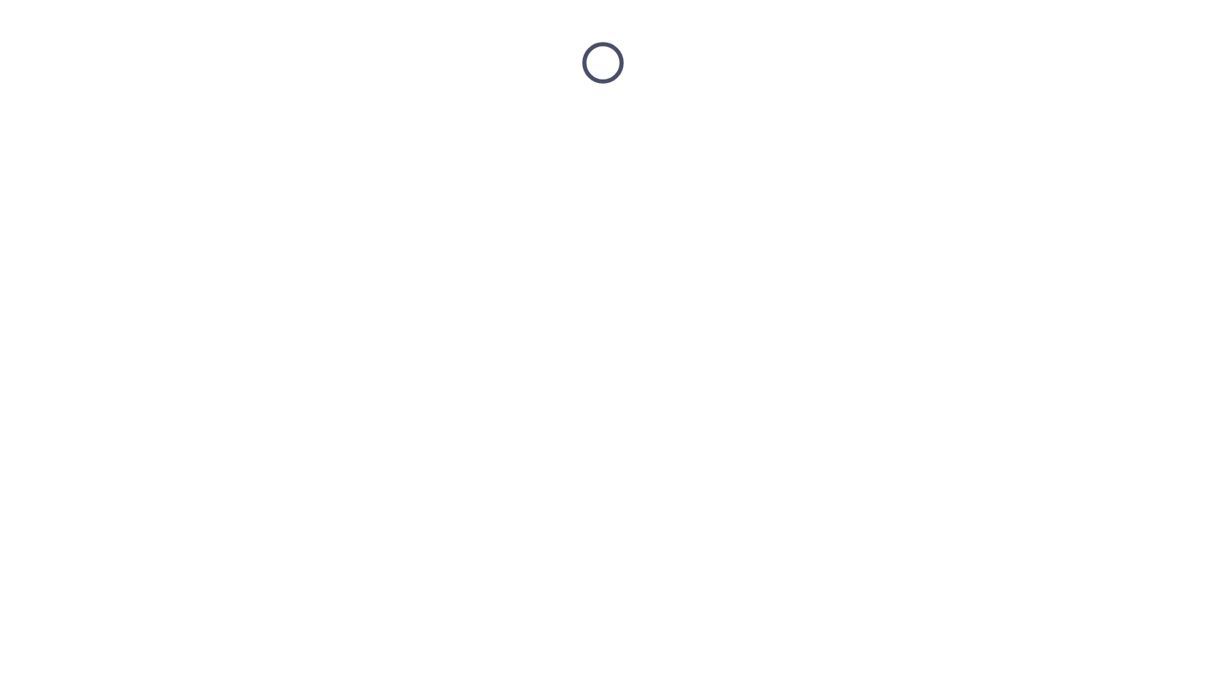
scroll to position [0, 0]
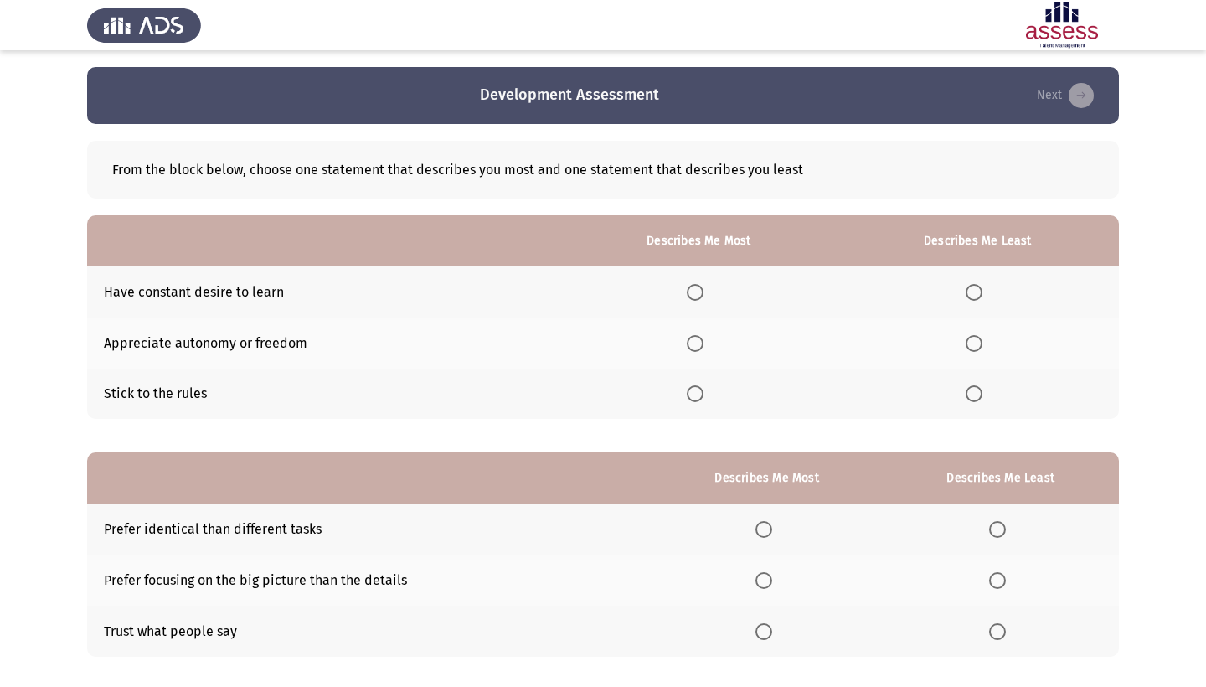
click at [687, 289] on span "Select an option" at bounding box center [695, 292] width 17 height 17
click at [687, 289] on input "Select an option" at bounding box center [695, 292] width 17 height 17
click at [966, 351] on span "Select an option" at bounding box center [973, 343] width 17 height 17
click at [966, 351] on input "Select an option" at bounding box center [973, 343] width 17 height 17
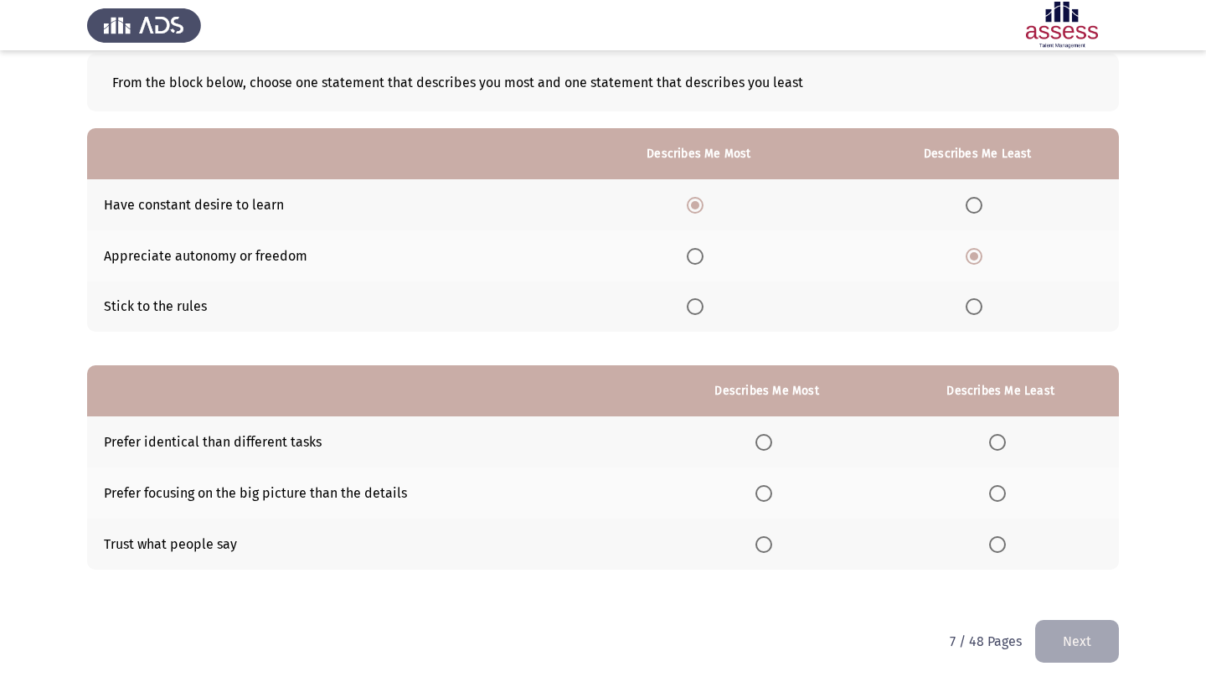
scroll to position [90, 0]
click at [755, 496] on span "Select an option" at bounding box center [763, 493] width 17 height 17
click at [755, 496] on input "Select an option" at bounding box center [763, 493] width 17 height 17
click at [990, 545] on span "Select an option" at bounding box center [997, 544] width 17 height 17
click at [990, 545] on input "Select an option" at bounding box center [997, 544] width 17 height 17
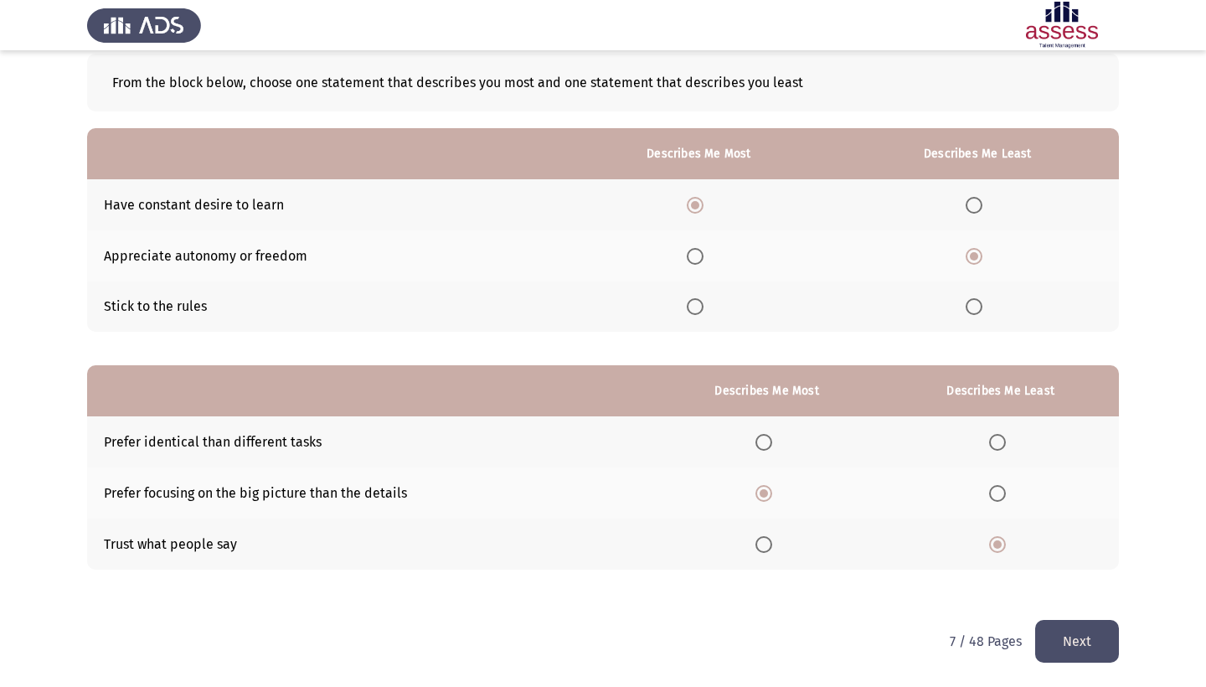
click at [1058, 634] on button "Next" at bounding box center [1077, 641] width 84 height 43
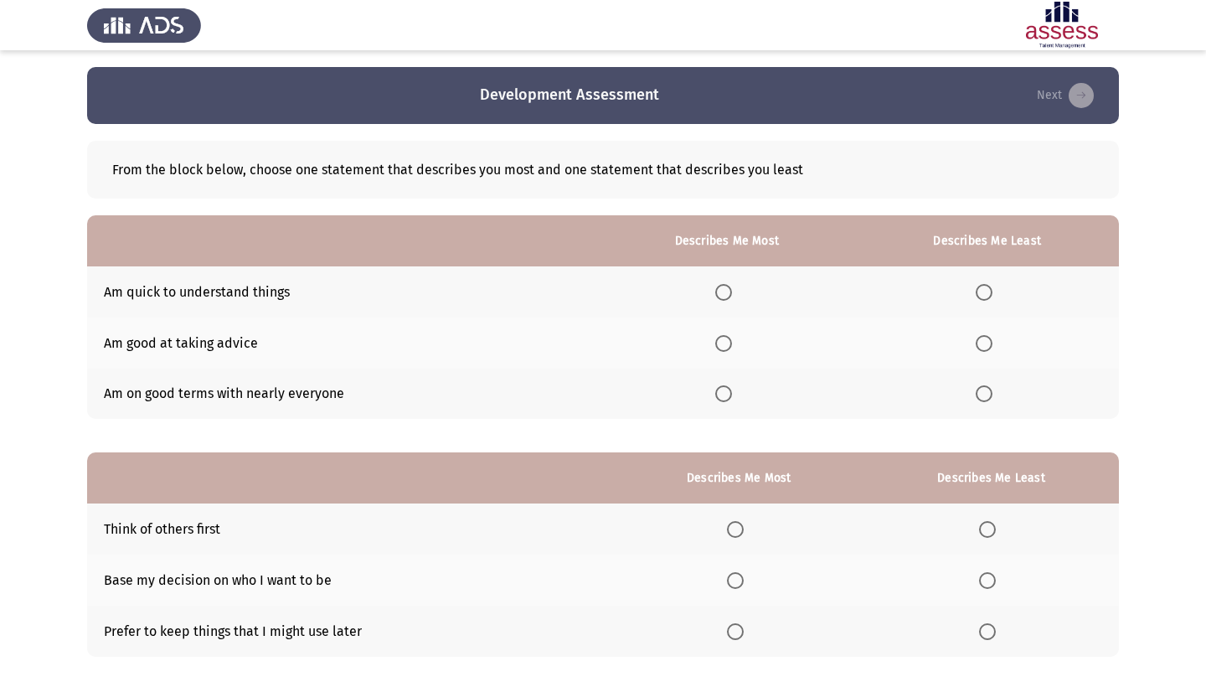
click at [715, 295] on span "Select an option" at bounding box center [723, 292] width 17 height 17
click at [715, 295] on input "Select an option" at bounding box center [723, 292] width 17 height 17
click at [976, 348] on span "Select an option" at bounding box center [984, 343] width 17 height 17
click at [976, 348] on input "Select an option" at bounding box center [984, 343] width 17 height 17
click at [719, 296] on span "Select an option" at bounding box center [723, 292] width 8 height 8
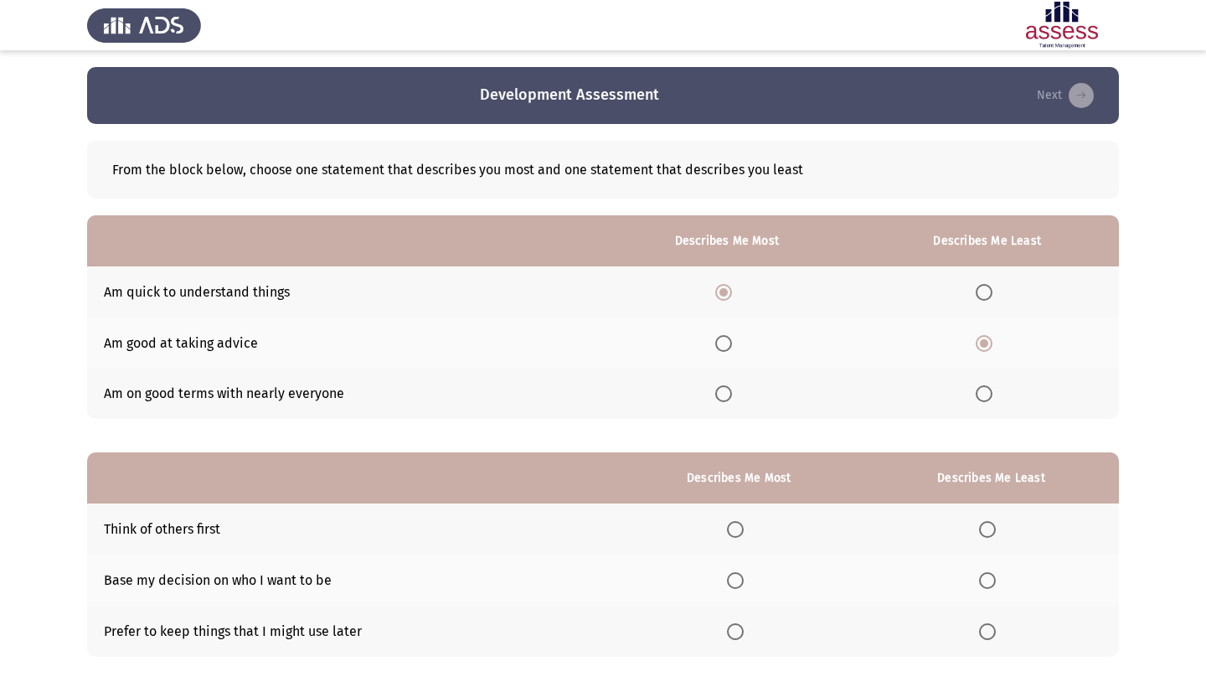
click at [715, 297] on input "Select an option" at bounding box center [723, 292] width 17 height 17
click at [981, 399] on span "Select an option" at bounding box center [984, 393] width 17 height 17
click at [981, 399] on input "Select an option" at bounding box center [984, 393] width 17 height 17
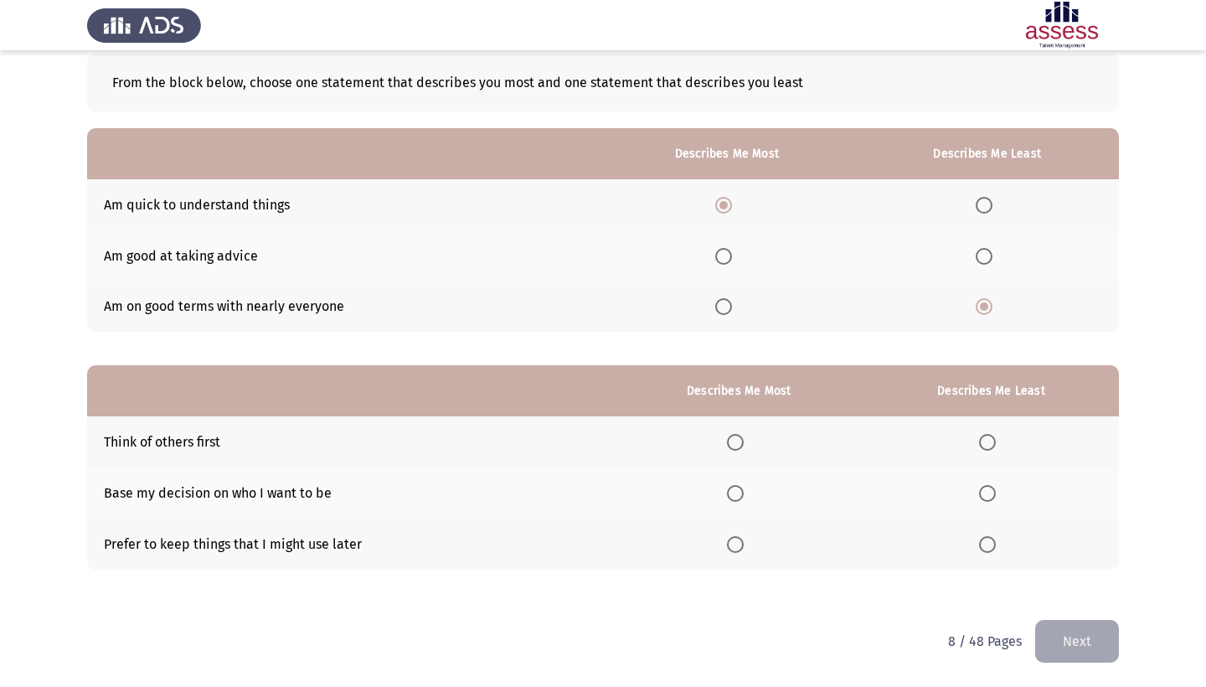
scroll to position [90, 0]
click at [712, 319] on th at bounding box center [726, 306] width 257 height 51
click at [715, 298] on span "Select an option" at bounding box center [723, 306] width 17 height 17
click at [715, 298] on input "Select an option" at bounding box center [723, 306] width 17 height 17
click at [715, 202] on span "Select an option" at bounding box center [723, 205] width 17 height 17
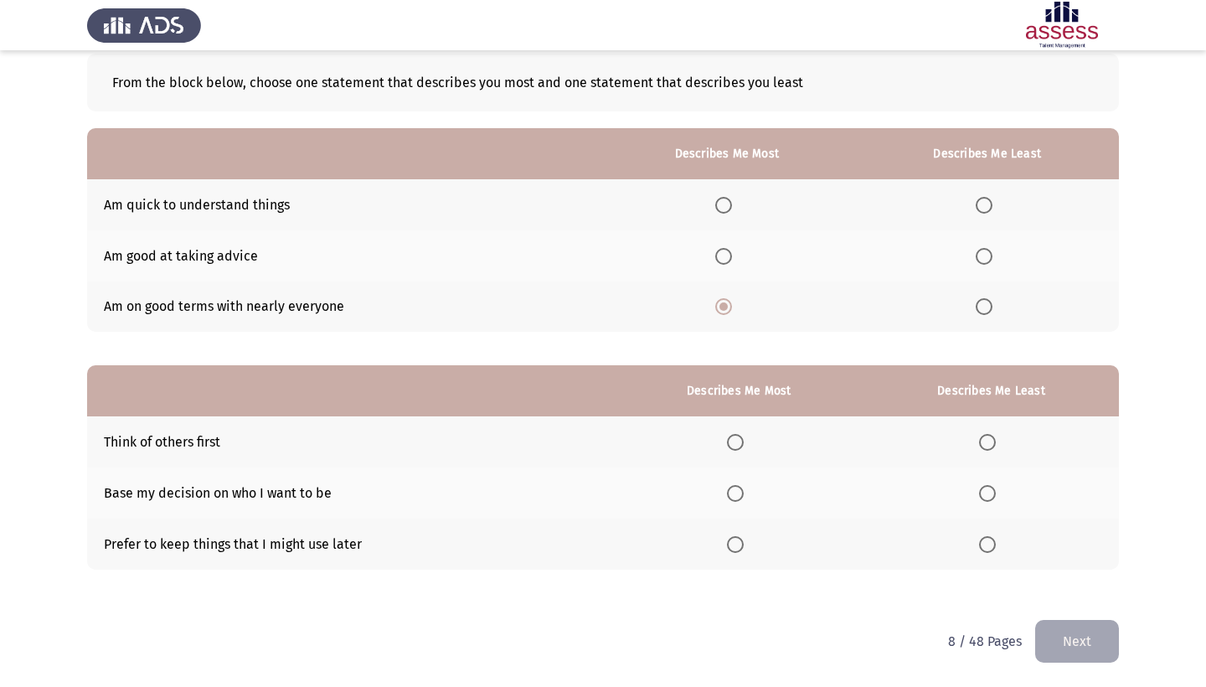
click at [715, 202] on input "Select an option" at bounding box center [723, 205] width 17 height 17
click at [985, 309] on span "Select an option" at bounding box center [984, 306] width 17 height 17
click at [985, 309] on input "Select an option" at bounding box center [984, 306] width 17 height 17
click at [706, 296] on th at bounding box center [726, 306] width 257 height 51
click at [715, 309] on span "Select an option" at bounding box center [723, 306] width 17 height 17
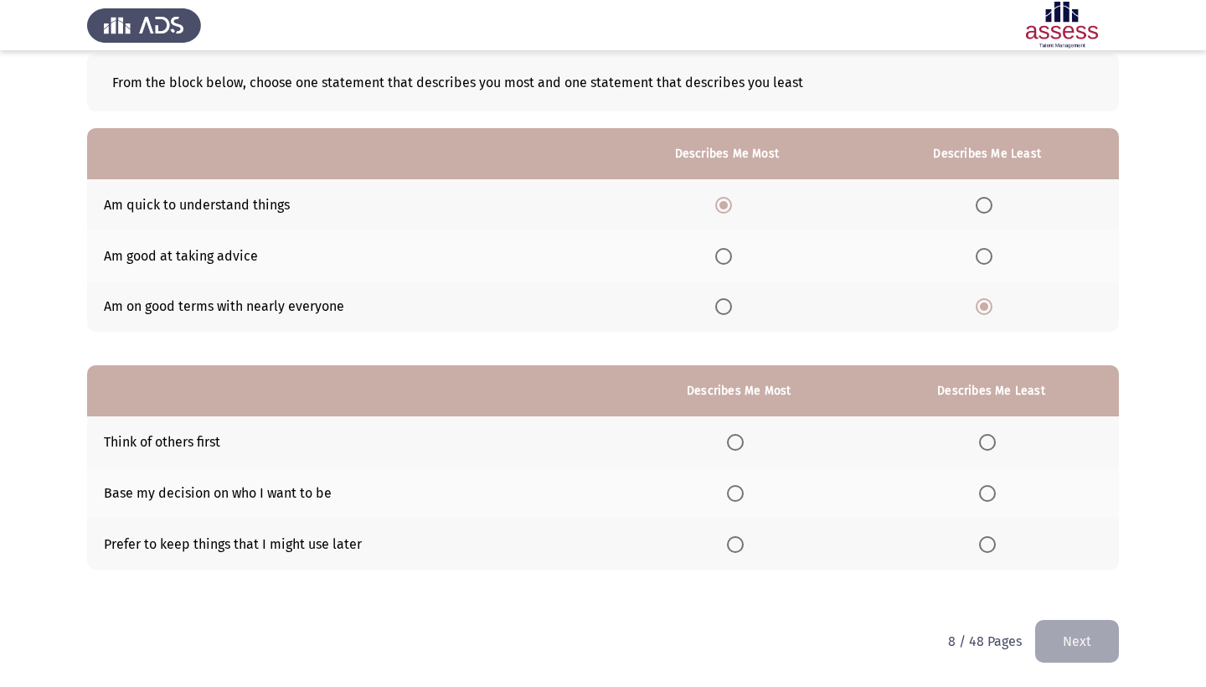
click at [715, 309] on input "Select an option" at bounding box center [723, 306] width 17 height 17
click at [981, 204] on span "Select an option" at bounding box center [984, 205] width 17 height 17
click at [981, 204] on input "Select an option" at bounding box center [984, 205] width 17 height 17
click at [985, 255] on span "Select an option" at bounding box center [984, 256] width 17 height 17
click at [985, 255] on input "Select an option" at bounding box center [984, 256] width 17 height 17
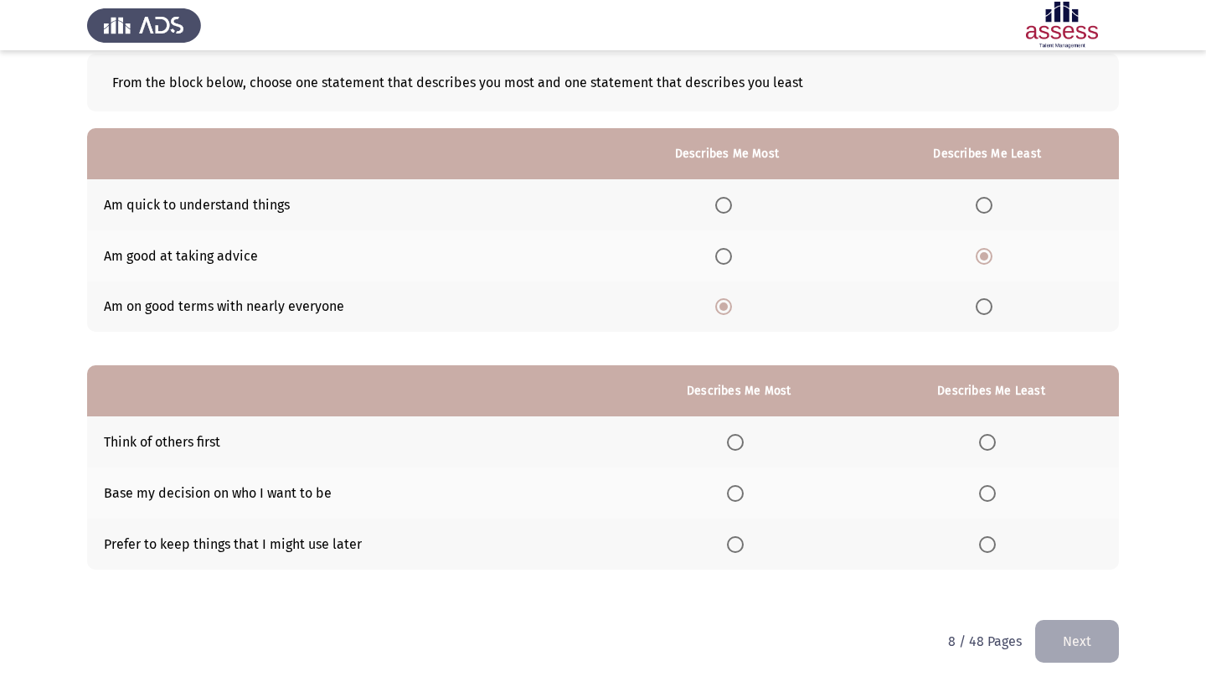
click at [715, 206] on span "Select an option" at bounding box center [723, 205] width 17 height 17
click at [715, 206] on input "Select an option" at bounding box center [723, 205] width 17 height 17
click at [727, 487] on span "Select an option" at bounding box center [735, 493] width 17 height 17
click at [727, 487] on input "Select an option" at bounding box center [735, 493] width 17 height 17
click at [979, 535] on mat-radio-button "Select an option" at bounding box center [990, 544] width 23 height 18
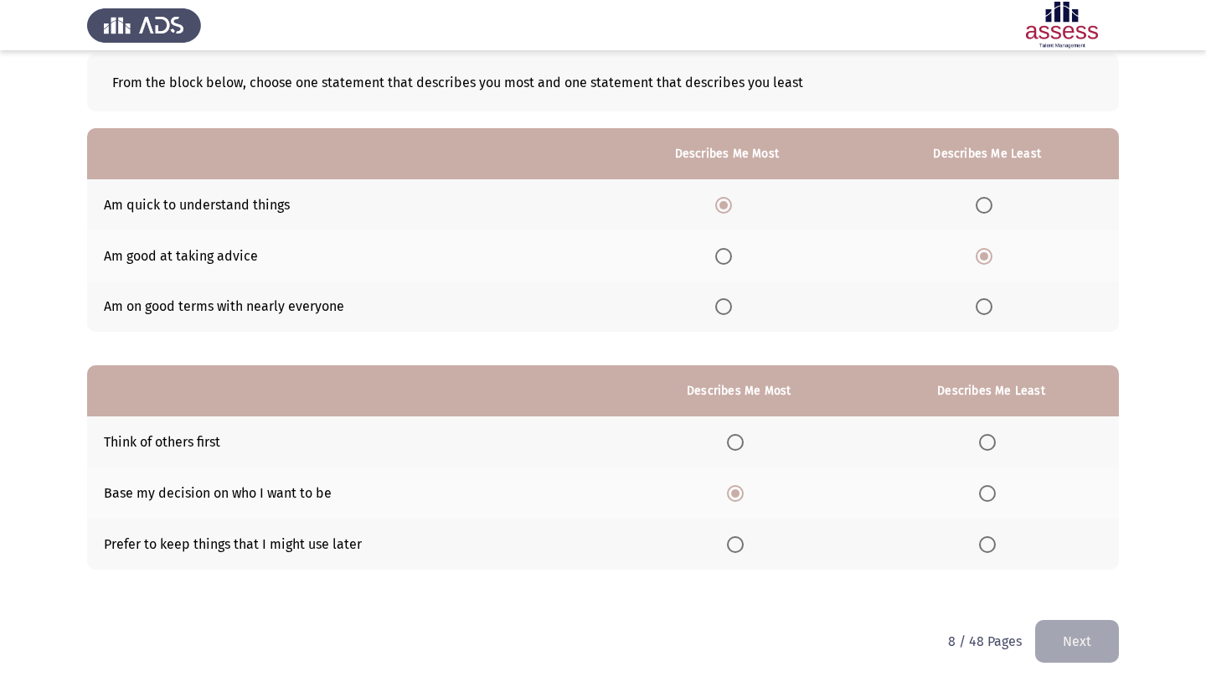
click at [972, 446] on th at bounding box center [990, 441] width 255 height 51
click at [981, 444] on span "Select an option" at bounding box center [987, 442] width 17 height 17
click at [981, 444] on input "Select an option" at bounding box center [987, 442] width 17 height 17
click at [1057, 631] on button "Next" at bounding box center [1077, 641] width 84 height 43
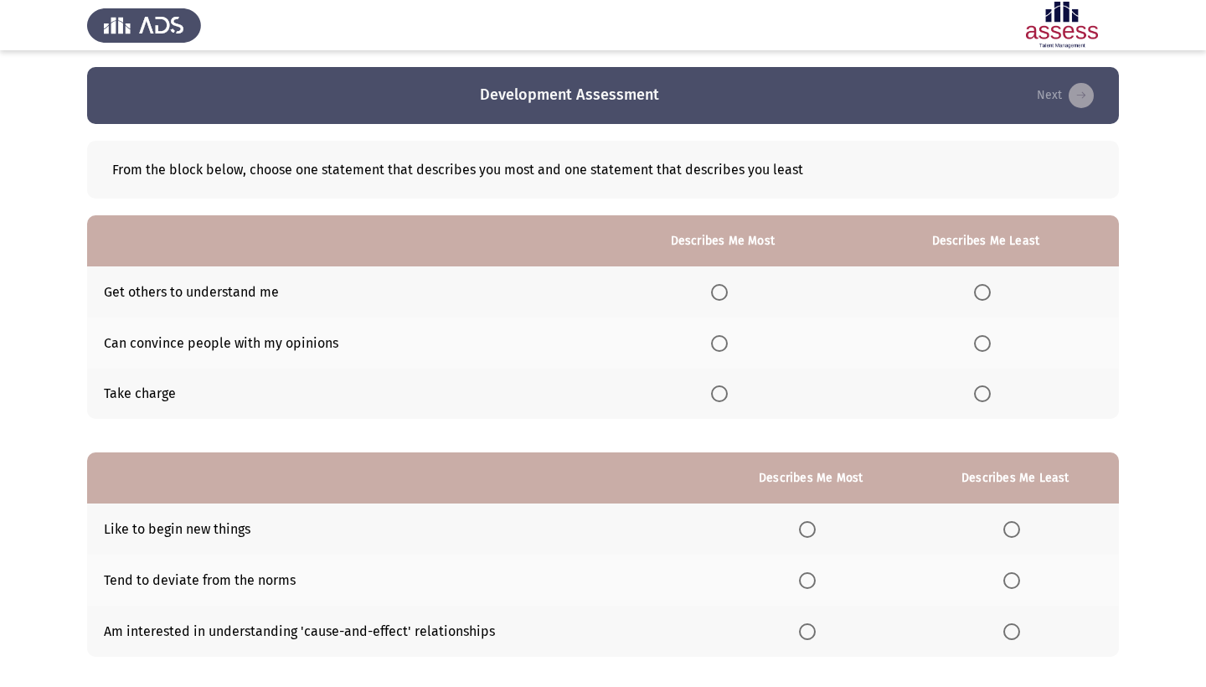
click at [711, 346] on span "Select an option" at bounding box center [719, 343] width 17 height 17
click at [711, 346] on input "Select an option" at bounding box center [719, 343] width 17 height 17
click at [996, 398] on th at bounding box center [985, 393] width 266 height 51
click at [983, 398] on span "Select an option" at bounding box center [982, 393] width 17 height 17
click at [983, 398] on input "Select an option" at bounding box center [982, 393] width 17 height 17
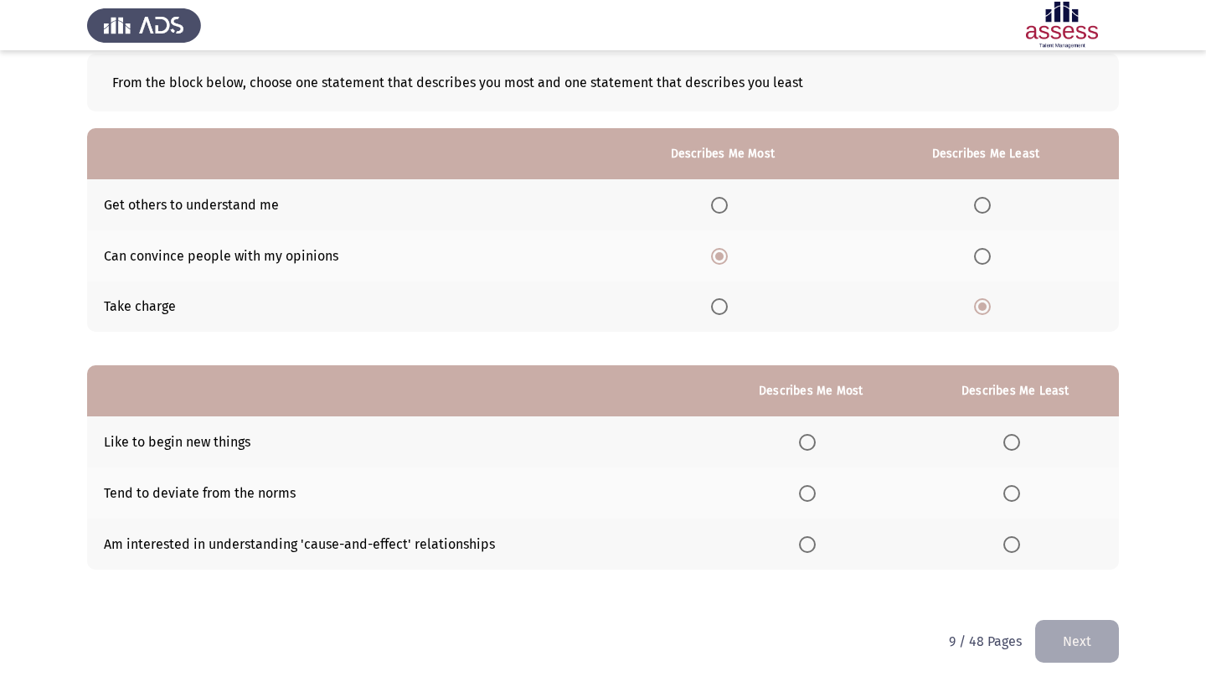
scroll to position [90, 0]
click at [974, 203] on span "Select an option" at bounding box center [982, 205] width 17 height 17
click at [974, 203] on input "Select an option" at bounding box center [982, 205] width 17 height 17
click at [799, 541] on span "Select an option" at bounding box center [807, 544] width 17 height 17
click at [799, 541] on input "Select an option" at bounding box center [807, 544] width 17 height 17
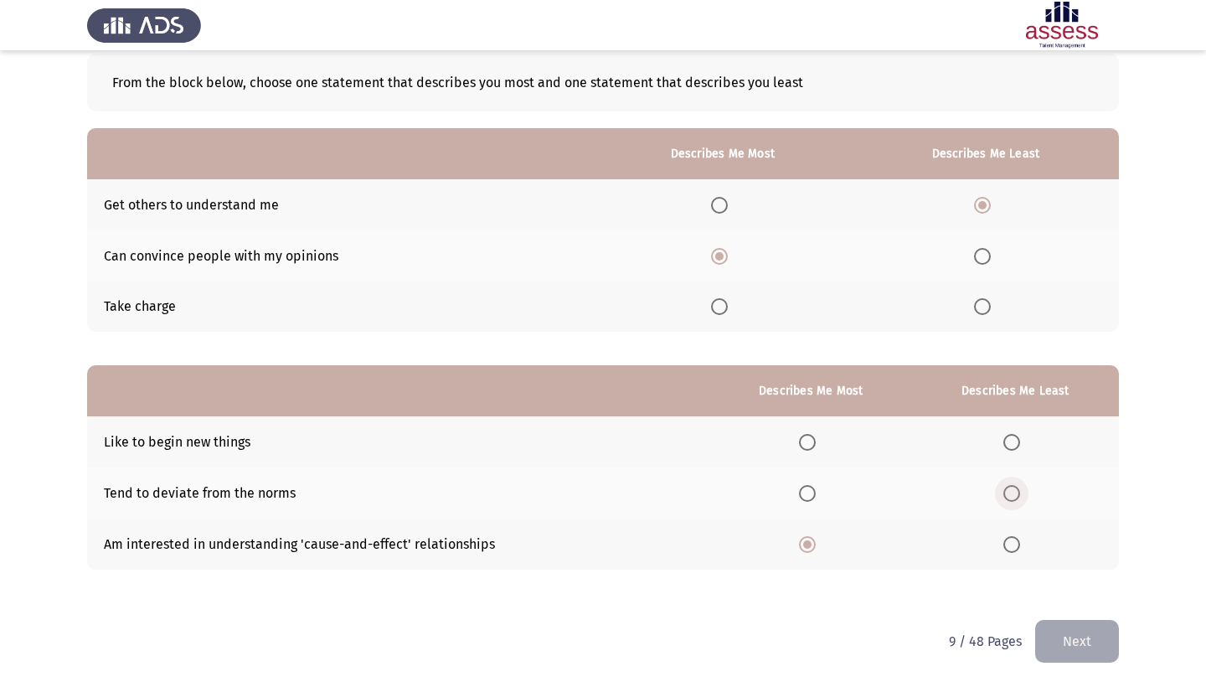
click at [1003, 492] on span "Select an option" at bounding box center [1011, 493] width 17 height 17
click at [1003, 492] on input "Select an option" at bounding box center [1011, 493] width 17 height 17
click at [1055, 646] on button "Next" at bounding box center [1077, 641] width 84 height 43
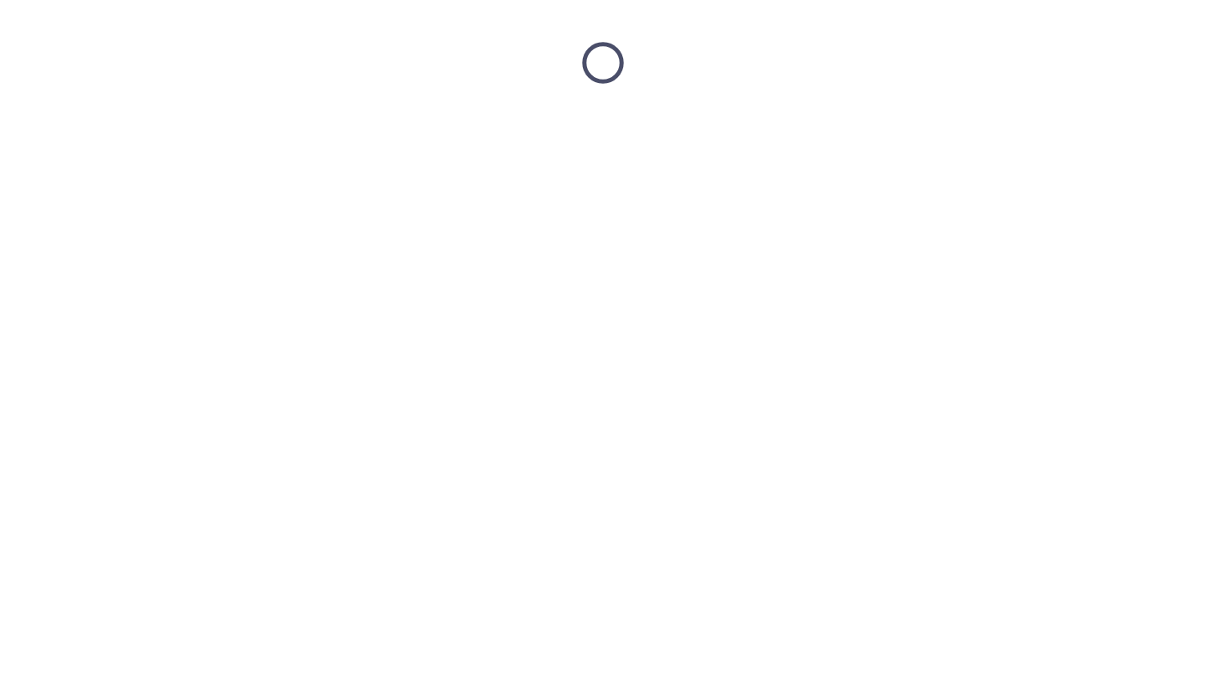
scroll to position [0, 0]
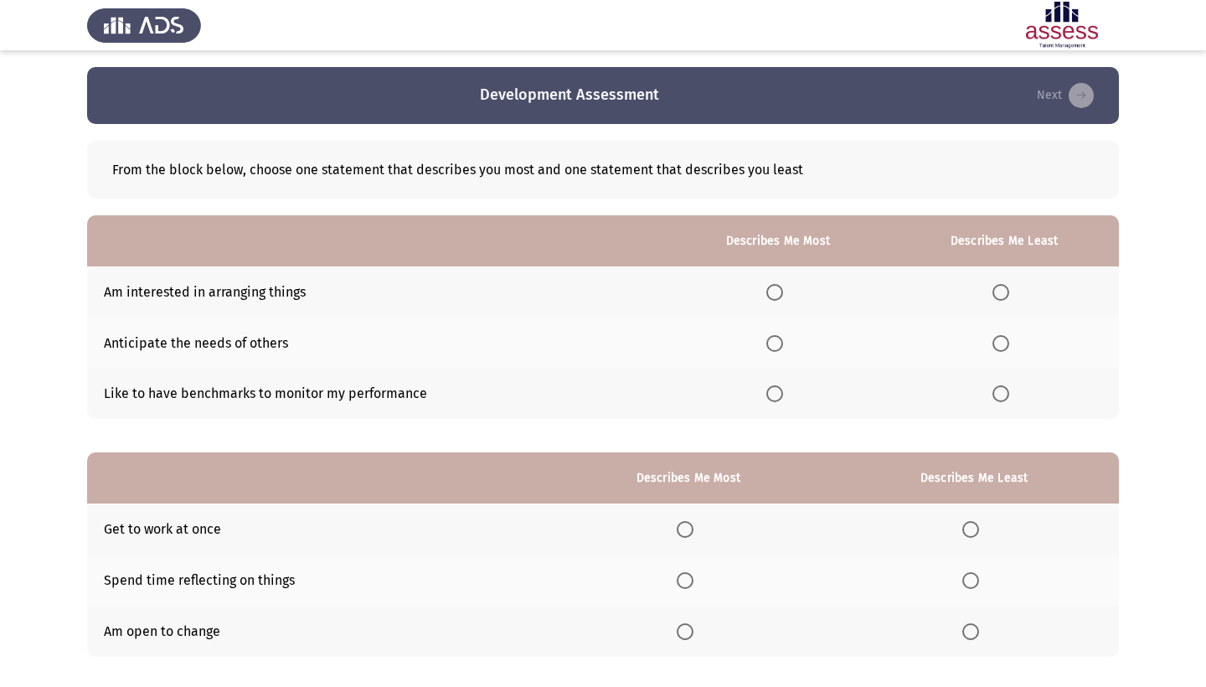
click at [766, 291] on span "Select an option" at bounding box center [774, 292] width 17 height 17
click at [766, 291] on input "Select an option" at bounding box center [774, 292] width 17 height 17
click at [995, 392] on span "Select an option" at bounding box center [1000, 393] width 17 height 17
click at [995, 392] on input "Select an option" at bounding box center [1000, 393] width 17 height 17
click at [962, 527] on span "Select an option" at bounding box center [970, 529] width 17 height 17
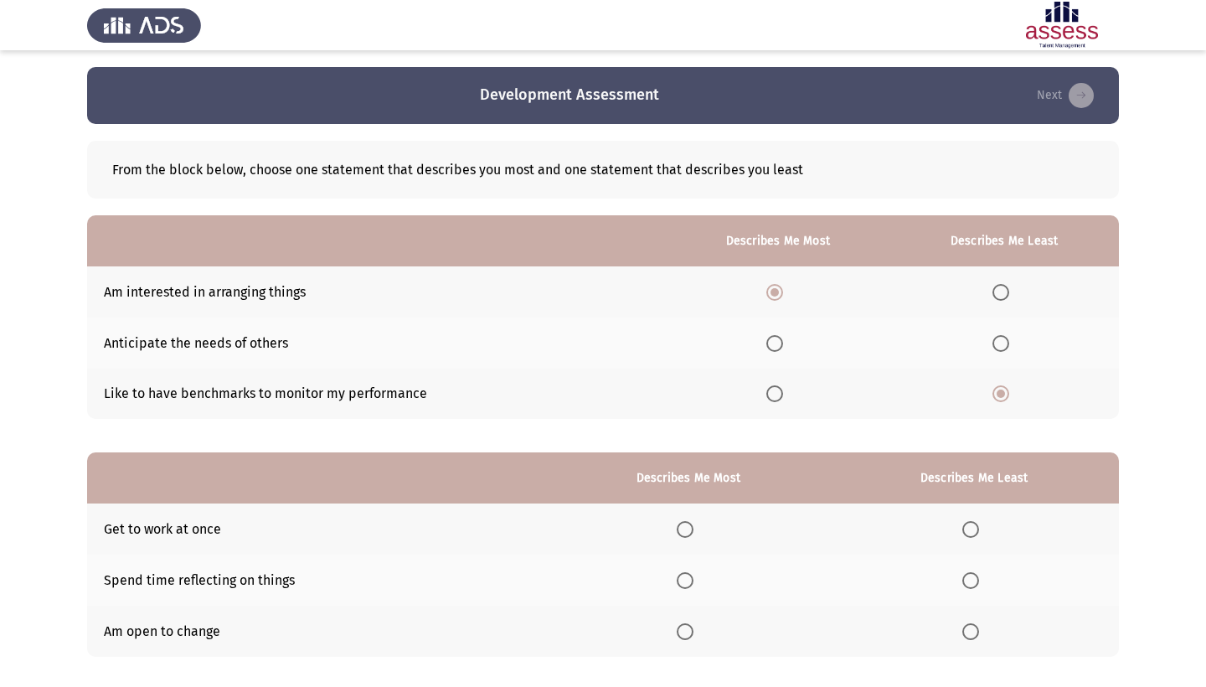
click at [962, 527] on input "Select an option" at bounding box center [970, 529] width 17 height 17
click at [678, 633] on label "Select an option" at bounding box center [688, 631] width 23 height 17
click at [678, 633] on input "Select an option" at bounding box center [685, 631] width 17 height 17
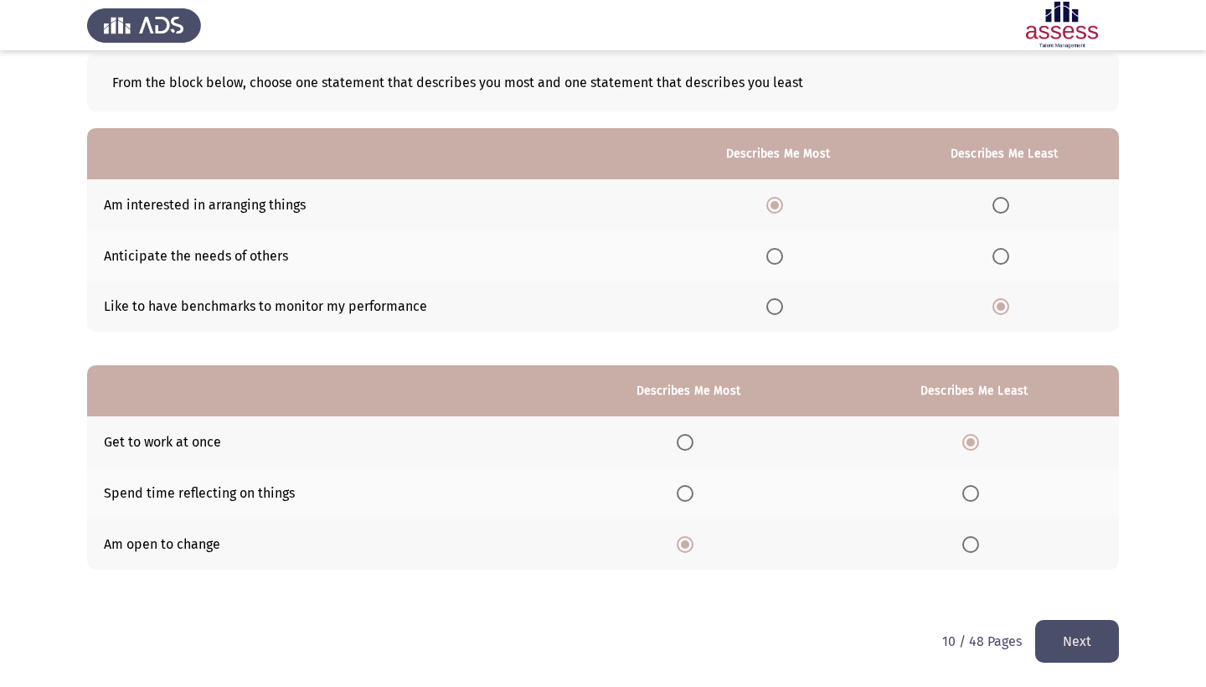
scroll to position [90, 0]
click at [655, 494] on th at bounding box center [688, 492] width 282 height 51
click at [677, 494] on span "Select an option" at bounding box center [685, 493] width 17 height 17
click at [677, 494] on input "Select an option" at bounding box center [685, 493] width 17 height 17
click at [1066, 634] on button "Next" at bounding box center [1077, 641] width 84 height 43
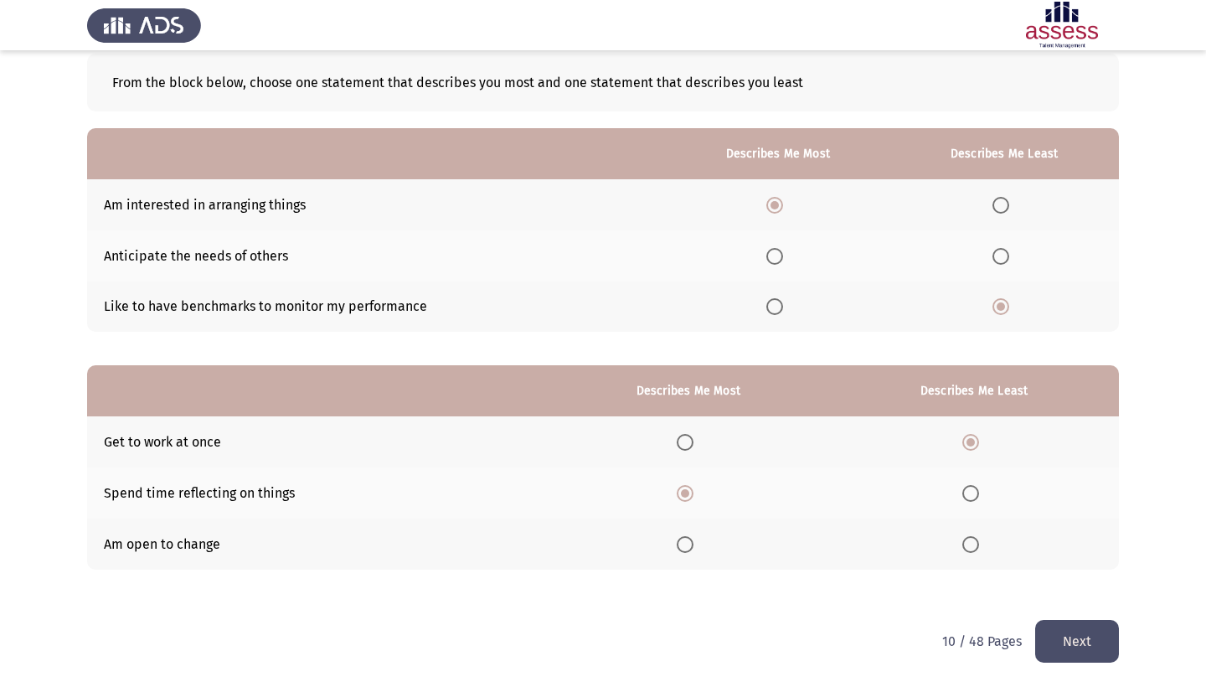
scroll to position [0, 0]
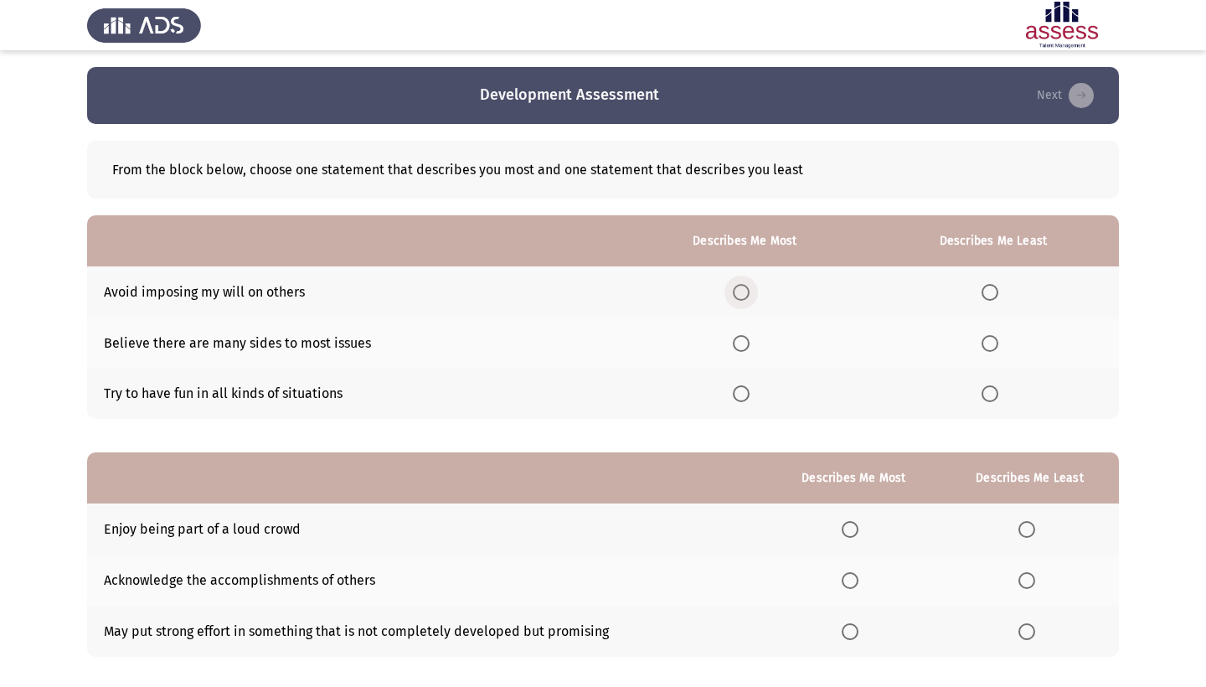
click at [733, 295] on span "Select an option" at bounding box center [741, 292] width 17 height 17
click at [733, 295] on input "Select an option" at bounding box center [741, 292] width 17 height 17
click at [981, 399] on span "Select an option" at bounding box center [989, 393] width 17 height 17
click at [981, 399] on input "Select an option" at bounding box center [989, 393] width 17 height 17
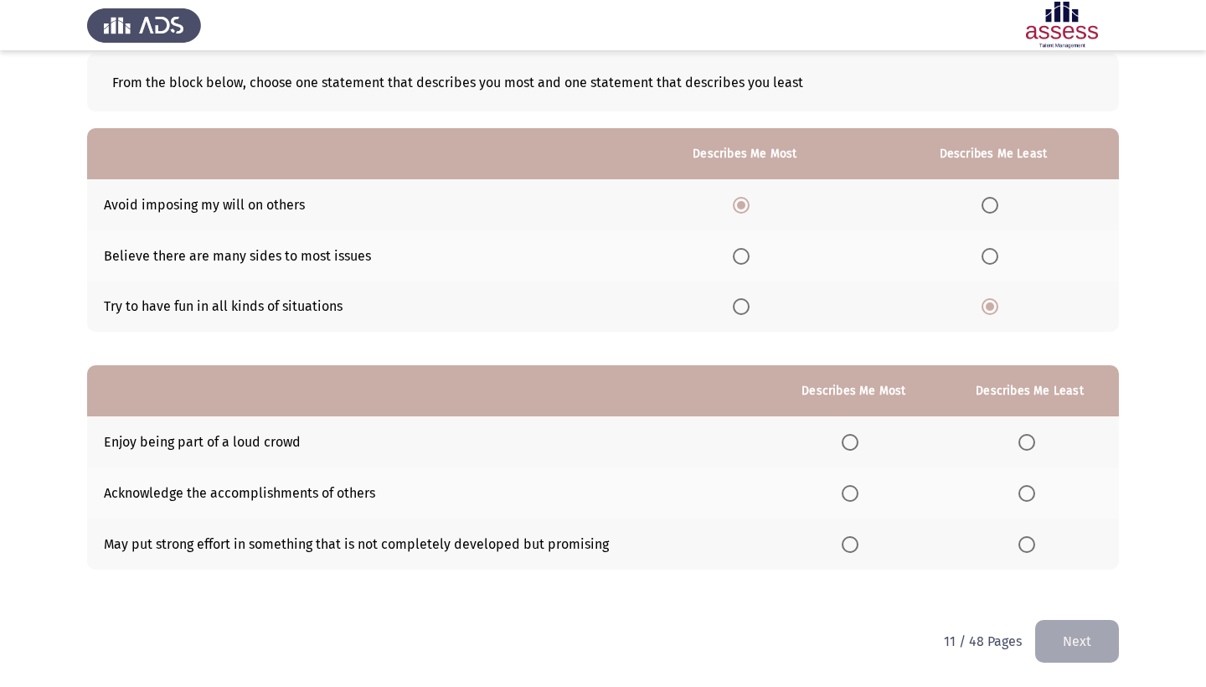
scroll to position [90, 0]
click at [1022, 447] on span "Select an option" at bounding box center [1026, 442] width 17 height 17
click at [1022, 447] on input "Select an option" at bounding box center [1026, 442] width 17 height 17
click at [842, 494] on span "Select an option" at bounding box center [850, 493] width 17 height 17
click at [842, 494] on input "Select an option" at bounding box center [850, 493] width 17 height 17
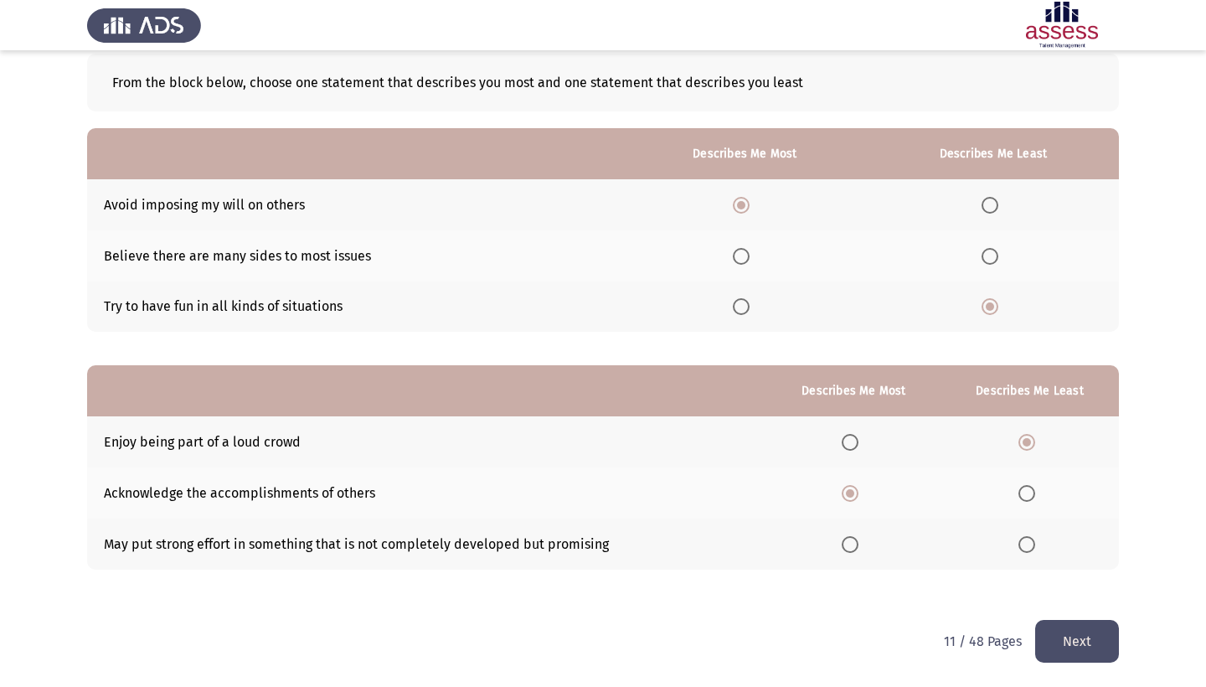
click at [1058, 643] on button "Next" at bounding box center [1077, 641] width 84 height 43
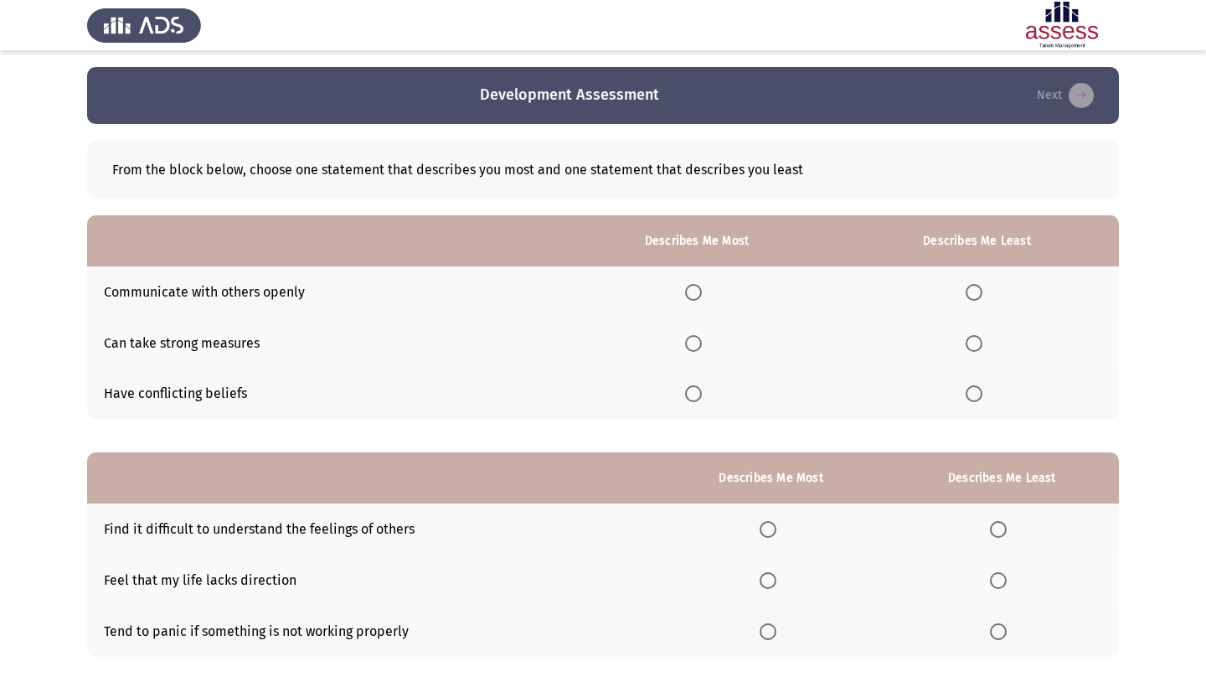
click at [662, 294] on th at bounding box center [697, 291] width 276 height 51
click at [685, 298] on span "Select an option" at bounding box center [693, 292] width 17 height 17
click at [685, 298] on input "Select an option" at bounding box center [693, 292] width 17 height 17
click at [968, 402] on span "Select an option" at bounding box center [973, 393] width 17 height 17
click at [968, 402] on input "Select an option" at bounding box center [973, 393] width 17 height 17
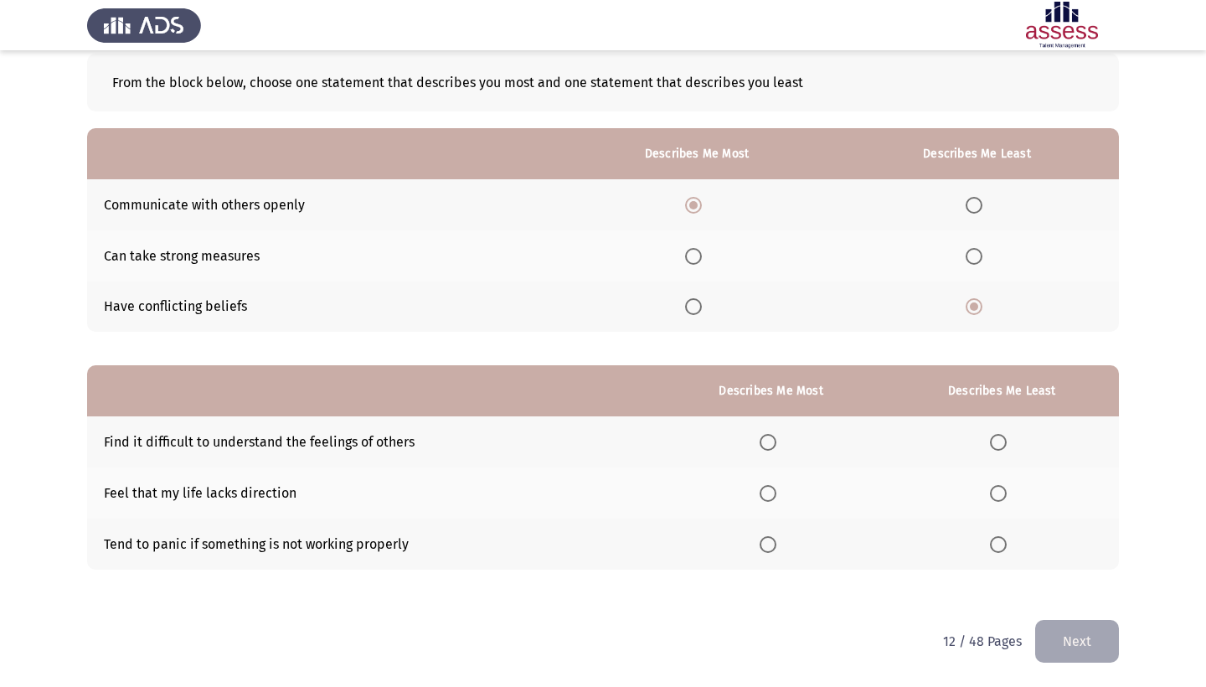
scroll to position [90, 0]
click at [990, 540] on span "Select an option" at bounding box center [998, 544] width 17 height 17
click at [990, 540] on input "Select an option" at bounding box center [998, 544] width 17 height 17
click at [759, 442] on span "Select an option" at bounding box center [767, 442] width 17 height 17
click at [759, 442] on input "Select an option" at bounding box center [767, 442] width 17 height 17
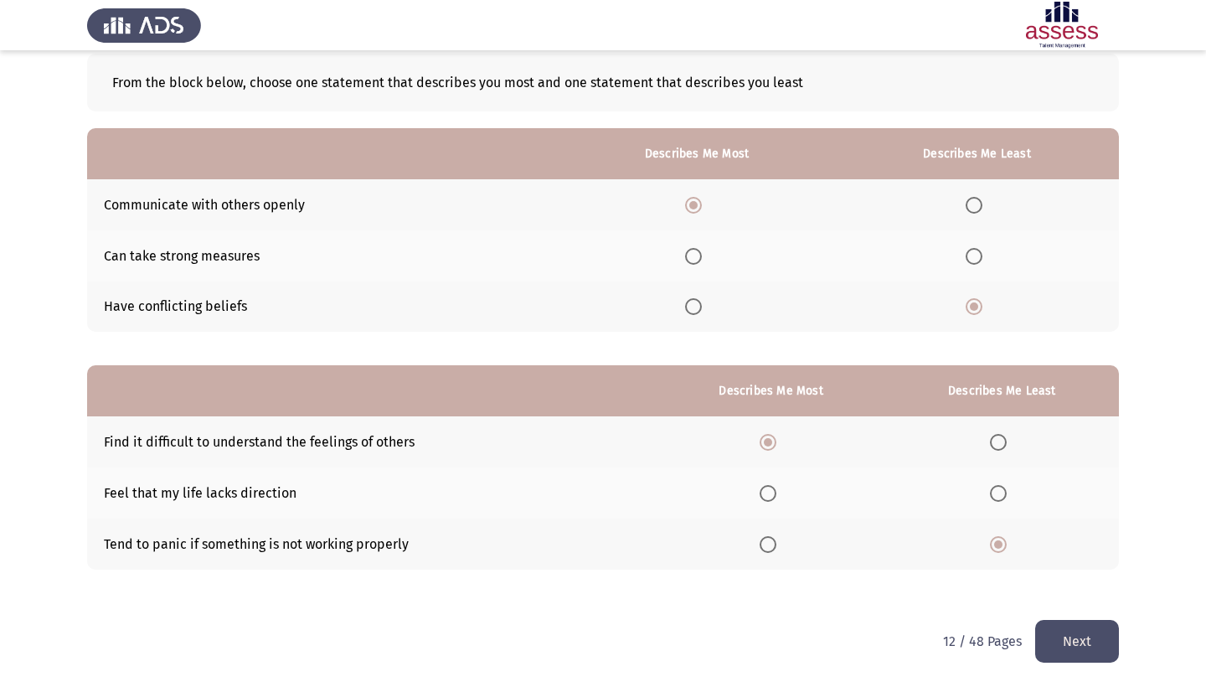
click at [1058, 646] on button "Next" at bounding box center [1077, 641] width 84 height 43
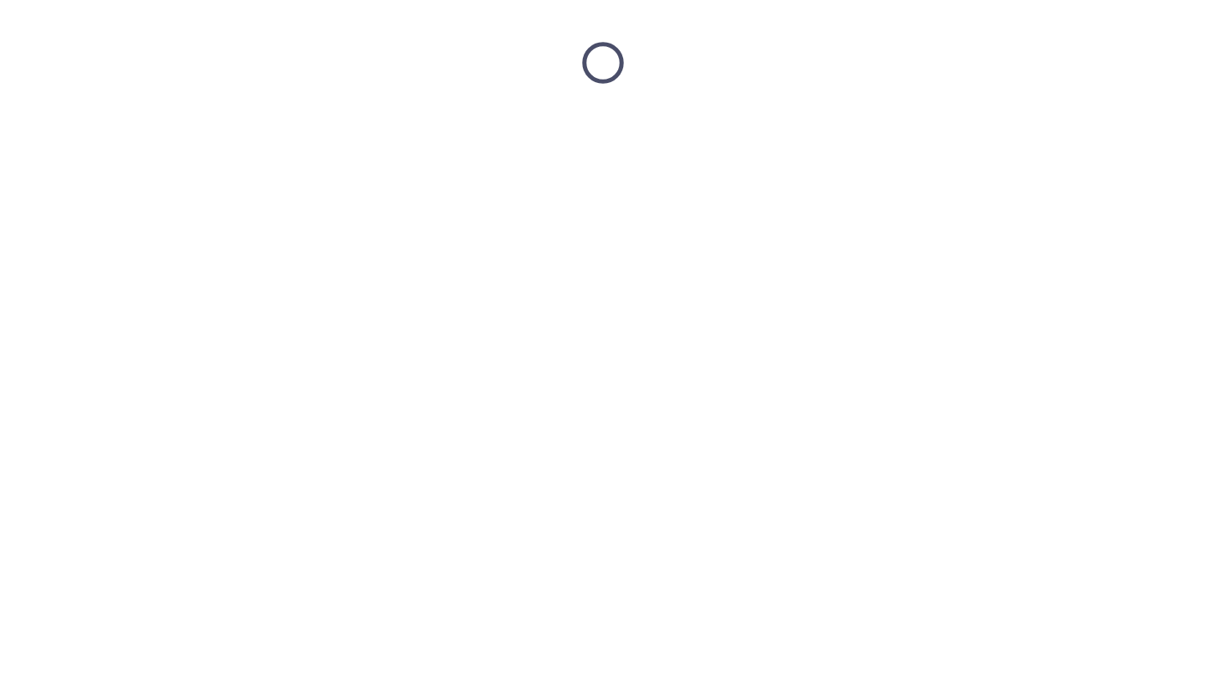
scroll to position [0, 0]
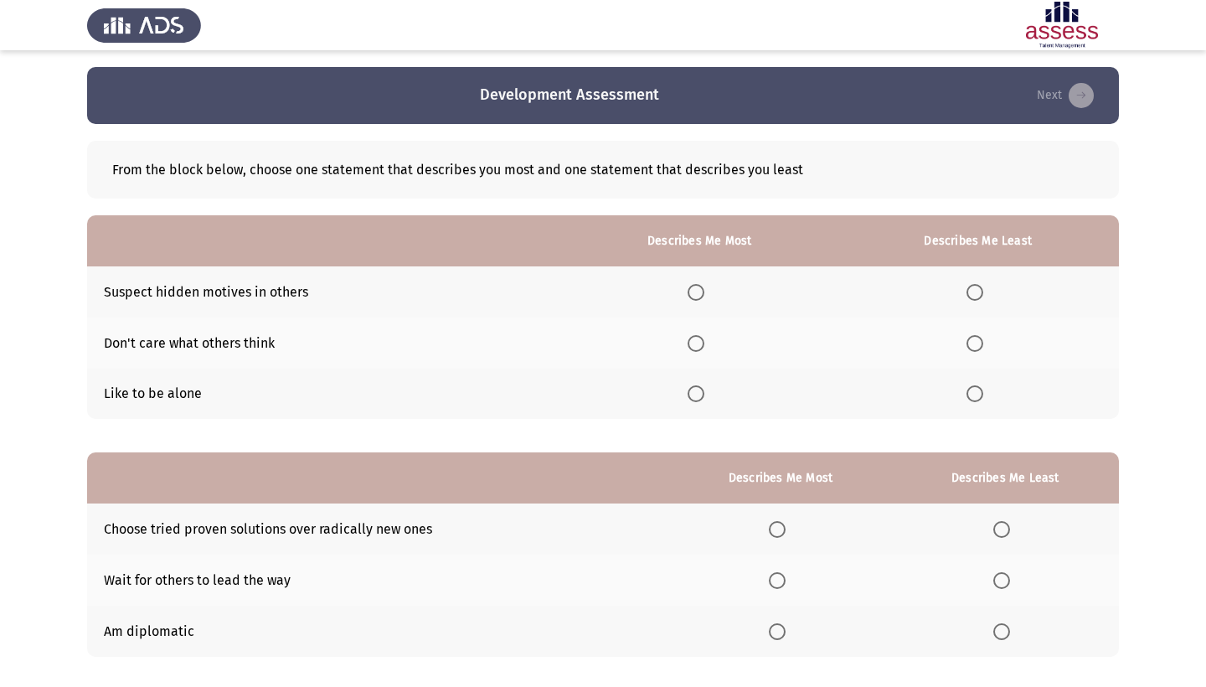
click at [687, 345] on span "Select an option" at bounding box center [695, 343] width 17 height 17
click at [687, 345] on input "Select an option" at bounding box center [695, 343] width 17 height 17
click at [969, 393] on span "Select an option" at bounding box center [974, 393] width 17 height 17
click at [969, 393] on input "Select an option" at bounding box center [974, 393] width 17 height 17
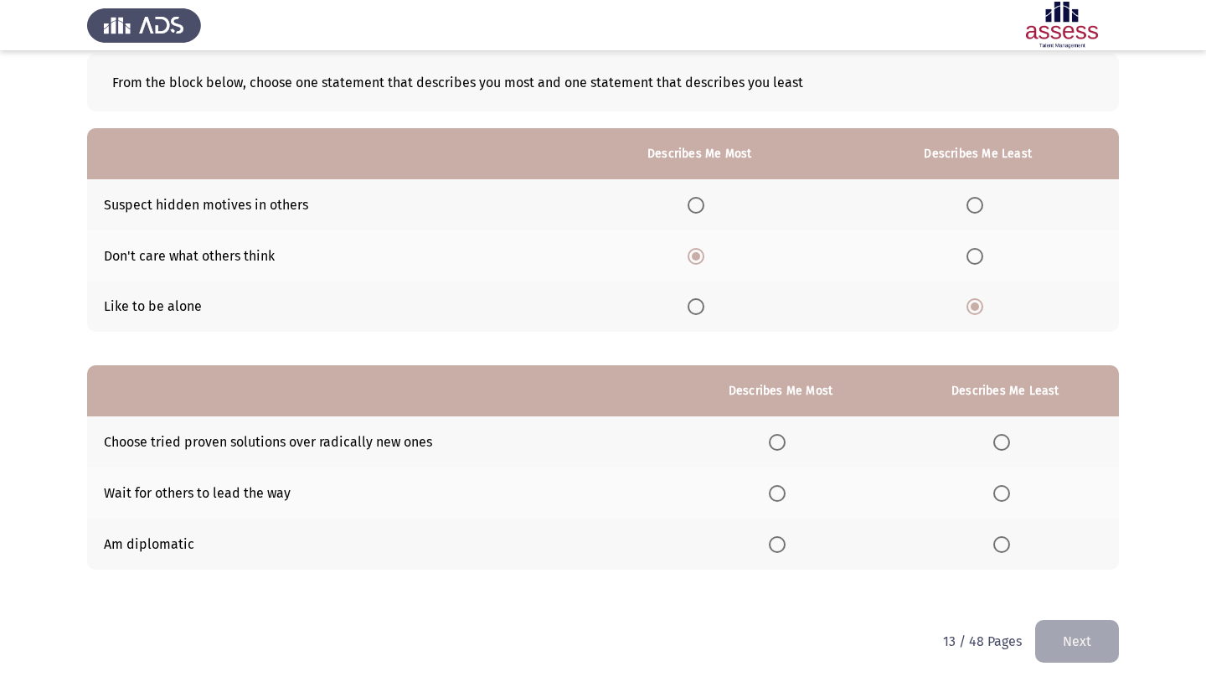
scroll to position [90, 0]
click at [966, 205] on span "Select an option" at bounding box center [974, 205] width 17 height 17
click at [966, 205] on input "Select an option" at bounding box center [974, 205] width 17 height 17
click at [769, 491] on span "Select an option" at bounding box center [777, 493] width 17 height 17
click at [769, 491] on input "Select an option" at bounding box center [777, 493] width 17 height 17
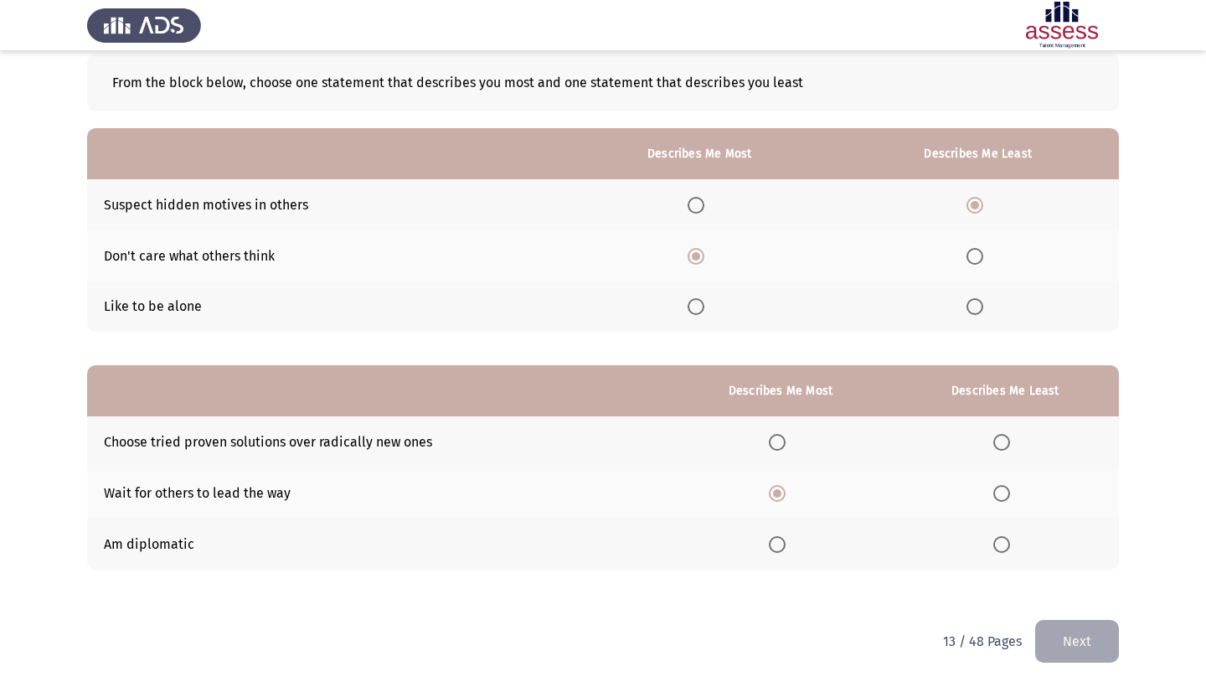
click at [770, 548] on span "Select an option" at bounding box center [777, 544] width 17 height 17
click at [770, 548] on input "Select an option" at bounding box center [777, 544] width 17 height 17
click at [997, 491] on span "Select an option" at bounding box center [1001, 493] width 17 height 17
click at [997, 491] on input "Select an option" at bounding box center [1001, 493] width 17 height 17
click at [1072, 637] on button "Next" at bounding box center [1077, 641] width 84 height 43
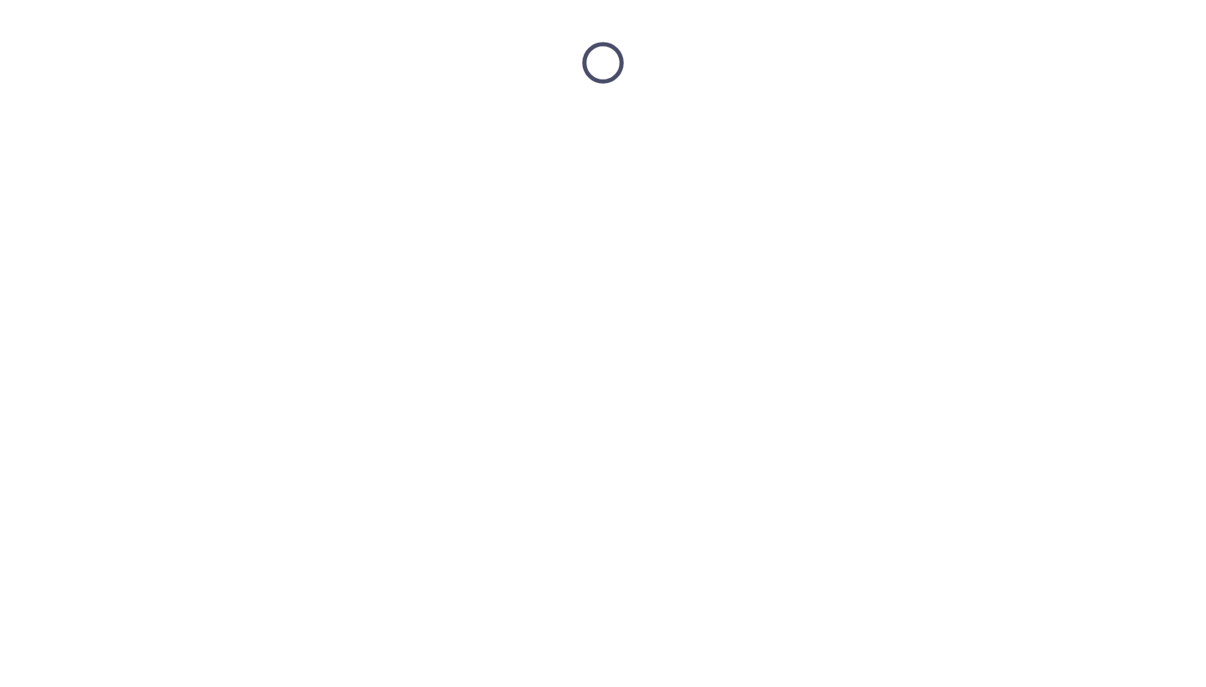
scroll to position [0, 0]
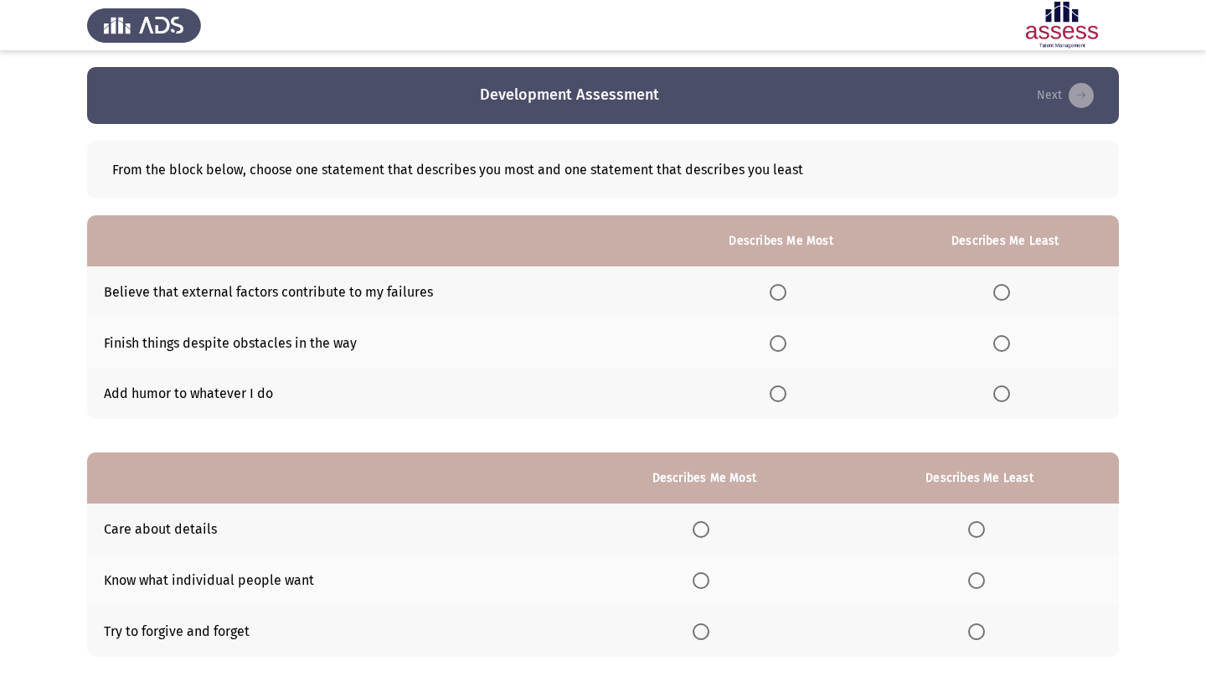
click at [1004, 296] on span "Select an option" at bounding box center [1001, 292] width 17 height 17
click at [1004, 296] on input "Select an option" at bounding box center [1001, 292] width 17 height 17
click at [770, 397] on span "Select an option" at bounding box center [778, 393] width 17 height 17
click at [770, 397] on input "Select an option" at bounding box center [778, 393] width 17 height 17
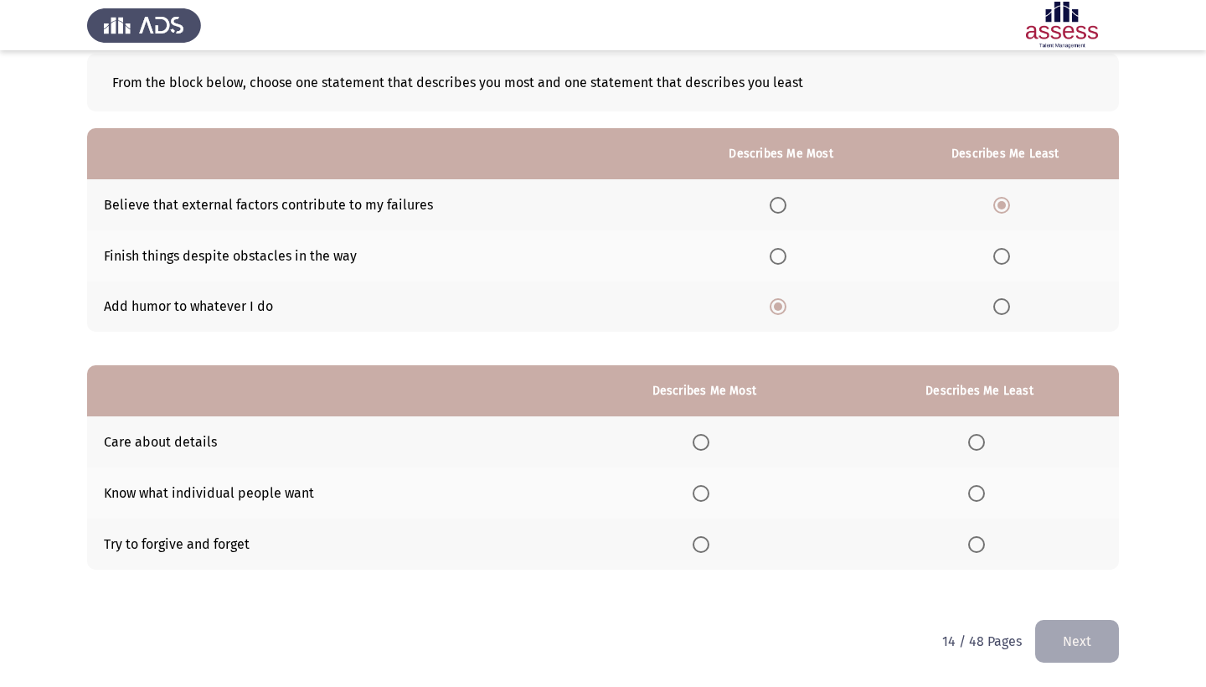
scroll to position [90, 0]
click at [692, 435] on span "Select an option" at bounding box center [700, 442] width 17 height 17
click at [692, 435] on input "Select an option" at bounding box center [700, 442] width 17 height 17
click at [975, 489] on span "Select an option" at bounding box center [976, 493] width 17 height 17
click at [975, 489] on input "Select an option" at bounding box center [976, 493] width 17 height 17
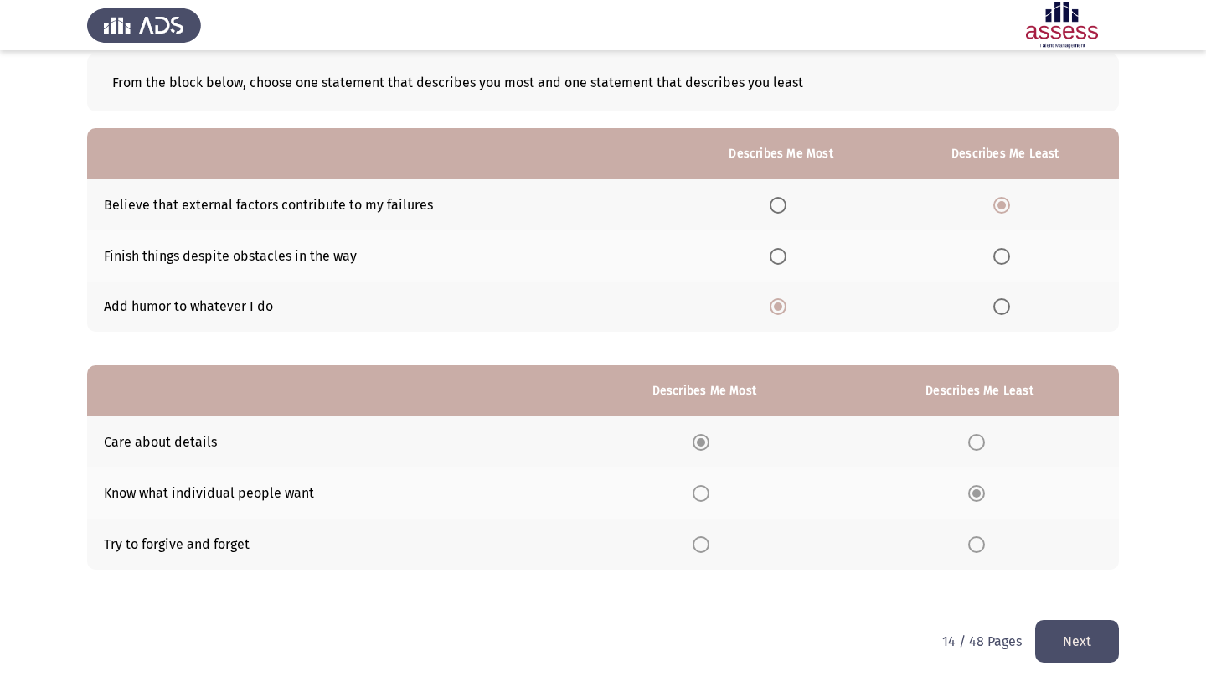
click at [1061, 626] on button "Next" at bounding box center [1077, 641] width 84 height 43
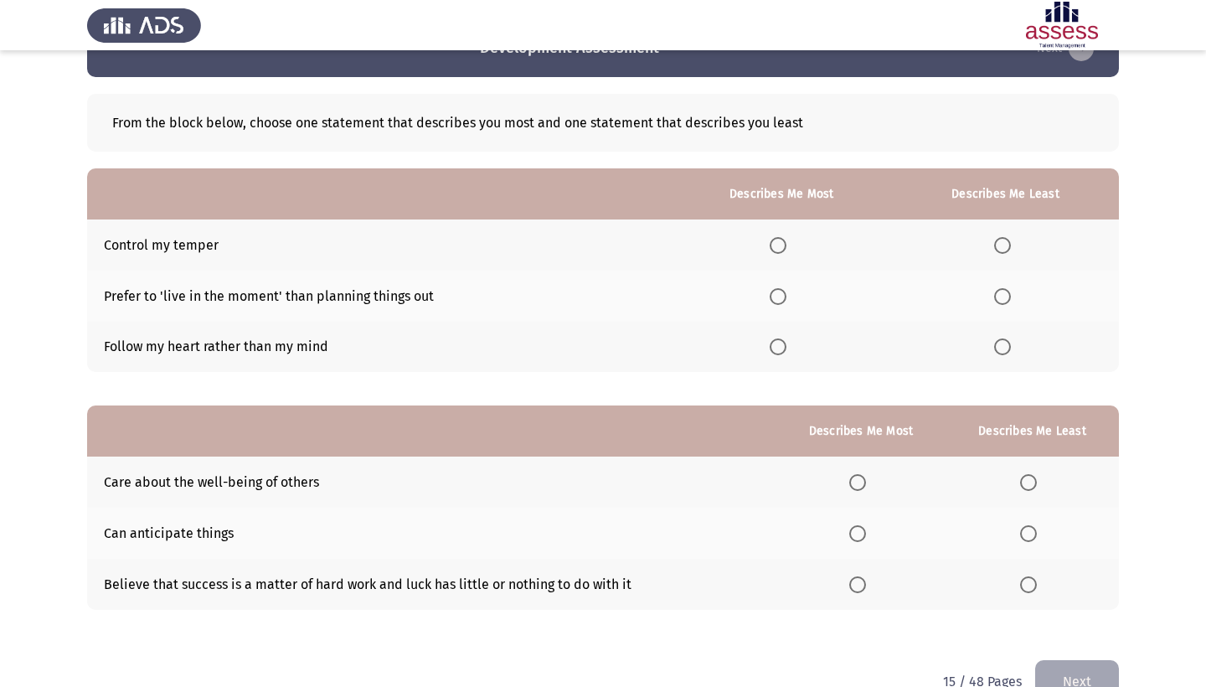
scroll to position [58, 0]
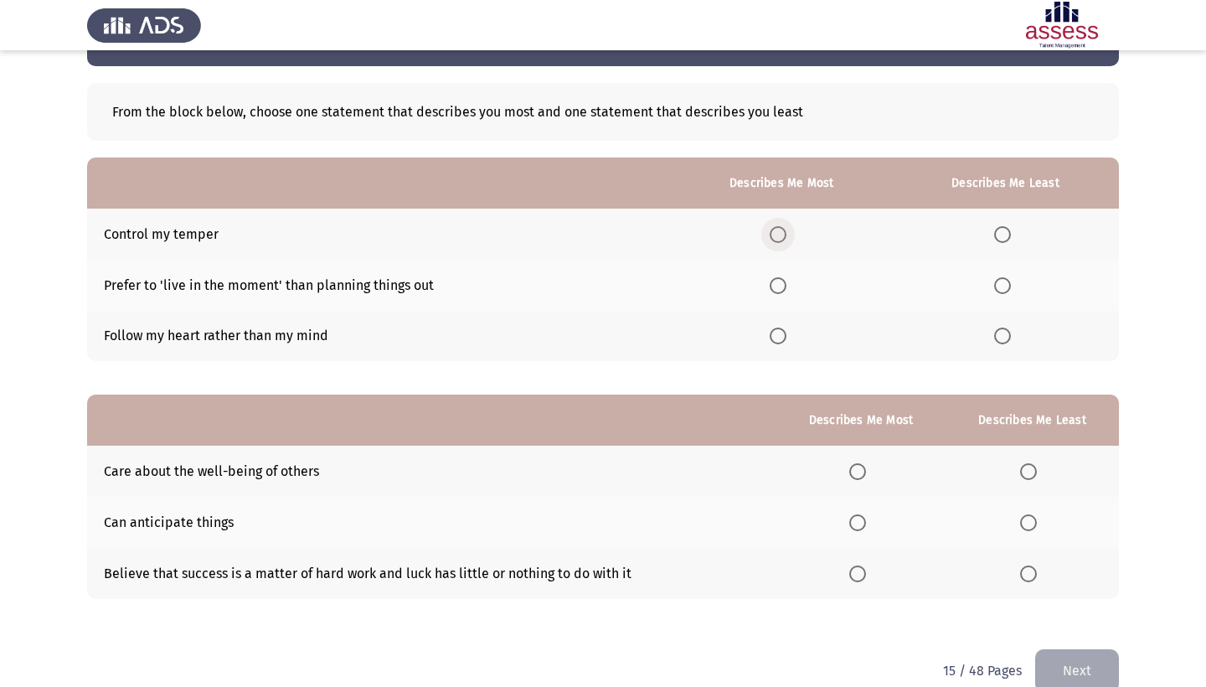
click at [770, 235] on span "Select an option" at bounding box center [778, 234] width 17 height 17
click at [770, 235] on input "Select an option" at bounding box center [778, 234] width 17 height 17
click at [994, 339] on span "Select an option" at bounding box center [1002, 335] width 17 height 17
click at [994, 339] on input "Select an option" at bounding box center [1002, 335] width 17 height 17
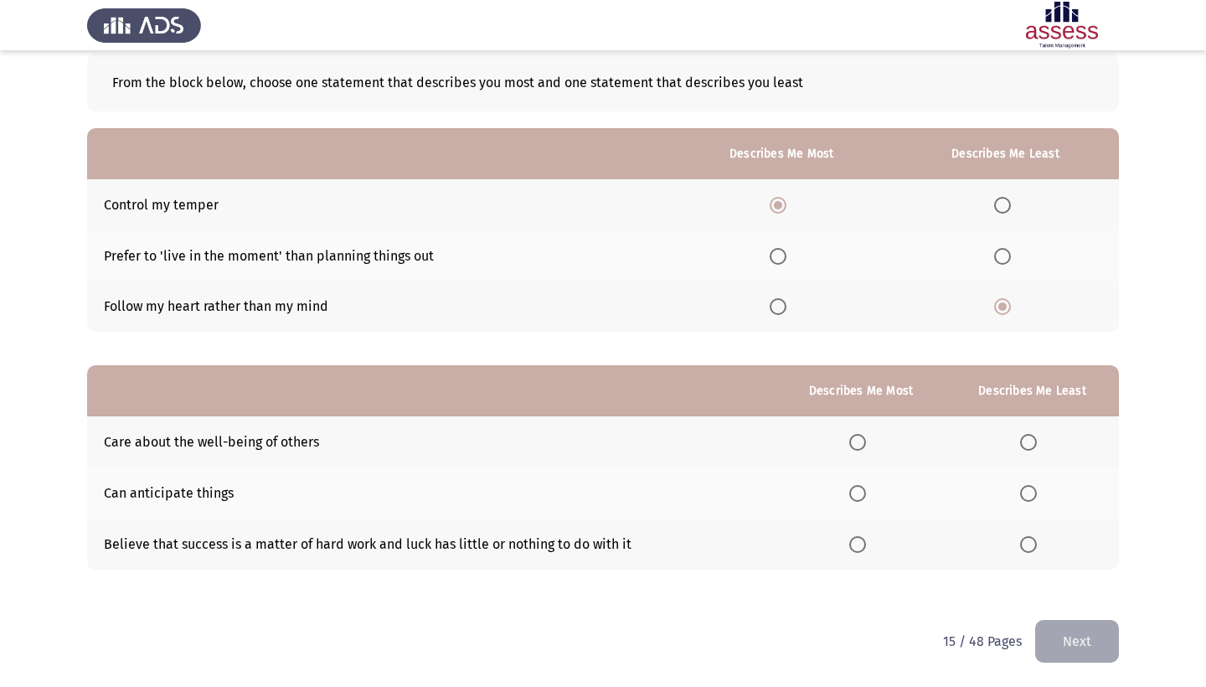
scroll to position [90, 0]
click at [849, 445] on span "Select an option" at bounding box center [857, 442] width 17 height 17
click at [849, 445] on input "Select an option" at bounding box center [857, 442] width 17 height 17
click at [1026, 541] on span "Select an option" at bounding box center [1028, 544] width 17 height 17
click at [1026, 541] on input "Select an option" at bounding box center [1028, 544] width 17 height 17
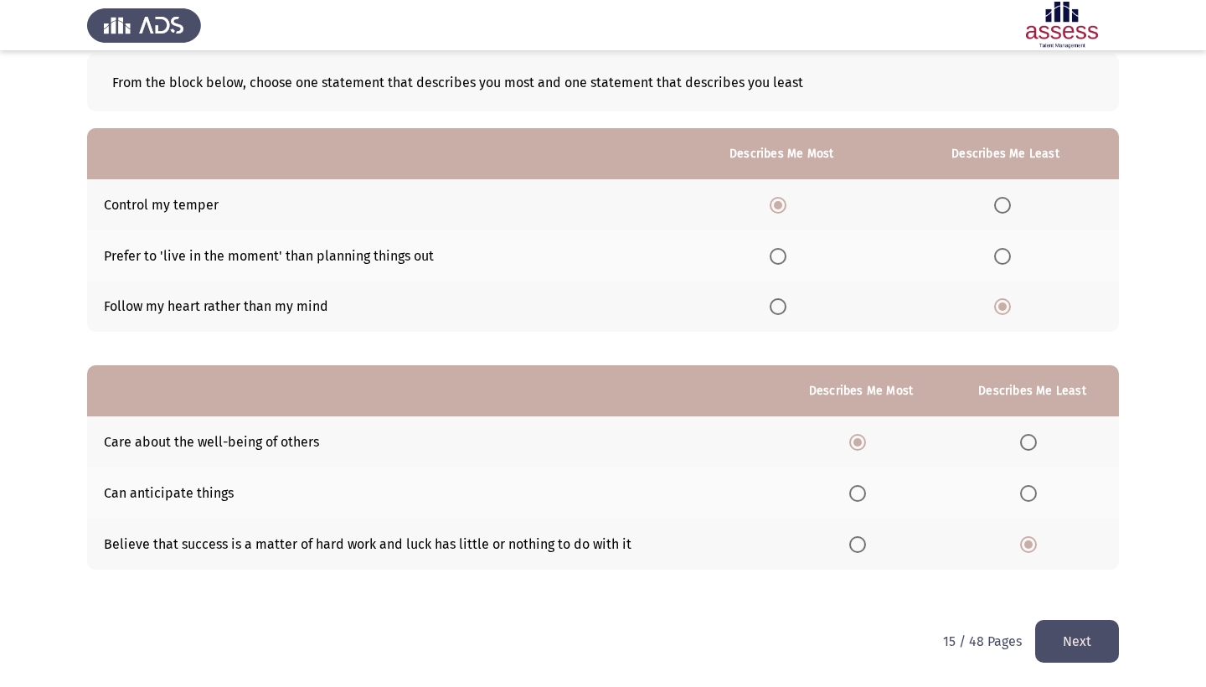
click at [1055, 612] on div "From the block below, choose one statement that describes you most and one stat…" at bounding box center [603, 328] width 1032 height 583
click at [1055, 646] on button "Next" at bounding box center [1077, 641] width 84 height 43
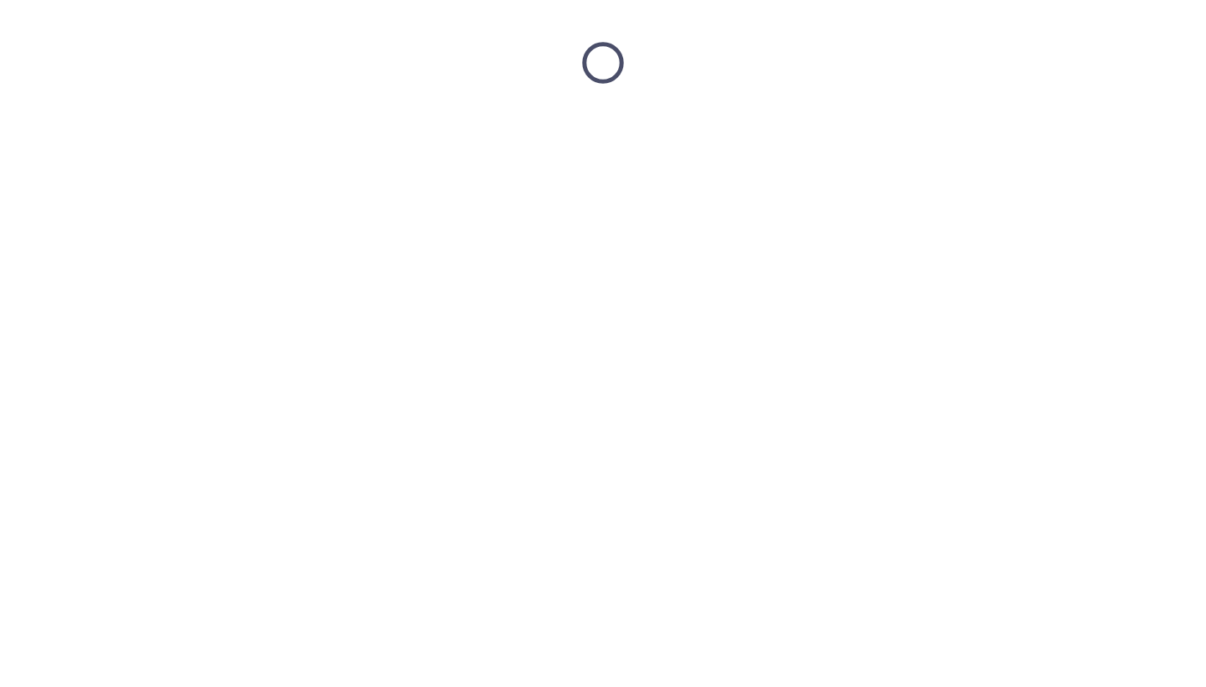
scroll to position [0, 0]
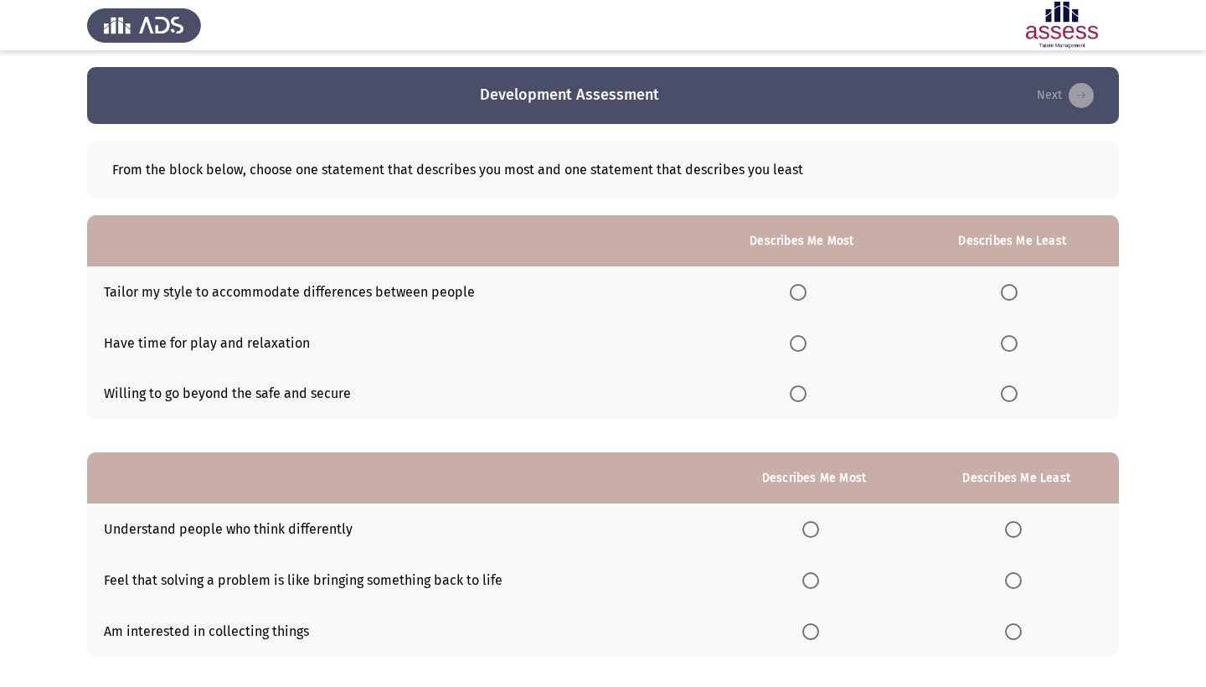
click at [790, 341] on span "Select an option" at bounding box center [798, 343] width 17 height 17
click at [790, 341] on input "Select an option" at bounding box center [798, 343] width 17 height 17
click at [1001, 296] on span "Select an option" at bounding box center [1009, 292] width 17 height 17
click at [1001, 296] on input "Select an option" at bounding box center [1009, 292] width 17 height 17
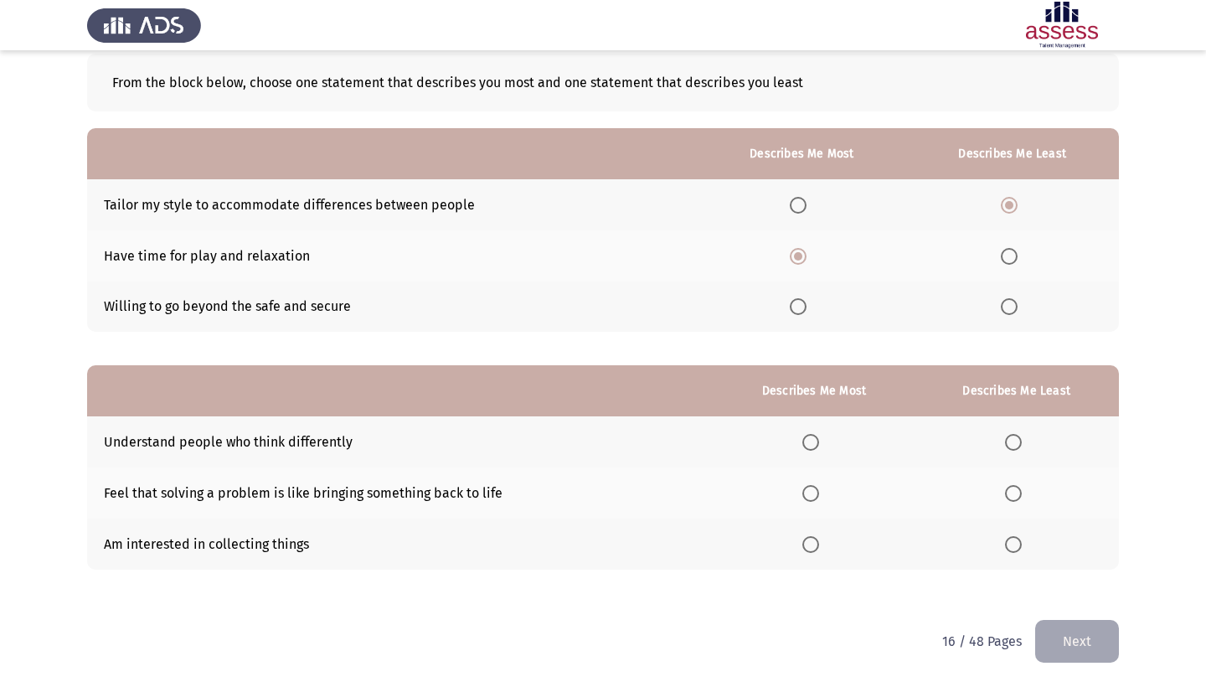
scroll to position [90, 0]
click at [802, 435] on span "Select an option" at bounding box center [810, 442] width 17 height 17
click at [802, 435] on input "Select an option" at bounding box center [810, 442] width 17 height 17
click at [1005, 496] on span "Select an option" at bounding box center [1013, 493] width 17 height 17
click at [1005, 496] on input "Select an option" at bounding box center [1013, 493] width 17 height 17
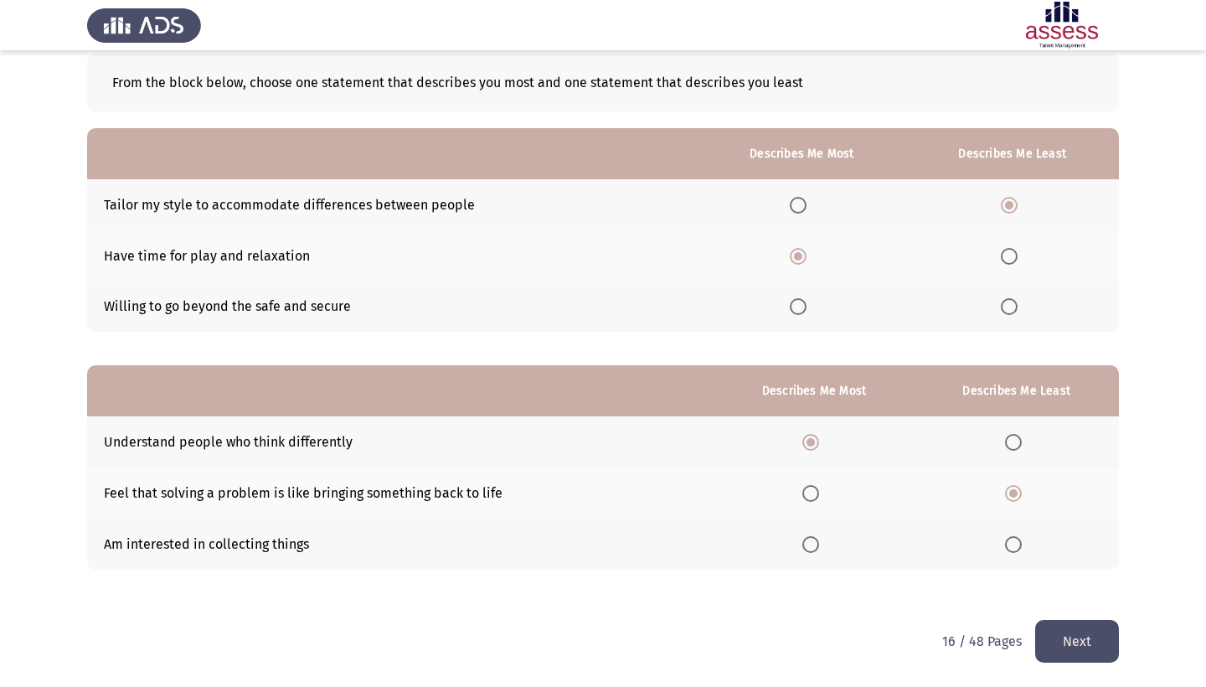
click at [1087, 647] on button "Next" at bounding box center [1077, 641] width 84 height 43
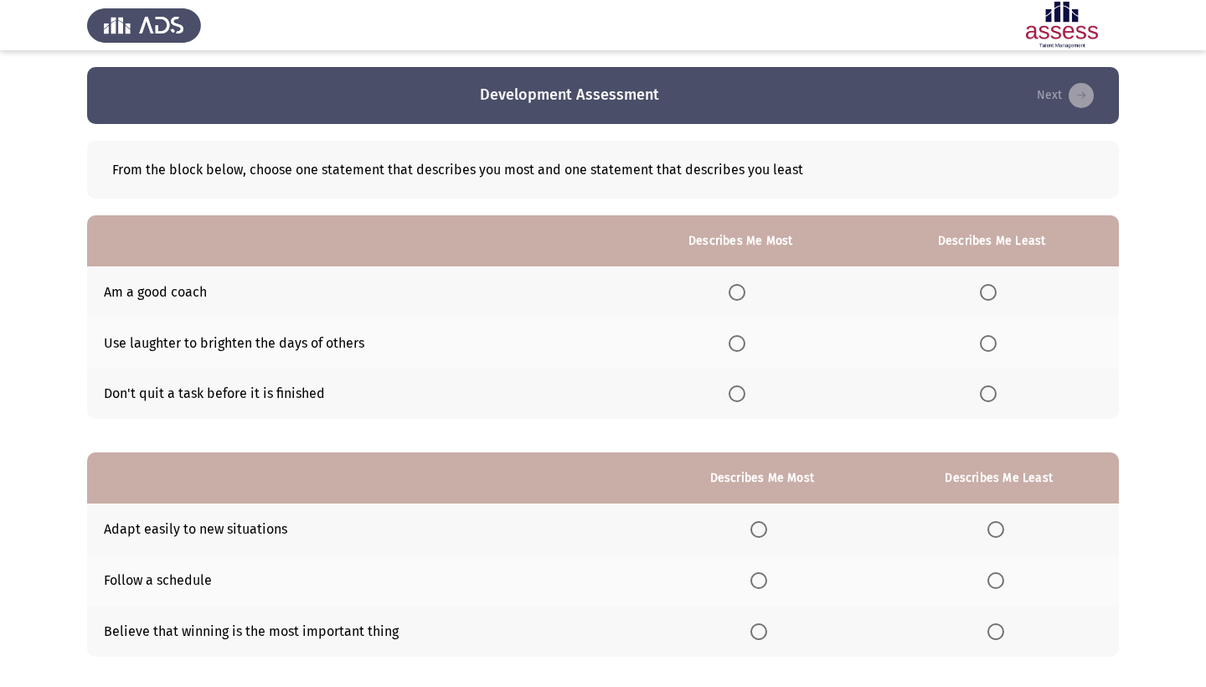
click at [728, 295] on span "Select an option" at bounding box center [736, 292] width 17 height 17
click at [728, 295] on input "Select an option" at bounding box center [736, 292] width 17 height 17
click at [980, 397] on span "Select an option" at bounding box center [988, 393] width 17 height 17
click at [980, 397] on input "Select an option" at bounding box center [988, 393] width 17 height 17
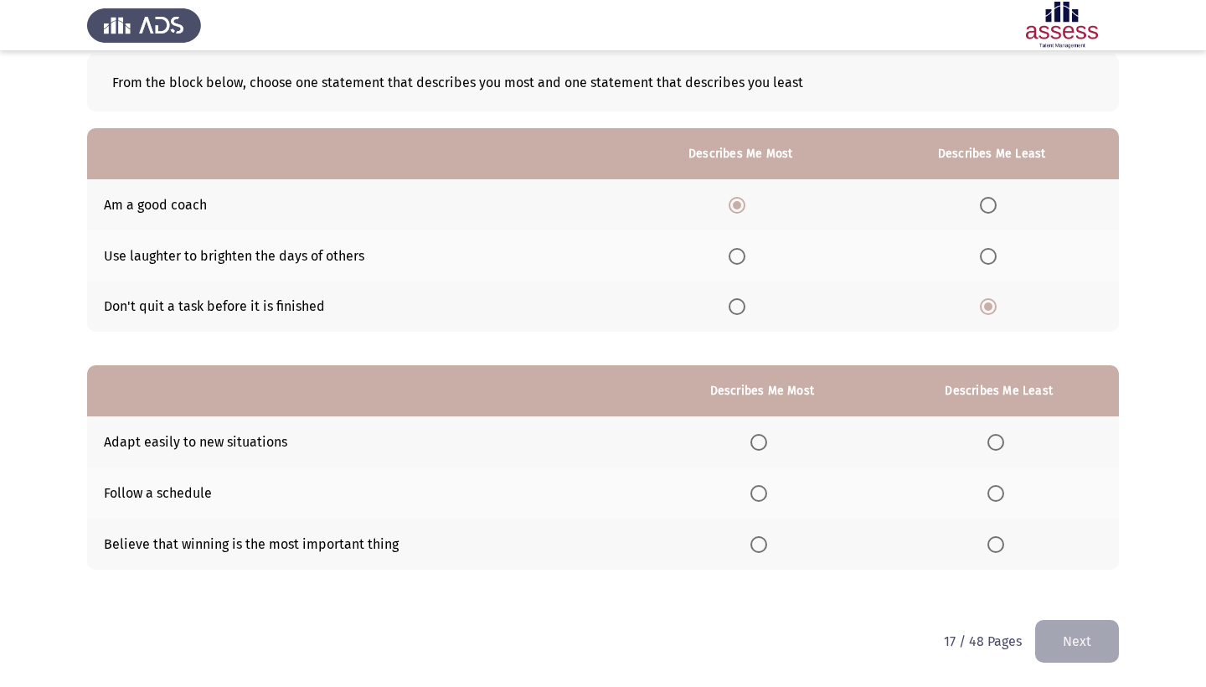
scroll to position [90, 0]
click at [750, 440] on span "Select an option" at bounding box center [758, 442] width 17 height 17
click at [750, 440] on input "Select an option" at bounding box center [758, 442] width 17 height 17
click at [992, 540] on span "Select an option" at bounding box center [995, 544] width 17 height 17
click at [992, 540] on input "Select an option" at bounding box center [995, 544] width 17 height 17
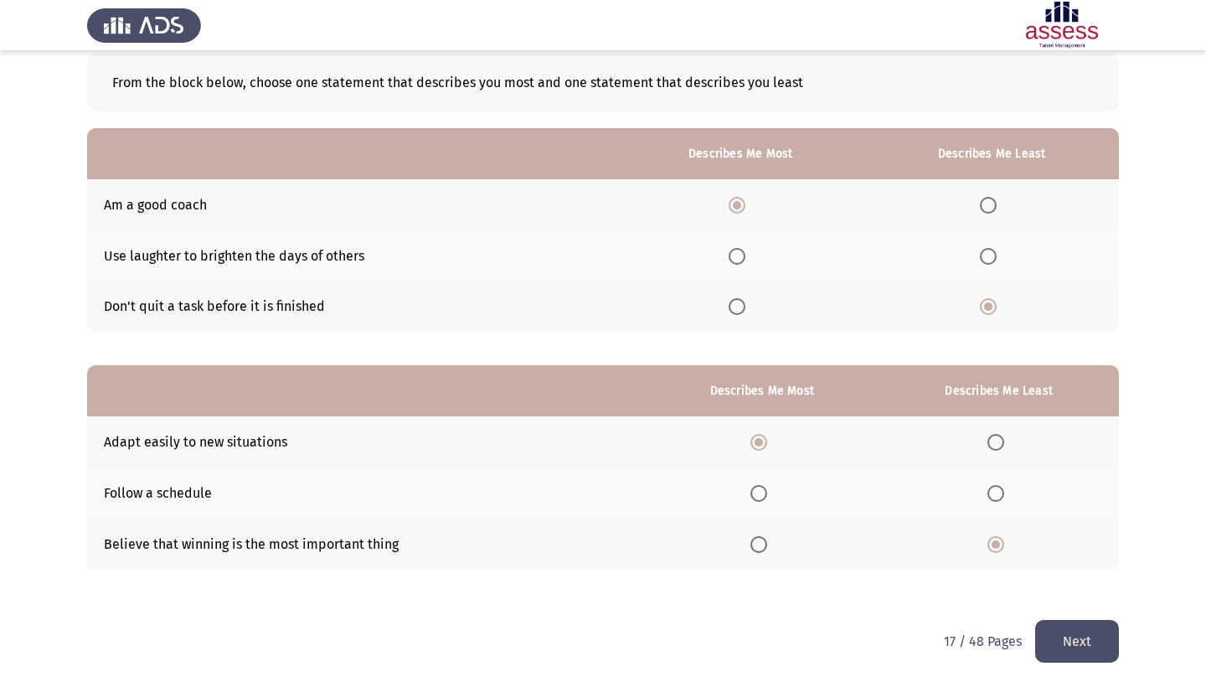
click at [1071, 622] on button "Next" at bounding box center [1077, 641] width 84 height 43
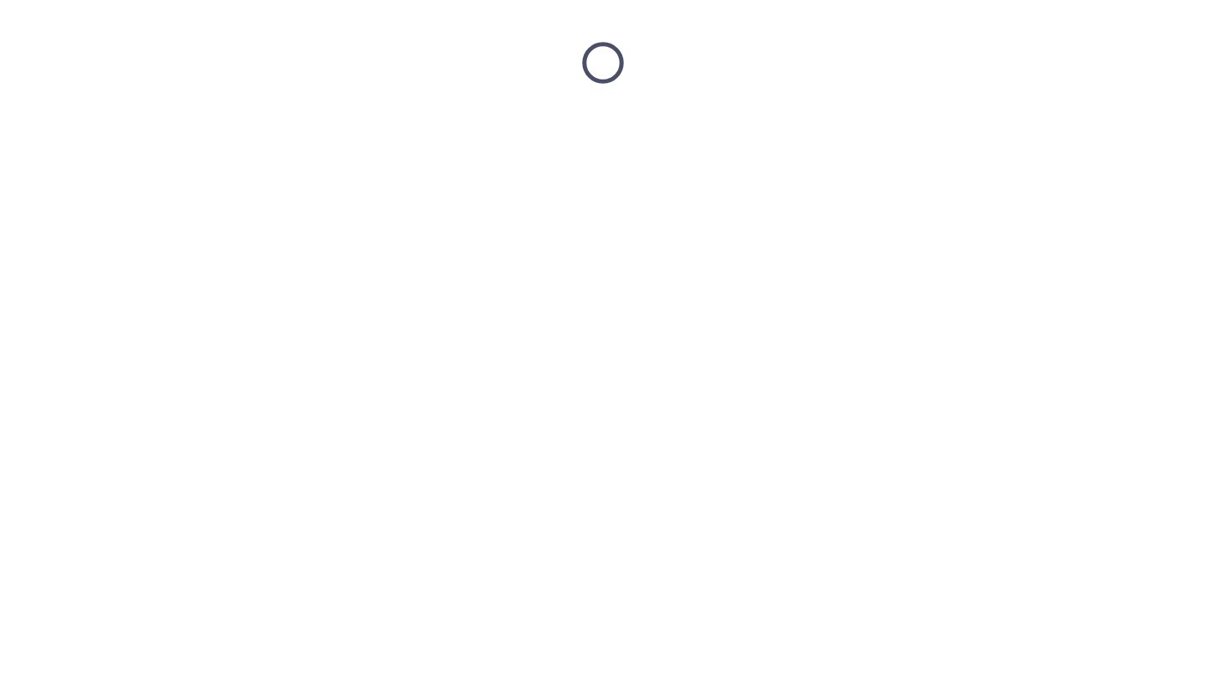
scroll to position [0, 0]
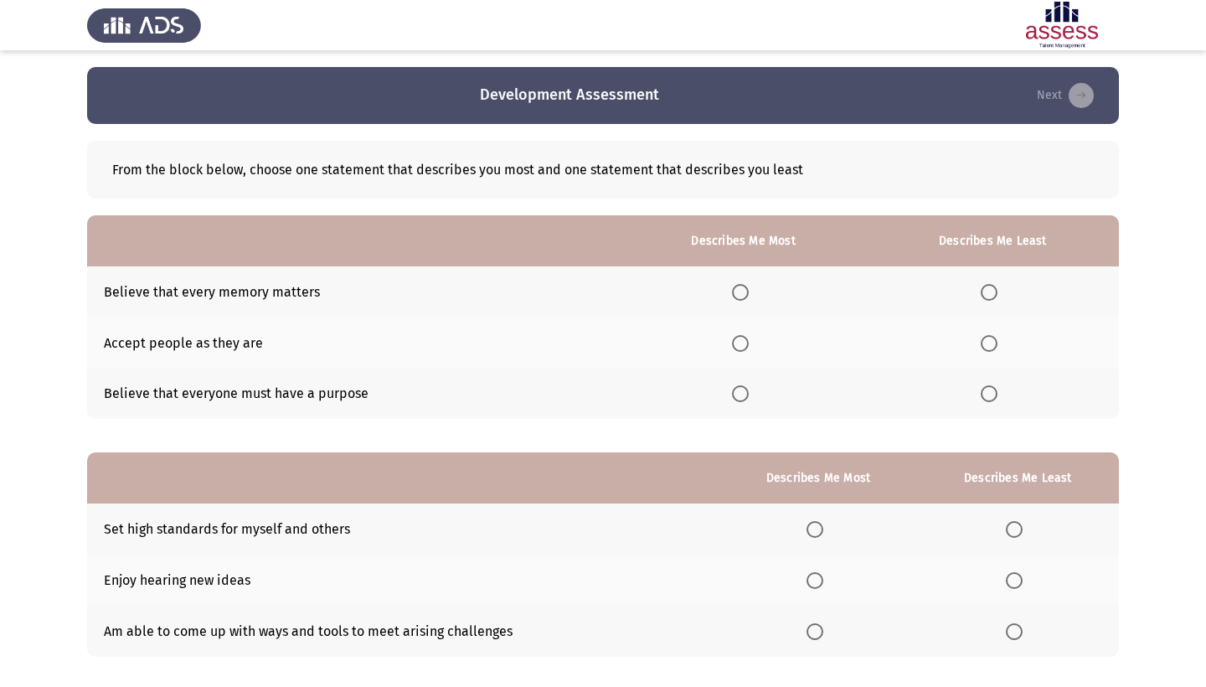
click at [732, 295] on span "Select an option" at bounding box center [740, 292] width 17 height 17
click at [732, 295] on input "Select an option" at bounding box center [740, 292] width 17 height 17
click at [984, 298] on span "Select an option" at bounding box center [989, 292] width 17 height 17
click at [984, 298] on input "Select an option" at bounding box center [989, 292] width 17 height 17
click at [732, 348] on span "Select an option" at bounding box center [740, 343] width 17 height 17
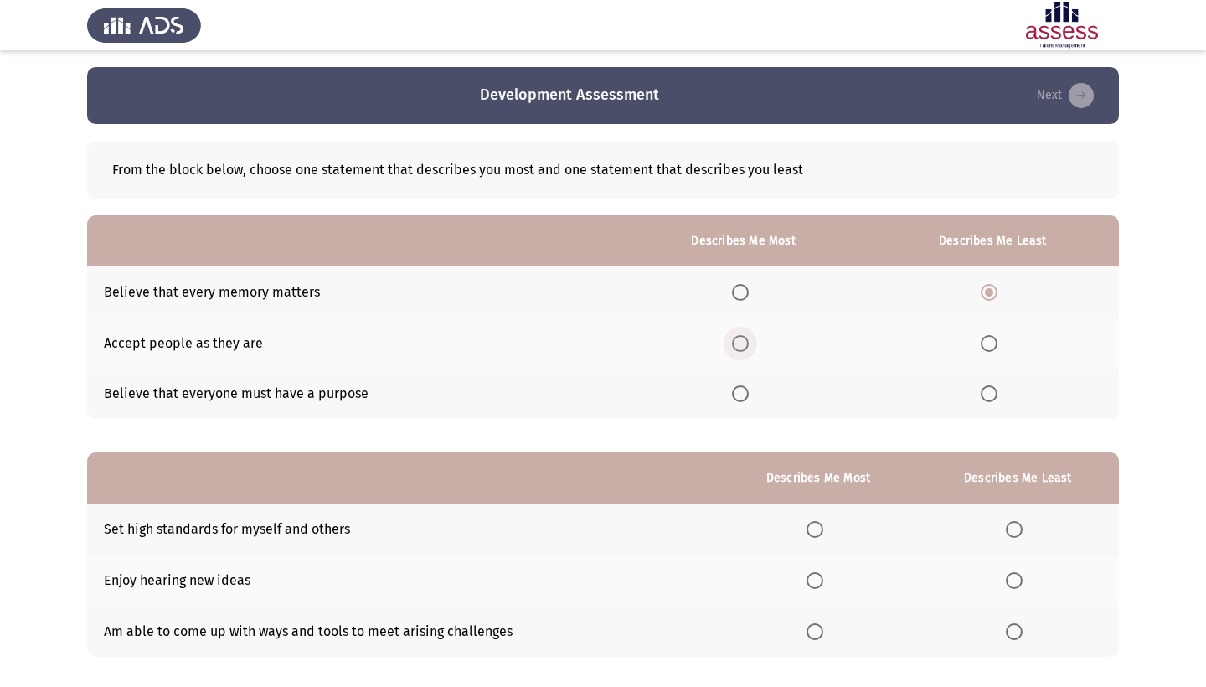
click at [732, 348] on input "Select an option" at bounding box center [740, 343] width 17 height 17
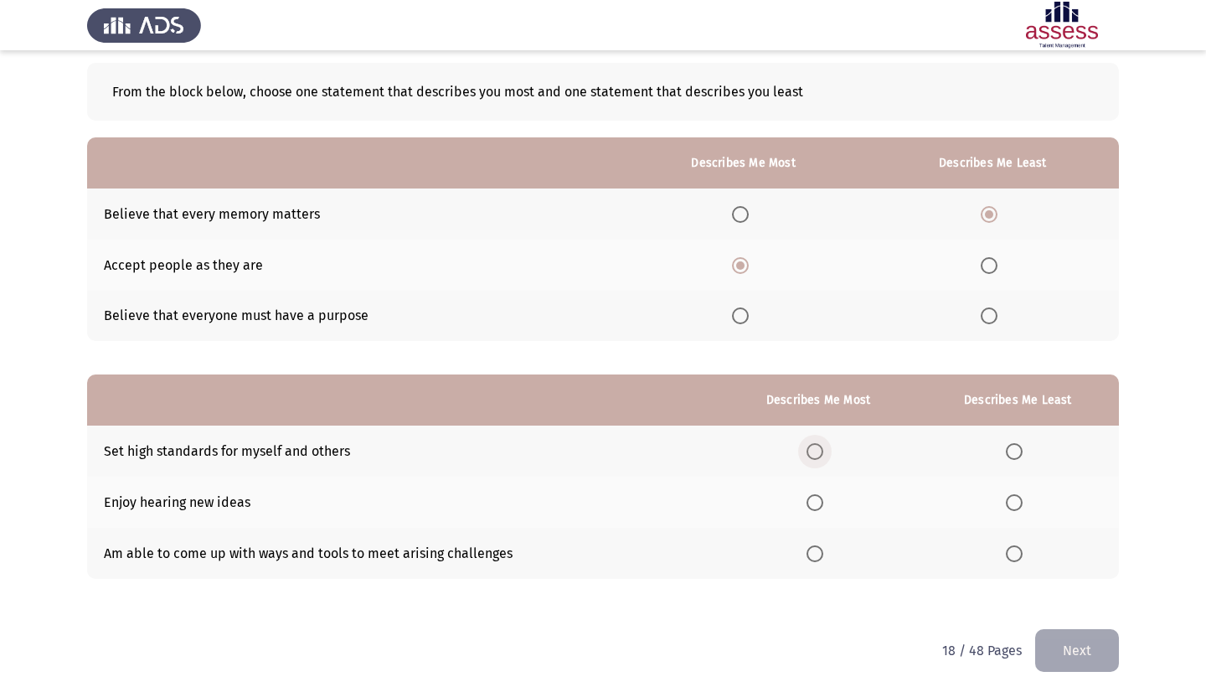
click at [806, 450] on span "Select an option" at bounding box center [814, 451] width 17 height 17
click at [806, 450] on input "Select an option" at bounding box center [814, 451] width 17 height 17
click at [1012, 557] on span "Select an option" at bounding box center [1014, 553] width 17 height 17
click at [1012, 557] on input "Select an option" at bounding box center [1014, 553] width 17 height 17
click at [1006, 507] on span "Select an option" at bounding box center [1014, 502] width 17 height 17
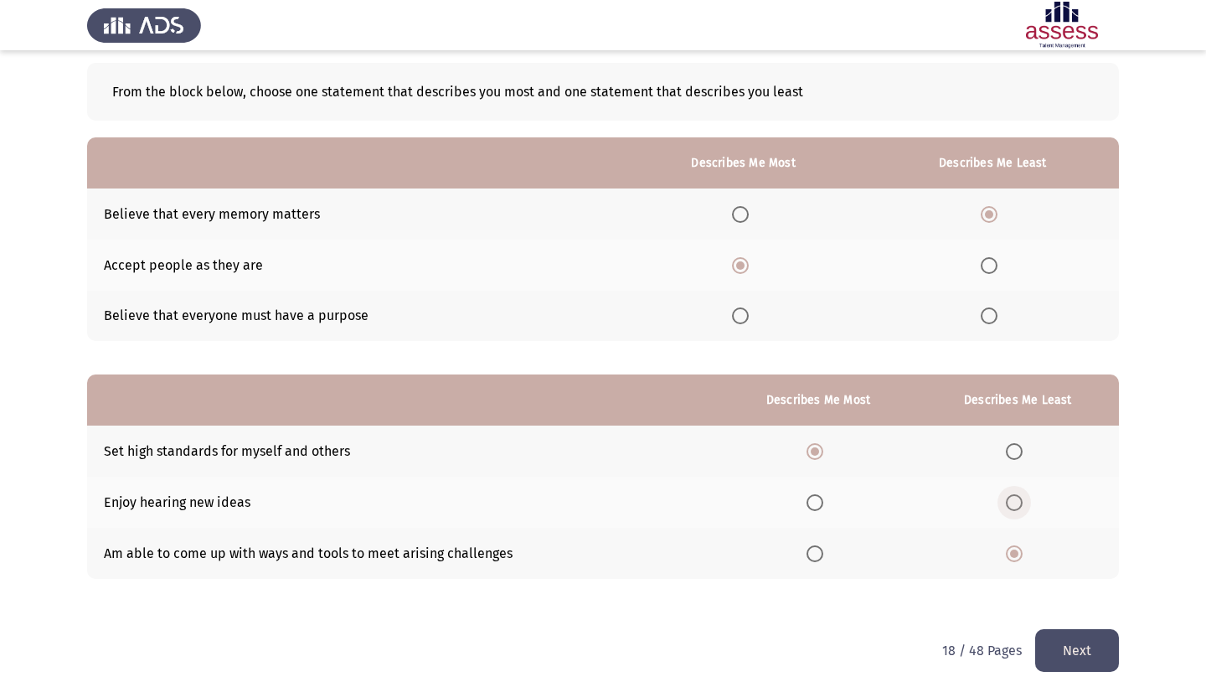
click at [1006, 507] on input "Select an option" at bounding box center [1014, 502] width 17 height 17
click at [806, 559] on span "Select an option" at bounding box center [814, 553] width 17 height 17
click at [806, 559] on input "Select an option" at bounding box center [814, 553] width 17 height 17
click at [1016, 555] on span "Select an option" at bounding box center [1014, 553] width 17 height 17
click at [1016, 555] on input "Select an option" at bounding box center [1014, 553] width 17 height 17
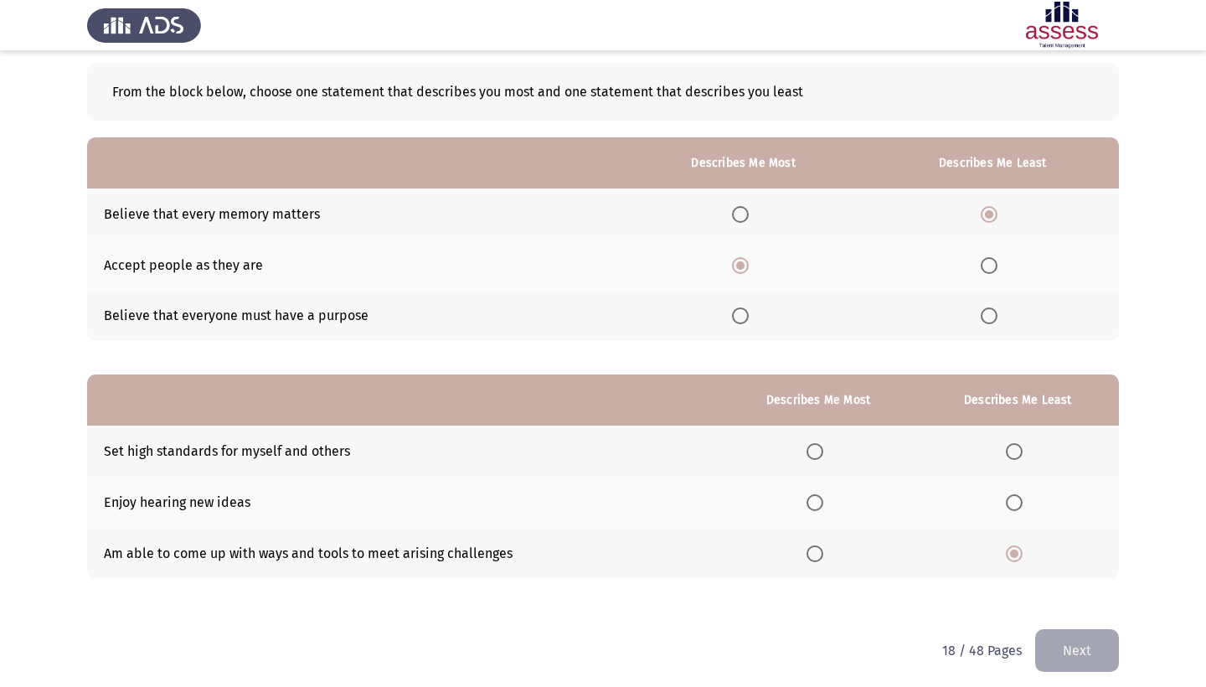
click at [806, 558] on span "Select an option" at bounding box center [814, 553] width 17 height 17
click at [806, 558] on input "Select an option" at bounding box center [814, 553] width 17 height 17
click at [1015, 505] on span "Select an option" at bounding box center [1014, 502] width 17 height 17
click at [1015, 505] on input "Select an option" at bounding box center [1014, 502] width 17 height 17
click at [1079, 651] on button "Next" at bounding box center [1077, 650] width 84 height 43
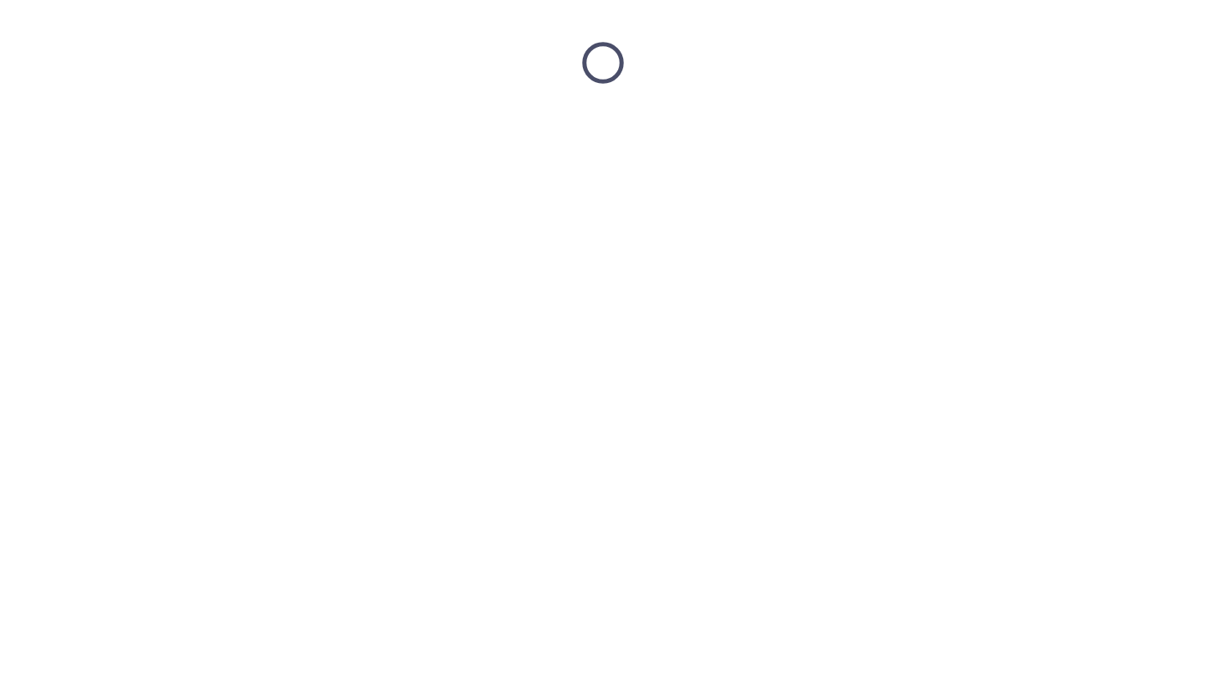
scroll to position [0, 0]
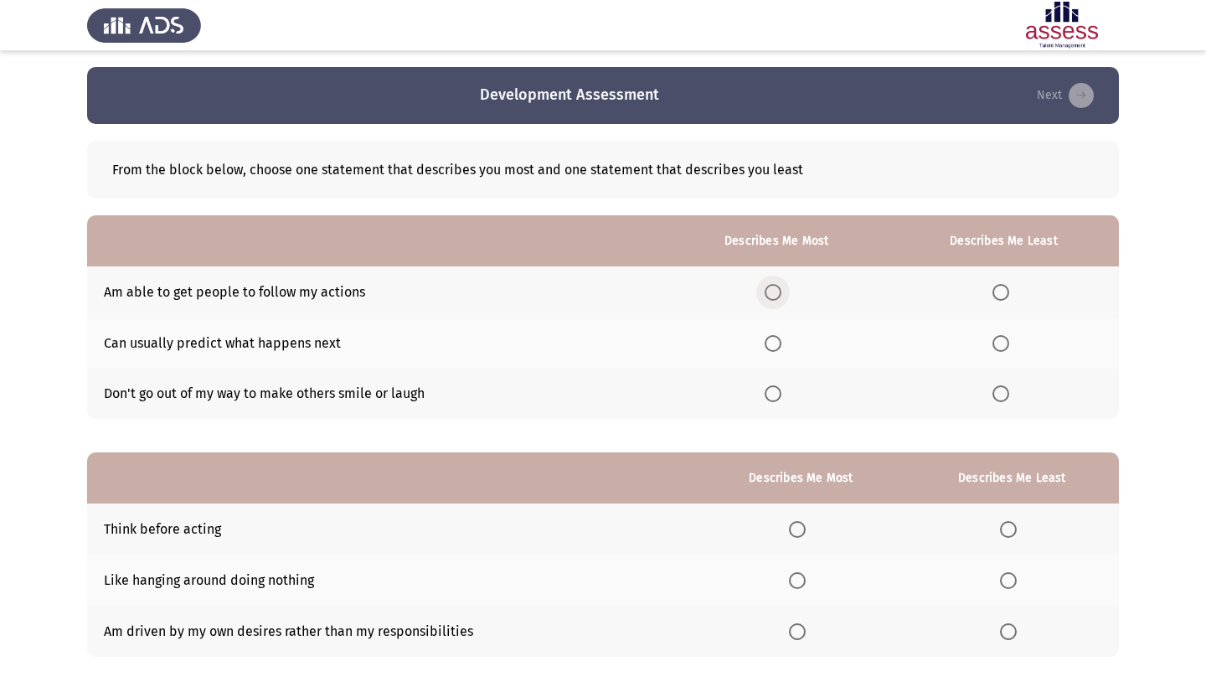
click at [765, 299] on span "Select an option" at bounding box center [773, 292] width 17 height 17
click at [765, 299] on input "Select an option" at bounding box center [773, 292] width 17 height 17
click at [1007, 396] on label "Select an option" at bounding box center [1003, 393] width 23 height 17
click at [1007, 396] on input "Select an option" at bounding box center [1000, 393] width 17 height 17
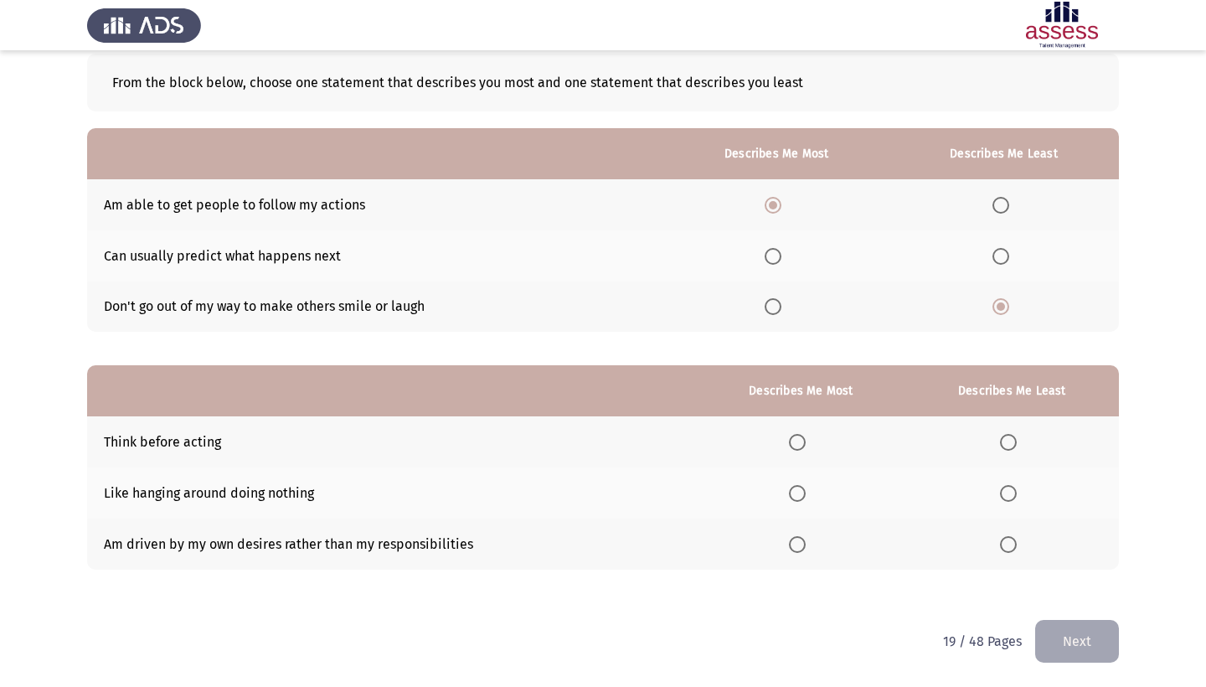
scroll to position [90, 0]
click at [762, 443] on th at bounding box center [801, 441] width 209 height 51
click at [785, 429] on th at bounding box center [801, 441] width 209 height 51
click at [790, 450] on span "Select an option" at bounding box center [797, 442] width 17 height 17
click at [790, 450] on input "Select an option" at bounding box center [797, 442] width 17 height 17
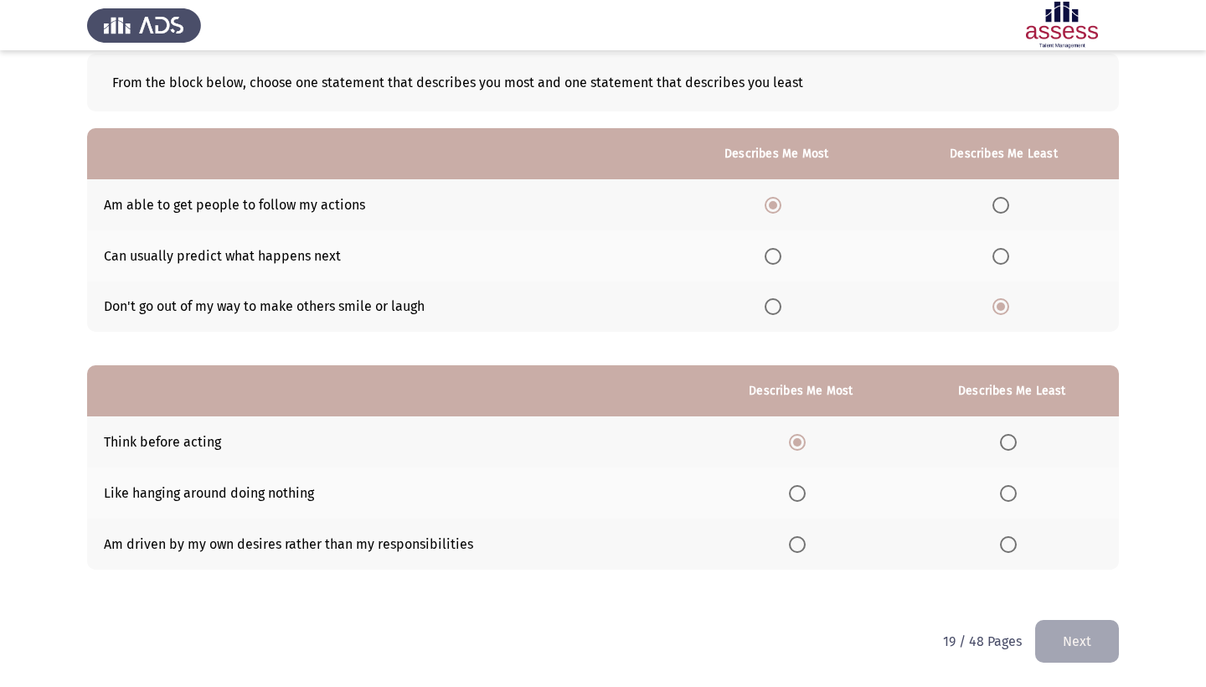
click at [1005, 544] on span "Select an option" at bounding box center [1008, 544] width 17 height 17
click at [1005, 544] on input "Select an option" at bounding box center [1008, 544] width 17 height 17
click at [1056, 618] on div "From the block below, choose one statement that describes you most and one stat…" at bounding box center [603, 328] width 1032 height 583
click at [1053, 649] on button "Next" at bounding box center [1077, 641] width 84 height 43
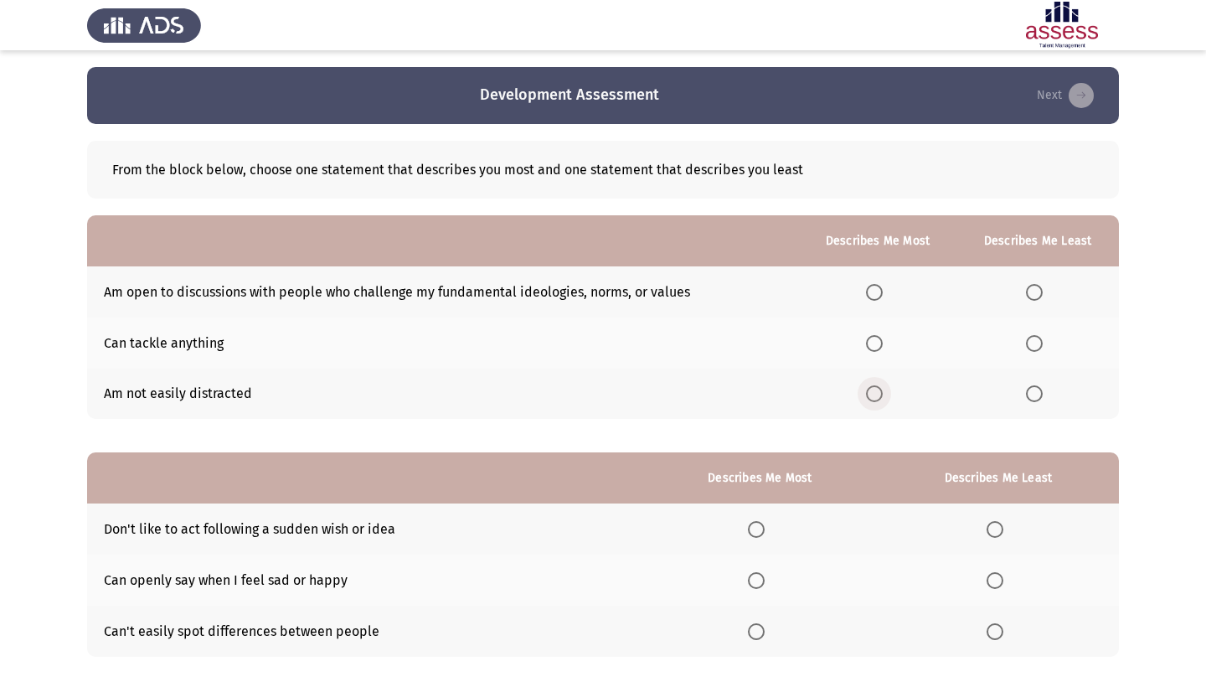
click at [866, 397] on span "Select an option" at bounding box center [874, 393] width 17 height 17
click at [866, 397] on input "Select an option" at bounding box center [874, 393] width 17 height 17
click at [1032, 345] on span "Select an option" at bounding box center [1034, 343] width 17 height 17
click at [1032, 345] on input "Select an option" at bounding box center [1034, 343] width 17 height 17
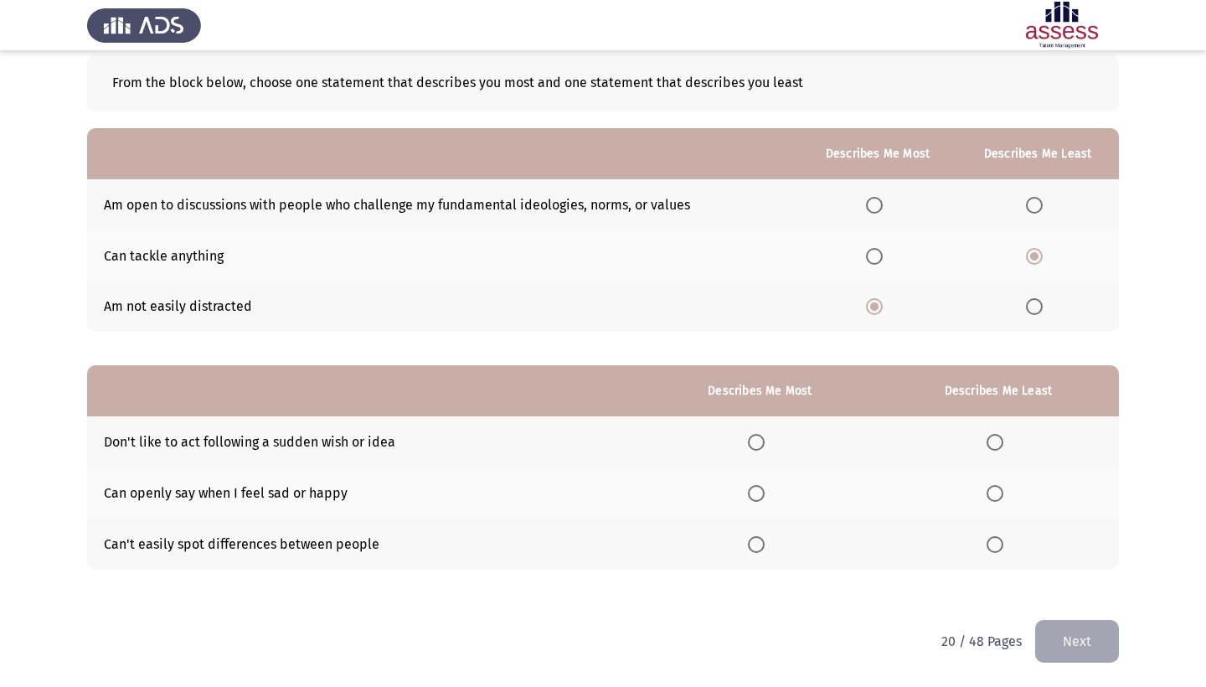
scroll to position [90, 0]
click at [1031, 209] on span "Select an option" at bounding box center [1034, 205] width 17 height 17
click at [1031, 209] on input "Select an option" at bounding box center [1034, 205] width 17 height 17
click at [748, 450] on span "Select an option" at bounding box center [756, 442] width 17 height 17
click at [748, 450] on input "Select an option" at bounding box center [756, 442] width 17 height 17
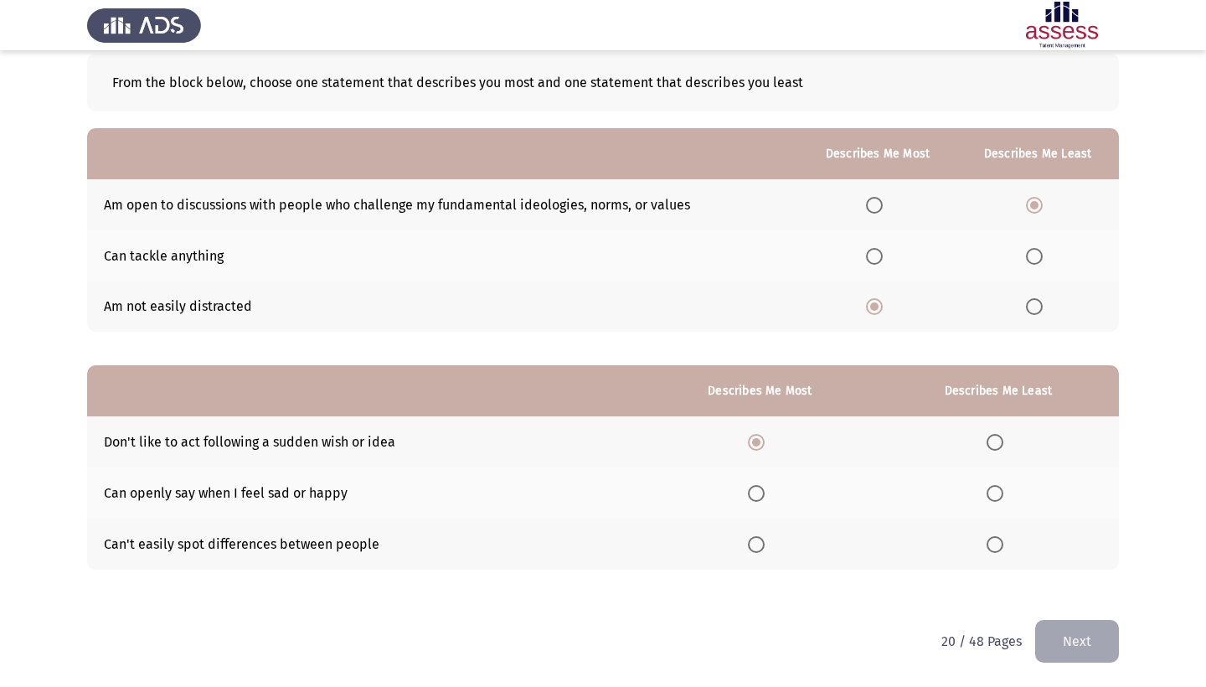
click at [986, 546] on span "Select an option" at bounding box center [994, 544] width 17 height 17
click at [986, 546] on input "Select an option" at bounding box center [994, 544] width 17 height 17
click at [1057, 638] on button "Next" at bounding box center [1077, 641] width 84 height 43
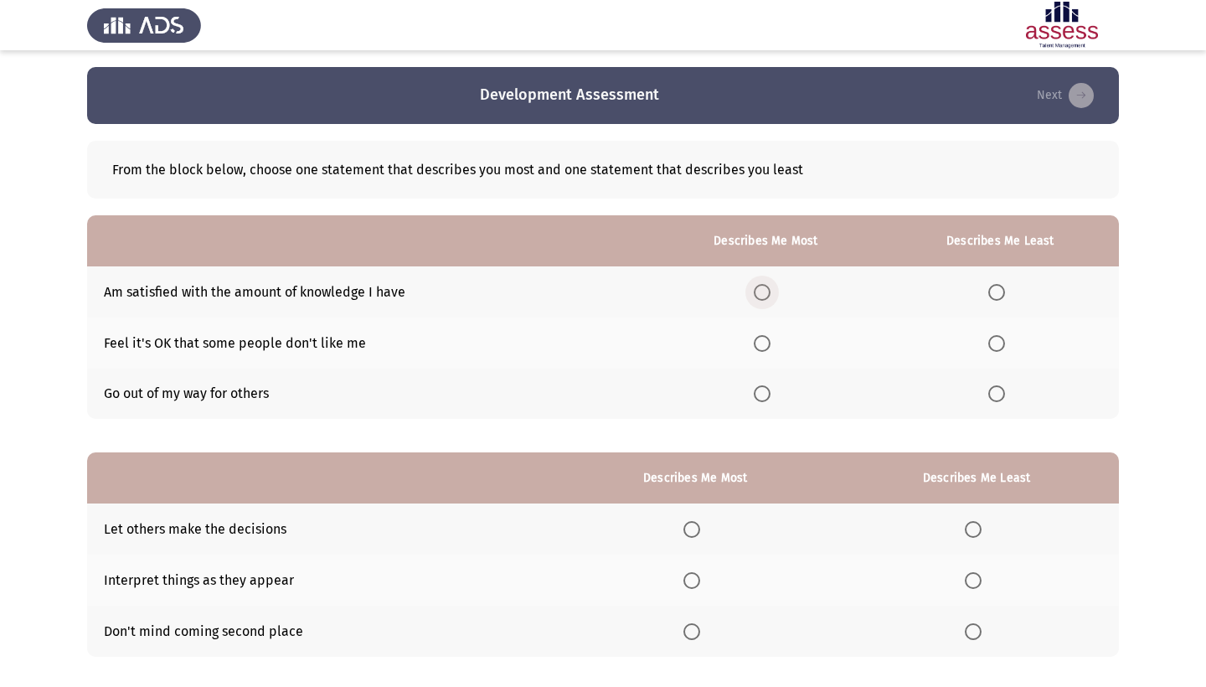
click at [754, 294] on span "Select an option" at bounding box center [762, 292] width 17 height 17
click at [754, 294] on input "Select an option" at bounding box center [762, 292] width 17 height 17
click at [990, 387] on mat-radio-button "Select an option" at bounding box center [999, 394] width 23 height 18
click at [989, 395] on span "Select an option" at bounding box center [996, 393] width 17 height 17
click at [989, 395] on input "Select an option" at bounding box center [996, 393] width 17 height 17
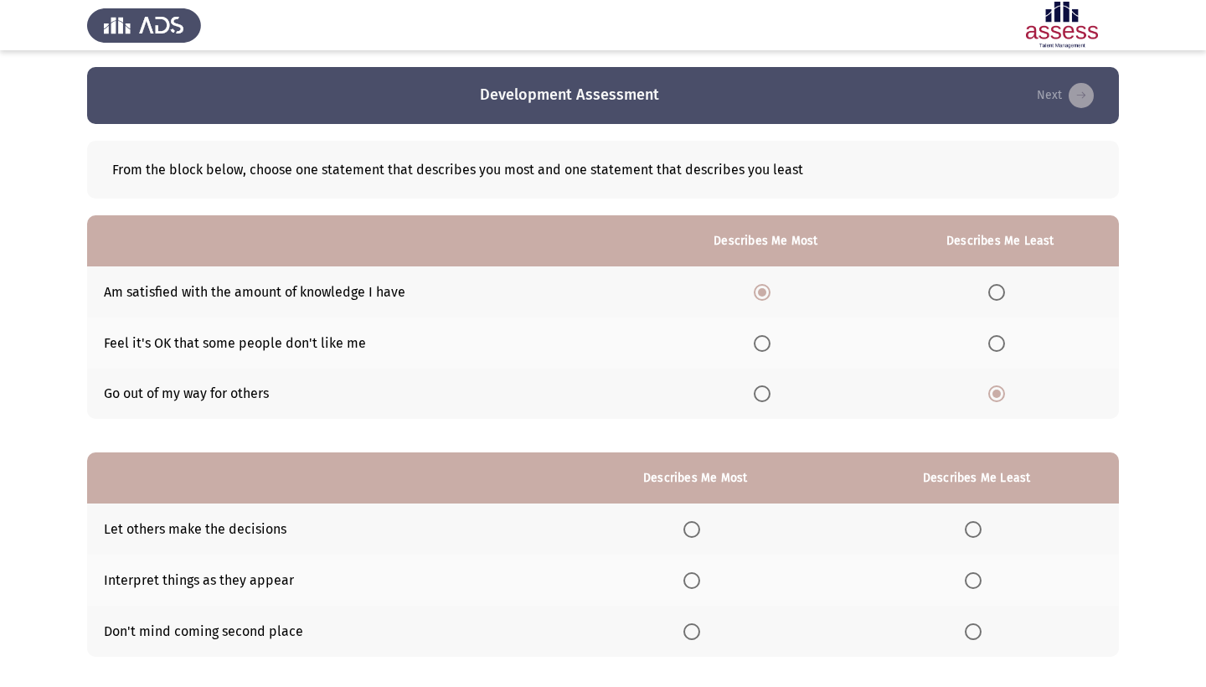
click at [658, 519] on th at bounding box center [695, 528] width 277 height 51
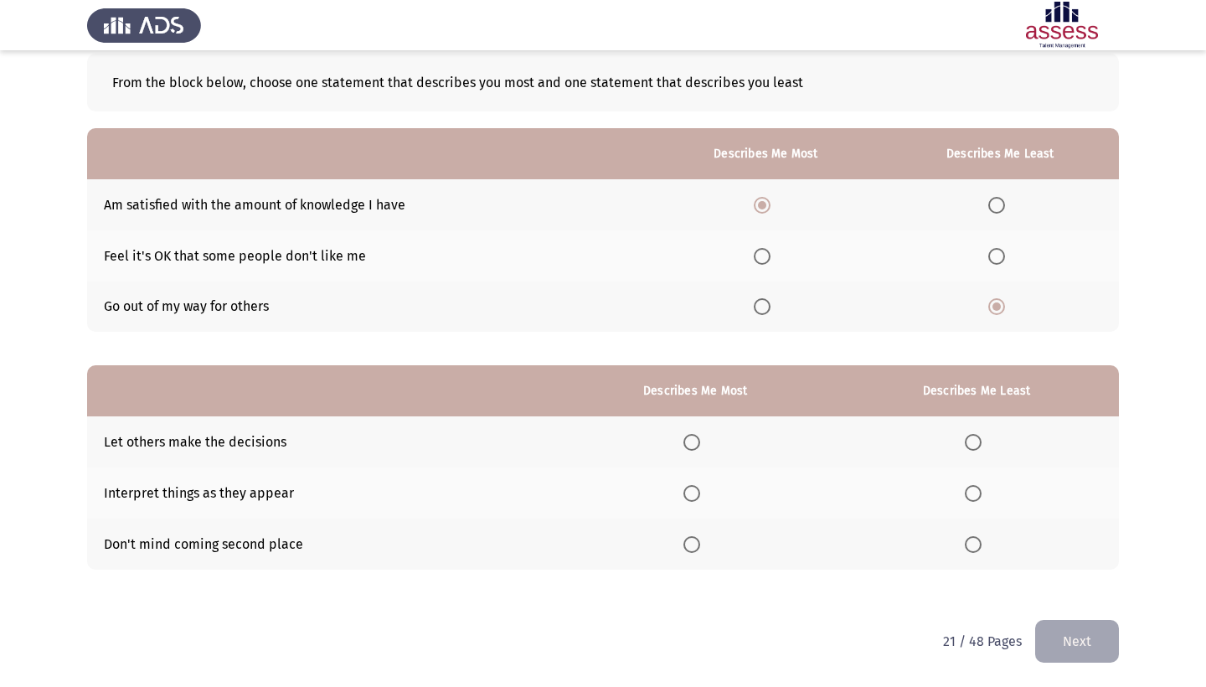
scroll to position [90, 0]
click at [754, 257] on span "Select an option" at bounding box center [762, 256] width 17 height 17
click at [754, 257] on input "Select an option" at bounding box center [762, 256] width 17 height 17
click at [994, 206] on span "Select an option" at bounding box center [996, 205] width 17 height 17
click at [994, 206] on input "Select an option" at bounding box center [996, 205] width 17 height 17
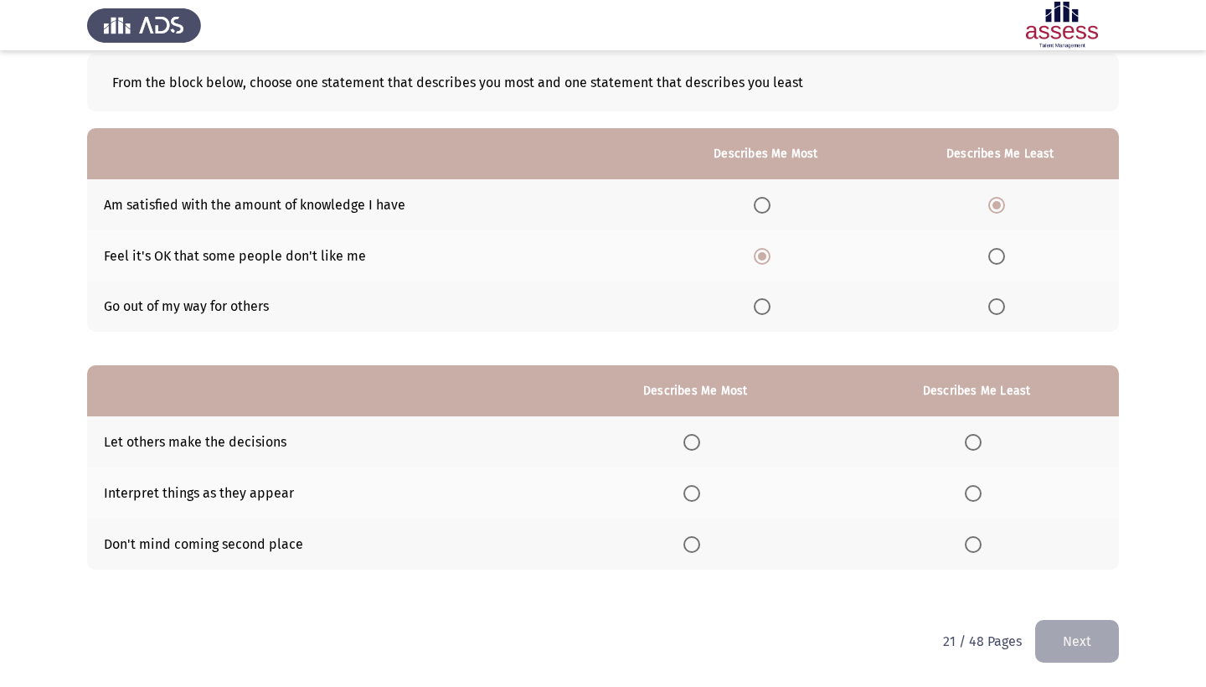
click at [995, 305] on span "Select an option" at bounding box center [996, 306] width 17 height 17
click at [995, 305] on input "Select an option" at bounding box center [996, 306] width 17 height 17
click at [999, 203] on span "Select an option" at bounding box center [996, 205] width 17 height 17
click at [999, 203] on input "Select an option" at bounding box center [996, 205] width 17 height 17
click at [972, 441] on span "Select an option" at bounding box center [973, 442] width 17 height 17
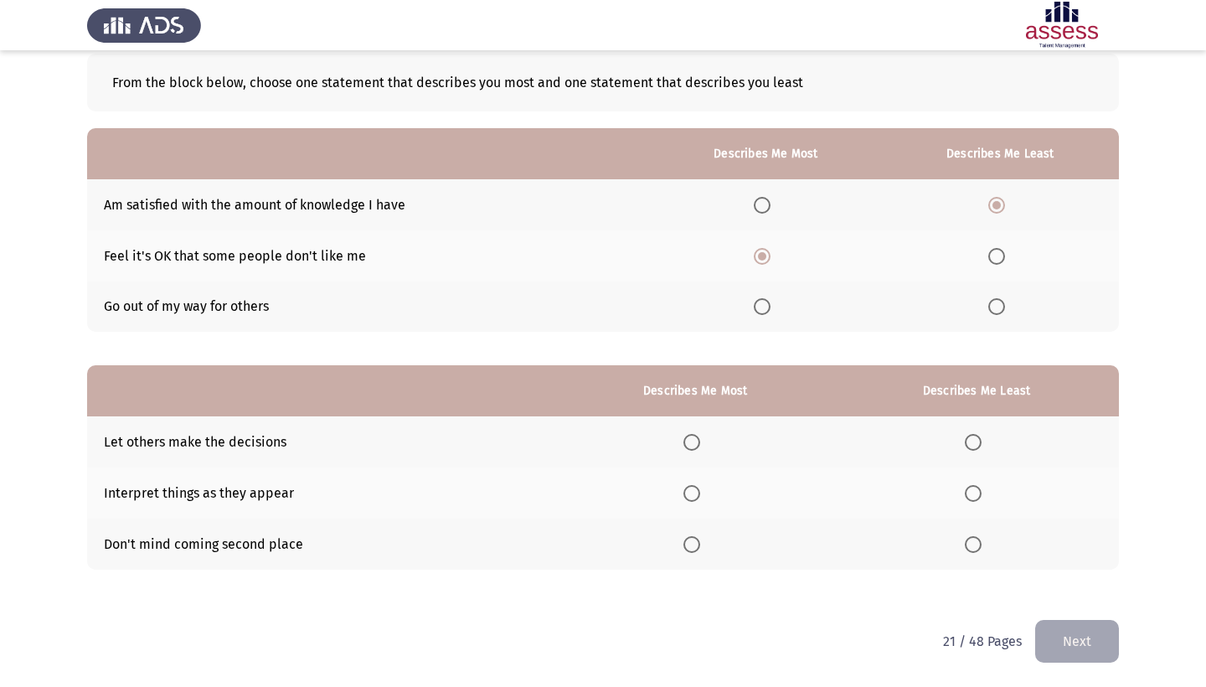
click at [972, 441] on input "Select an option" at bounding box center [973, 442] width 17 height 17
click at [677, 477] on th at bounding box center [695, 492] width 277 height 51
click at [677, 502] on th at bounding box center [695, 492] width 277 height 51
click at [683, 544] on span "Select an option" at bounding box center [691, 544] width 17 height 17
click at [683, 544] on input "Select an option" at bounding box center [691, 544] width 17 height 17
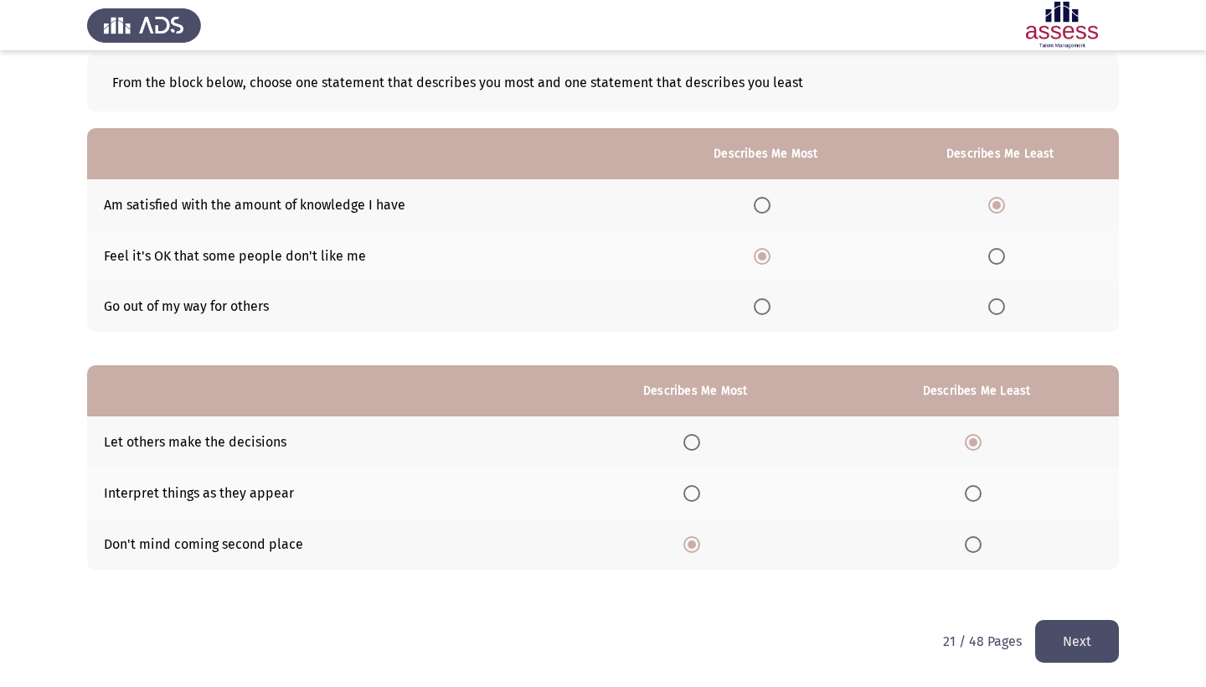
click at [1072, 650] on button "Next" at bounding box center [1077, 641] width 84 height 43
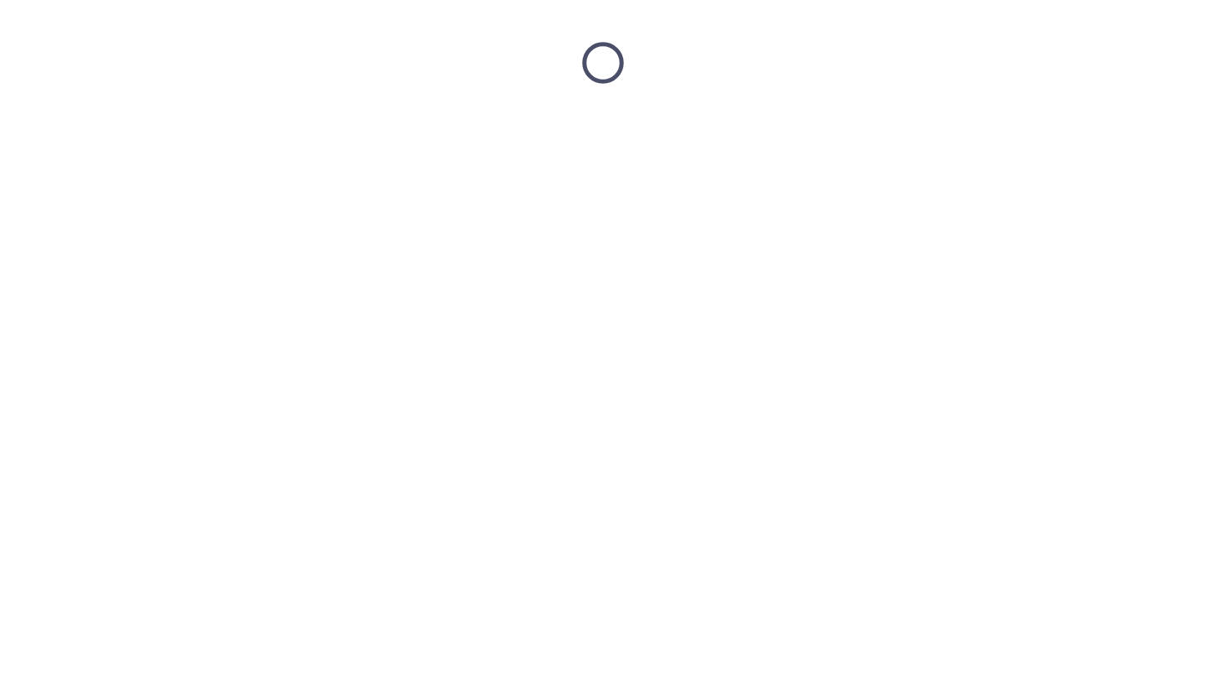
scroll to position [0, 0]
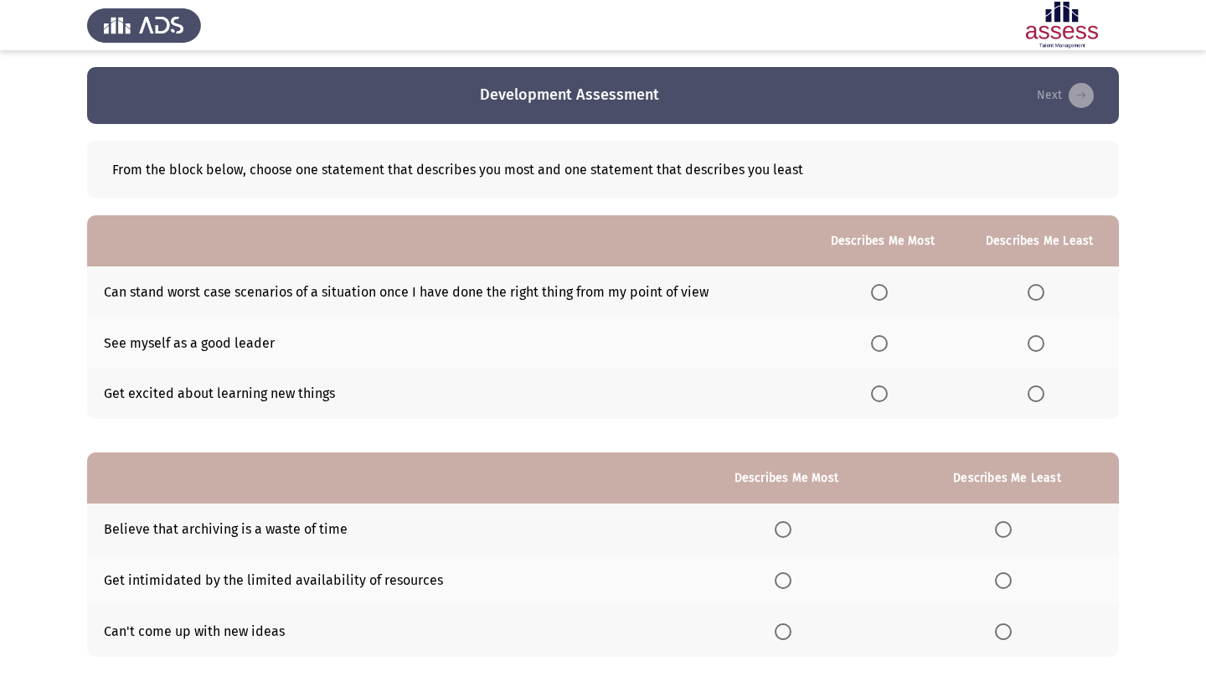
click at [856, 295] on th at bounding box center [882, 291] width 155 height 51
click at [871, 293] on span "Select an option" at bounding box center [879, 292] width 17 height 17
click at [871, 293] on input "Select an option" at bounding box center [879, 292] width 17 height 17
click at [871, 349] on span "Select an option" at bounding box center [879, 343] width 17 height 17
click at [871, 349] on input "Select an option" at bounding box center [879, 343] width 17 height 17
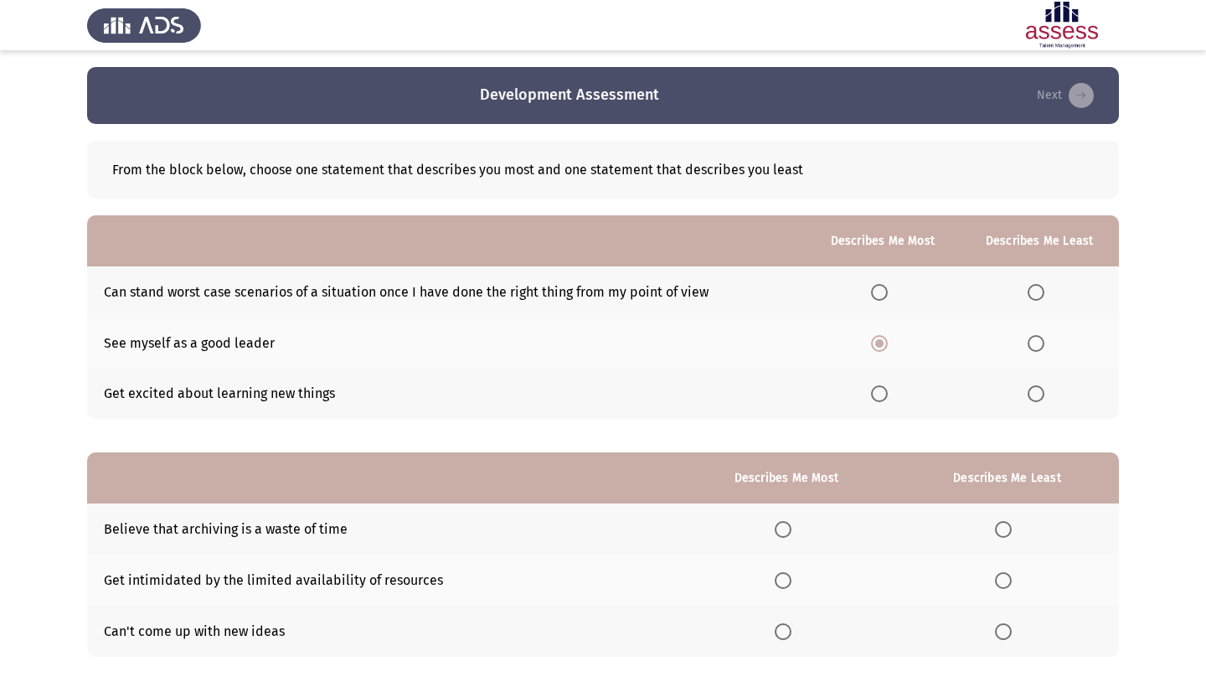
click at [1027, 292] on span "Select an option" at bounding box center [1035, 292] width 17 height 17
click at [1027, 292] on input "Select an option" at bounding box center [1035, 292] width 17 height 17
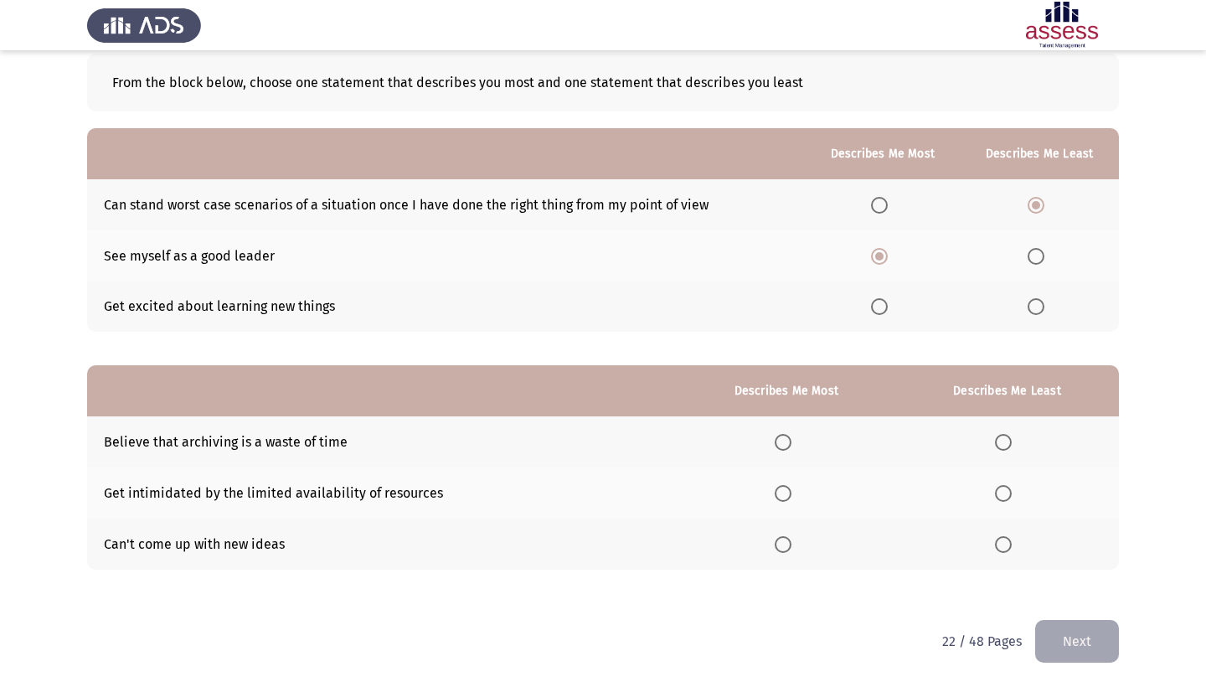
scroll to position [90, 0]
click at [775, 494] on span "Select an option" at bounding box center [783, 493] width 17 height 17
click at [775, 494] on input "Select an option" at bounding box center [783, 493] width 17 height 17
click at [996, 538] on span "Select an option" at bounding box center [1003, 544] width 17 height 17
click at [996, 538] on input "Select an option" at bounding box center [1003, 544] width 17 height 17
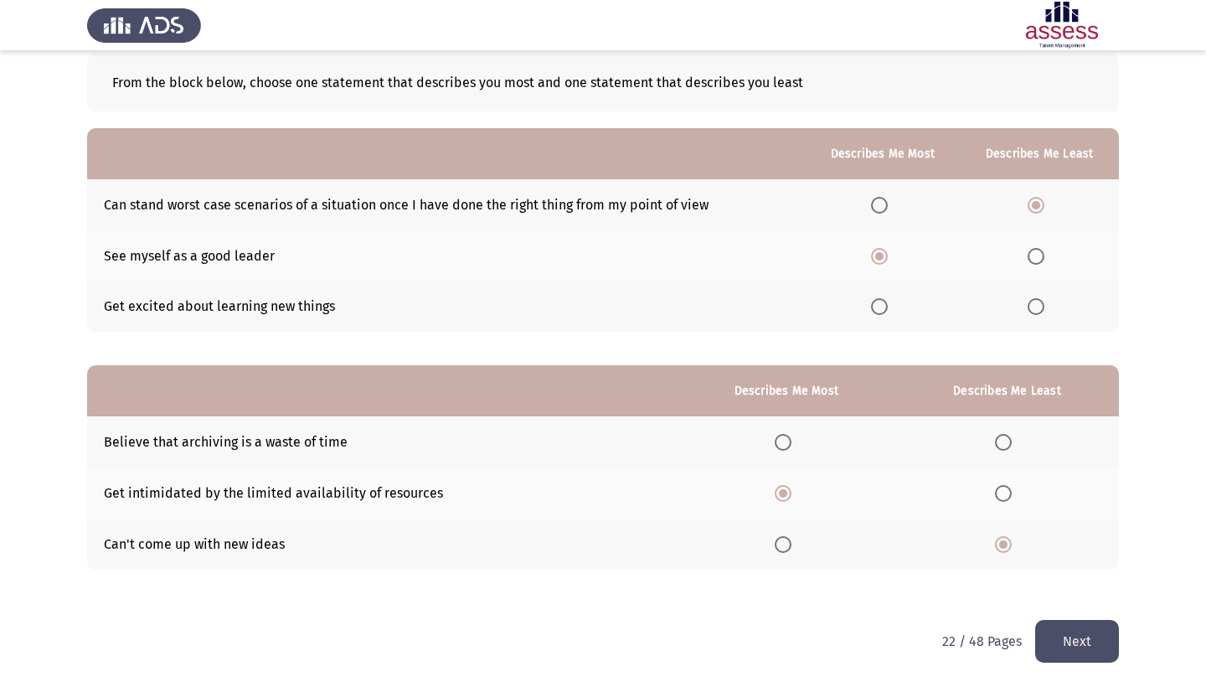
click at [1099, 647] on button "Next" at bounding box center [1077, 641] width 84 height 43
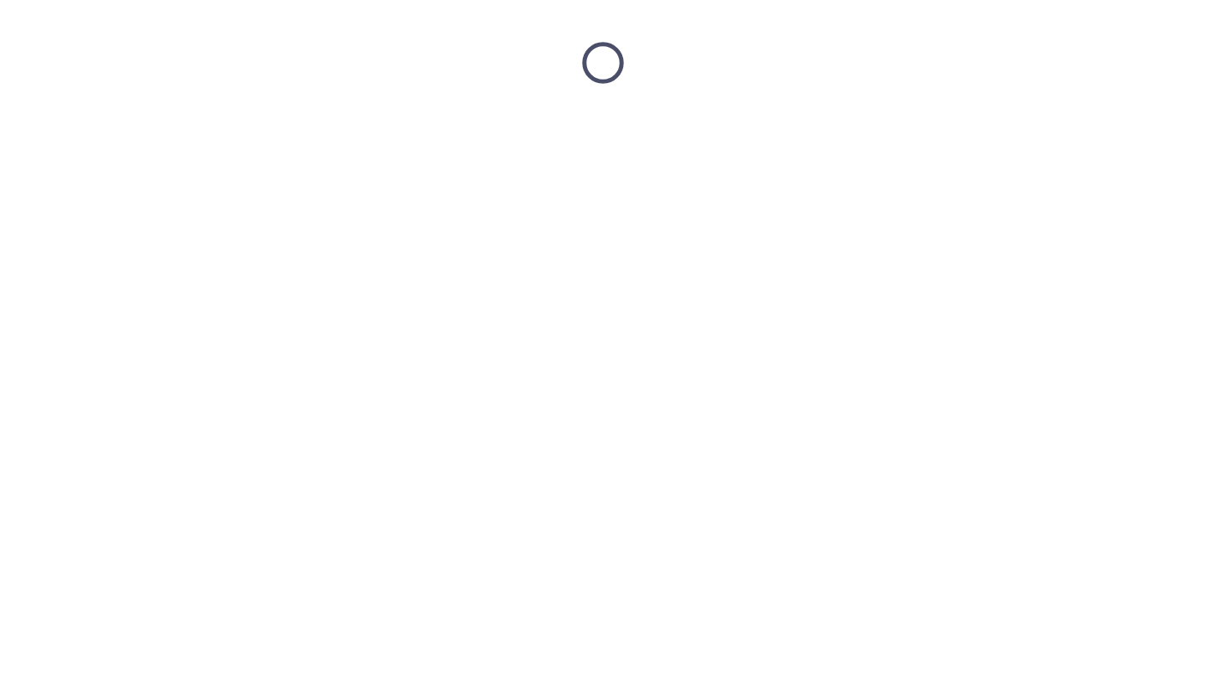
scroll to position [0, 0]
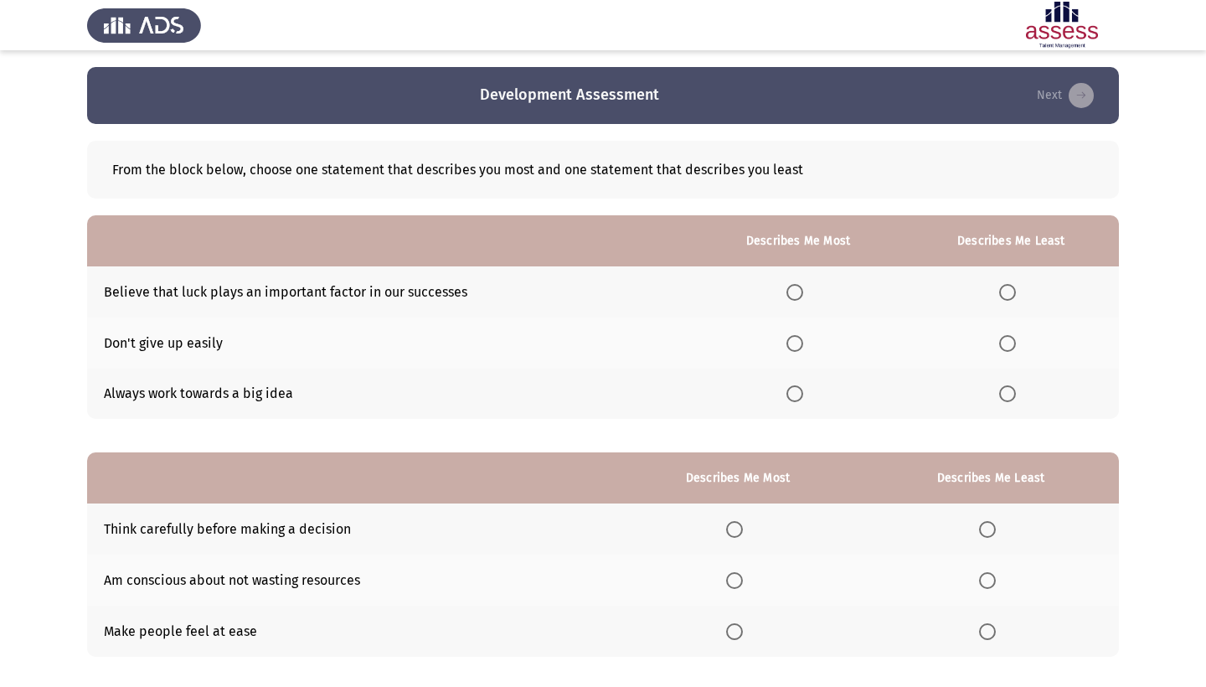
click at [784, 321] on th at bounding box center [798, 342] width 210 height 51
click at [786, 299] on span "Select an option" at bounding box center [794, 292] width 17 height 17
click at [786, 299] on input "Select an option" at bounding box center [794, 292] width 17 height 17
click at [1007, 394] on span "Select an option" at bounding box center [1007, 393] width 17 height 17
click at [1007, 394] on input "Select an option" at bounding box center [1007, 393] width 17 height 17
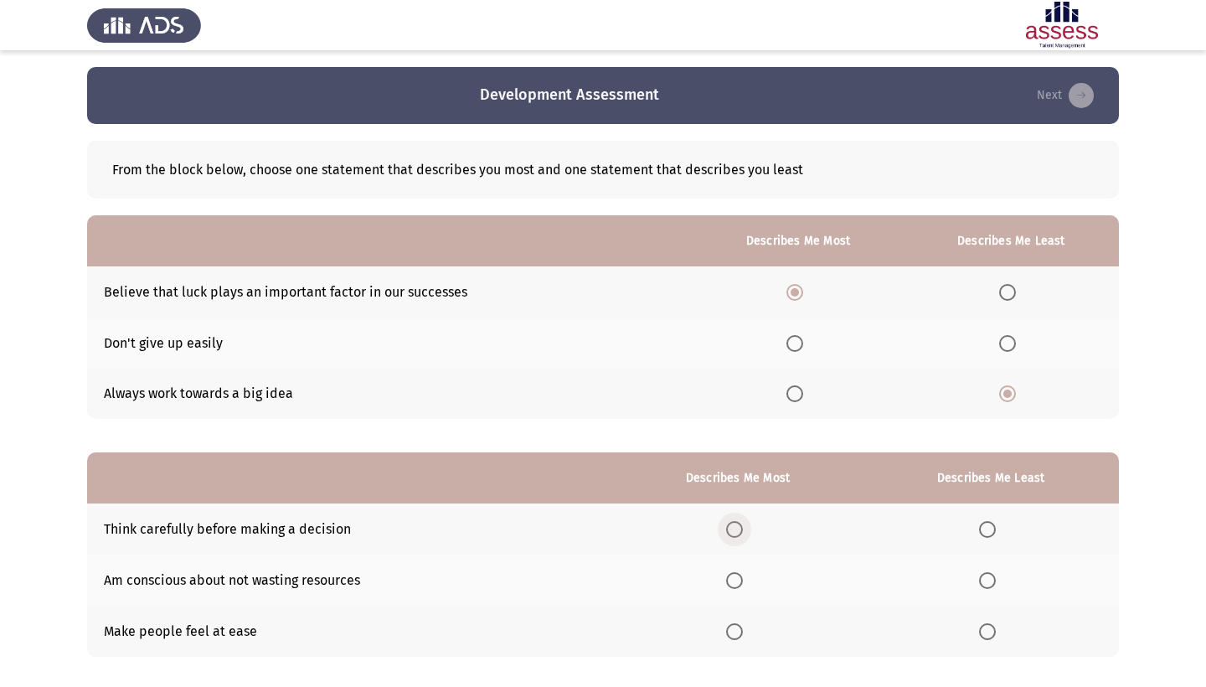
click at [728, 530] on label "Select an option" at bounding box center [737, 529] width 23 height 17
click at [728, 530] on input "Select an option" at bounding box center [734, 529] width 17 height 17
click at [985, 629] on span "Select an option" at bounding box center [987, 631] width 17 height 17
click at [985, 629] on input "Select an option" at bounding box center [987, 631] width 17 height 17
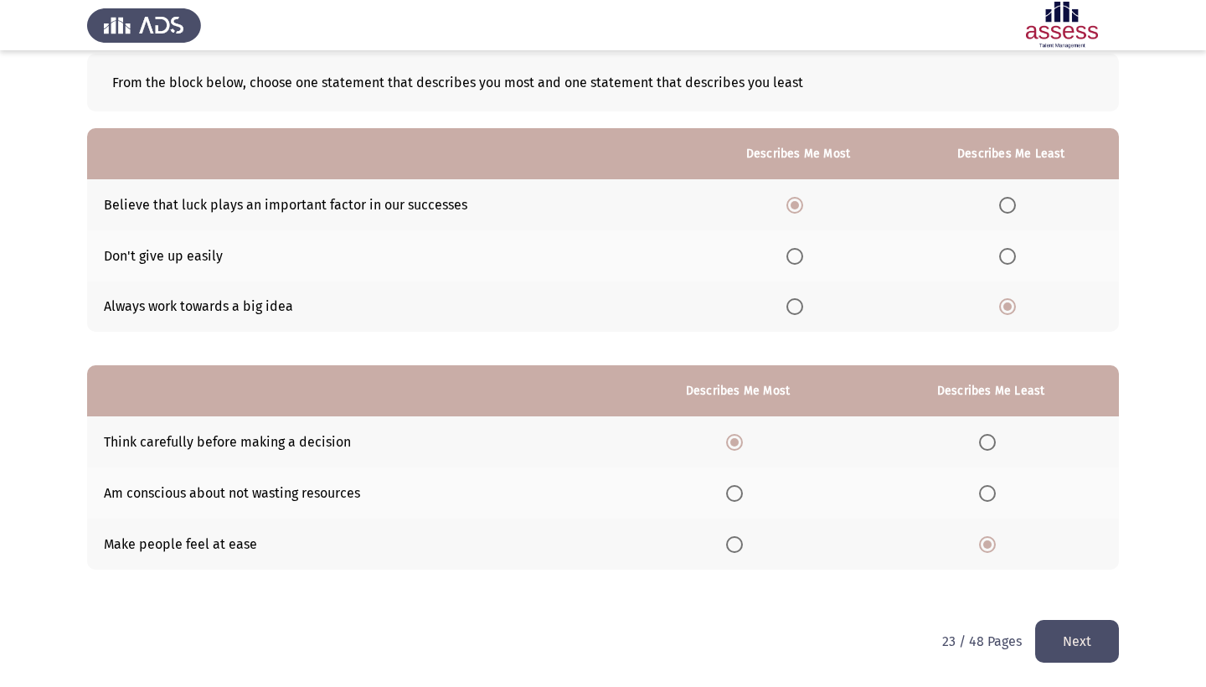
scroll to position [90, 0]
click at [1079, 652] on button "Next" at bounding box center [1077, 641] width 84 height 43
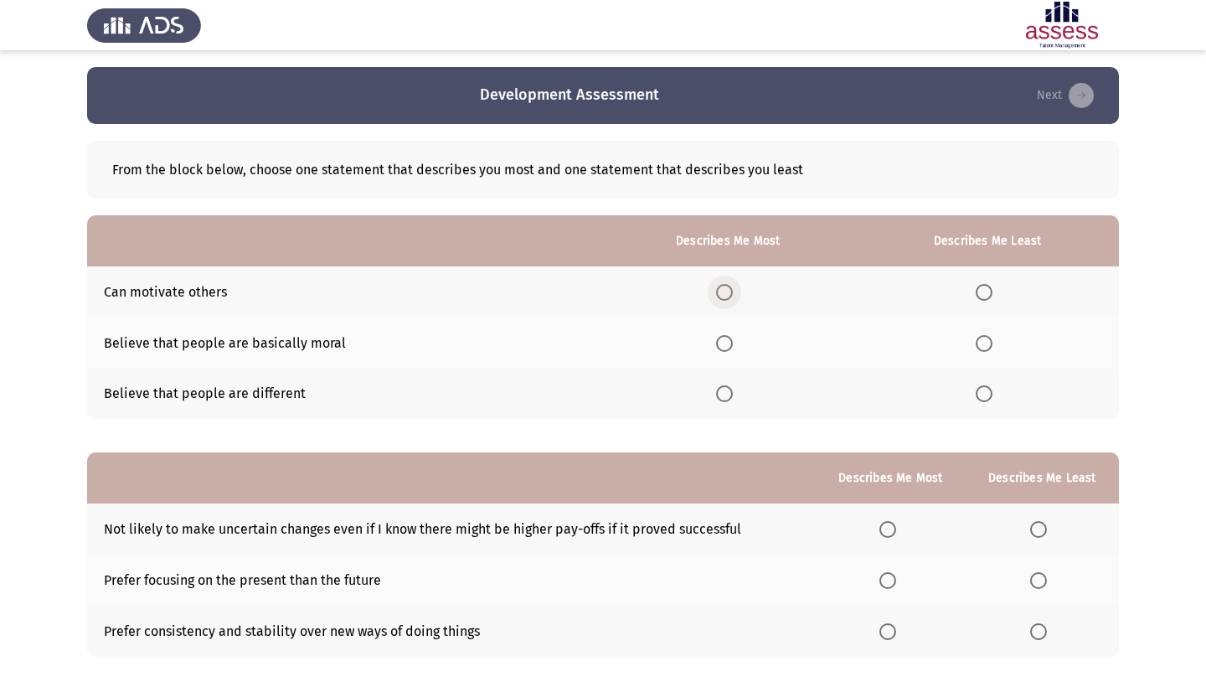
click at [716, 286] on label "Select an option" at bounding box center [727, 292] width 23 height 17
click at [716, 286] on input "Select an option" at bounding box center [724, 292] width 17 height 17
click at [981, 399] on span "Select an option" at bounding box center [984, 393] width 17 height 17
click at [981, 399] on input "Select an option" at bounding box center [984, 393] width 17 height 17
click at [879, 525] on span "Select an option" at bounding box center [887, 529] width 17 height 17
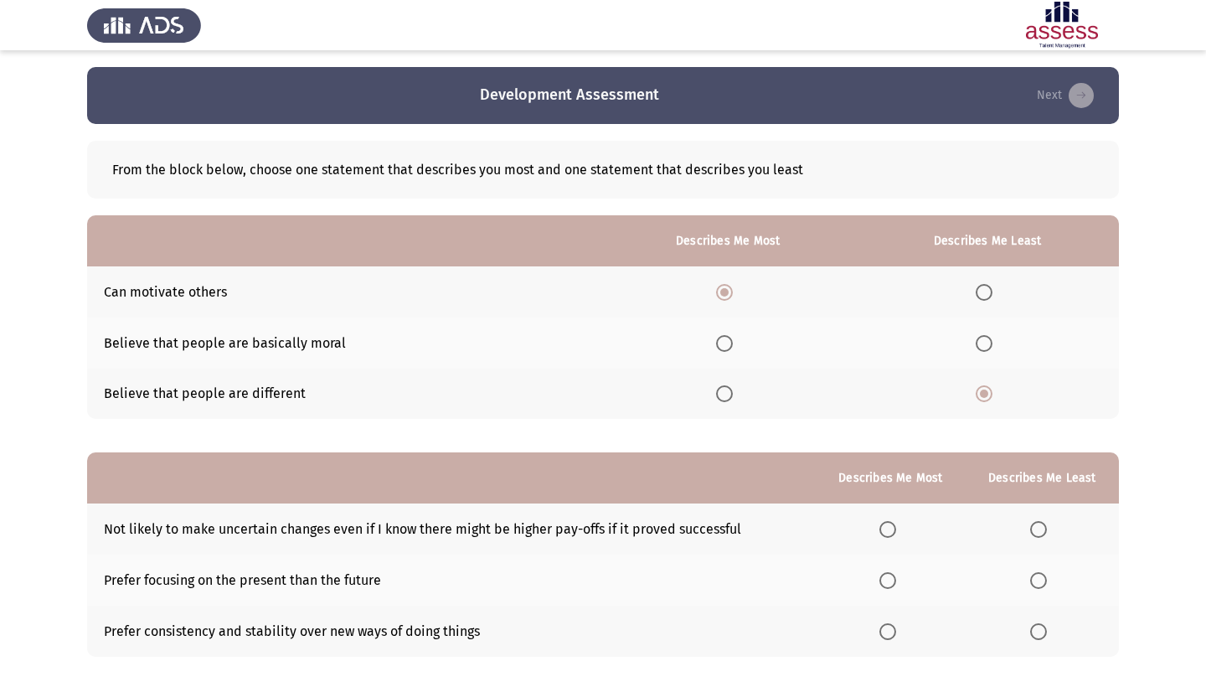
click at [879, 525] on input "Select an option" at bounding box center [887, 529] width 17 height 17
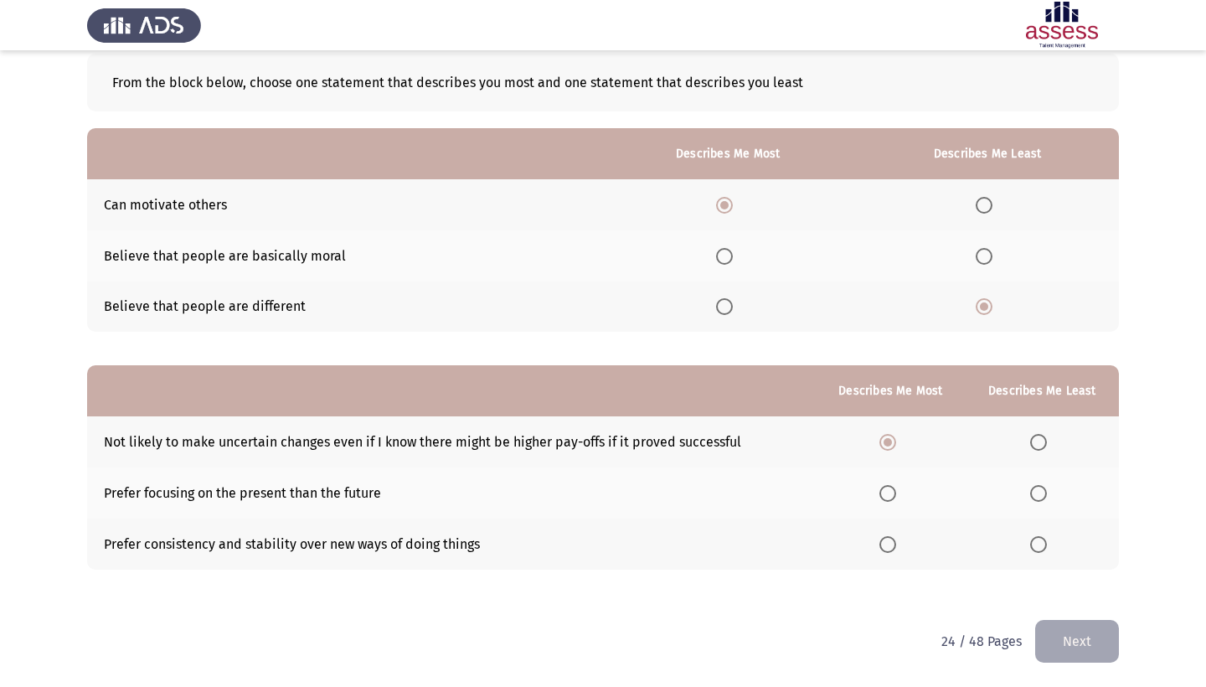
scroll to position [90, 0]
click at [979, 257] on span "Select an option" at bounding box center [984, 256] width 17 height 17
click at [979, 257] on input "Select an option" at bounding box center [984, 256] width 17 height 17
click at [1030, 493] on span "Select an option" at bounding box center [1038, 493] width 17 height 17
click at [1030, 493] on input "Select an option" at bounding box center [1038, 493] width 17 height 17
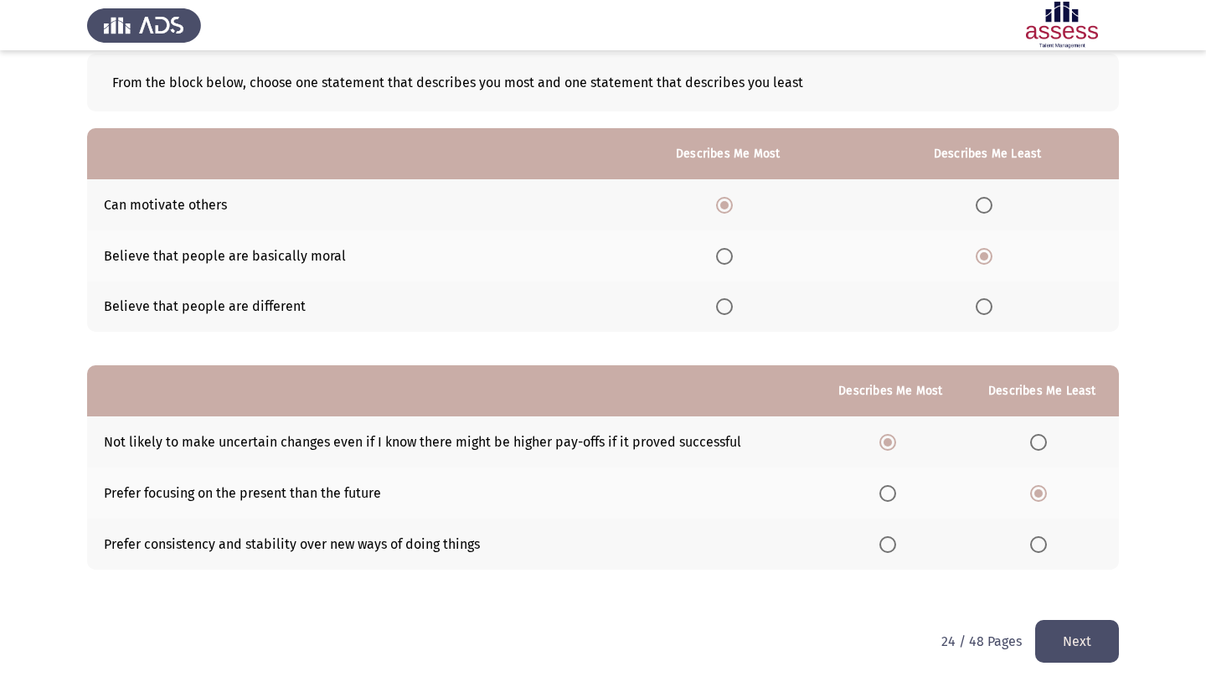
click at [879, 495] on span "Select an option" at bounding box center [887, 493] width 17 height 17
click at [879, 495] on input "Select an option" at bounding box center [887, 493] width 17 height 17
click at [1024, 440] on th at bounding box center [1041, 441] width 153 height 51
click at [1033, 544] on span "Select an option" at bounding box center [1038, 544] width 17 height 17
click at [1033, 544] on input "Select an option" at bounding box center [1038, 544] width 17 height 17
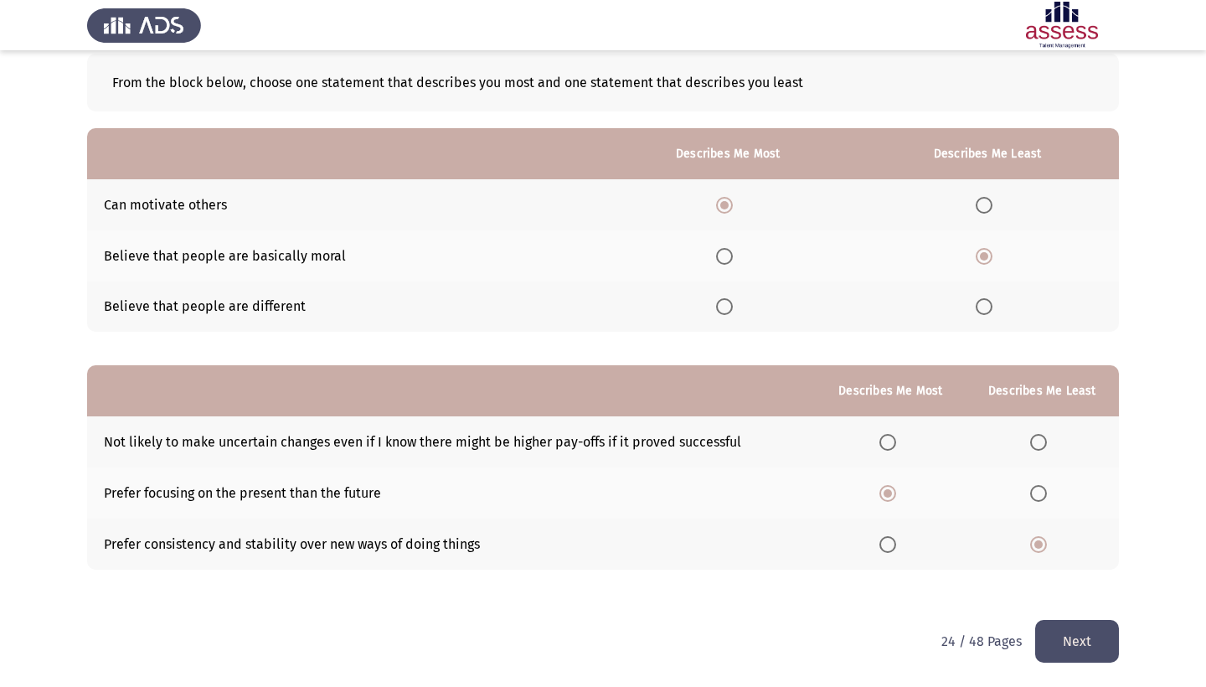
click at [1032, 445] on span "Select an option" at bounding box center [1038, 442] width 17 height 17
click at [1032, 445] on input "Select an option" at bounding box center [1038, 442] width 17 height 17
click at [1053, 646] on button "Next" at bounding box center [1077, 641] width 84 height 43
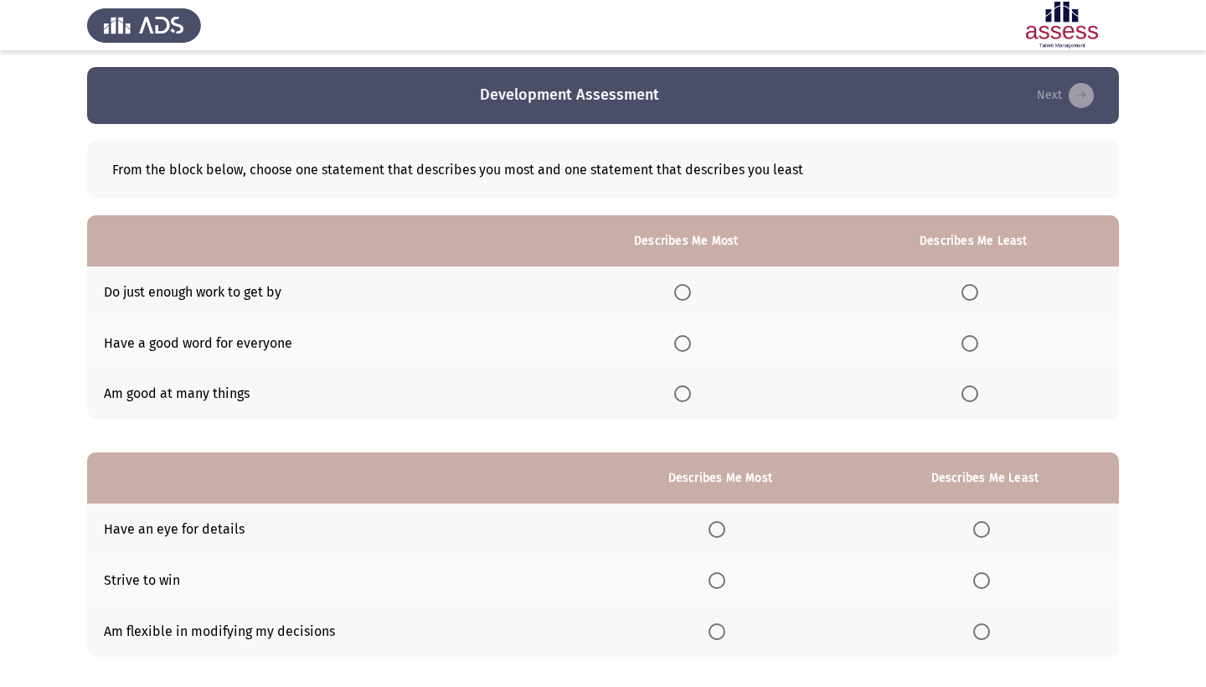
click at [674, 394] on span "Select an option" at bounding box center [682, 393] width 17 height 17
click at [674, 394] on input "Select an option" at bounding box center [682, 393] width 17 height 17
click at [965, 301] on span "Select an option" at bounding box center [969, 292] width 17 height 17
click at [965, 301] on input "Select an option" at bounding box center [969, 292] width 17 height 17
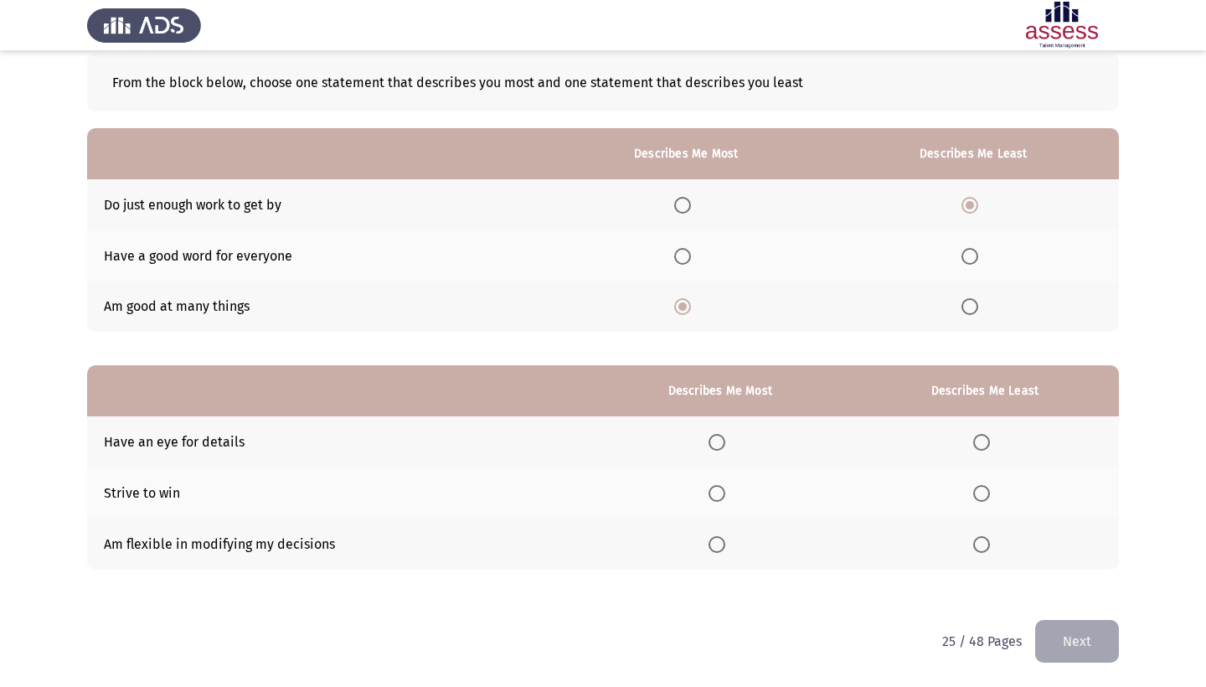
scroll to position [90, 0]
click at [708, 440] on span "Select an option" at bounding box center [716, 442] width 17 height 17
click at [708, 440] on input "Select an option" at bounding box center [716, 442] width 17 height 17
click at [975, 499] on span "Select an option" at bounding box center [981, 493] width 17 height 17
click at [975, 499] on input "Select an option" at bounding box center [981, 493] width 17 height 17
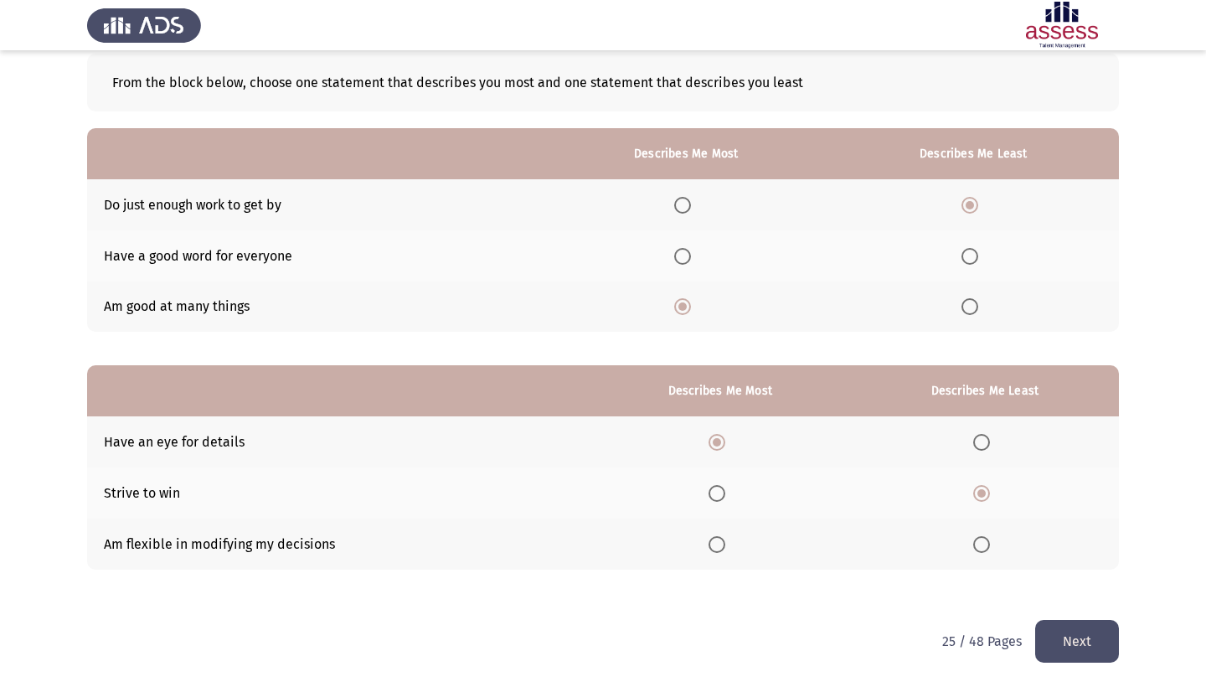
click at [1053, 631] on button "Next" at bounding box center [1077, 641] width 84 height 43
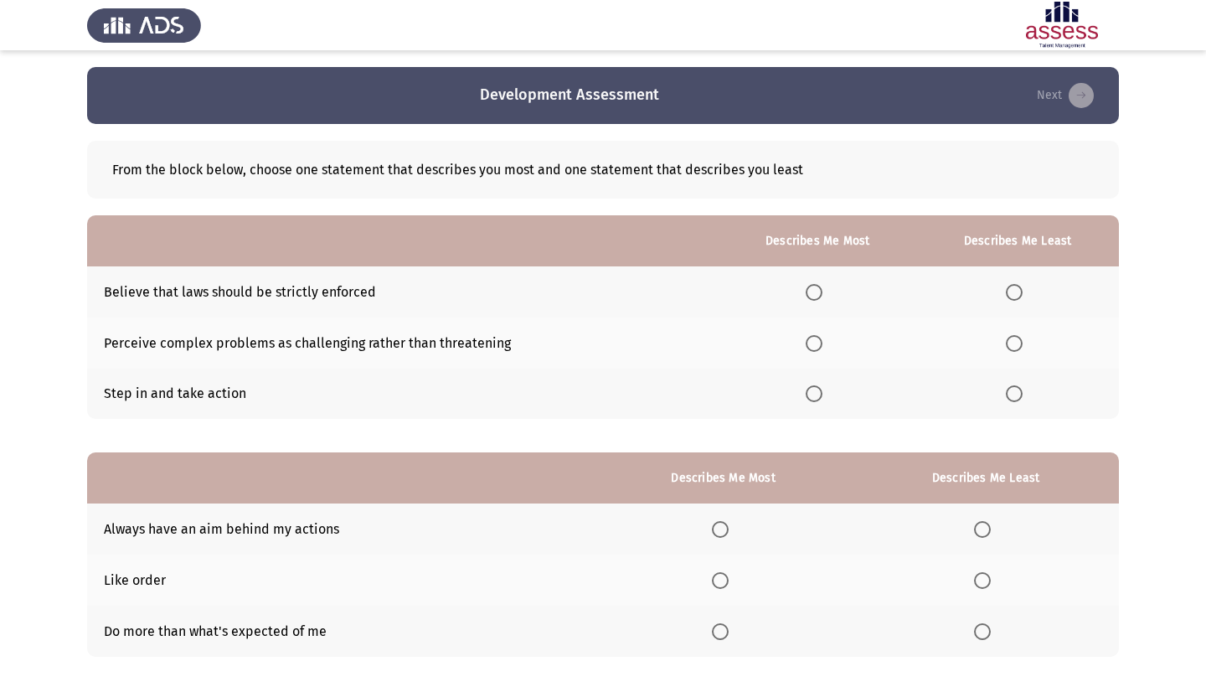
click at [1006, 300] on span "Select an option" at bounding box center [1014, 292] width 17 height 17
click at [1006, 300] on input "Select an option" at bounding box center [1014, 292] width 17 height 17
click at [806, 341] on span "Select an option" at bounding box center [814, 343] width 17 height 17
click at [806, 341] on input "Select an option" at bounding box center [814, 343] width 17 height 17
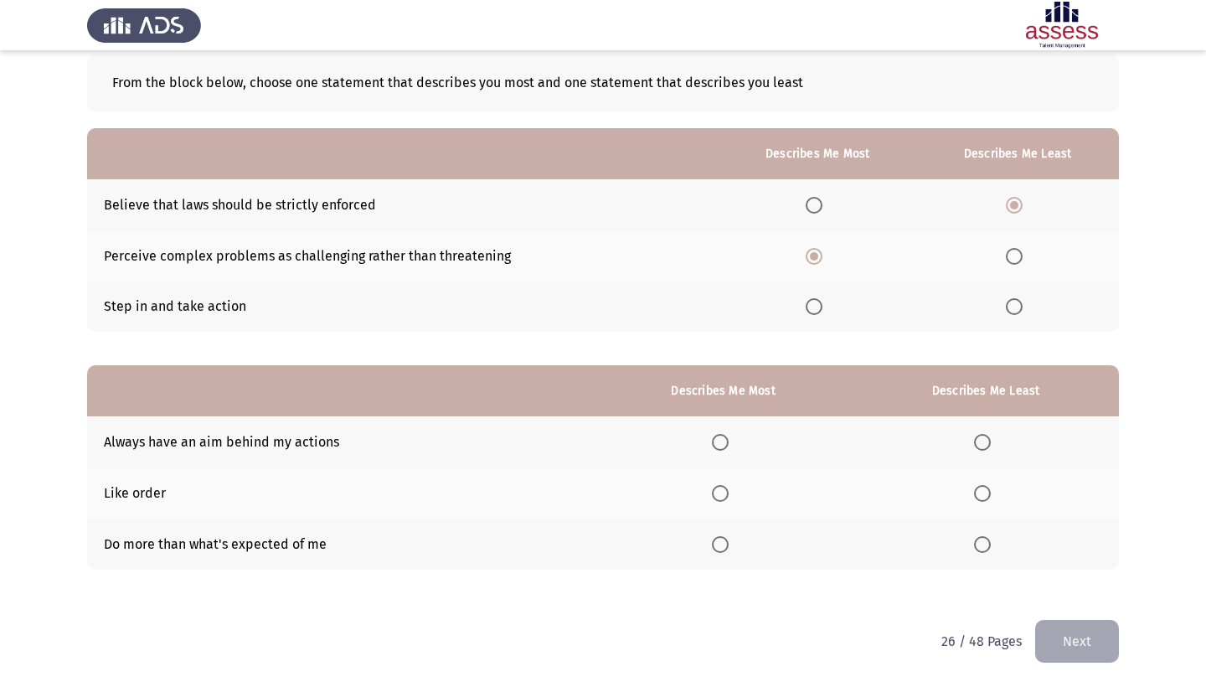
scroll to position [88, 0]
click at [712, 442] on span "Select an option" at bounding box center [720, 442] width 17 height 17
click at [712, 442] on input "Select an option" at bounding box center [720, 442] width 17 height 17
click at [978, 543] on span "Select an option" at bounding box center [982, 544] width 17 height 17
click at [978, 543] on input "Select an option" at bounding box center [982, 544] width 17 height 17
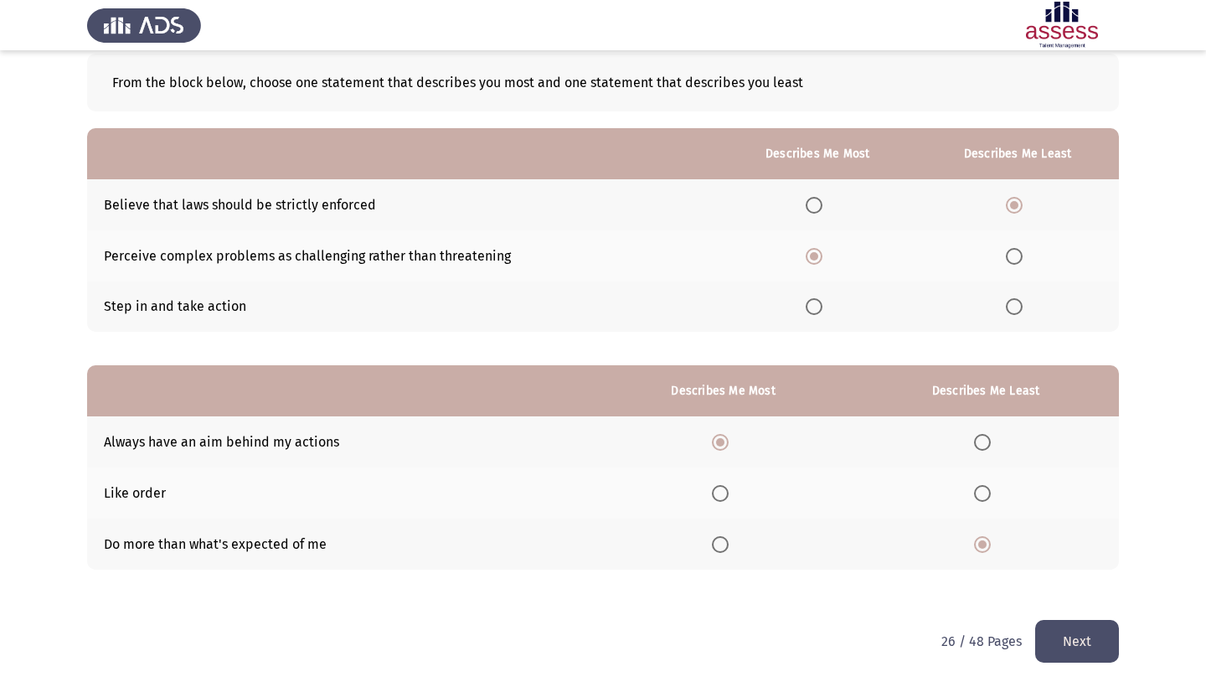
click at [1059, 634] on button "Next" at bounding box center [1077, 641] width 84 height 43
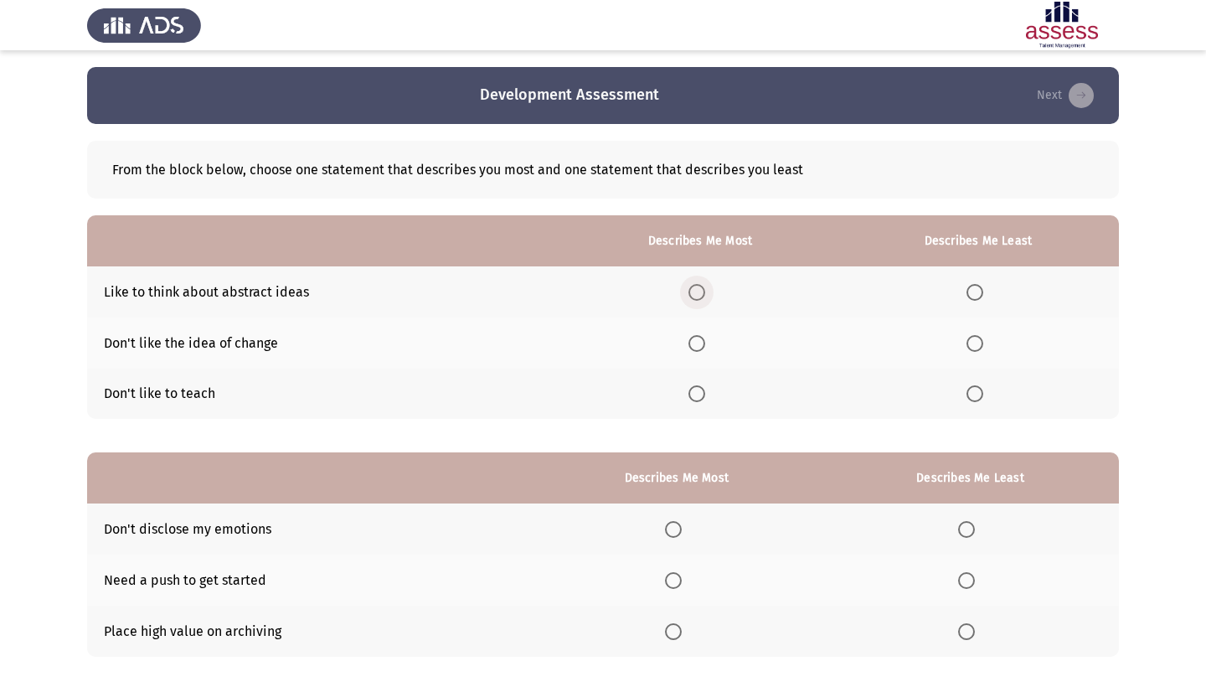
click at [688, 292] on span "Select an option" at bounding box center [696, 292] width 17 height 17
click at [688, 292] on input "Select an option" at bounding box center [696, 292] width 17 height 17
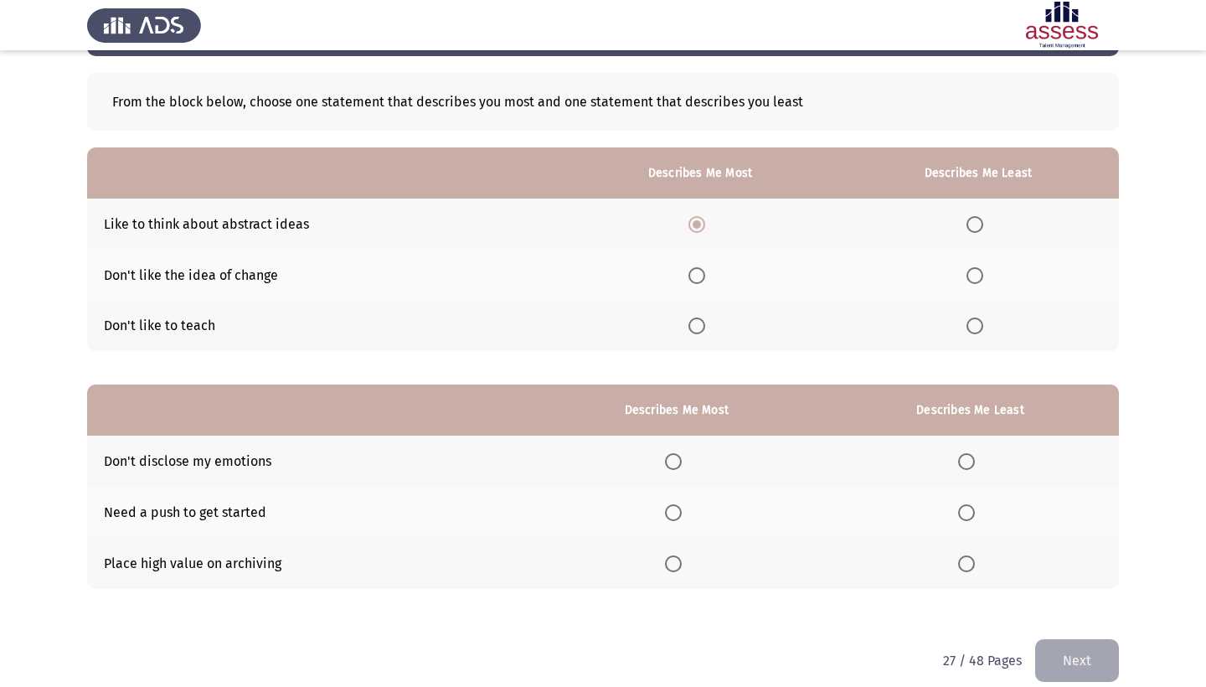
scroll to position [72, 0]
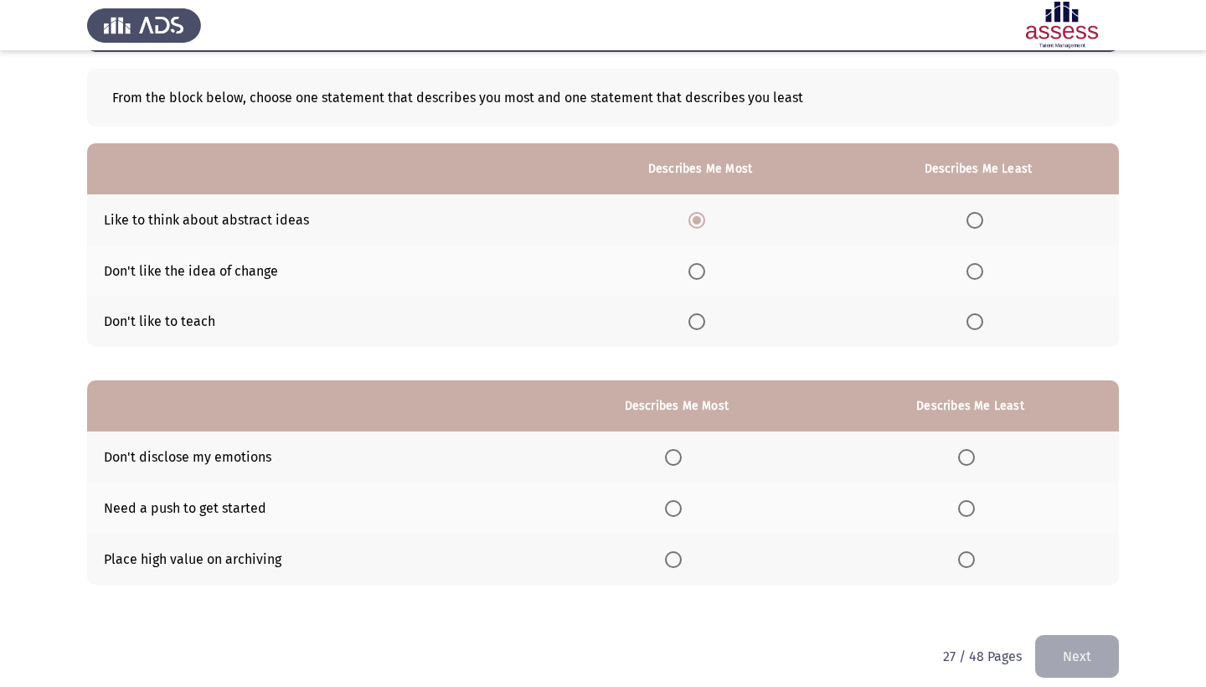
click at [966, 318] on span "Select an option" at bounding box center [974, 321] width 17 height 17
click at [966, 318] on input "Select an option" at bounding box center [974, 321] width 17 height 17
click at [966, 273] on span "Select an option" at bounding box center [974, 271] width 17 height 17
click at [966, 273] on input "Select an option" at bounding box center [974, 271] width 17 height 17
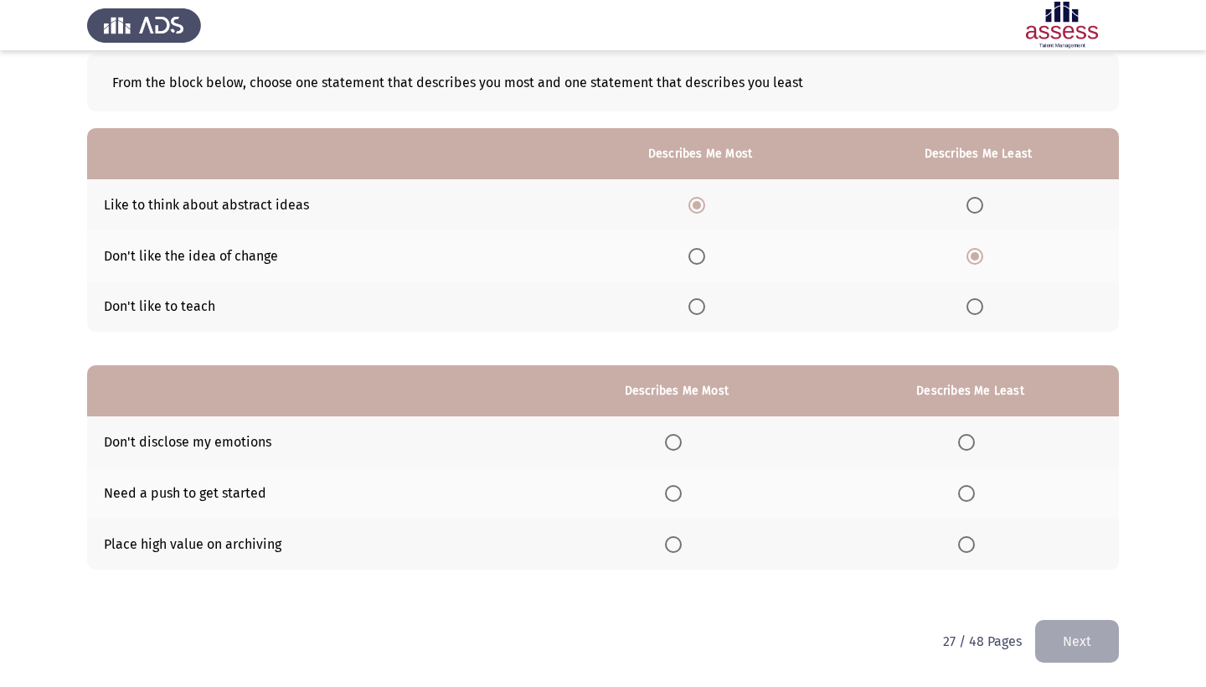
scroll to position [90, 0]
click at [959, 497] on span "Select an option" at bounding box center [966, 493] width 17 height 17
click at [959, 497] on input "Select an option" at bounding box center [966, 493] width 17 height 17
click at [665, 544] on span "Select an option" at bounding box center [673, 544] width 17 height 17
click at [665, 544] on input "Select an option" at bounding box center [673, 544] width 17 height 17
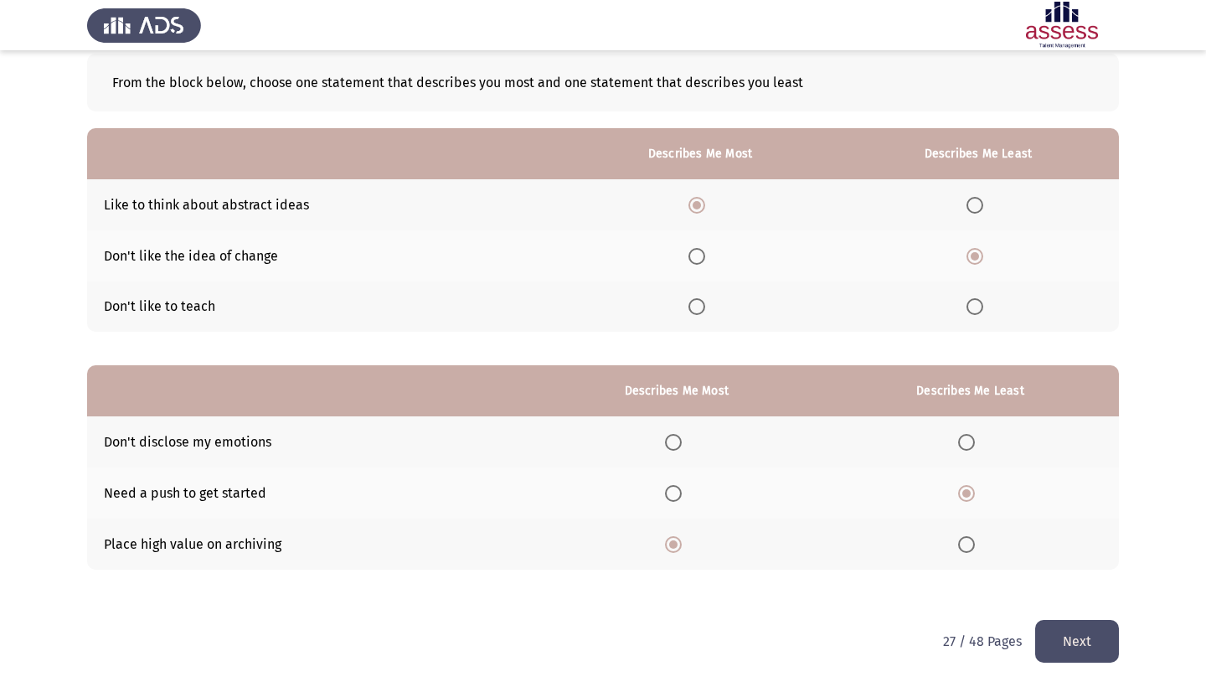
click at [1058, 632] on button "Next" at bounding box center [1077, 641] width 84 height 43
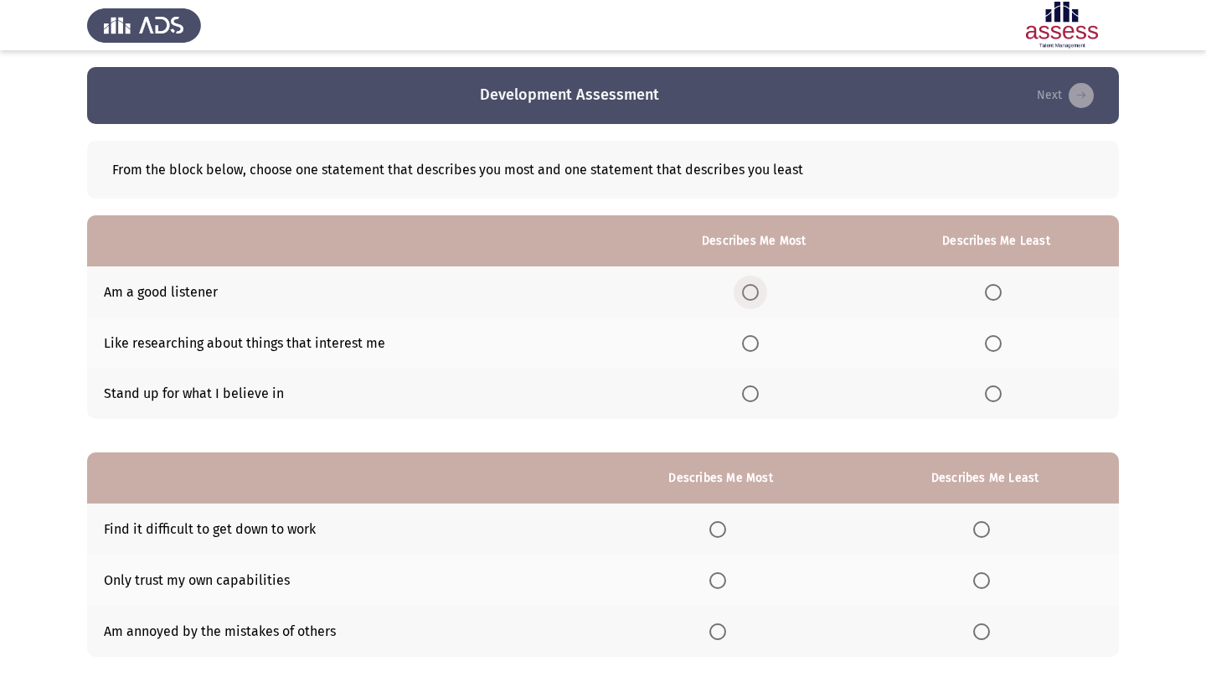
click at [742, 298] on span "Select an option" at bounding box center [750, 292] width 17 height 17
click at [742, 298] on input "Select an option" at bounding box center [750, 292] width 17 height 17
click at [986, 392] on span "Select an option" at bounding box center [993, 393] width 17 height 17
click at [986, 392] on input "Select an option" at bounding box center [993, 393] width 17 height 17
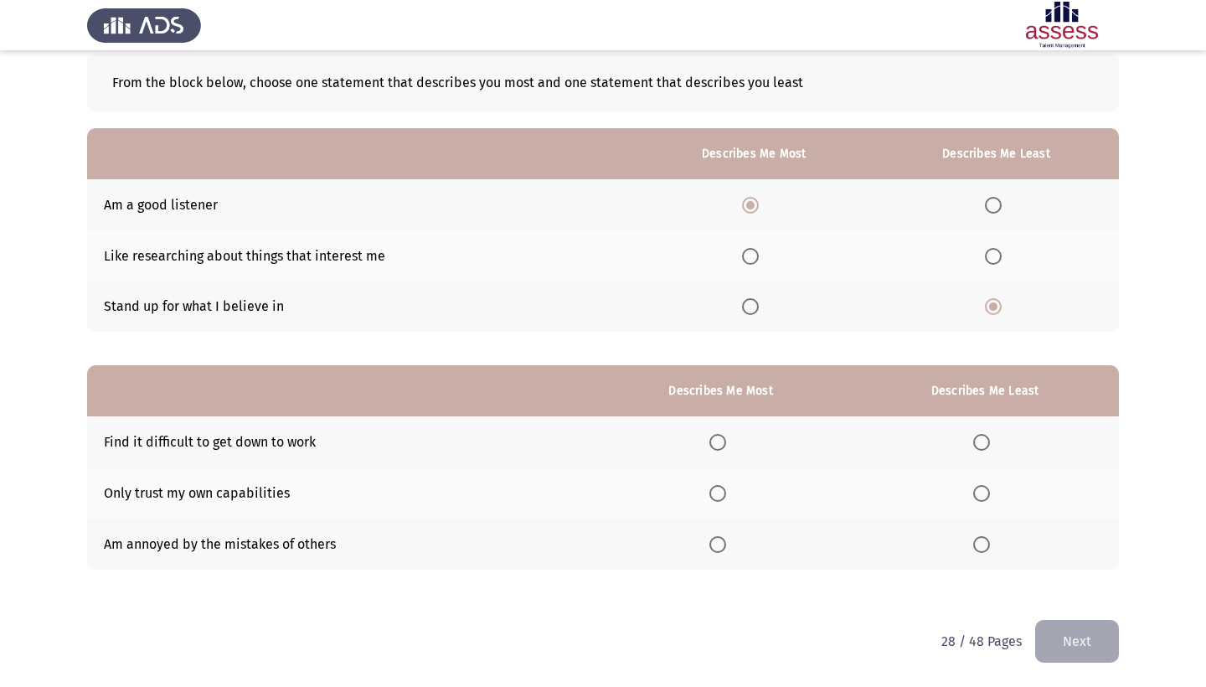
scroll to position [90, 0]
click at [985, 260] on span "Select an option" at bounding box center [993, 256] width 17 height 17
click at [985, 260] on input "Select an option" at bounding box center [993, 256] width 17 height 17
click at [976, 441] on span "Select an option" at bounding box center [981, 442] width 17 height 17
click at [976, 441] on input "Select an option" at bounding box center [981, 442] width 17 height 17
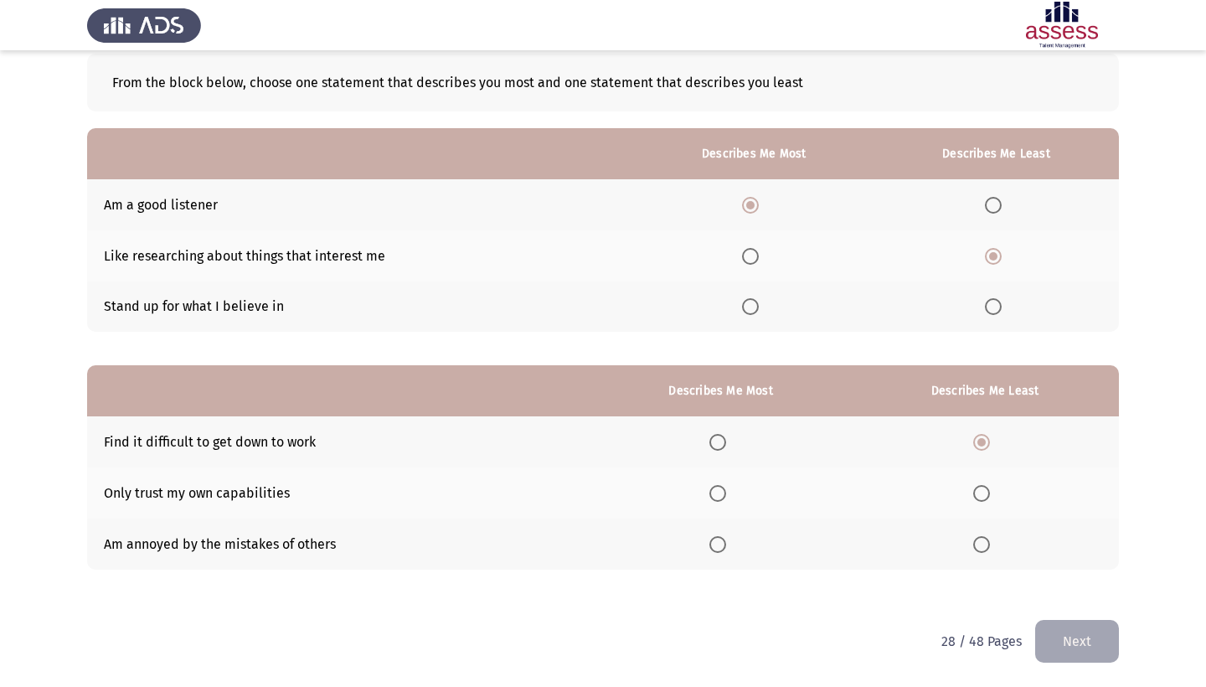
click at [709, 497] on span "Select an option" at bounding box center [717, 493] width 17 height 17
click at [709, 497] on input "Select an option" at bounding box center [717, 493] width 17 height 17
click at [1080, 639] on button "Next" at bounding box center [1077, 641] width 84 height 43
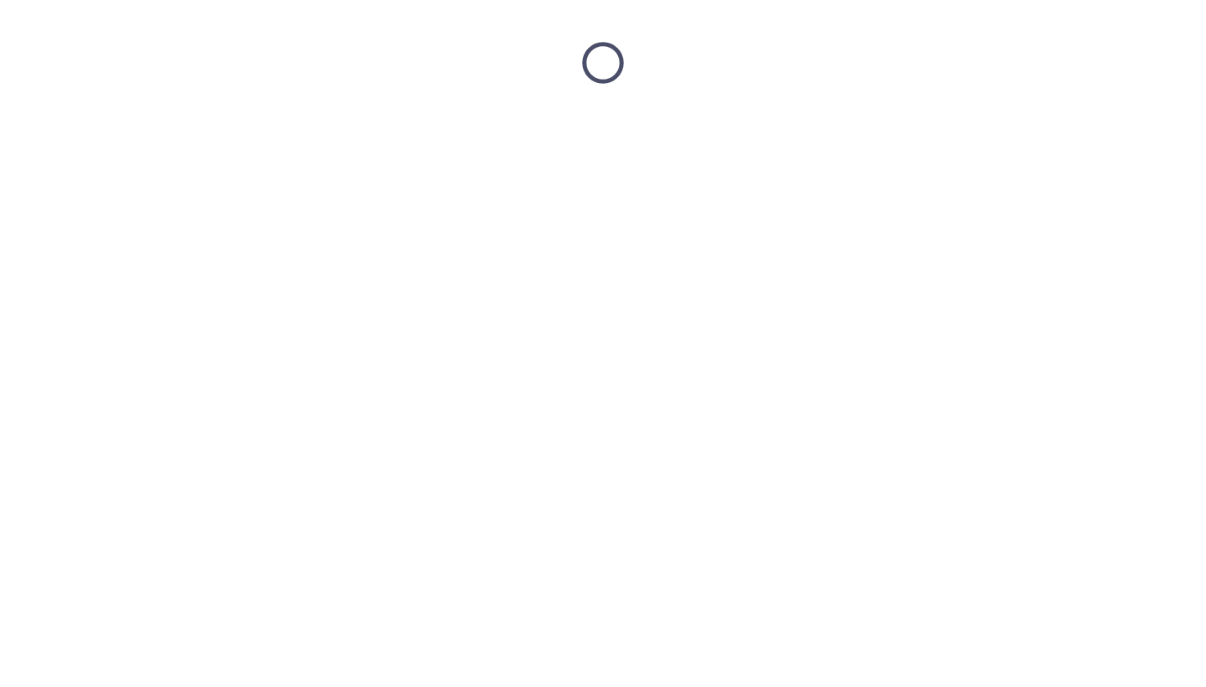
scroll to position [0, 0]
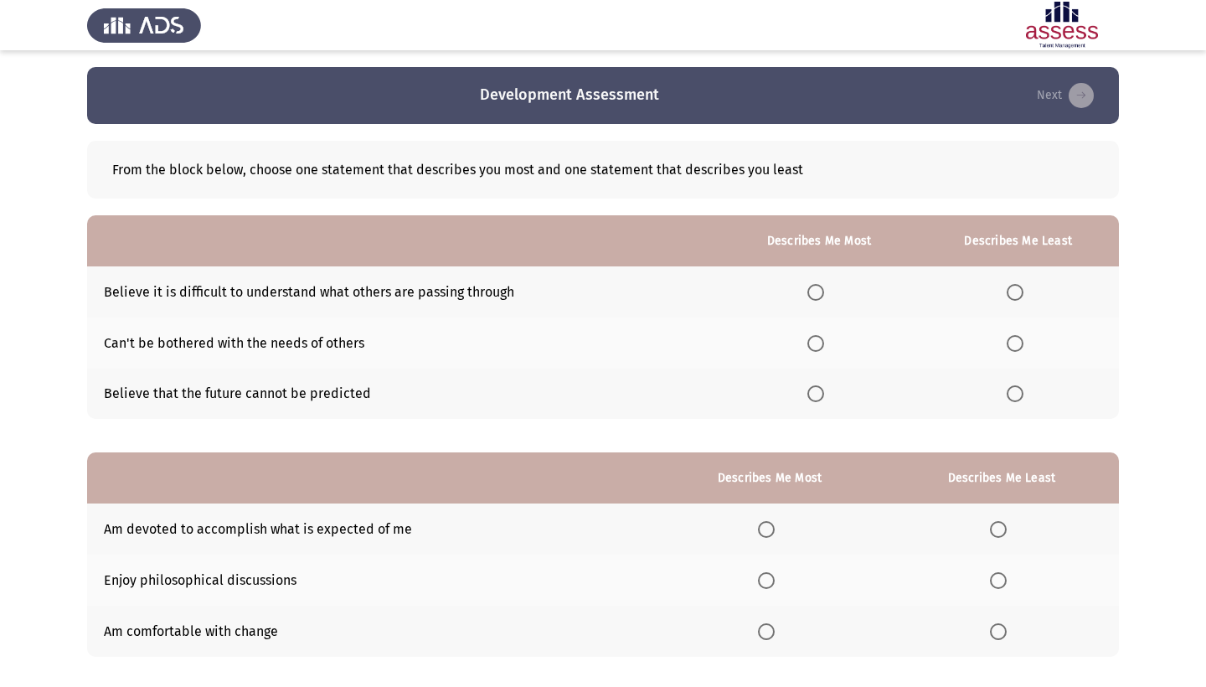
click at [1009, 294] on span "Select an option" at bounding box center [1014, 292] width 17 height 17
click at [1009, 294] on input "Select an option" at bounding box center [1014, 292] width 17 height 17
click at [807, 348] on span "Select an option" at bounding box center [815, 343] width 17 height 17
click at [807, 348] on input "Select an option" at bounding box center [815, 343] width 17 height 17
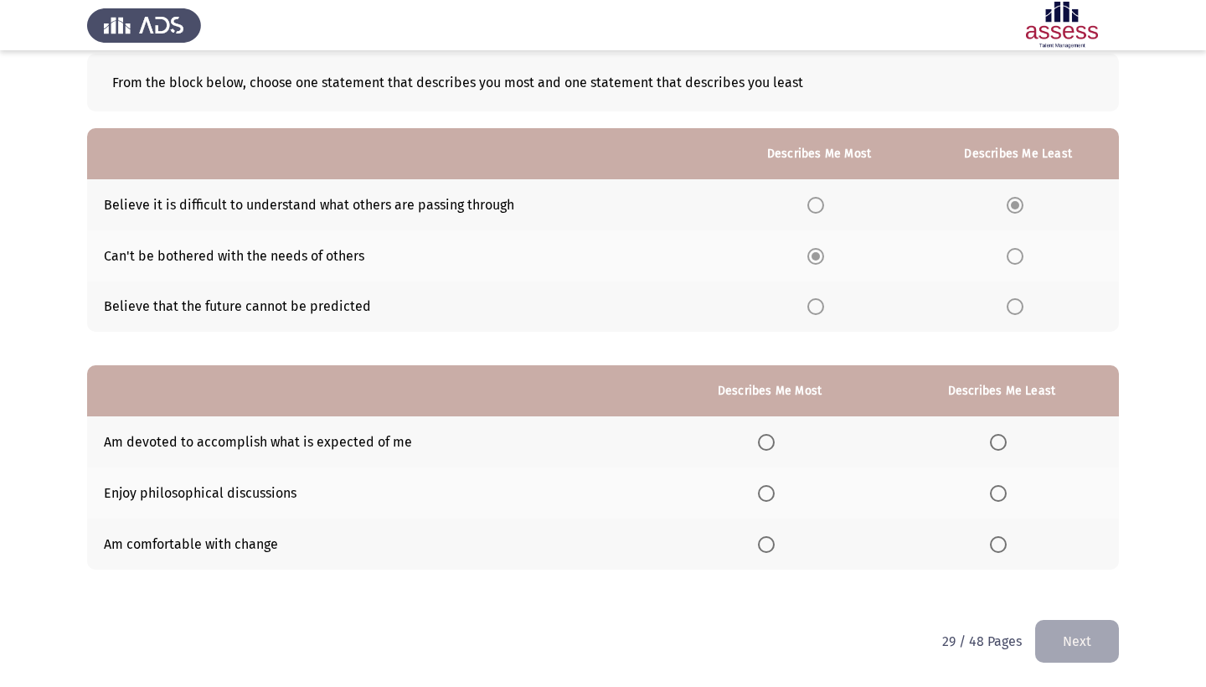
scroll to position [90, 0]
click at [995, 539] on span "Select an option" at bounding box center [998, 544] width 17 height 17
click at [995, 539] on input "Select an option" at bounding box center [998, 544] width 17 height 17
click at [758, 439] on span "Select an option" at bounding box center [766, 442] width 17 height 17
click at [758, 439] on input "Select an option" at bounding box center [766, 442] width 17 height 17
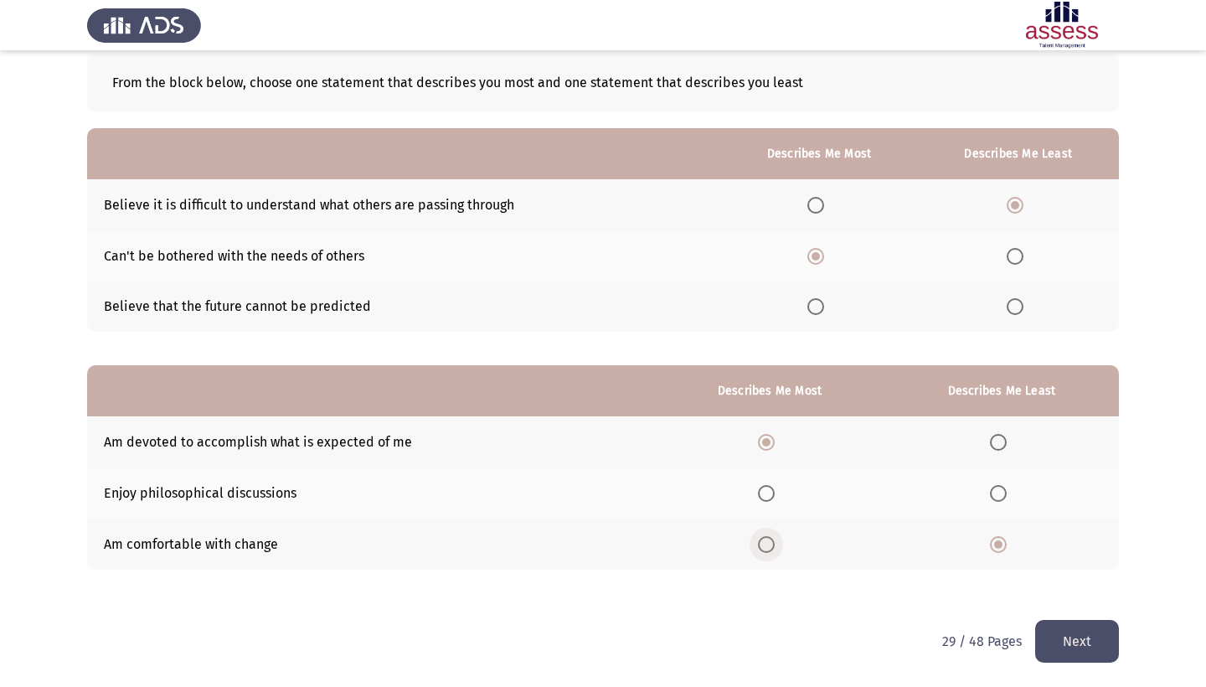
click at [758, 544] on span "Select an option" at bounding box center [766, 544] width 17 height 17
click at [758, 544] on input "Select an option" at bounding box center [766, 544] width 17 height 17
click at [990, 441] on span "Select an option" at bounding box center [998, 442] width 17 height 17
click at [990, 441] on input "Select an option" at bounding box center [998, 442] width 17 height 17
click at [992, 477] on th at bounding box center [1001, 492] width 234 height 51
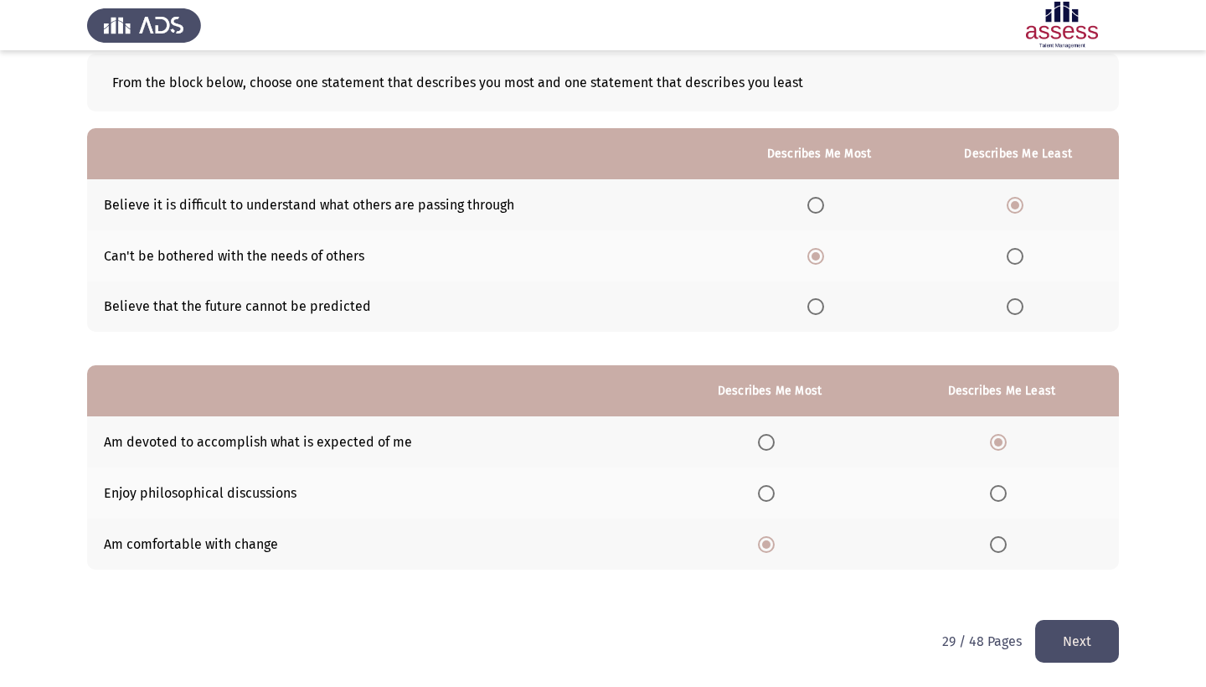
click at [990, 497] on span "Select an option" at bounding box center [998, 493] width 17 height 17
click at [990, 497] on input "Select an option" at bounding box center [998, 493] width 17 height 17
click at [1047, 637] on button "Next" at bounding box center [1077, 641] width 84 height 43
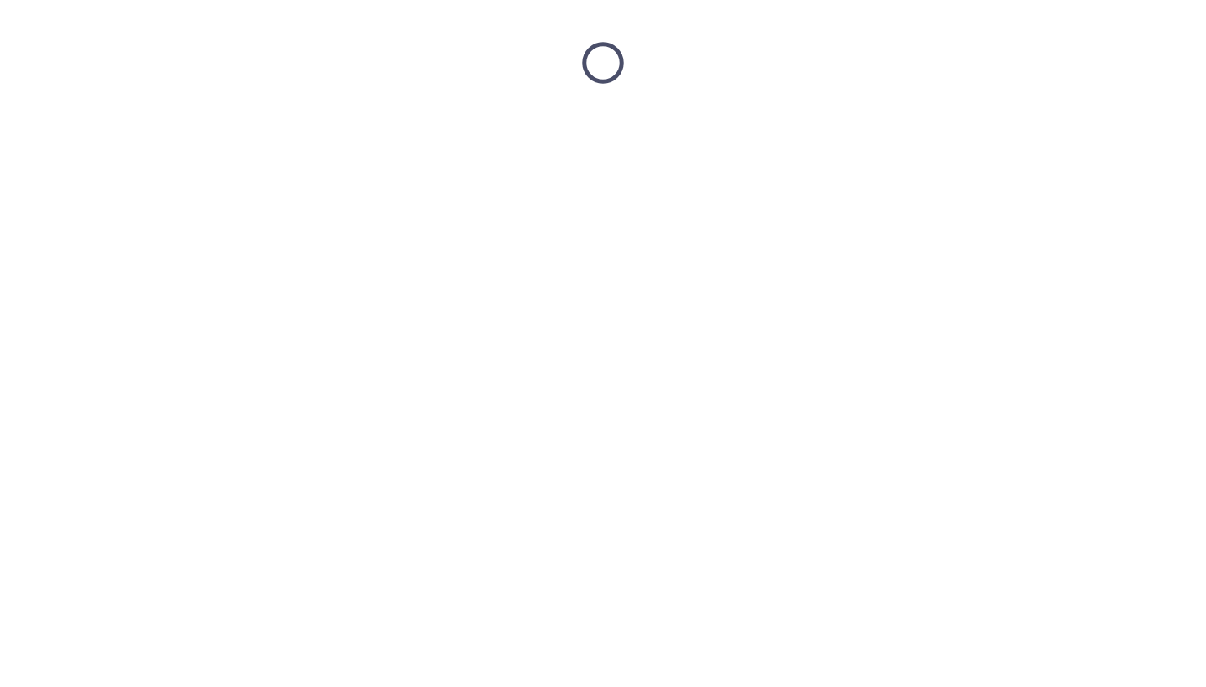
scroll to position [0, 0]
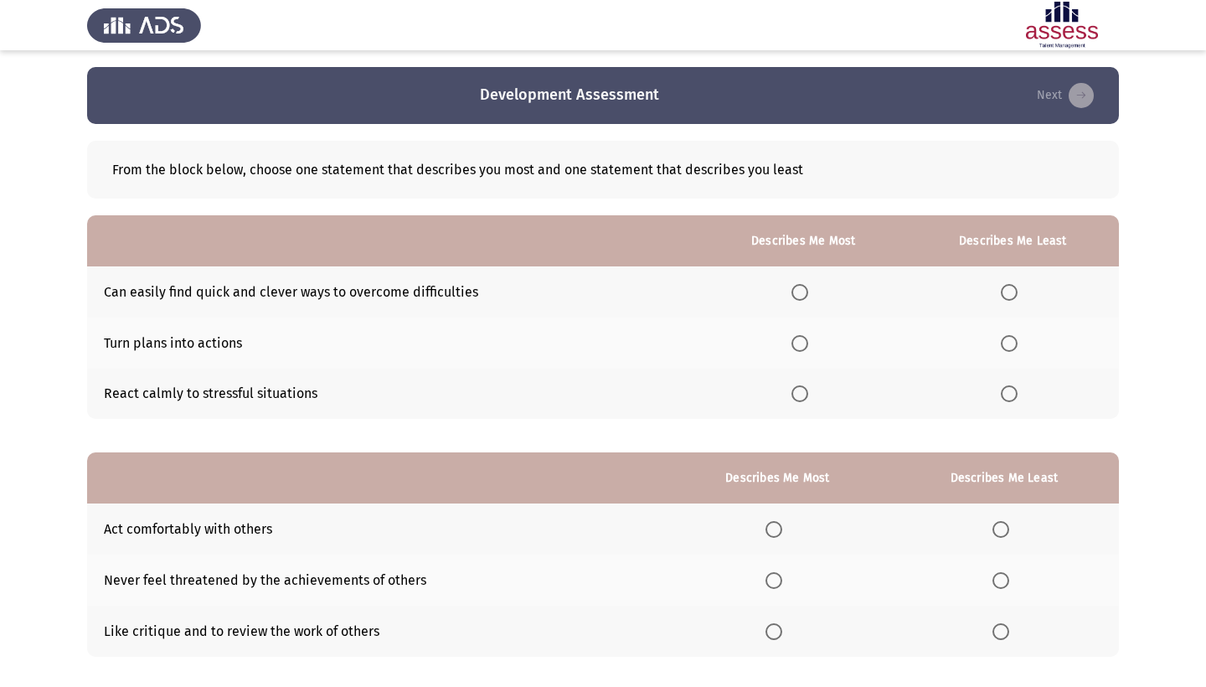
click at [791, 297] on span "Select an option" at bounding box center [799, 292] width 17 height 17
click at [791, 297] on input "Select an option" at bounding box center [799, 292] width 17 height 17
click at [992, 375] on th at bounding box center [1013, 393] width 212 height 51
click at [1001, 402] on span "Select an option" at bounding box center [1009, 393] width 17 height 17
click at [1001, 402] on input "Select an option" at bounding box center [1009, 393] width 17 height 17
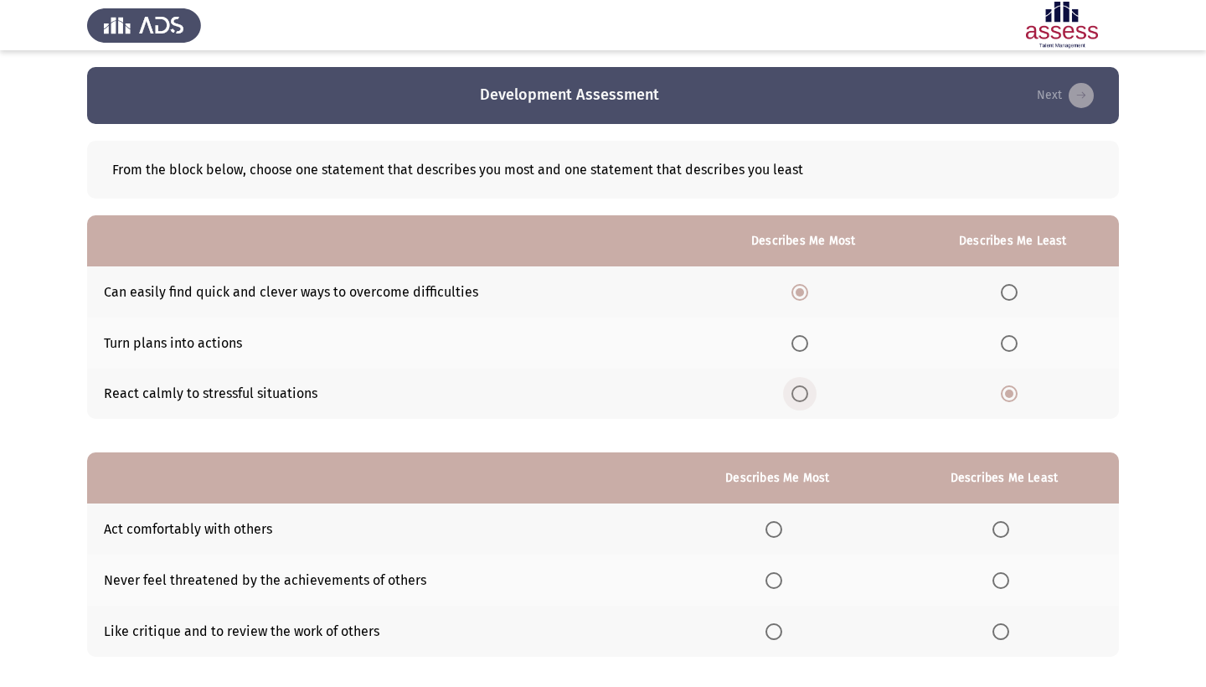
click at [791, 399] on span "Select an option" at bounding box center [799, 393] width 17 height 17
click at [791, 399] on input "Select an option" at bounding box center [799, 393] width 17 height 17
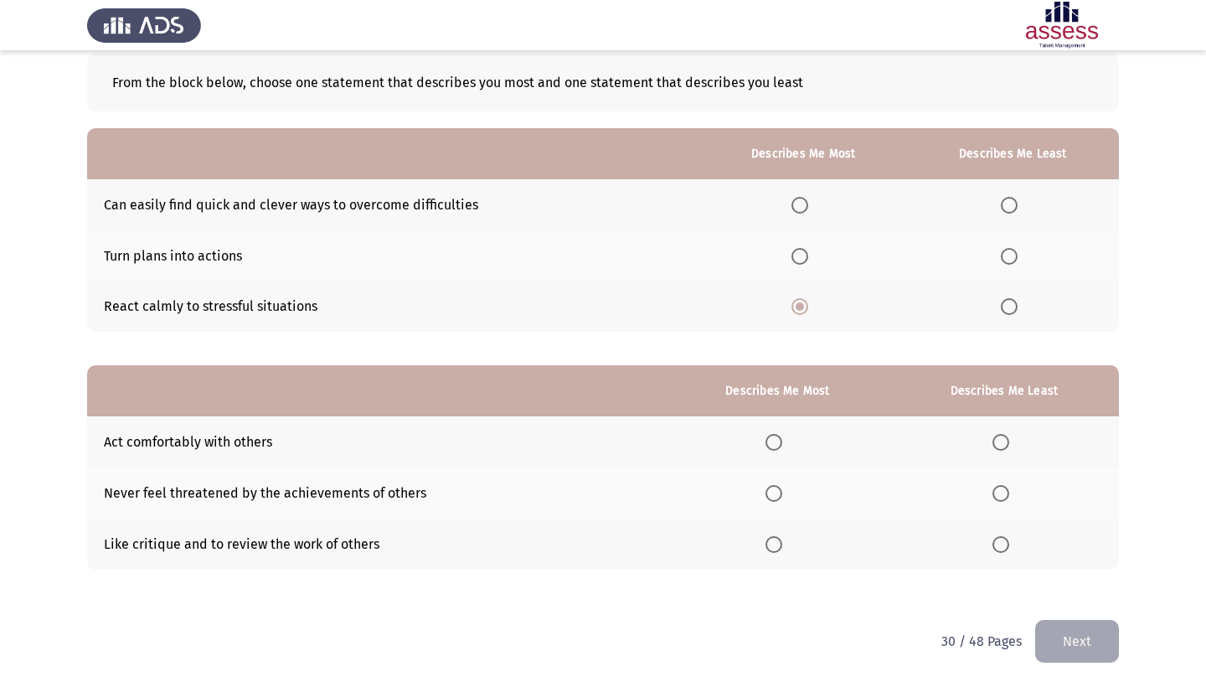
scroll to position [90, 0]
click at [992, 548] on span "Select an option" at bounding box center [1000, 544] width 17 height 17
click at [992, 548] on input "Select an option" at bounding box center [1000, 544] width 17 height 17
click at [765, 546] on span "Select an option" at bounding box center [773, 544] width 17 height 17
click at [765, 546] on input "Select an option" at bounding box center [773, 544] width 17 height 17
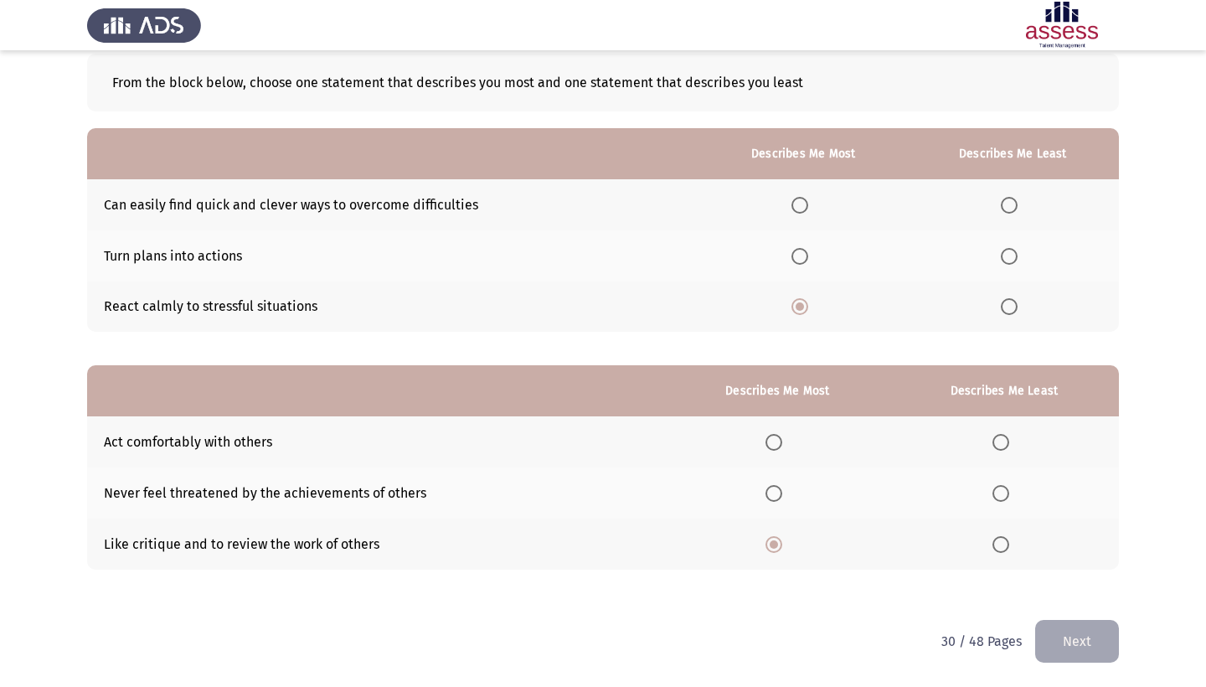
click at [745, 496] on th at bounding box center [778, 492] width 224 height 51
click at [996, 491] on span "Select an option" at bounding box center [1000, 493] width 17 height 17
click at [996, 491] on input "Select an option" at bounding box center [1000, 493] width 17 height 17
click at [791, 203] on span "Select an option" at bounding box center [799, 205] width 17 height 17
click at [791, 203] on input "Select an option" at bounding box center [799, 205] width 17 height 17
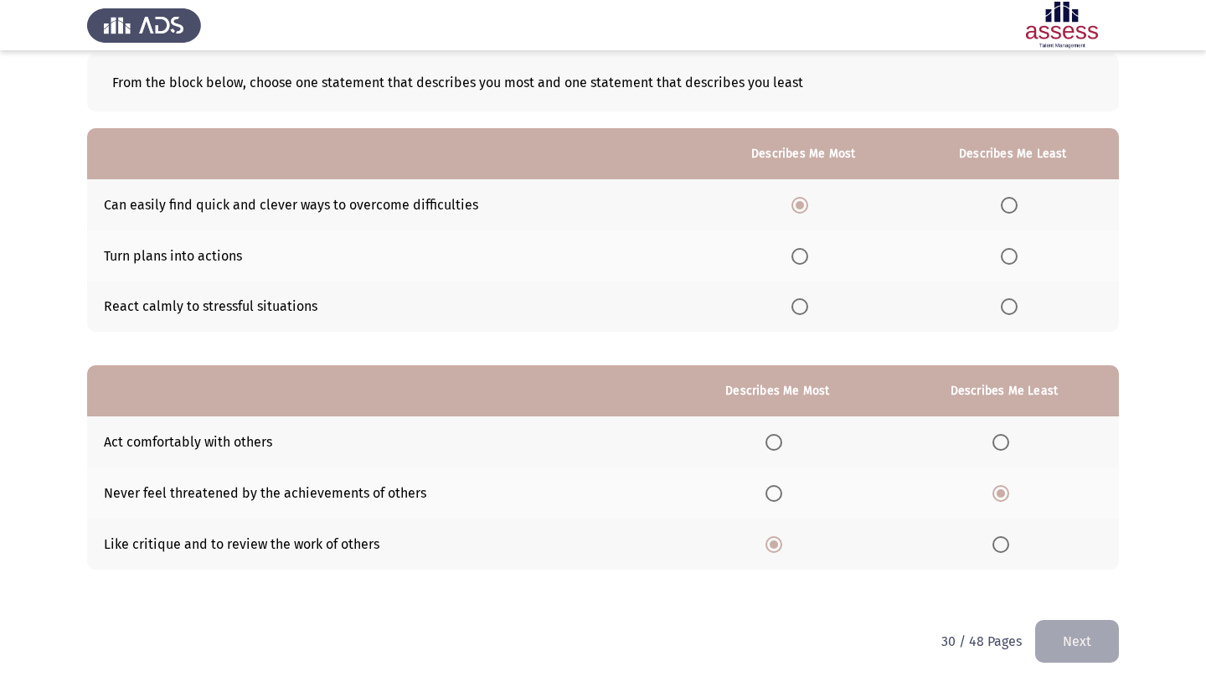
click at [1001, 306] on span "Select an option" at bounding box center [1009, 306] width 17 height 17
click at [1001, 306] on input "Select an option" at bounding box center [1009, 306] width 17 height 17
click at [1063, 644] on button "Next" at bounding box center [1077, 641] width 84 height 43
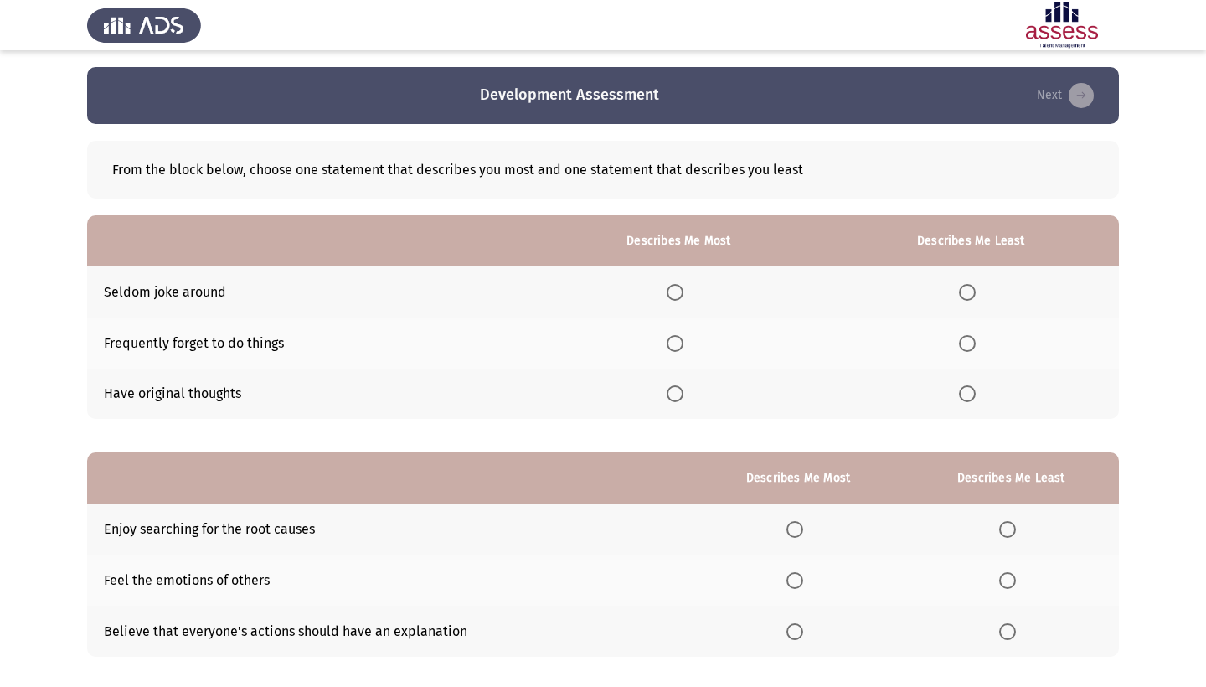
click at [974, 308] on th at bounding box center [971, 291] width 296 height 51
click at [962, 291] on span "Select an option" at bounding box center [967, 292] width 17 height 17
click at [962, 291] on input "Select an option" at bounding box center [967, 292] width 17 height 17
click at [667, 394] on span "Select an option" at bounding box center [675, 393] width 17 height 17
click at [667, 394] on input "Select an option" at bounding box center [675, 393] width 17 height 17
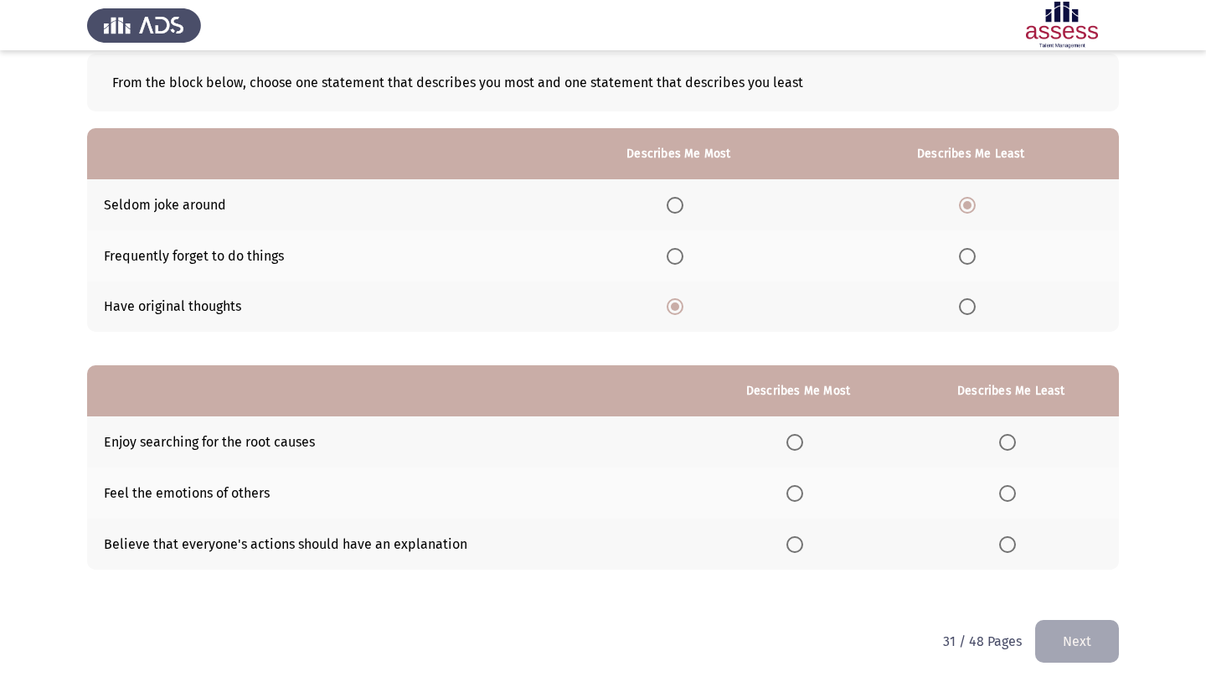
scroll to position [90, 0]
click at [999, 440] on span "Select an option" at bounding box center [1007, 442] width 17 height 17
click at [999, 440] on input "Select an option" at bounding box center [1007, 442] width 17 height 17
click at [786, 548] on span "Select an option" at bounding box center [794, 544] width 17 height 17
click at [786, 548] on input "Select an option" at bounding box center [794, 544] width 17 height 17
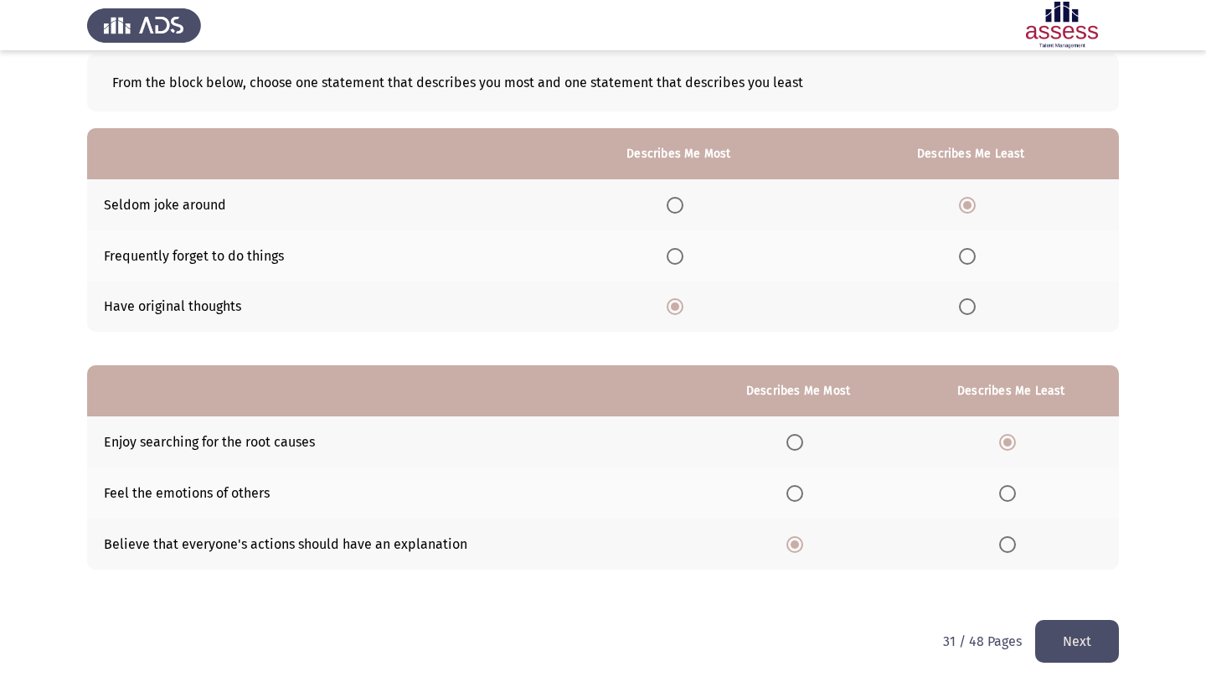
click at [1061, 645] on button "Next" at bounding box center [1077, 641] width 84 height 43
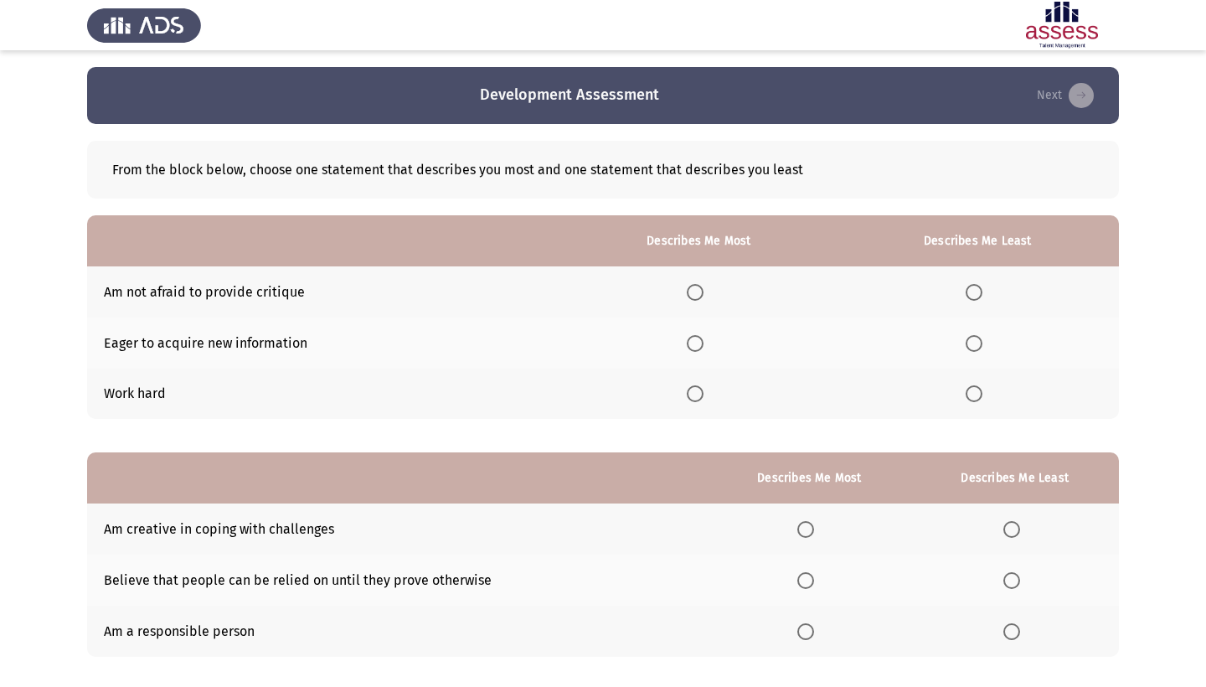
click at [687, 295] on span "Select an option" at bounding box center [695, 292] width 17 height 17
click at [687, 295] on input "Select an option" at bounding box center [695, 292] width 17 height 17
click at [968, 343] on span "Select an option" at bounding box center [973, 343] width 17 height 17
click at [968, 343] on input "Select an option" at bounding box center [973, 343] width 17 height 17
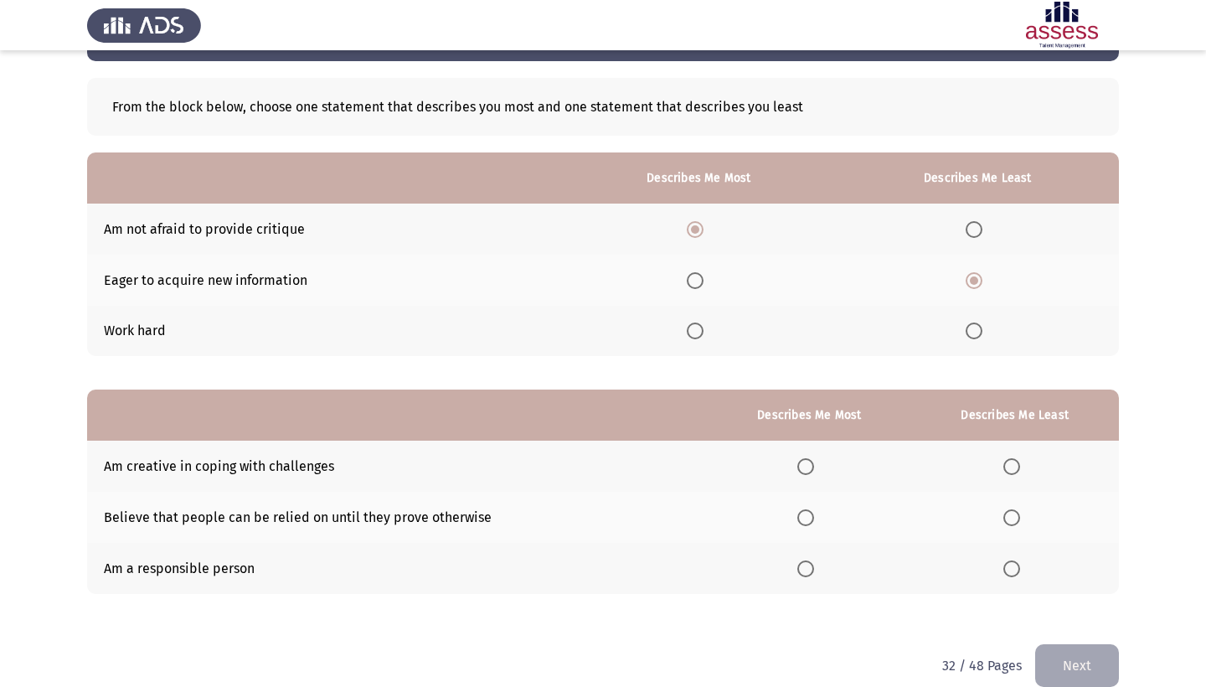
scroll to position [71, 0]
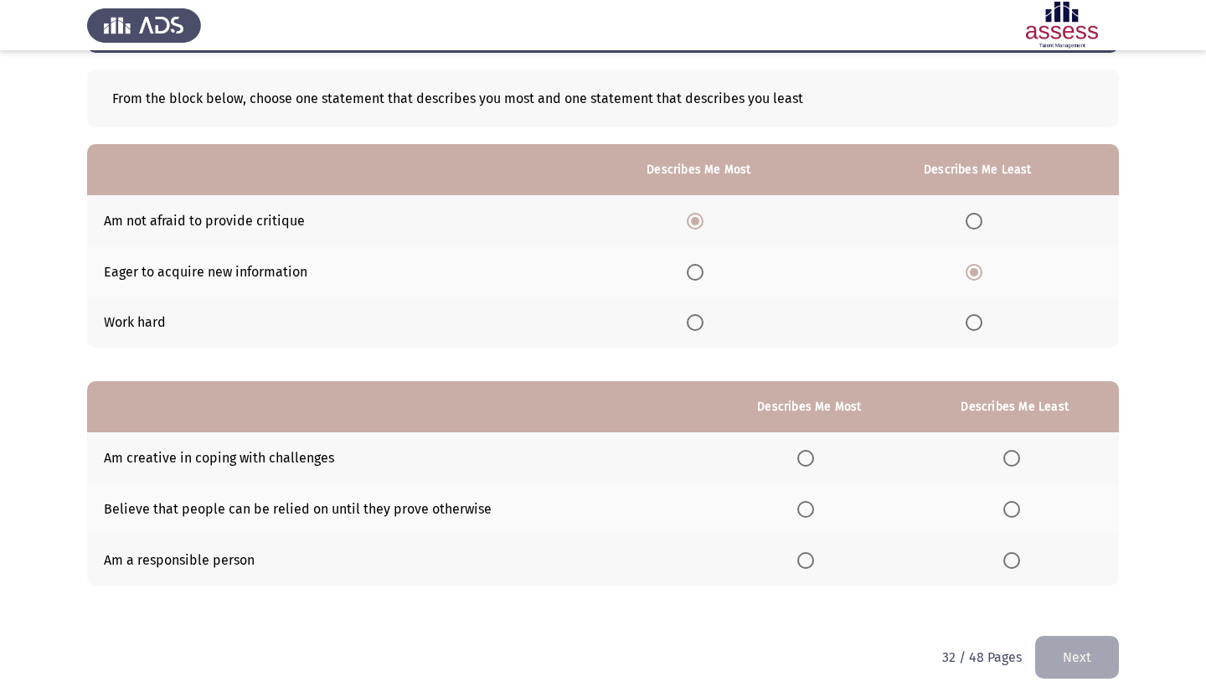
click at [965, 329] on span "Select an option" at bounding box center [973, 322] width 17 height 17
click at [965, 329] on input "Select an option" at bounding box center [973, 322] width 17 height 17
click at [965, 225] on span "Select an option" at bounding box center [973, 221] width 17 height 17
click at [965, 225] on input "Select an option" at bounding box center [973, 221] width 17 height 17
click at [687, 320] on span "Select an option" at bounding box center [695, 322] width 17 height 17
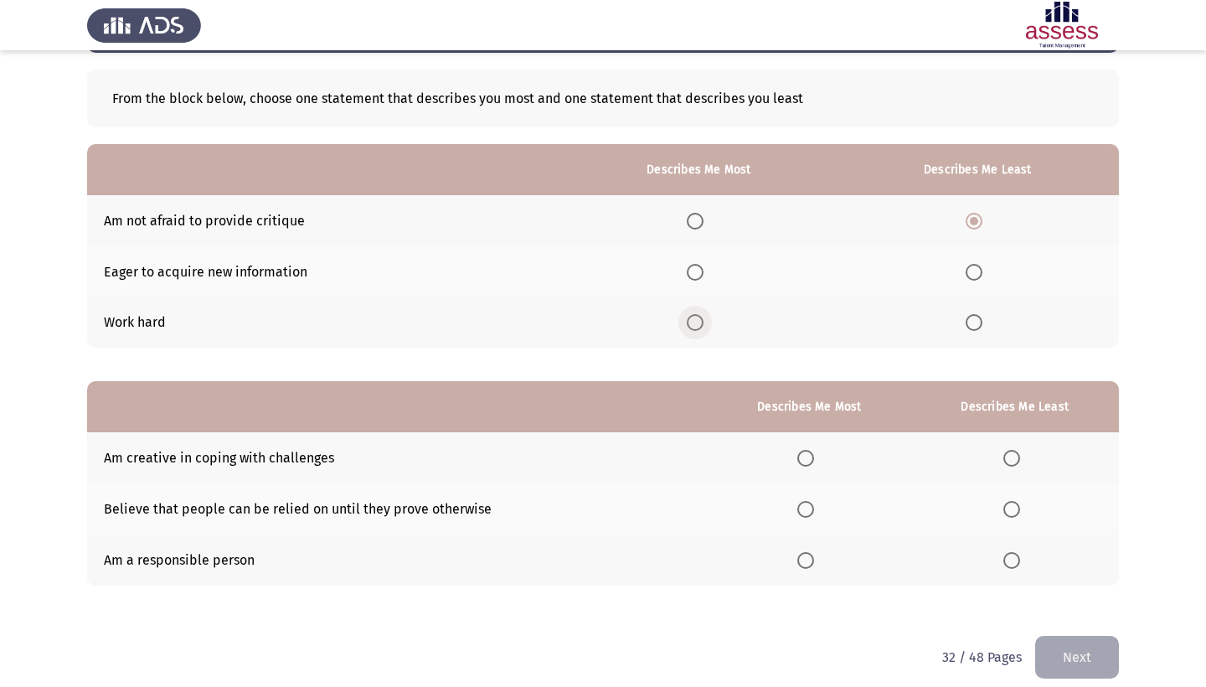
click at [687, 320] on input "Select an option" at bounding box center [695, 322] width 17 height 17
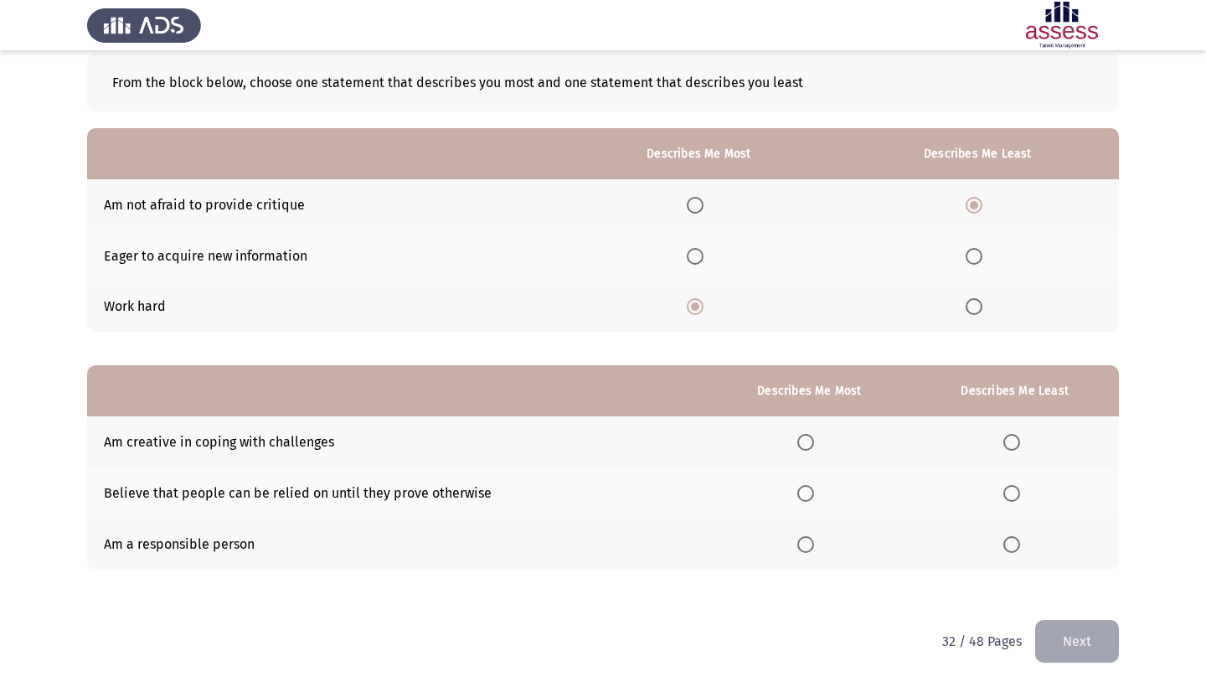
scroll to position [90, 0]
click at [687, 260] on span "Select an option" at bounding box center [695, 256] width 17 height 17
click at [687, 260] on input "Select an option" at bounding box center [695, 256] width 17 height 17
click at [797, 442] on span "Select an option" at bounding box center [805, 442] width 17 height 17
click at [797, 442] on input "Select an option" at bounding box center [805, 442] width 17 height 17
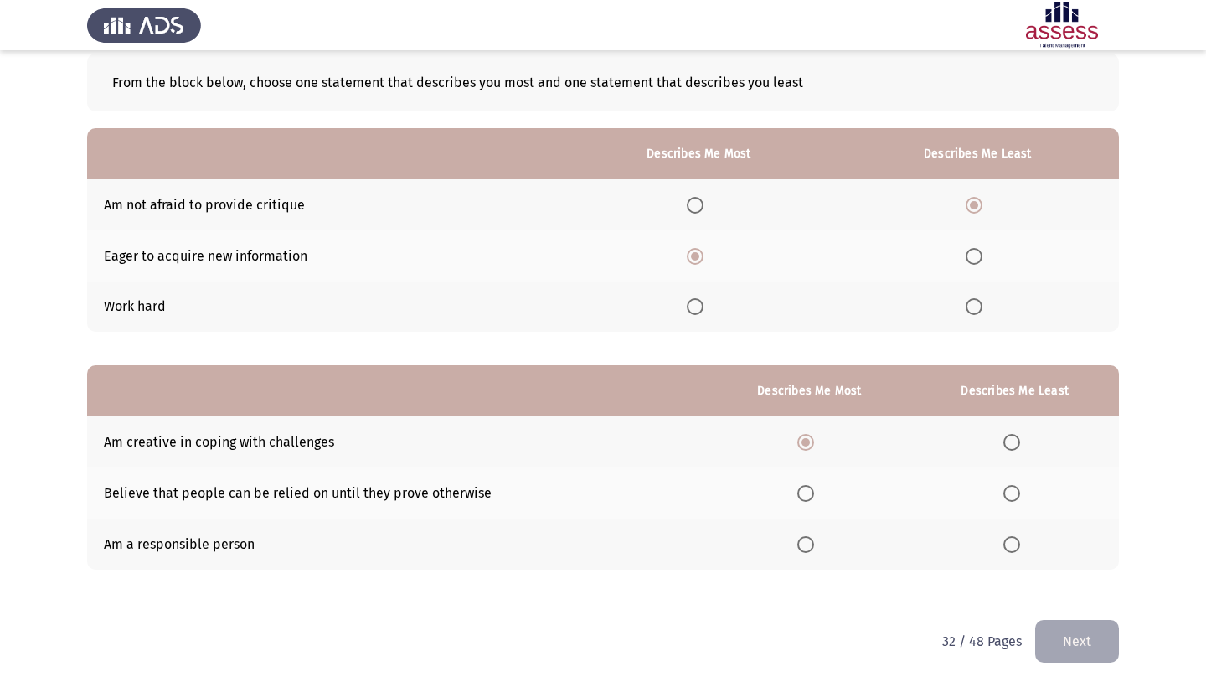
click at [1009, 496] on span "Select an option" at bounding box center [1011, 493] width 17 height 17
click at [1009, 496] on input "Select an option" at bounding box center [1011, 493] width 17 height 17
click at [1053, 651] on button "Next" at bounding box center [1077, 641] width 84 height 43
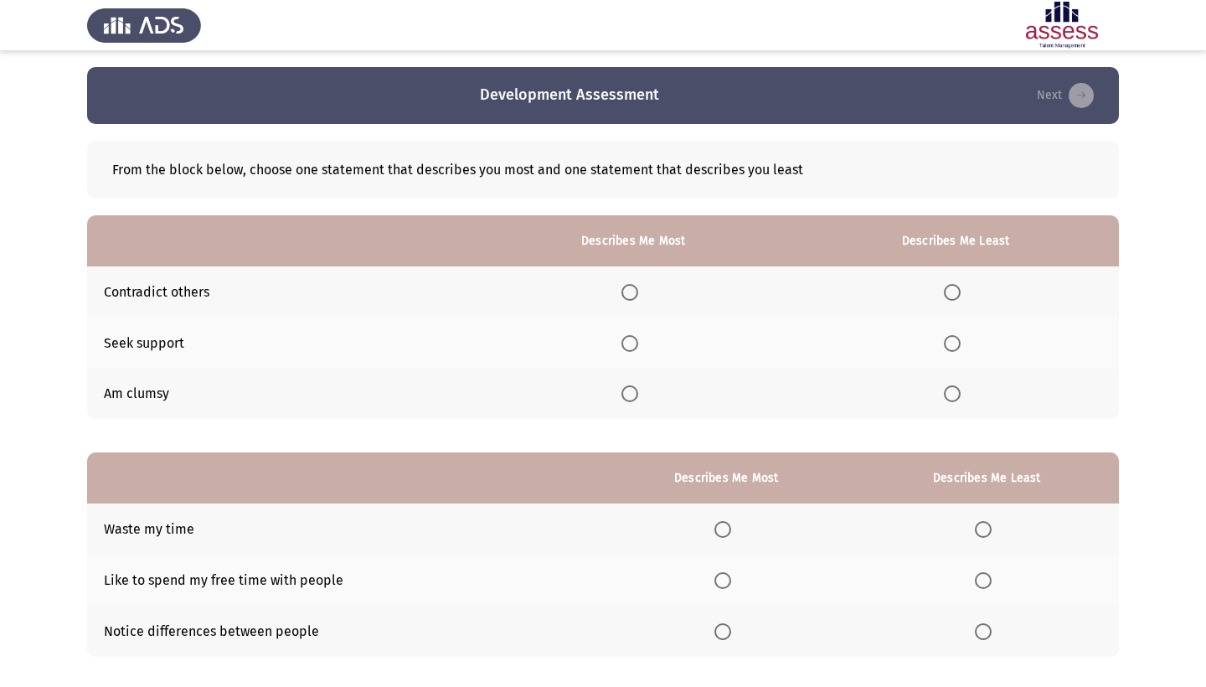
click at [621, 290] on span "Select an option" at bounding box center [629, 292] width 17 height 17
click at [621, 290] on input "Select an option" at bounding box center [629, 292] width 17 height 17
click at [949, 394] on span "Select an option" at bounding box center [952, 393] width 17 height 17
click at [949, 394] on input "Select an option" at bounding box center [952, 393] width 17 height 17
click at [625, 349] on label "Select an option" at bounding box center [632, 343] width 23 height 17
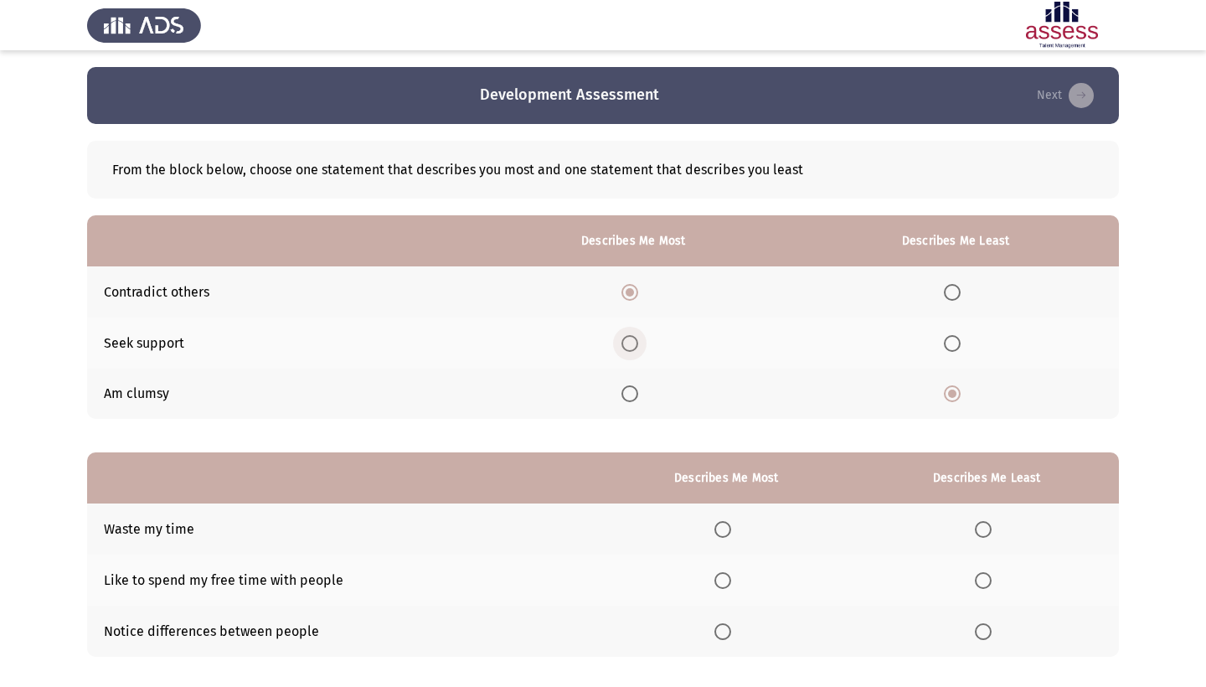
click at [625, 349] on input "Select an option" at bounding box center [629, 343] width 17 height 17
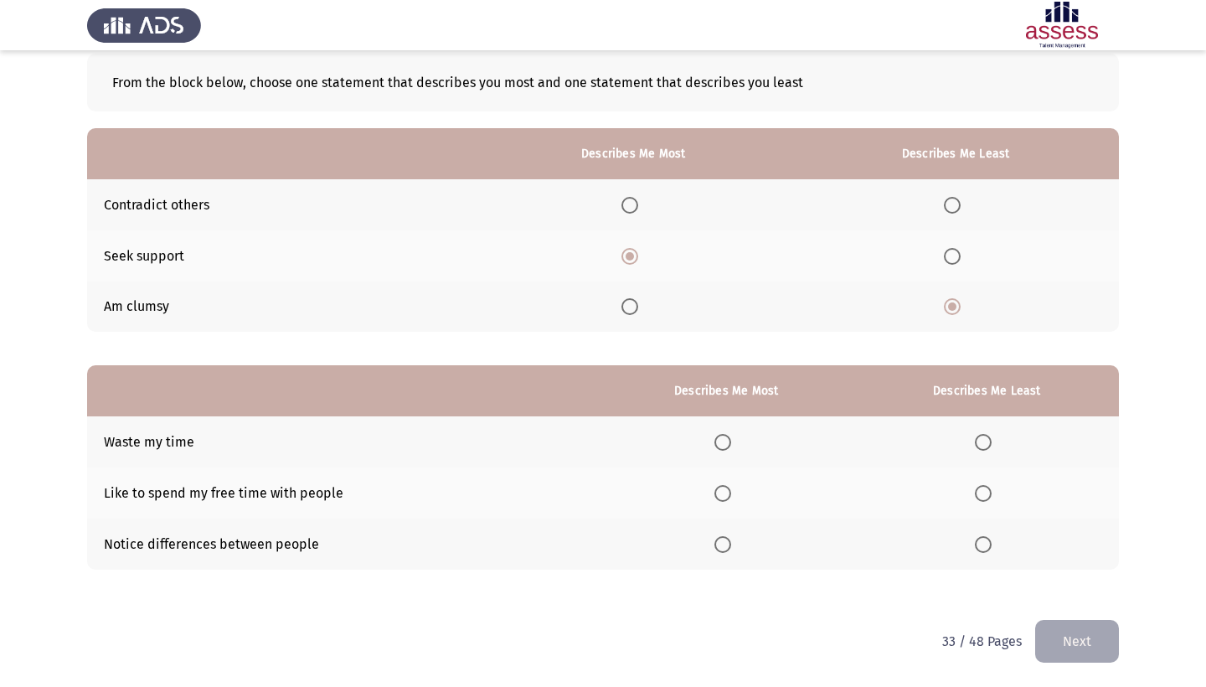
scroll to position [90, 0]
click at [621, 204] on span "Select an option" at bounding box center [629, 205] width 17 height 17
click at [621, 204] on input "Select an option" at bounding box center [629, 205] width 17 height 17
click at [714, 491] on span "Select an option" at bounding box center [722, 493] width 17 height 17
click at [714, 491] on input "Select an option" at bounding box center [722, 493] width 17 height 17
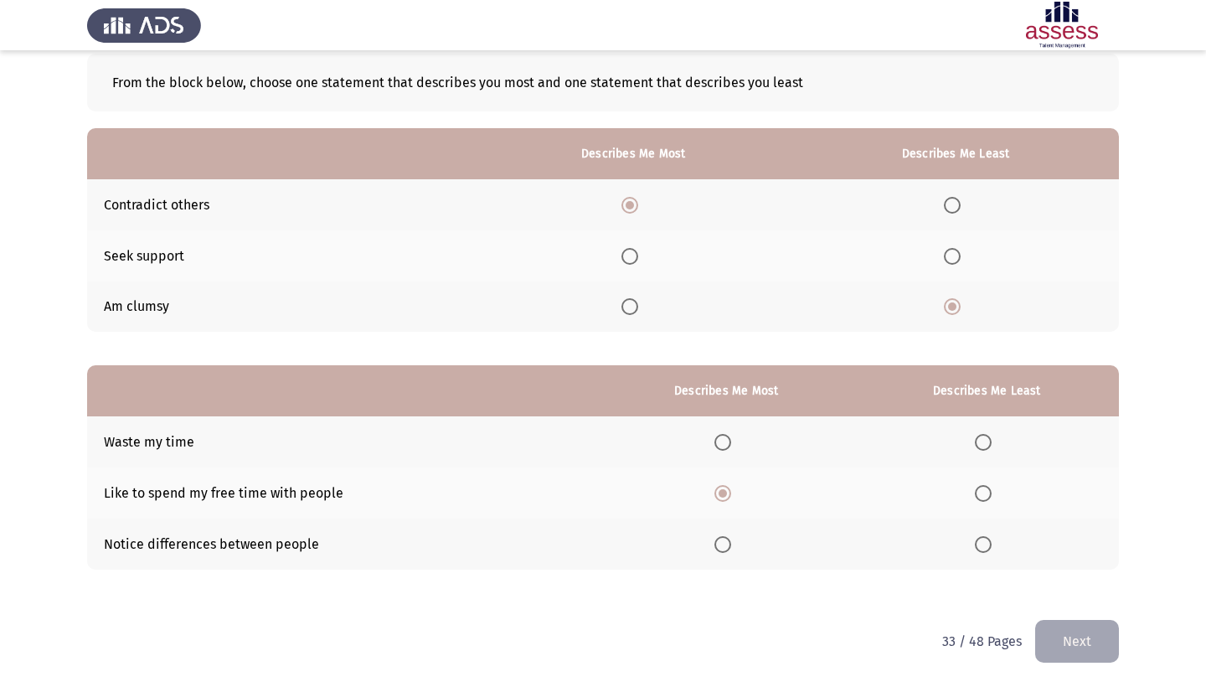
click at [985, 440] on span "Select an option" at bounding box center [983, 442] width 17 height 17
click at [985, 440] on input "Select an option" at bounding box center [983, 442] width 17 height 17
click at [1067, 651] on button "Next" at bounding box center [1077, 641] width 84 height 43
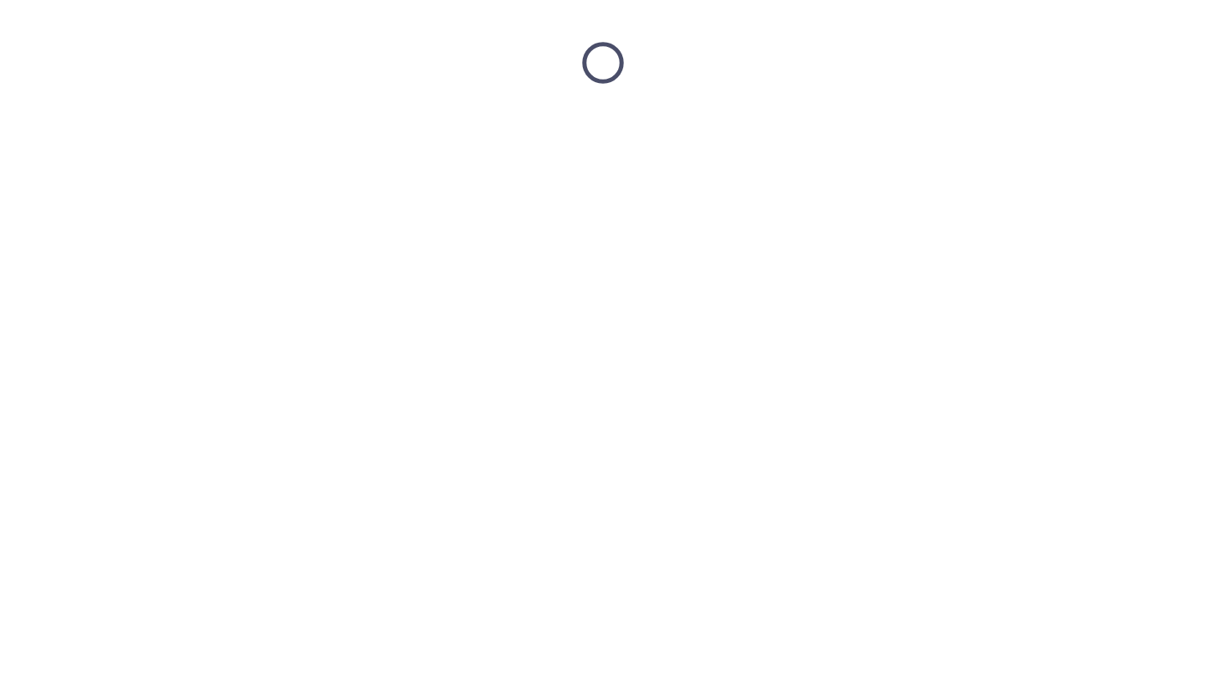
scroll to position [0, 0]
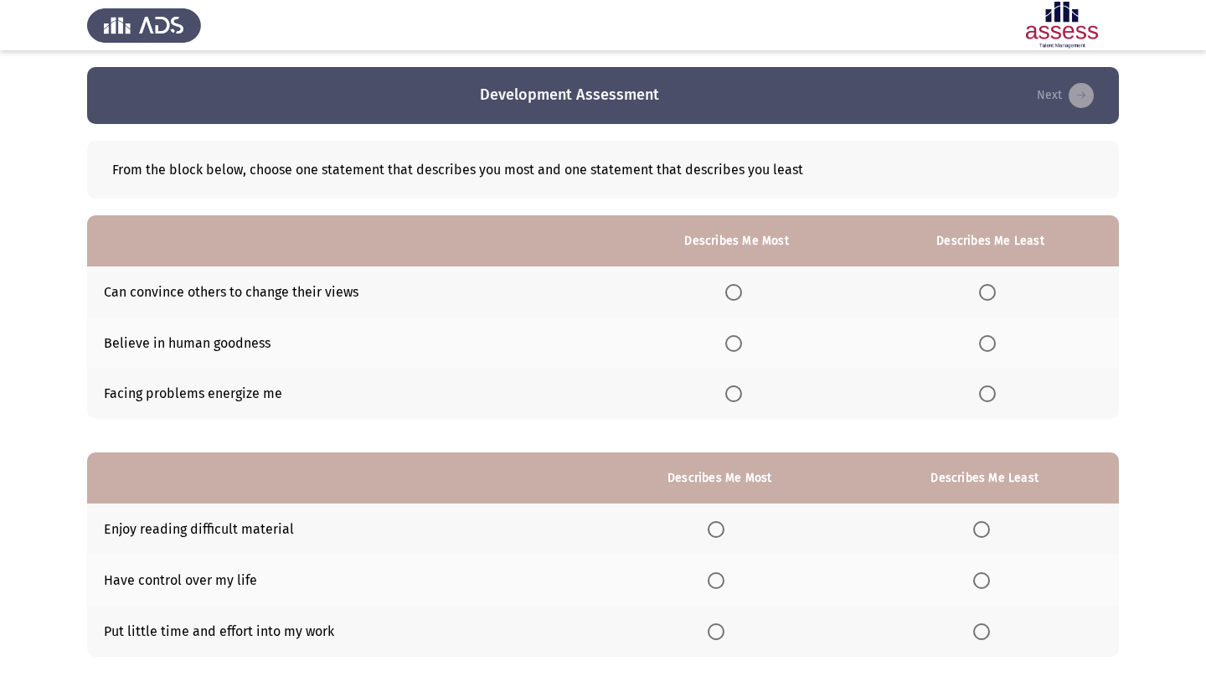
click at [725, 290] on span "Select an option" at bounding box center [733, 292] width 17 height 17
click at [725, 290] on input "Select an option" at bounding box center [733, 292] width 17 height 17
click at [979, 398] on span "Select an option" at bounding box center [987, 393] width 17 height 17
click at [979, 398] on input "Select an option" at bounding box center [987, 393] width 17 height 17
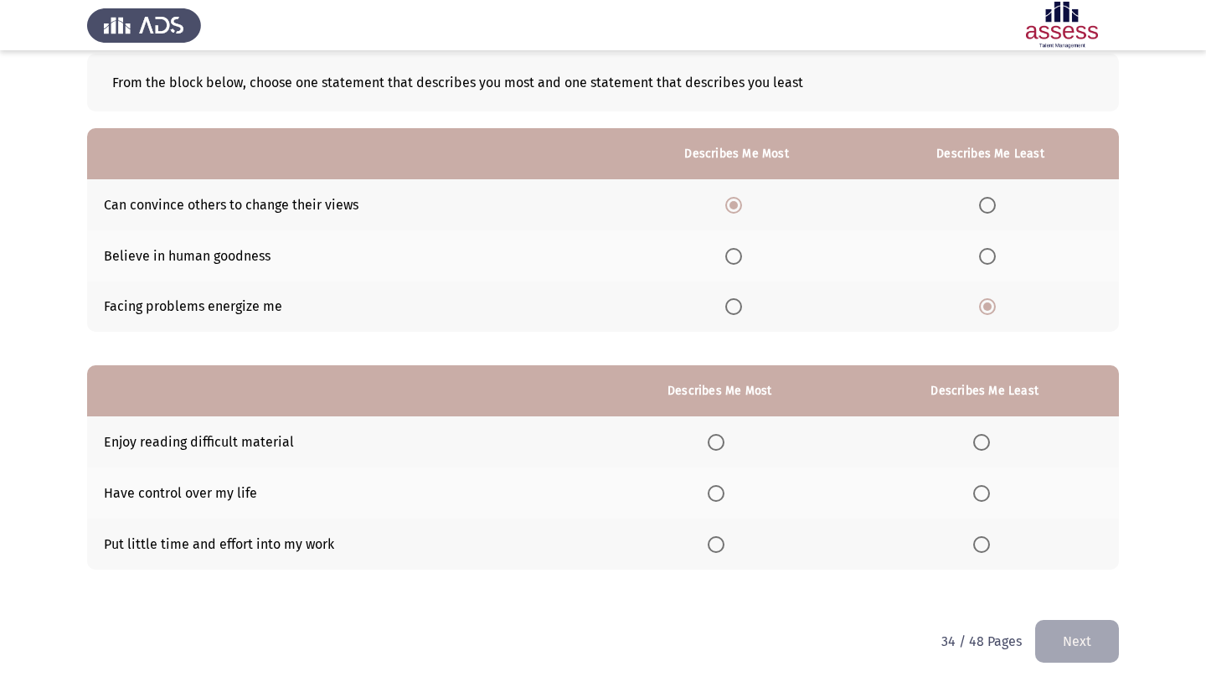
scroll to position [90, 0]
click at [708, 492] on span "Select an option" at bounding box center [716, 493] width 17 height 17
click at [708, 492] on input "Select an option" at bounding box center [716, 493] width 17 height 17
click at [708, 546] on span "Select an option" at bounding box center [716, 544] width 17 height 17
click at [708, 546] on input "Select an option" at bounding box center [716, 544] width 17 height 17
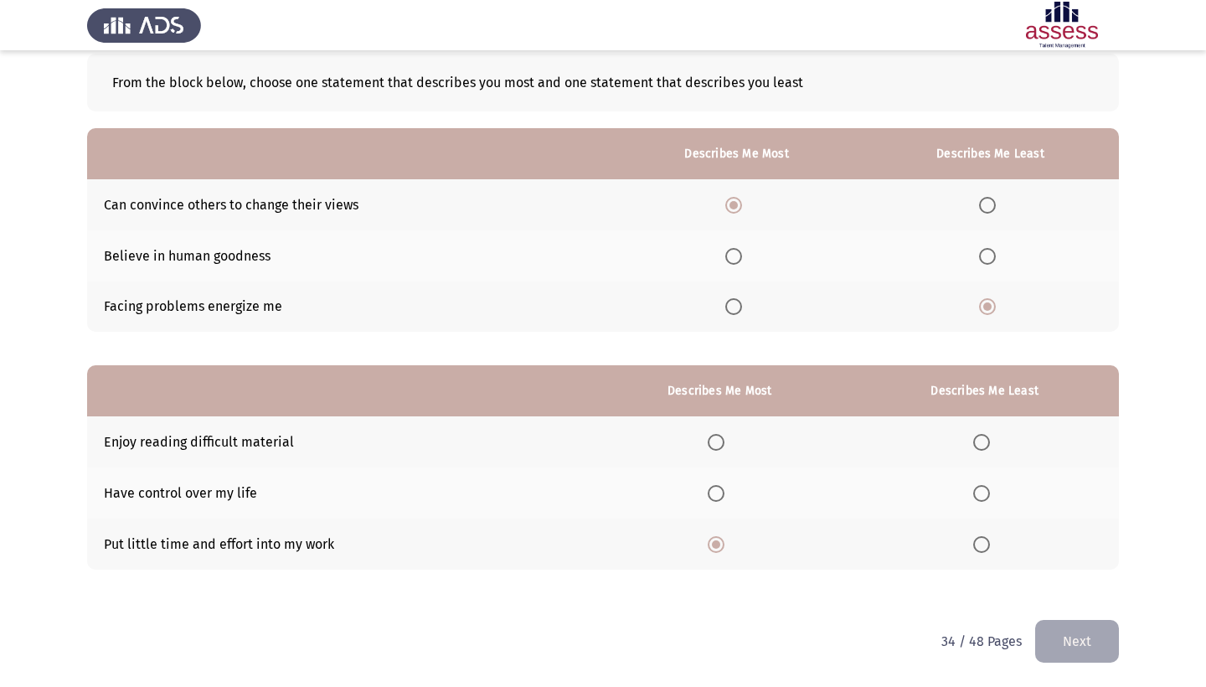
click at [986, 445] on label "Select an option" at bounding box center [984, 442] width 23 height 17
click at [986, 445] on input "Select an option" at bounding box center [981, 442] width 17 height 17
click at [1050, 642] on button "Next" at bounding box center [1077, 641] width 84 height 43
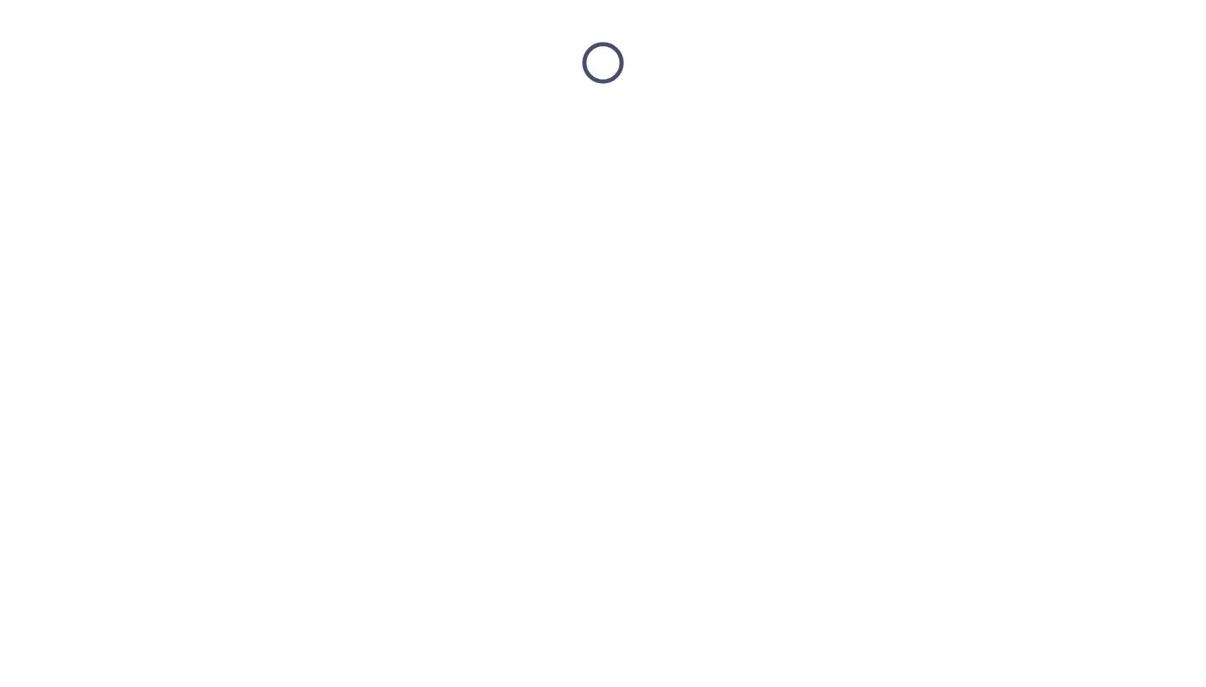
scroll to position [0, 0]
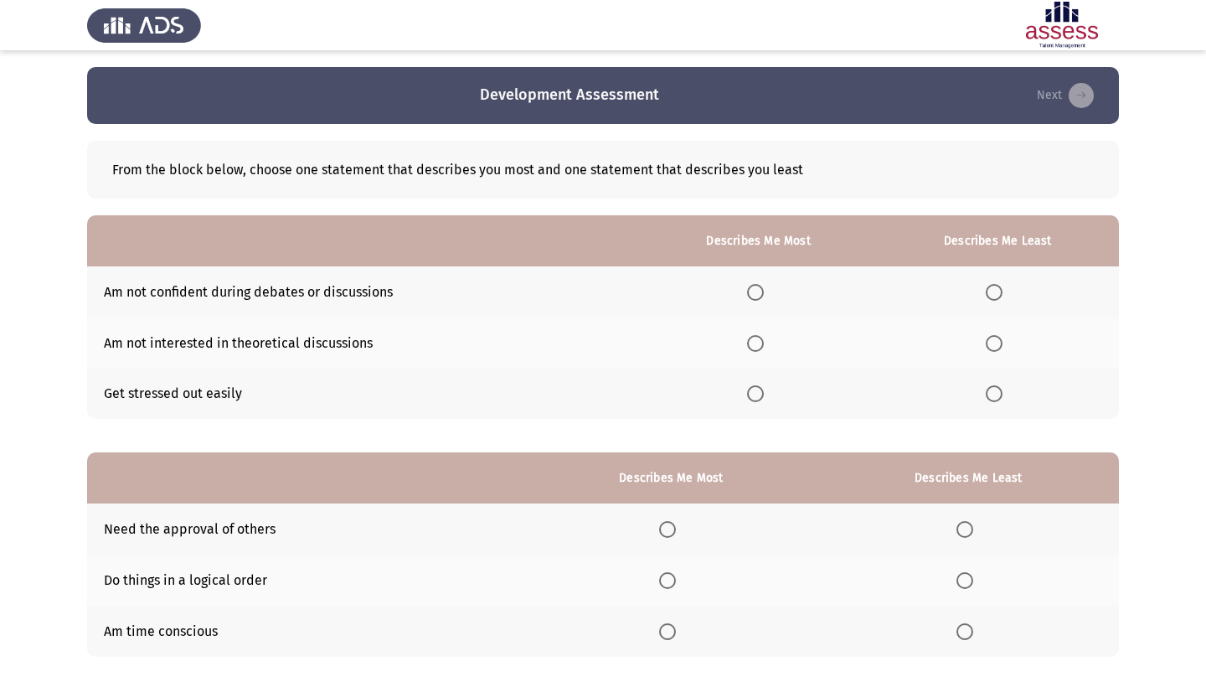
click at [986, 298] on span "Select an option" at bounding box center [994, 292] width 17 height 17
click at [986, 298] on input "Select an option" at bounding box center [994, 292] width 17 height 17
click at [747, 339] on span "Select an option" at bounding box center [755, 343] width 17 height 17
click at [747, 339] on input "Select an option" at bounding box center [755, 343] width 17 height 17
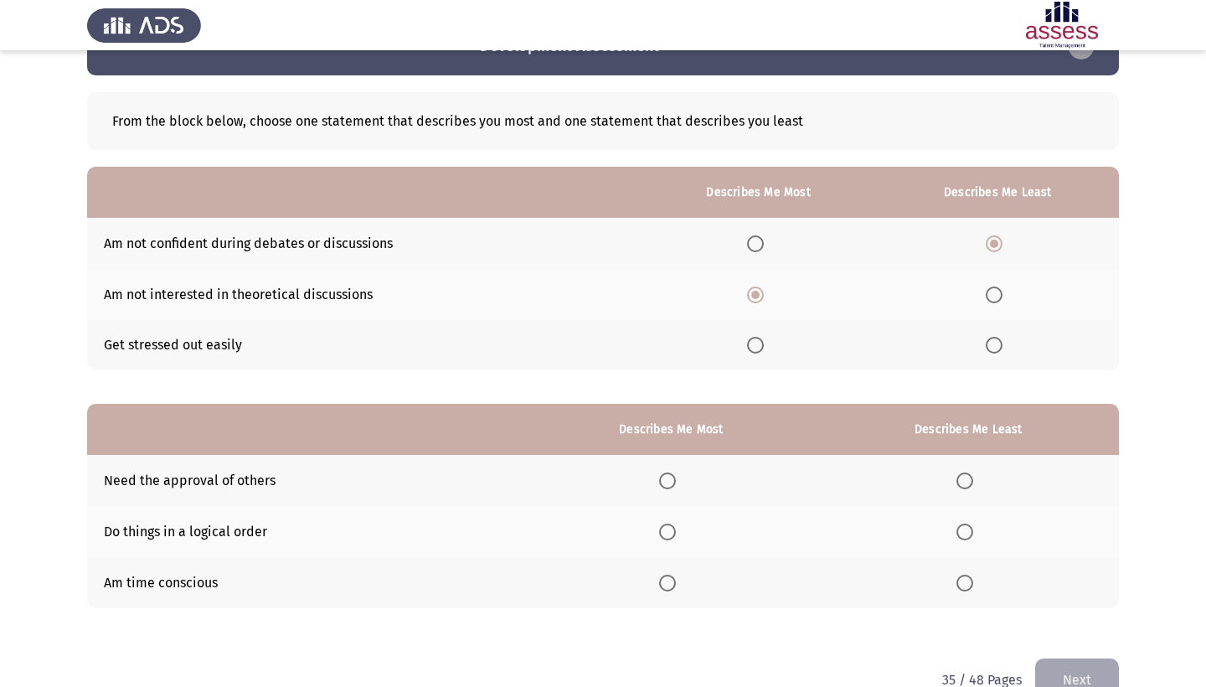
scroll to position [49, 0]
click at [747, 243] on span "Select an option" at bounding box center [755, 242] width 17 height 17
click at [747, 243] on input "Select an option" at bounding box center [755, 242] width 17 height 17
click at [979, 342] on th at bounding box center [998, 344] width 242 height 51
click at [988, 343] on span "Select an option" at bounding box center [994, 344] width 17 height 17
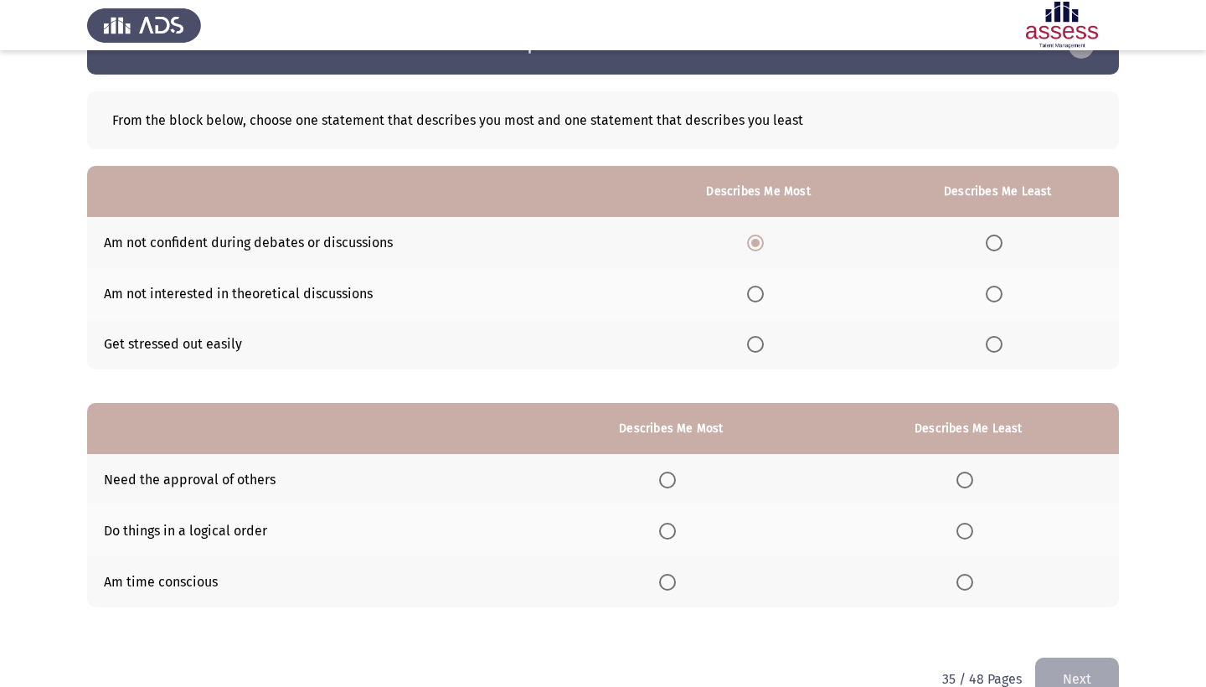
click at [988, 343] on input "Select an option" at bounding box center [994, 344] width 17 height 17
click at [747, 296] on span "Select an option" at bounding box center [755, 294] width 17 height 17
click at [747, 296] on input "Select an option" at bounding box center [755, 294] width 17 height 17
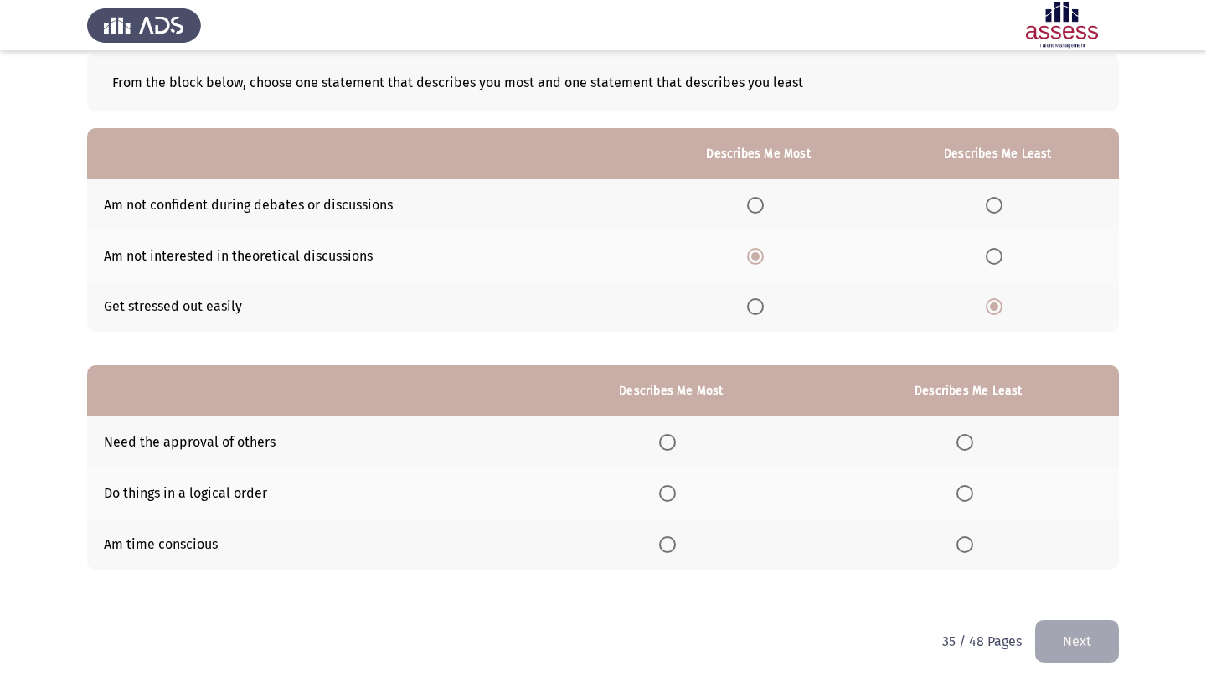
scroll to position [90, 0]
click at [659, 489] on span "Select an option" at bounding box center [667, 493] width 17 height 17
click at [659, 489] on input "Select an option" at bounding box center [667, 493] width 17 height 17
click at [960, 544] on span "Select an option" at bounding box center [964, 544] width 17 height 17
click at [960, 544] on input "Select an option" at bounding box center [964, 544] width 17 height 17
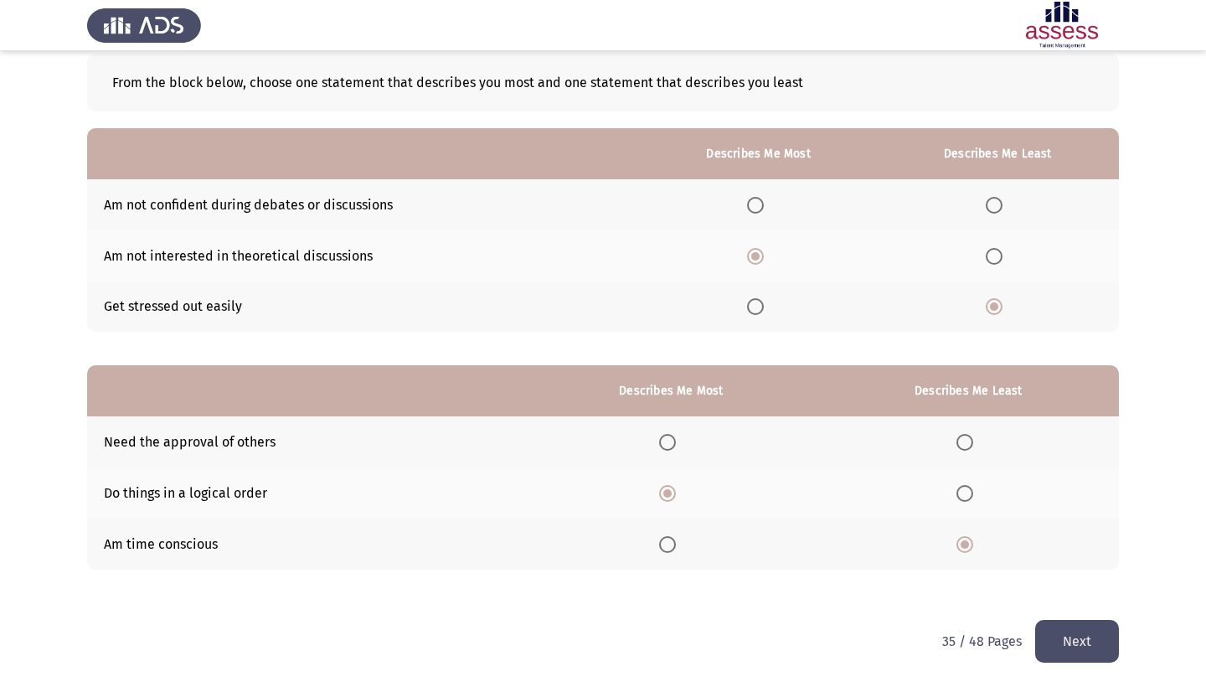
click at [1073, 629] on button "Next" at bounding box center [1077, 641] width 84 height 43
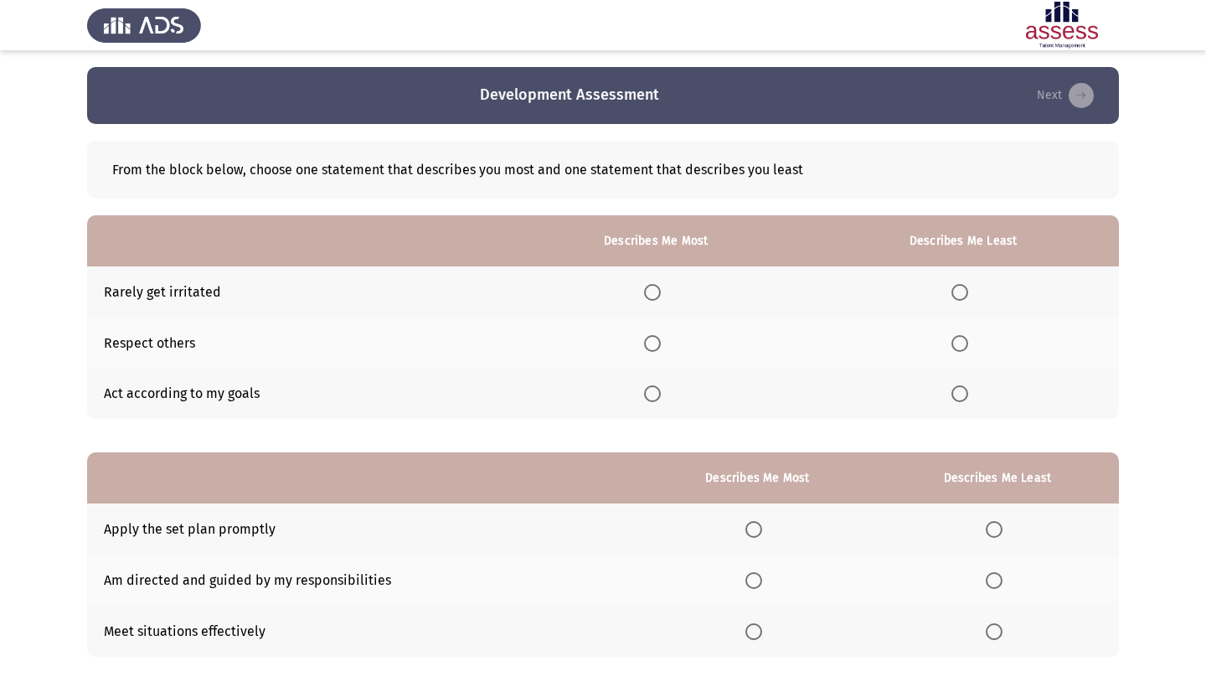
click at [644, 345] on span "Select an option" at bounding box center [652, 343] width 17 height 17
click at [644, 345] on input "Select an option" at bounding box center [652, 343] width 17 height 17
click at [954, 296] on span "Select an option" at bounding box center [959, 292] width 17 height 17
click at [954, 296] on input "Select an option" at bounding box center [959, 292] width 17 height 17
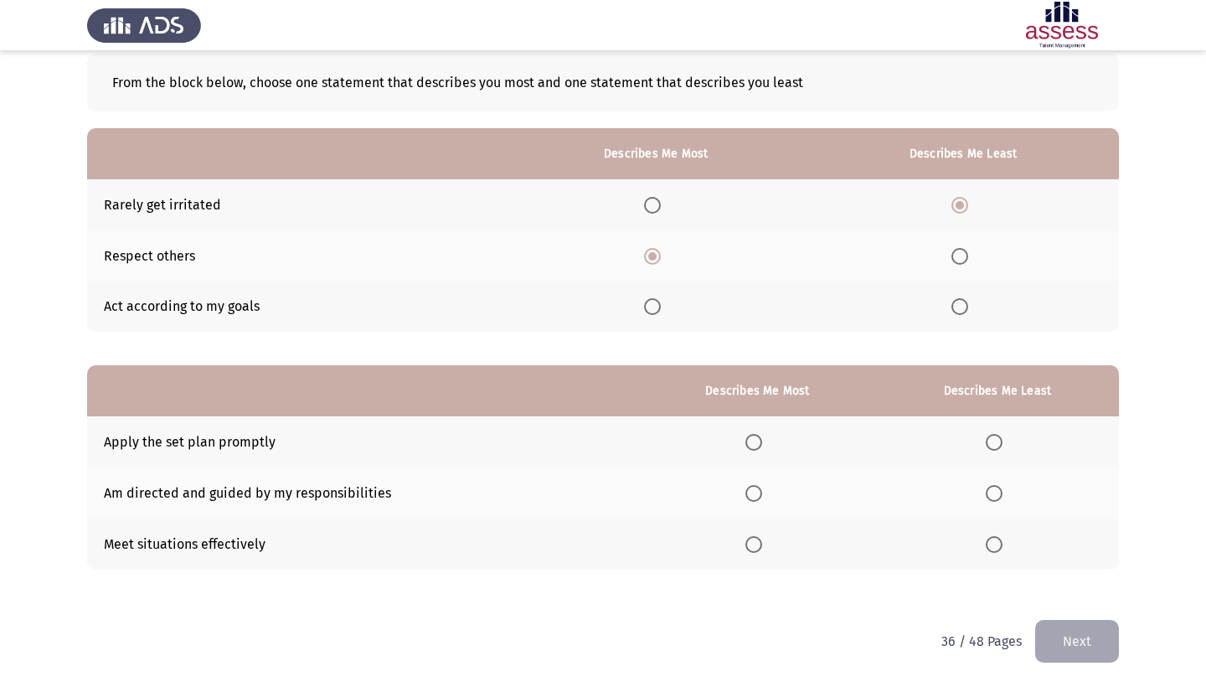
scroll to position [90, 0]
click at [745, 497] on span "Select an option" at bounding box center [753, 493] width 17 height 17
click at [745, 497] on input "Select an option" at bounding box center [753, 493] width 17 height 17
click at [986, 440] on span "Select an option" at bounding box center [994, 442] width 17 height 17
click at [986, 440] on input "Select an option" at bounding box center [994, 442] width 17 height 17
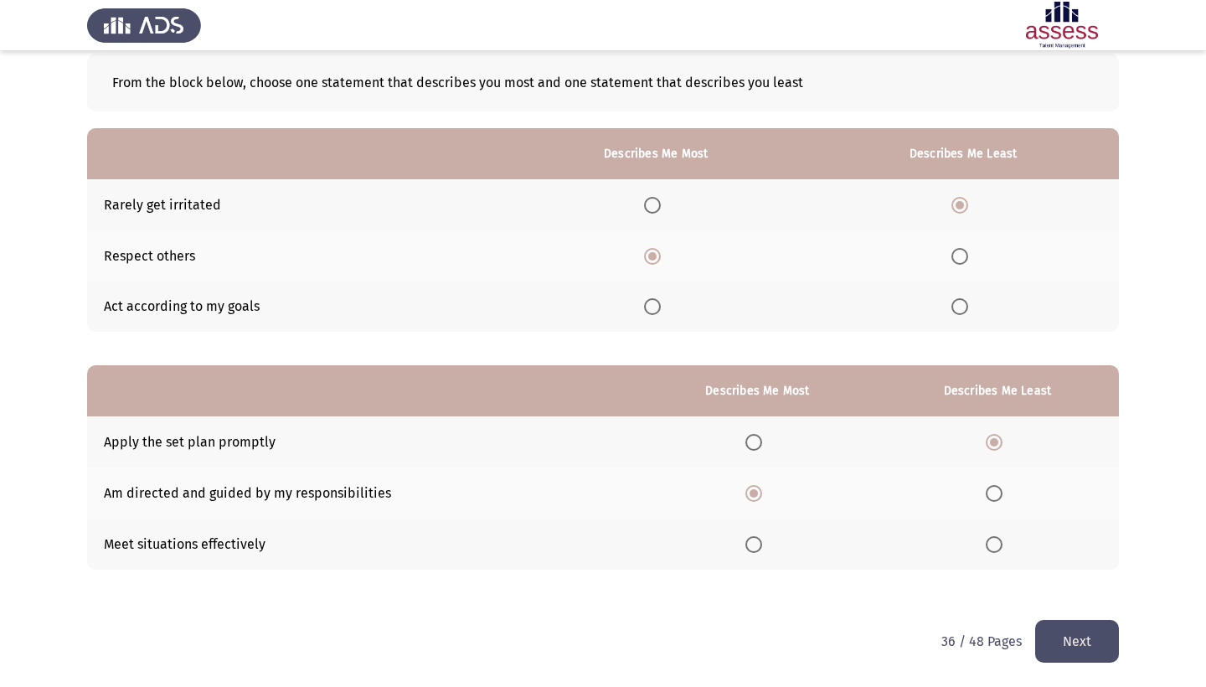
click at [1068, 651] on button "Next" at bounding box center [1077, 641] width 84 height 43
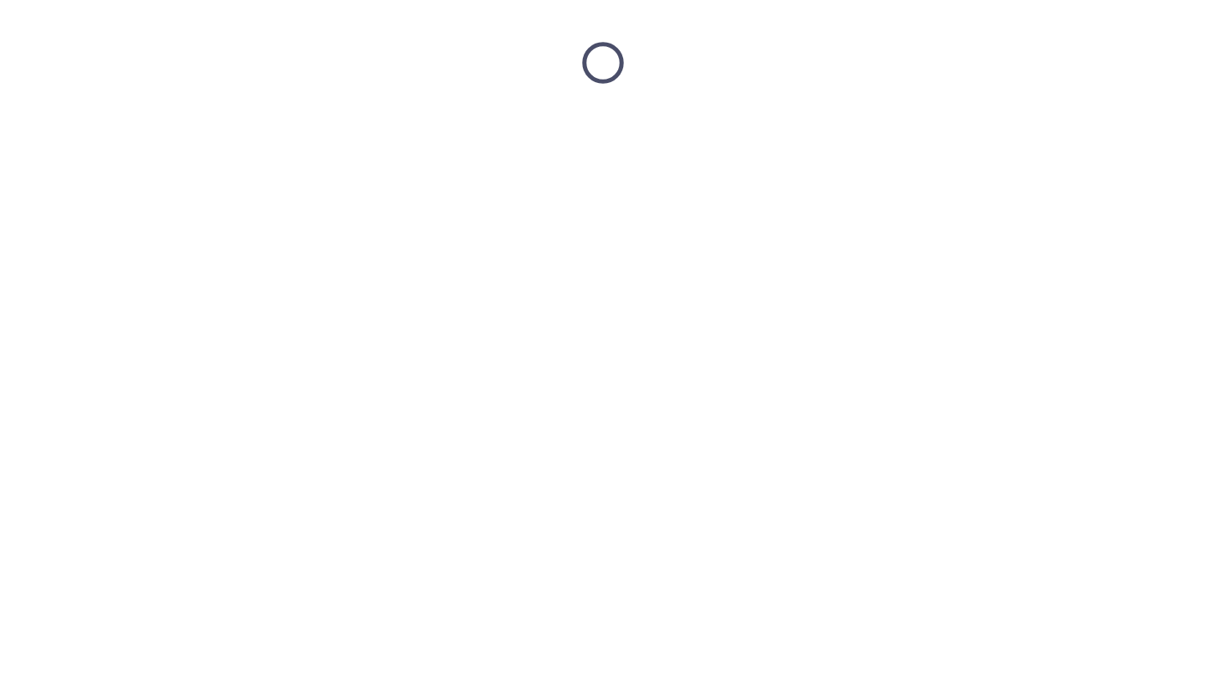
scroll to position [0, 0]
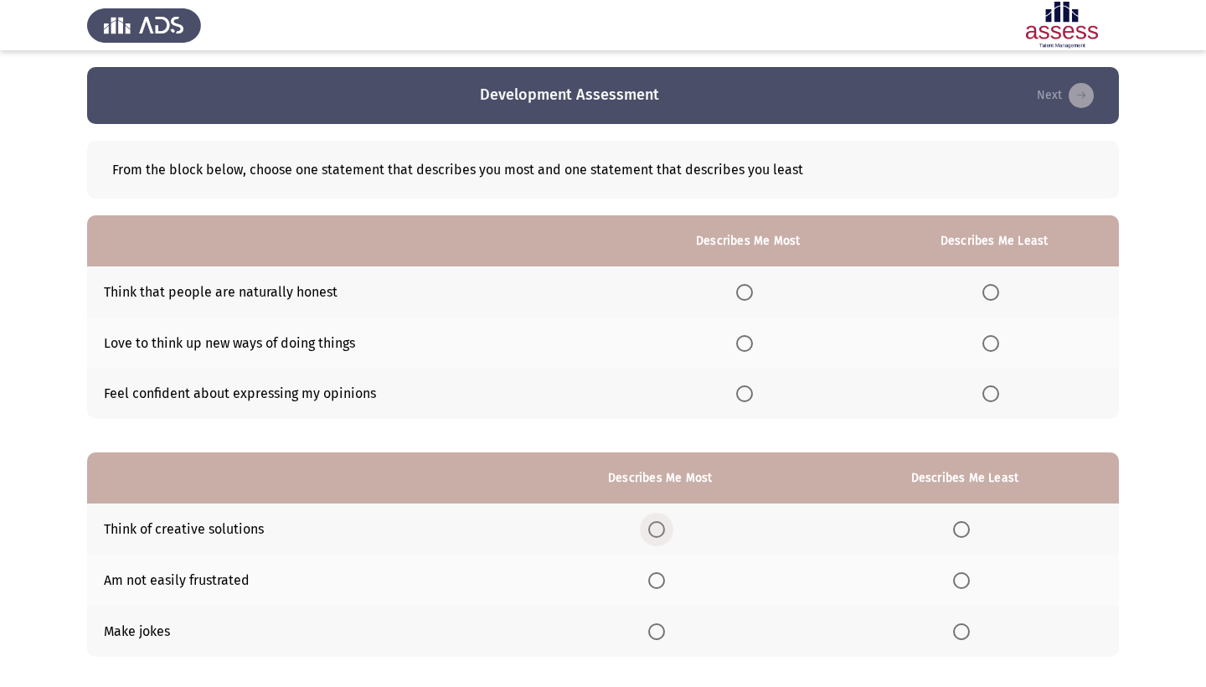
click at [648, 528] on span "Select an option" at bounding box center [656, 529] width 17 height 17
click at [648, 528] on input "Select an option" at bounding box center [656, 529] width 17 height 17
click at [989, 347] on span "Select an option" at bounding box center [990, 343] width 17 height 17
click at [989, 347] on input "Select an option" at bounding box center [990, 343] width 17 height 17
click at [736, 397] on span "Select an option" at bounding box center [744, 393] width 17 height 17
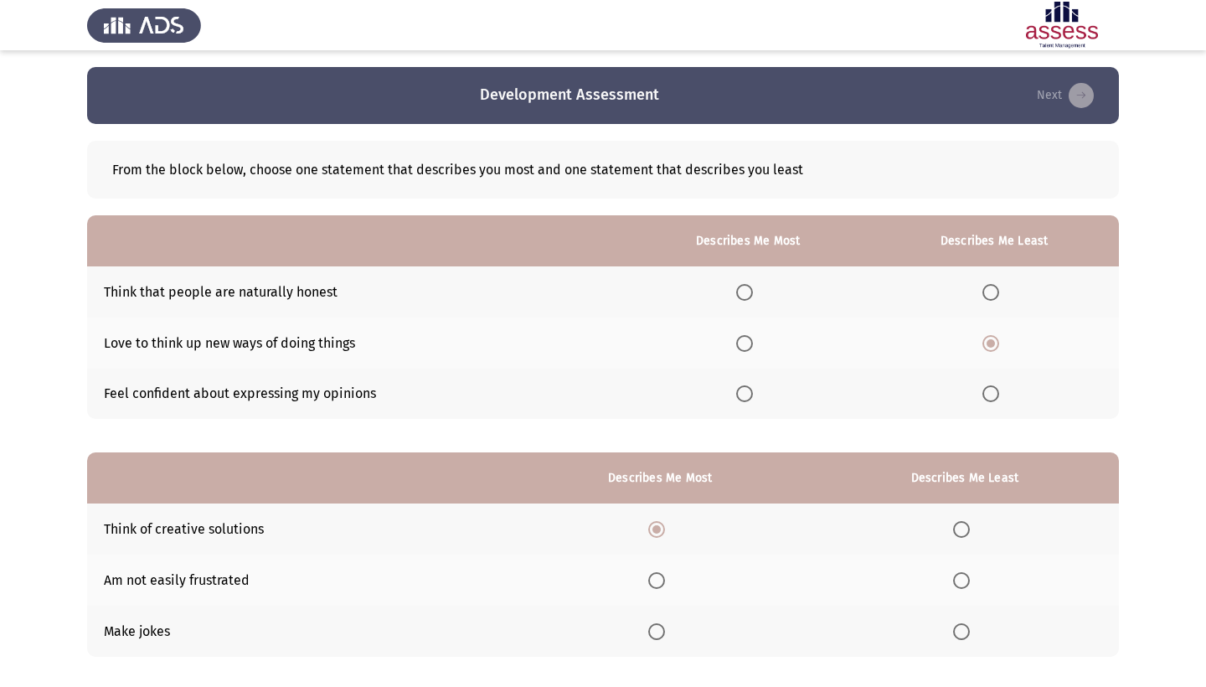
click at [736, 397] on input "Select an option" at bounding box center [744, 393] width 17 height 17
click at [651, 625] on mat-radio-button "Select an option" at bounding box center [659, 631] width 23 height 18
click at [971, 589] on label "Select an option" at bounding box center [964, 580] width 23 height 17
click at [970, 589] on input "Select an option" at bounding box center [961, 580] width 17 height 17
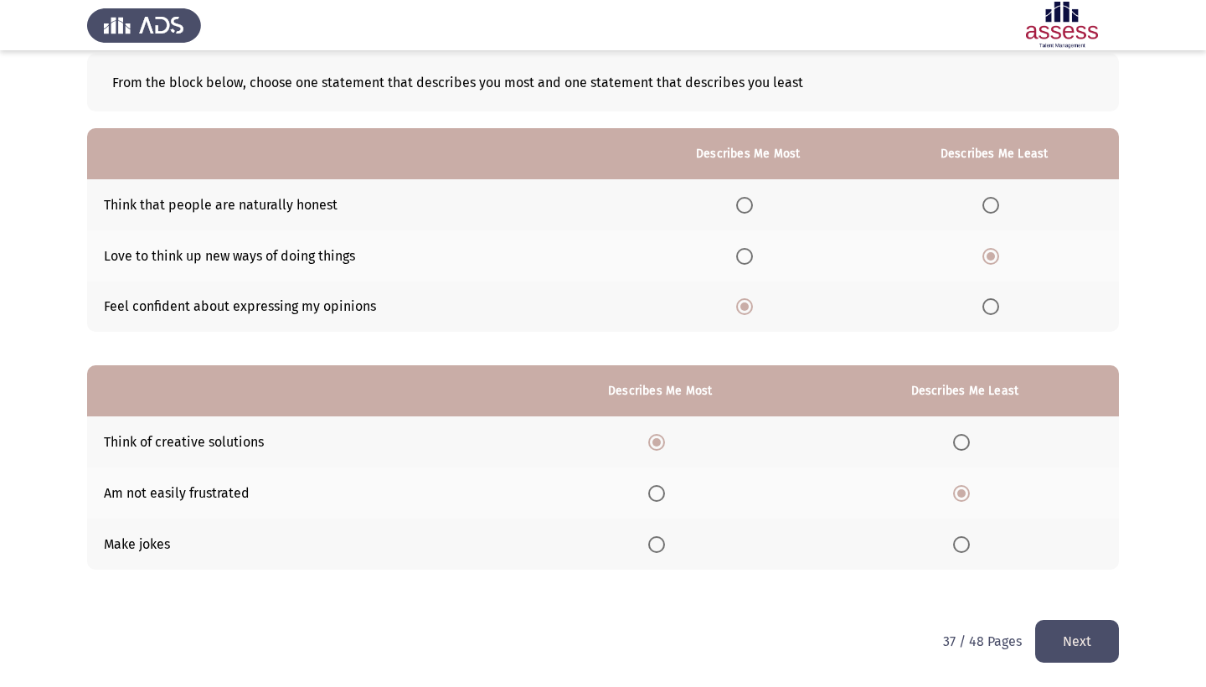
scroll to position [90, 0]
click at [1053, 632] on button "Next" at bounding box center [1077, 641] width 84 height 43
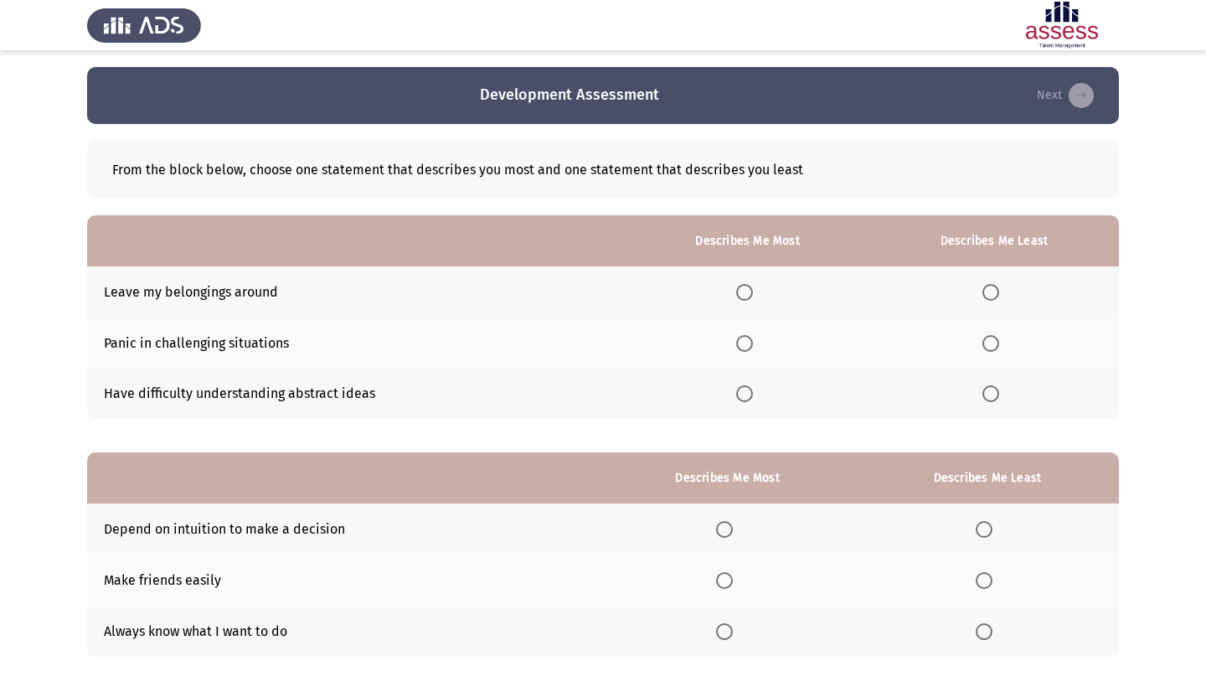
click at [719, 316] on th at bounding box center [748, 291] width 244 height 51
click at [734, 332] on th at bounding box center [748, 342] width 244 height 51
click at [736, 347] on span "Select an option" at bounding box center [744, 343] width 17 height 17
click at [736, 347] on input "Select an option" at bounding box center [744, 343] width 17 height 17
click at [996, 299] on label "Select an option" at bounding box center [993, 292] width 23 height 17
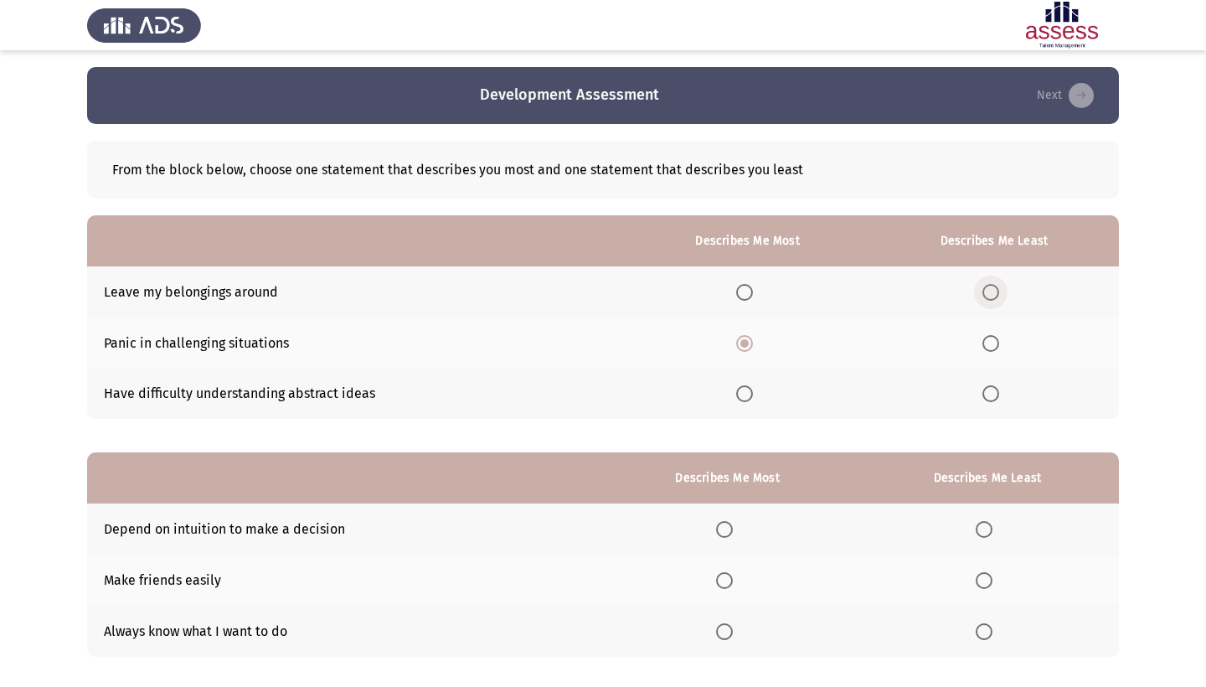
click at [996, 299] on input "Select an option" at bounding box center [990, 292] width 17 height 17
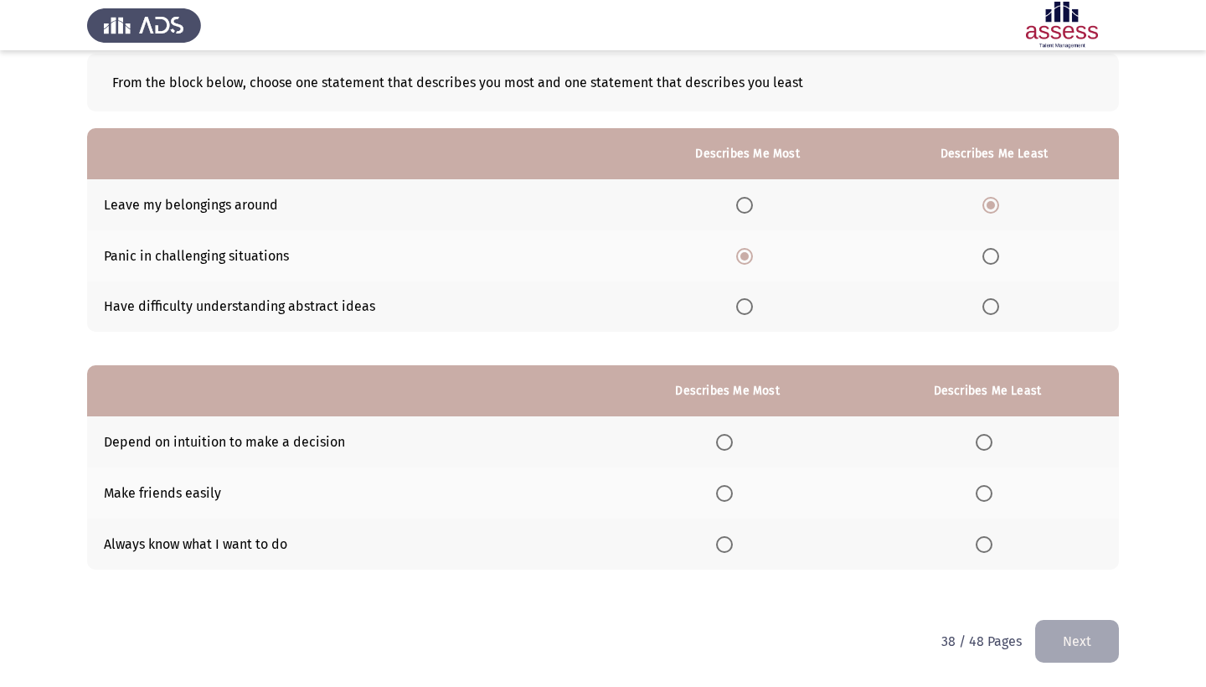
scroll to position [90, 0]
click at [978, 494] on span "Select an option" at bounding box center [984, 493] width 17 height 17
click at [978, 494] on input "Select an option" at bounding box center [984, 493] width 17 height 17
click at [684, 529] on th at bounding box center [727, 543] width 256 height 51
click at [716, 548] on span "Select an option" at bounding box center [724, 544] width 17 height 17
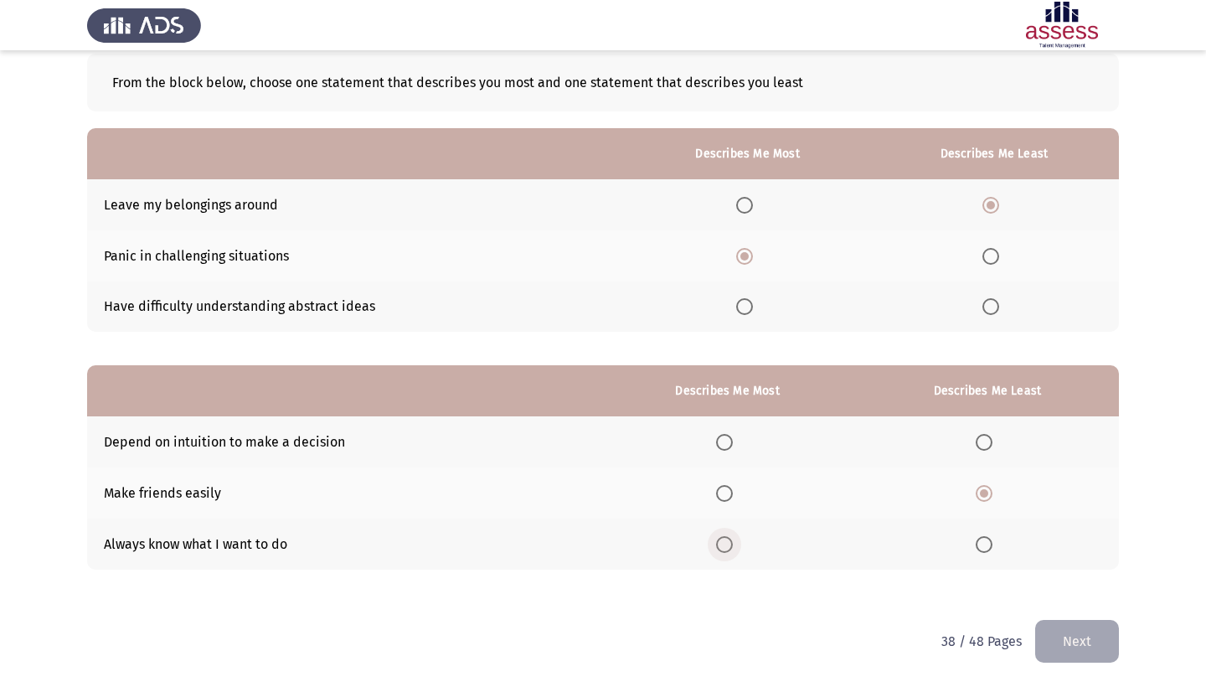
click at [716, 548] on input "Select an option" at bounding box center [724, 544] width 17 height 17
click at [1046, 625] on button "Next" at bounding box center [1077, 641] width 84 height 43
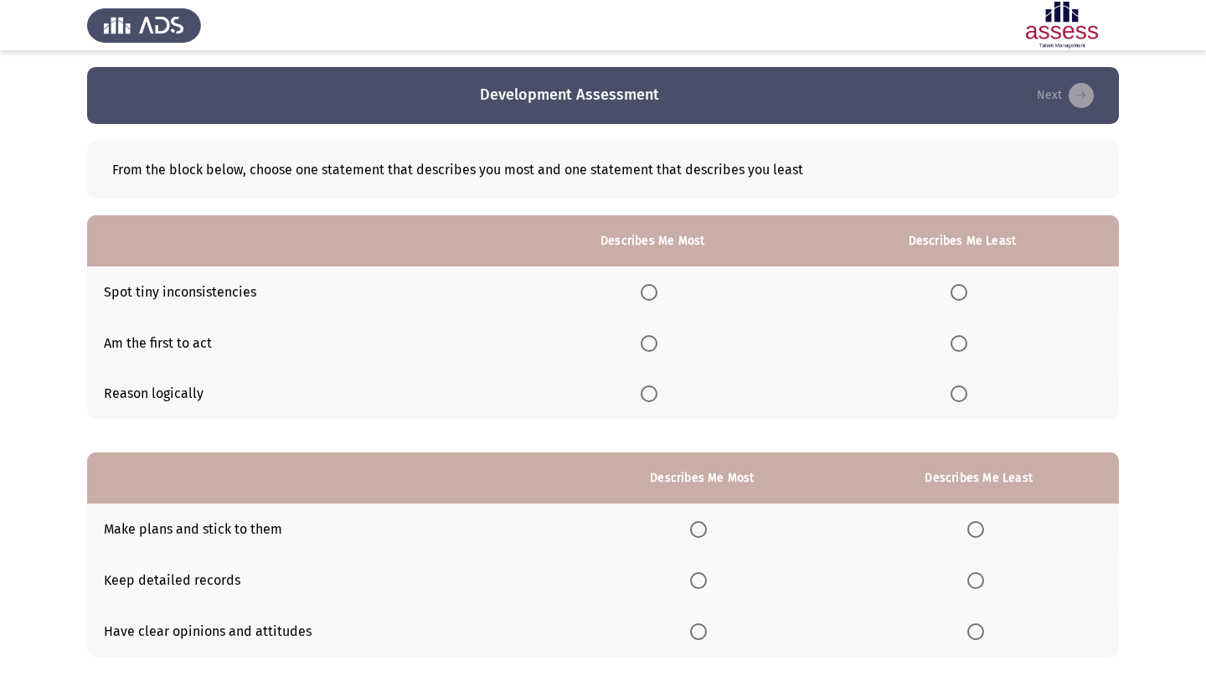
click at [624, 300] on th at bounding box center [653, 291] width 306 height 51
click at [641, 396] on span "Select an option" at bounding box center [649, 393] width 17 height 17
click at [641, 396] on input "Select an option" at bounding box center [649, 393] width 17 height 17
click at [950, 301] on span "Select an option" at bounding box center [958, 292] width 17 height 17
click at [950, 301] on input "Select an option" at bounding box center [958, 292] width 17 height 17
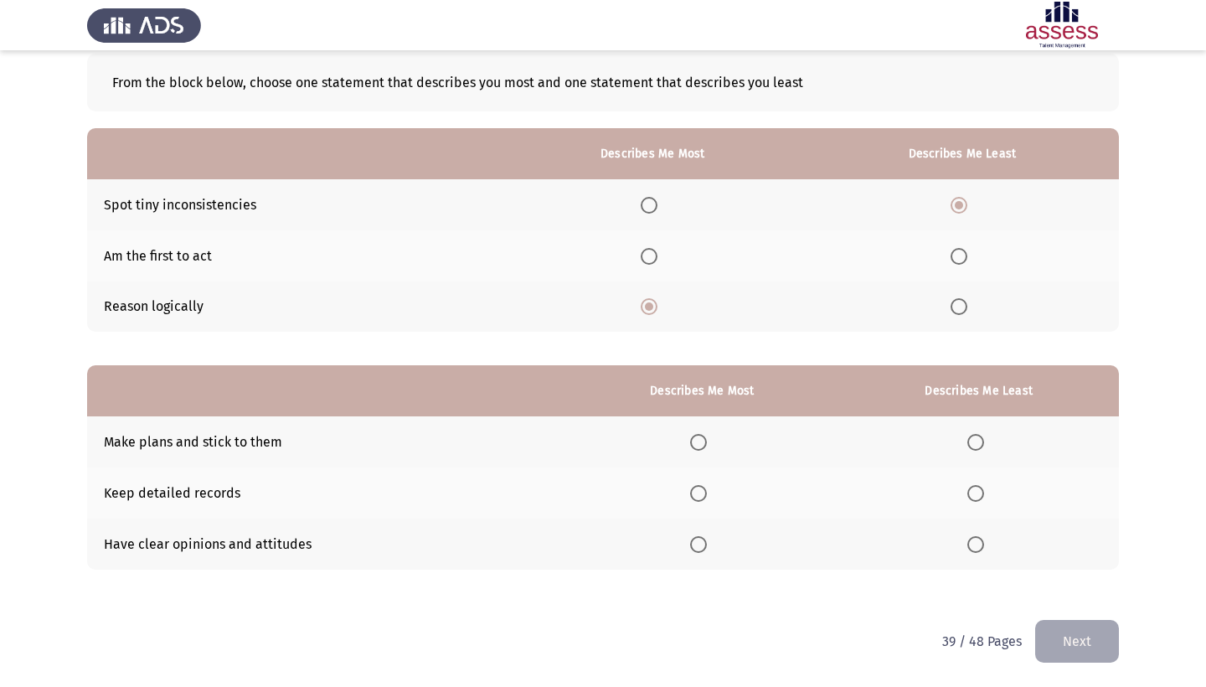
scroll to position [90, 0]
click at [690, 449] on span "Select an option" at bounding box center [698, 442] width 17 height 17
click at [690, 449] on input "Select an option" at bounding box center [698, 442] width 17 height 17
click at [975, 546] on span "Select an option" at bounding box center [975, 544] width 17 height 17
click at [975, 546] on input "Select an option" at bounding box center [975, 544] width 17 height 17
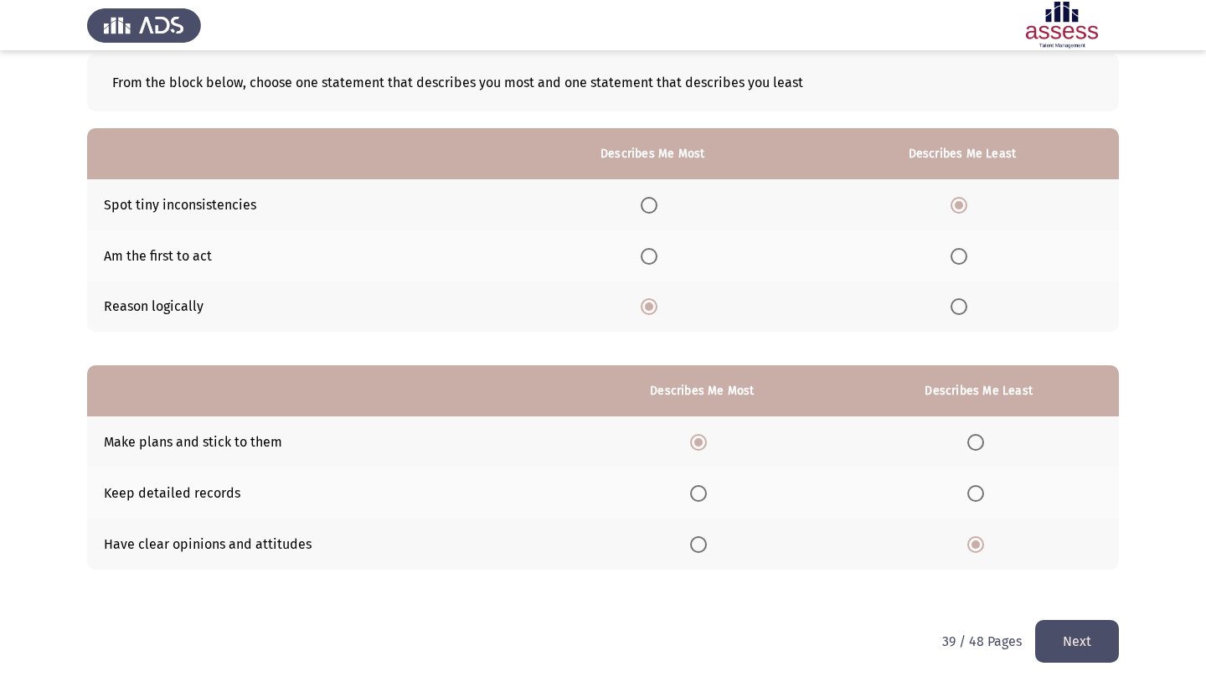
click at [1062, 634] on button "Next" at bounding box center [1077, 641] width 84 height 43
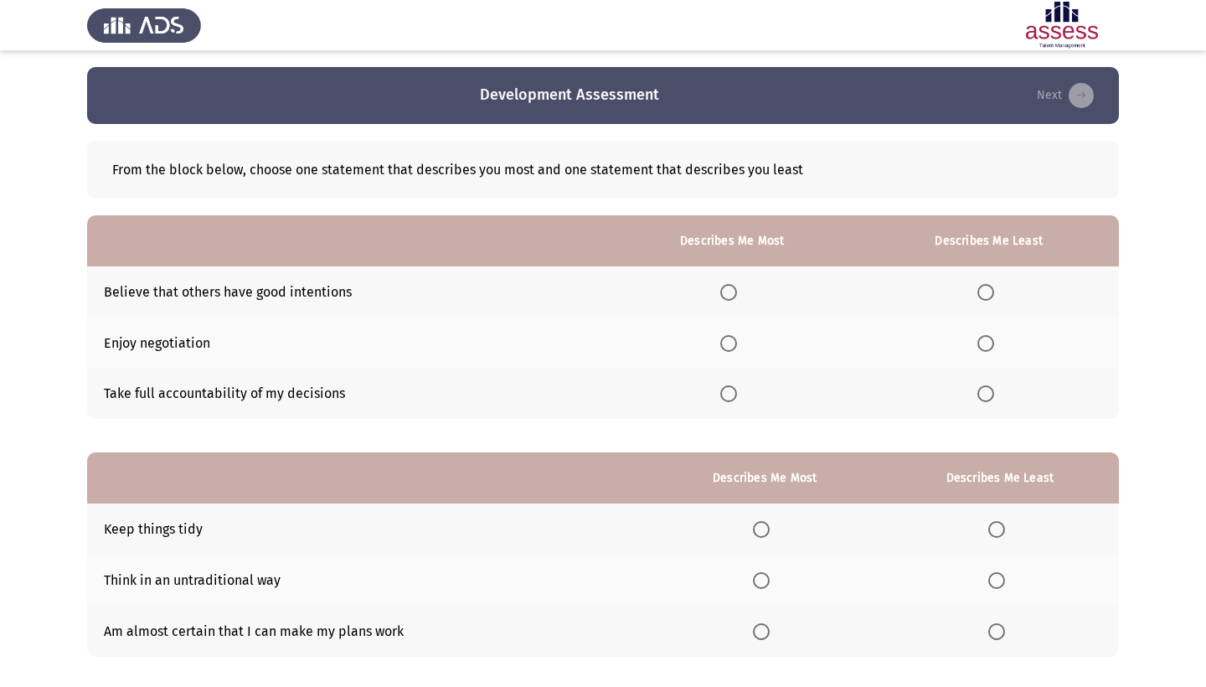
click at [720, 296] on span "Select an option" at bounding box center [728, 292] width 17 height 17
click at [720, 296] on input "Select an option" at bounding box center [728, 292] width 17 height 17
click at [980, 394] on span "Select an option" at bounding box center [985, 393] width 17 height 17
click at [980, 394] on input "Select an option" at bounding box center [985, 393] width 17 height 17
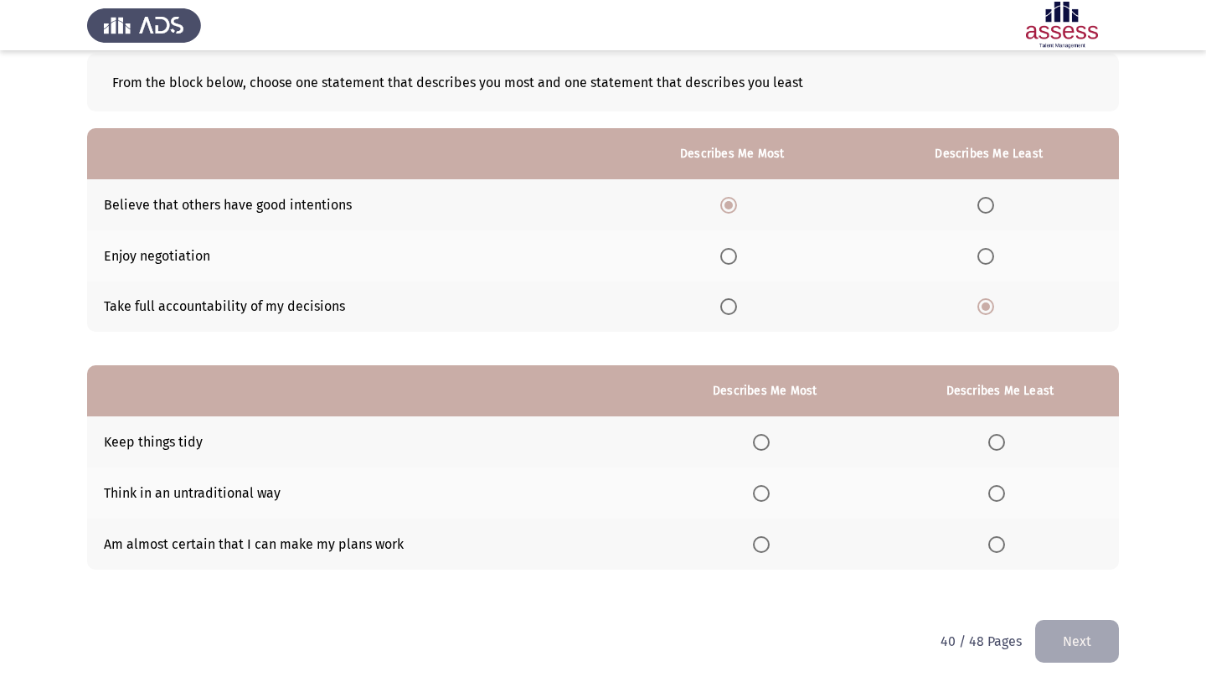
scroll to position [90, 0]
click at [753, 487] on span "Select an option" at bounding box center [761, 493] width 17 height 17
click at [753, 487] on input "Select an option" at bounding box center [761, 493] width 17 height 17
click at [993, 444] on span "Select an option" at bounding box center [996, 442] width 17 height 17
click at [993, 444] on input "Select an option" at bounding box center [996, 442] width 17 height 17
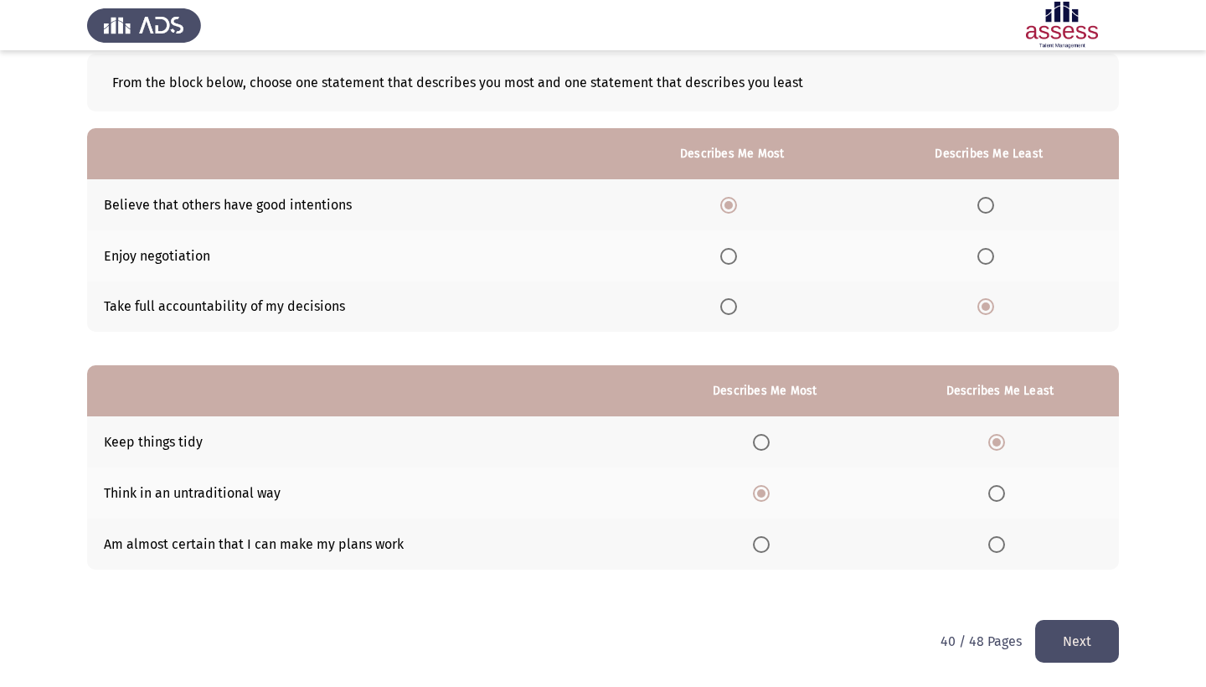
click at [1043, 645] on button "Next" at bounding box center [1077, 641] width 84 height 43
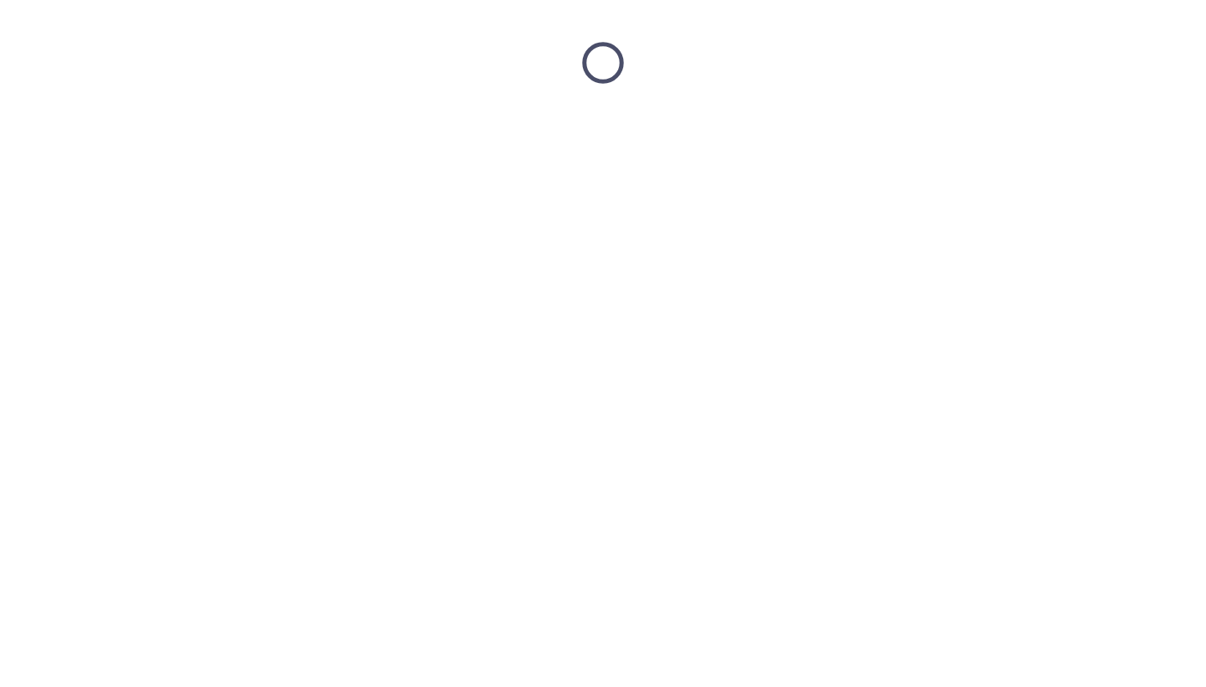
scroll to position [0, 0]
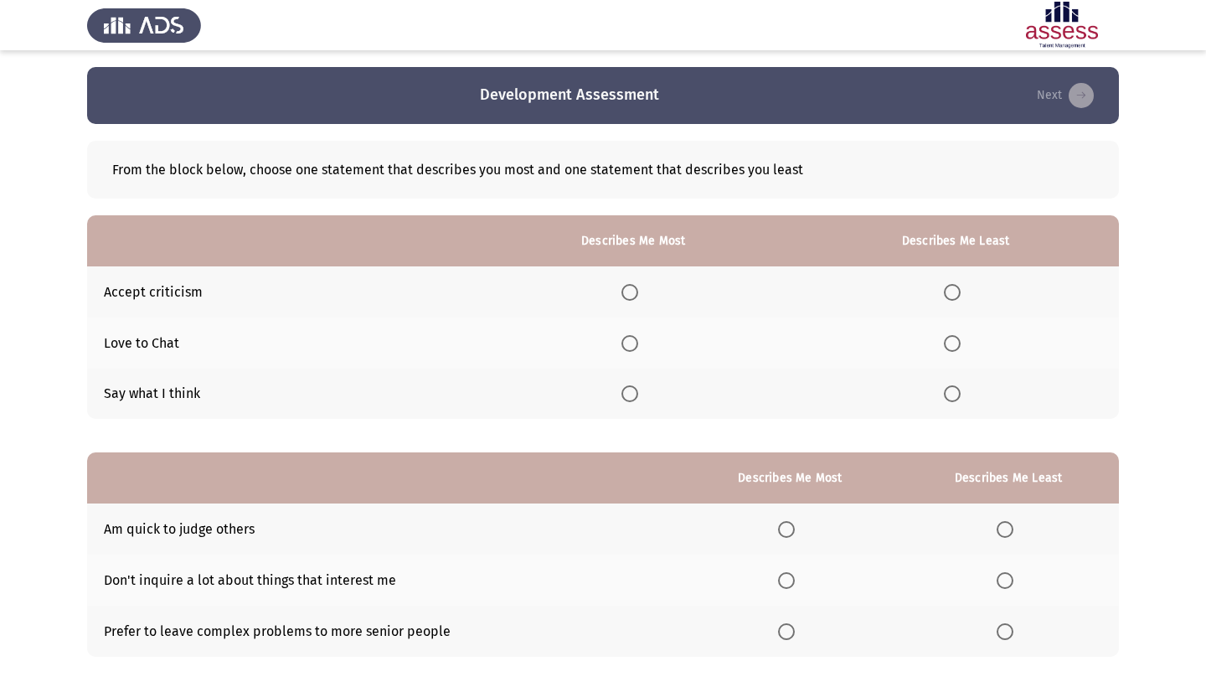
click at [621, 288] on span "Select an option" at bounding box center [629, 292] width 17 height 17
click at [621, 288] on input "Select an option" at bounding box center [629, 292] width 17 height 17
click at [944, 402] on span "Select an option" at bounding box center [952, 393] width 17 height 17
click at [944, 402] on input "Select an option" at bounding box center [952, 393] width 17 height 17
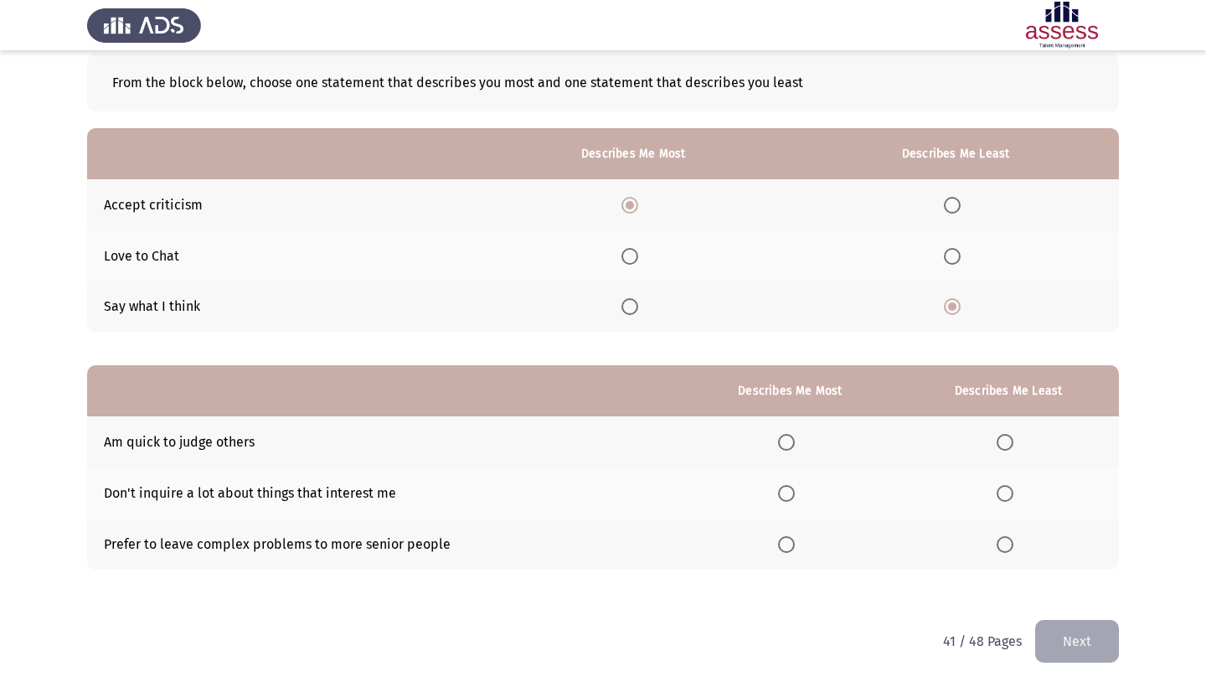
scroll to position [90, 0]
click at [778, 495] on span "Select an option" at bounding box center [786, 493] width 17 height 17
click at [778, 495] on input "Select an option" at bounding box center [786, 493] width 17 height 17
click at [997, 444] on span "Select an option" at bounding box center [1004, 442] width 17 height 17
click at [997, 444] on input "Select an option" at bounding box center [1004, 442] width 17 height 17
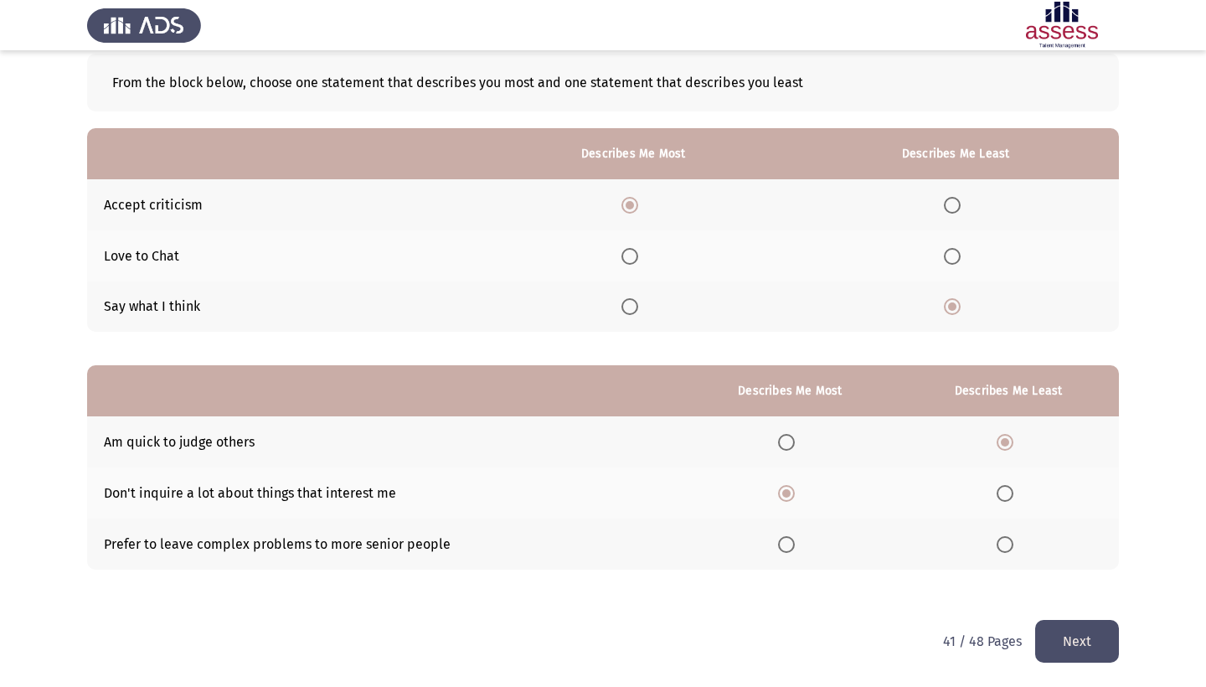
click at [1058, 643] on button "Next" at bounding box center [1077, 641] width 84 height 43
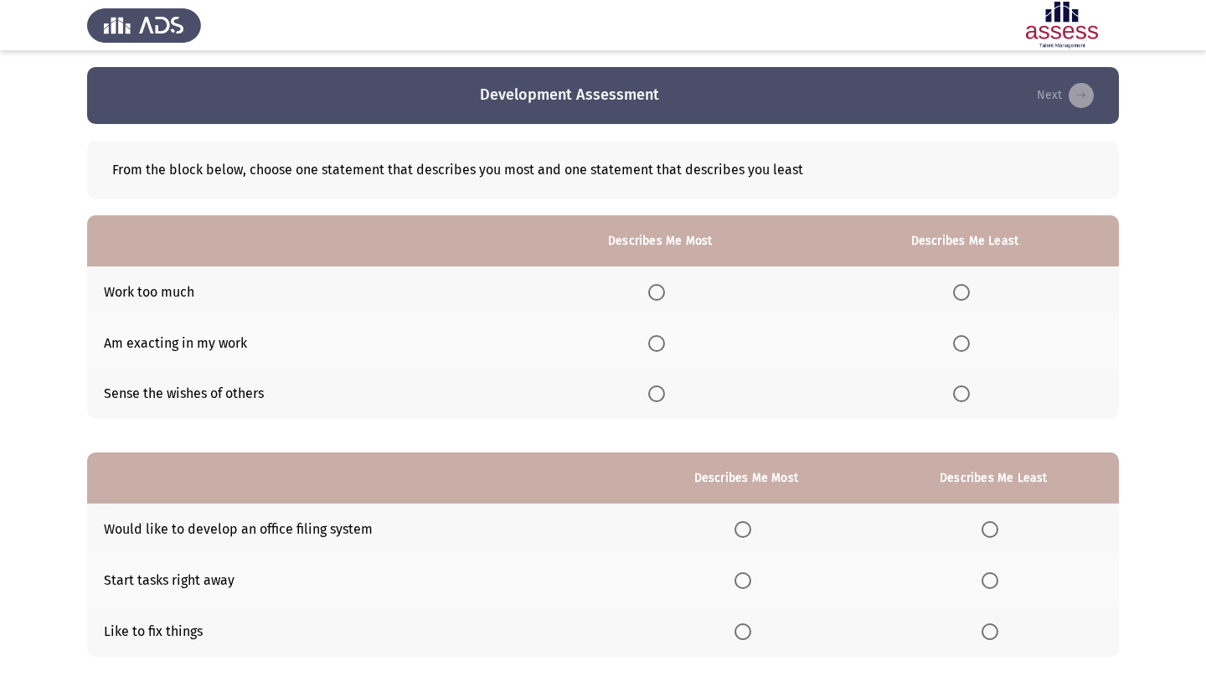
click at [648, 341] on span "Select an option" at bounding box center [656, 343] width 17 height 17
click at [648, 341] on input "Select an option" at bounding box center [656, 343] width 17 height 17
click at [957, 390] on span "Select an option" at bounding box center [961, 393] width 17 height 17
click at [957, 390] on input "Select an option" at bounding box center [961, 393] width 17 height 17
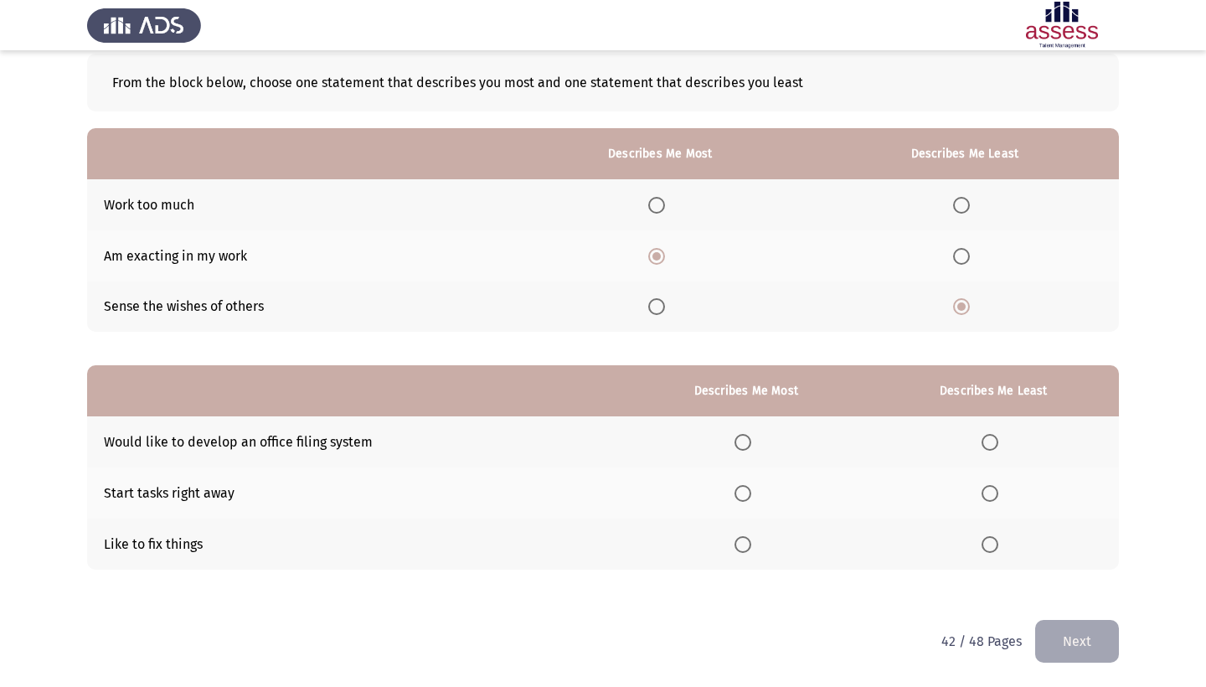
scroll to position [90, 0]
click at [734, 495] on span "Select an option" at bounding box center [742, 493] width 17 height 17
click at [734, 495] on input "Select an option" at bounding box center [742, 493] width 17 height 17
click at [682, 551] on th at bounding box center [746, 543] width 245 height 51
click at [734, 544] on span "Select an option" at bounding box center [742, 544] width 17 height 17
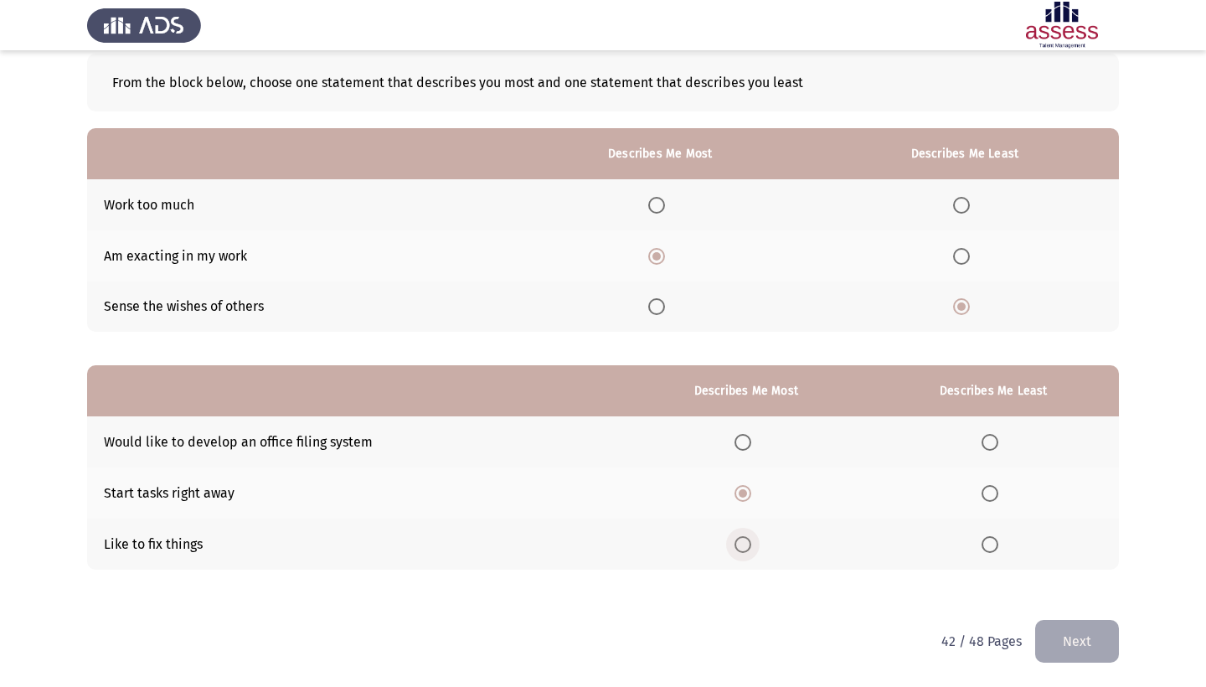
click at [734, 544] on input "Select an option" at bounding box center [742, 544] width 17 height 17
click at [990, 490] on span "Select an option" at bounding box center [989, 493] width 17 height 17
click at [990, 490] on input "Select an option" at bounding box center [989, 493] width 17 height 17
click at [1054, 649] on button "Next" at bounding box center [1077, 641] width 84 height 43
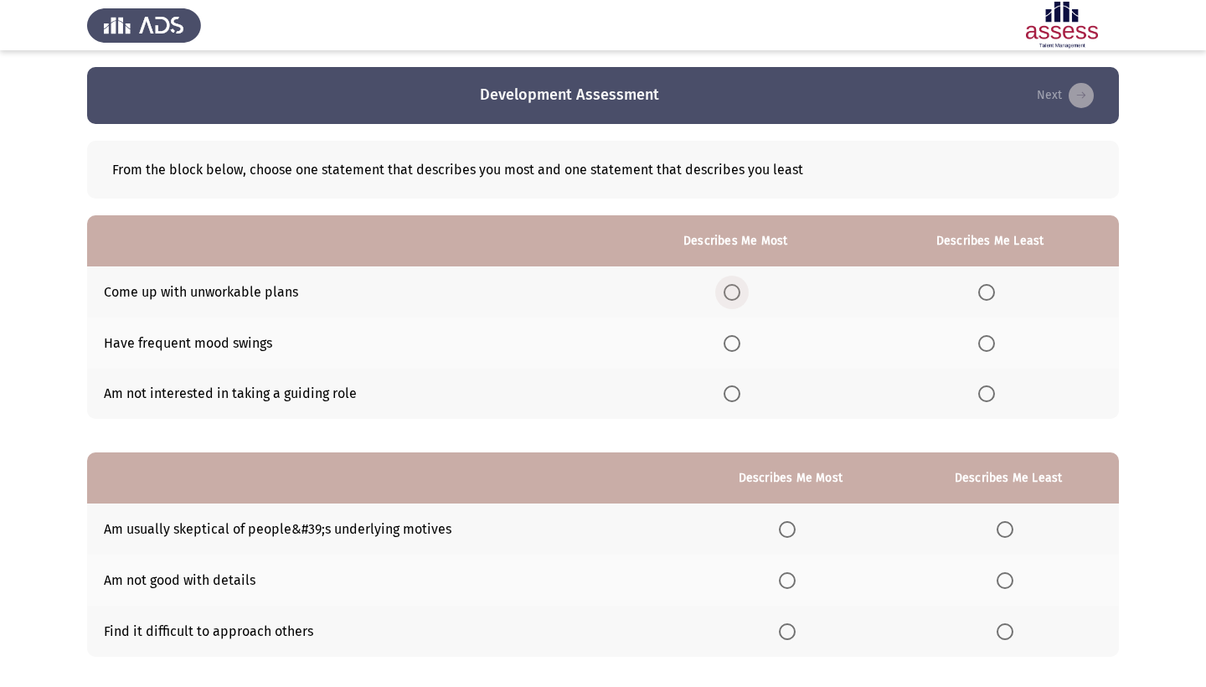
click at [723, 301] on span "Select an option" at bounding box center [731, 292] width 17 height 17
click at [723, 301] on input "Select an option" at bounding box center [731, 292] width 17 height 17
click at [980, 344] on span "Select an option" at bounding box center [986, 343] width 17 height 17
click at [980, 344] on input "Select an option" at bounding box center [986, 343] width 17 height 17
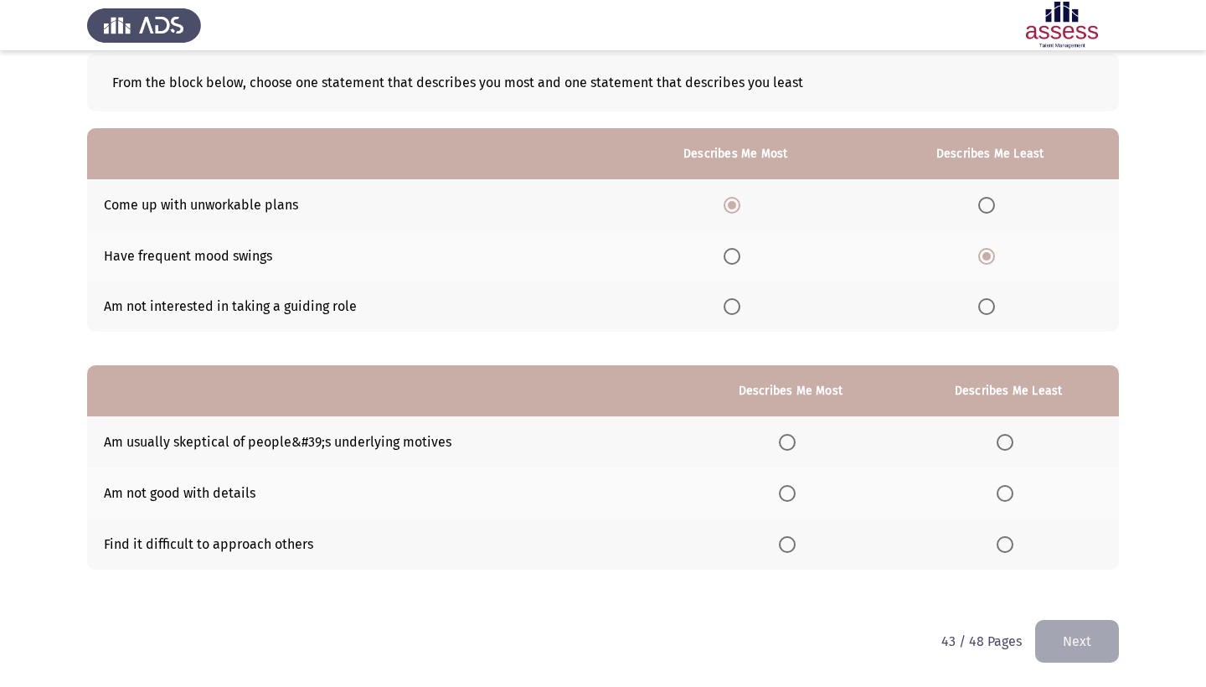
scroll to position [90, 0]
click at [998, 492] on span "Select an option" at bounding box center [1004, 493] width 17 height 17
click at [998, 492] on input "Select an option" at bounding box center [1004, 493] width 17 height 17
click at [779, 543] on span "Select an option" at bounding box center [787, 544] width 17 height 17
click at [779, 543] on input "Select an option" at bounding box center [787, 544] width 17 height 17
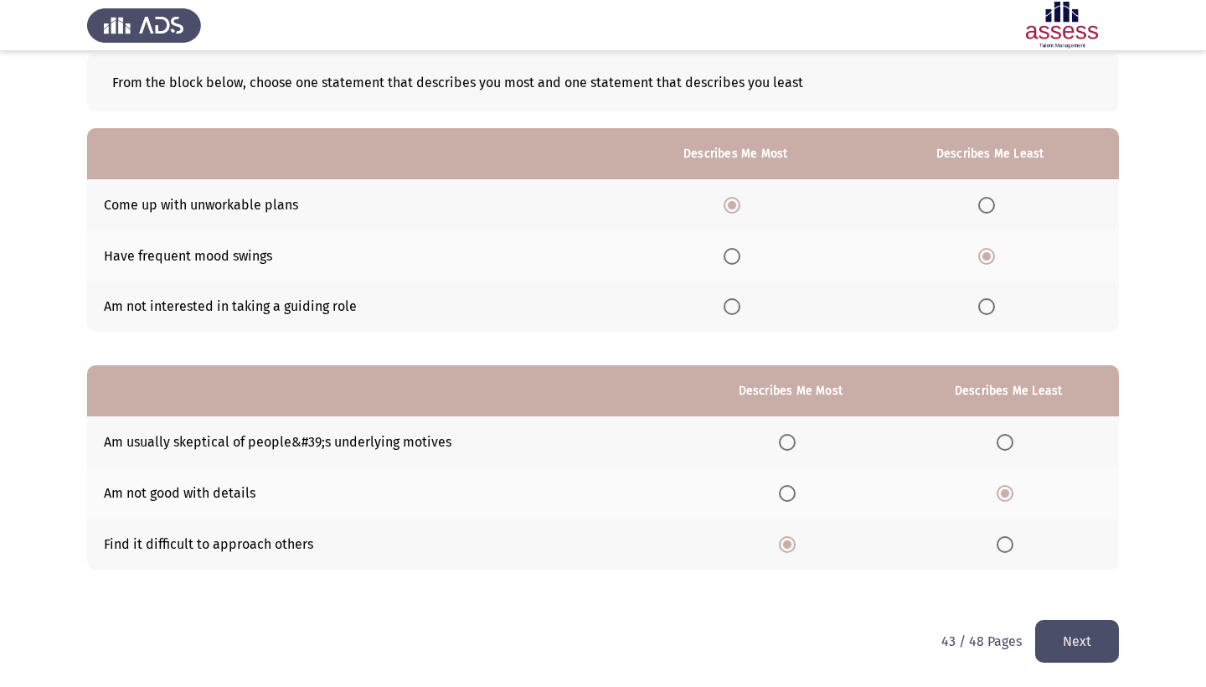
click at [1072, 633] on button "Next" at bounding box center [1077, 641] width 84 height 43
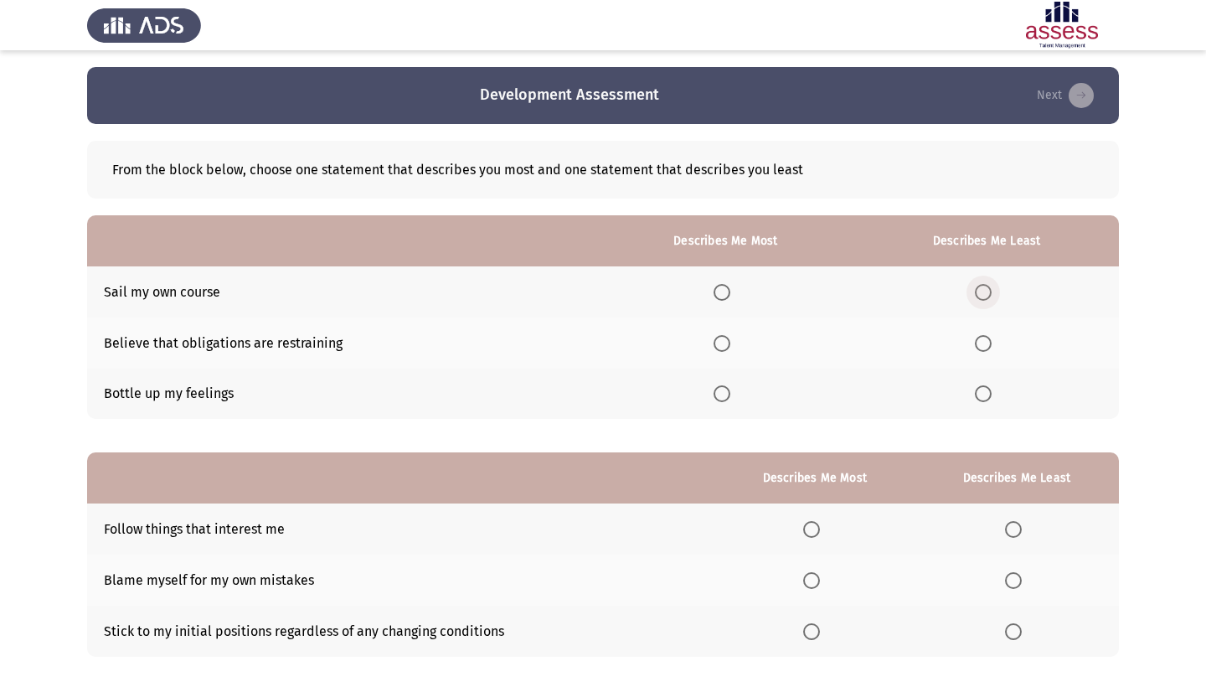
click at [980, 295] on span "Select an option" at bounding box center [983, 292] width 17 height 17
click at [980, 295] on input "Select an option" at bounding box center [983, 292] width 17 height 17
click at [713, 401] on span "Select an option" at bounding box center [721, 393] width 17 height 17
click at [713, 401] on input "Select an option" at bounding box center [721, 393] width 17 height 17
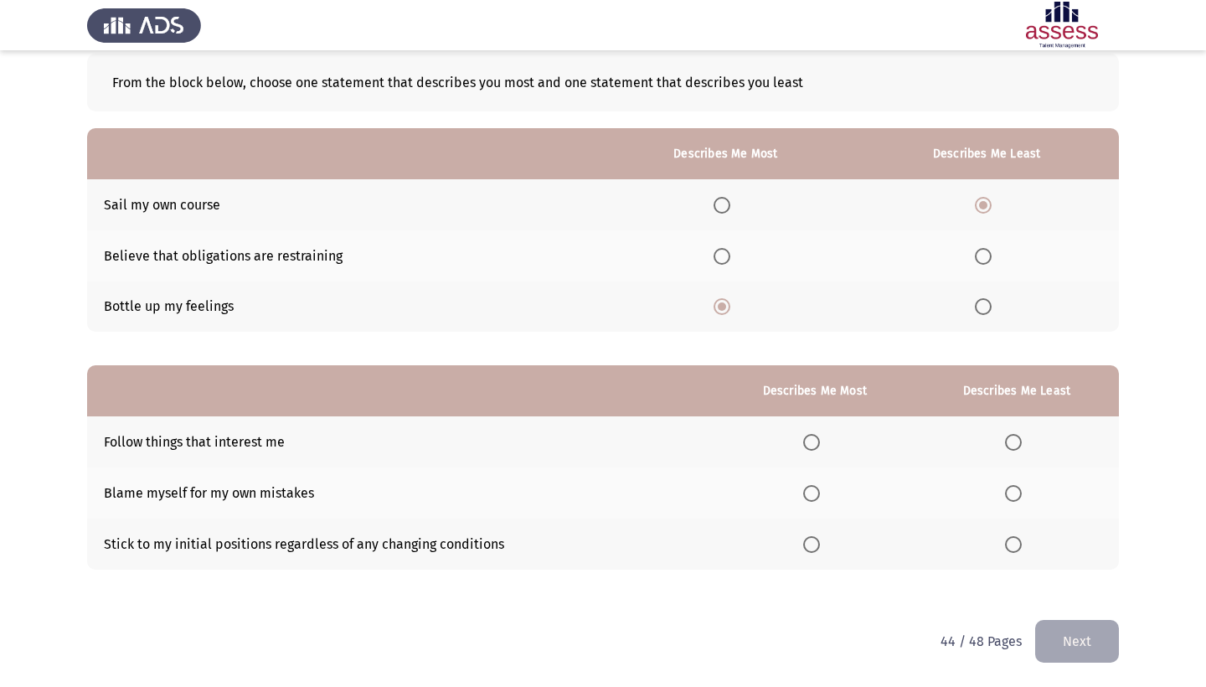
scroll to position [90, 0]
click at [803, 440] on span "Select an option" at bounding box center [811, 442] width 17 height 17
click at [803, 440] on input "Select an option" at bounding box center [811, 442] width 17 height 17
click at [1014, 496] on span "Select an option" at bounding box center [1013, 493] width 17 height 17
click at [1014, 496] on input "Select an option" at bounding box center [1013, 493] width 17 height 17
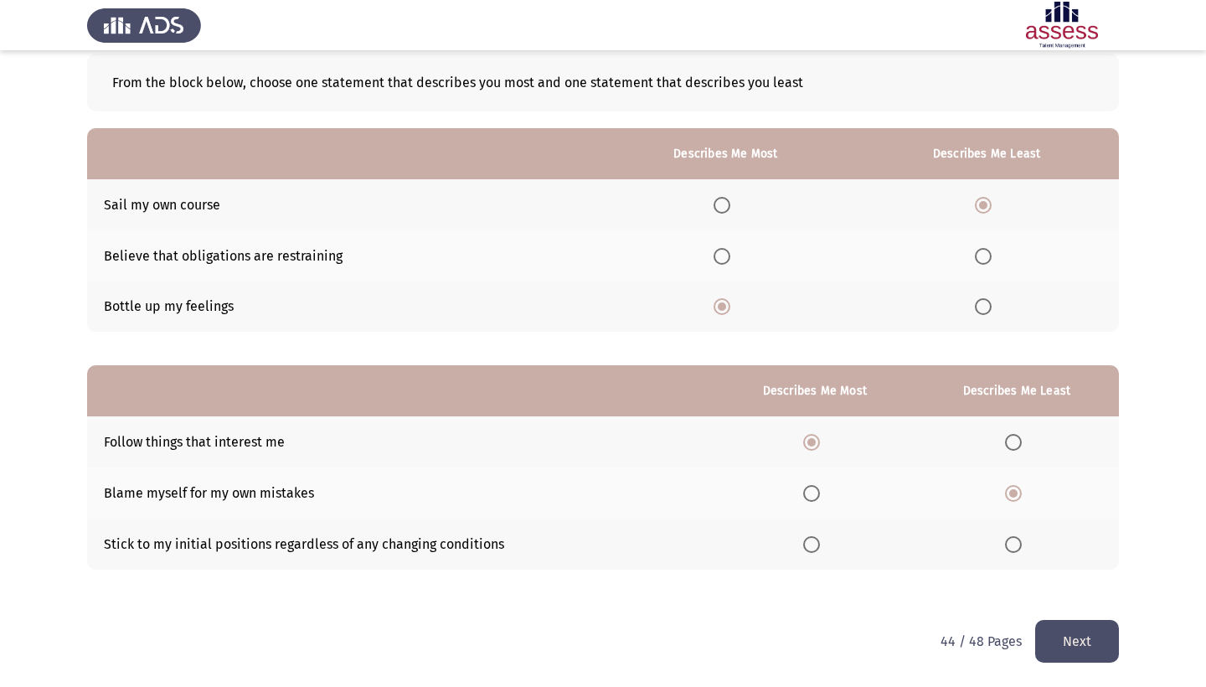
click at [1067, 630] on button "Next" at bounding box center [1077, 641] width 84 height 43
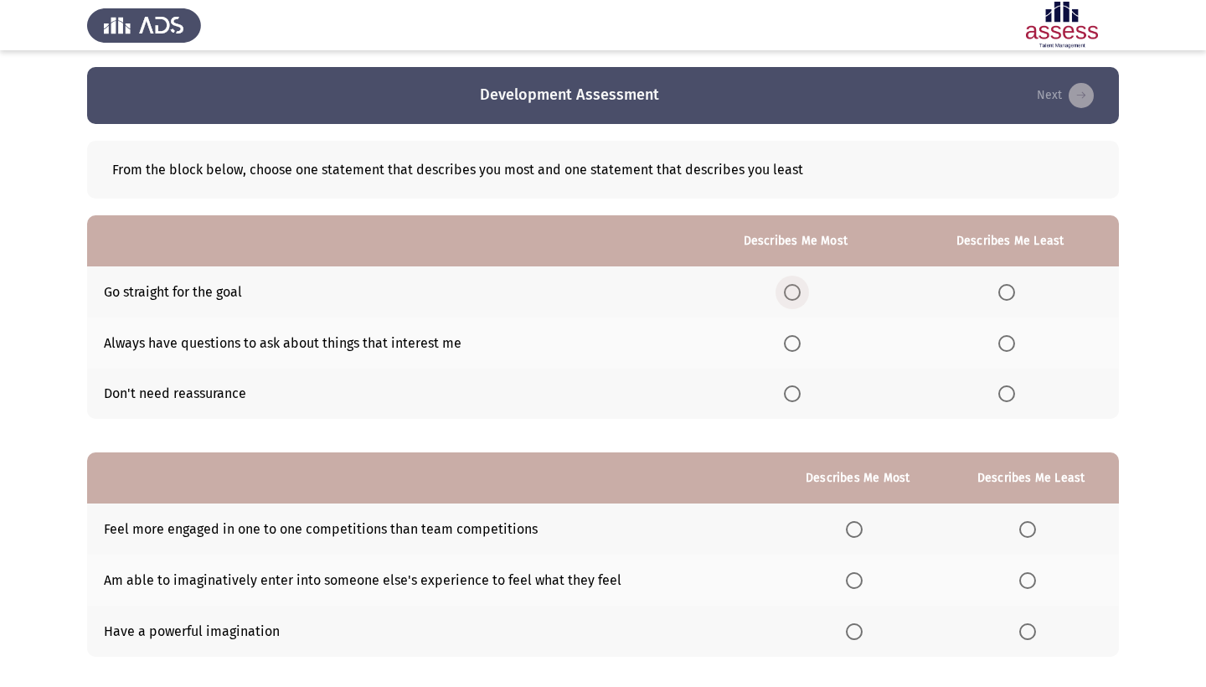
click at [784, 290] on span "Select an option" at bounding box center [792, 292] width 17 height 17
click at [784, 290] on input "Select an option" at bounding box center [792, 292] width 17 height 17
click at [1005, 349] on span "Select an option" at bounding box center [1006, 343] width 17 height 17
click at [1005, 349] on input "Select an option" at bounding box center [1006, 343] width 17 height 17
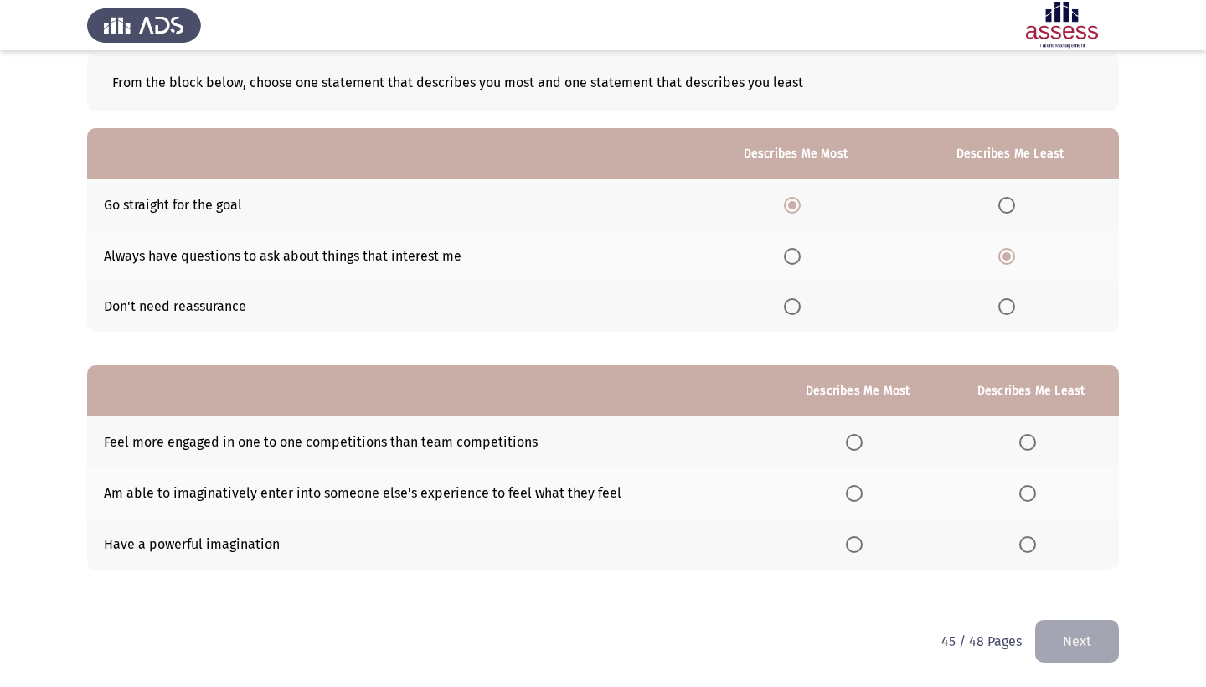
scroll to position [90, 0]
click at [1029, 492] on span "Select an option" at bounding box center [1027, 493] width 17 height 17
click at [1029, 492] on input "Select an option" at bounding box center [1027, 493] width 17 height 17
click at [827, 545] on th at bounding box center [857, 543] width 171 height 51
click at [846, 545] on span "Select an option" at bounding box center [854, 544] width 17 height 17
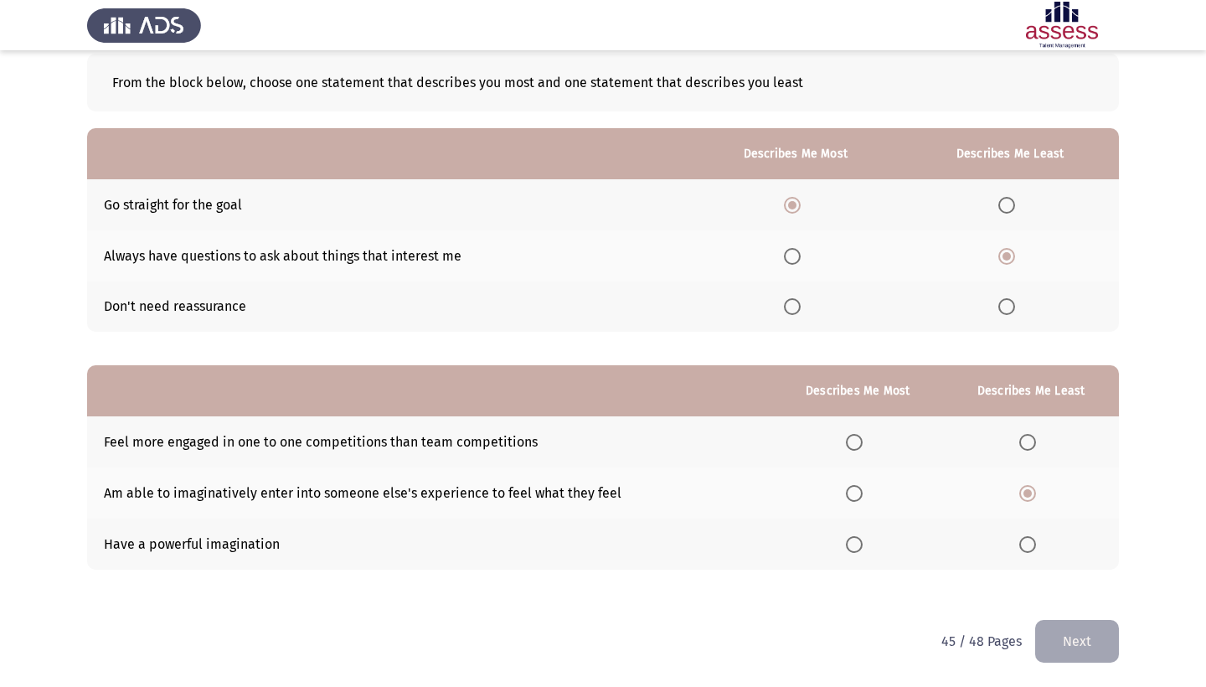
click at [846, 545] on input "Select an option" at bounding box center [854, 544] width 17 height 17
click at [1092, 633] on button "Next" at bounding box center [1077, 641] width 84 height 43
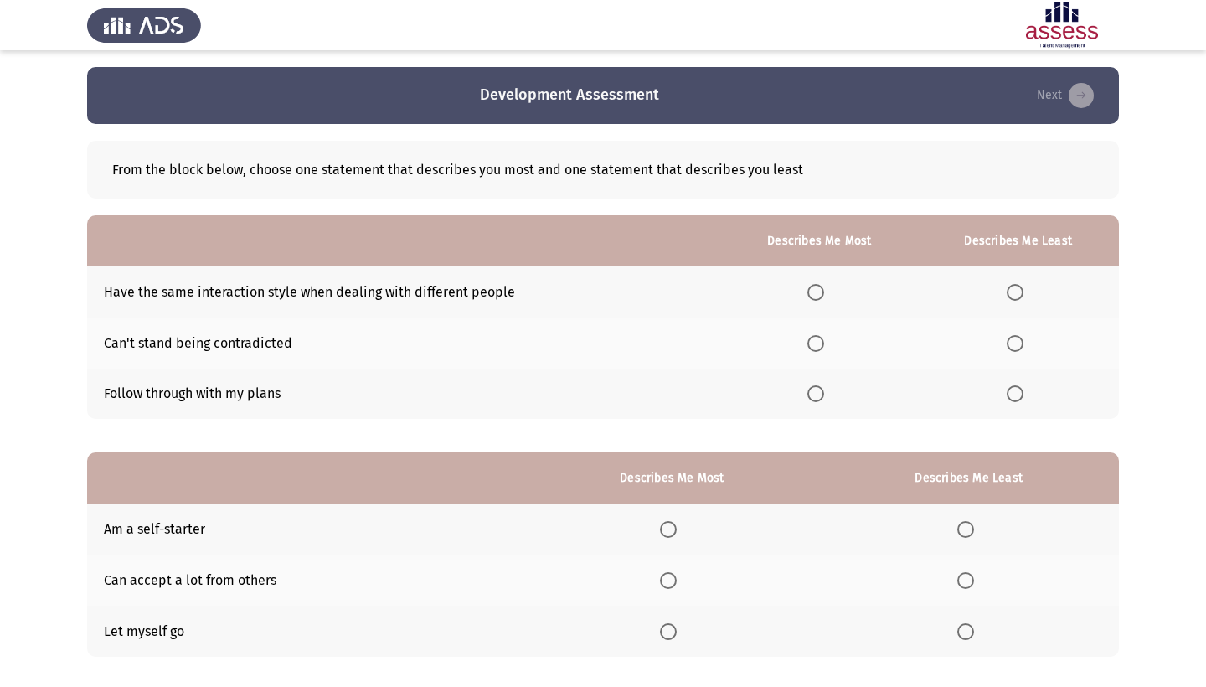
click at [1012, 295] on span "Select an option" at bounding box center [1014, 292] width 17 height 17
click at [1012, 295] on input "Select an option" at bounding box center [1014, 292] width 17 height 17
click at [807, 402] on span "Select an option" at bounding box center [815, 393] width 17 height 17
click at [807, 402] on input "Select an option" at bounding box center [815, 393] width 17 height 17
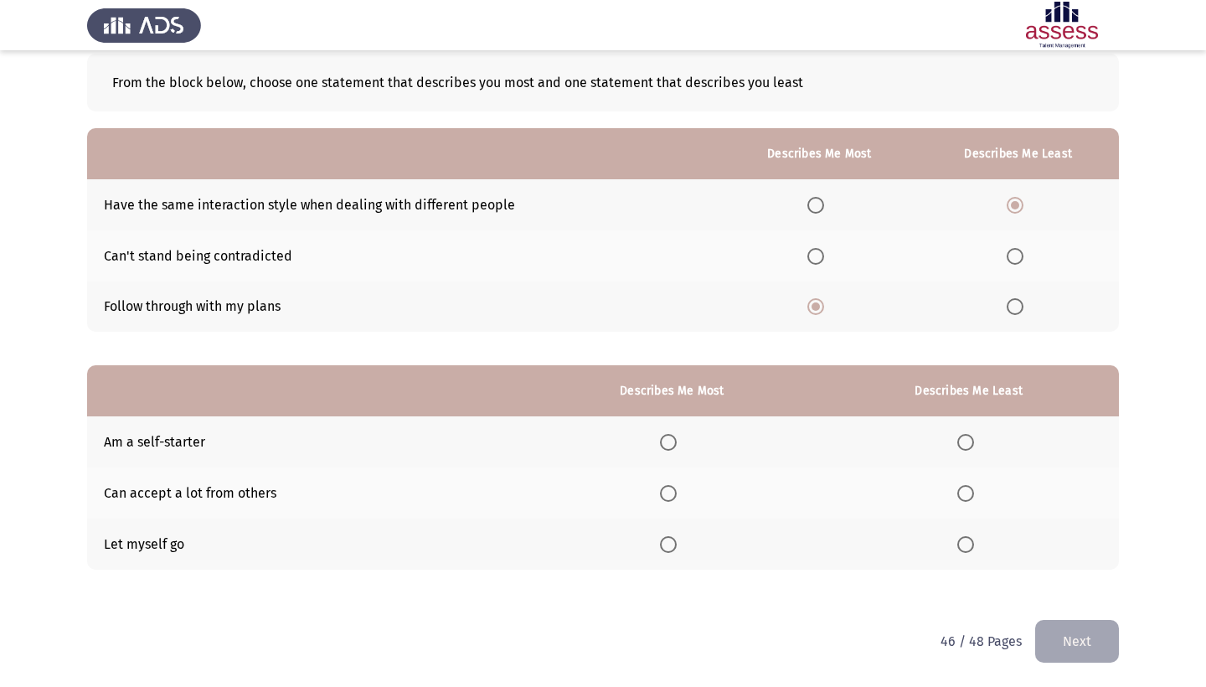
scroll to position [90, 0]
click at [660, 492] on span "Select an option" at bounding box center [668, 493] width 17 height 17
click at [660, 492] on input "Select an option" at bounding box center [668, 493] width 17 height 17
click at [961, 445] on span "Select an option" at bounding box center [965, 442] width 17 height 17
click at [961, 445] on input "Select an option" at bounding box center [965, 442] width 17 height 17
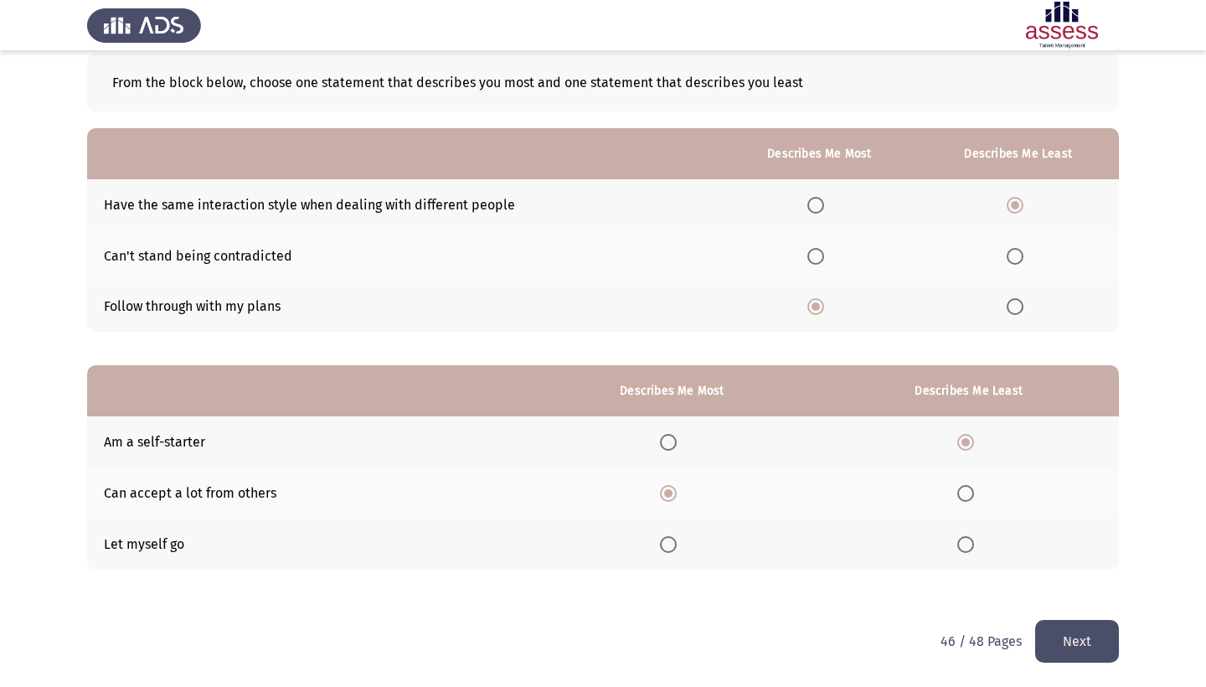
click at [957, 549] on span "Select an option" at bounding box center [965, 544] width 17 height 17
click at [957, 549] on input "Select an option" at bounding box center [965, 544] width 17 height 17
click at [1084, 641] on button "Next" at bounding box center [1077, 641] width 84 height 43
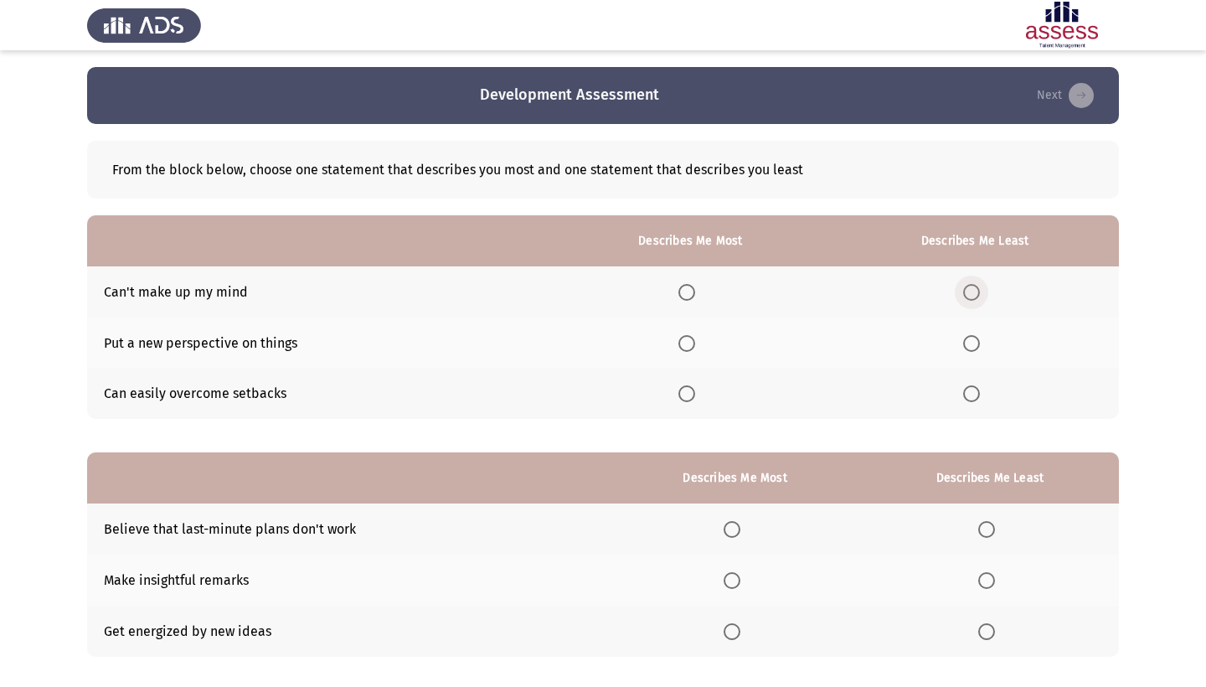
click at [968, 296] on span "Select an option" at bounding box center [971, 292] width 17 height 17
click at [968, 296] on input "Select an option" at bounding box center [971, 292] width 17 height 17
click at [678, 340] on span "Select an option" at bounding box center [686, 343] width 17 height 17
click at [678, 340] on input "Select an option" at bounding box center [686, 343] width 17 height 17
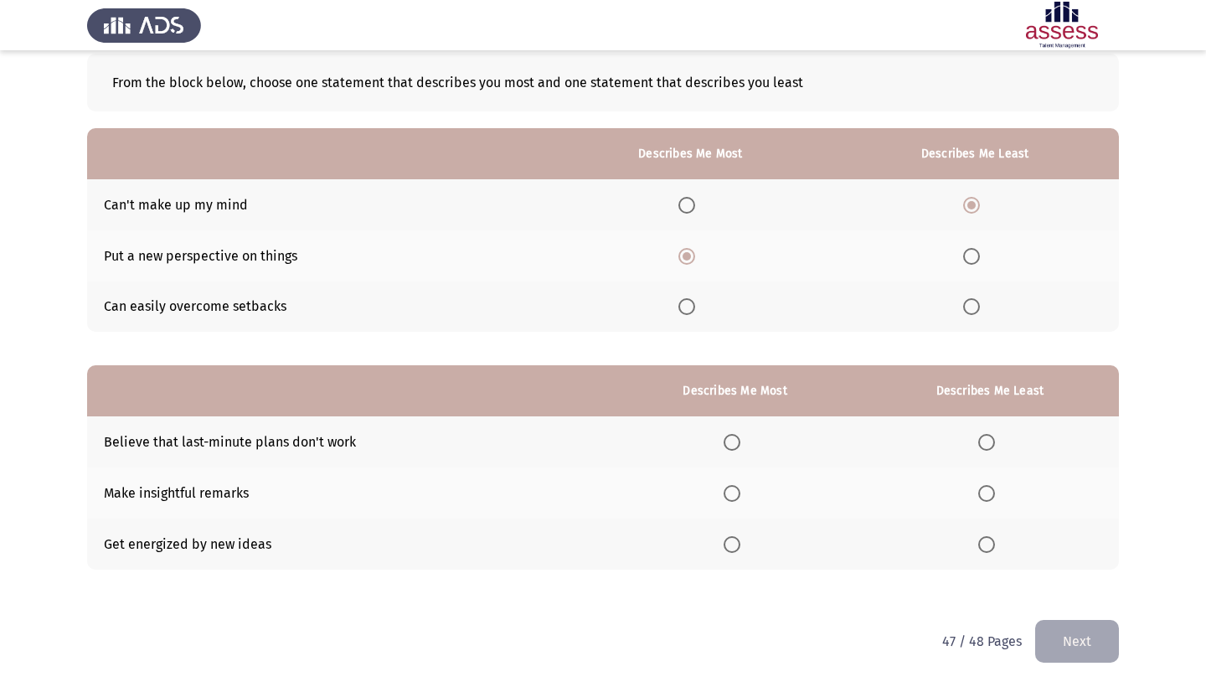
scroll to position [90, 0]
click at [678, 315] on span "Select an option" at bounding box center [686, 306] width 17 height 17
click at [678, 315] on input "Select an option" at bounding box center [686, 306] width 17 height 17
click at [981, 441] on span "Select an option" at bounding box center [986, 442] width 17 height 17
click at [981, 441] on input "Select an option" at bounding box center [986, 442] width 17 height 17
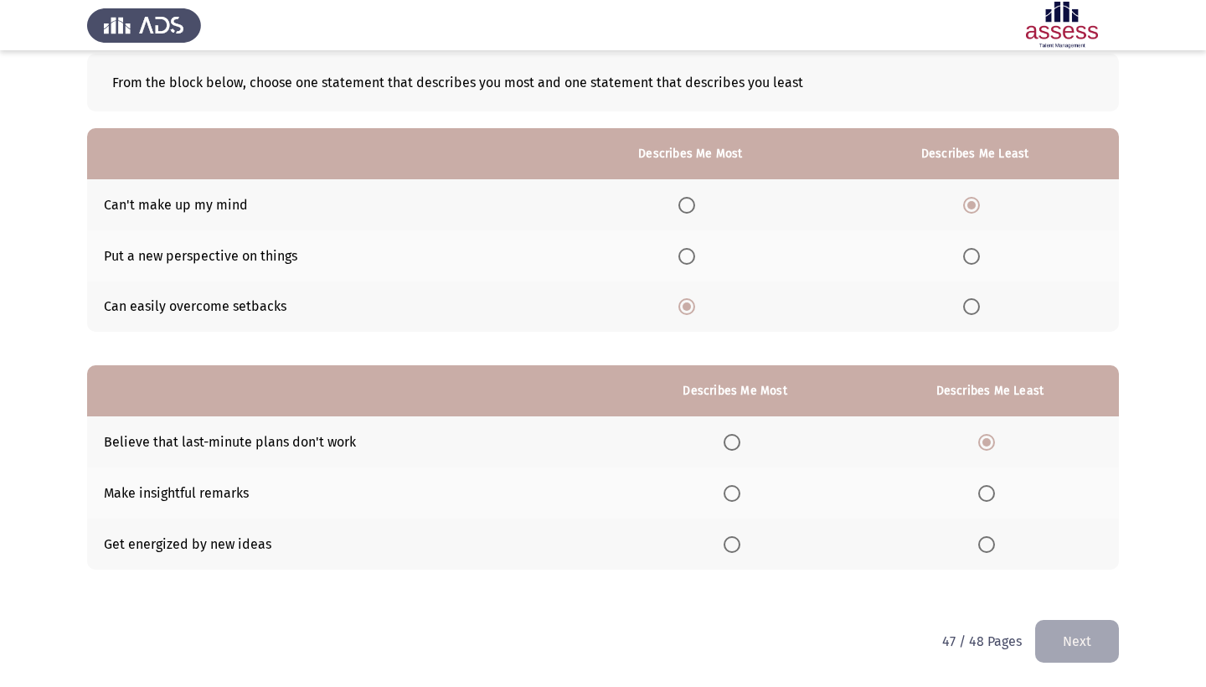
click at [708, 454] on th at bounding box center [735, 441] width 252 height 51
click at [723, 435] on span "Select an option" at bounding box center [731, 442] width 17 height 17
click at [723, 435] on input "Select an option" at bounding box center [731, 442] width 17 height 17
click at [987, 496] on span "Select an option" at bounding box center [986, 493] width 17 height 17
click at [987, 496] on input "Select an option" at bounding box center [986, 493] width 17 height 17
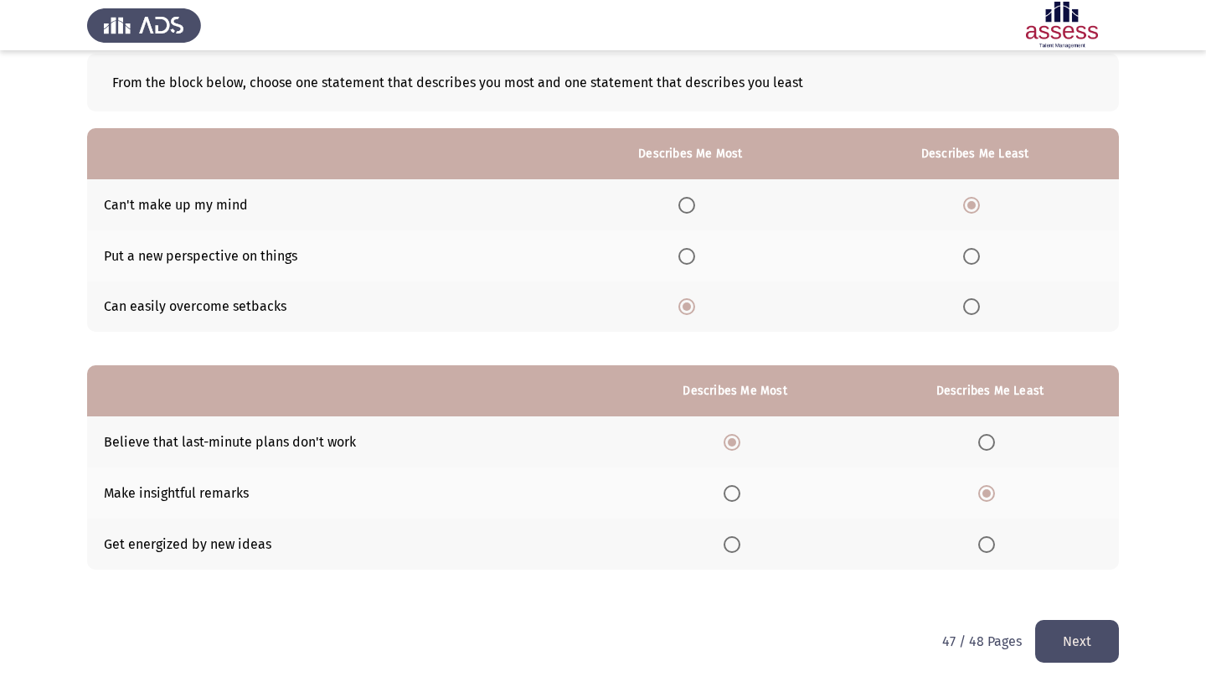
click at [1061, 644] on button "Next" at bounding box center [1077, 641] width 84 height 43
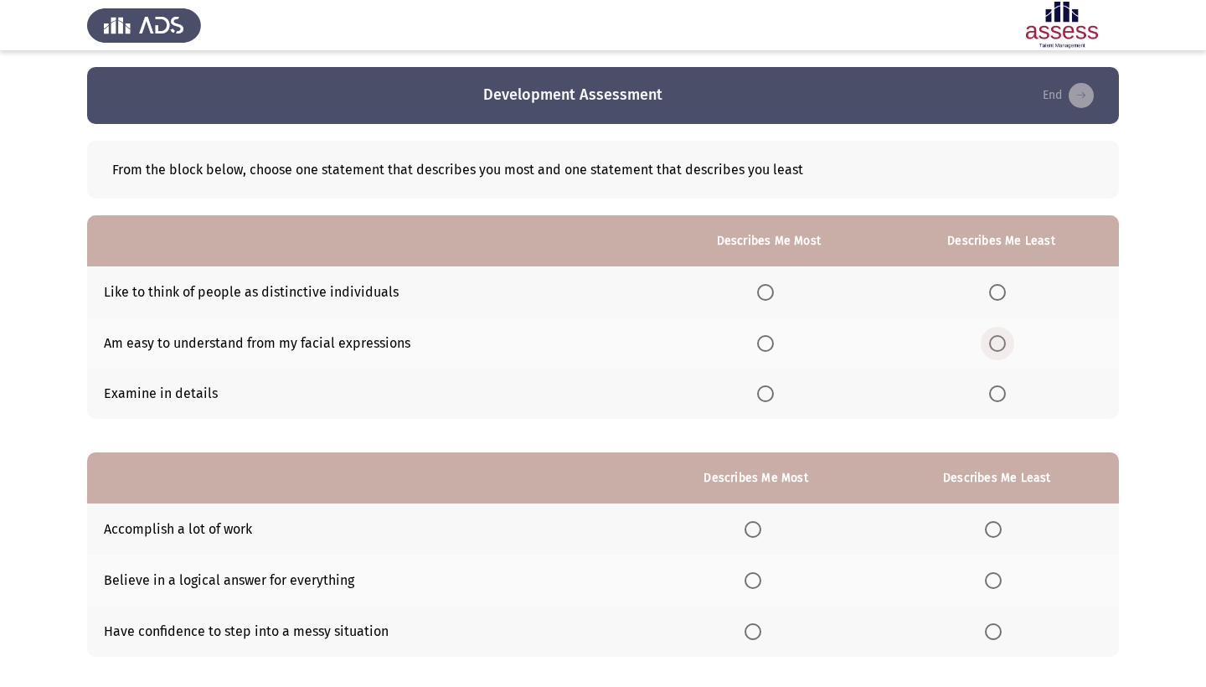
click at [996, 342] on span "Select an option" at bounding box center [997, 343] width 17 height 17
click at [996, 342] on input "Select an option" at bounding box center [997, 343] width 17 height 17
click at [757, 388] on span "Select an option" at bounding box center [765, 393] width 17 height 17
click at [757, 388] on input "Select an option" at bounding box center [765, 393] width 17 height 17
click at [757, 300] on span "Select an option" at bounding box center [765, 292] width 17 height 17
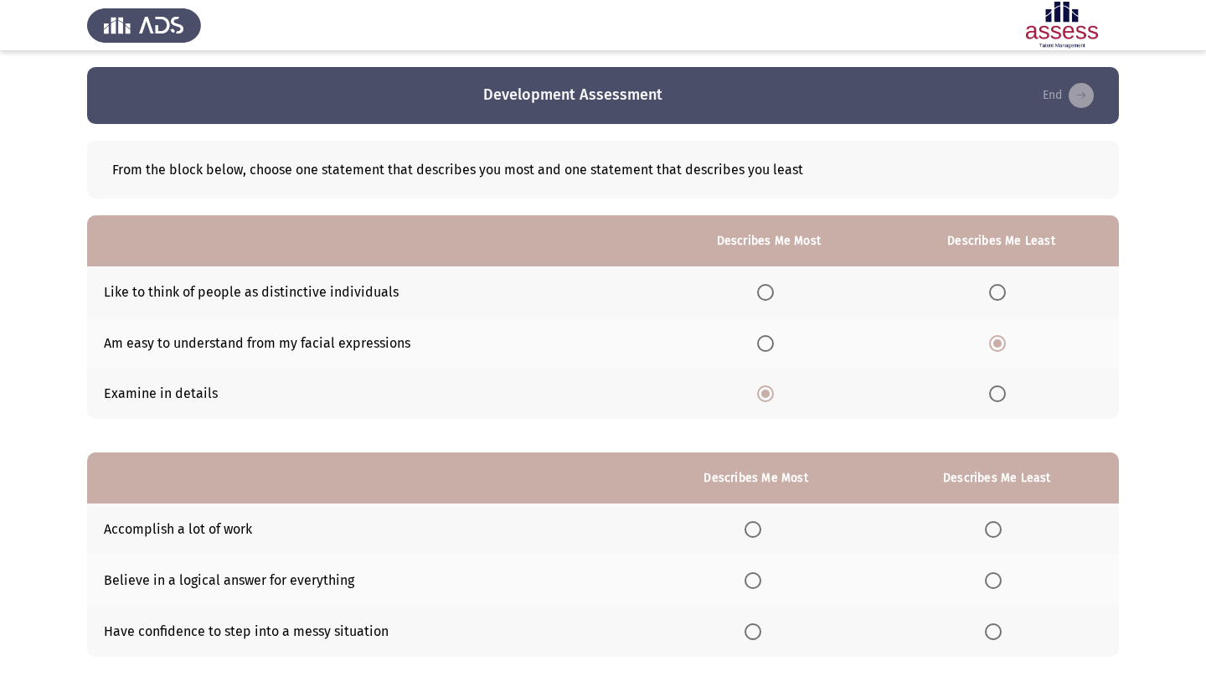
click at [757, 300] on input "Select an option" at bounding box center [765, 292] width 17 height 17
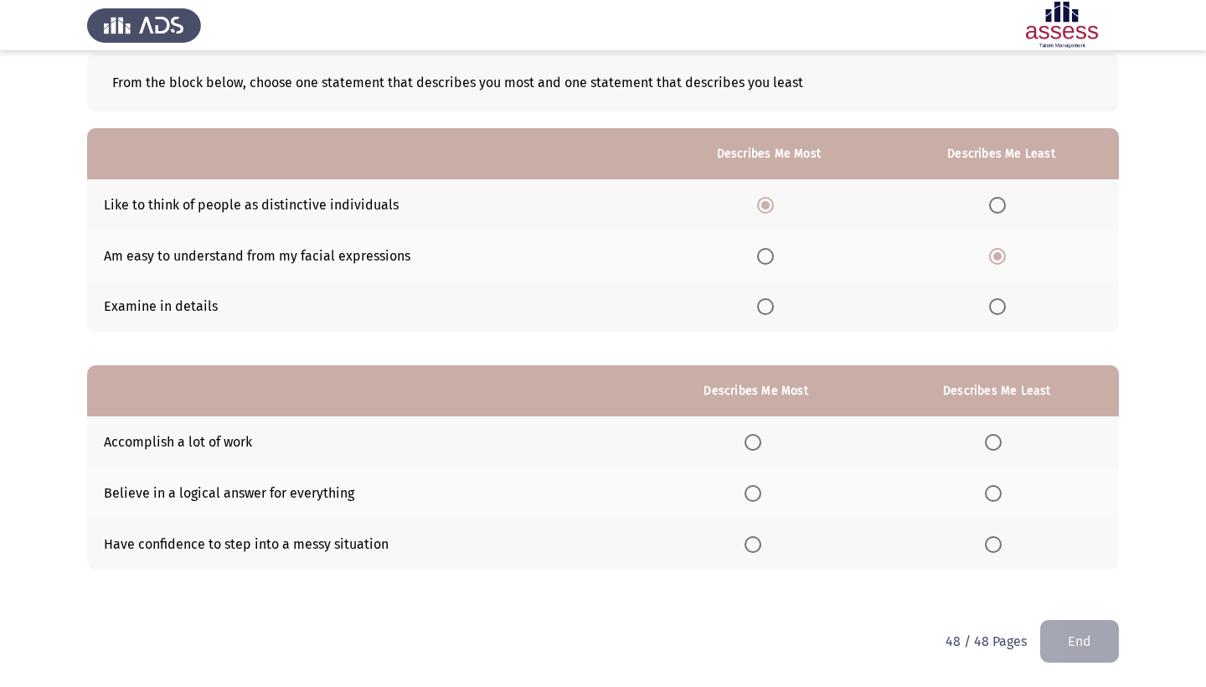
scroll to position [90, 0]
click at [744, 496] on span "Select an option" at bounding box center [752, 493] width 17 height 17
click at [744, 496] on input "Select an option" at bounding box center [752, 493] width 17 height 17
click at [985, 547] on span "Select an option" at bounding box center [993, 544] width 17 height 17
click at [985, 547] on input "Select an option" at bounding box center [993, 544] width 17 height 17
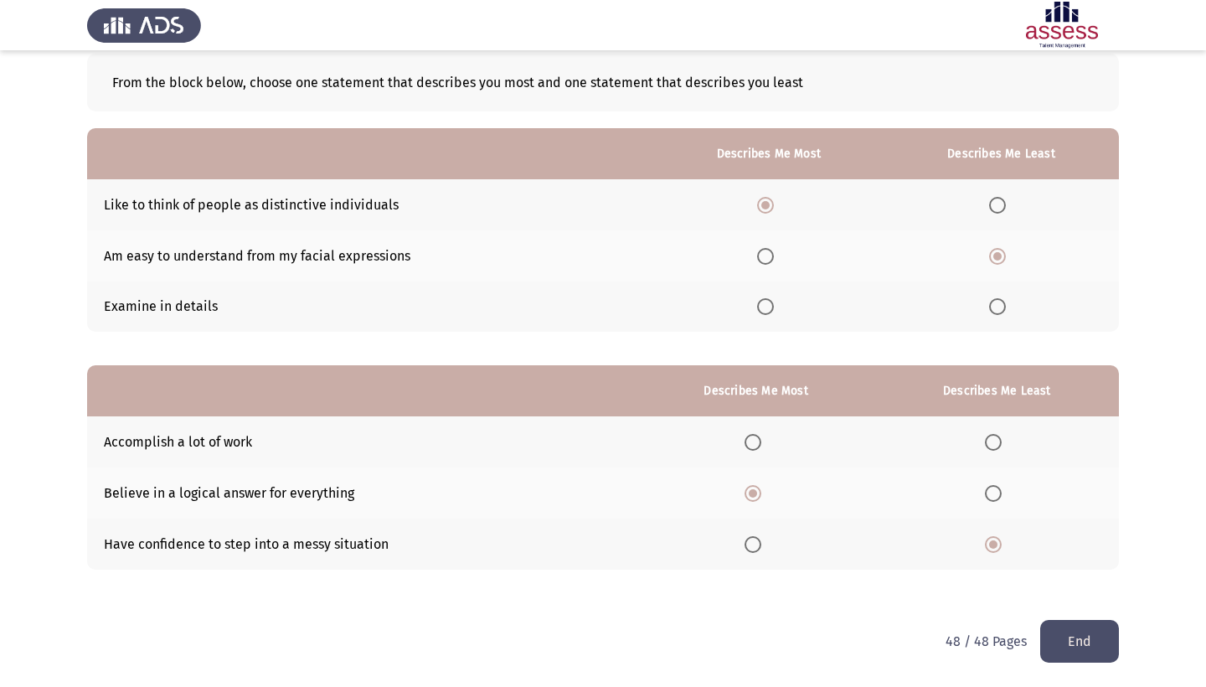
click at [744, 545] on span "Select an option" at bounding box center [752, 544] width 17 height 17
click at [744, 545] on input "Select an option" at bounding box center [752, 544] width 17 height 17
click at [1001, 480] on th at bounding box center [997, 492] width 244 height 51
click at [975, 493] on th at bounding box center [997, 492] width 244 height 51
click at [993, 499] on span "Select an option" at bounding box center [993, 493] width 17 height 17
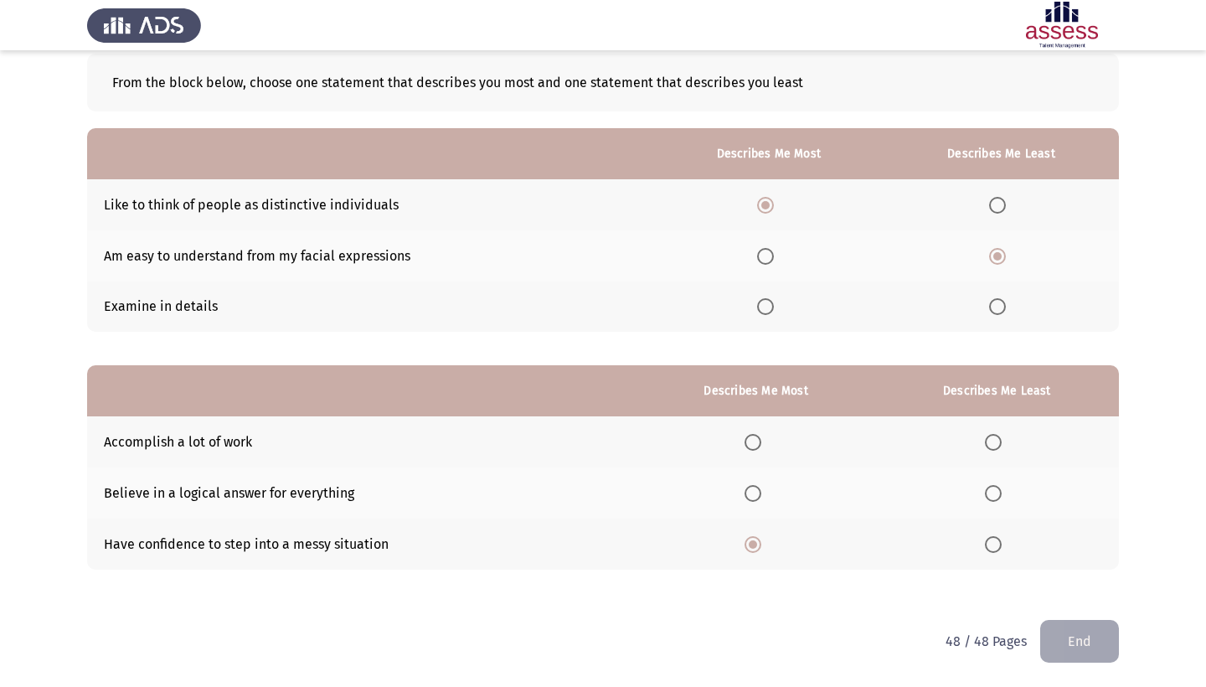
click at [993, 499] on input "Select an option" at bounding box center [993, 493] width 17 height 17
drag, startPoint x: 1066, startPoint y: 614, endPoint x: 1066, endPoint y: 626, distance: 11.7
click at [1066, 614] on div "From the block below, choose one statement that describes you most and one stat…" at bounding box center [603, 328] width 1032 height 583
click at [1066, 627] on button "End" at bounding box center [1079, 641] width 79 height 43
